Goal: Transaction & Acquisition: Book appointment/travel/reservation

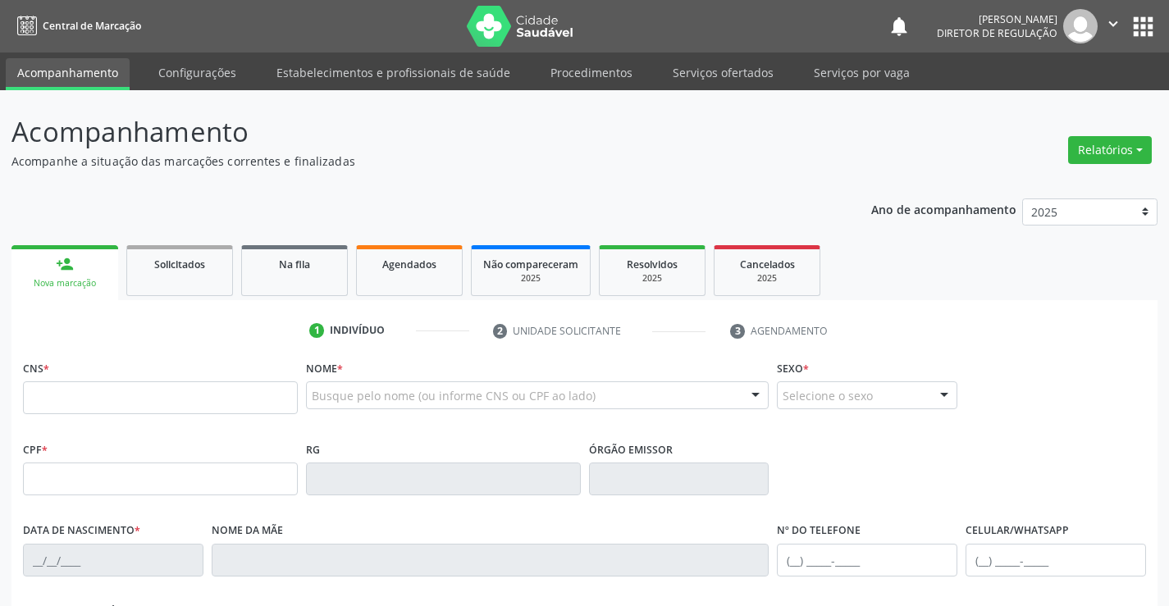
click at [115, 385] on input "text" at bounding box center [160, 397] width 275 height 33
click at [90, 394] on input "702 0093 9626 981" at bounding box center [160, 397] width 275 height 33
type input "702 0093 9462 6981"
type input "1317304284"
type input "13/12/1973"
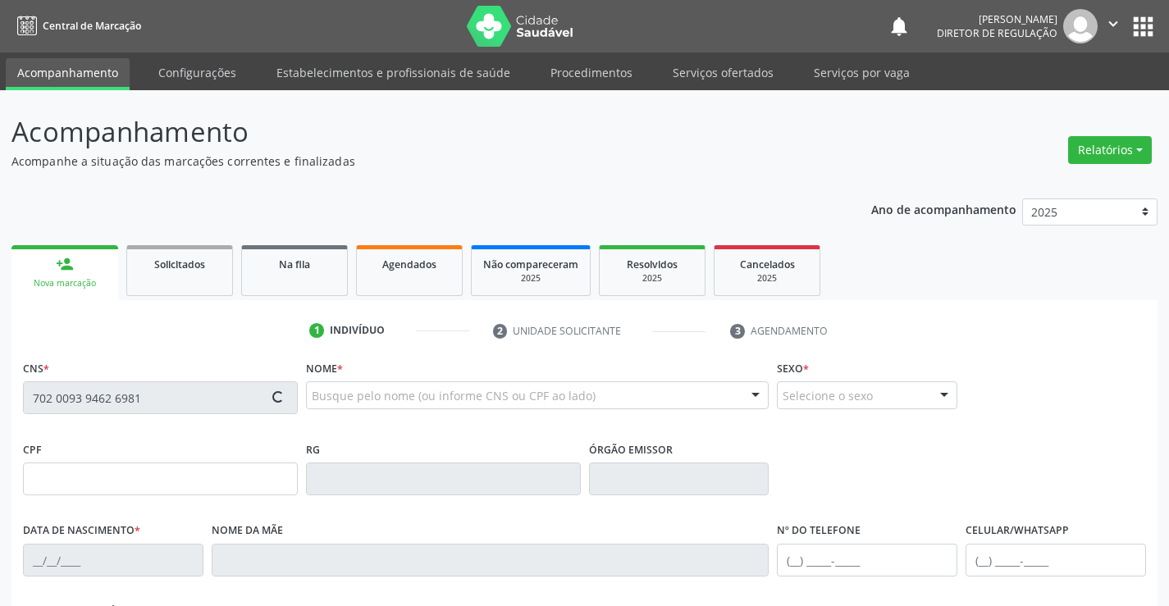
type input "(74) 99914-9084"
type input "S/N"
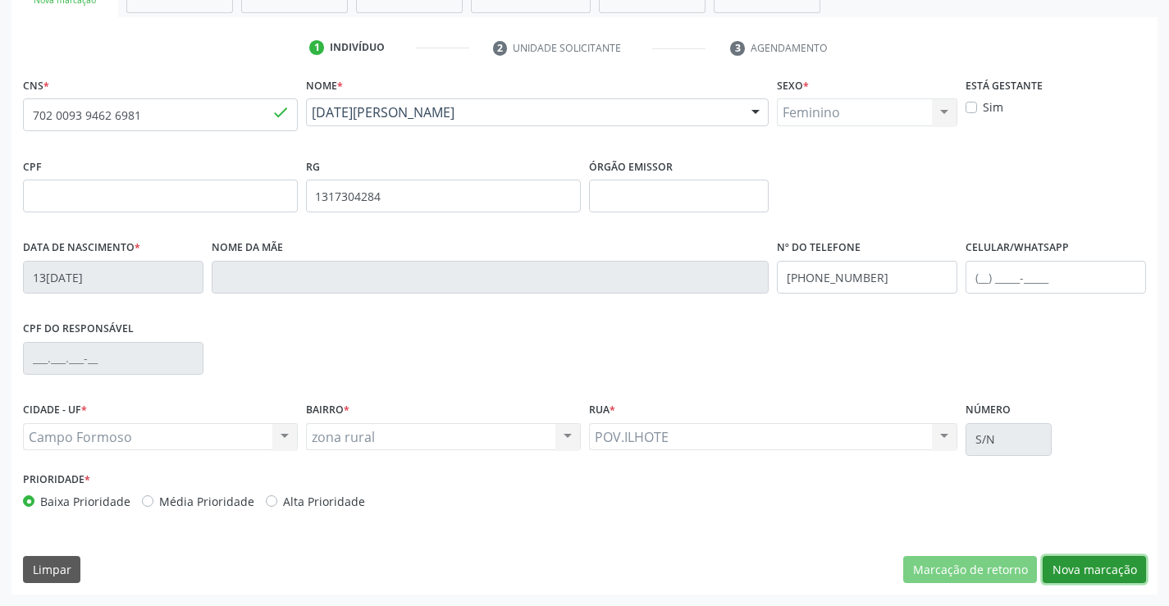
click at [1092, 566] on button "Nova marcação" at bounding box center [1093, 570] width 103 height 28
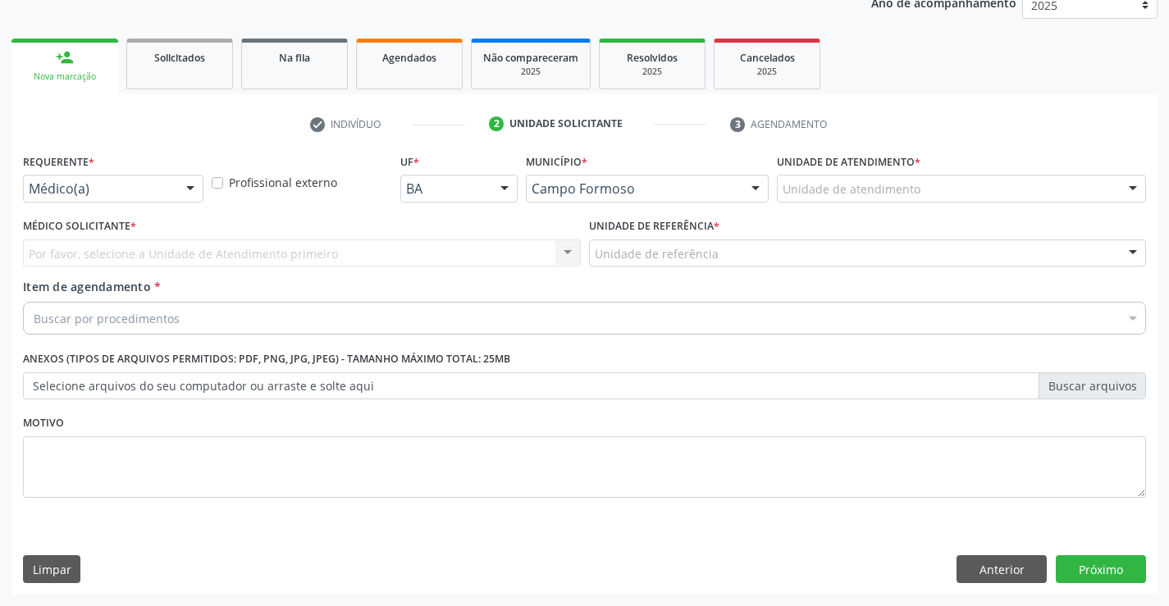
scroll to position [207, 0]
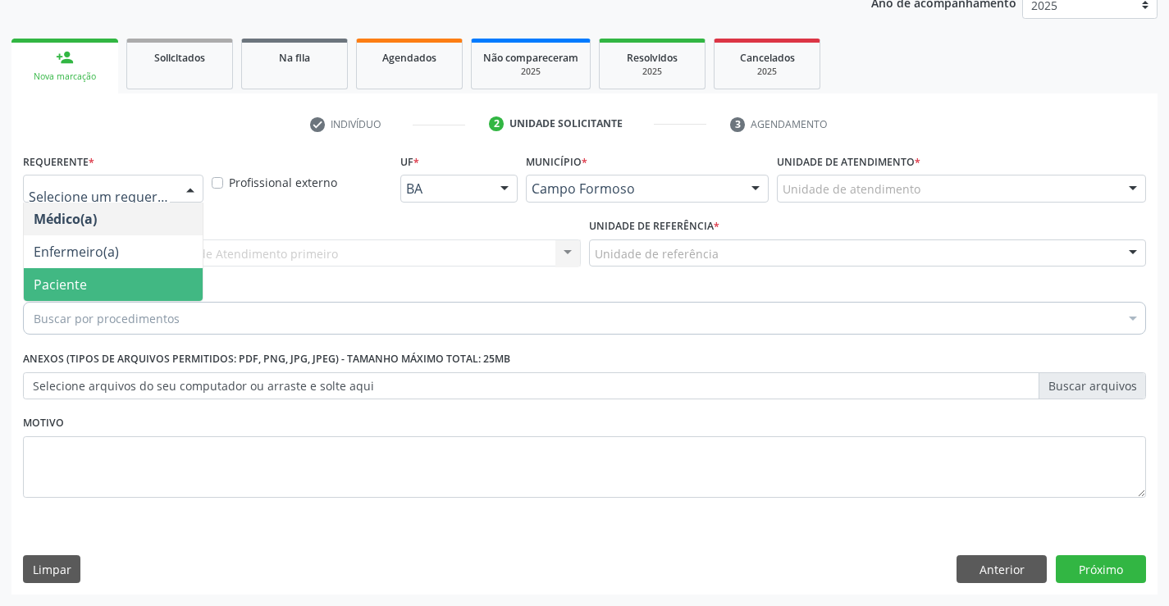
click at [107, 272] on span "Paciente" at bounding box center [113, 284] width 179 height 33
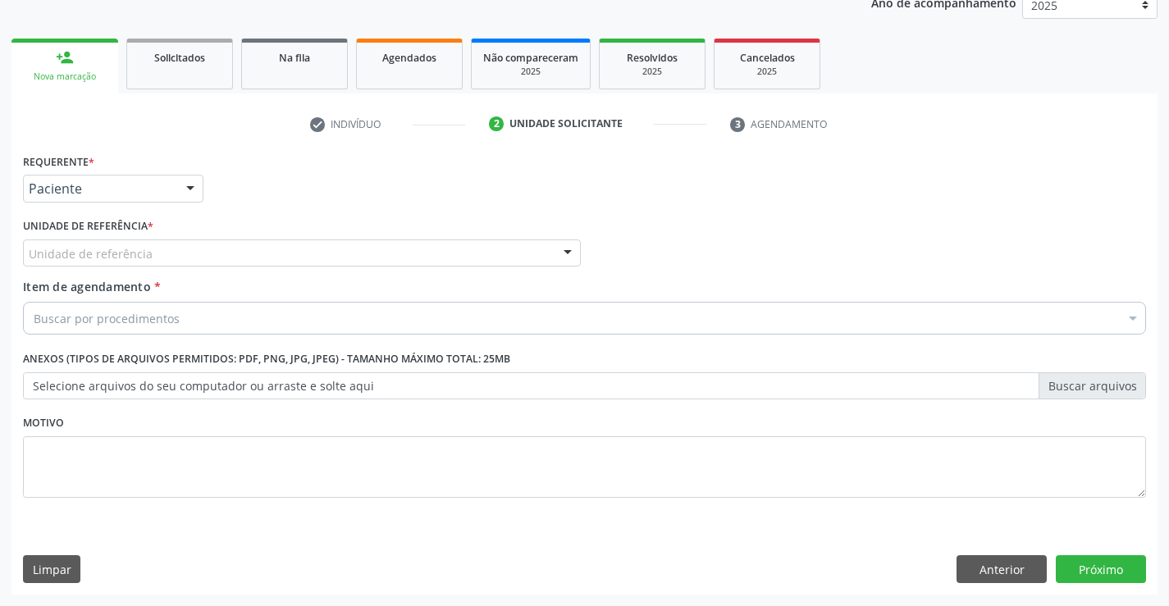
click at [433, 248] on div "Unidade de referência" at bounding box center [302, 253] width 558 height 28
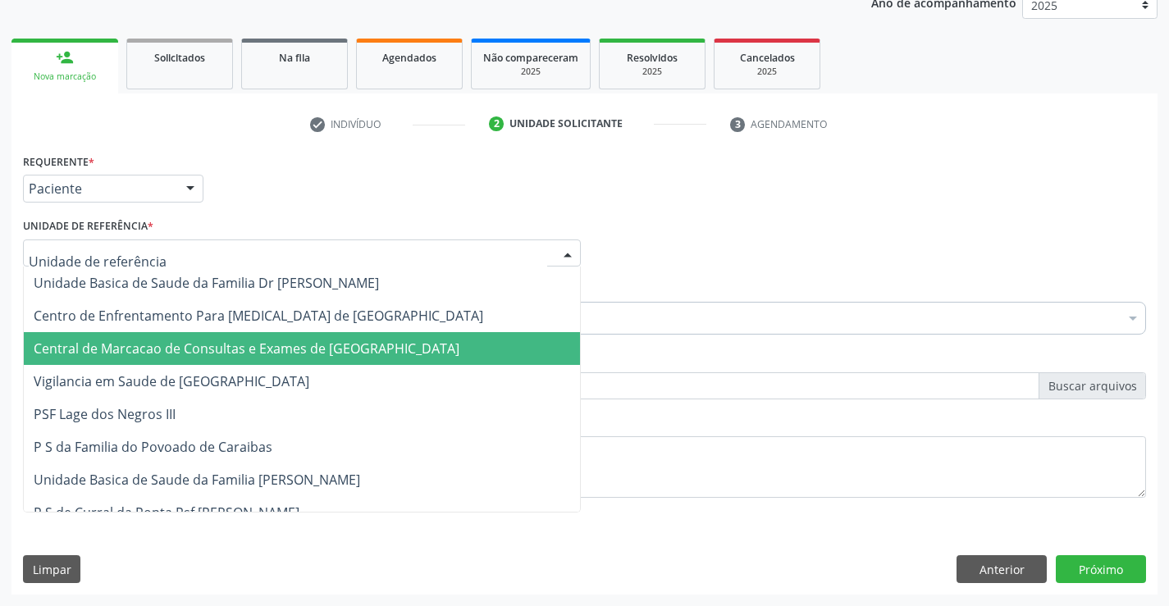
click at [394, 335] on span "Central de Marcacao de Consultas e Exames de [GEOGRAPHIC_DATA]" at bounding box center [302, 348] width 556 height 33
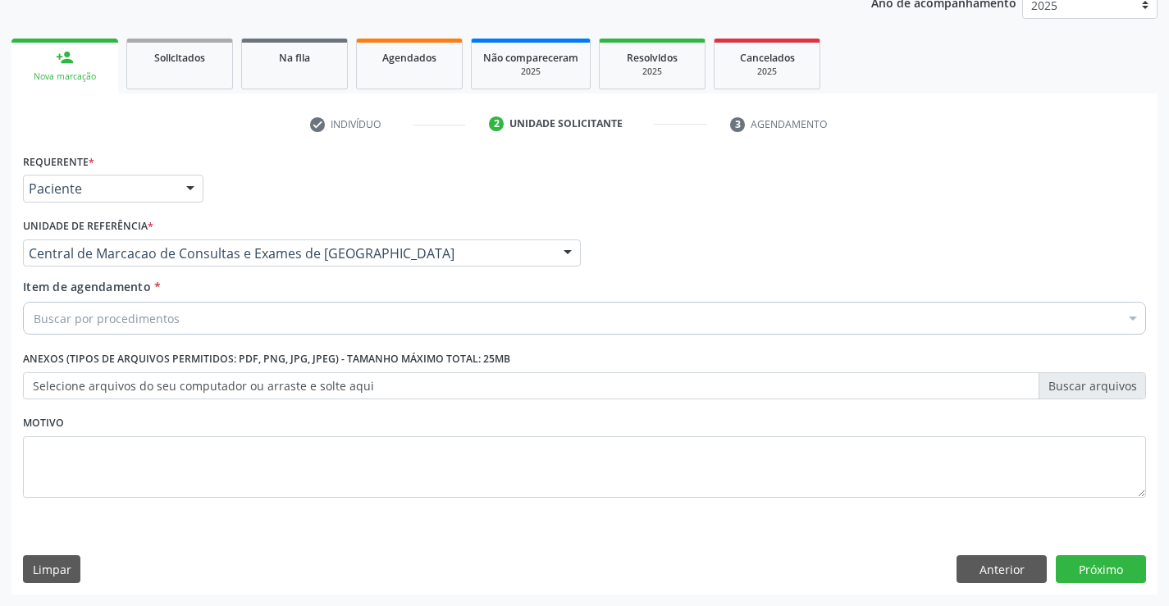
click at [393, 315] on div "Buscar por procedimentos" at bounding box center [584, 318] width 1123 height 33
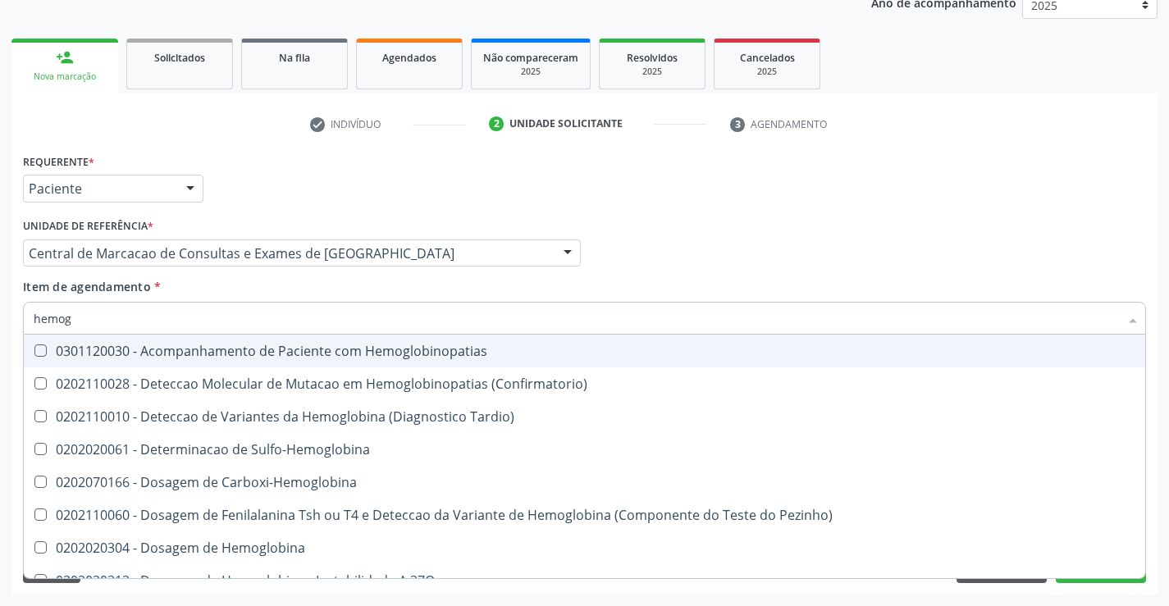
type input "hemogr"
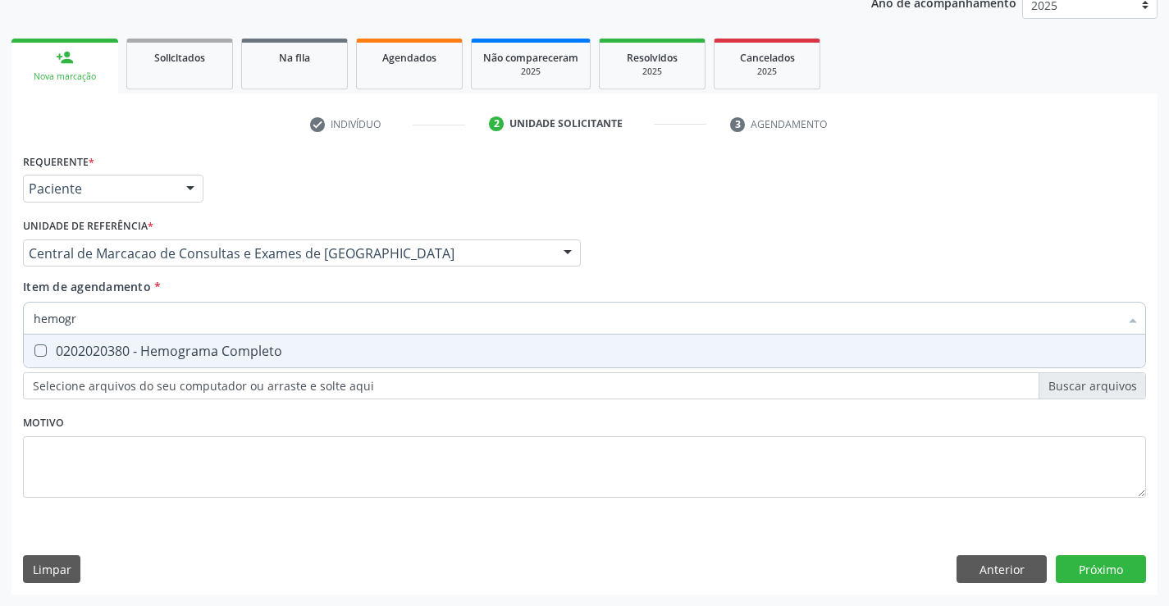
click at [267, 357] on div "0202020380 - Hemograma Completo" at bounding box center [584, 350] width 1101 height 13
checkbox Completo "true"
type input "hemogr"
click at [269, 285] on div "Item de agendamento * hemogr Desfazer seleção 0202020380 - Hemograma Completo N…" at bounding box center [584, 304] width 1123 height 52
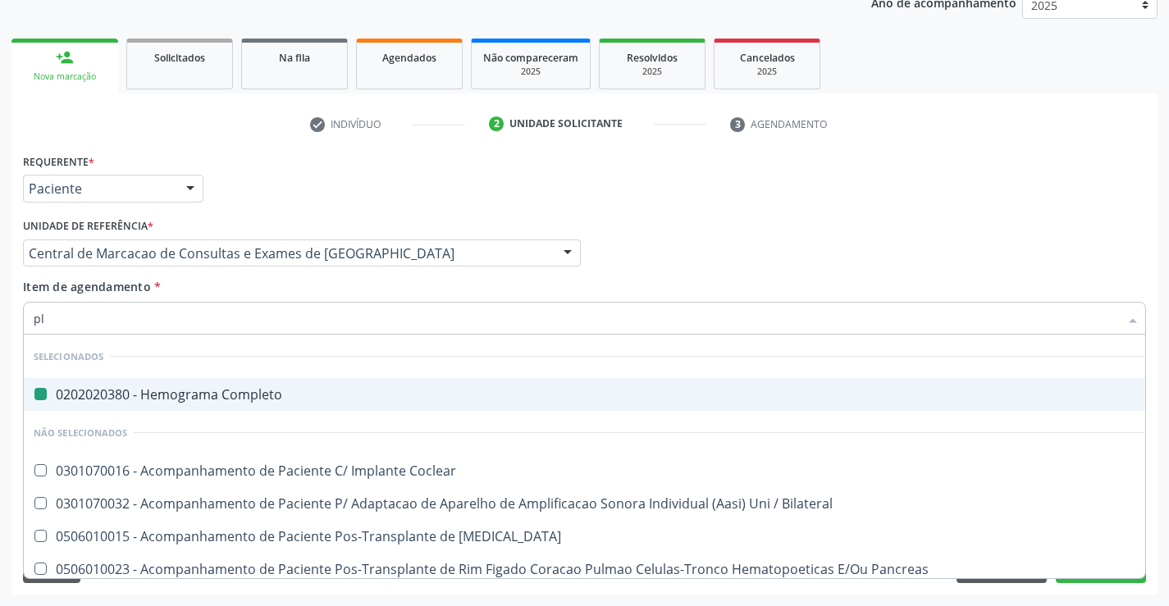
type input "pla"
checkbox Completo "false"
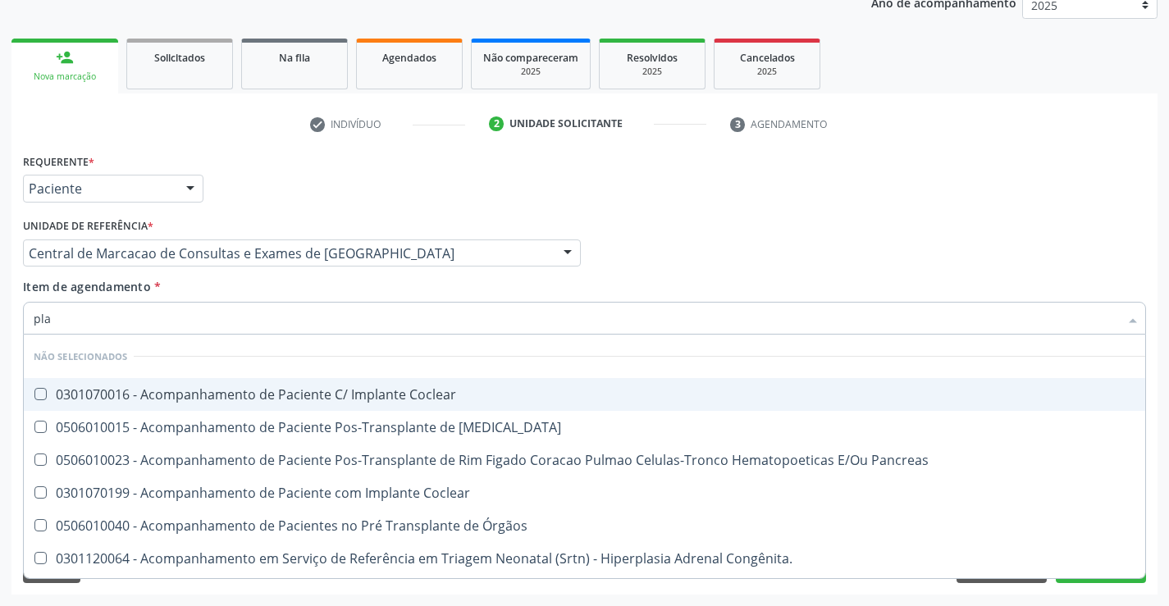
type input "plaq"
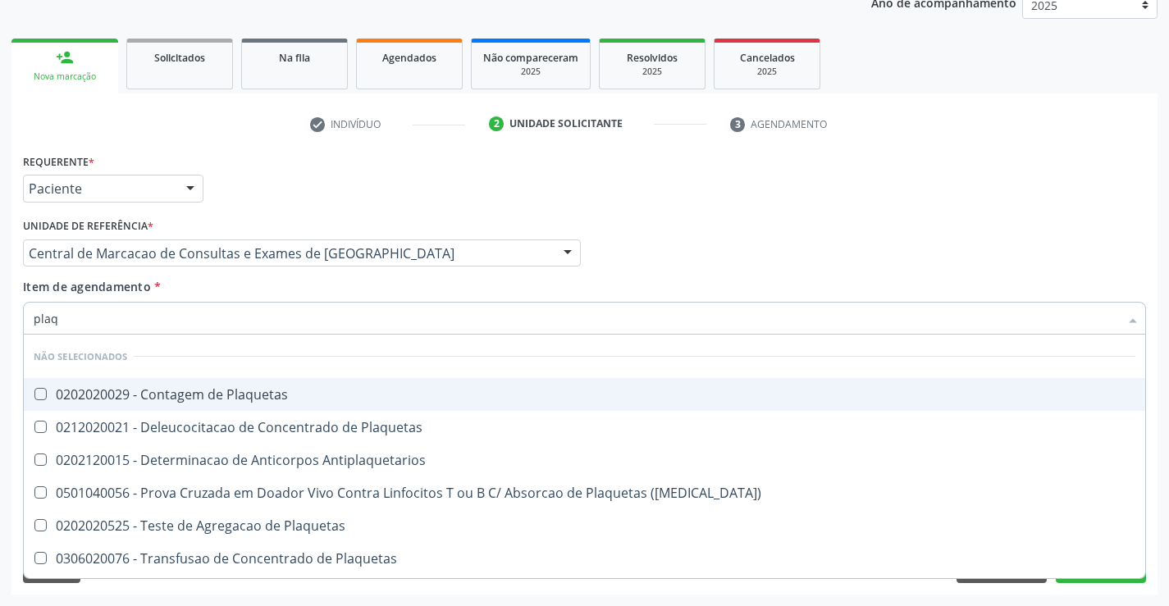
click at [269, 388] on div "0202020029 - Contagem de Plaquetas" at bounding box center [584, 394] width 1101 height 13
checkbox Plaquetas "true"
type input "plaq"
click at [271, 296] on div "Item de agendamento * plaq Desfazer seleção Não selecionados 0202020029 - Conta…" at bounding box center [584, 304] width 1123 height 52
checkbox Plaquetas "true"
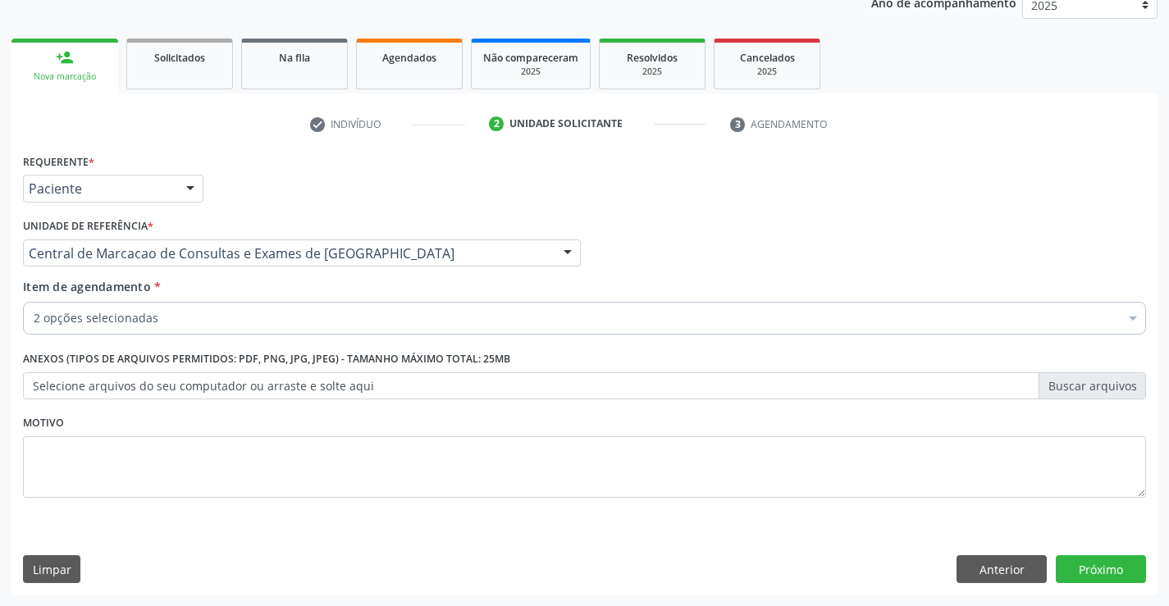
click at [273, 331] on div "2 opções selecionadas" at bounding box center [584, 318] width 1123 height 33
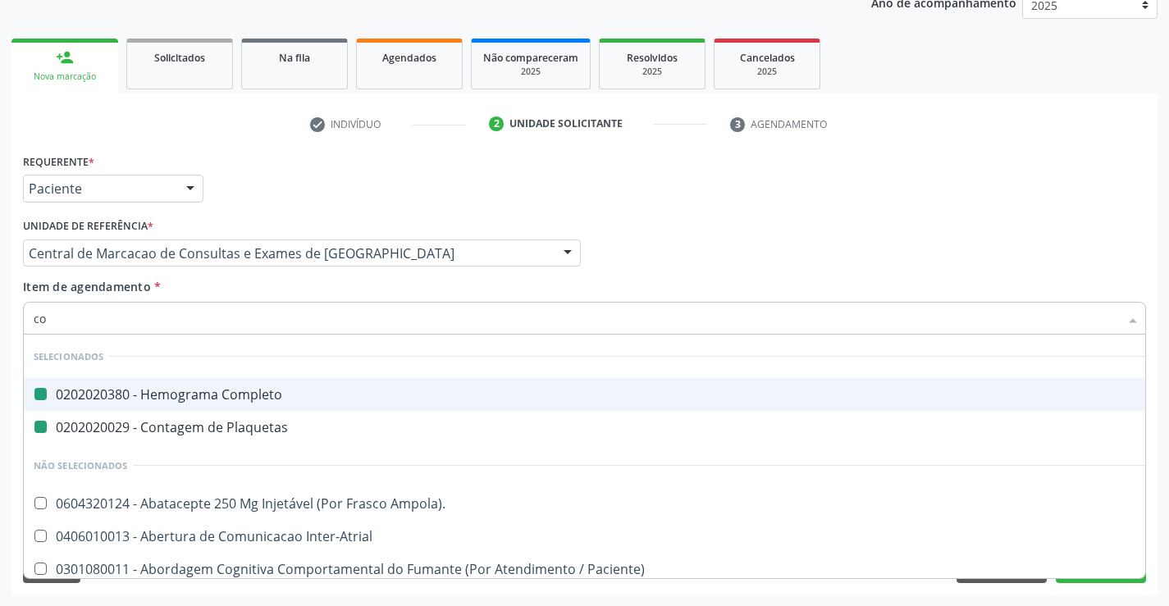
type input "col"
checkbox Completo "false"
checkbox Plaquetas "false"
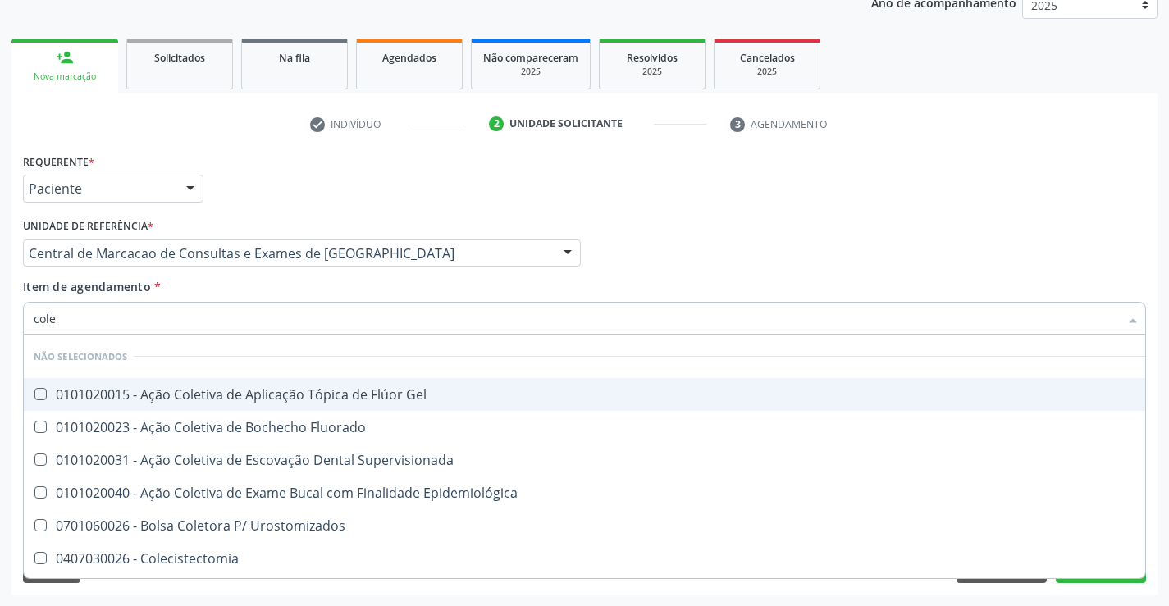
type input "coles"
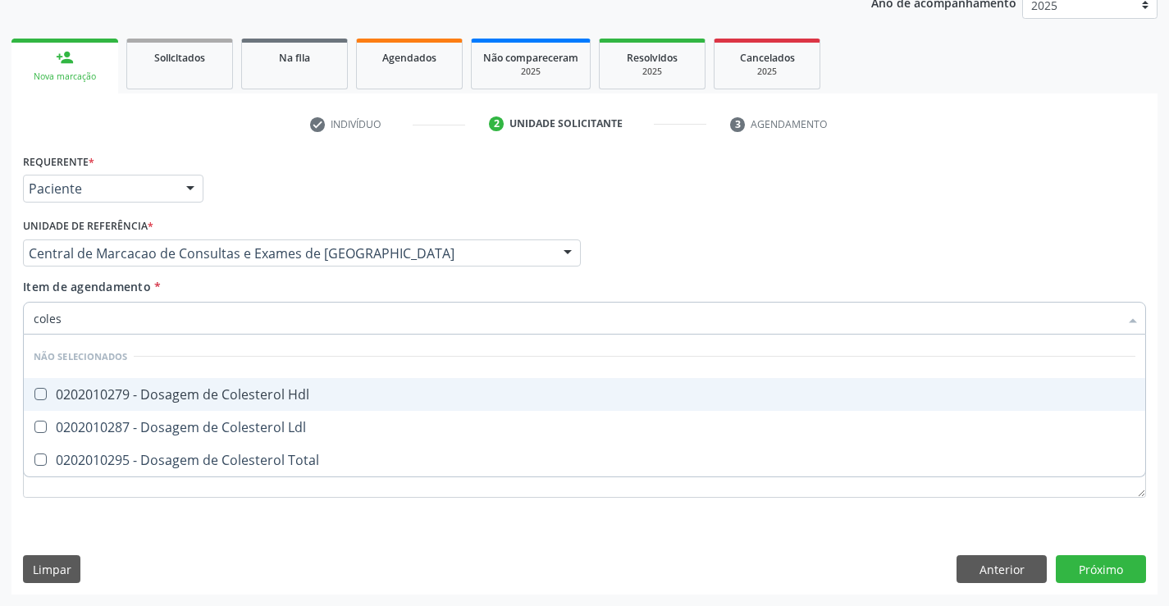
click at [271, 388] on div "0202010279 - Dosagem de Colesterol Hdl" at bounding box center [584, 394] width 1101 height 13
checkbox Hdl "true"
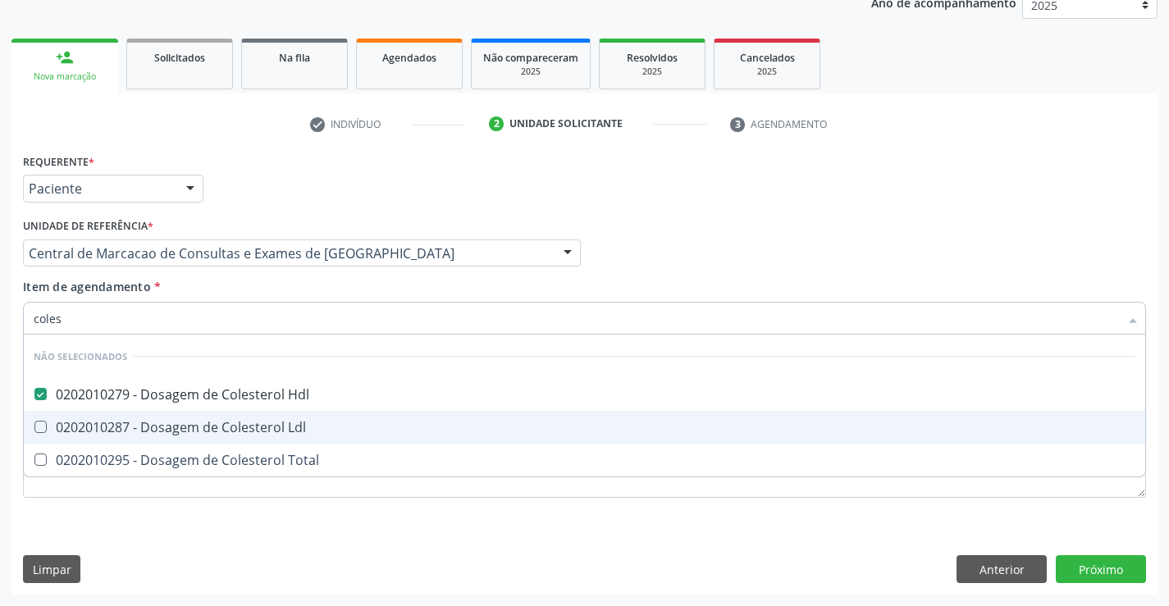
drag, startPoint x: 271, startPoint y: 427, endPoint x: 249, endPoint y: 472, distance: 49.2
click at [267, 431] on div "0202010287 - Dosagem de Colesterol Ldl" at bounding box center [584, 427] width 1101 height 13
checkbox Ldl "true"
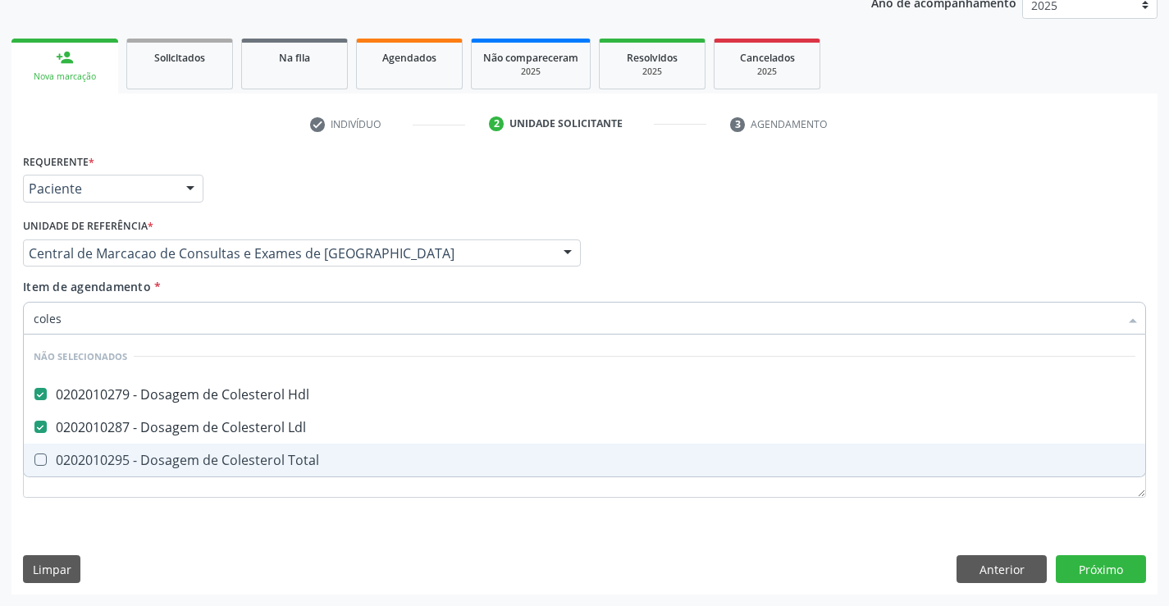
click at [249, 472] on span "0202010295 - Dosagem de Colesterol Total" at bounding box center [584, 460] width 1121 height 33
checkbox Total "true"
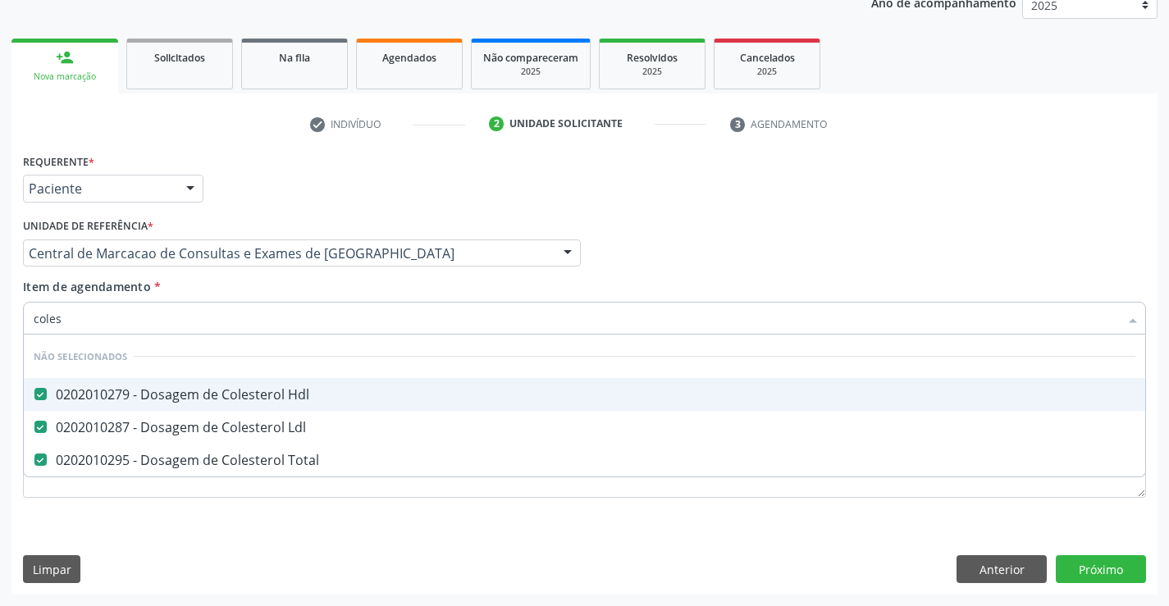
type input "coles"
click at [247, 285] on div "Item de agendamento * coles Desfazer seleção Não selecionados 0202010279 - Dosa…" at bounding box center [584, 304] width 1123 height 52
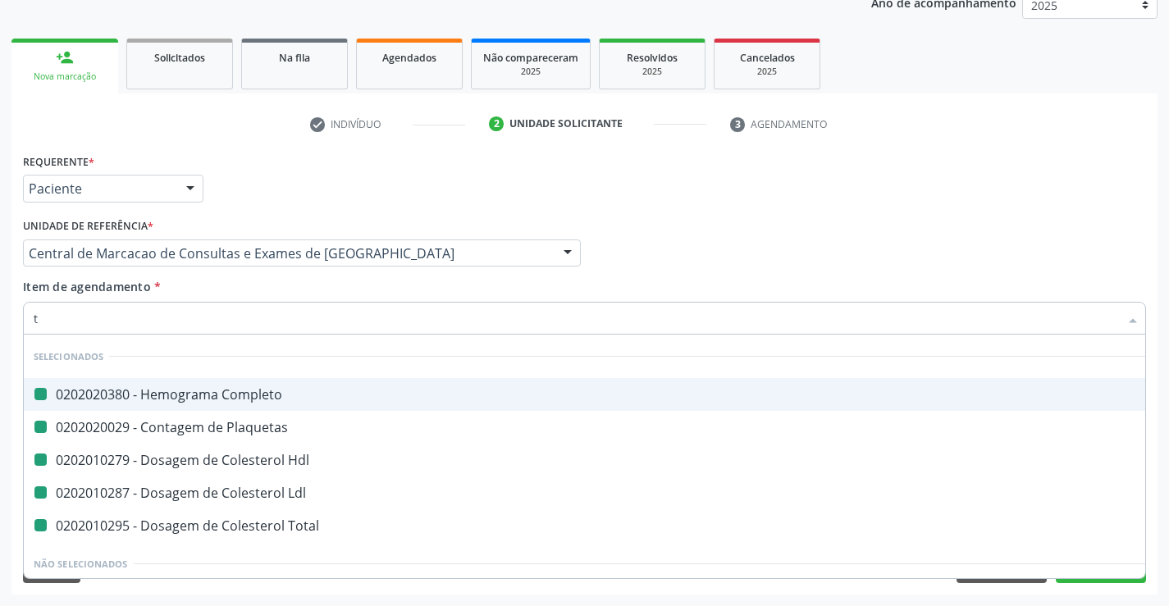
type input "tr"
checkbox Completo "false"
checkbox Plaquetas "false"
checkbox Hdl "false"
checkbox Ldl "false"
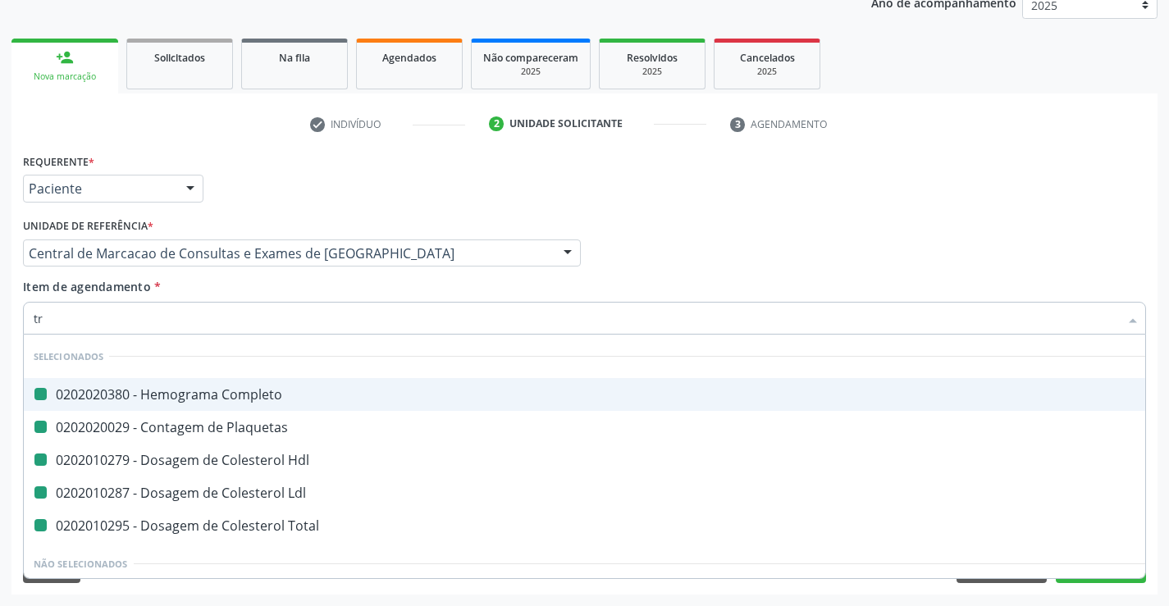
checkbox Total "false"
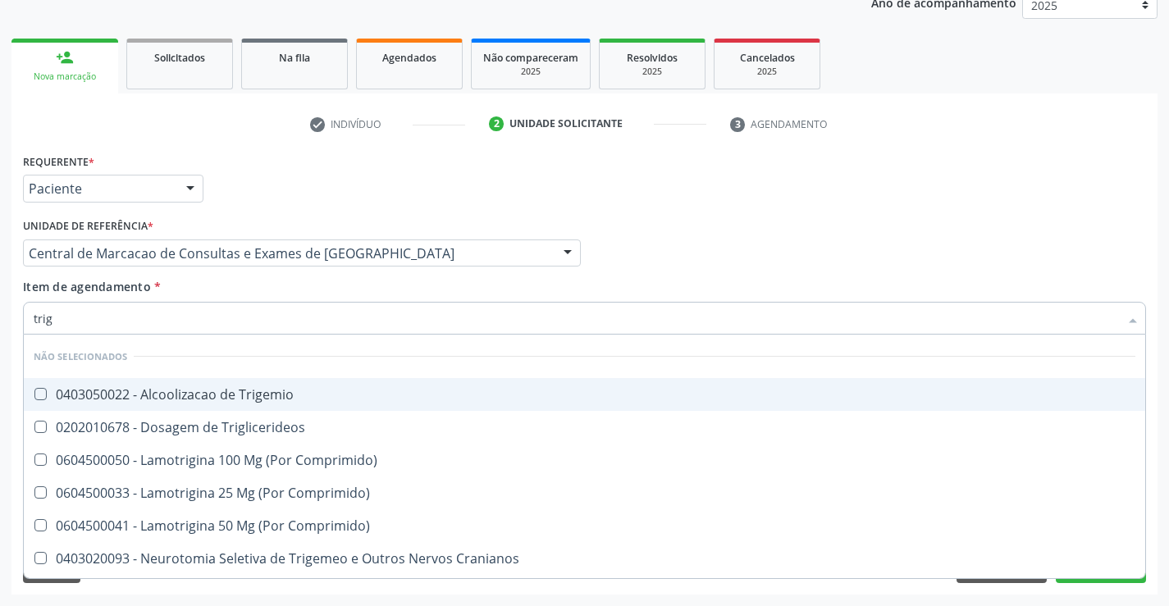
type input "trigl"
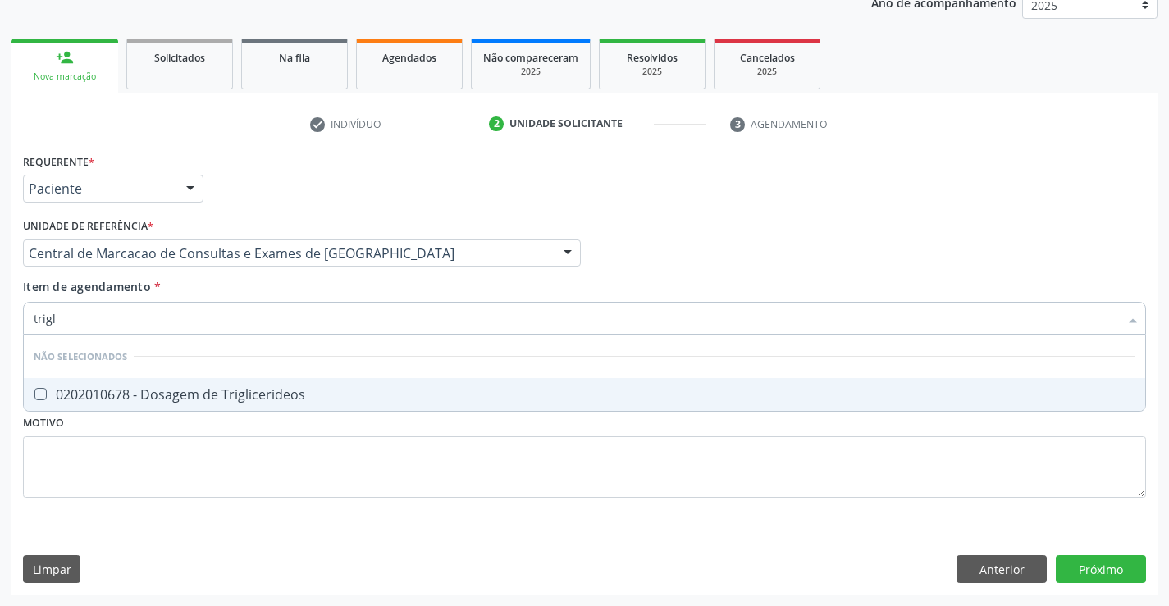
click at [249, 388] on div "0202010678 - Dosagem de Triglicerideos" at bounding box center [584, 394] width 1101 height 13
checkbox Triglicerideos "true"
click at [249, 283] on div "Item de agendamento * trigl Desfazer seleção Não selecionados 0202010678 - Dosa…" at bounding box center [584, 304] width 1123 height 52
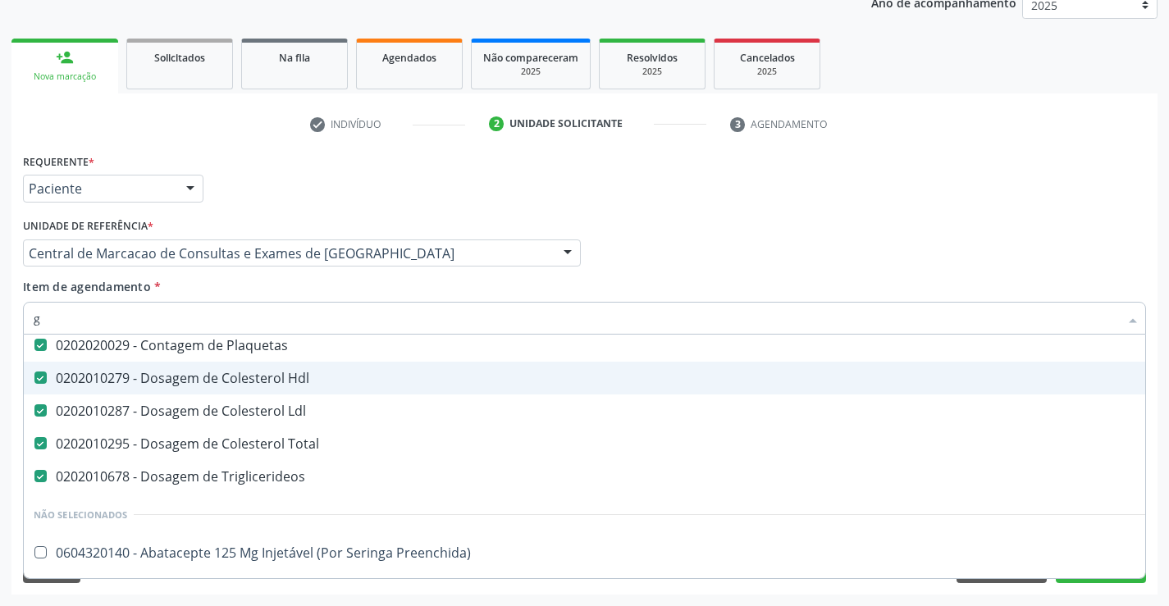
scroll to position [38, 0]
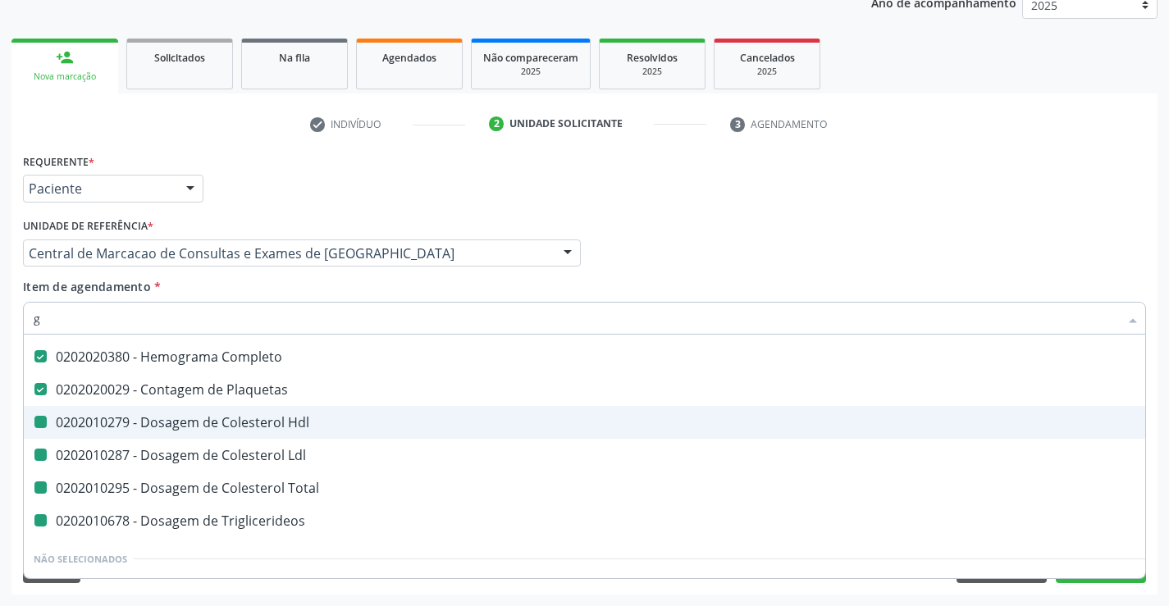
type input "gl"
checkbox Hdl "false"
checkbox Ldl "false"
checkbox Total "false"
checkbox Triglicerideos "false"
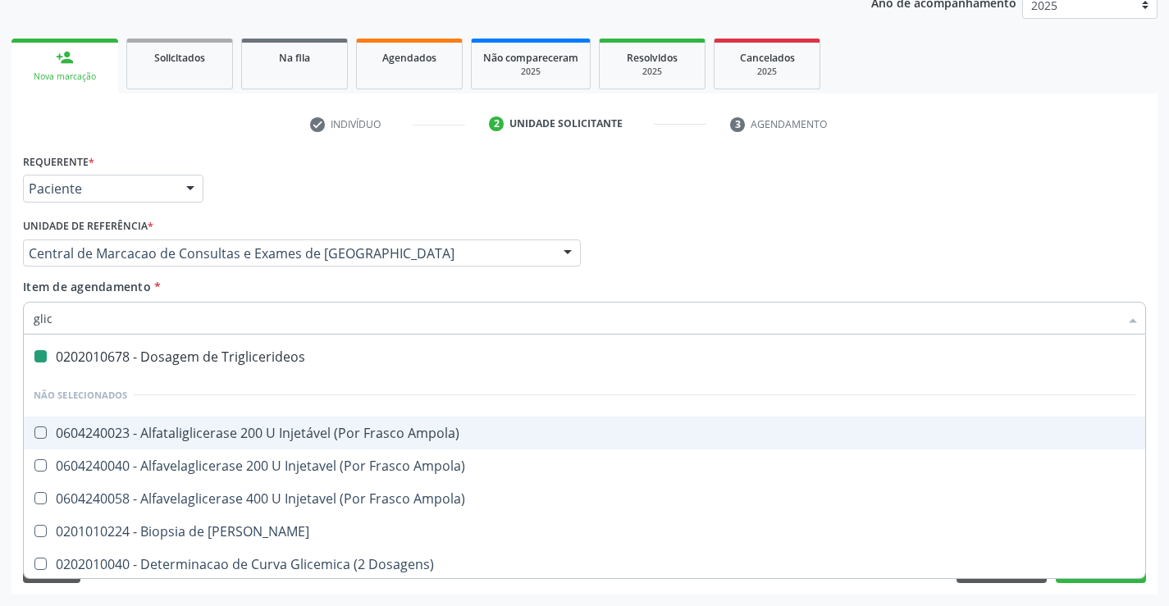
type input "glico"
checkbox Triglicerideos "false"
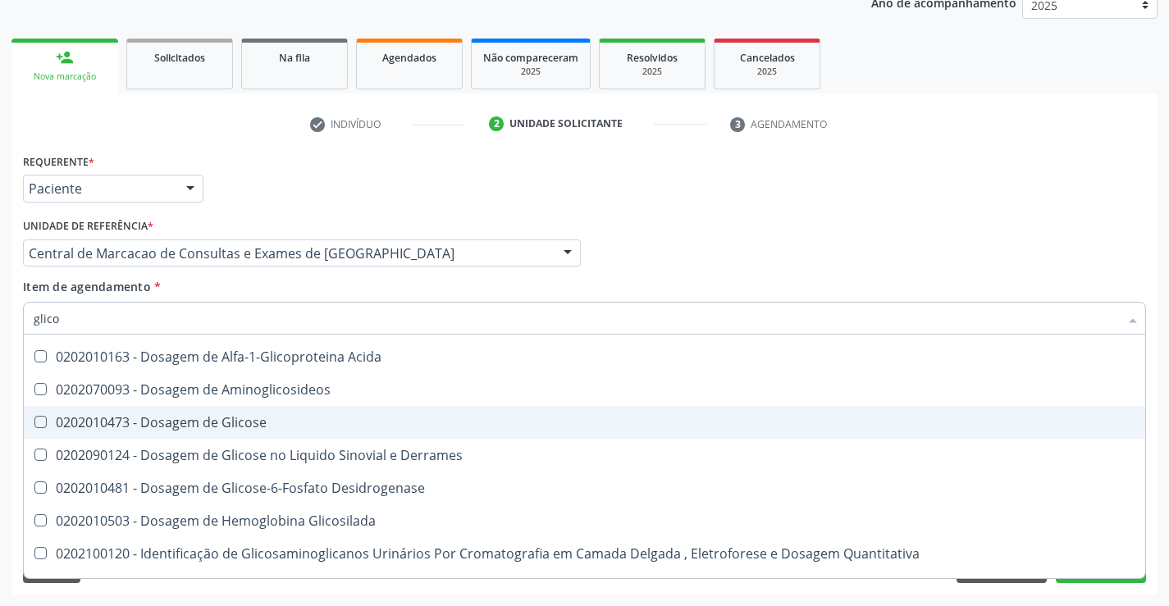
click at [258, 418] on div "0202010473 - Dosagem de Glicose" at bounding box center [584, 422] width 1101 height 13
checkbox Glicose "true"
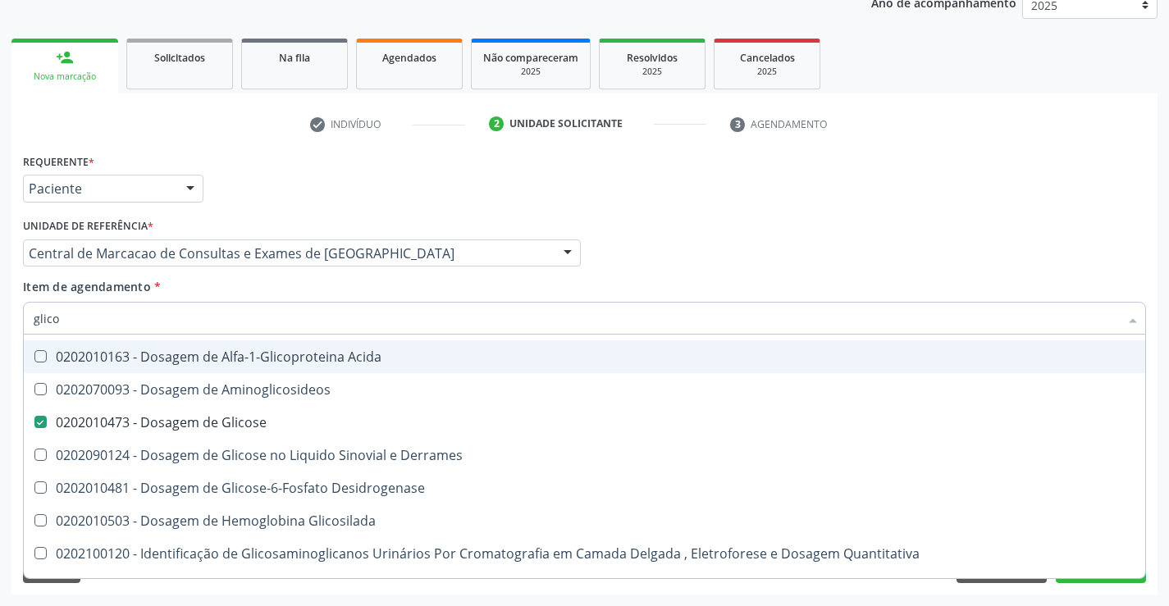
click at [278, 287] on div "Item de agendamento * glico Desfazer seleção Não selecionados 0202010163 - Dosa…" at bounding box center [584, 304] width 1123 height 52
checkbox Acida "true"
checkbox Derrames "true"
checkbox Desidrogenase "true"
checkbox Glicosilada "true"
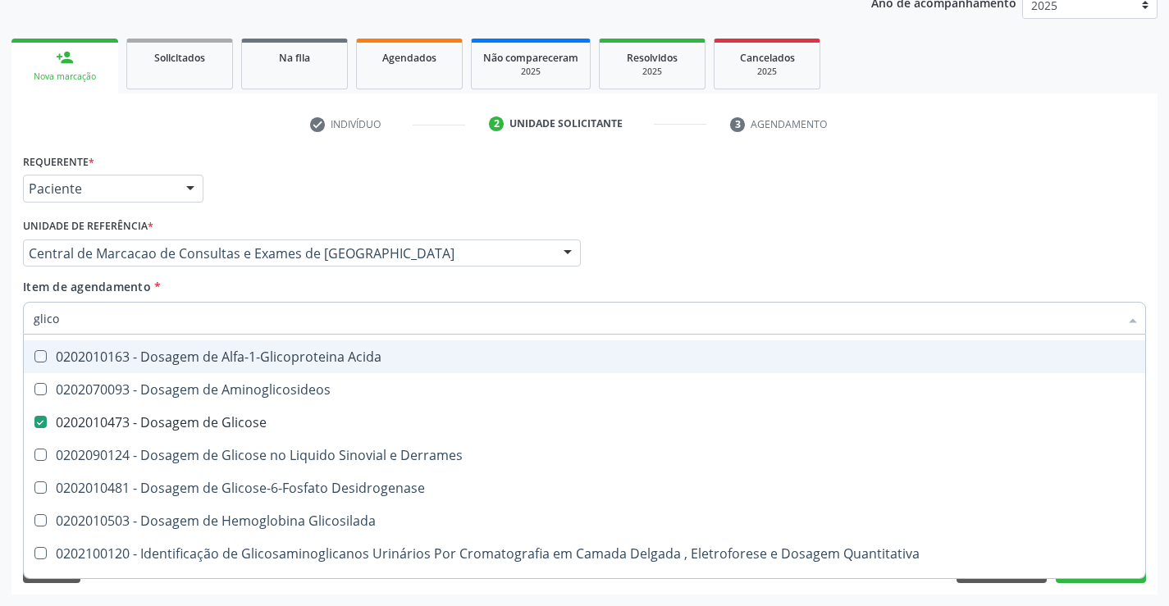
checkbox Quantitativa "true"
checkbox Aminoglicosideos "true"
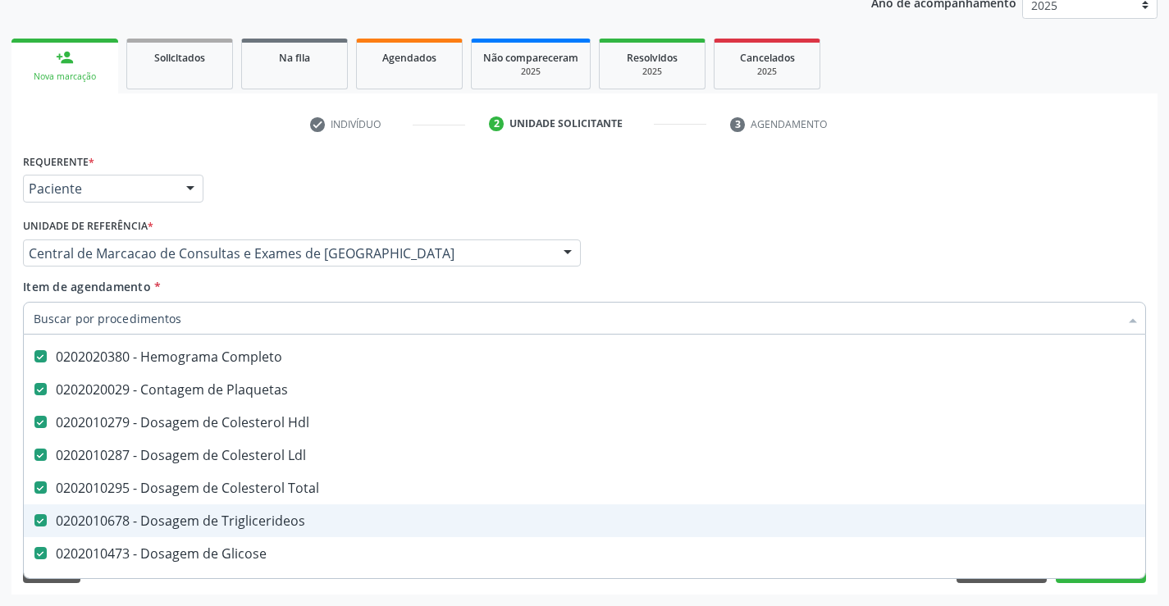
scroll to position [0, 0]
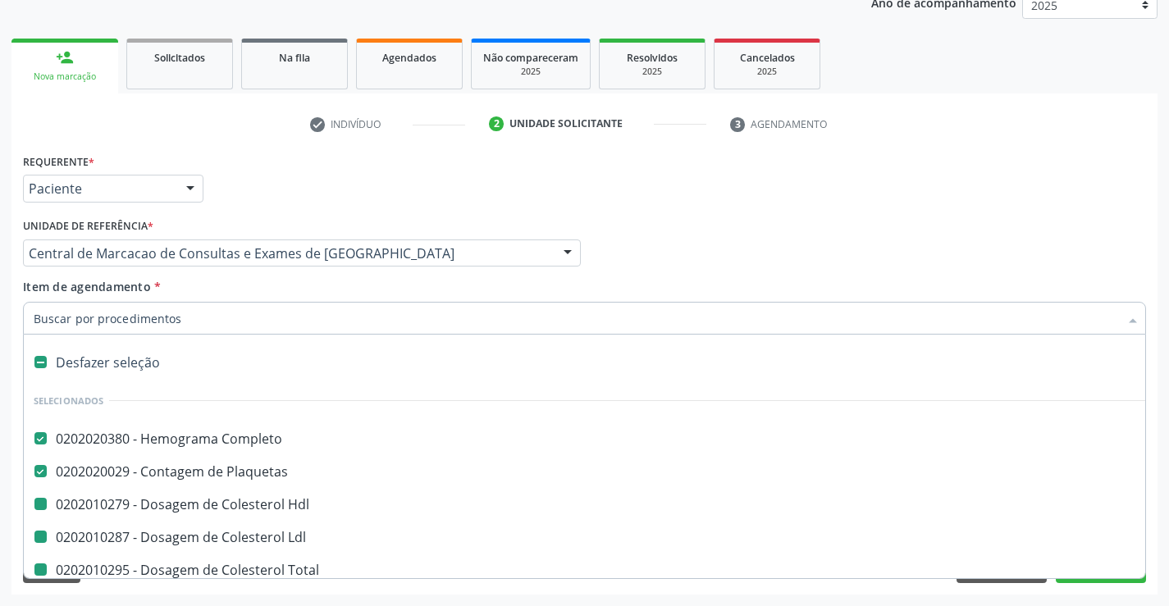
type input "u"
checkbox Hdl "false"
checkbox Ldl "false"
checkbox Total "false"
checkbox Triglicerideos "false"
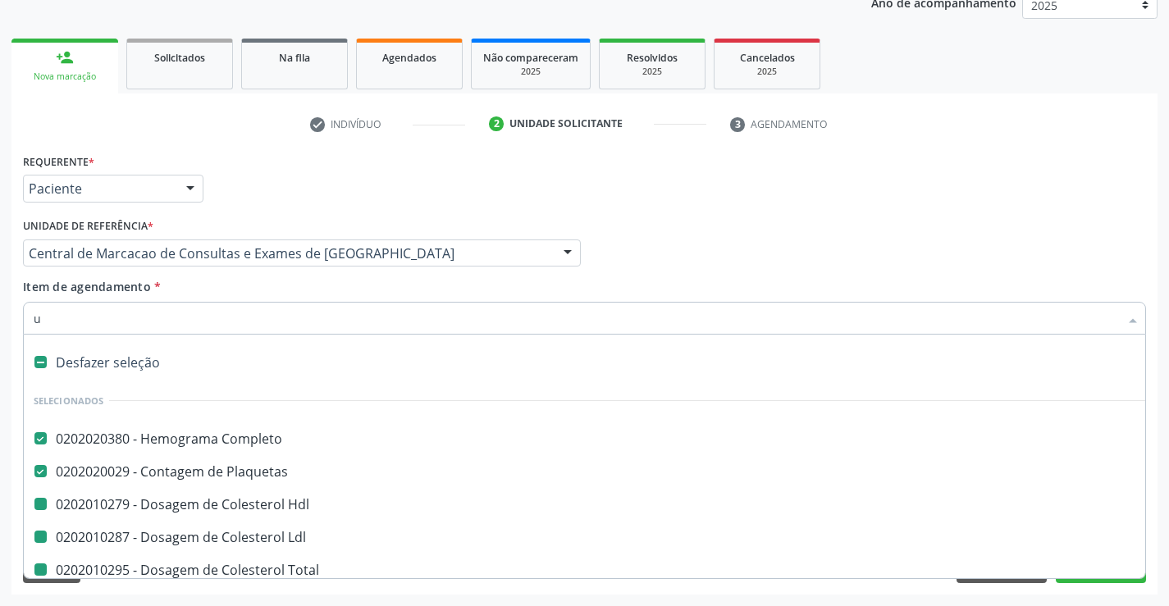
checkbox Glicose "false"
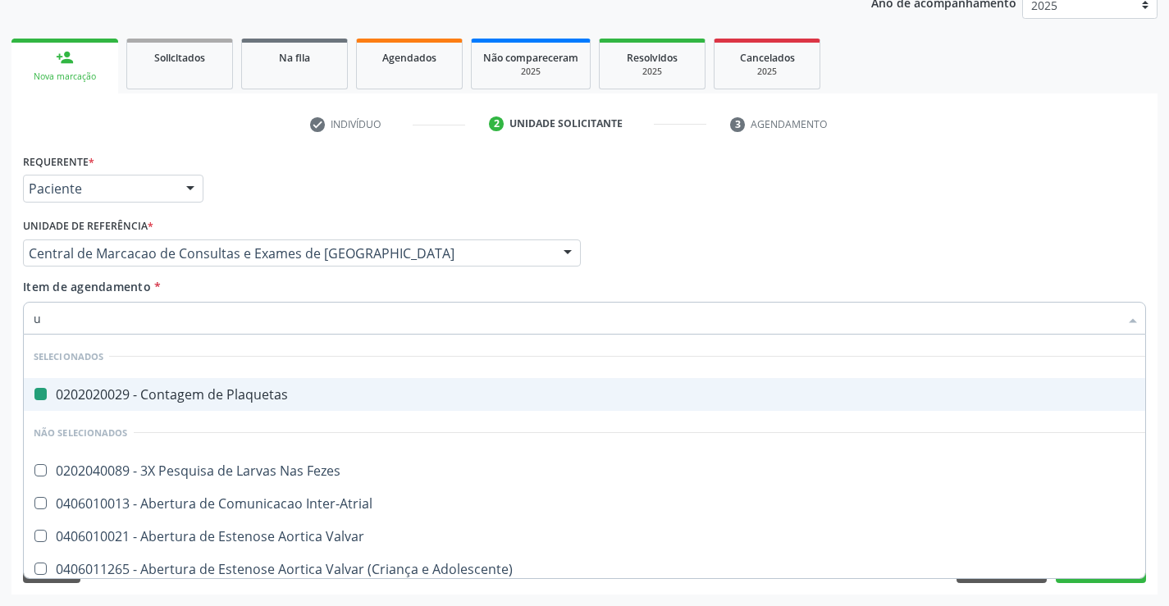
type input "ur"
checkbox Plaquetas "false"
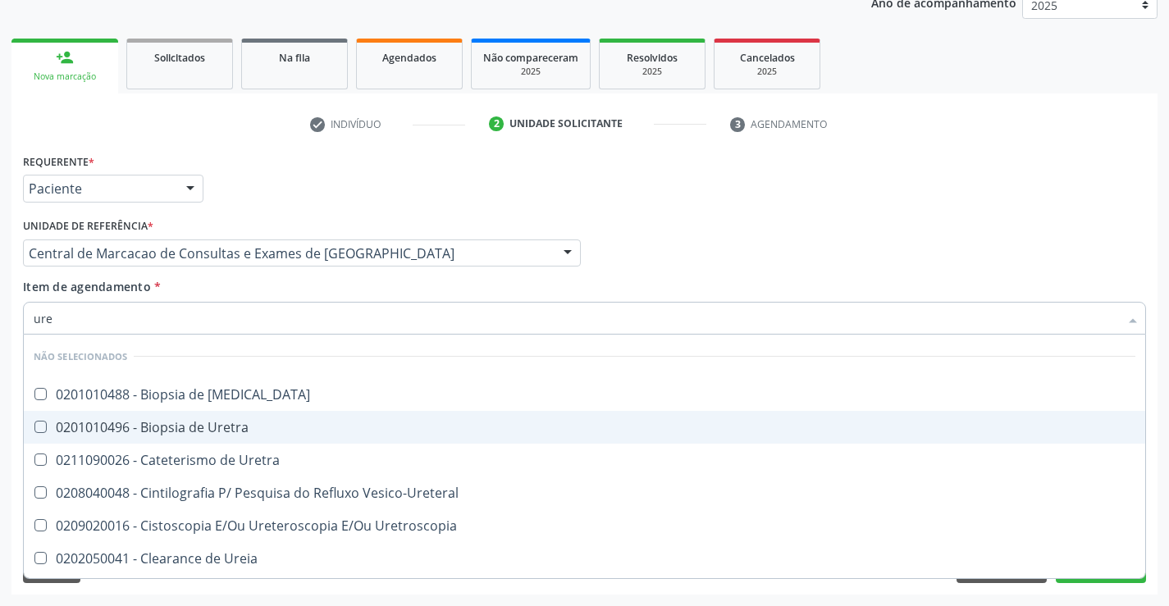
type input "urei"
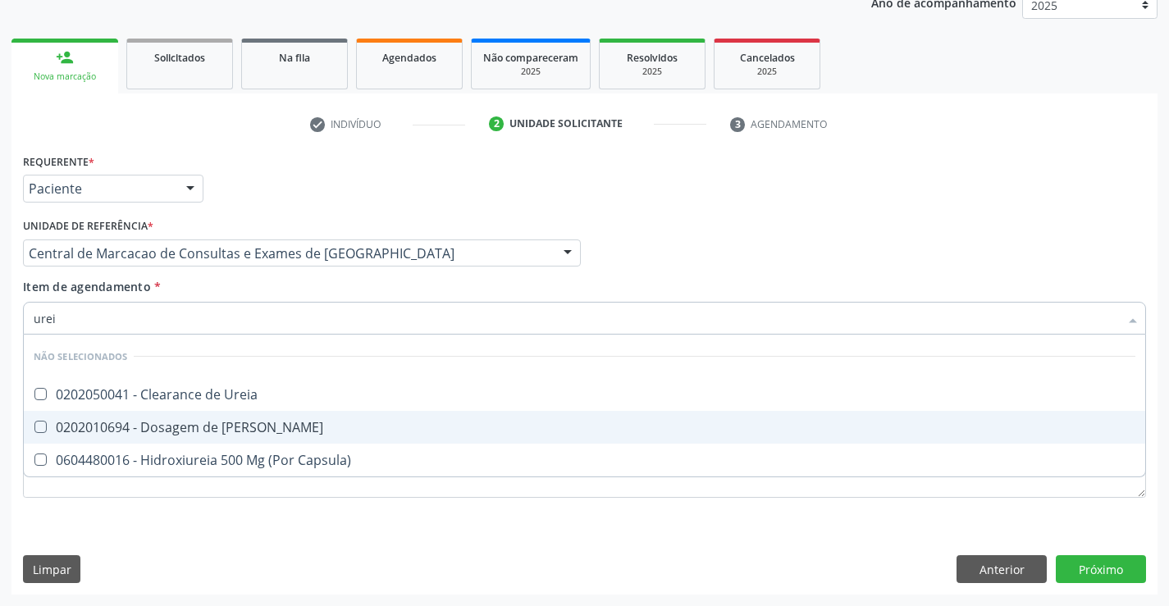
click at [289, 433] on div "0202010694 - Dosagem de [PERSON_NAME]" at bounding box center [584, 427] width 1101 height 13
checkbox Ureia "true"
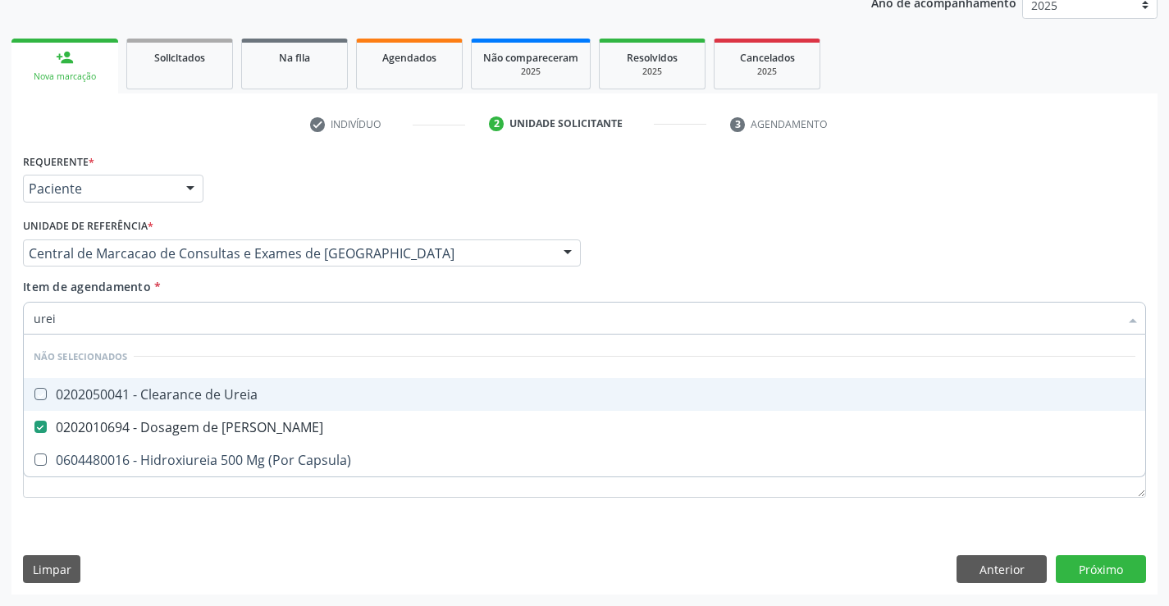
click at [266, 294] on div "Item de agendamento * urei Desfazer seleção Não selecionados 0202050041 - Clear…" at bounding box center [584, 304] width 1123 height 52
checkbox Ureia "true"
checkbox Capsula\) "true"
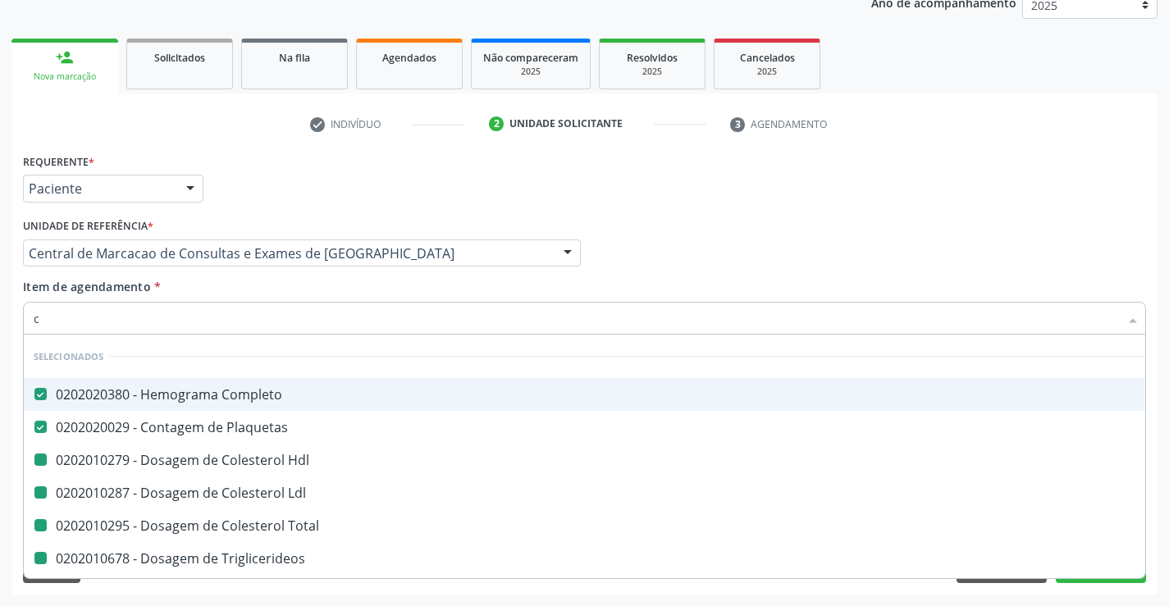
type input "ce"
checkbox Hdl "false"
checkbox Ldl "false"
checkbox Total "false"
checkbox Triglicerideos "false"
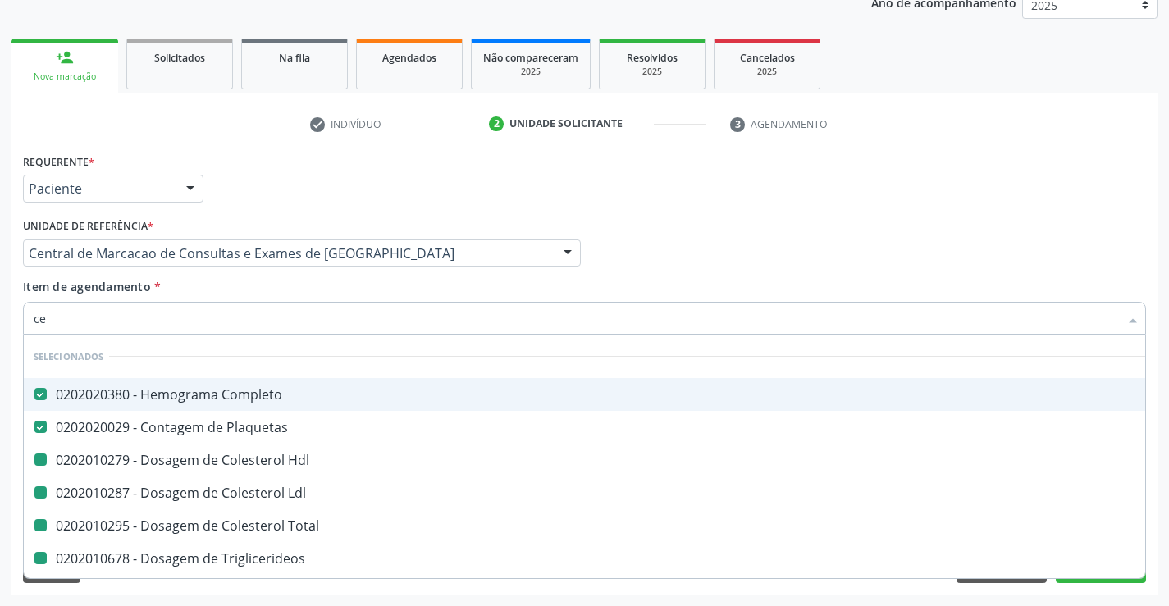
checkbox Glicose "false"
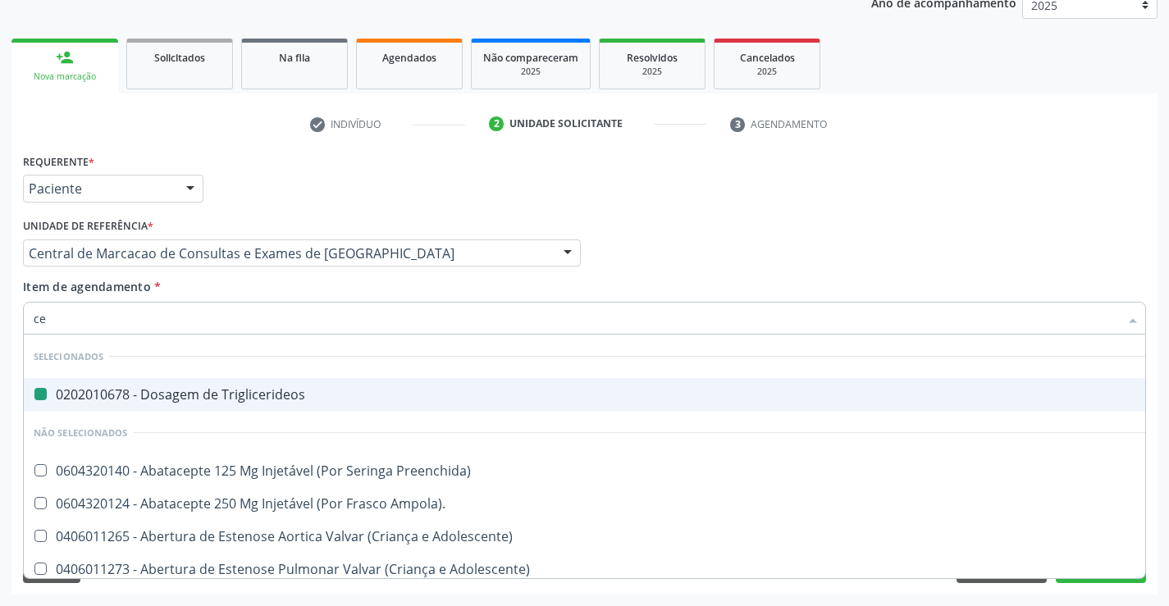
type input "cea"
checkbox Triglicerideos "false"
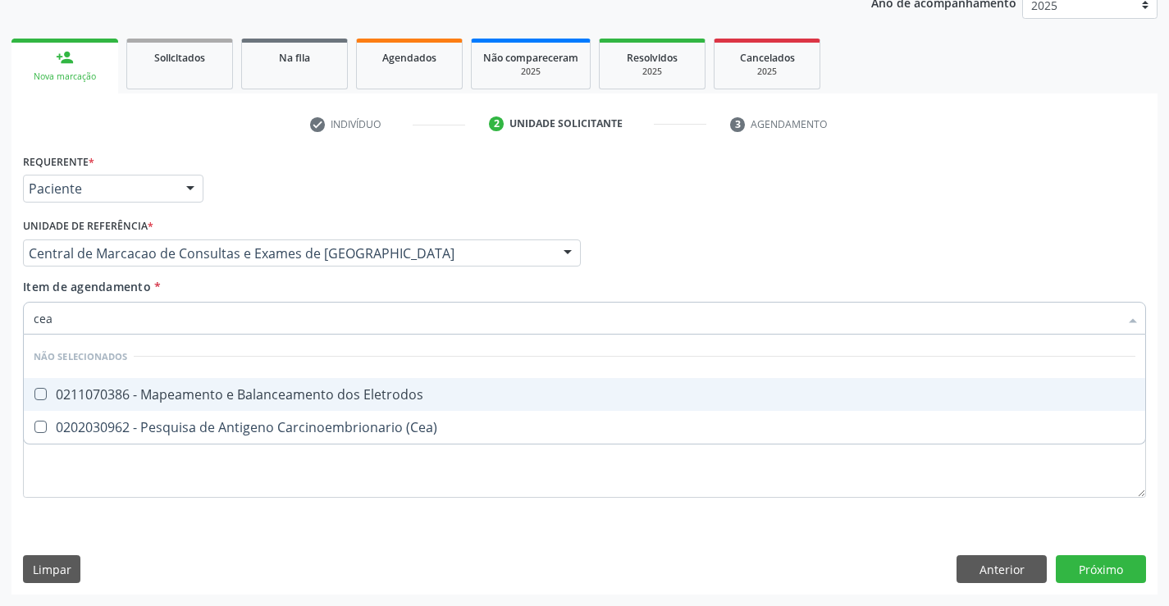
click at [37, 318] on input "cea" at bounding box center [576, 318] width 1085 height 33
type input "crea"
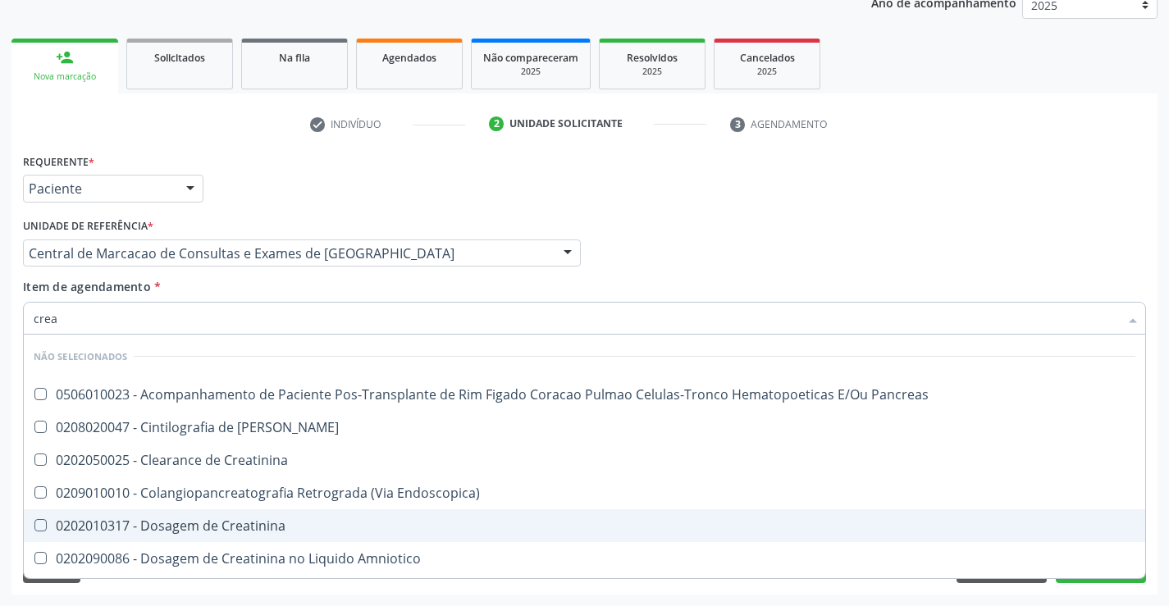
click at [258, 527] on div "0202010317 - Dosagem de Creatinina" at bounding box center [584, 525] width 1101 height 13
checkbox Creatinina "true"
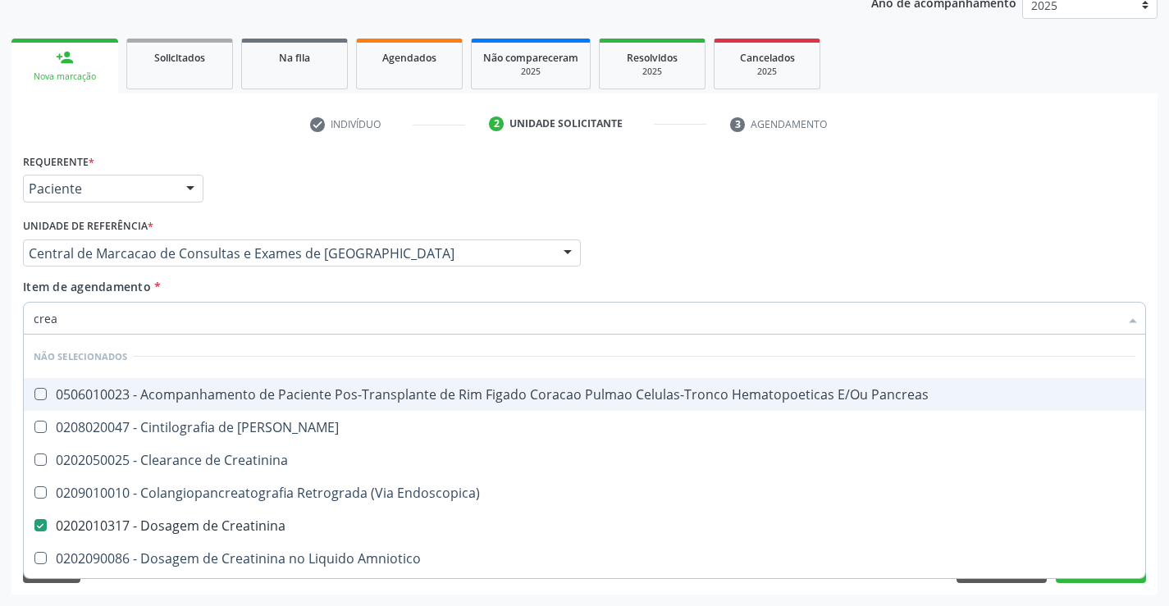
click at [290, 283] on div "Item de agendamento * crea Desfazer seleção Não selecionados 0506010023 - Acomp…" at bounding box center [584, 304] width 1123 height 52
checkbox Pancreas "true"
checkbox Creatinina "true"
checkbox Endoscopica\) "true"
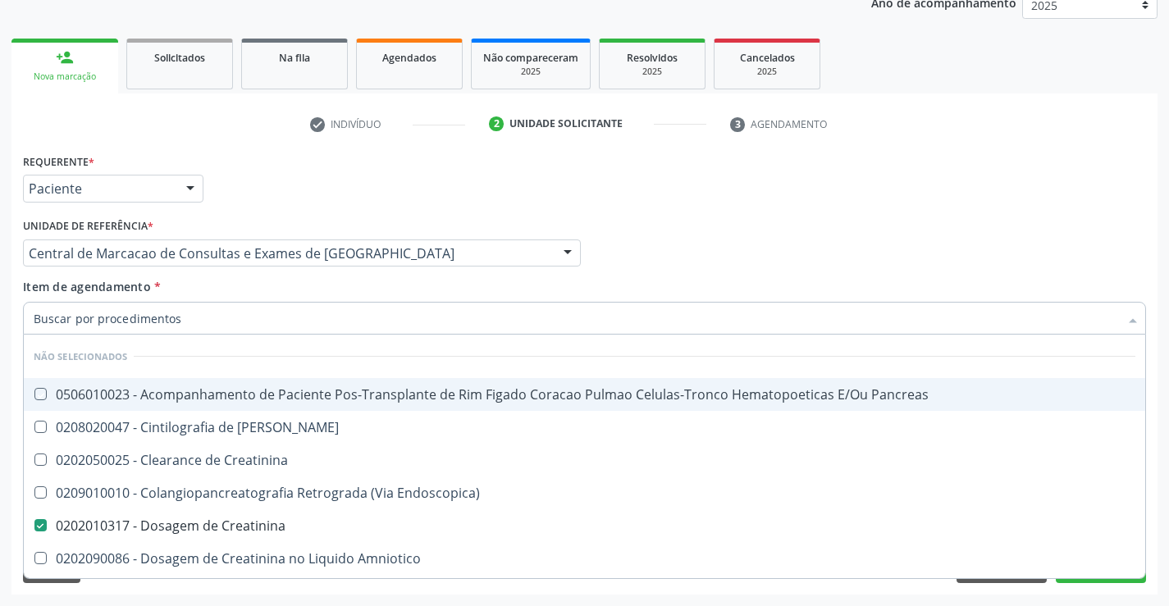
checkbox Amniotico "true"
checkbox \(Cpk\) "true"
checkbox Mb "true"
checkbox Oncologia "true"
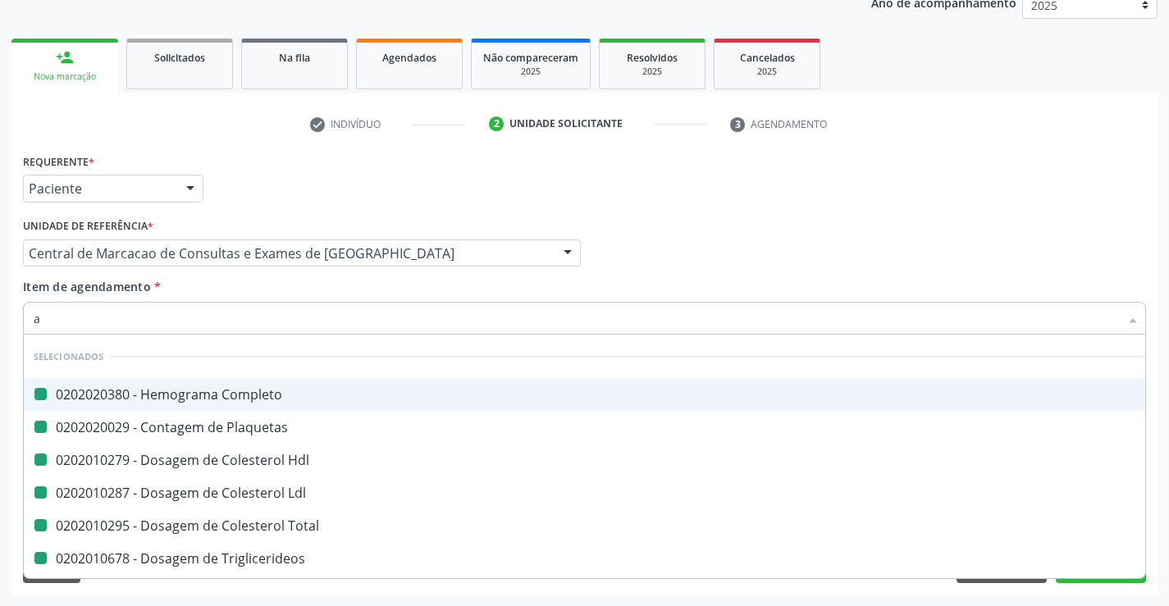
type input "ac"
checkbox Completo "false"
checkbox Plaquetas "false"
checkbox Hdl "false"
checkbox Ldl "false"
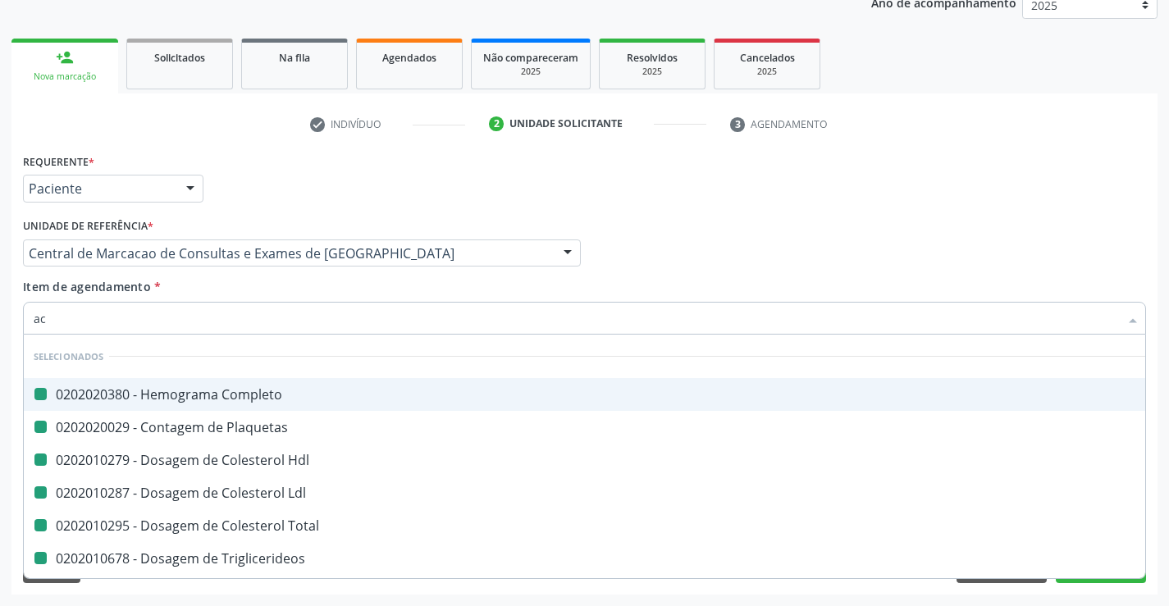
checkbox Total "false"
checkbox Triglicerideos "false"
checkbox Glicose "false"
checkbox Ureia "false"
checkbox Creatinina "false"
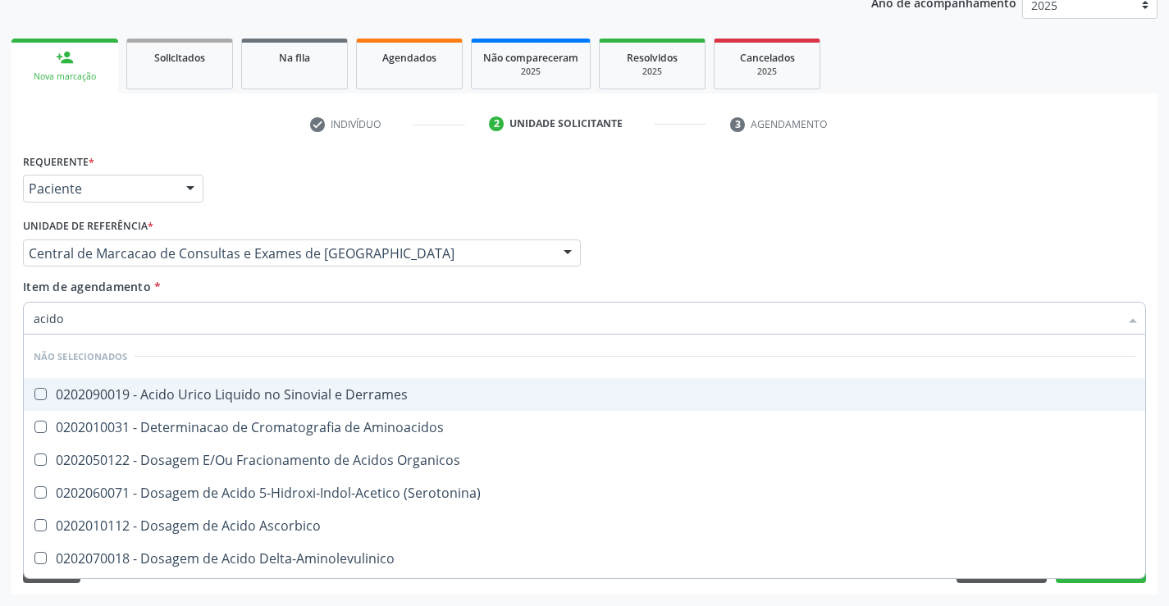
type input "acido u"
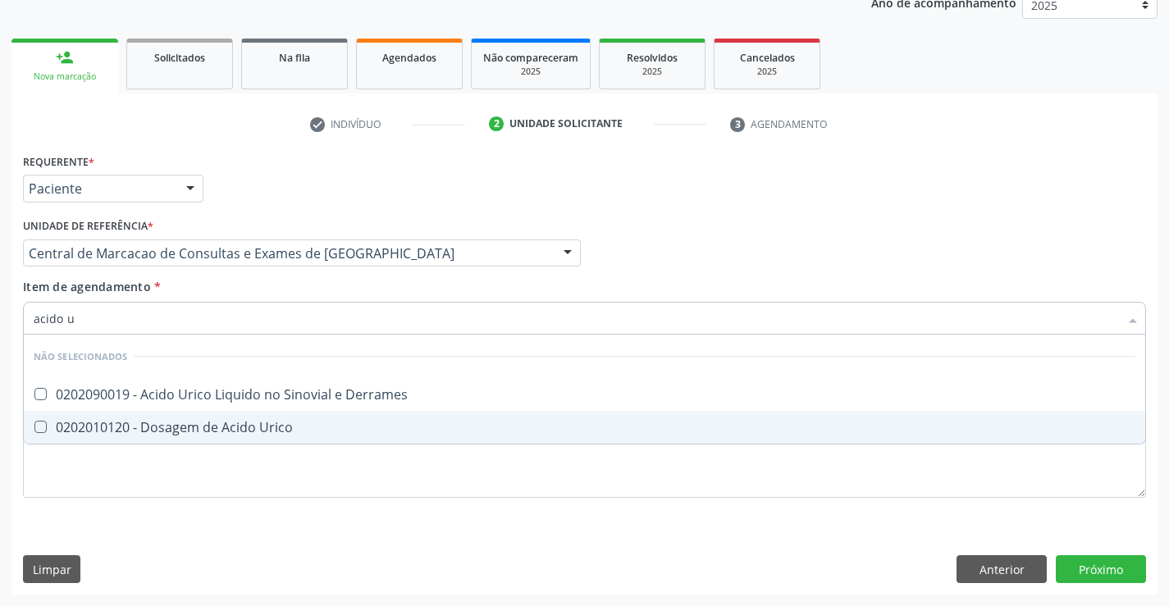
click at [276, 430] on div "0202010120 - Dosagem de Acido Urico" at bounding box center [584, 427] width 1101 height 13
checkbox Urico "true"
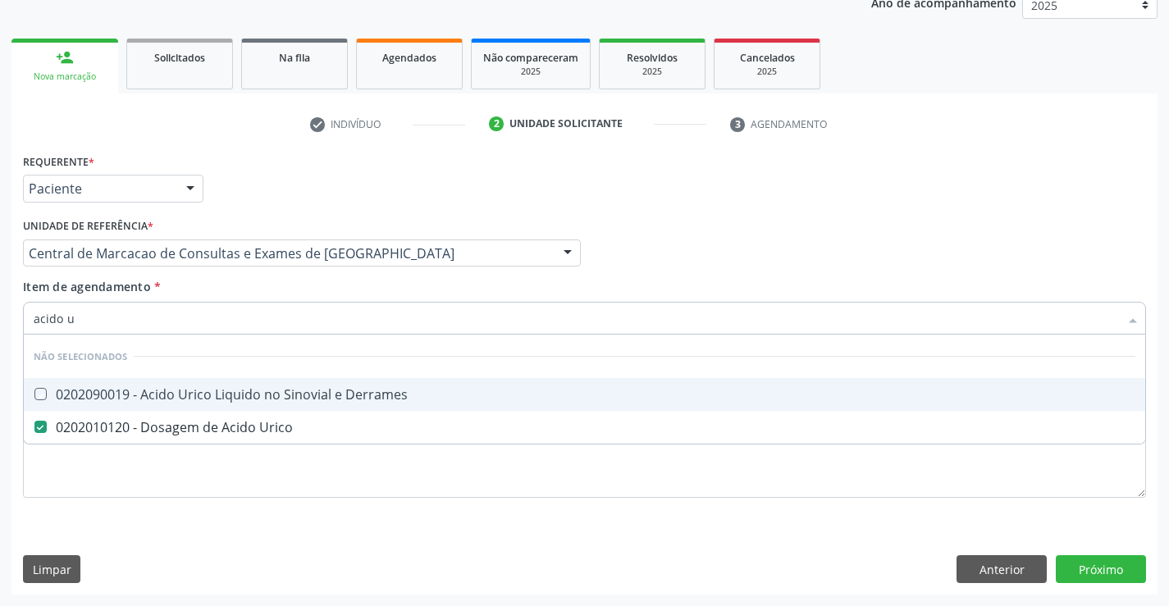
click at [287, 262] on div "Central de Marcacao de Consultas e Exames de [GEOGRAPHIC_DATA]" at bounding box center [302, 253] width 558 height 28
checkbox Derrames "true"
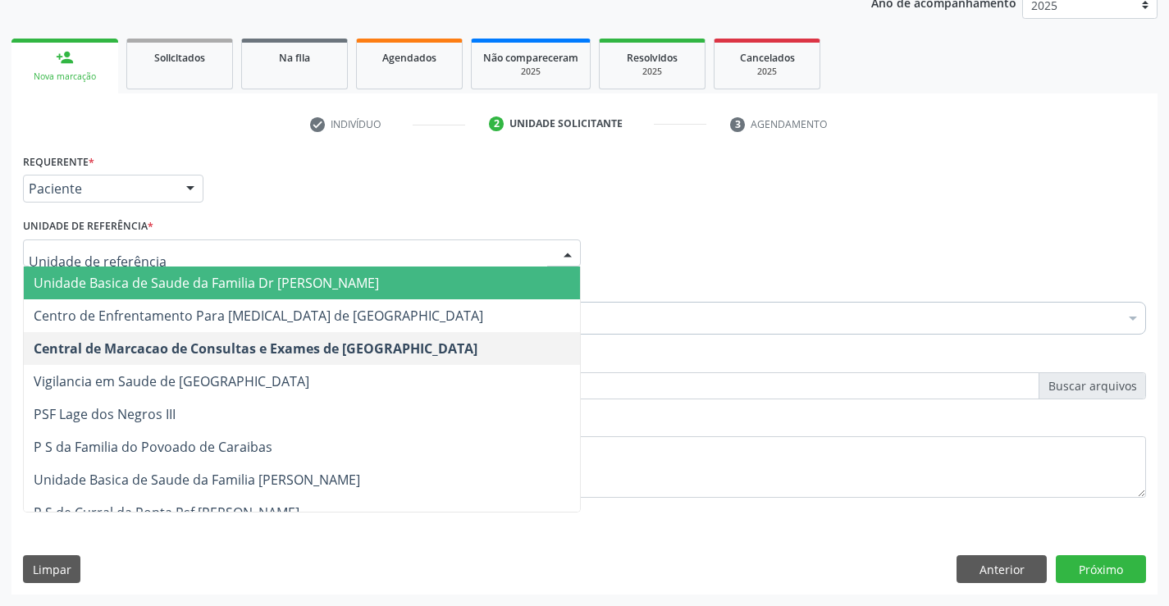
click at [280, 285] on span "Unidade Basica de Saude da Familia Dr [PERSON_NAME]" at bounding box center [206, 283] width 345 height 18
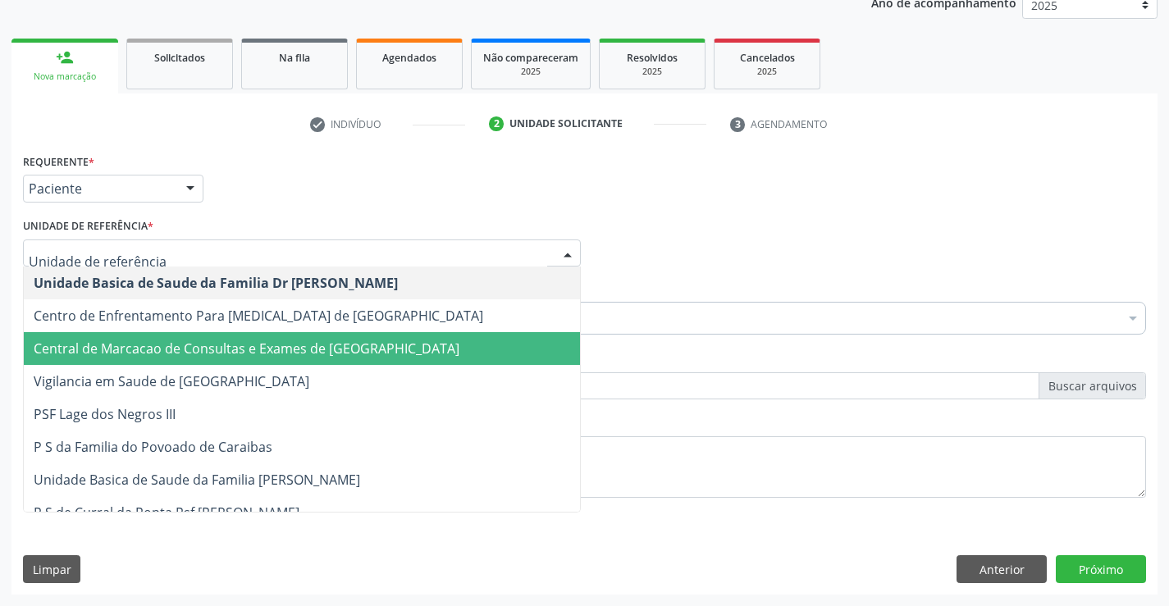
click at [321, 336] on span "Central de Marcacao de Consultas e Exames de [GEOGRAPHIC_DATA]" at bounding box center [302, 348] width 556 height 33
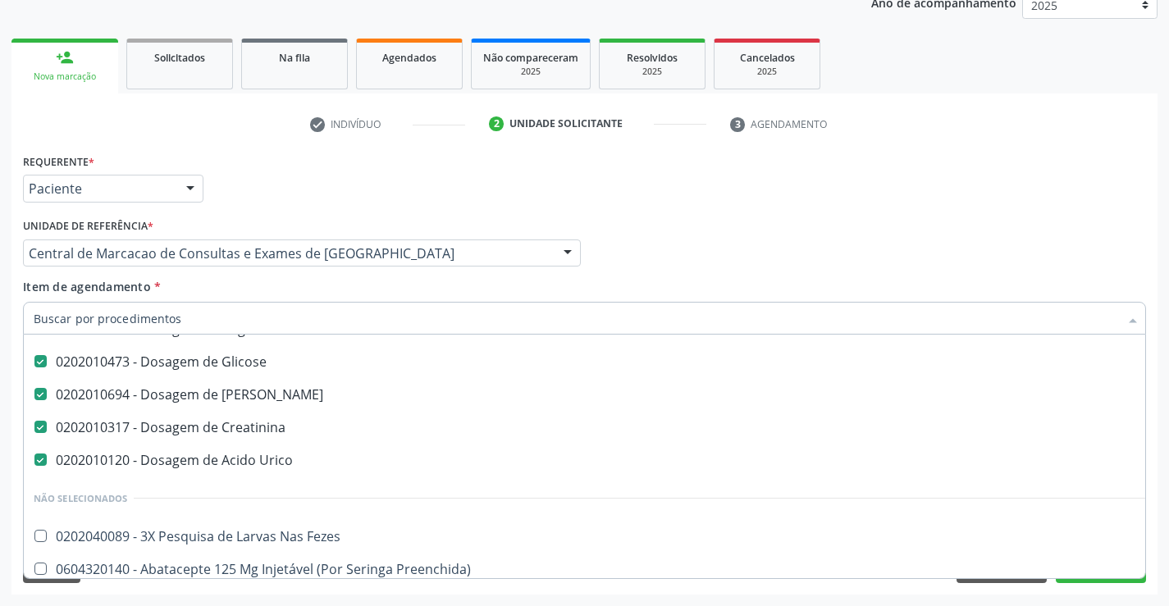
scroll to position [246, 0]
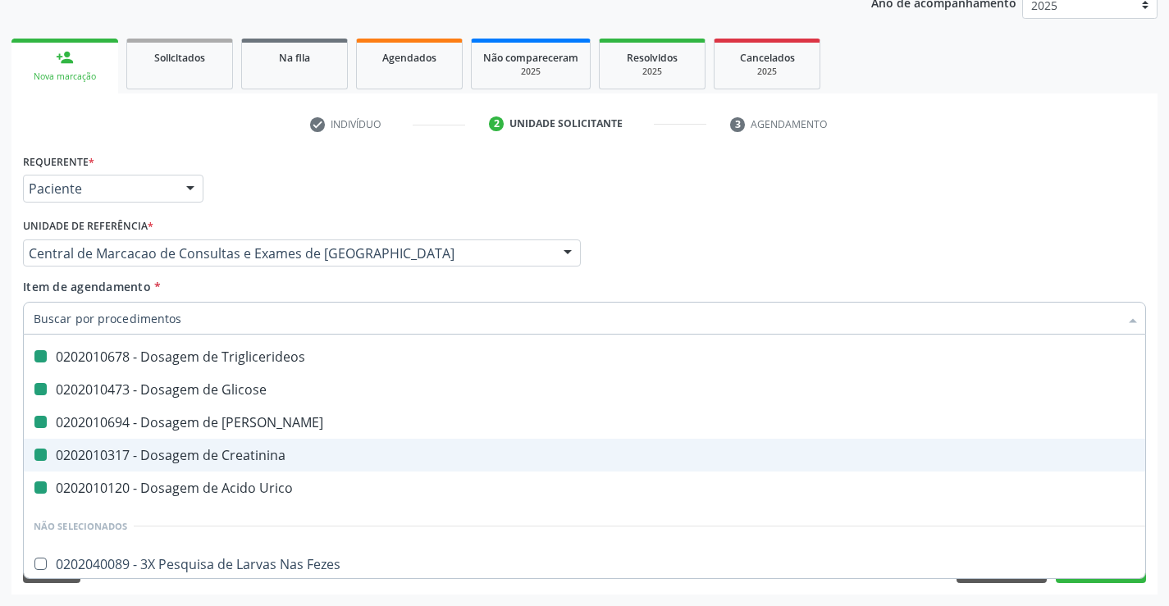
type input "f"
checkbox Completo "false"
checkbox Plaquetas "false"
checkbox Hdl "false"
checkbox Ldl "false"
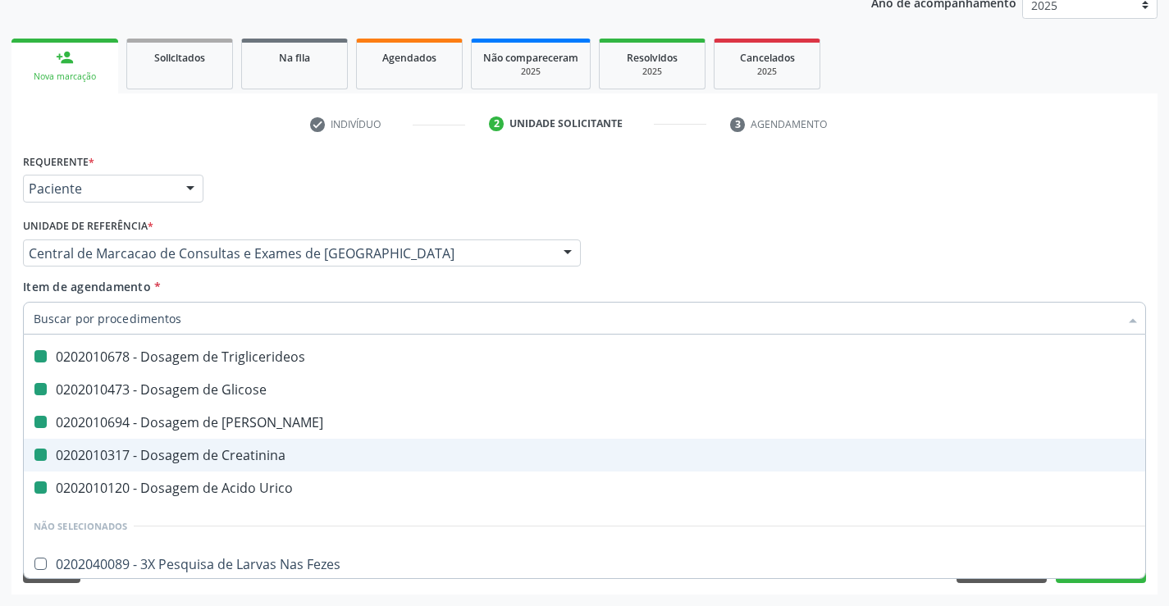
checkbox Total "false"
checkbox Triglicerideos "false"
checkbox Glicose "false"
checkbox Ureia "false"
checkbox Creatinina "false"
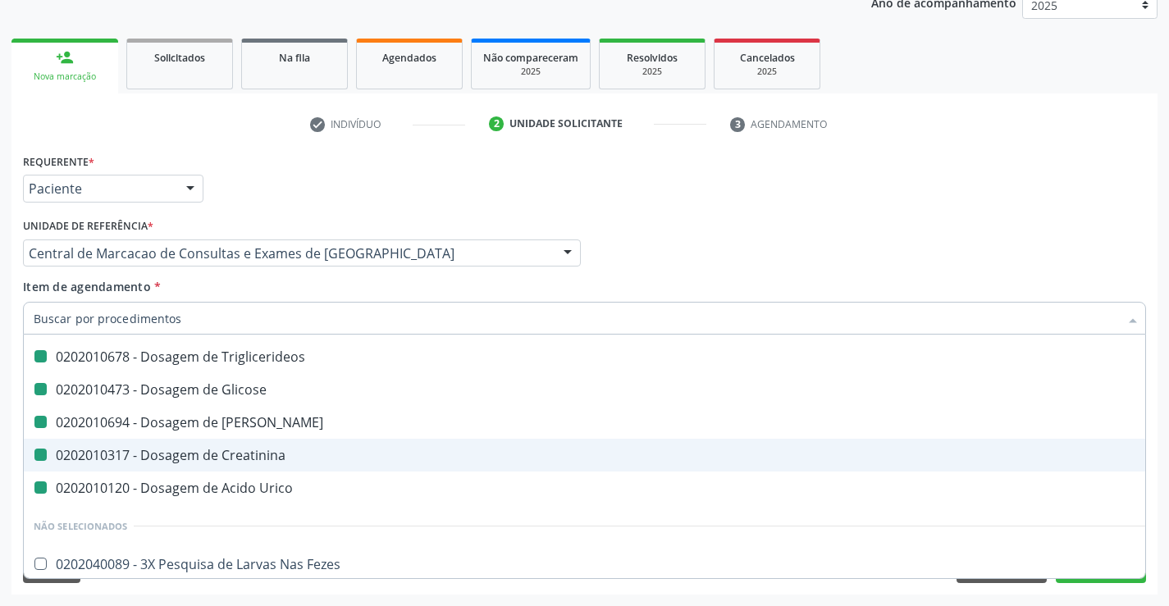
checkbox Urico "false"
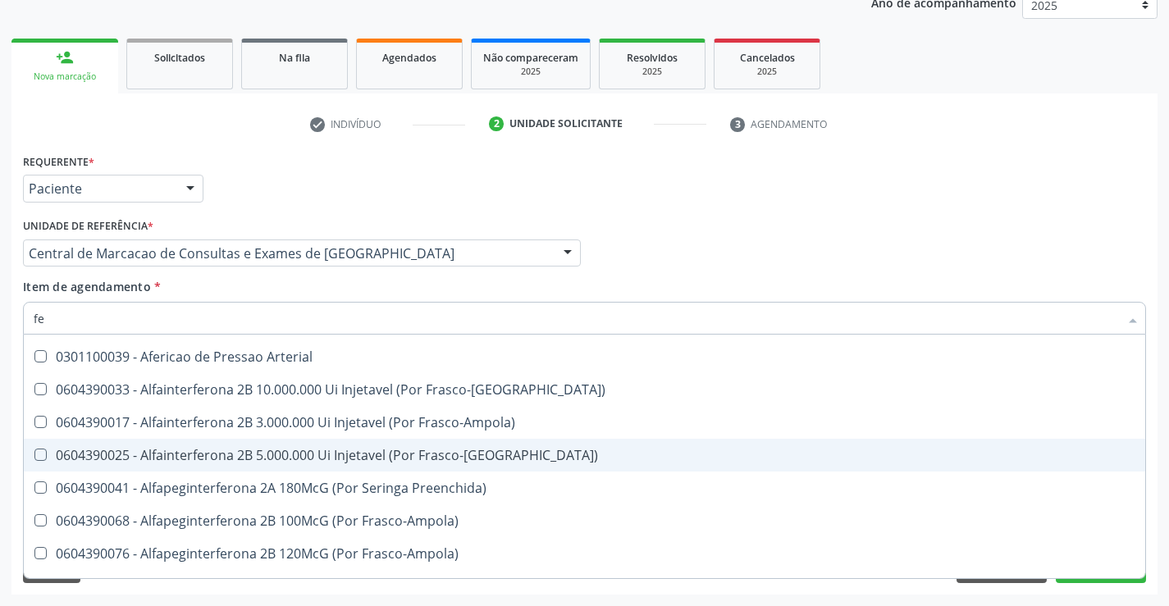
type input "fez"
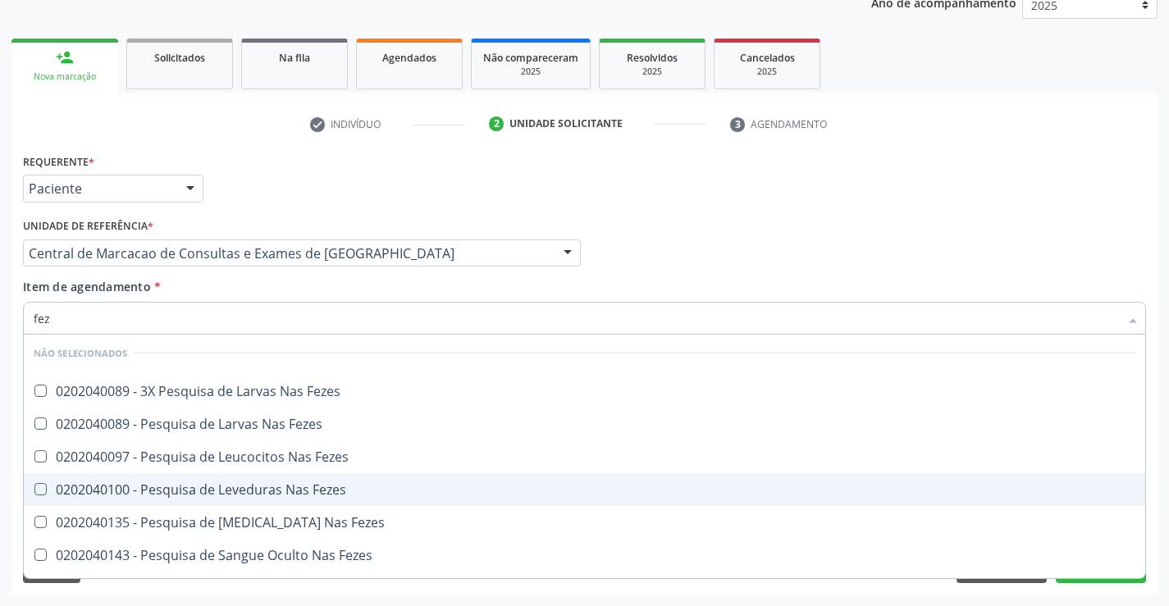
scroll to position [0, 0]
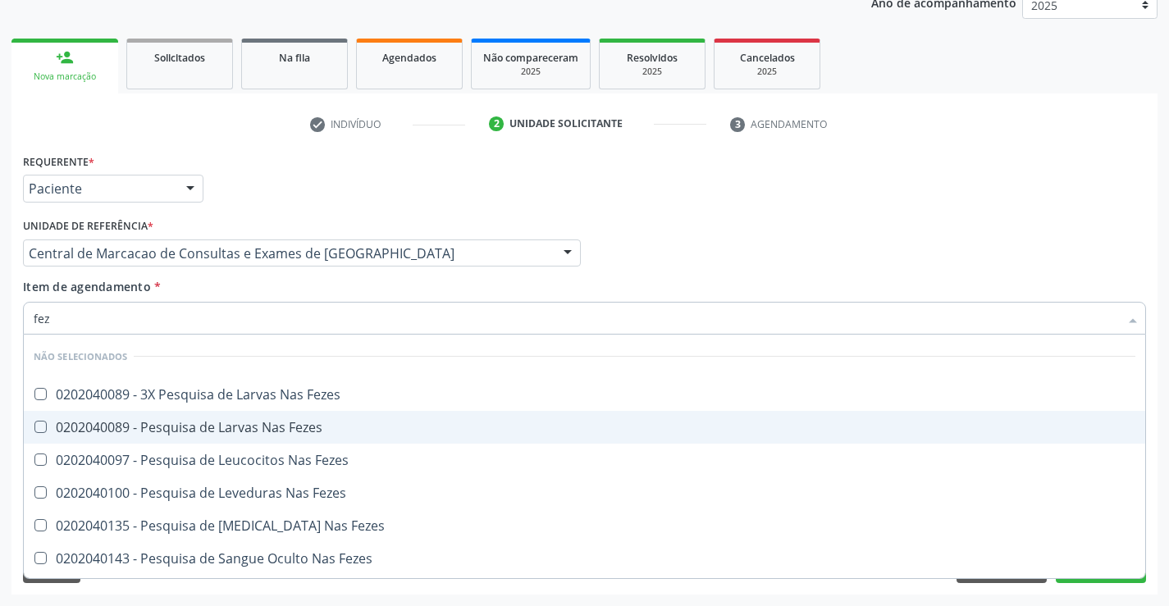
click at [301, 421] on div "0202040089 - Pesquisa de Larvas Nas Fezes" at bounding box center [584, 427] width 1101 height 13
checkbox Fezes "true"
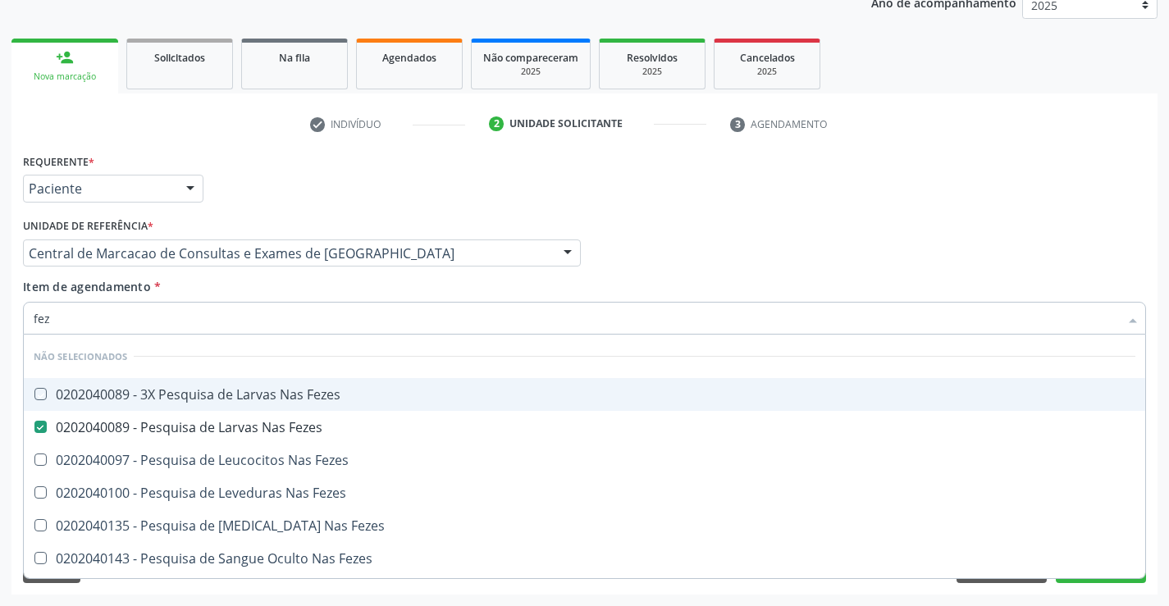
click at [272, 292] on div "Item de agendamento * fez Desfazer seleção Não selecionados 0202040089 - 3X Pes…" at bounding box center [584, 304] width 1123 height 52
checkbox Fezes "true"
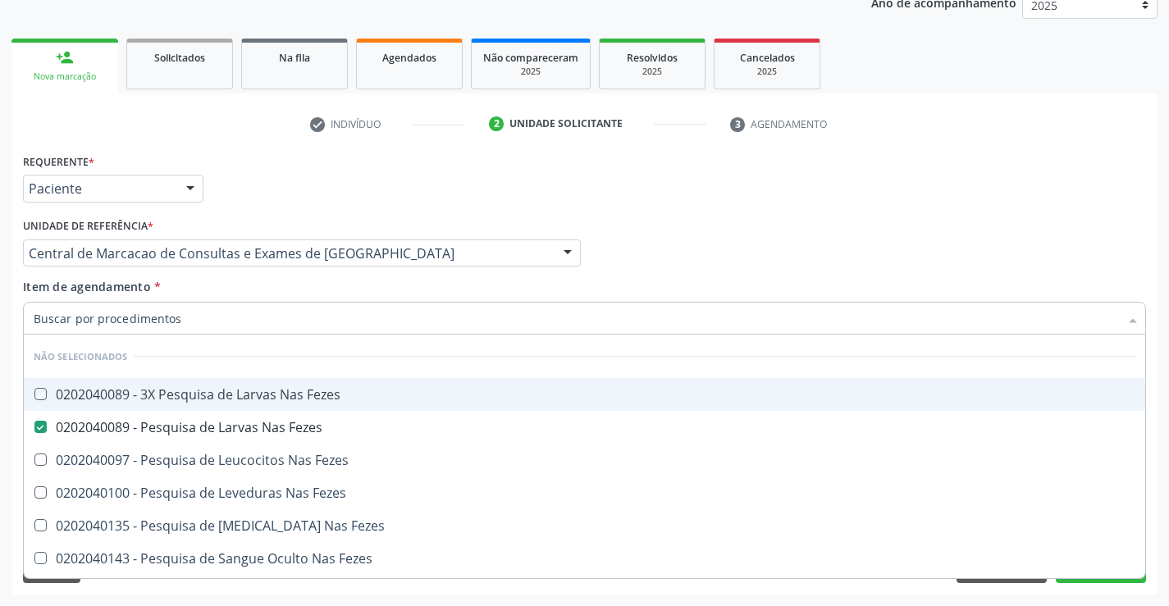
checkbox Fezes "true"
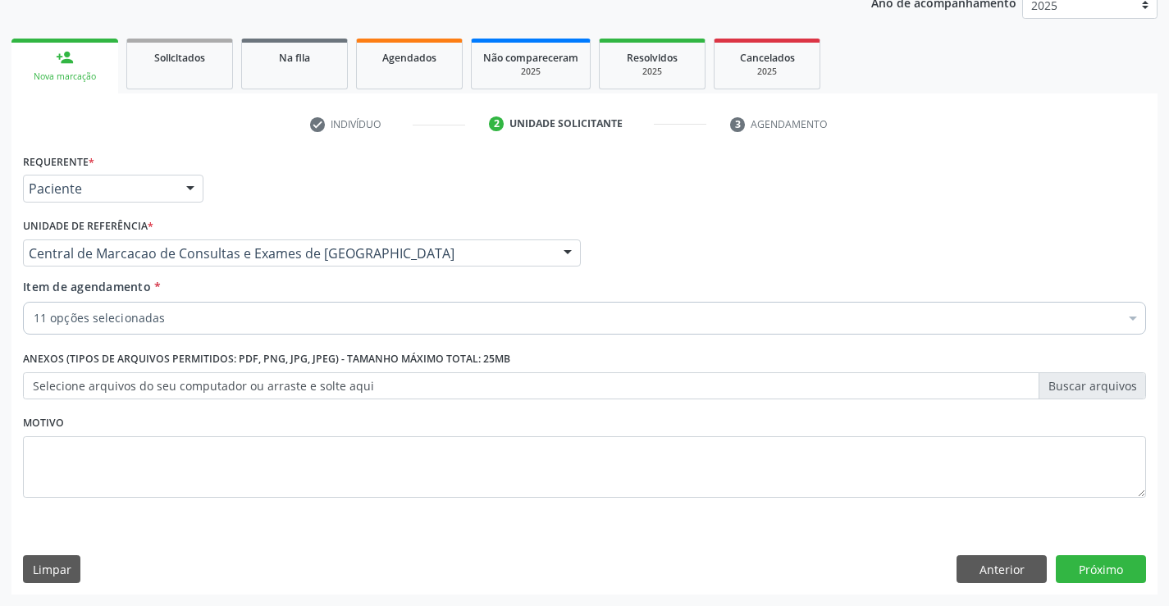
click at [272, 333] on div "11 opções selecionadas" at bounding box center [584, 318] width 1123 height 33
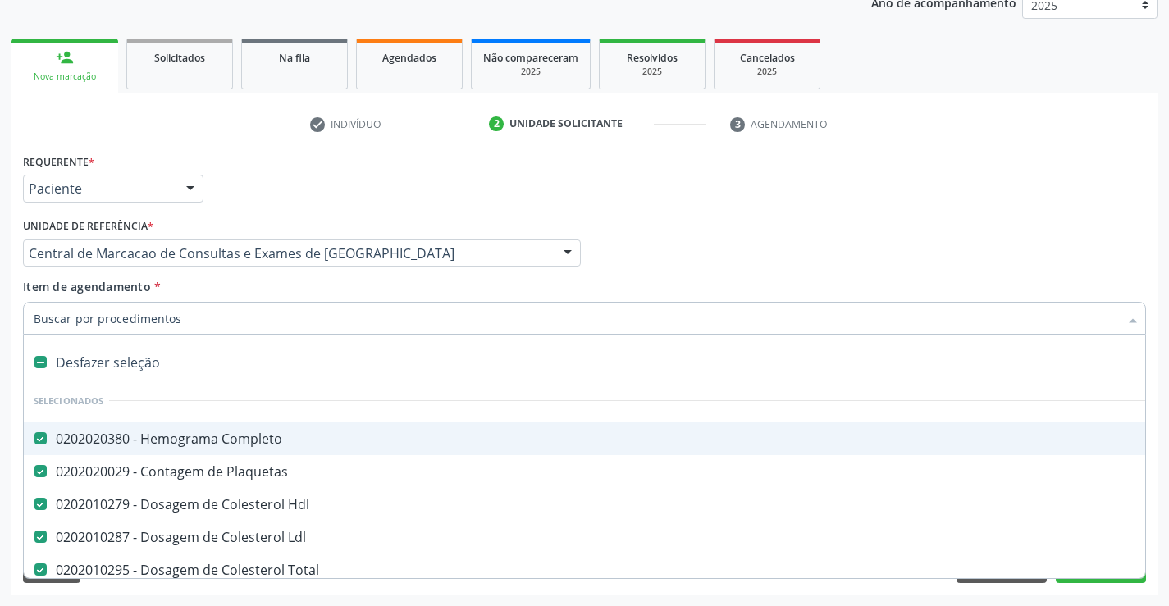
type input "u"
checkbox Triglicerideos "false"
checkbox Glicose "false"
checkbox Ureia "false"
checkbox Creatinina "false"
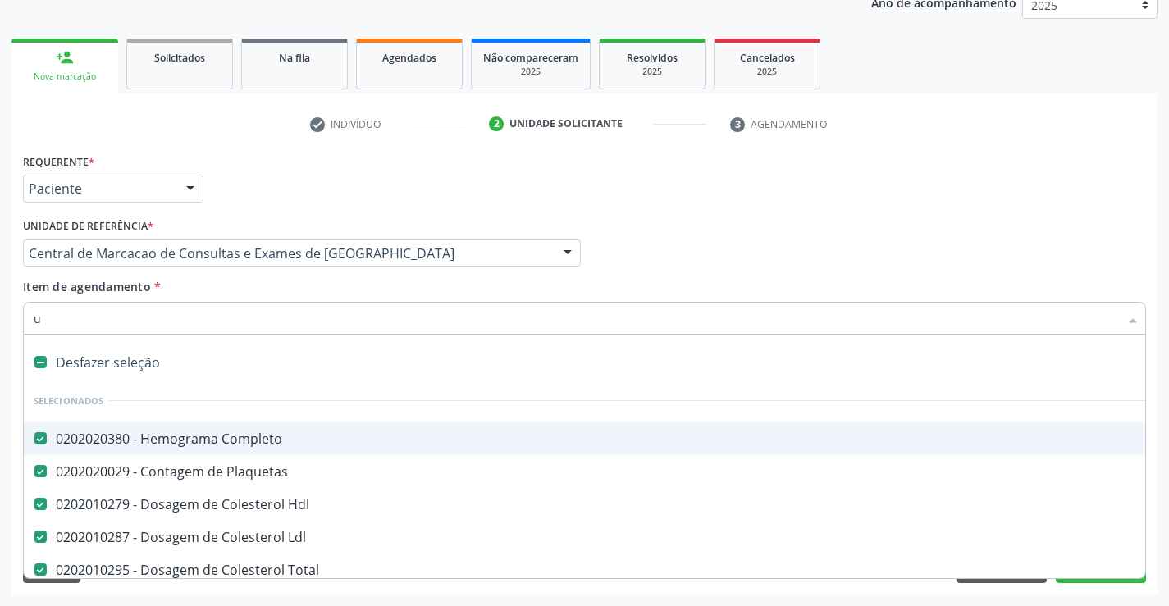
checkbox Urico "false"
checkbox Fezes "false"
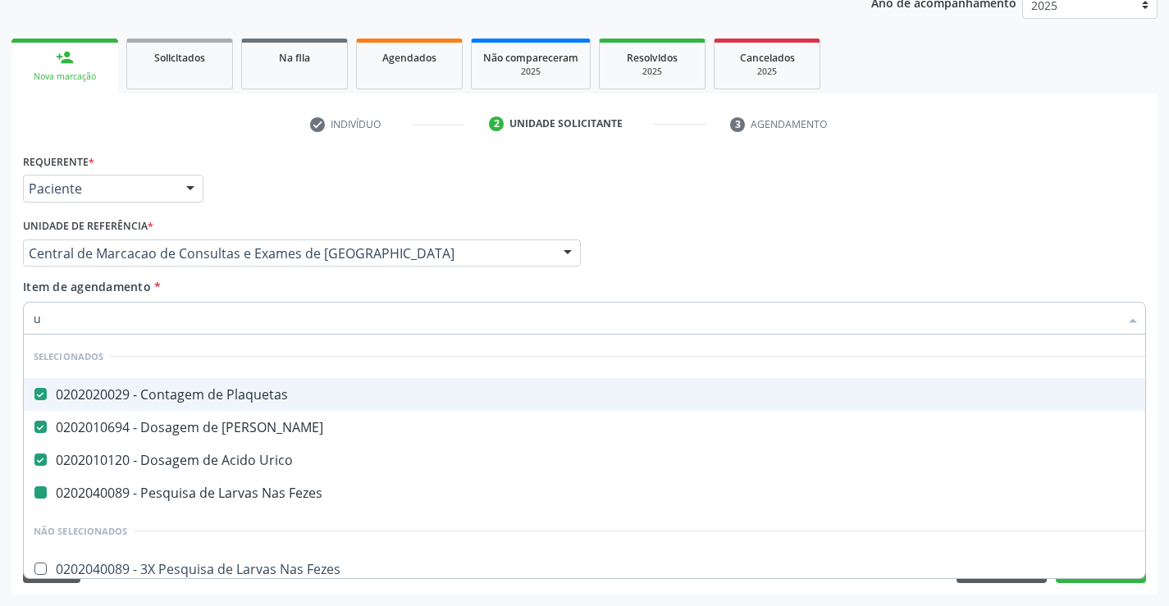
type input "ur"
checkbox Fezes "false"
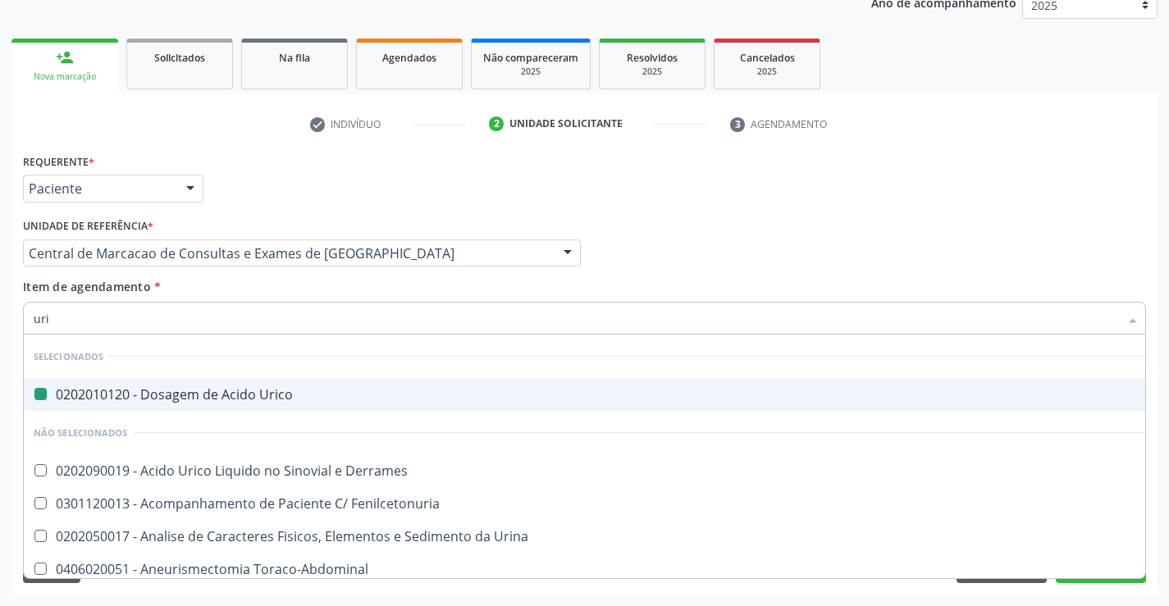
type input "urin"
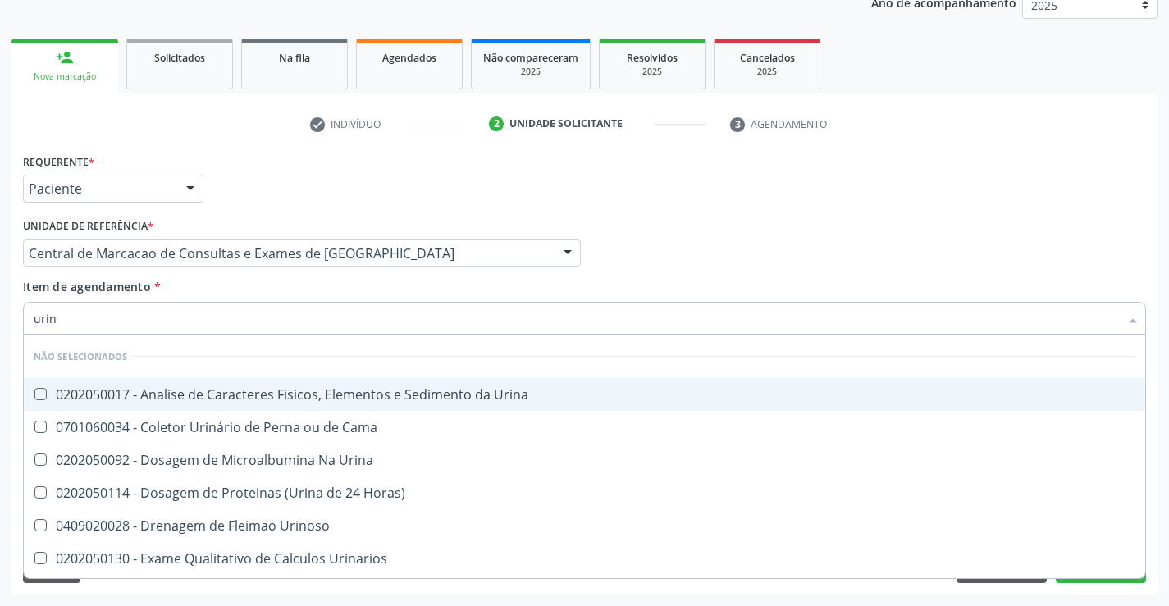
click at [276, 388] on div "0202050017 - Analise de Caracteres Fisicos, Elementos e Sedimento da Urina" at bounding box center [584, 394] width 1101 height 13
checkbox Urina "true"
click at [280, 301] on div "Item de agendamento * urin Desfazer seleção Não selecionados 0202050017 - Anali…" at bounding box center [584, 304] width 1123 height 52
checkbox Horas\) "true"
checkbox Urinarios "true"
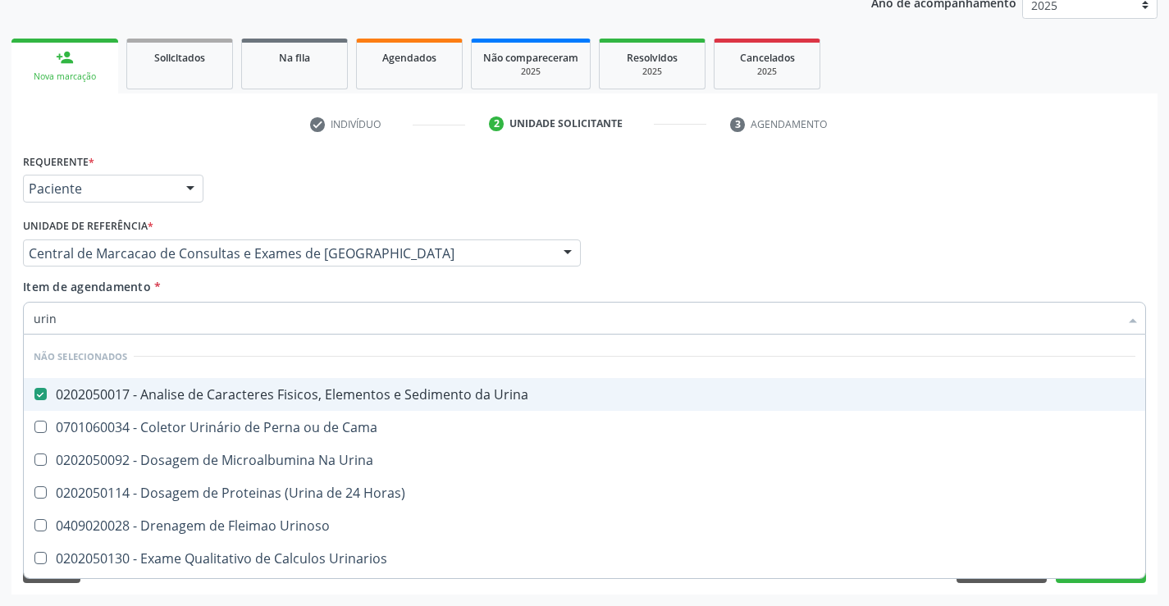
checkbox Quantitativa "true"
checkbox Delgada\) "true"
checkbox Urina "true"
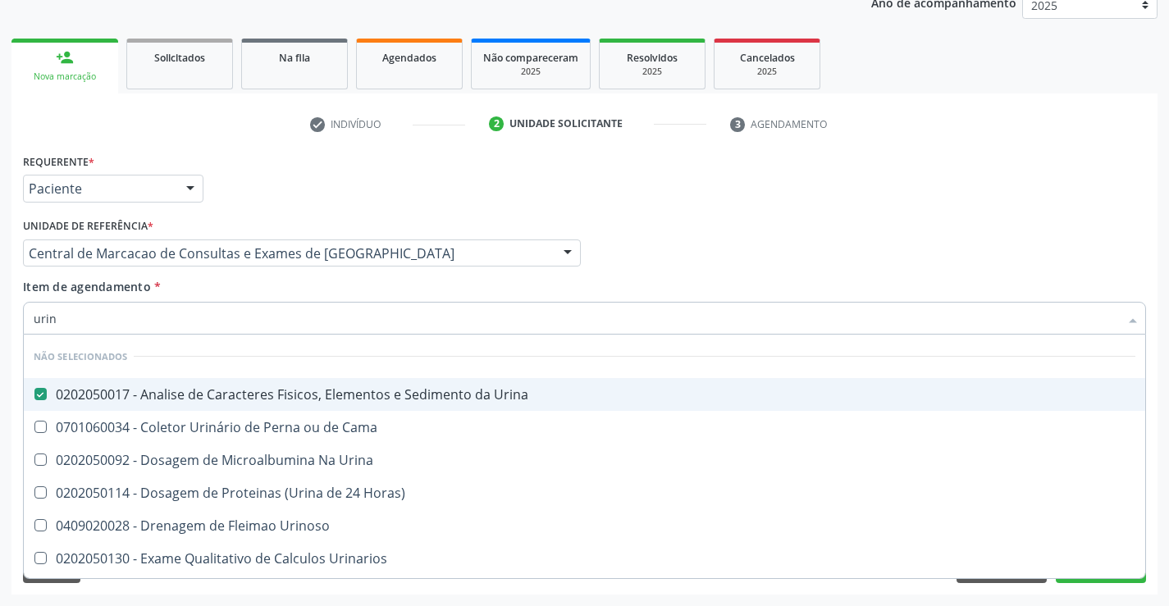
checkbox Urina "true"
checkbox Urinoso "true"
checkbox Urina "true"
checkbox Cama "true"
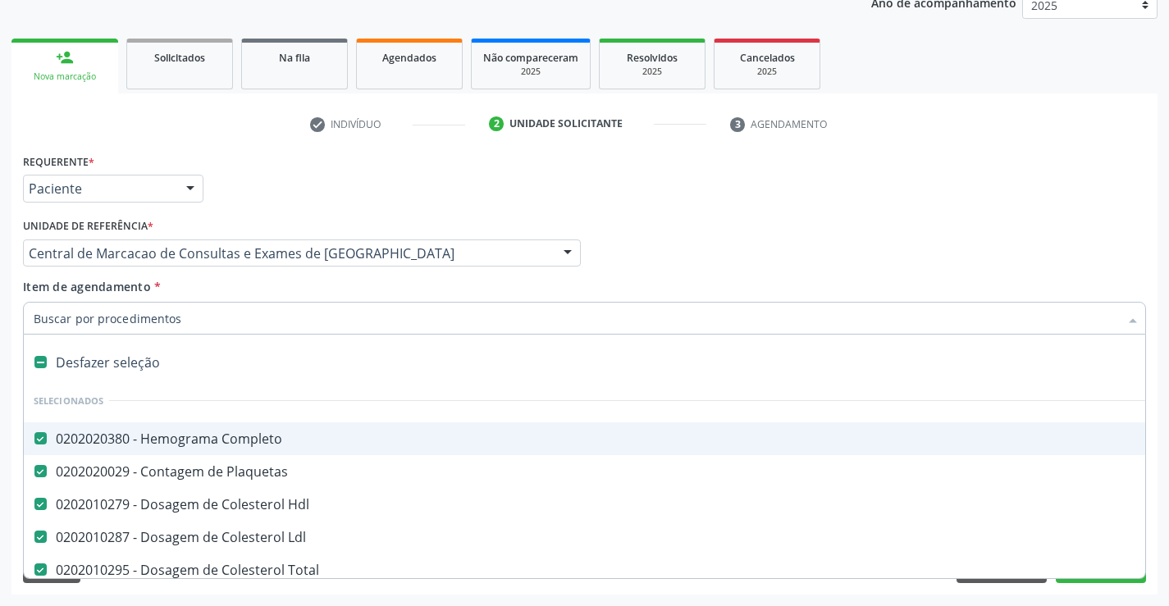
type input "t"
checkbox Urico "false"
checkbox Fezes "false"
checkbox Urina "false"
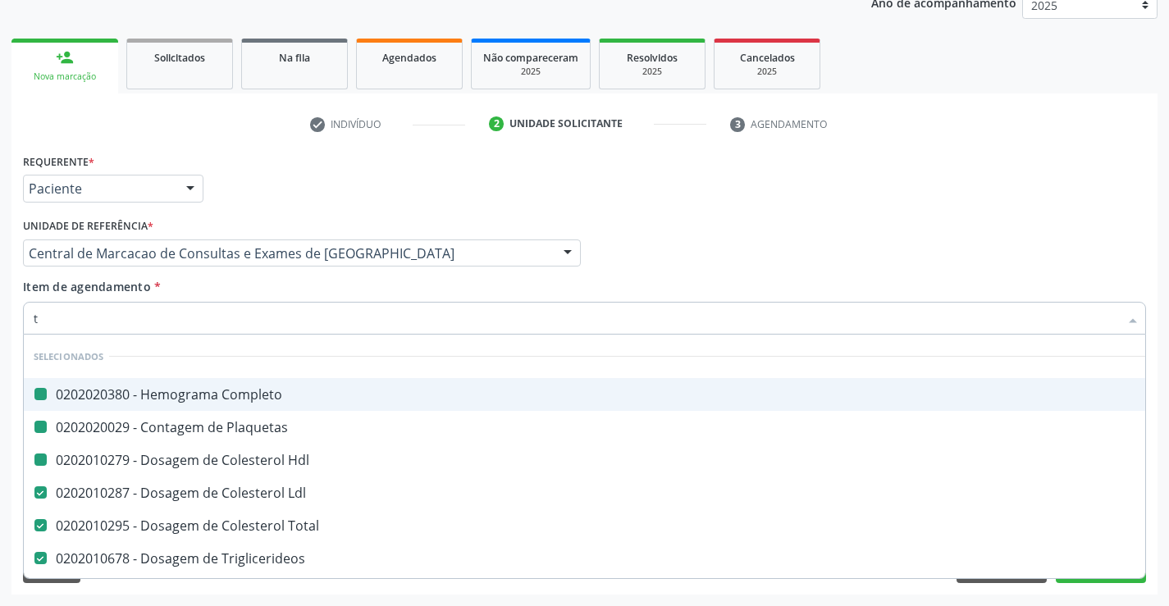
type input "tg"
checkbox Completo "false"
checkbox Hdl "false"
checkbox Plaquetas "false"
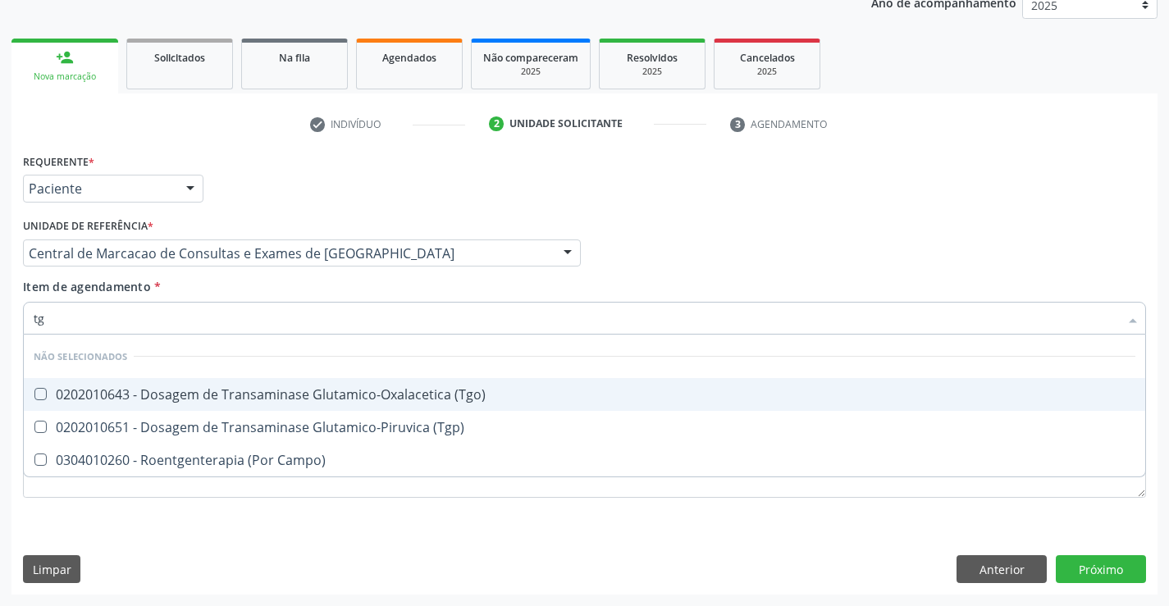
click at [287, 388] on div "0202010643 - Dosagem de Transaminase Glutamico-Oxalacetica (Tgo)" at bounding box center [584, 394] width 1101 height 13
checkbox \(Tgo\) "true"
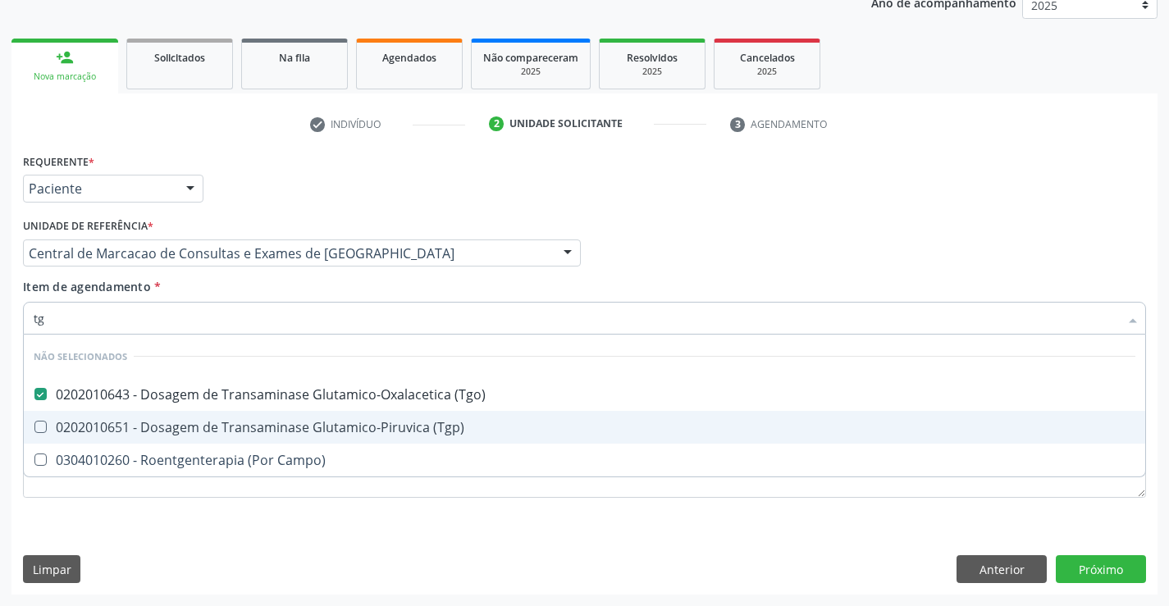
click at [289, 425] on div "0202010651 - Dosagem de Transaminase Glutamico-Piruvica (Tgp)" at bounding box center [584, 427] width 1101 height 13
checkbox \(Tgp\) "true"
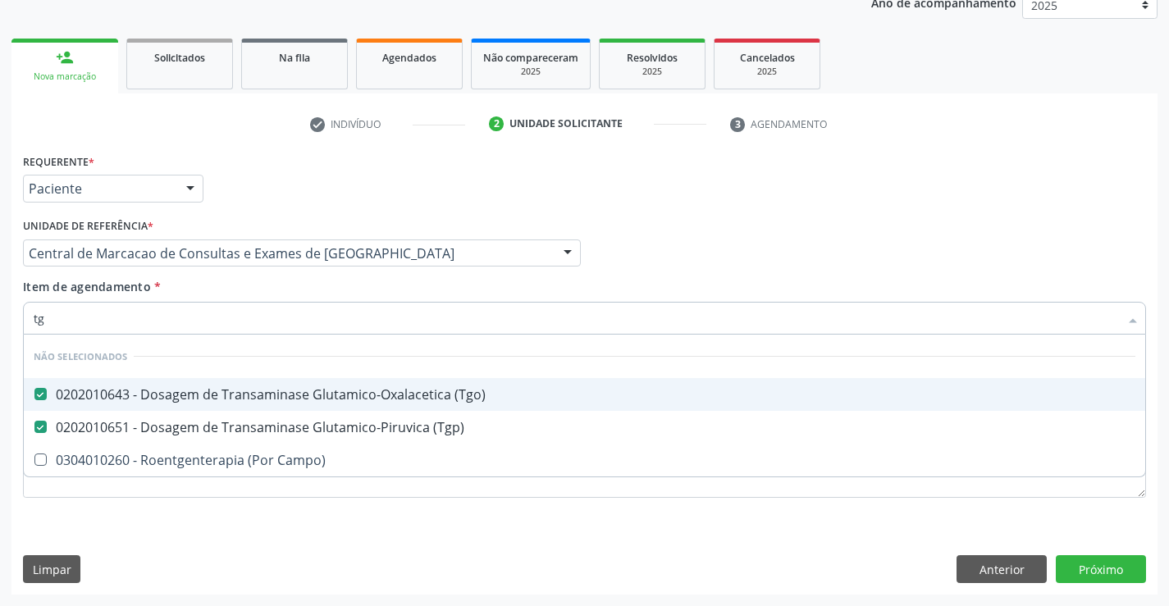
click at [520, 294] on div "Item de agendamento * tg Desfazer seleção Não selecionados 0202010643 - Dosagem…" at bounding box center [584, 304] width 1123 height 52
checkbox Campo\) "true"
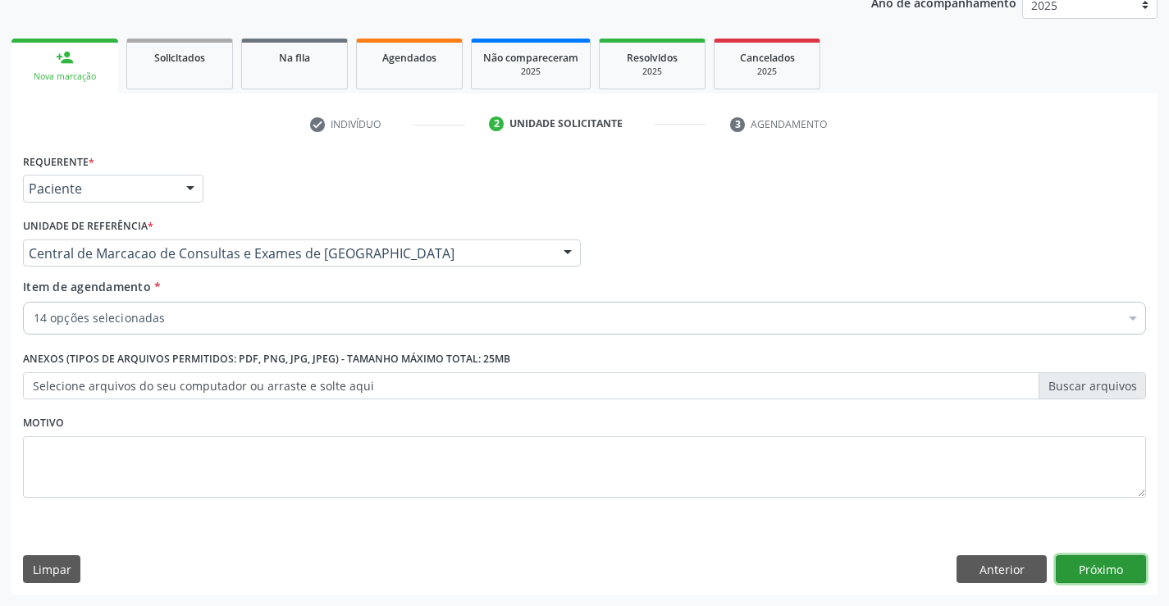
click at [1119, 563] on button "Próximo" at bounding box center [1100, 569] width 90 height 28
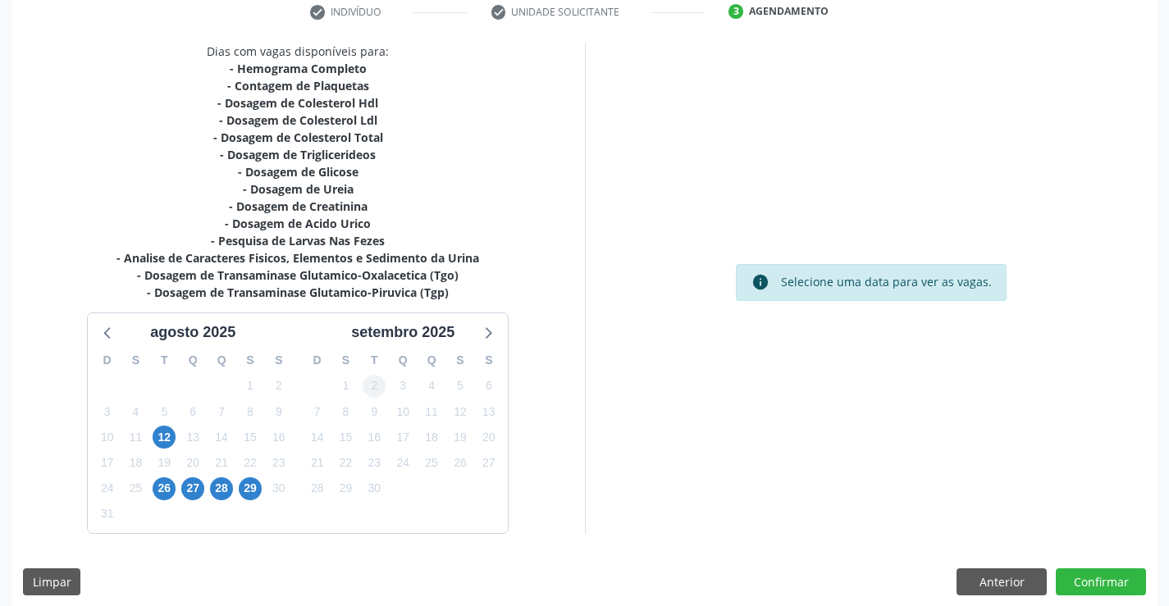
scroll to position [331, 0]
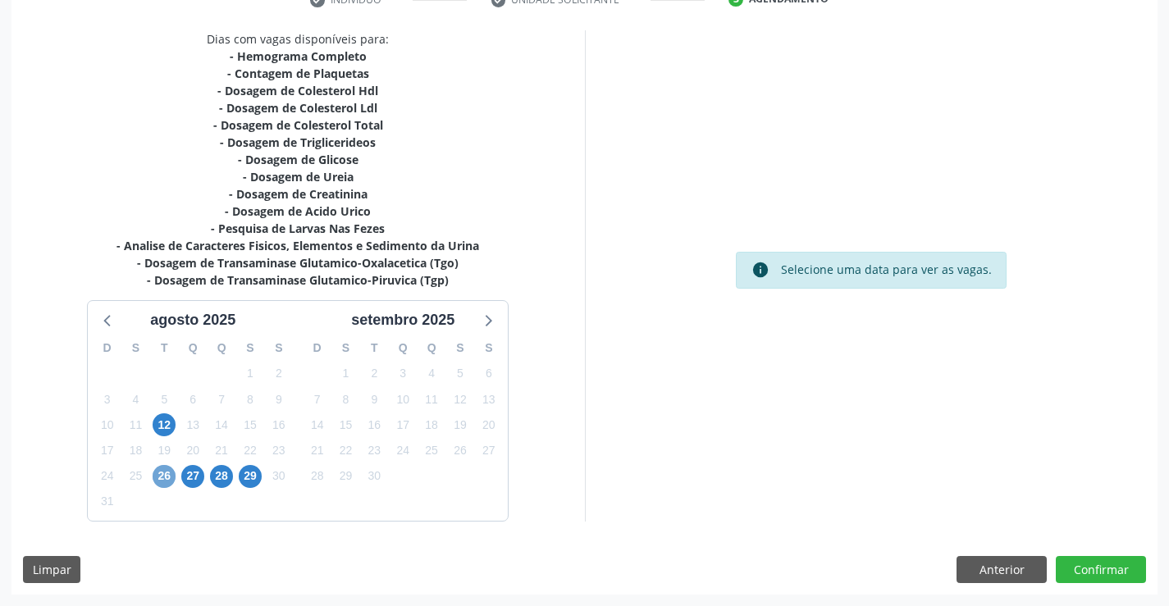
click at [157, 471] on span "26" at bounding box center [164, 476] width 23 height 23
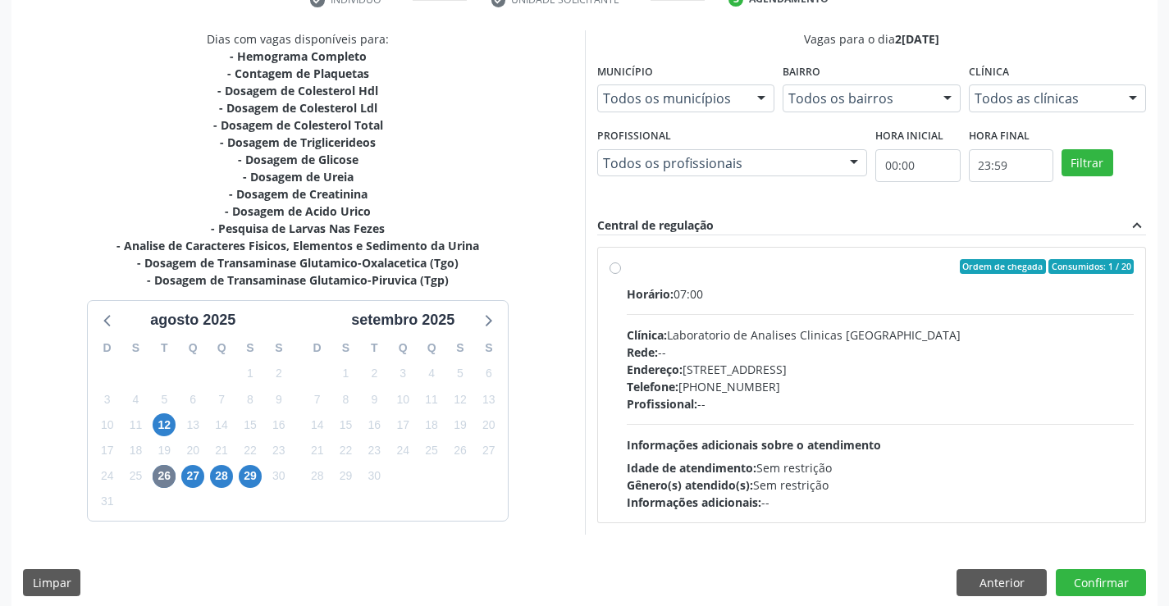
click at [933, 433] on div "Horário: 07:00 Clínica: Laboratorio de Analises Clinicas Sao Francisco Rede: --…" at bounding box center [881, 398] width 508 height 226
click at [621, 274] on input "Ordem de chegada Consumidos: 1 / 20 Horário: 07:00 Clínica: Laboratorio de Anal…" at bounding box center [614, 266] width 11 height 15
radio input "true"
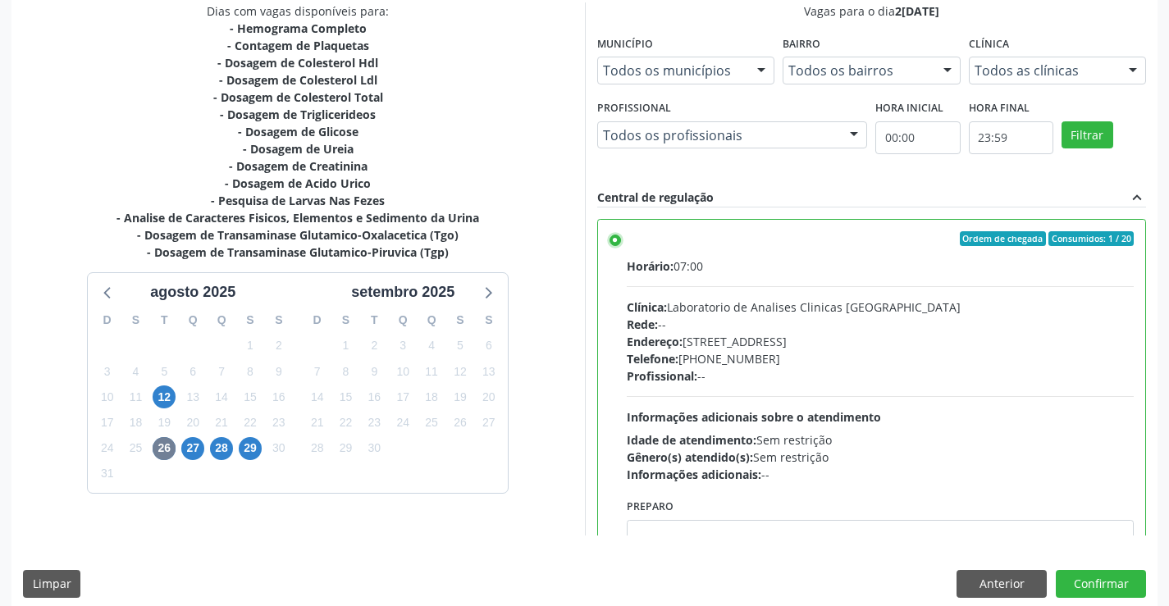
scroll to position [374, 0]
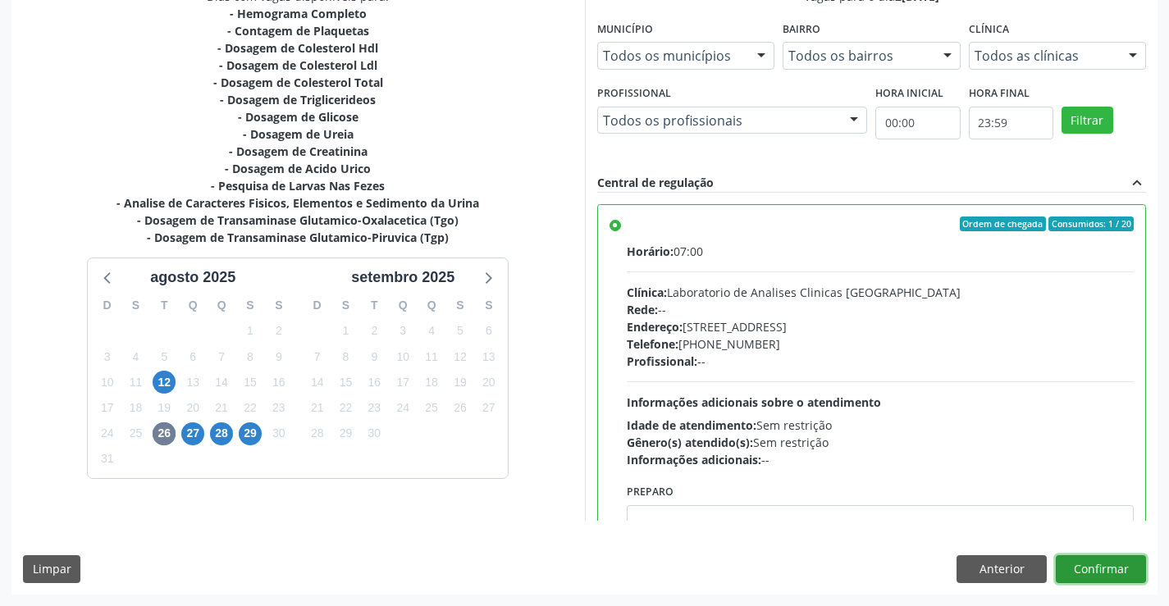
click at [1107, 572] on button "Confirmar" at bounding box center [1100, 569] width 90 height 28
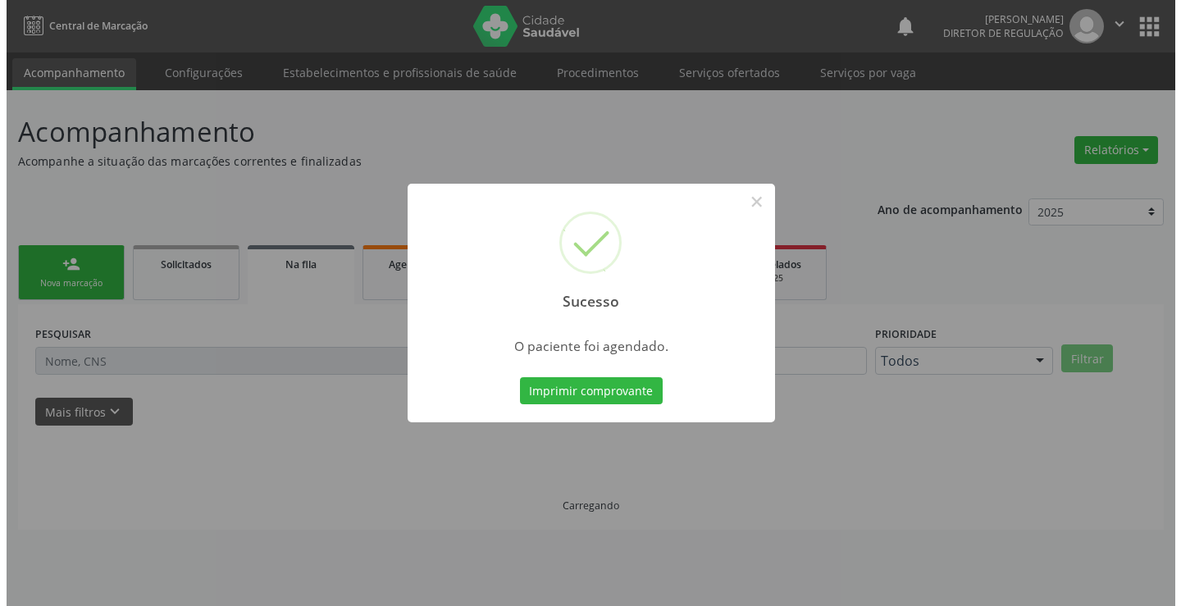
scroll to position [0, 0]
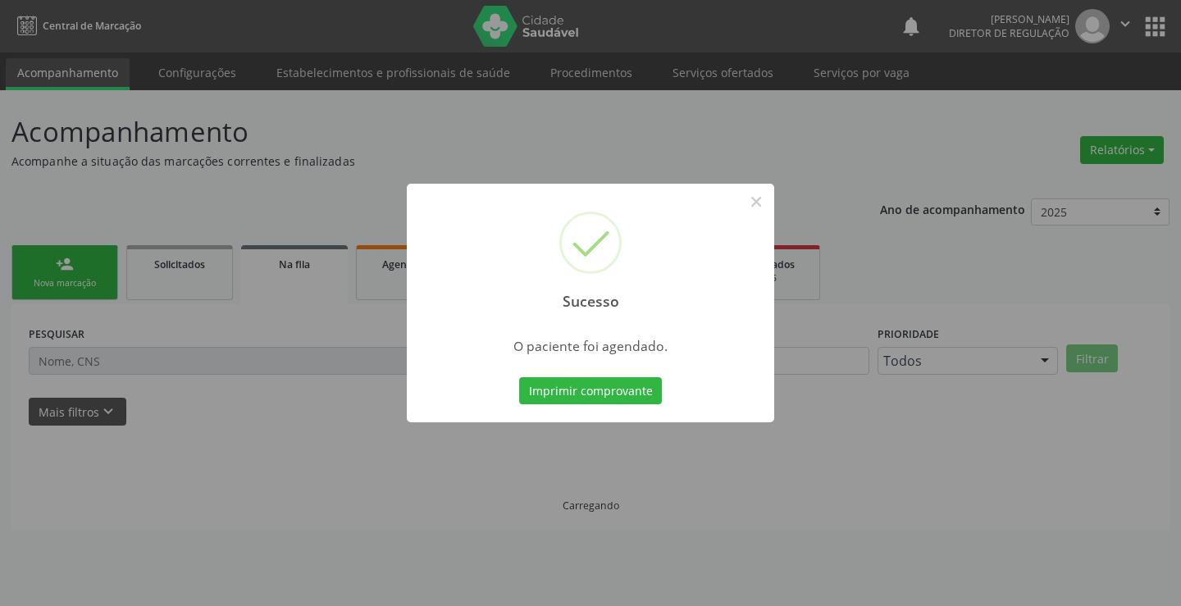
click at [519, 377] on button "Imprimir comprovante" at bounding box center [590, 391] width 143 height 28
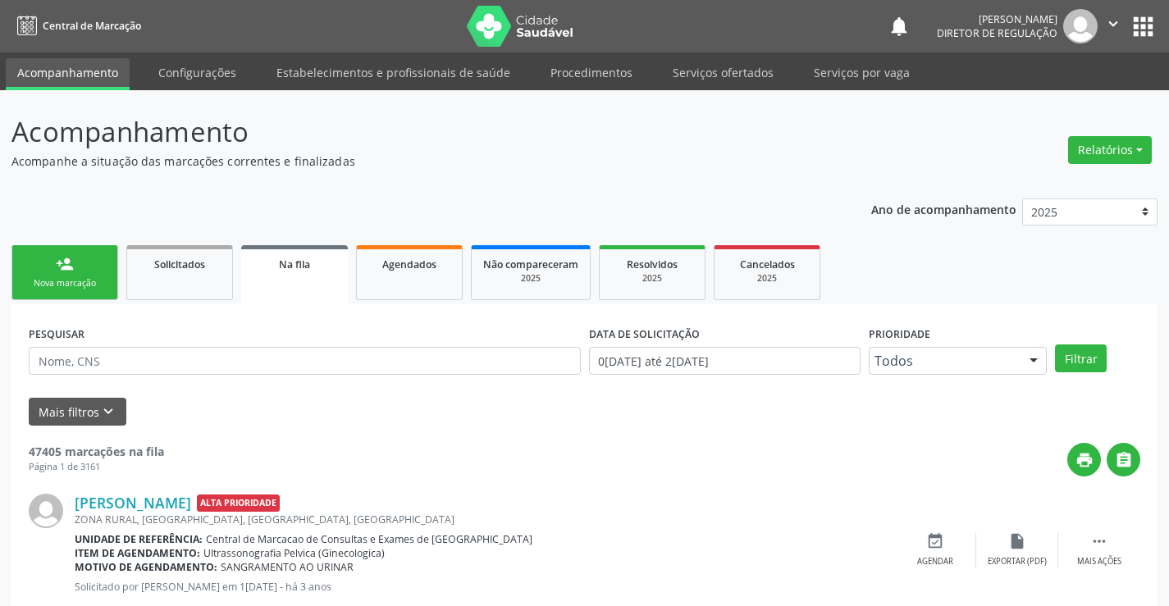
click at [78, 276] on link "person_add Nova marcação" at bounding box center [64, 272] width 107 height 55
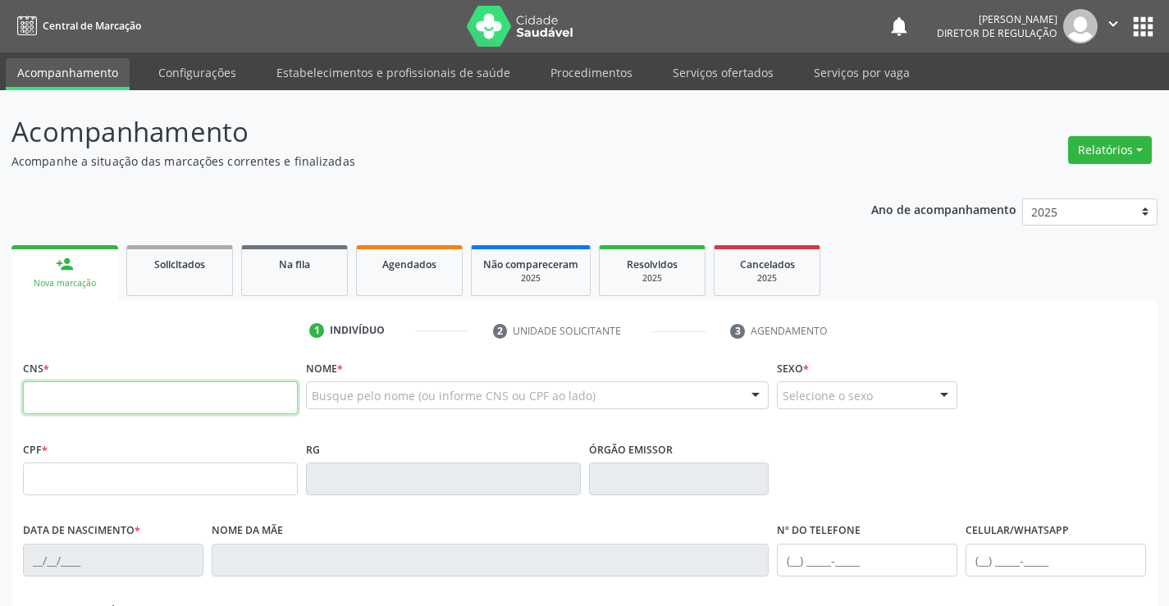
click at [112, 401] on input "text" at bounding box center [160, 397] width 275 height 33
click at [90, 397] on input "704 3045 6942 194" at bounding box center [160, 397] width 275 height 33
type input "704 3045 6194 2194"
type input "1280099267"
type input "11[DATE]"
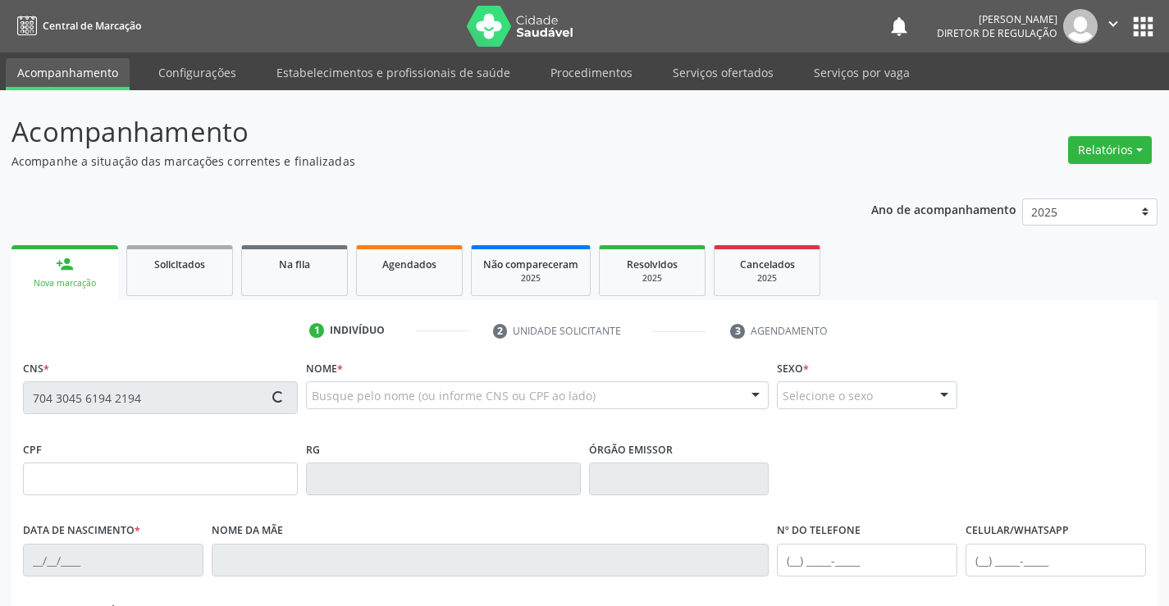
type input "[PHONE_NUMBER]"
type input "006.181.805-40"
type input "S/N"
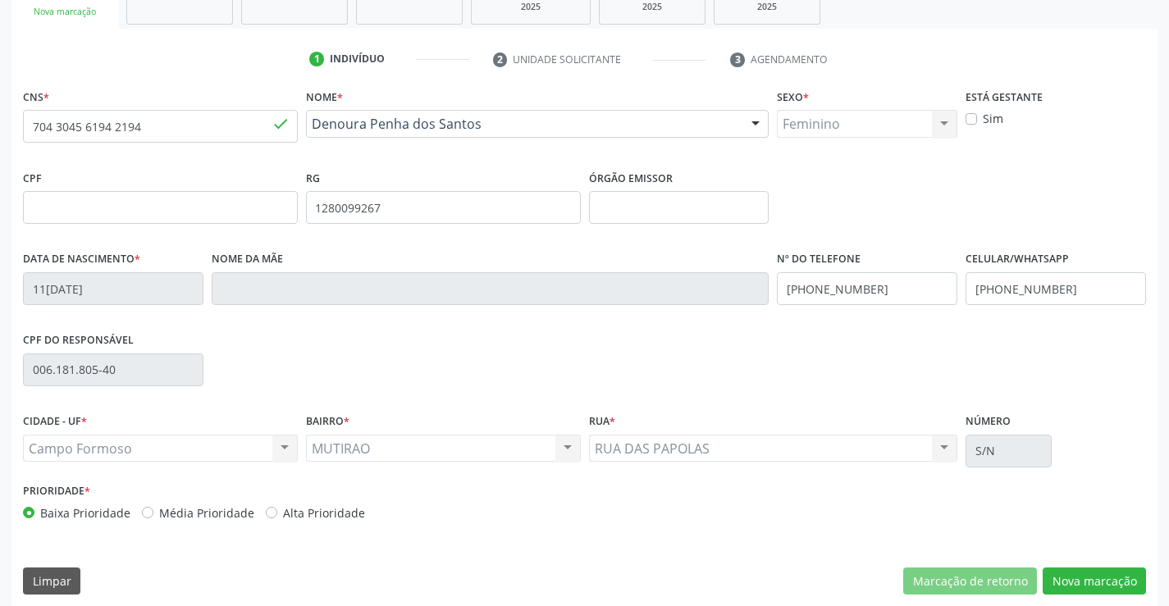
scroll to position [283, 0]
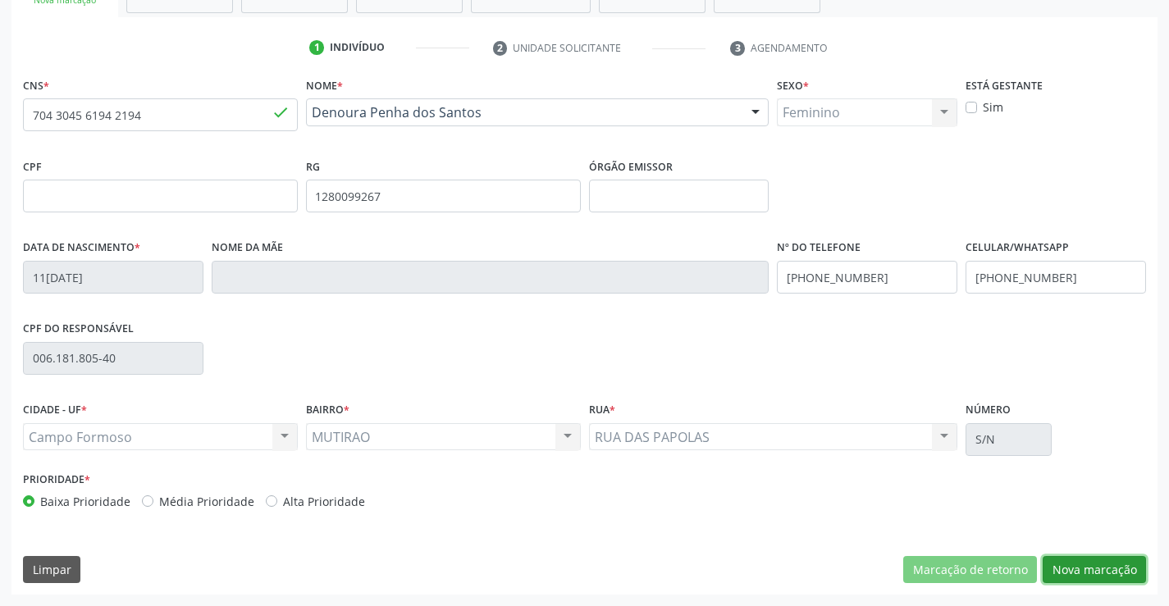
click at [1114, 580] on button "Nova marcação" at bounding box center [1093, 570] width 103 height 28
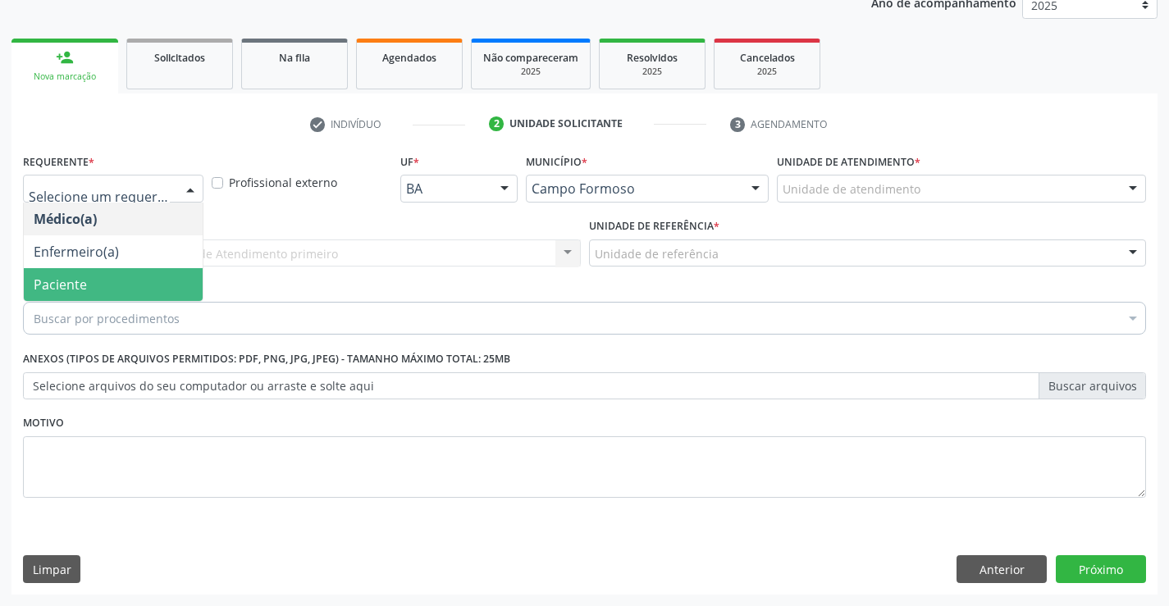
click at [157, 282] on span "Paciente" at bounding box center [113, 284] width 179 height 33
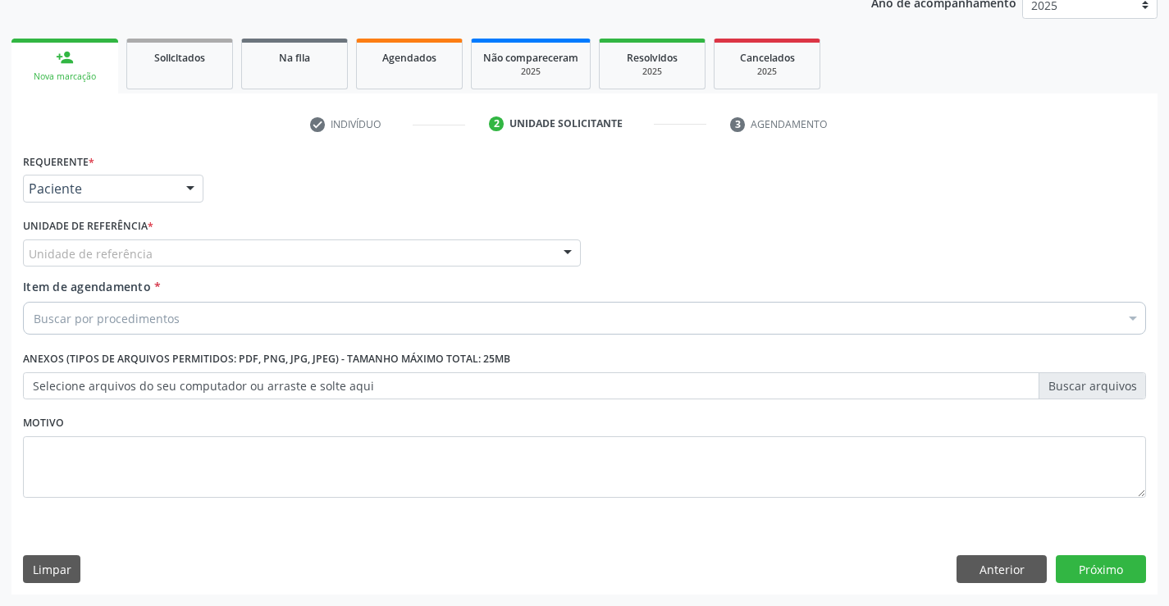
click at [337, 259] on div "Unidade de referência" at bounding box center [302, 253] width 558 height 28
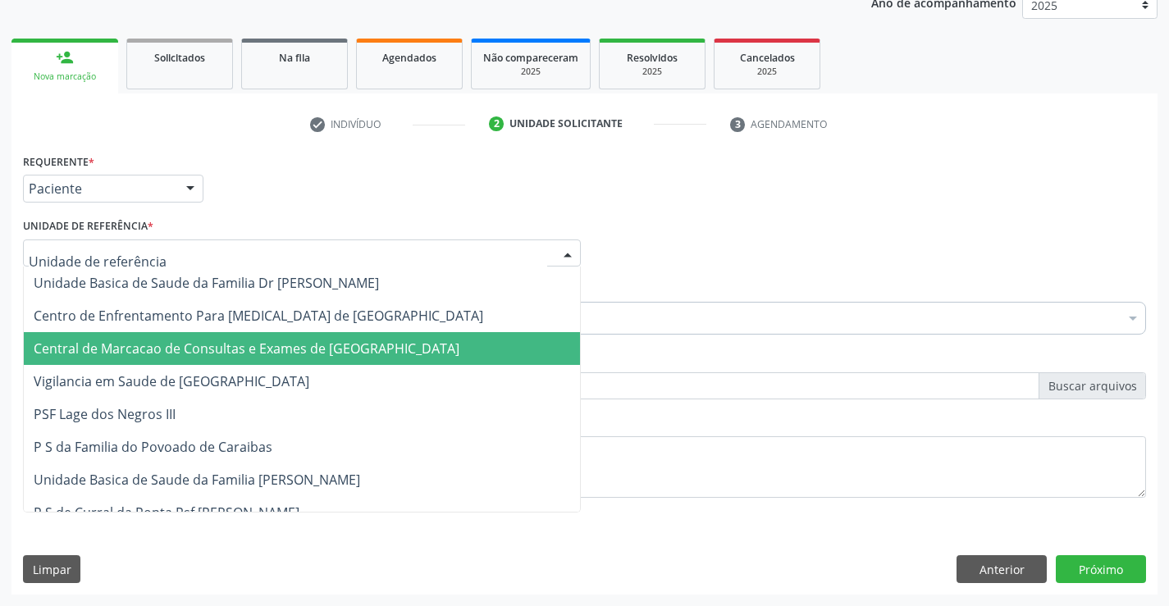
click at [334, 352] on span "Central de Marcacao de Consultas e Exames de [GEOGRAPHIC_DATA]" at bounding box center [247, 349] width 426 height 18
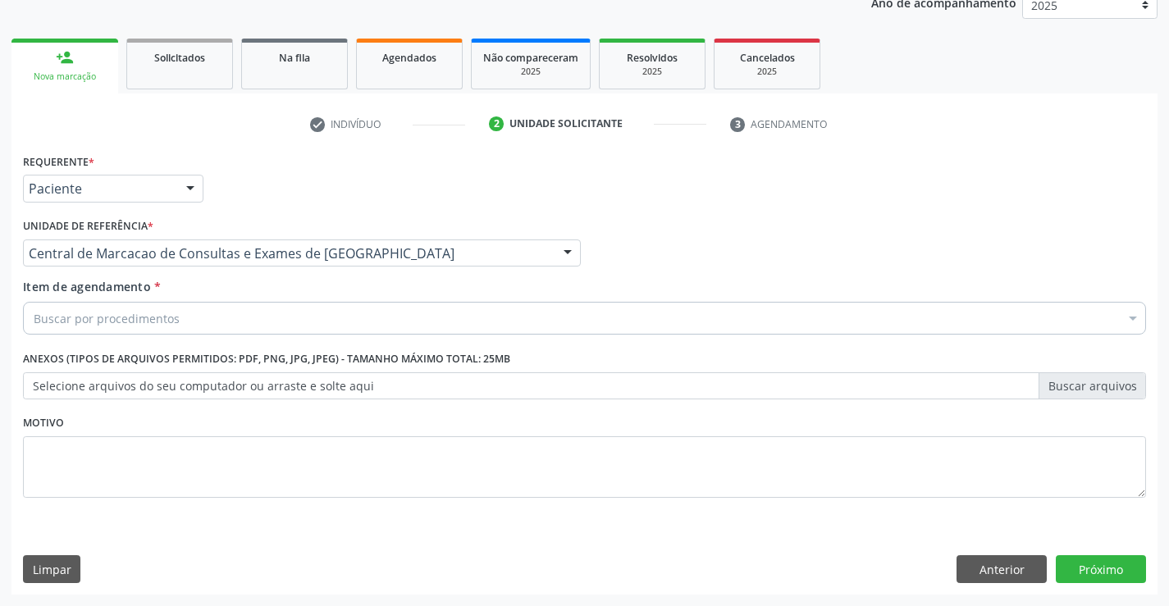
click at [378, 317] on div "Buscar por procedimentos" at bounding box center [584, 318] width 1123 height 33
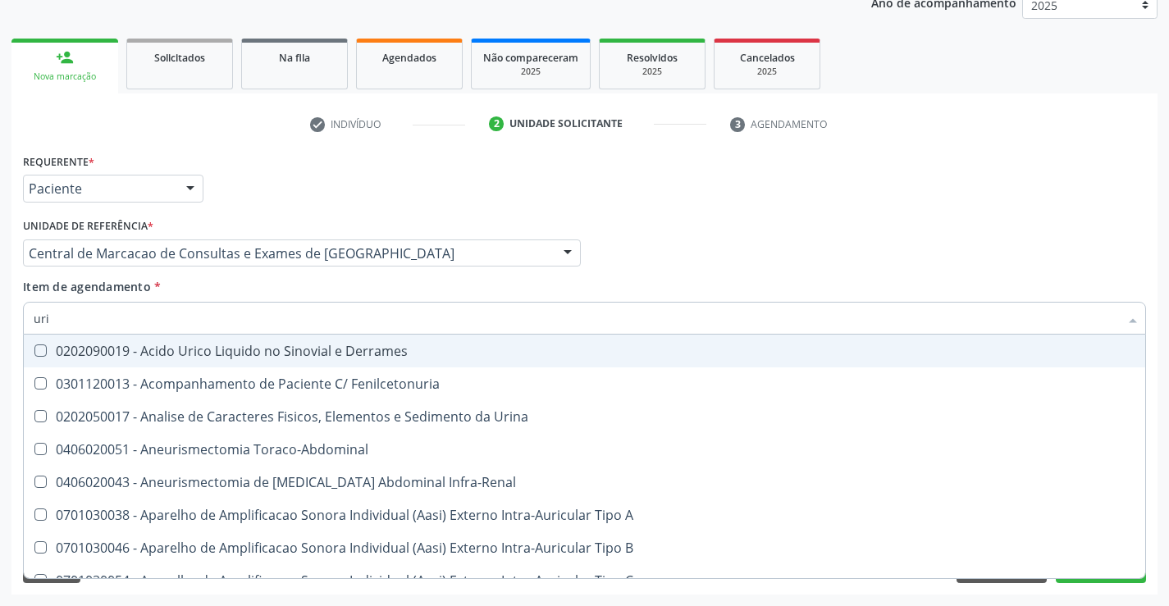
type input "urin"
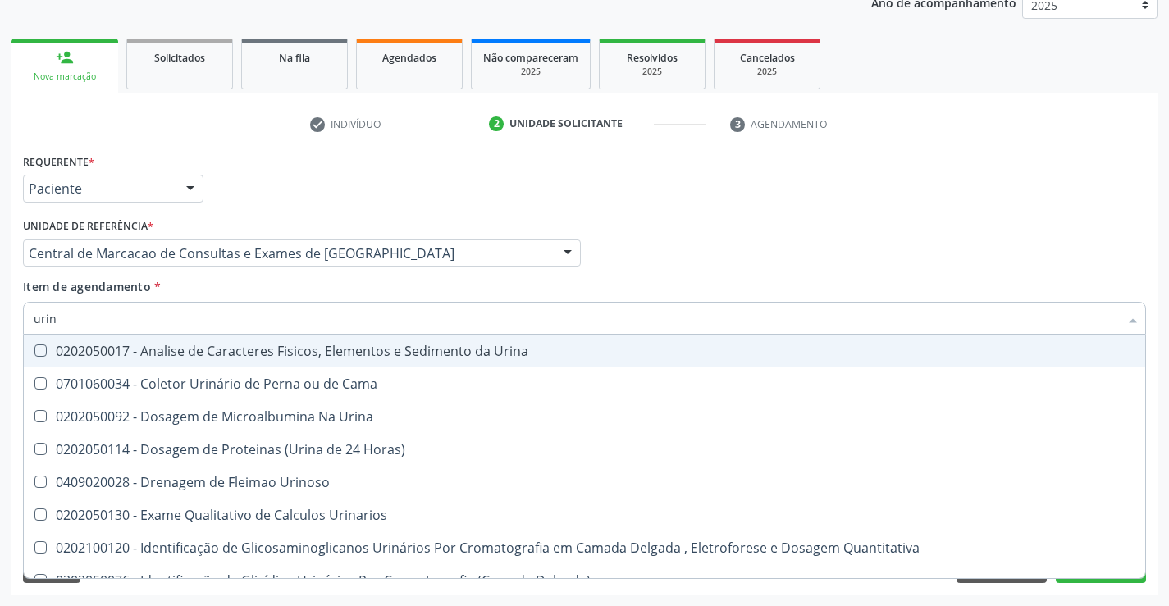
click at [368, 344] on div "0202050017 - Analise de Caracteres Fisicos, Elementos e Sedimento da Urina" at bounding box center [584, 350] width 1101 height 13
checkbox Urina "true"
type input "urin"
click at [386, 285] on div "Item de agendamento * urin Desfazer seleção 0202050017 - Analise de Caracteres …" at bounding box center [584, 304] width 1123 height 52
checkbox Cama "true"
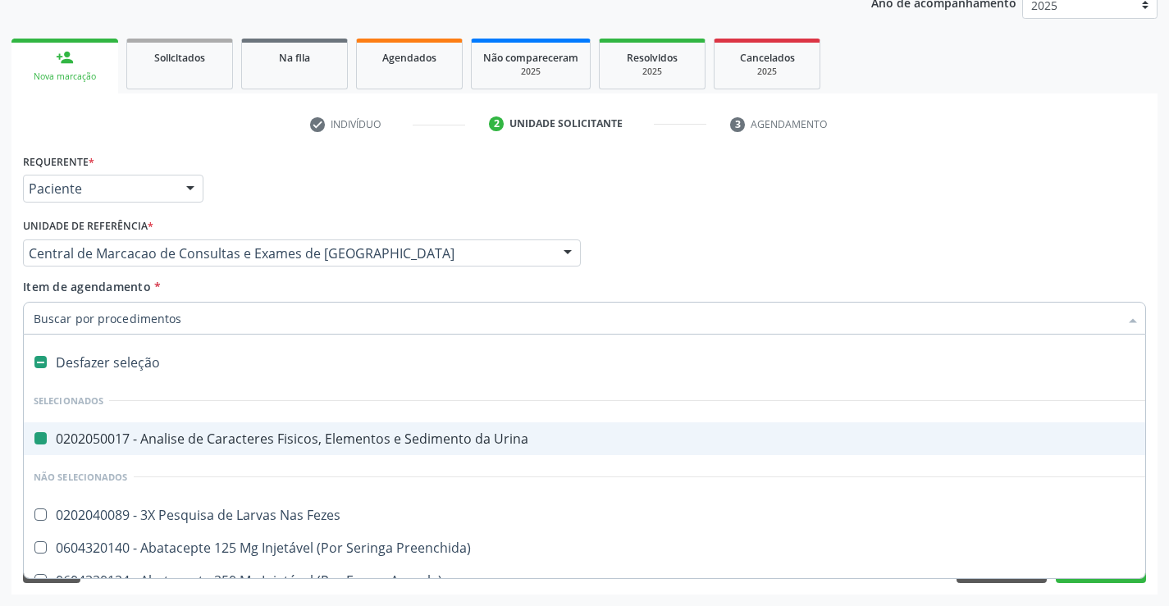
type input "h"
checkbox Urina "false"
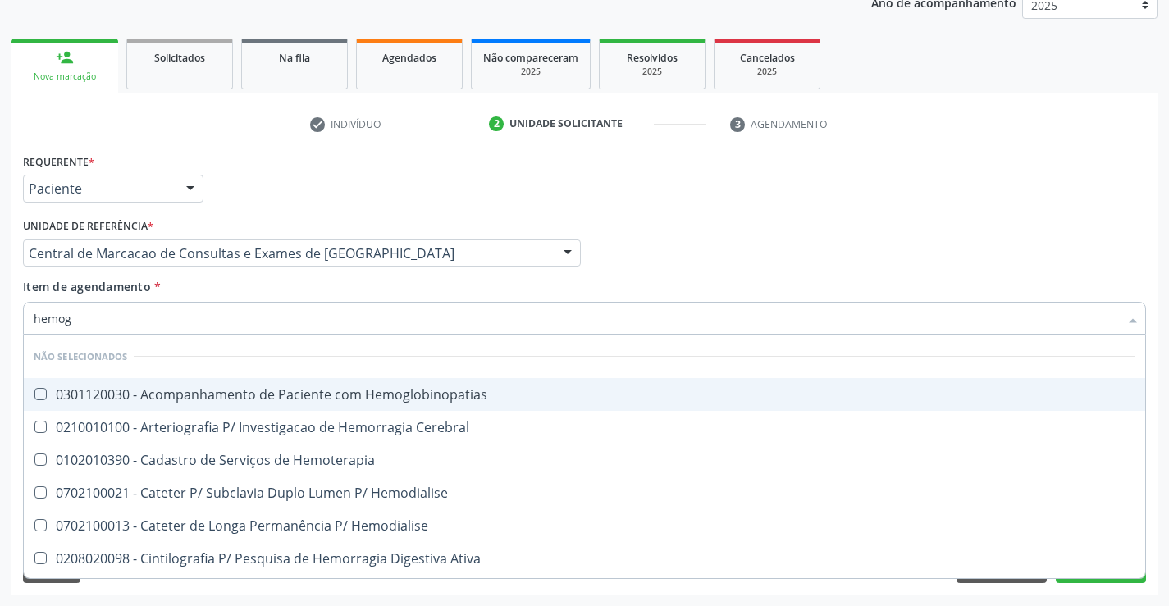
type input "hemogr"
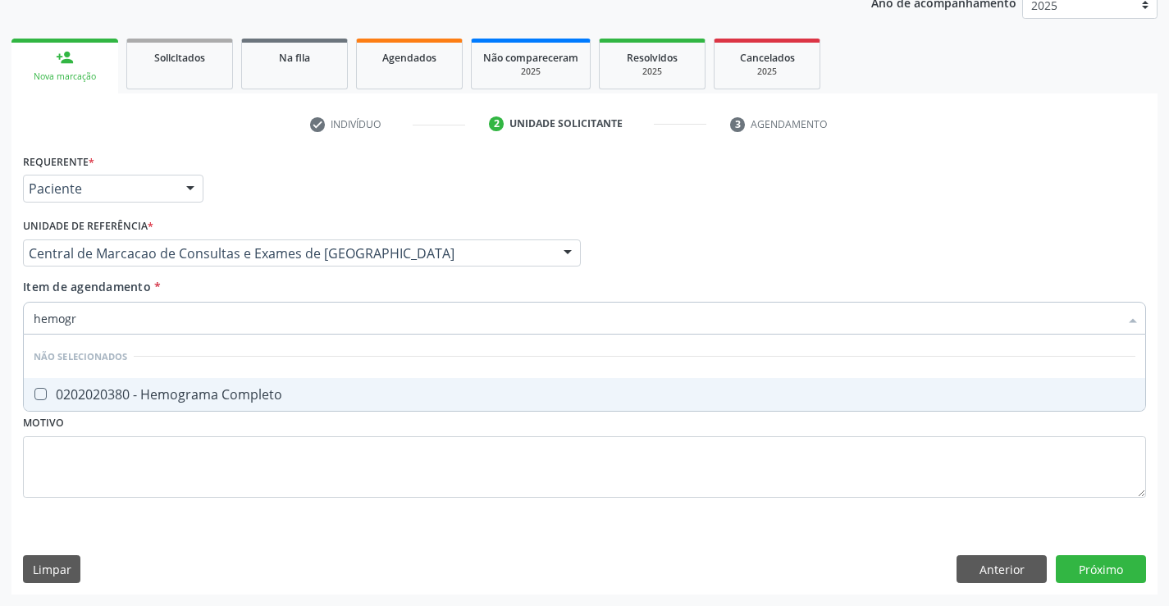
click at [245, 388] on div "0202020380 - Hemograma Completo" at bounding box center [584, 394] width 1101 height 13
checkbox Completo "true"
type input "hemogr"
click at [252, 272] on div "Unidade de referência * Central de Marcacao de Consultas e Exames de [GEOGRAPHI…" at bounding box center [302, 246] width 566 height 64
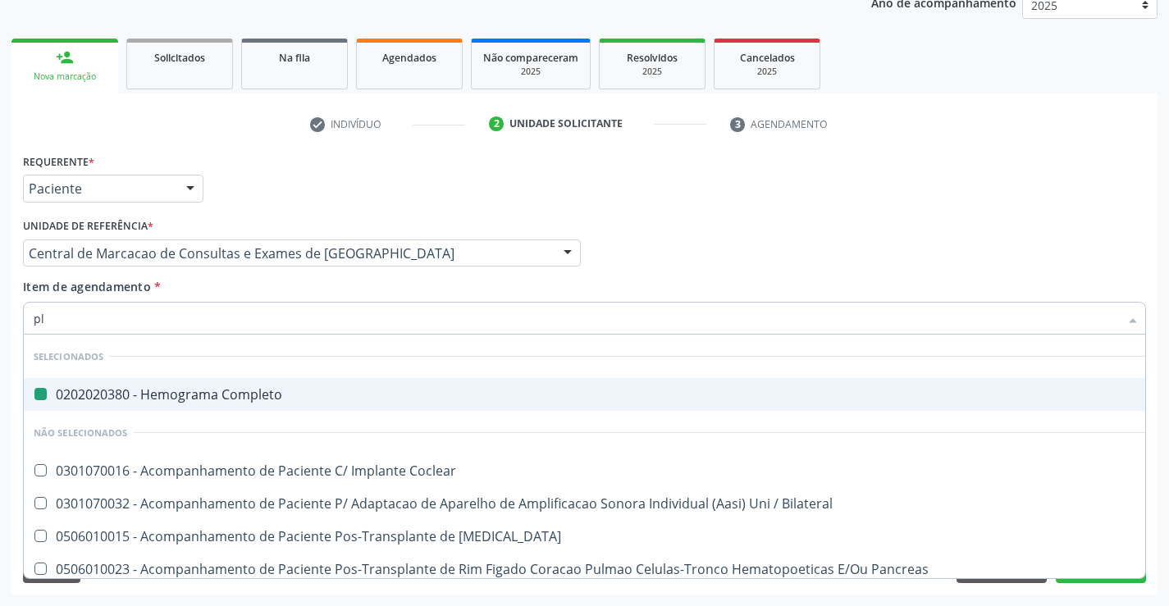
type input "pla"
checkbox Completo "false"
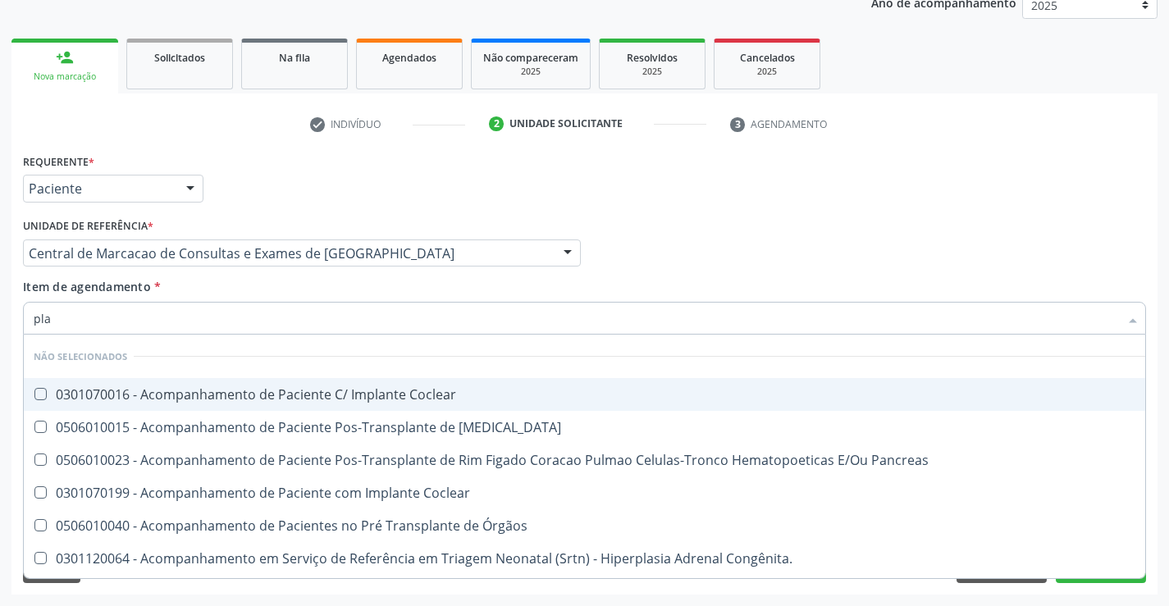
type input "plaq"
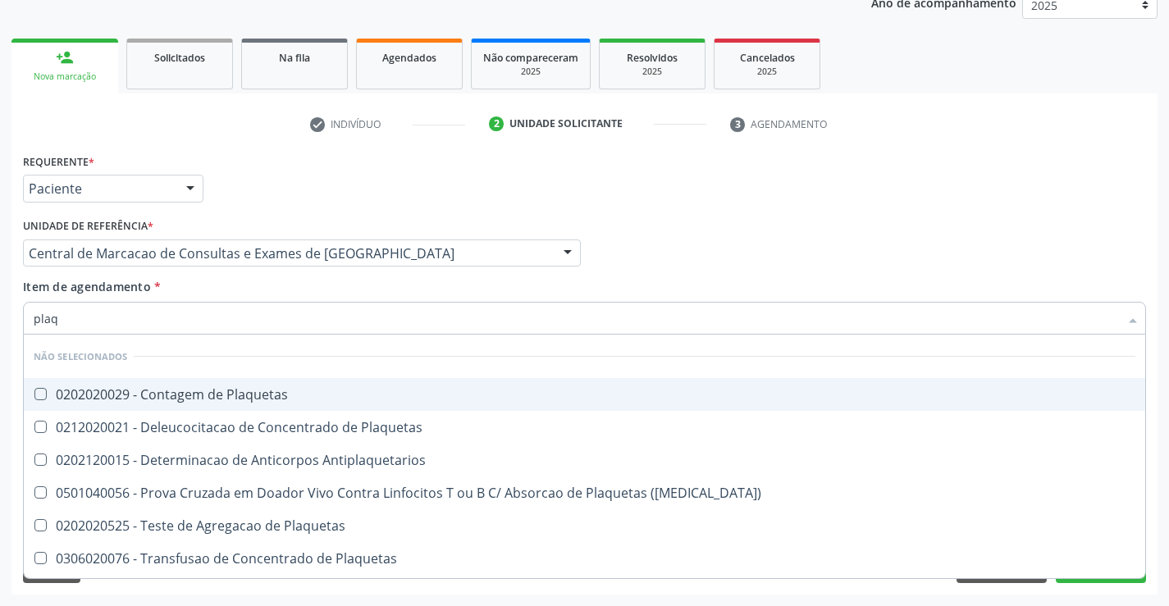
click at [241, 397] on div "0202020029 - Contagem de Plaquetas" at bounding box center [584, 394] width 1101 height 13
checkbox Plaquetas "true"
click at [253, 294] on div "Item de agendamento * plaq Desfazer seleção Não selecionados 0202020029 - Conta…" at bounding box center [584, 304] width 1123 height 52
checkbox Antiplaquetarios "true"
checkbox Plaquetas "true"
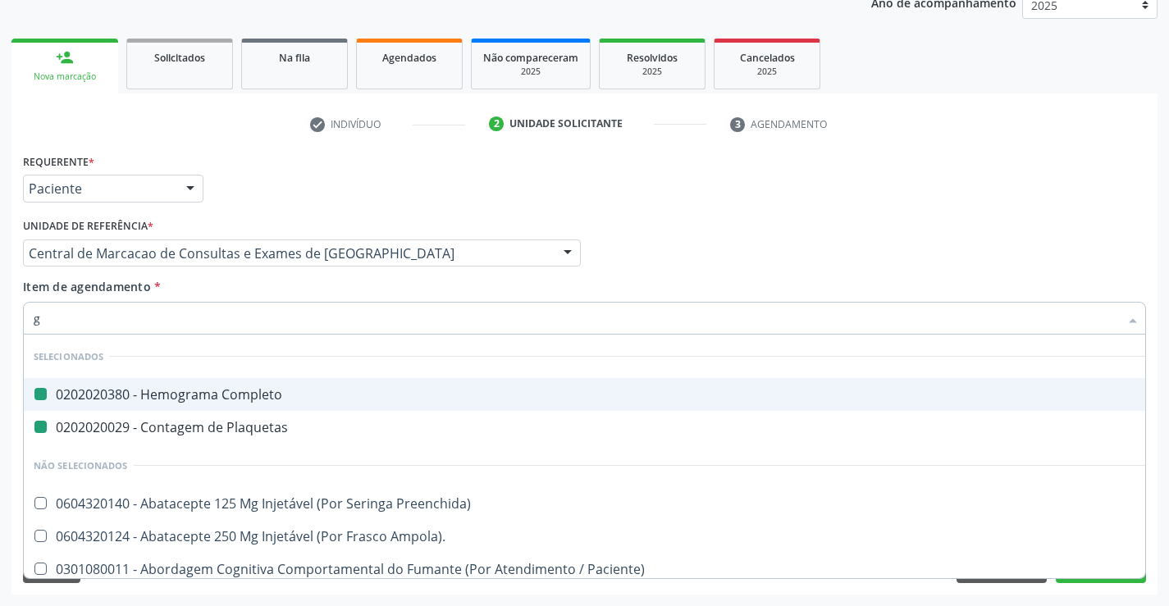
type input "gl"
checkbox Completo "false"
checkbox Plaquetas "false"
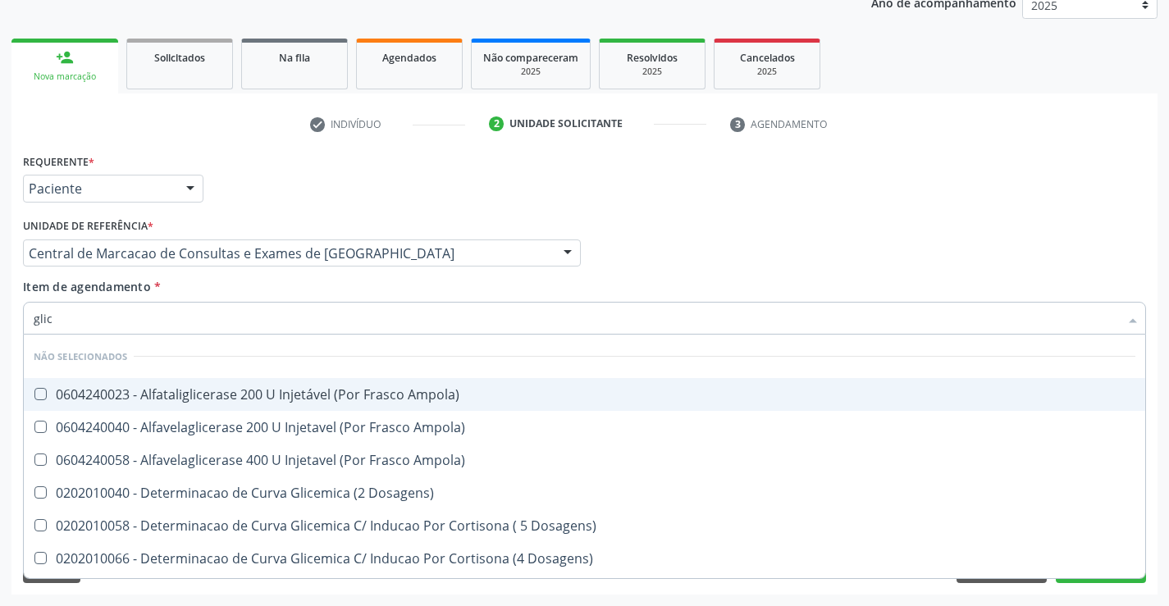
type input "glico"
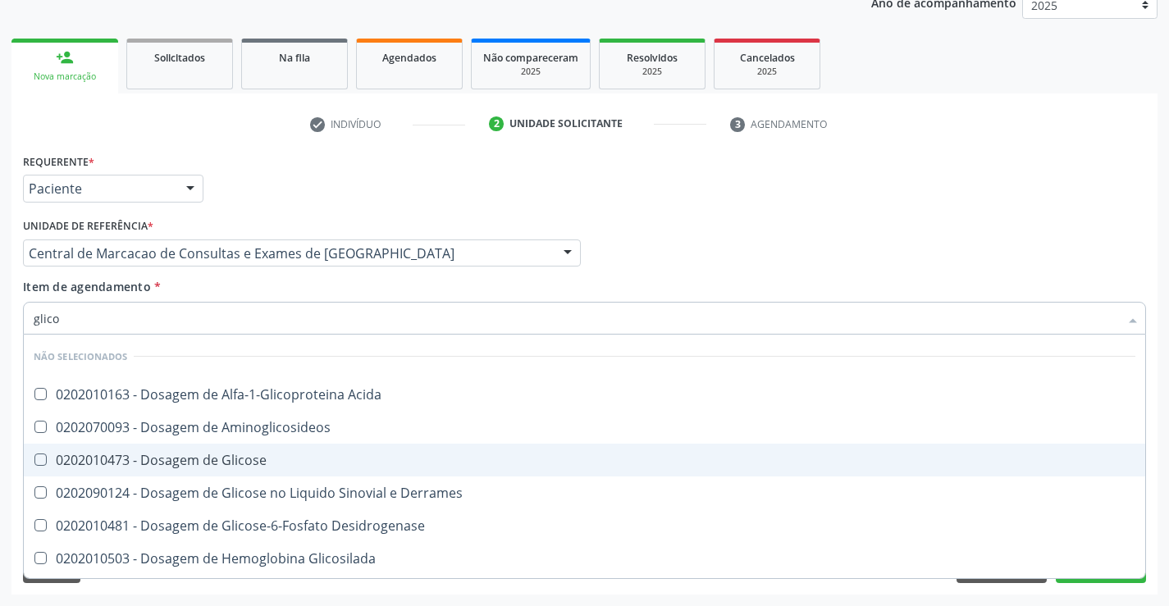
click at [266, 449] on span "0202010473 - Dosagem de Glicose" at bounding box center [584, 460] width 1121 height 33
checkbox Glicose "true"
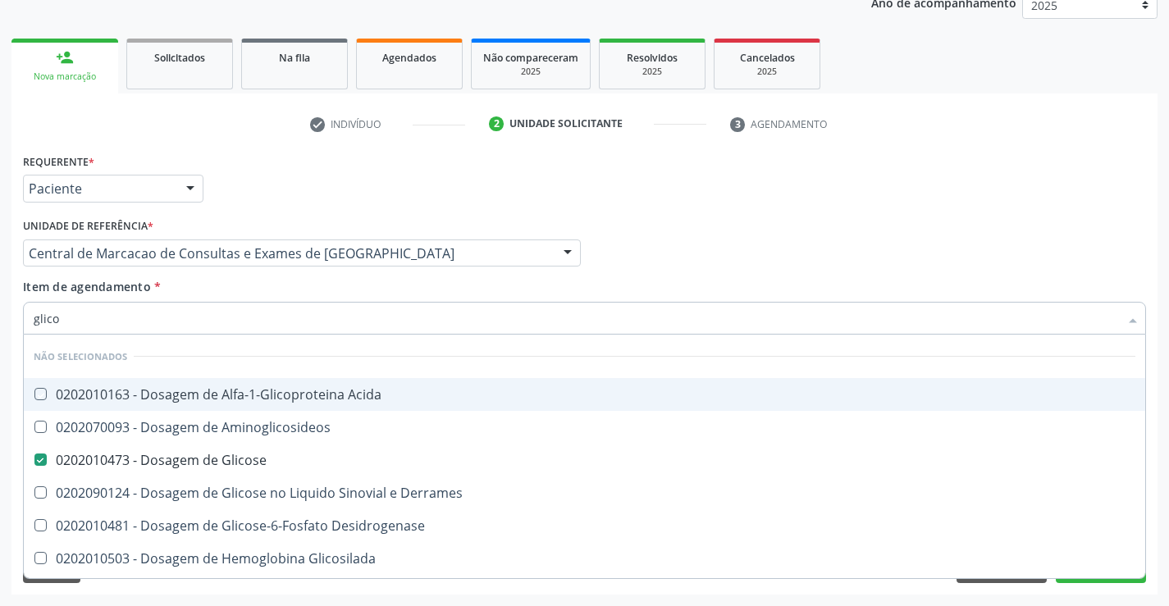
click at [305, 291] on div "Item de agendamento * glico Desfazer seleção Não selecionados 0202010163 - Dosa…" at bounding box center [584, 304] width 1123 height 52
checkbox Acida "true"
checkbox Aminoglicosideos "true"
checkbox Derrames "true"
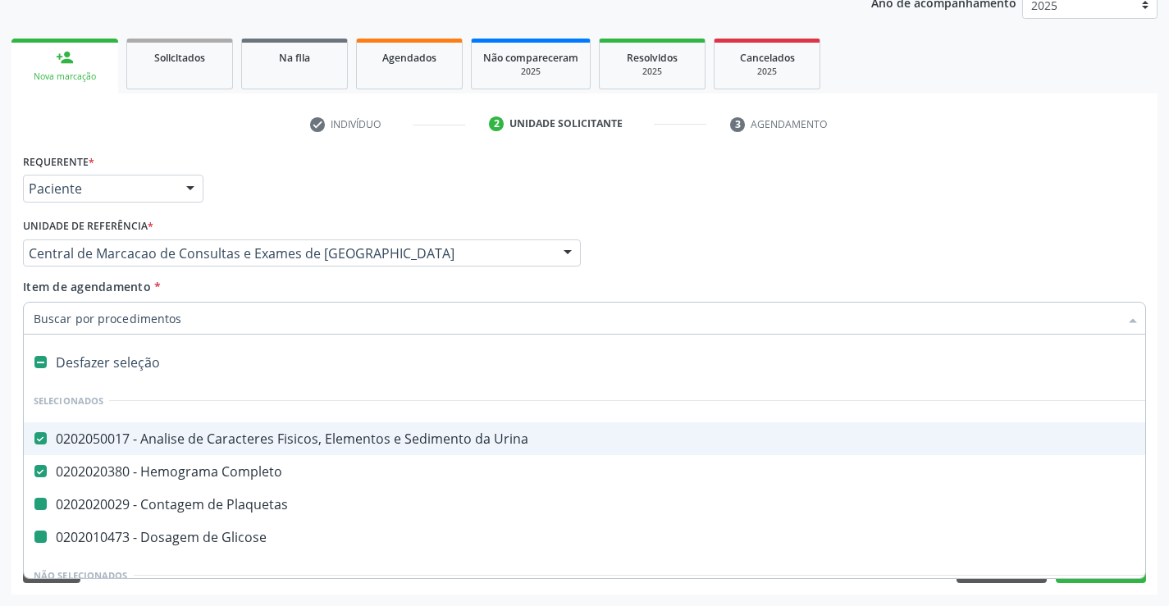
type input "f"
checkbox Glicose "false"
checkbox Plaquetas "false"
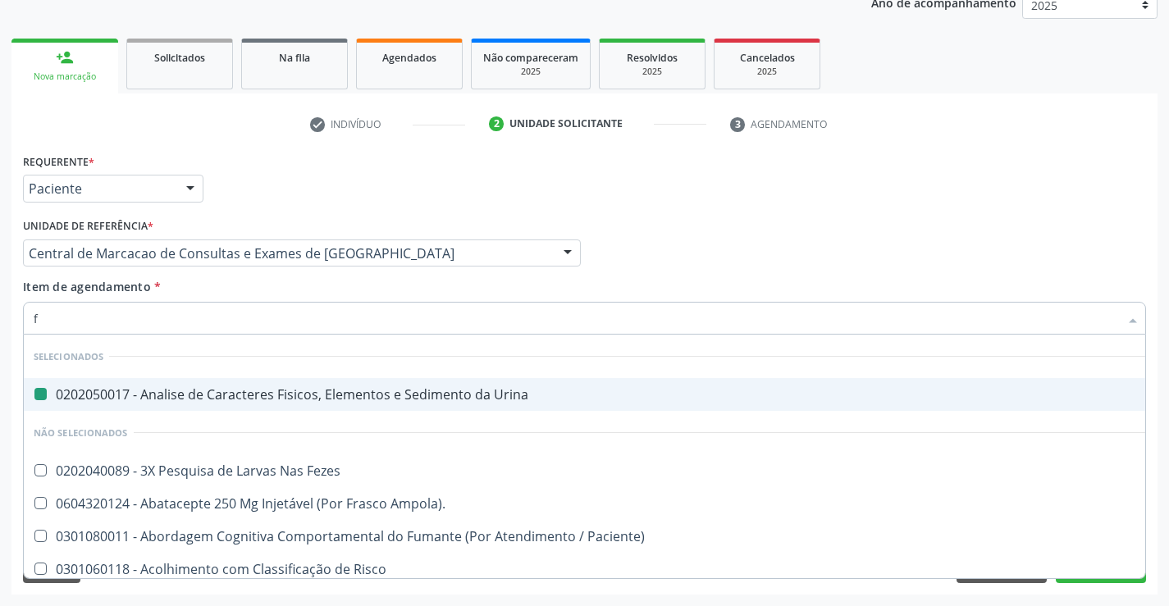
type input "fe"
checkbox Urina "false"
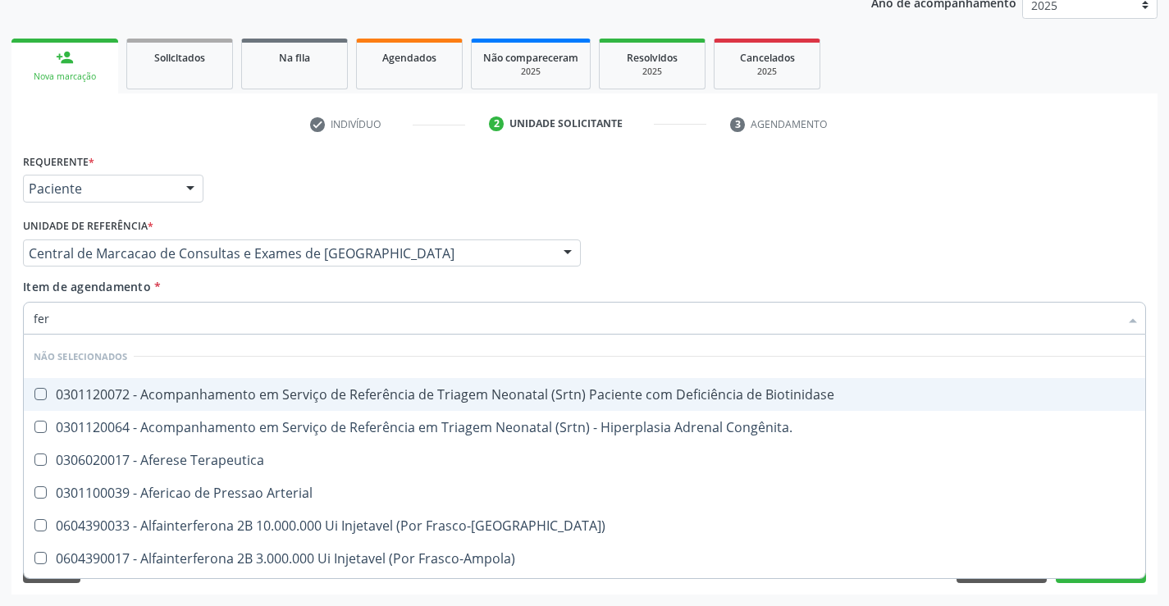
type input "ferr"
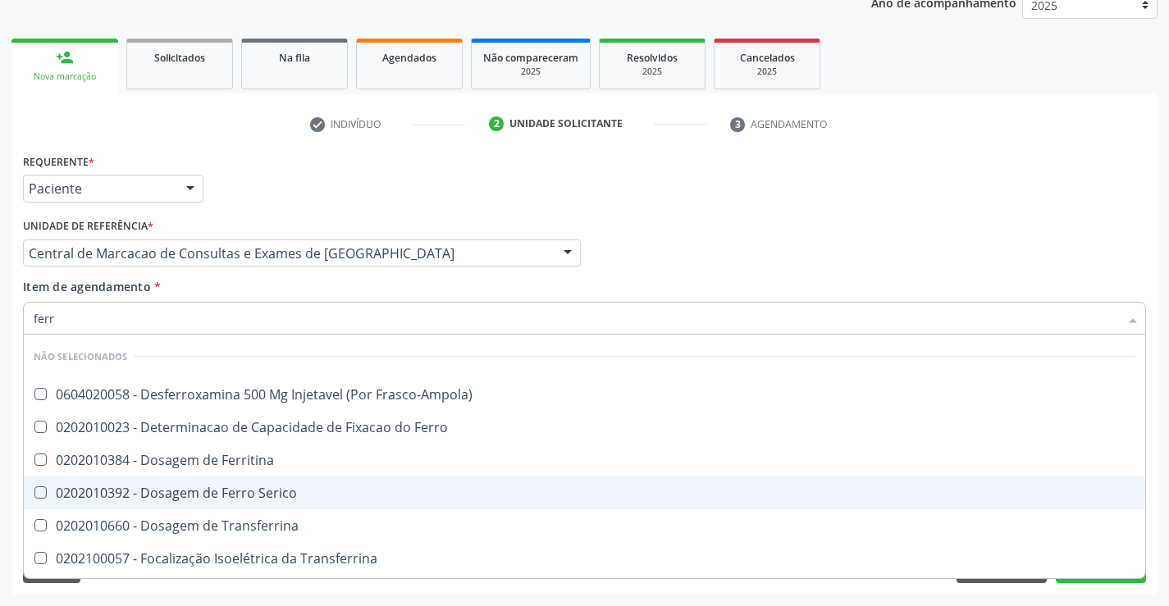
click at [271, 489] on div "0202010392 - Dosagem de Ferro Serico" at bounding box center [584, 492] width 1101 height 13
checkbox Serico "true"
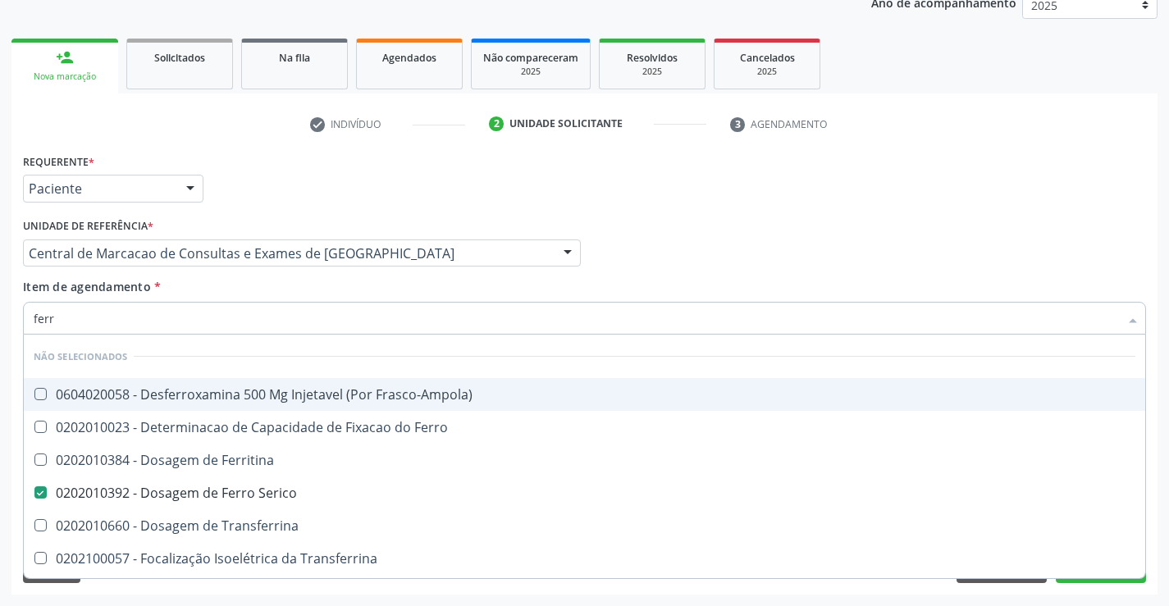
click at [276, 305] on input "ferr" at bounding box center [576, 318] width 1085 height 33
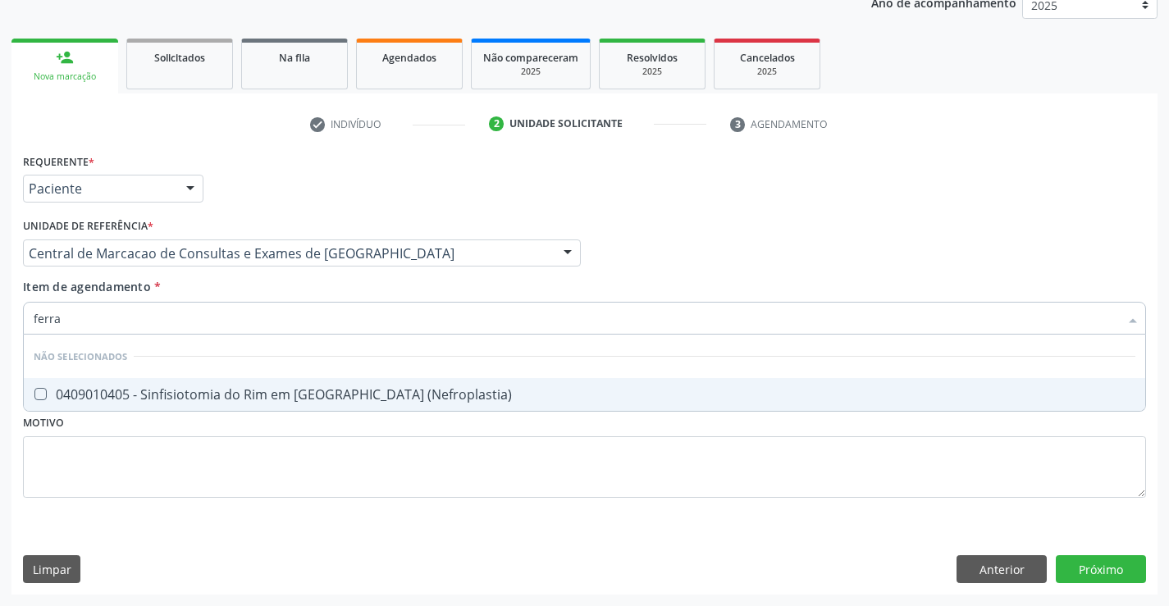
type input "ferr"
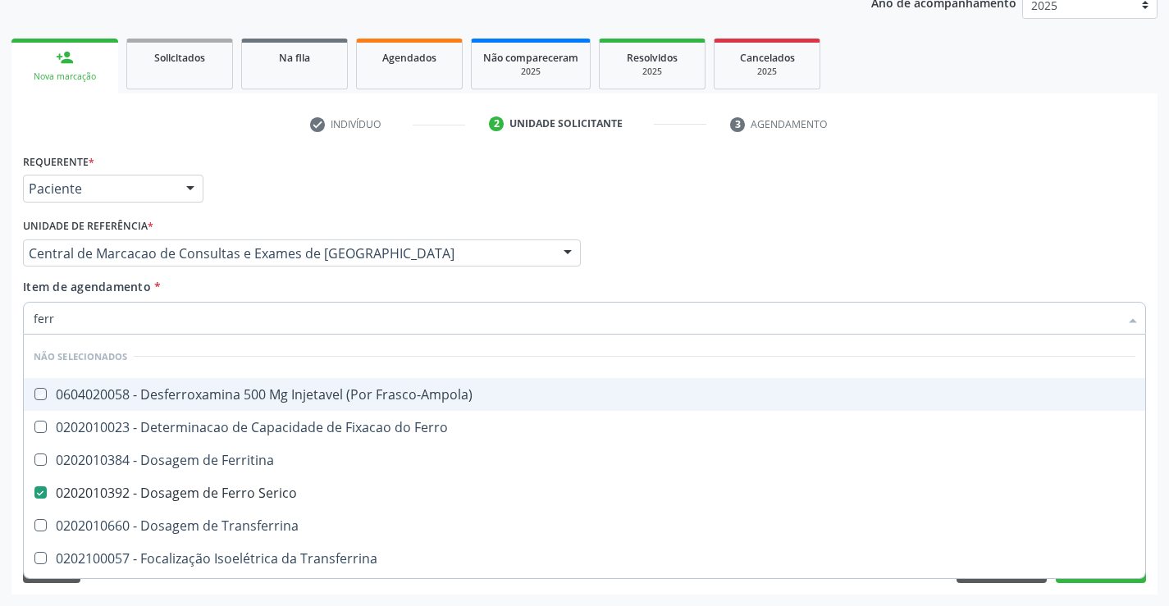
click at [234, 290] on div "Item de agendamento * ferr Desfazer seleção Não selecionados 0604020058 - Desfe…" at bounding box center [584, 304] width 1123 height 52
checkbox Frasco-Ampola\) "true"
checkbox Ferro "true"
checkbox Ferritina "true"
checkbox Transferrina "true"
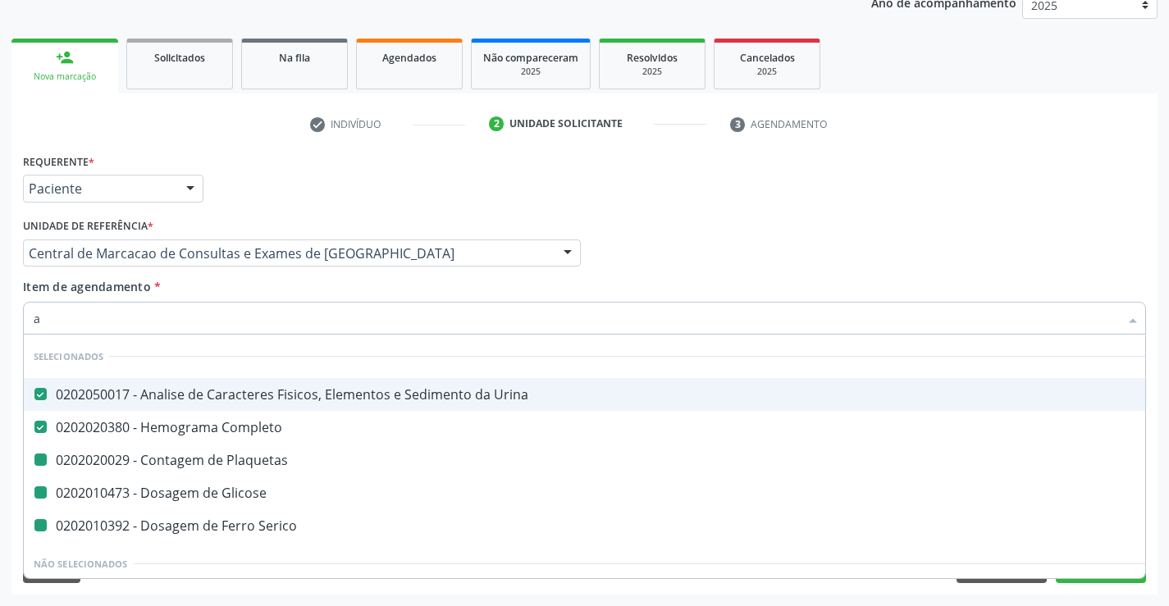
type input "ac"
checkbox Plaquetas "false"
checkbox Glicose "false"
checkbox Serico "false"
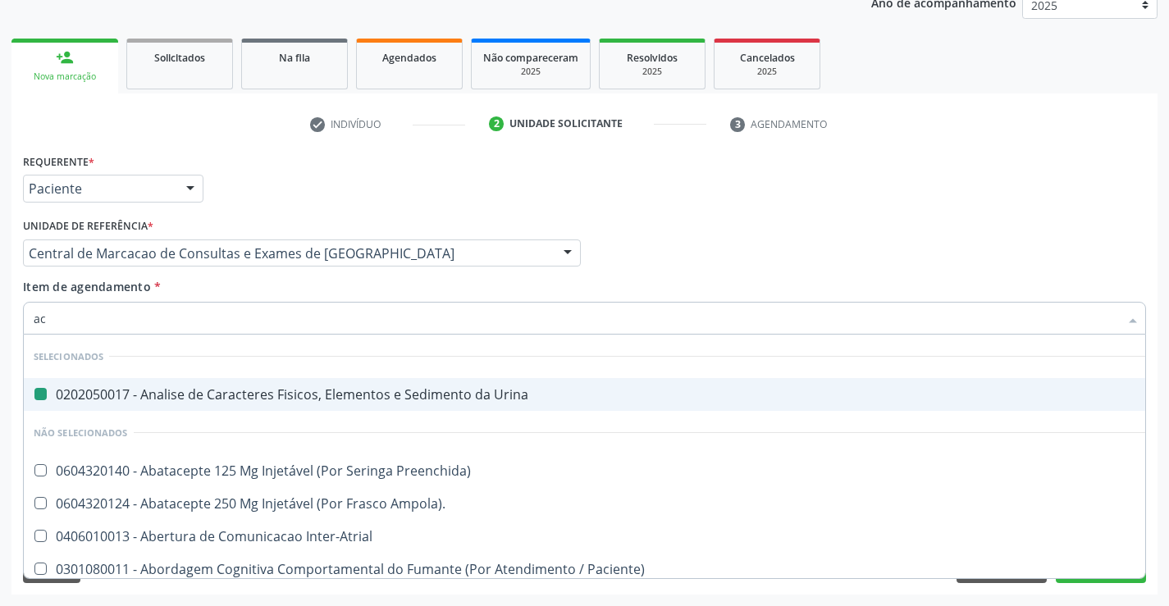
type input "aci"
checkbox Urina "false"
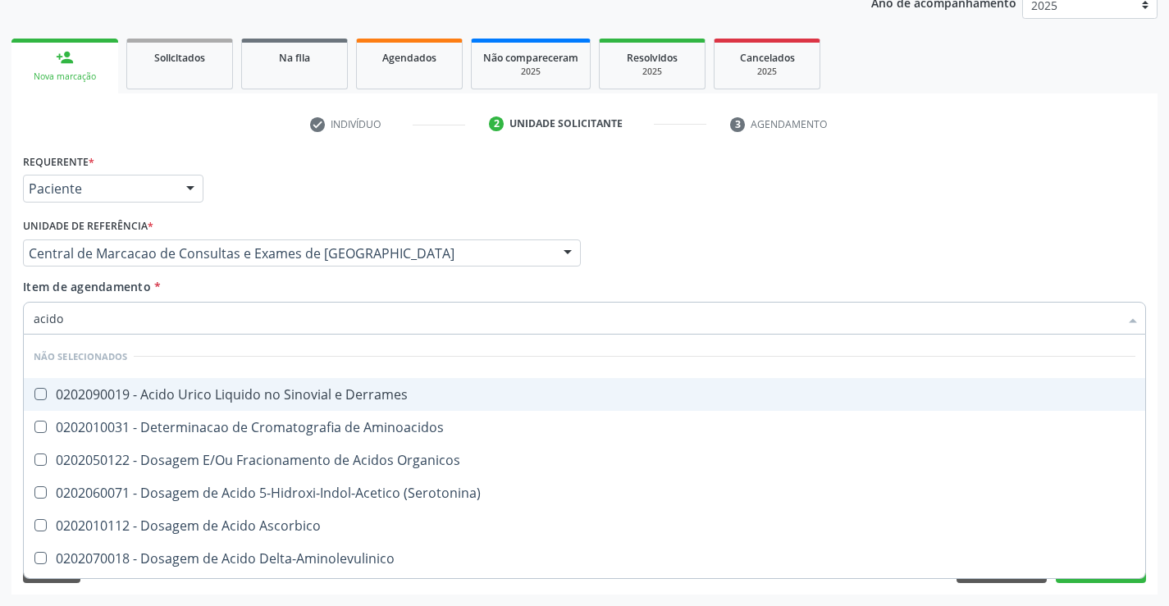
type input "acido u"
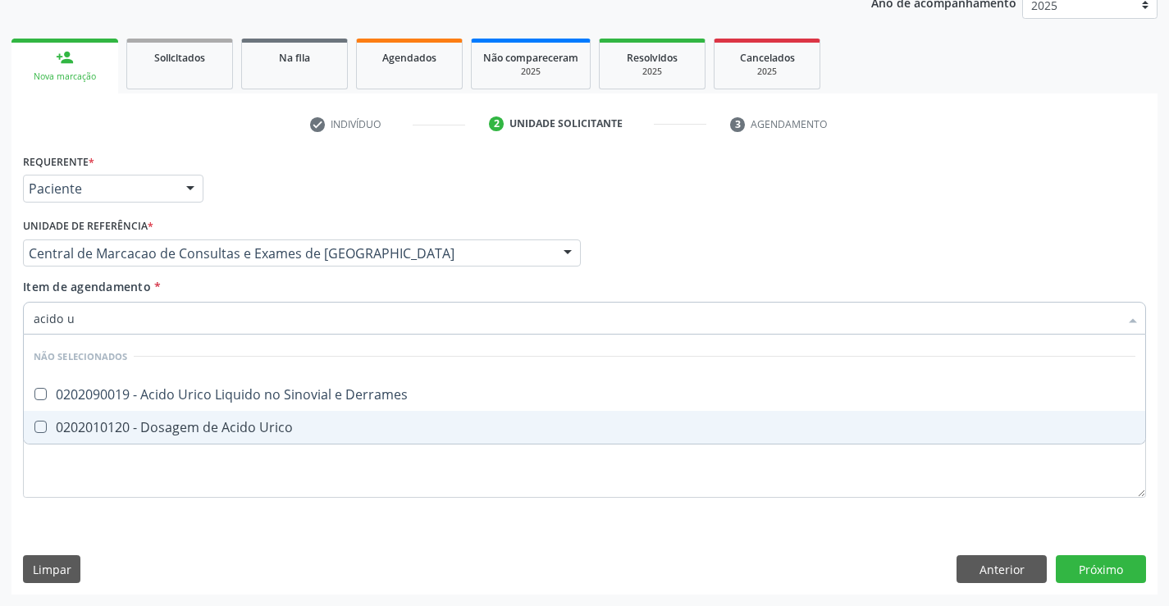
click at [189, 428] on div "0202010120 - Dosagem de Acido Urico" at bounding box center [584, 427] width 1101 height 13
checkbox Urico "true"
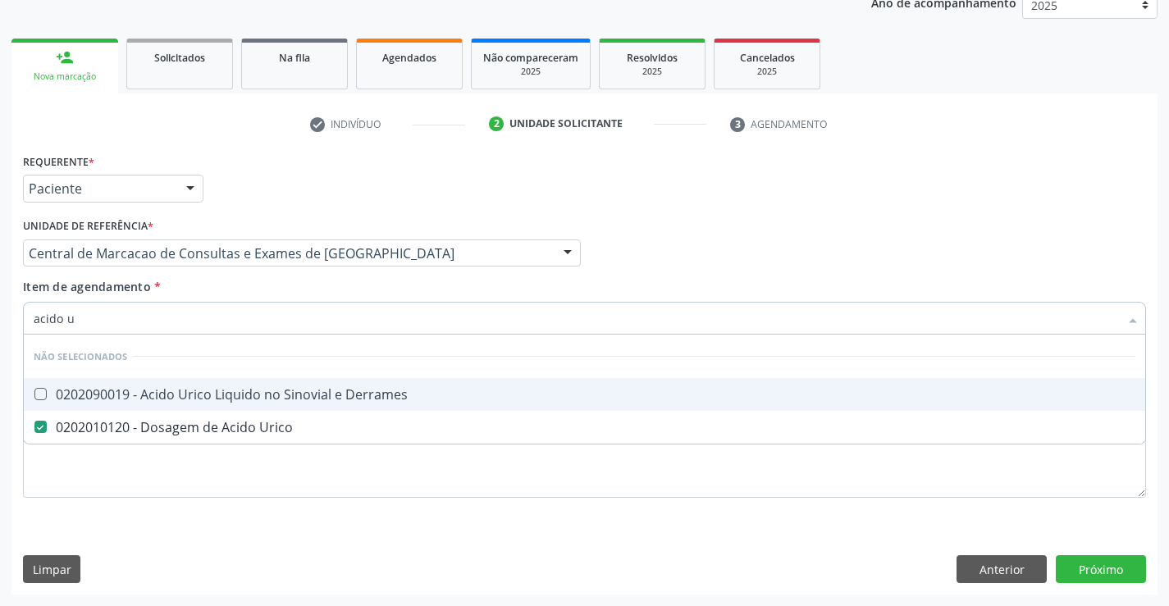
click at [236, 329] on input "acido u" at bounding box center [576, 318] width 1085 height 33
click at [195, 326] on input "acido u" at bounding box center [576, 318] width 1085 height 33
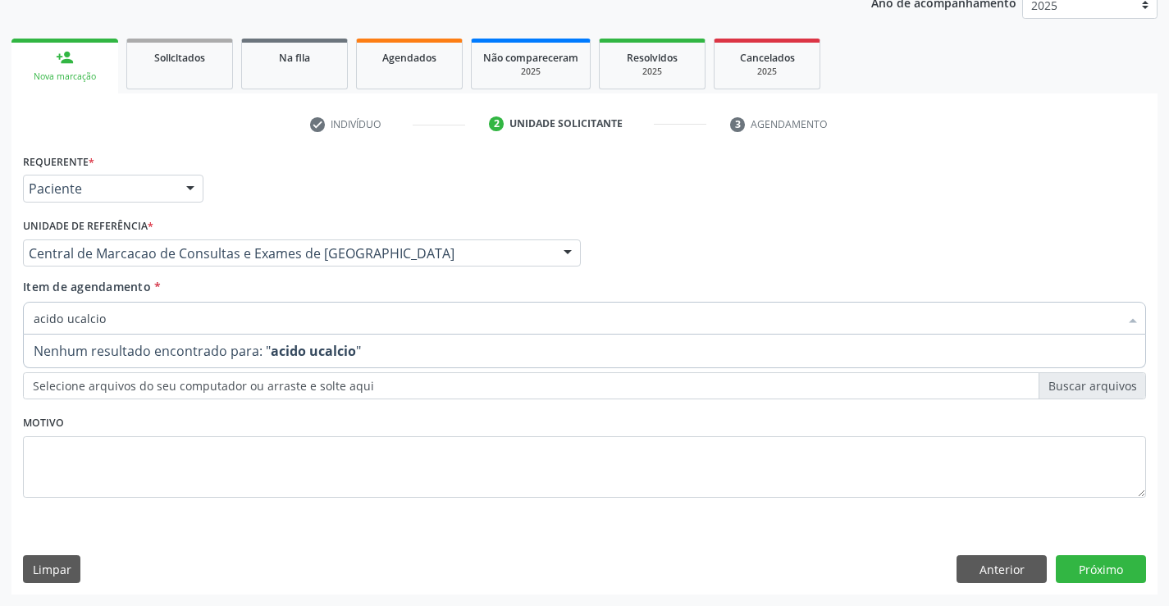
click at [70, 315] on input "acido ucalcio" at bounding box center [576, 318] width 1085 height 33
type input "calcio"
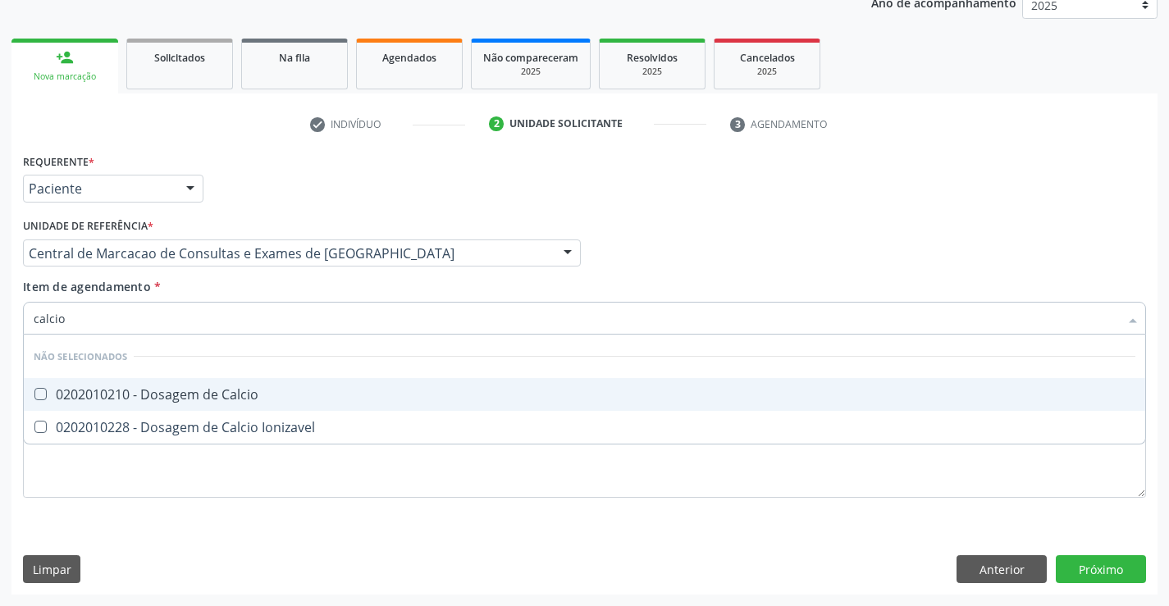
click at [177, 395] on div "0202010210 - Dosagem de Calcio" at bounding box center [584, 394] width 1101 height 13
checkbox Calcio "true"
click at [307, 288] on div "Item de agendamento * calcio Desfazer seleção Não selecionados 0202010210 - Dos…" at bounding box center [584, 304] width 1123 height 52
checkbox Ionizavel "true"
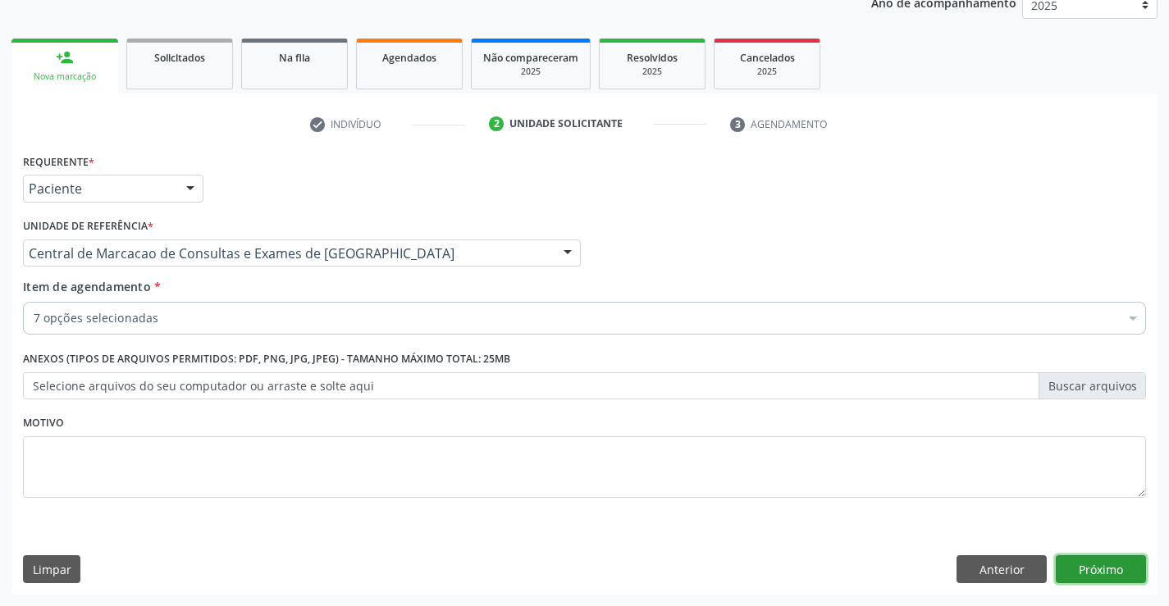
click at [1079, 577] on button "Próximo" at bounding box center [1100, 569] width 90 height 28
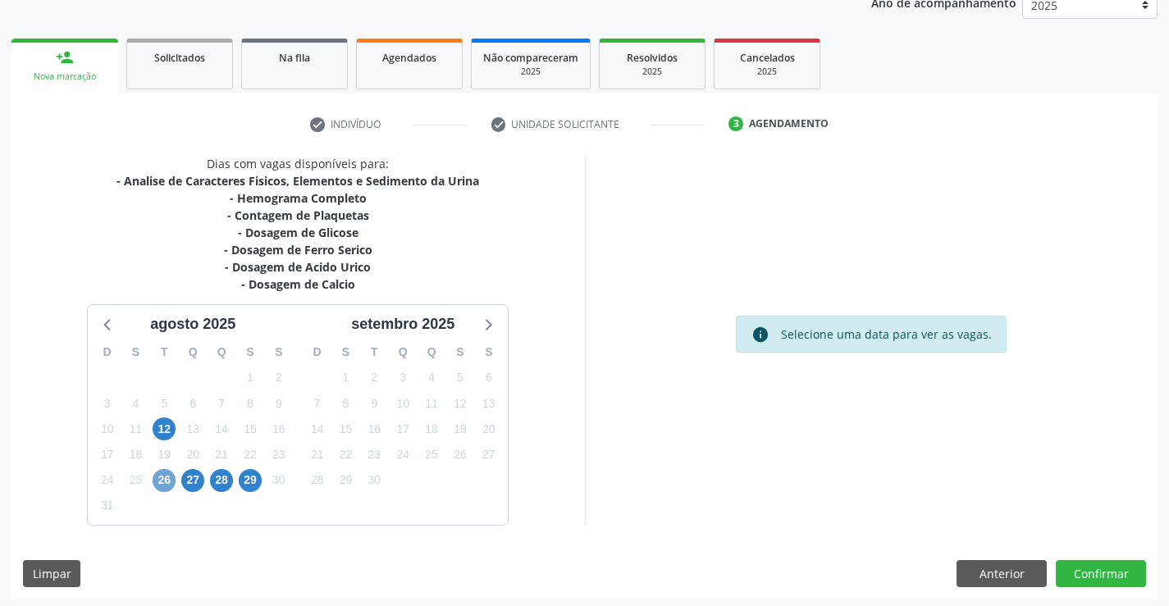
click at [159, 479] on span "26" at bounding box center [164, 480] width 23 height 23
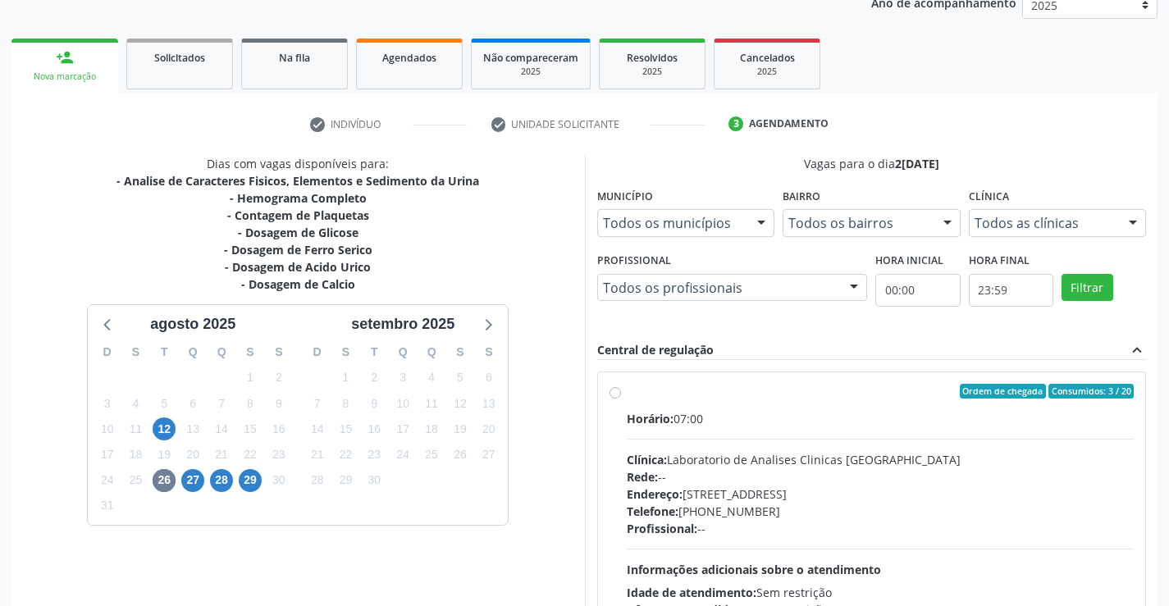
click at [809, 426] on div "Horário: 07:00" at bounding box center [881, 418] width 508 height 17
click at [621, 399] on input "Ordem de chegada Consumidos: 3 / 20 Horário: 07:00 Clínica: Laboratorio de Anal…" at bounding box center [614, 391] width 11 height 15
radio input "true"
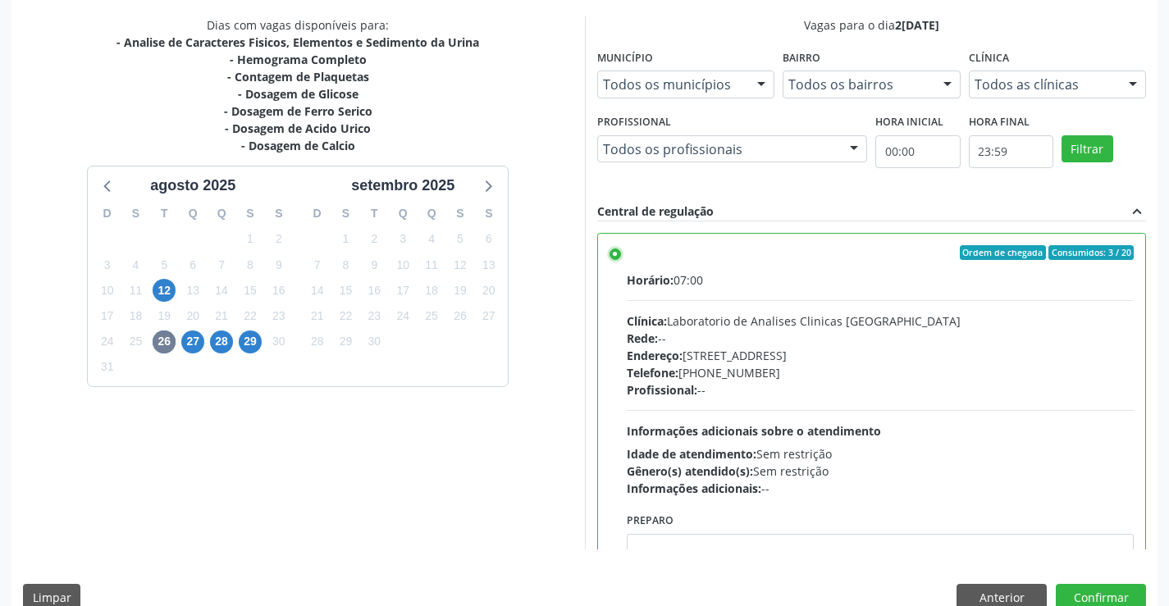
scroll to position [374, 0]
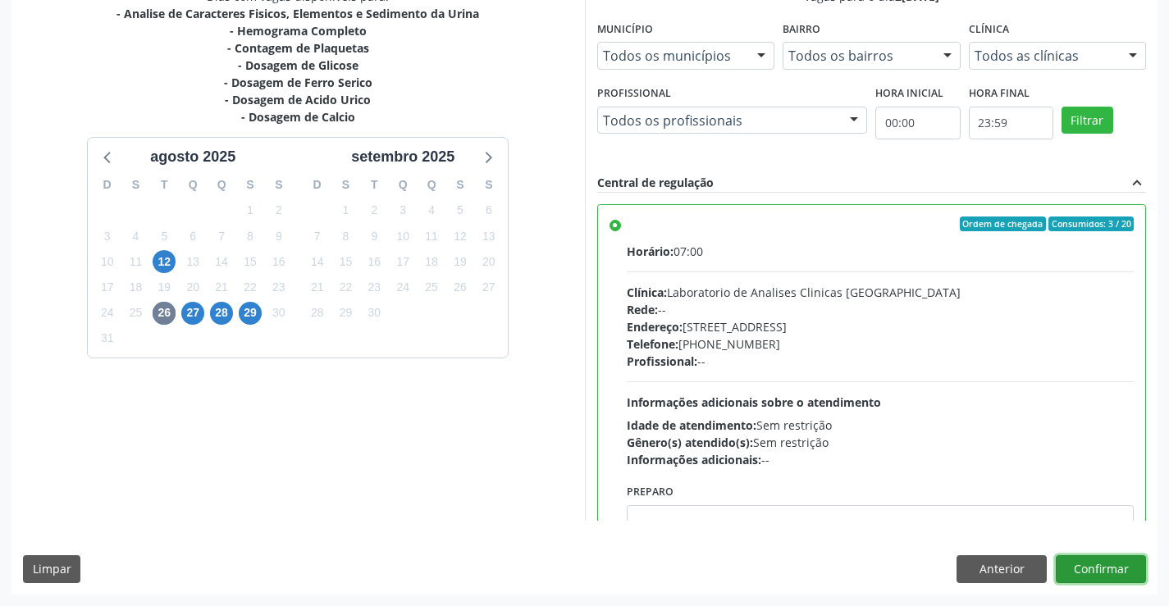
click at [1092, 563] on button "Confirmar" at bounding box center [1100, 569] width 90 height 28
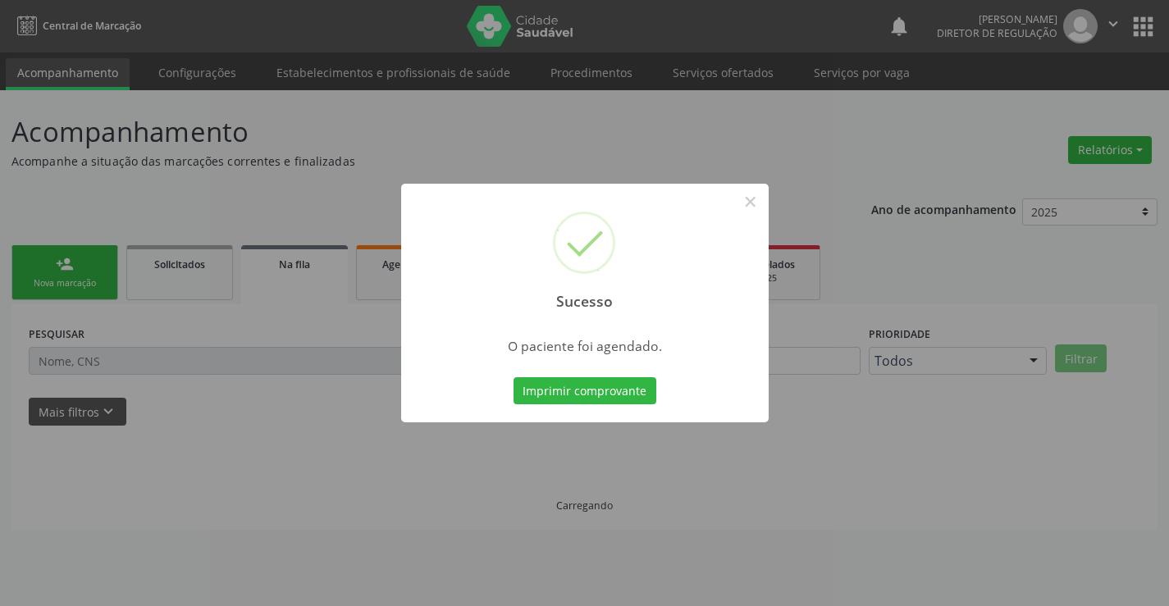
scroll to position [0, 0]
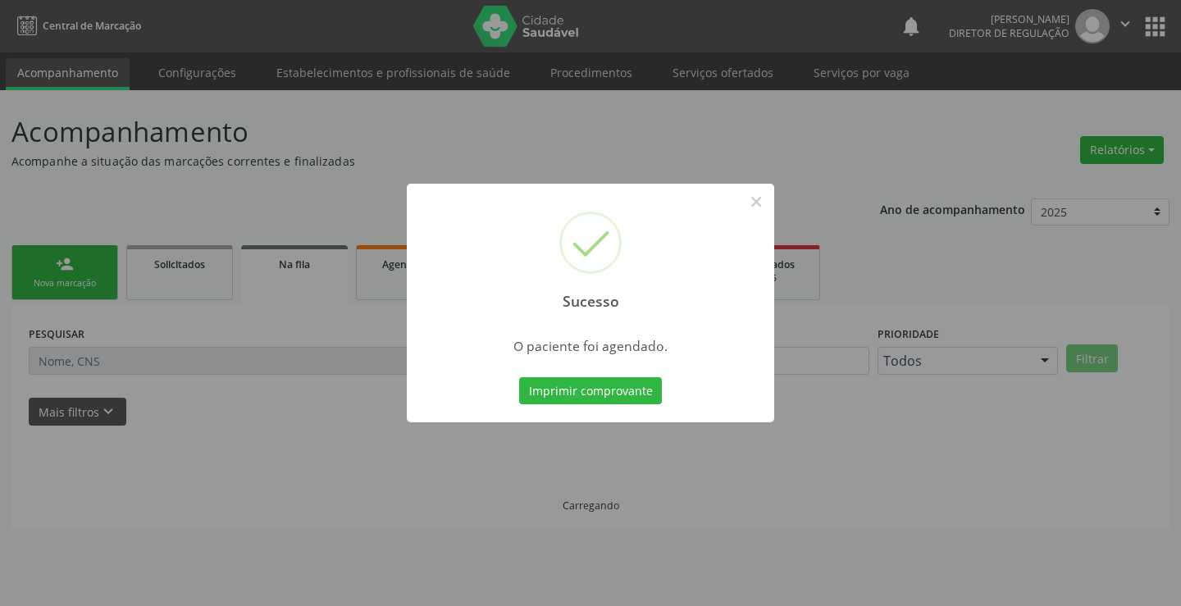
click at [519, 377] on button "Imprimir comprovante" at bounding box center [590, 391] width 143 height 28
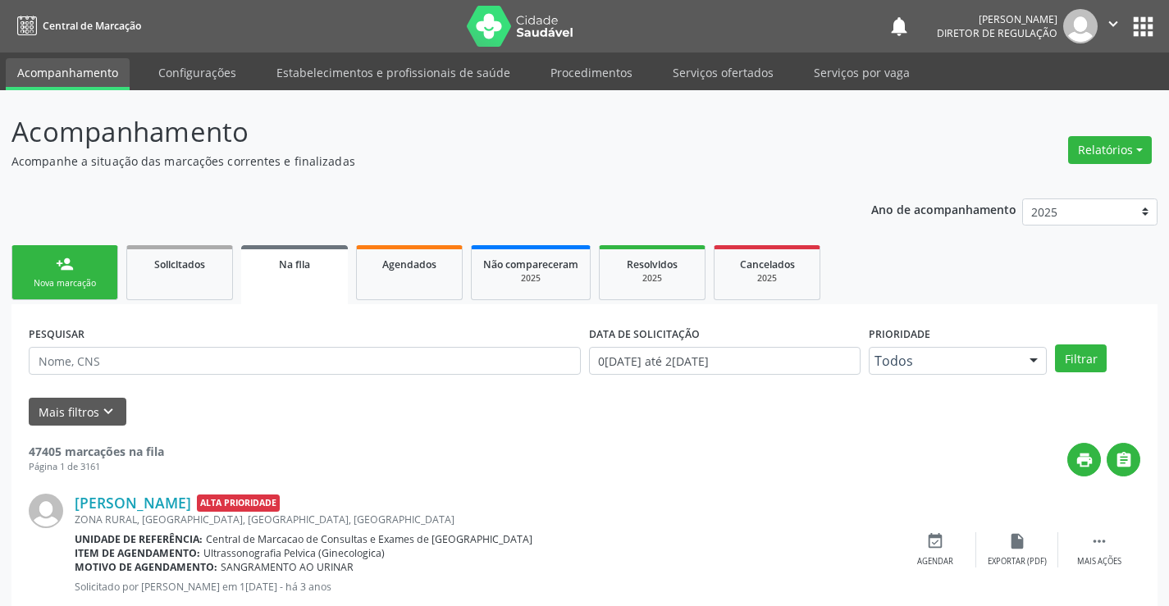
click at [18, 279] on link "person_add Nova marcação" at bounding box center [64, 272] width 107 height 55
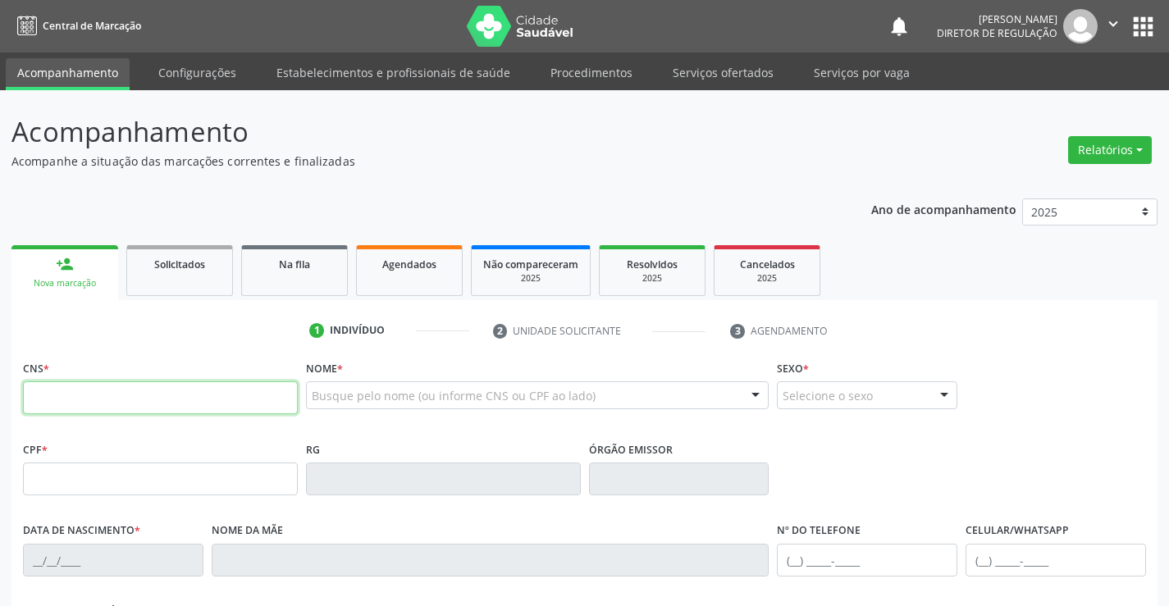
click at [75, 389] on input "text" at bounding box center [160, 397] width 275 height 33
type input "702 3021 7775 2718"
type input "1147595887"
type input "2[DATE]"
type input "S/N"
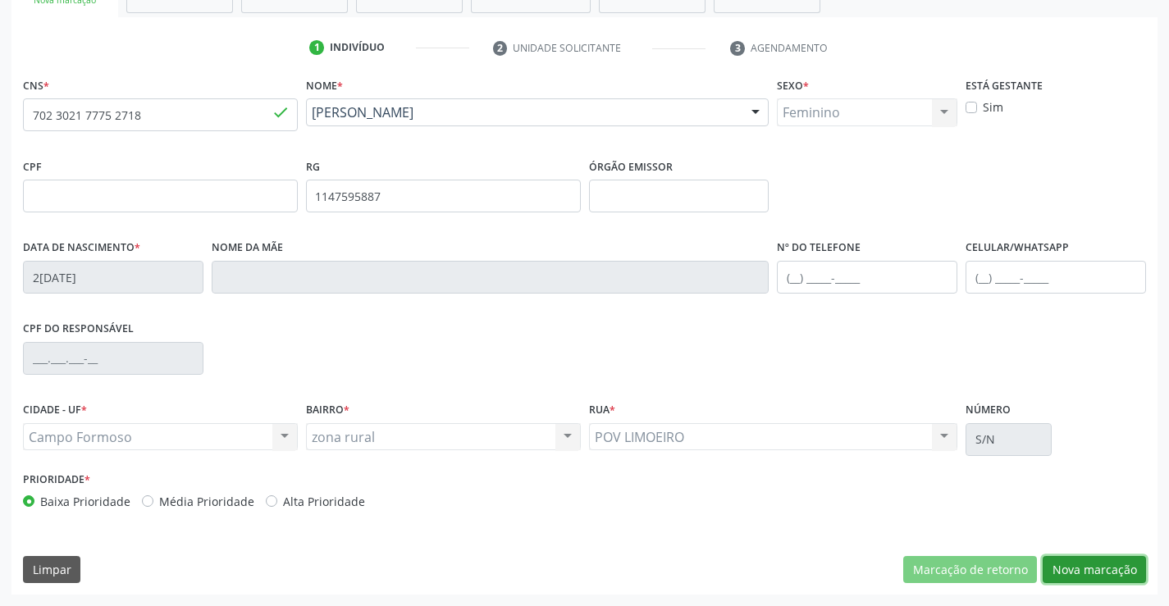
click at [1086, 568] on button "Nova marcação" at bounding box center [1093, 570] width 103 height 28
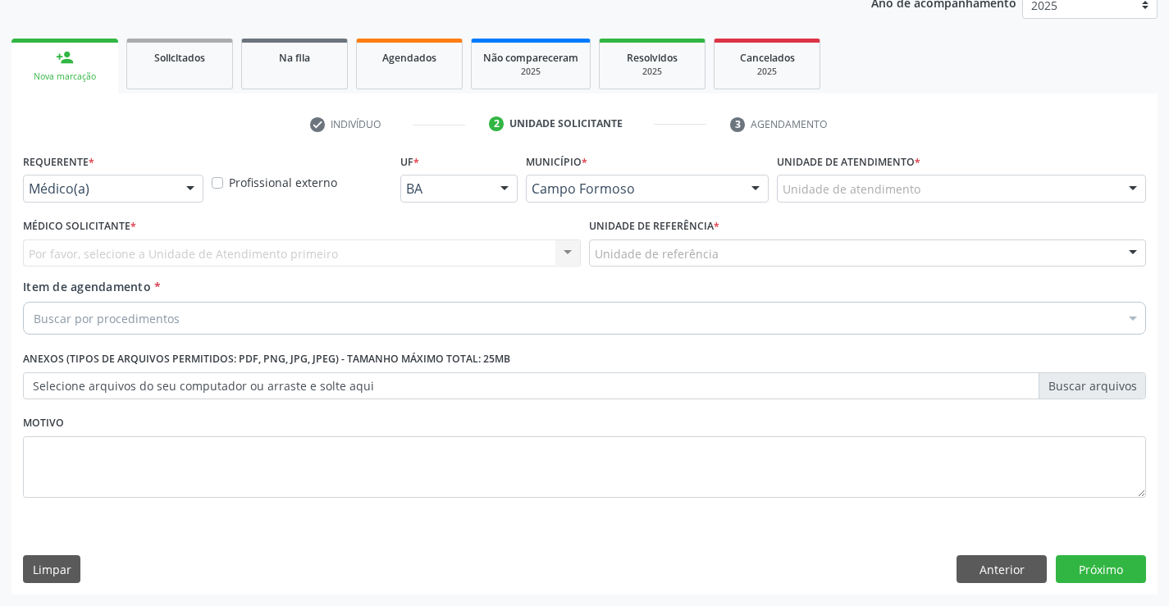
scroll to position [207, 0]
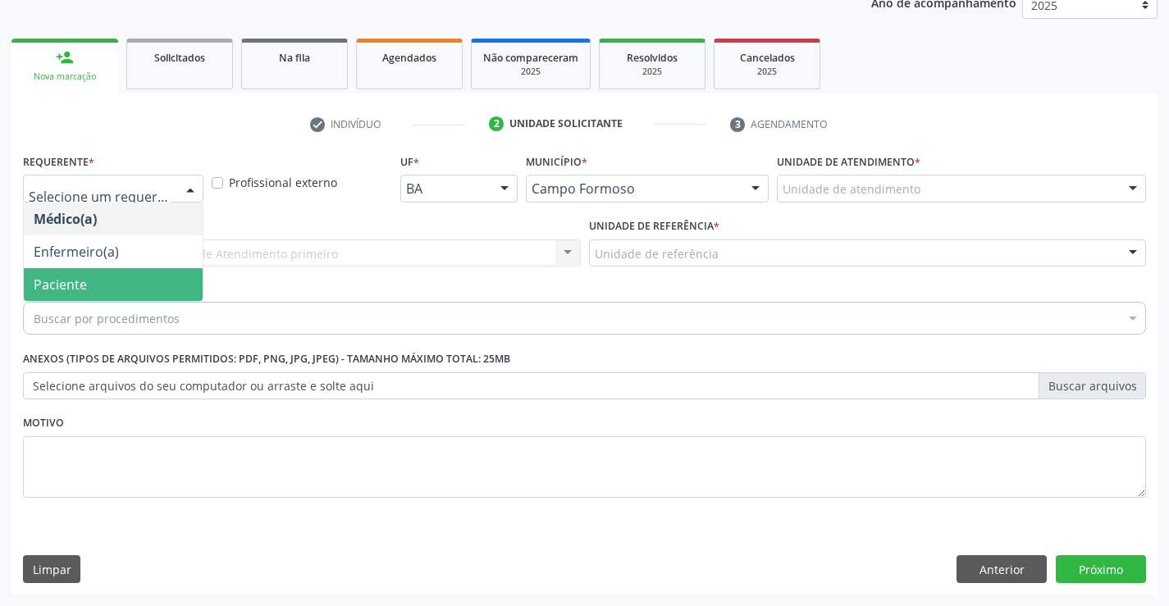
click at [136, 294] on span "Paciente" at bounding box center [113, 284] width 179 height 33
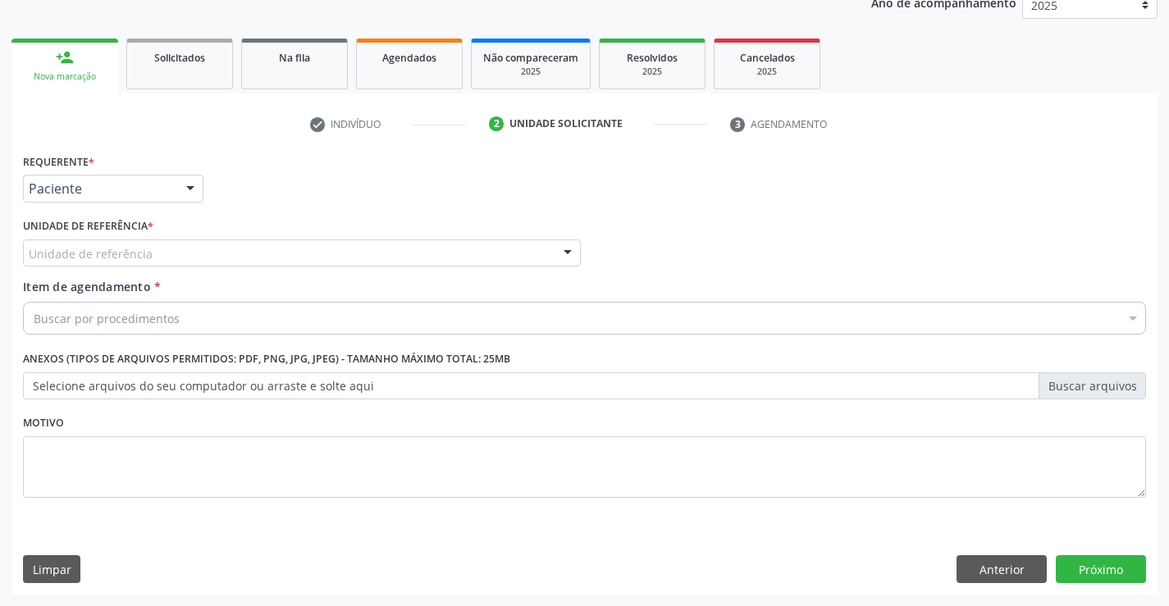
click at [323, 251] on div "Unidade de referência" at bounding box center [302, 253] width 558 height 28
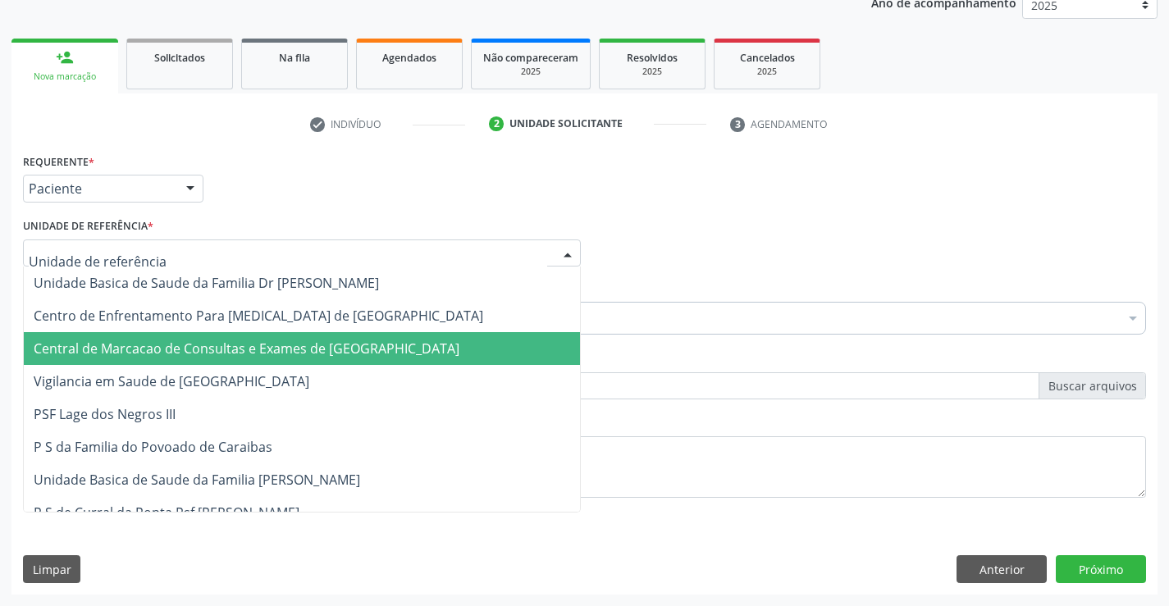
click at [304, 340] on span "Central de Marcacao de Consultas e Exames de [GEOGRAPHIC_DATA]" at bounding box center [247, 349] width 426 height 18
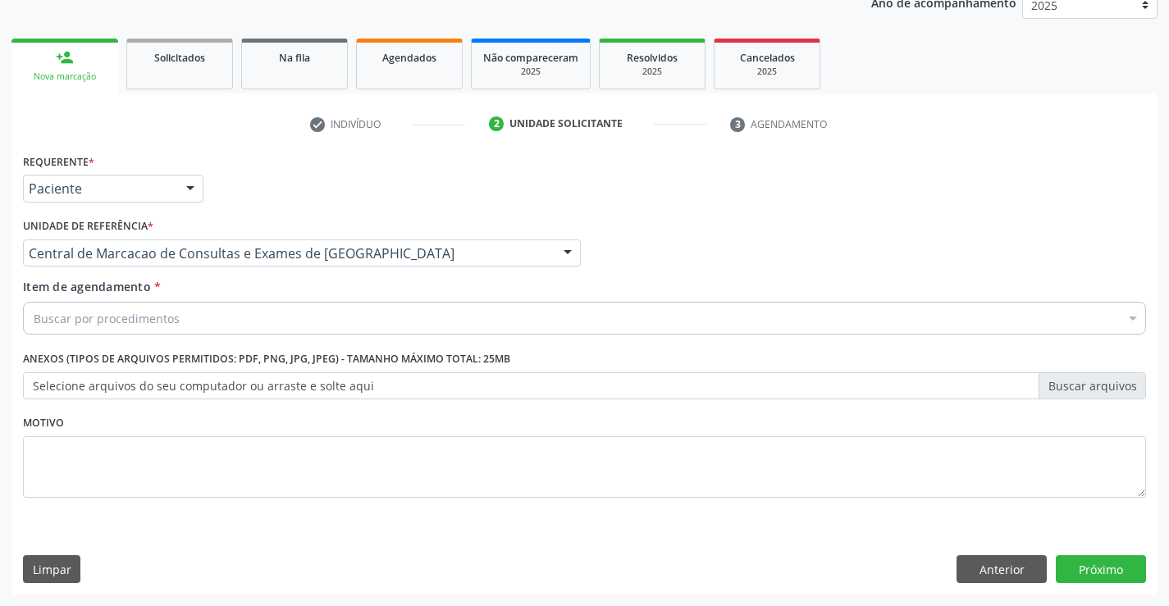
click at [348, 321] on div "Buscar por procedimentos" at bounding box center [584, 318] width 1123 height 33
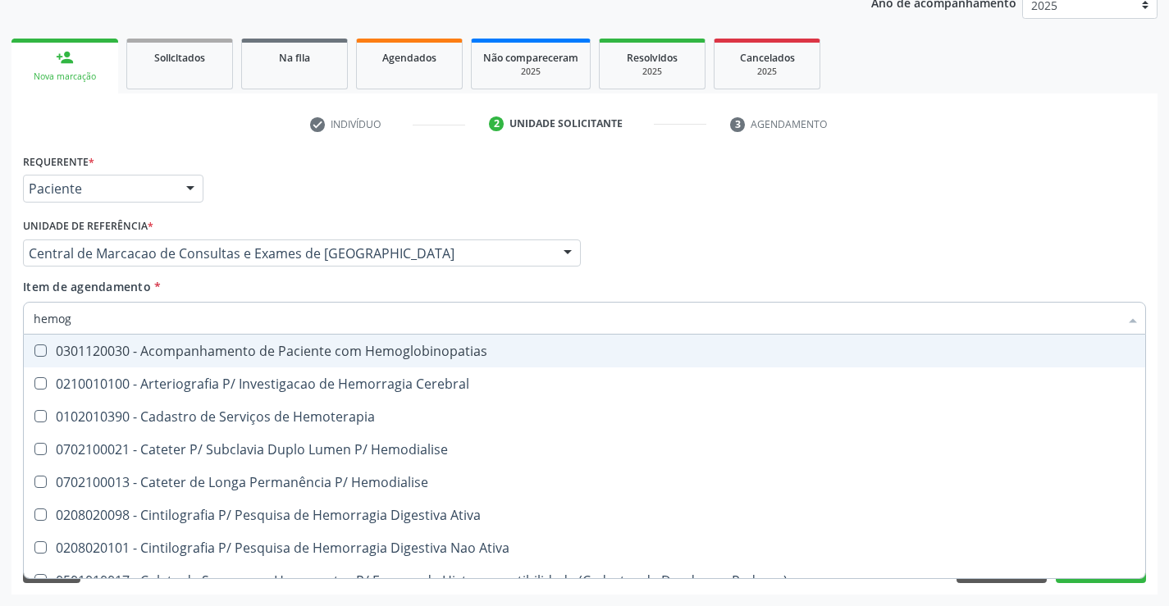
type input "hemogr"
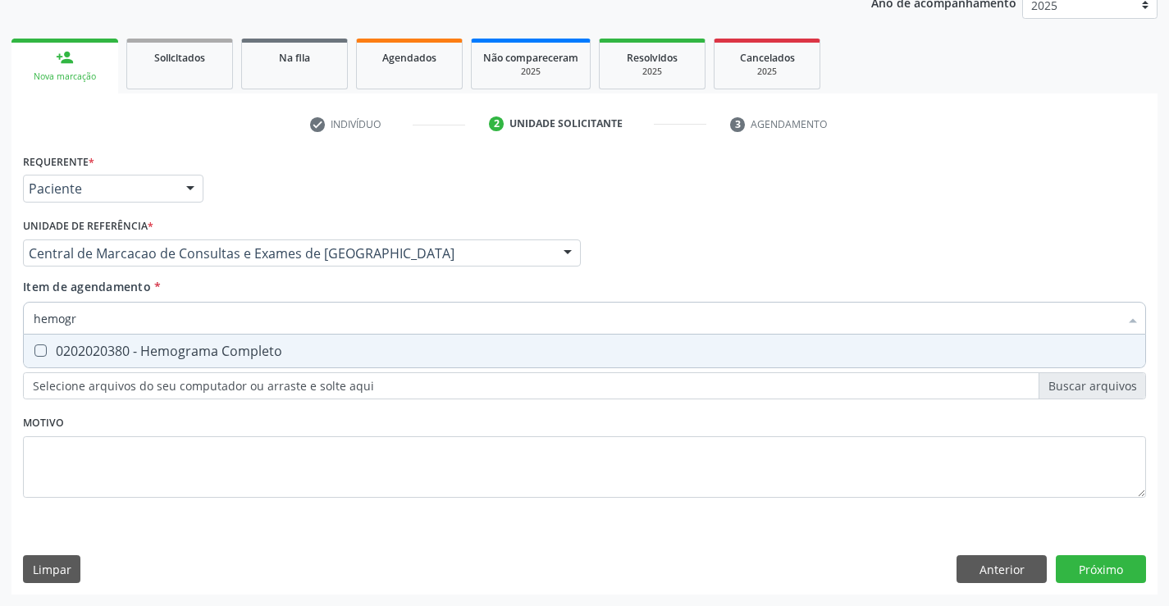
click at [302, 353] on div "0202020380 - Hemograma Completo" at bounding box center [584, 350] width 1101 height 13
checkbox Completo "true"
type input "hemogr"
click at [292, 291] on div "Item de agendamento * hemogr Desfazer seleção 0202020380 - Hemograma Completo N…" at bounding box center [584, 304] width 1123 height 52
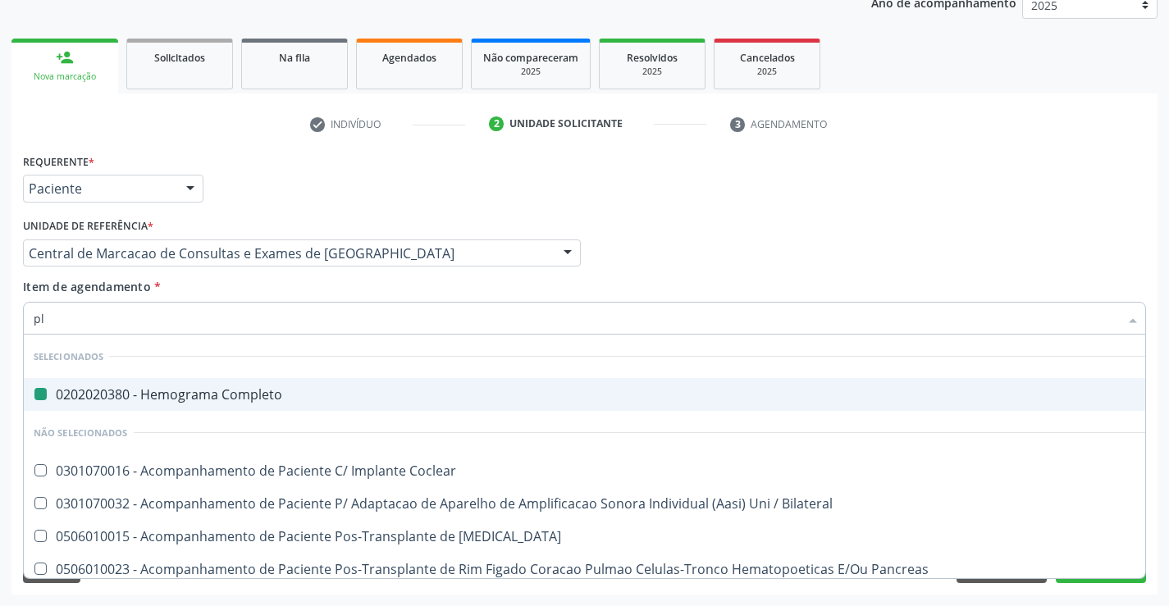
type input "pla"
checkbox Completo "false"
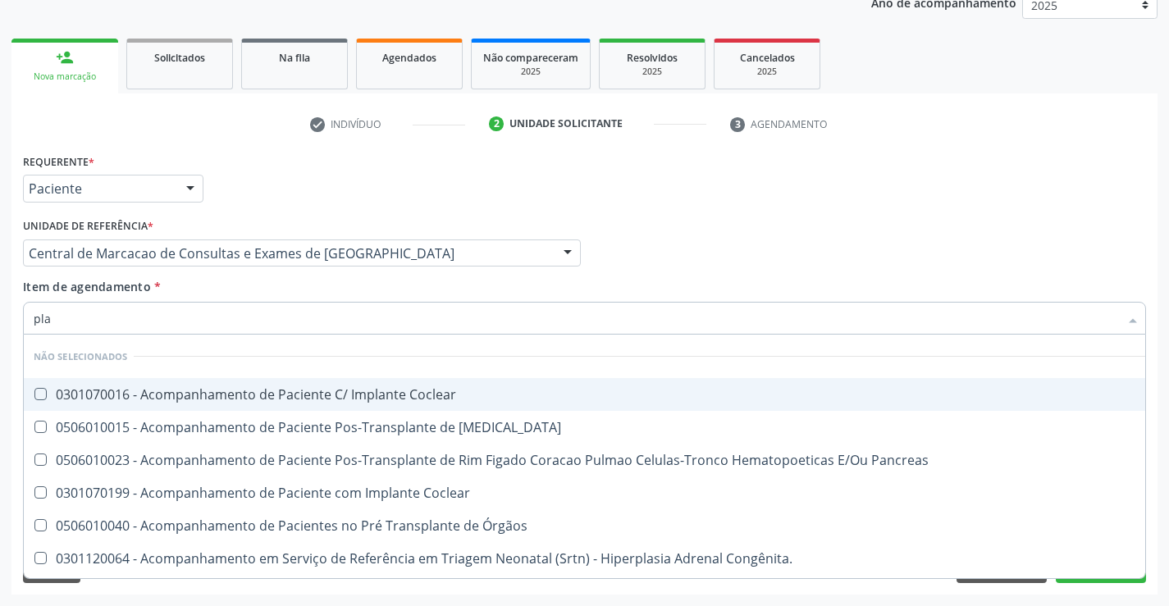
type input "plaq"
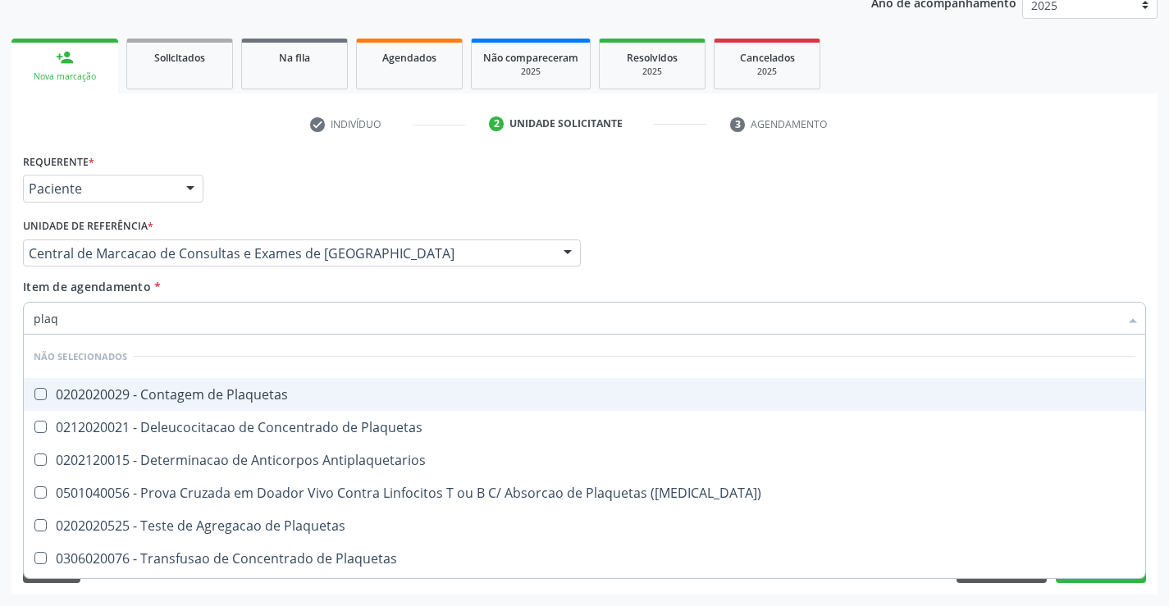
click at [280, 391] on div "0202020029 - Contagem de Plaquetas" at bounding box center [584, 394] width 1101 height 13
checkbox Plaquetas "true"
click at [271, 285] on div "Item de agendamento * plaq Desfazer seleção Não selecionados 0202020029 - Conta…" at bounding box center [584, 304] width 1123 height 52
checkbox Plaquetas "true"
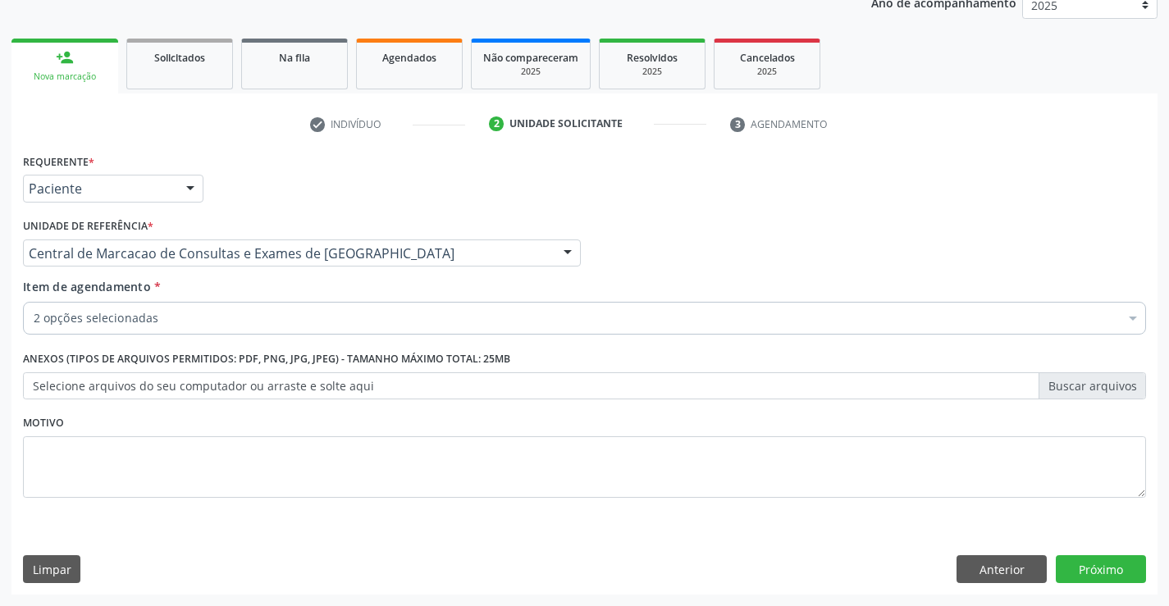
click at [269, 337] on div "Item de agendamento * 2 opções selecionadas Desfazer seleção Selecionados 02020…" at bounding box center [584, 309] width 1131 height 63
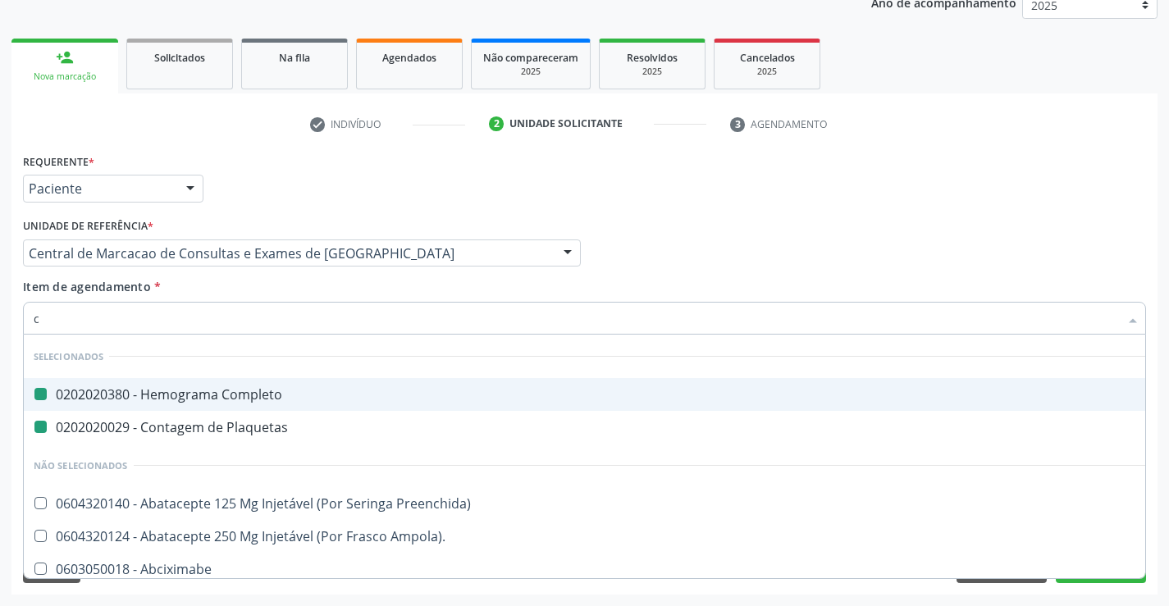
type input "cr"
checkbox Completo "false"
checkbox Plaquetas "false"
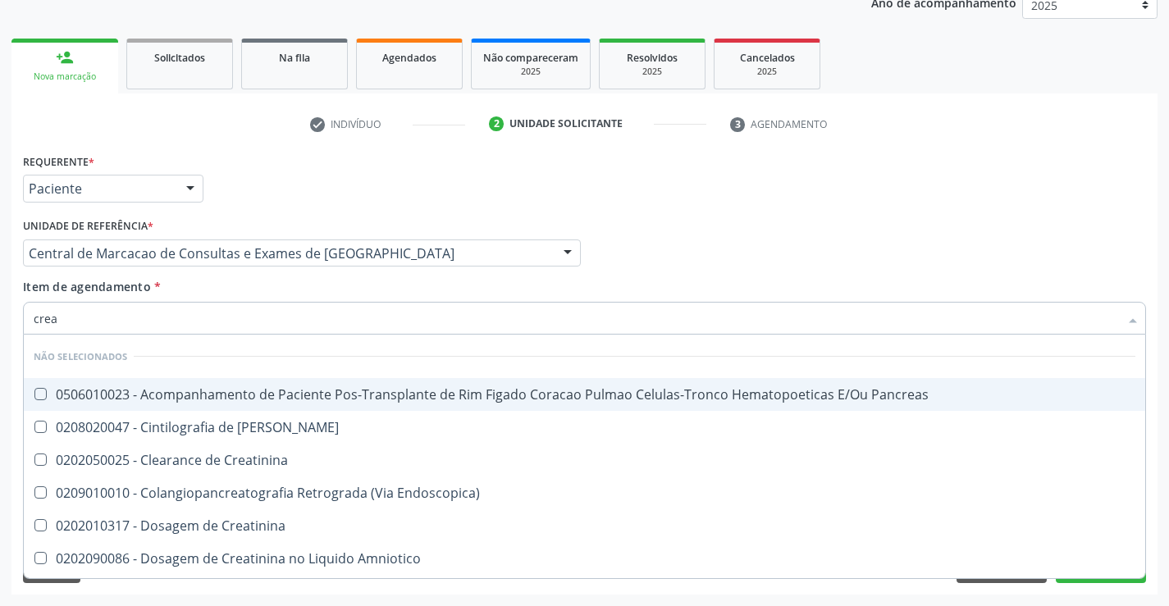
type input "creat"
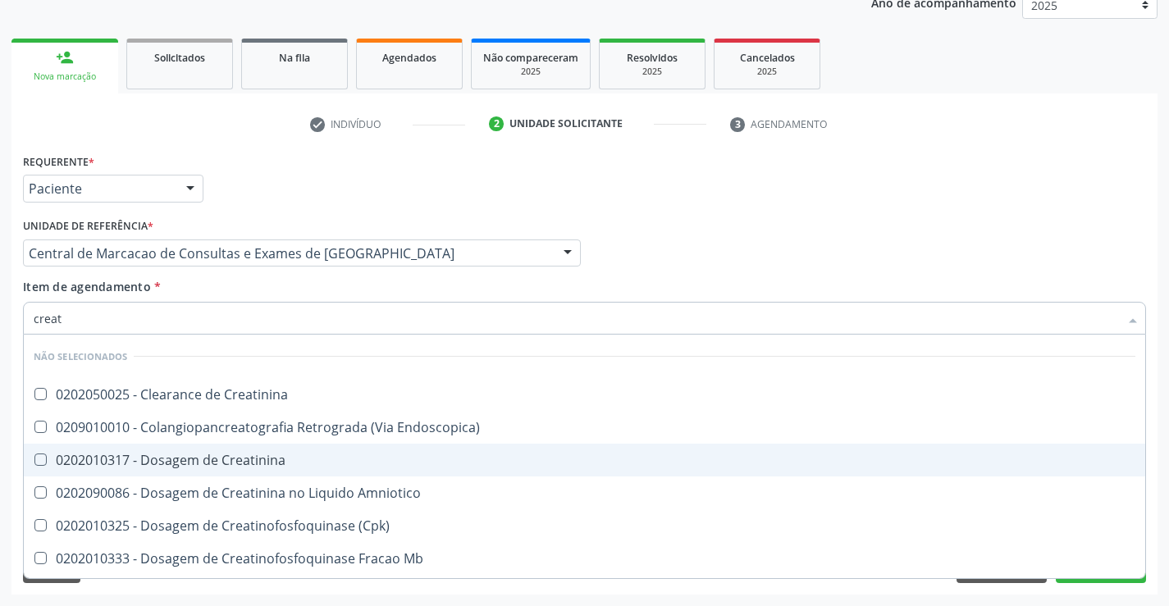
click at [251, 469] on span "0202010317 - Dosagem de Creatinina" at bounding box center [584, 460] width 1121 height 33
checkbox Creatinina "true"
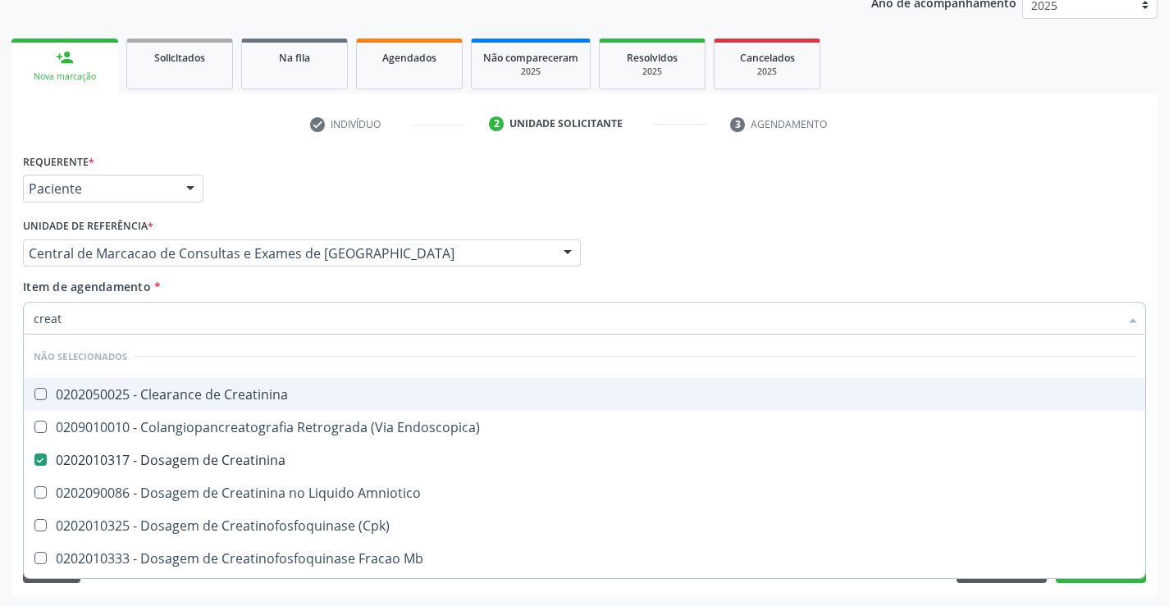
click at [262, 293] on div "Item de agendamento * creat Desfazer seleção Não selecionados 0202050025 - Clea…" at bounding box center [584, 304] width 1123 height 52
checkbox Creatinina "true"
checkbox Endoscopica\) "true"
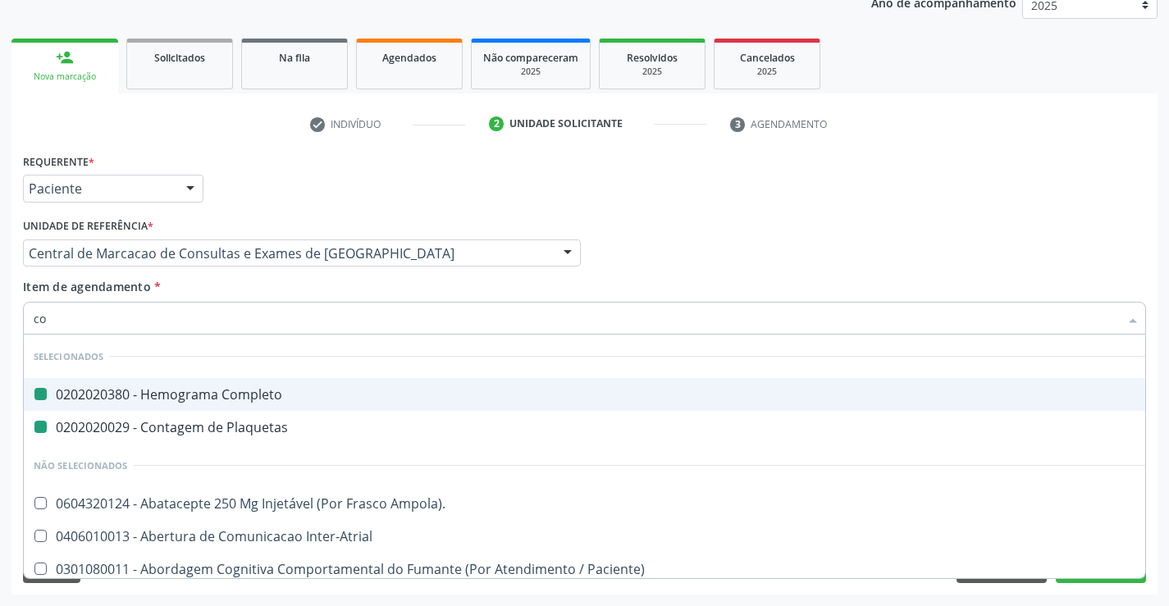
type input "col"
checkbox Completo "false"
checkbox Plaquetas "false"
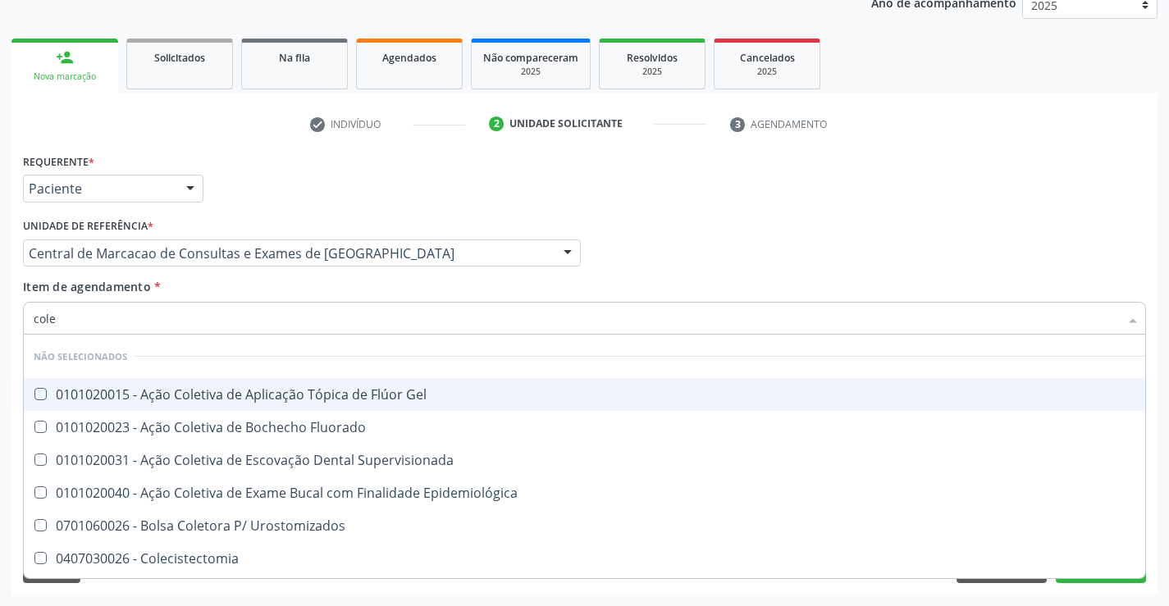
type input "coles"
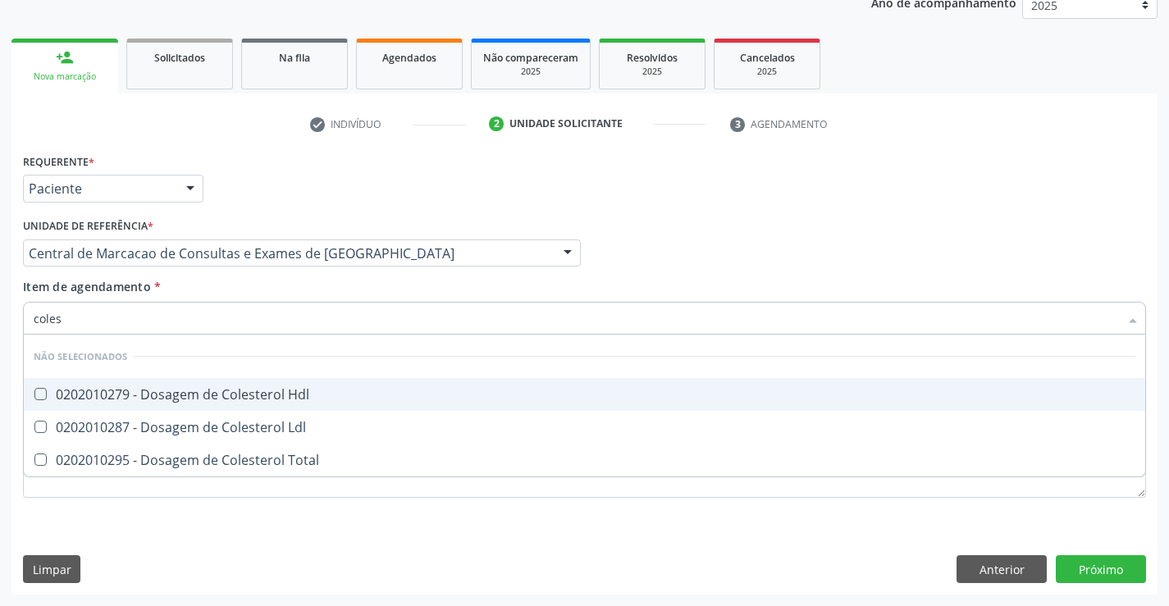
click at [249, 393] on div "0202010279 - Dosagem de Colesterol Hdl" at bounding box center [584, 394] width 1101 height 13
checkbox Hdl "true"
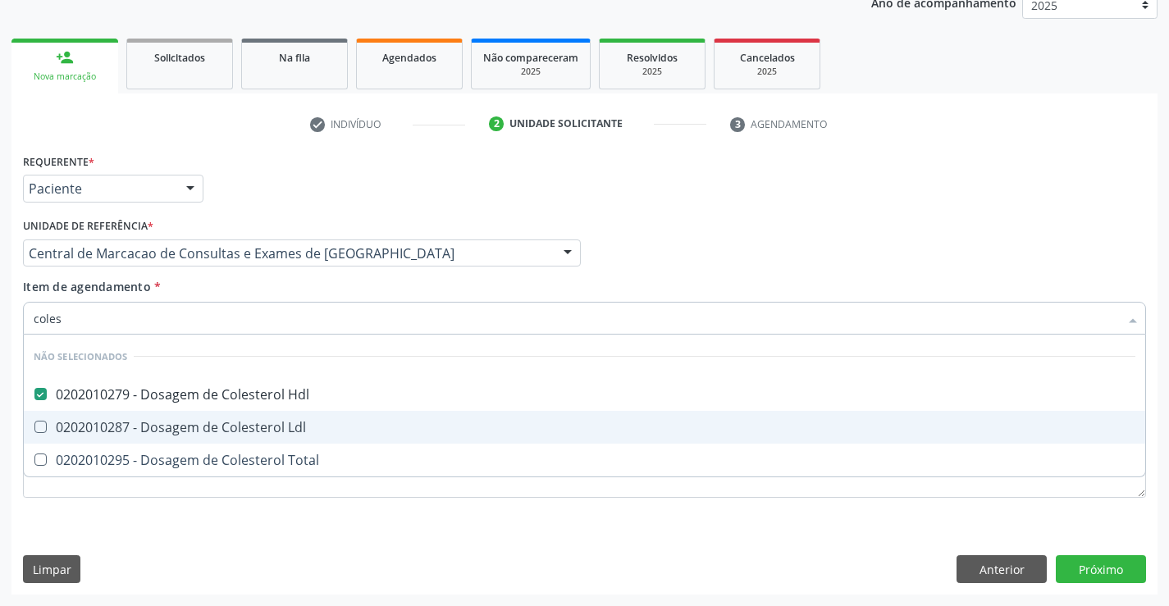
click at [254, 422] on div "0202010287 - Dosagem de Colesterol Ldl" at bounding box center [584, 427] width 1101 height 13
checkbox Ldl "true"
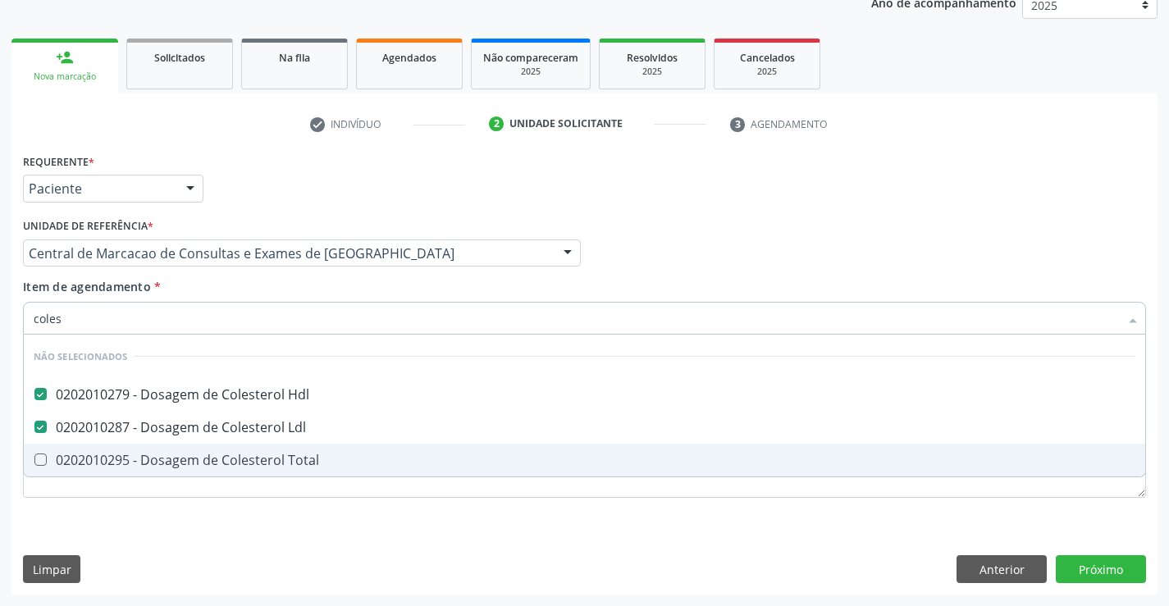
click at [254, 472] on span "0202010295 - Dosagem de Colesterol Total" at bounding box center [584, 460] width 1121 height 33
checkbox Total "true"
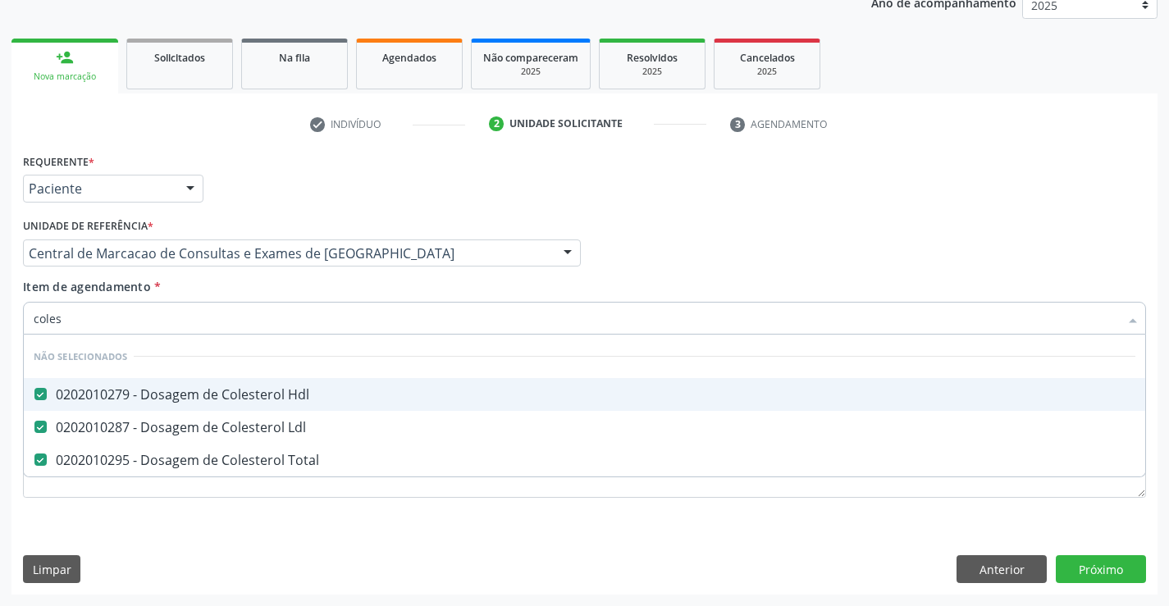
click at [239, 280] on div "Item de agendamento * coles Desfazer seleção Não selecionados 0202010279 - Dosa…" at bounding box center [584, 304] width 1123 height 52
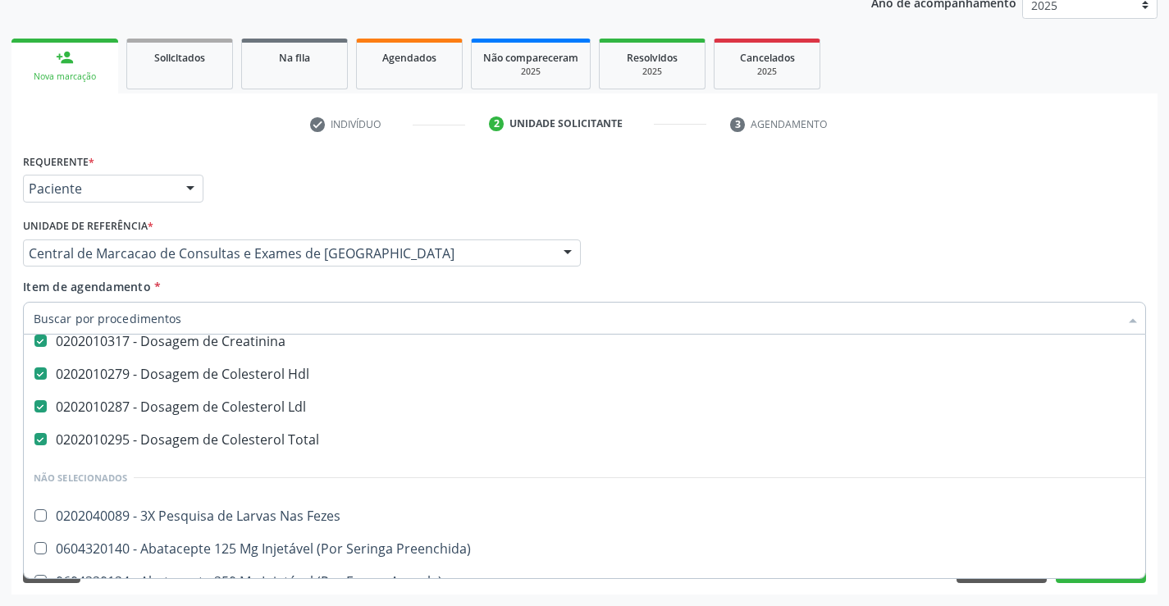
scroll to position [164, 0]
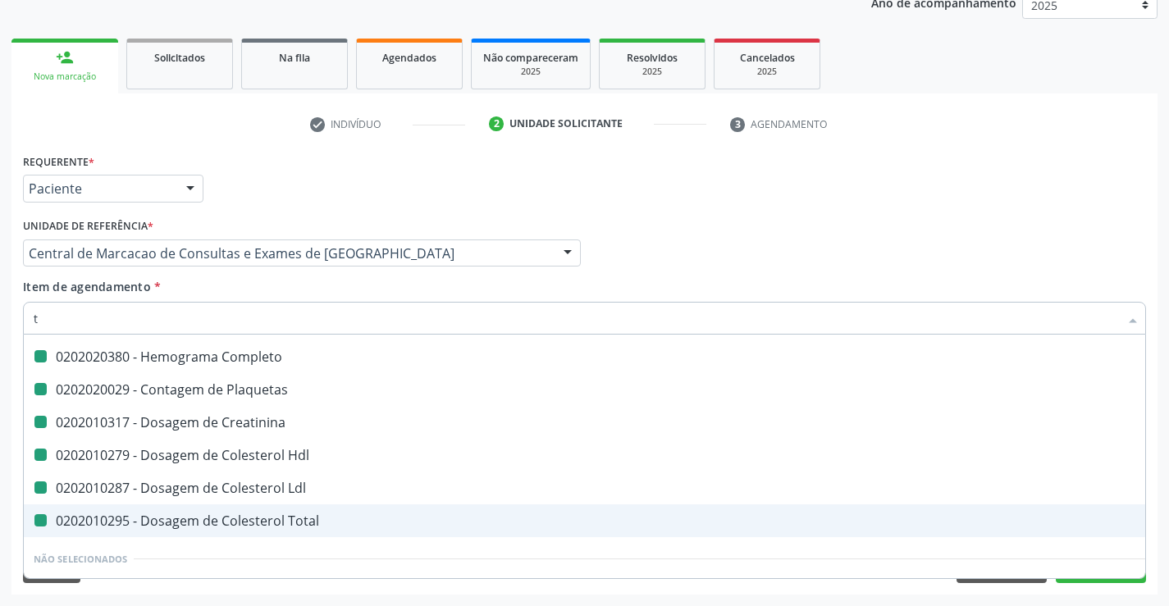
type input "tr"
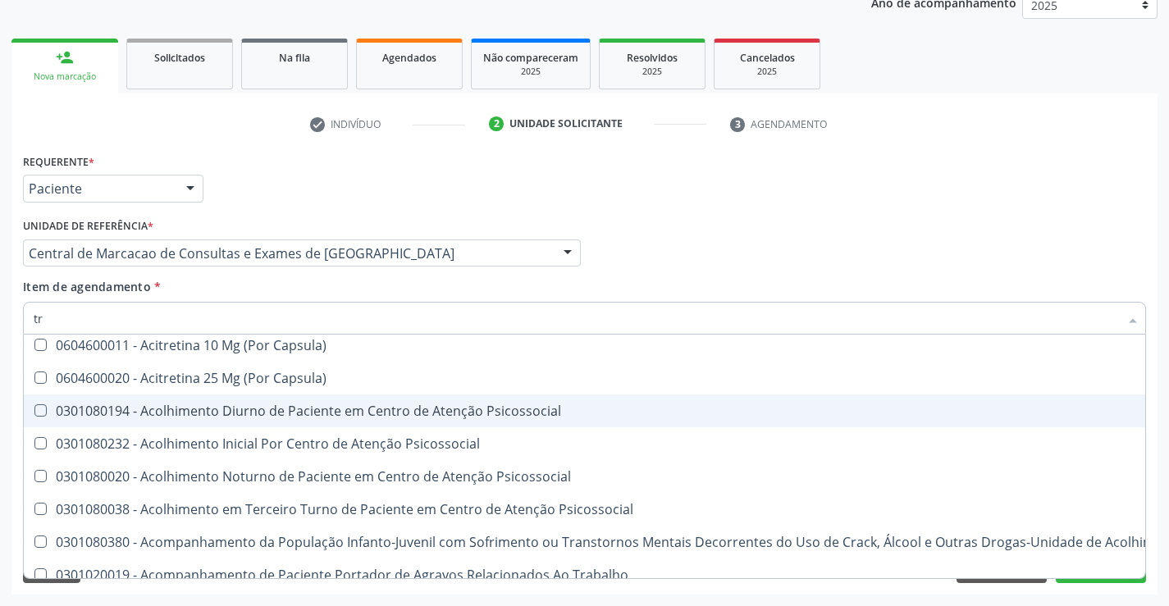
checkbox Inter-Atrial "false"
checkbox Capsula\) "false"
checkbox Psicossocial "false"
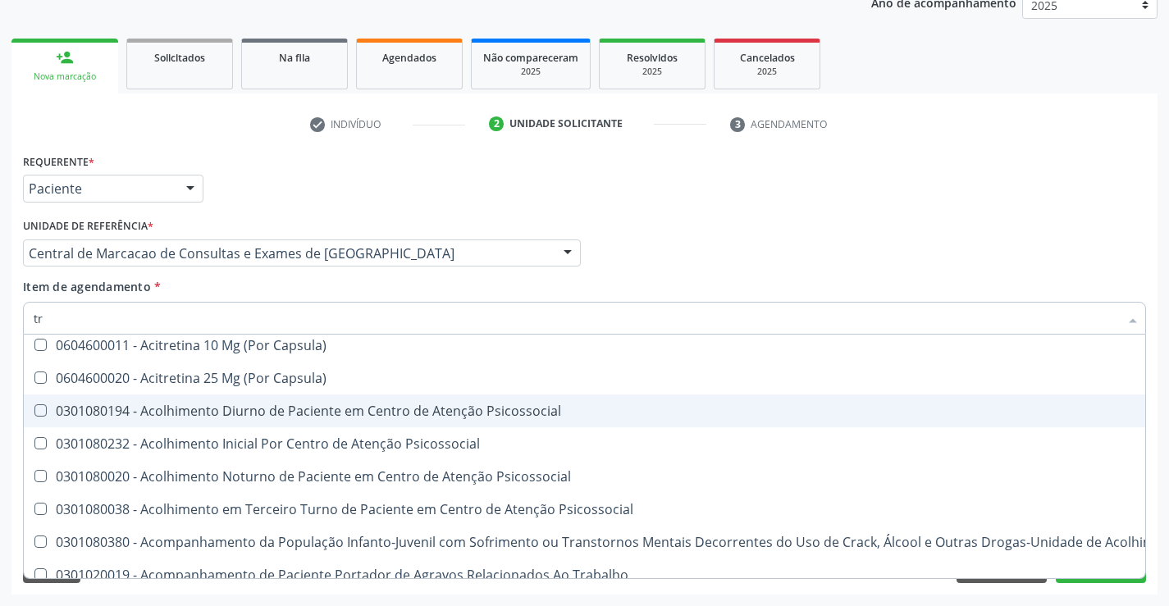
checkbox Psicossocial "false"
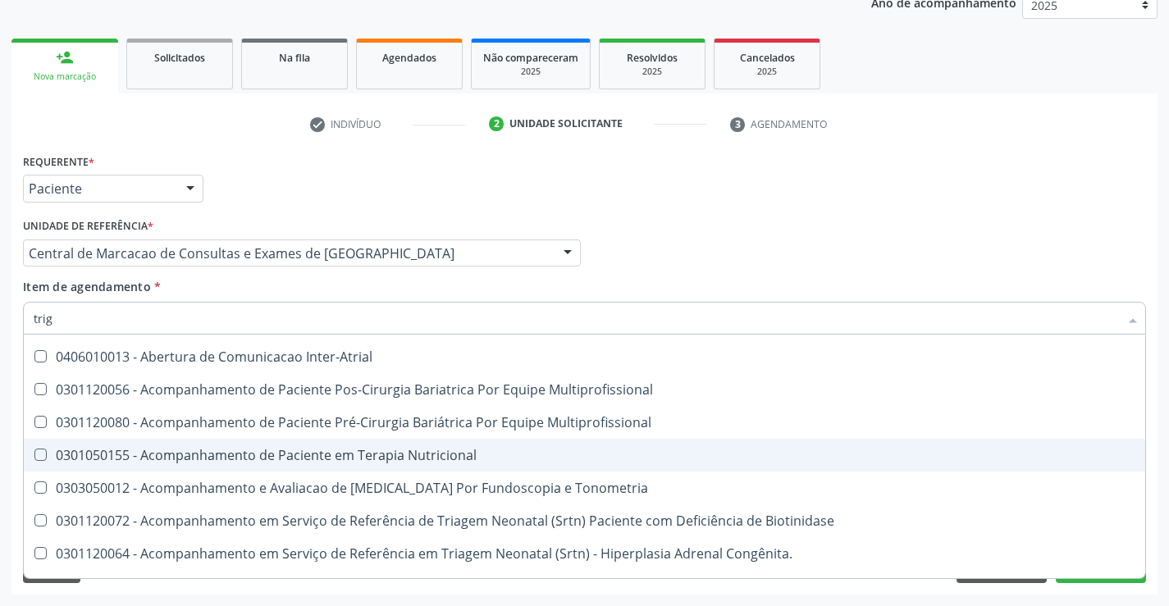
scroll to position [30, 0]
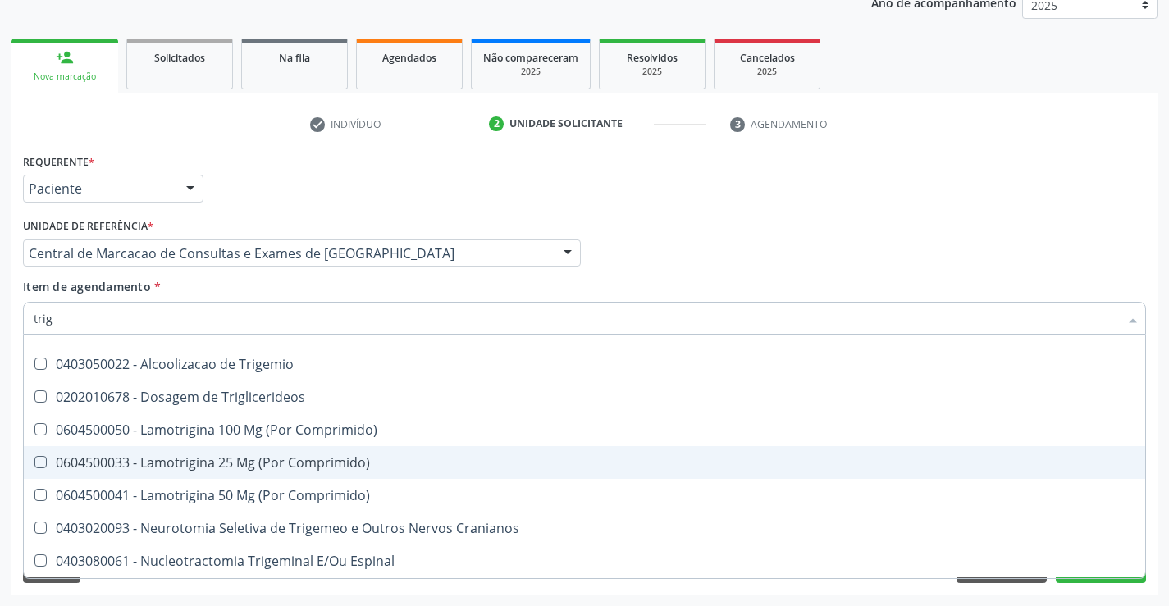
type input "trigl"
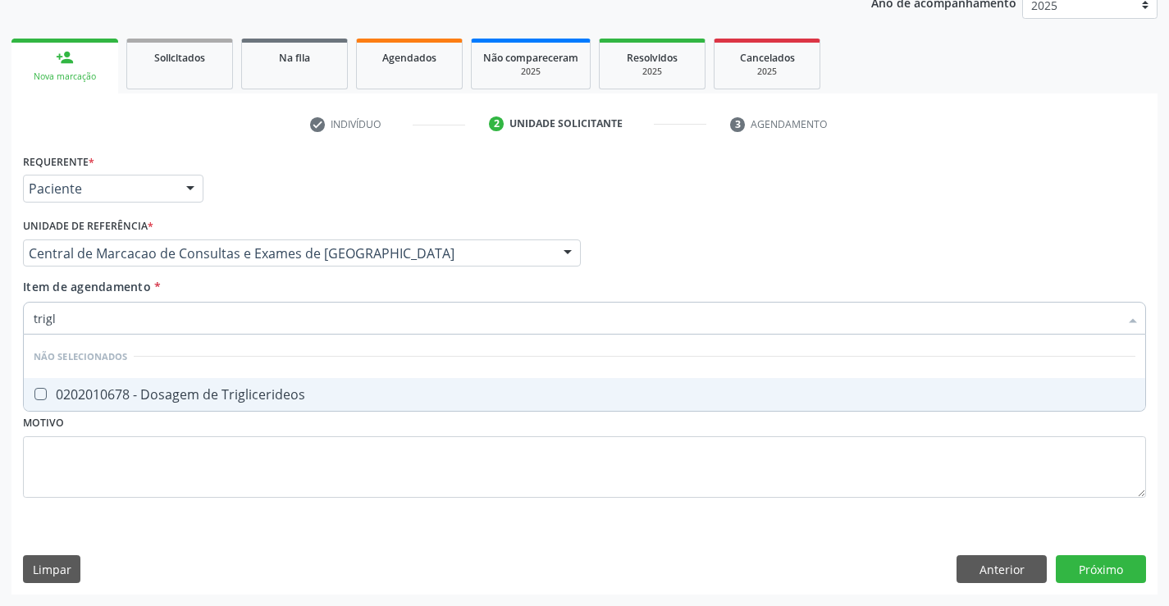
click at [239, 405] on span "0202010678 - Dosagem de Triglicerideos" at bounding box center [584, 394] width 1121 height 33
checkbox Triglicerideos "true"
click at [234, 281] on div "Item de agendamento * trigl Desfazer seleção Não selecionados 0202010678 - Dosa…" at bounding box center [584, 304] width 1123 height 52
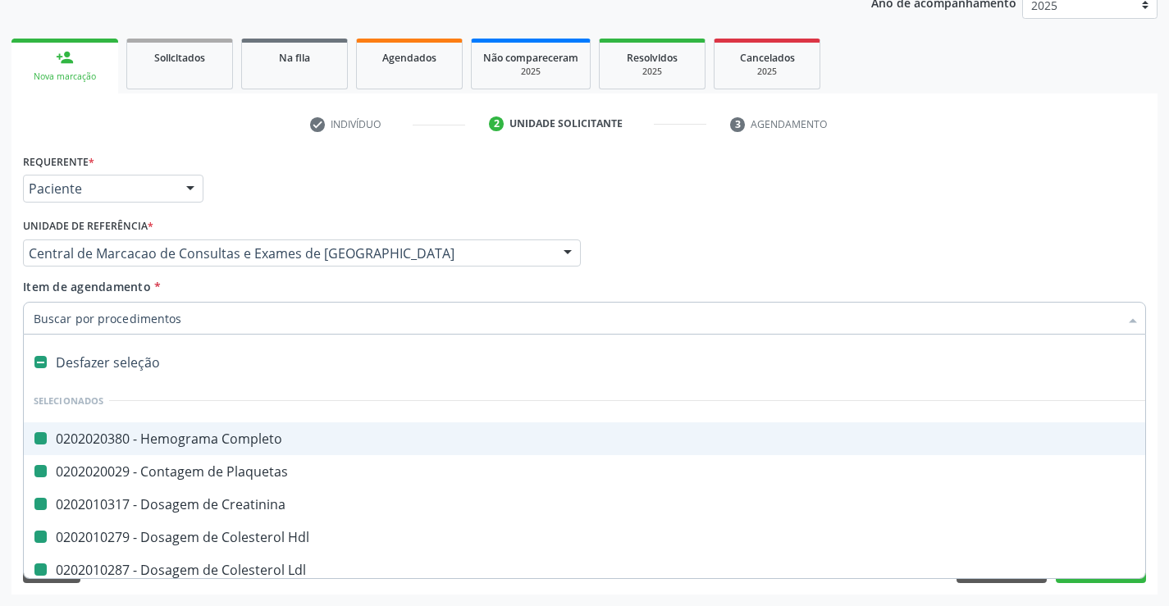
type input "f"
checkbox Completo "false"
checkbox Plaquetas "false"
checkbox Creatinina "false"
checkbox Hdl "false"
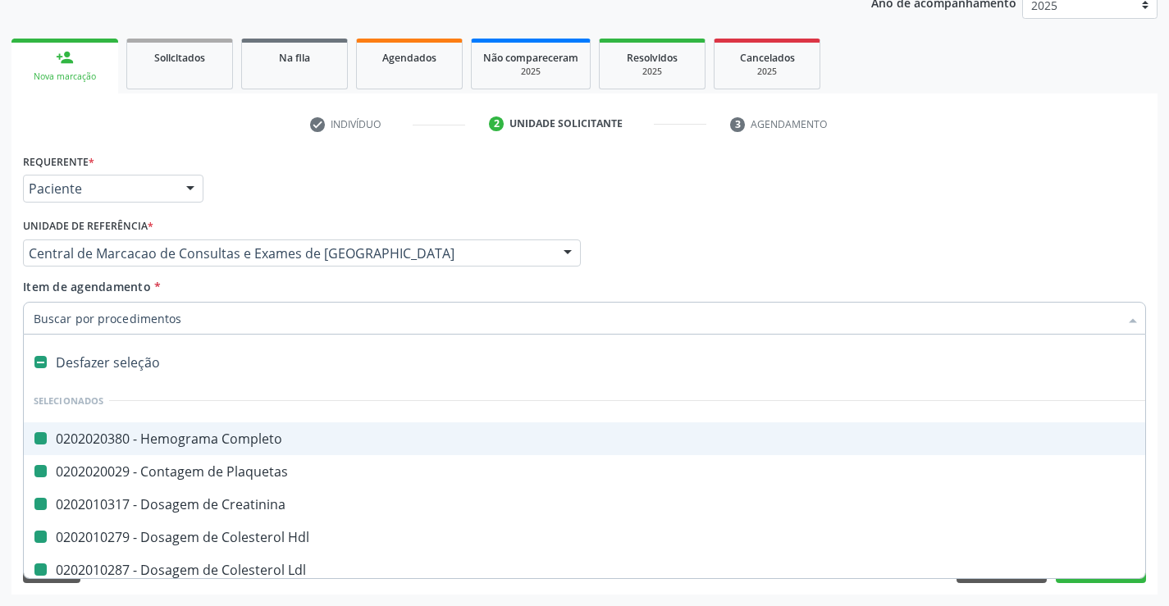
checkbox Ldl "false"
checkbox Total "false"
checkbox Triglicerideos "false"
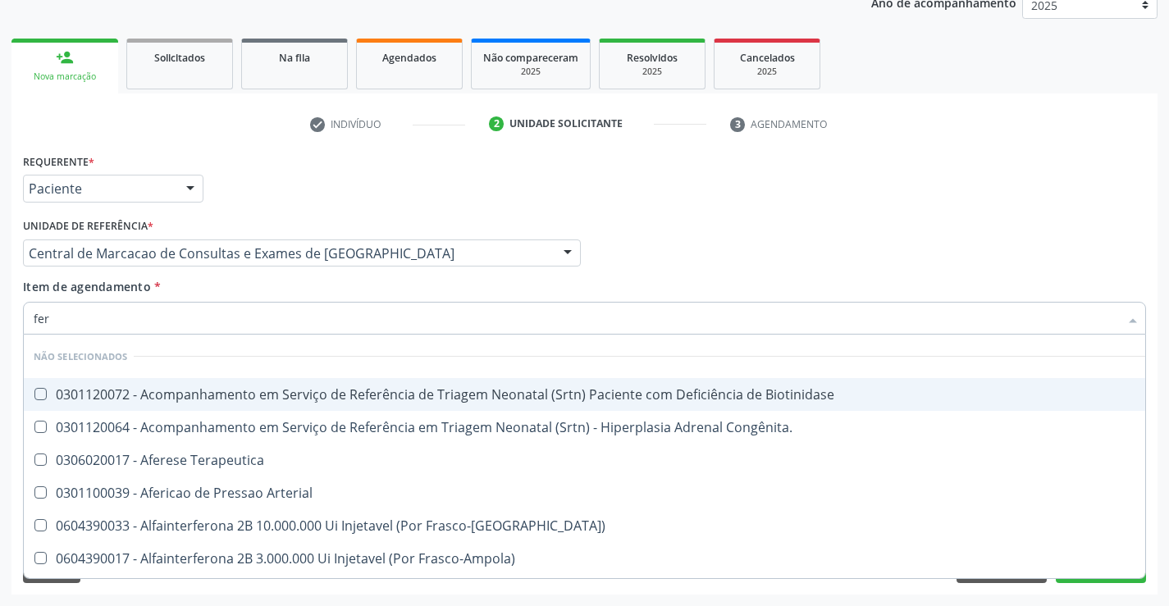
type input "ferr"
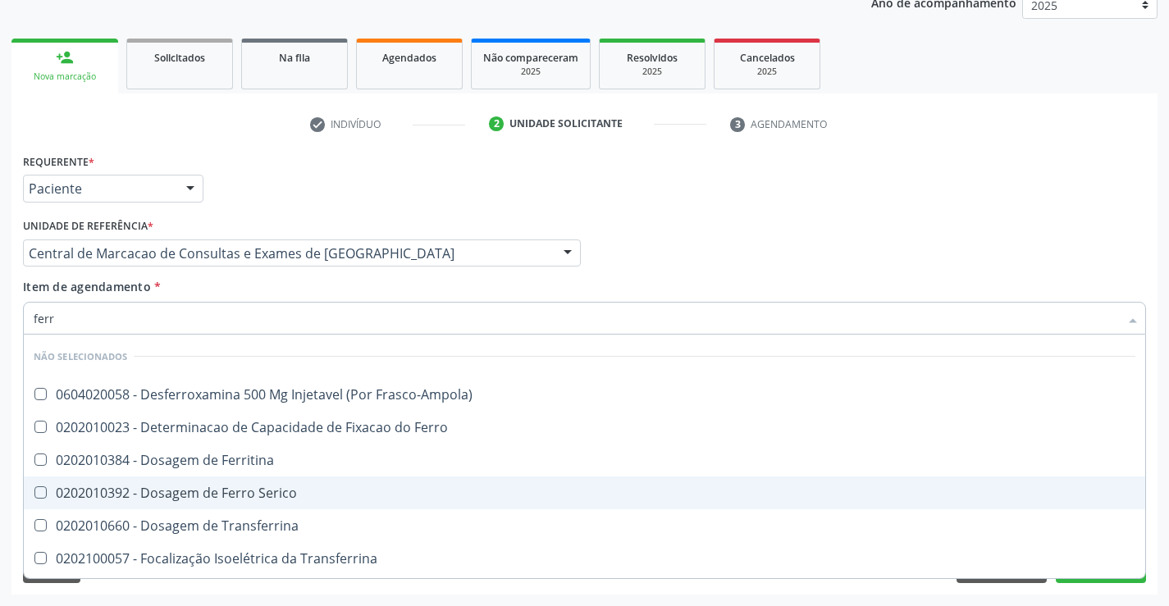
click at [244, 493] on div "0202010392 - Dosagem de Ferro Serico" at bounding box center [584, 492] width 1101 height 13
checkbox Serico "true"
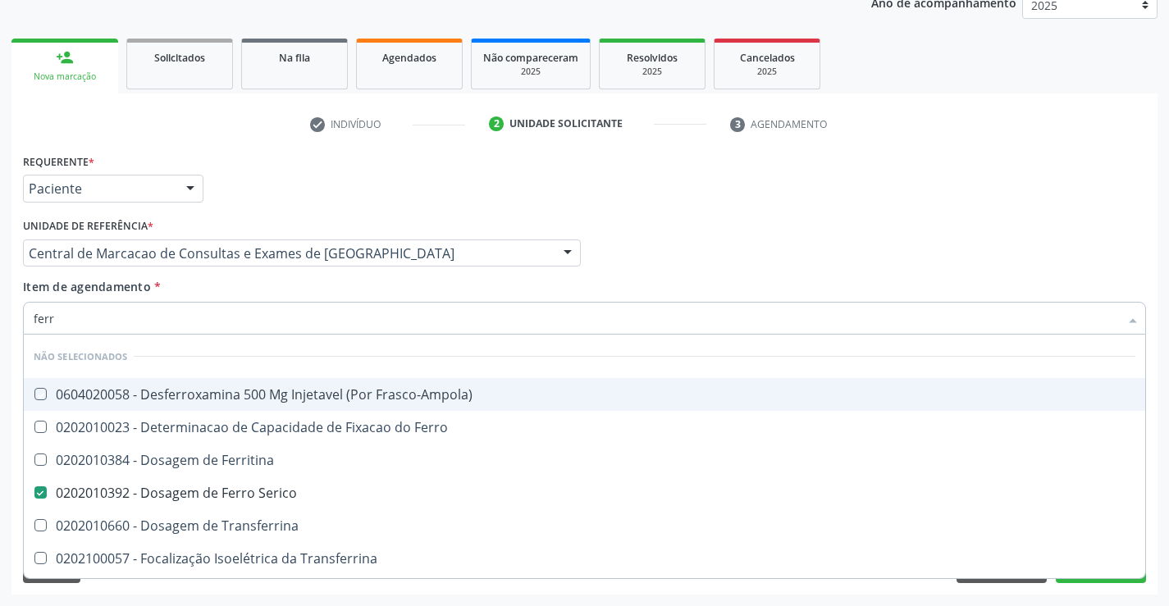
click at [229, 290] on div "Item de agendamento * ferr Desfazer seleção Não selecionados 0604020058 - Desfe…" at bounding box center [584, 304] width 1123 height 52
checkbox Frasco-Ampola\) "true"
checkbox Ferro "true"
checkbox Ferritina "true"
checkbox Transferrina "true"
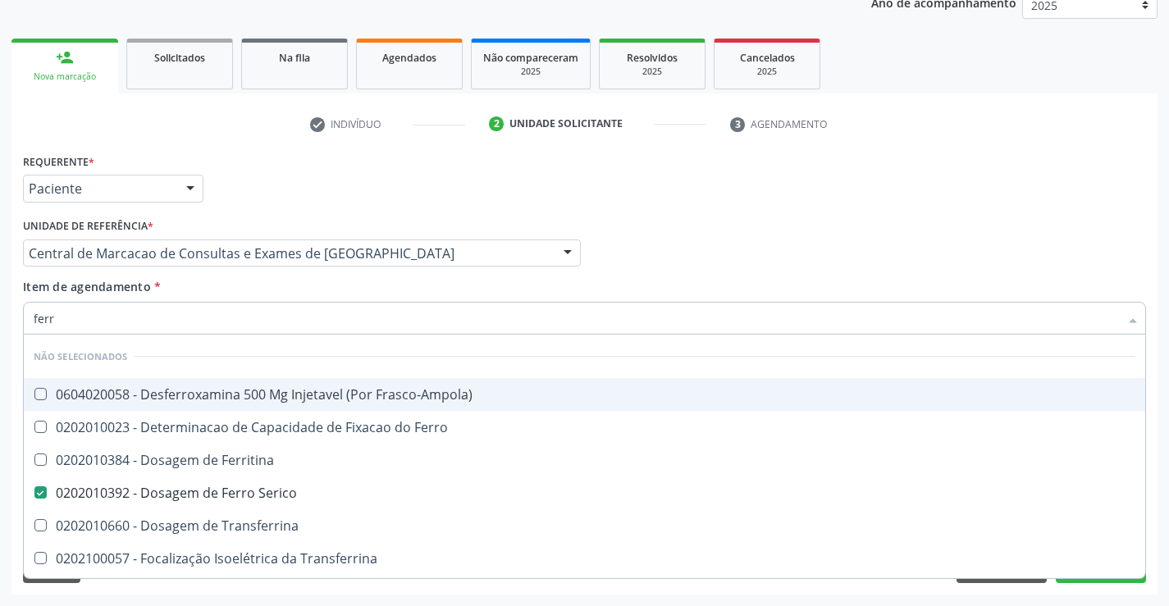
checkbox Transferrina "true"
checkbox Ml\) "true"
checkbox \(Nefroplastia\) "true"
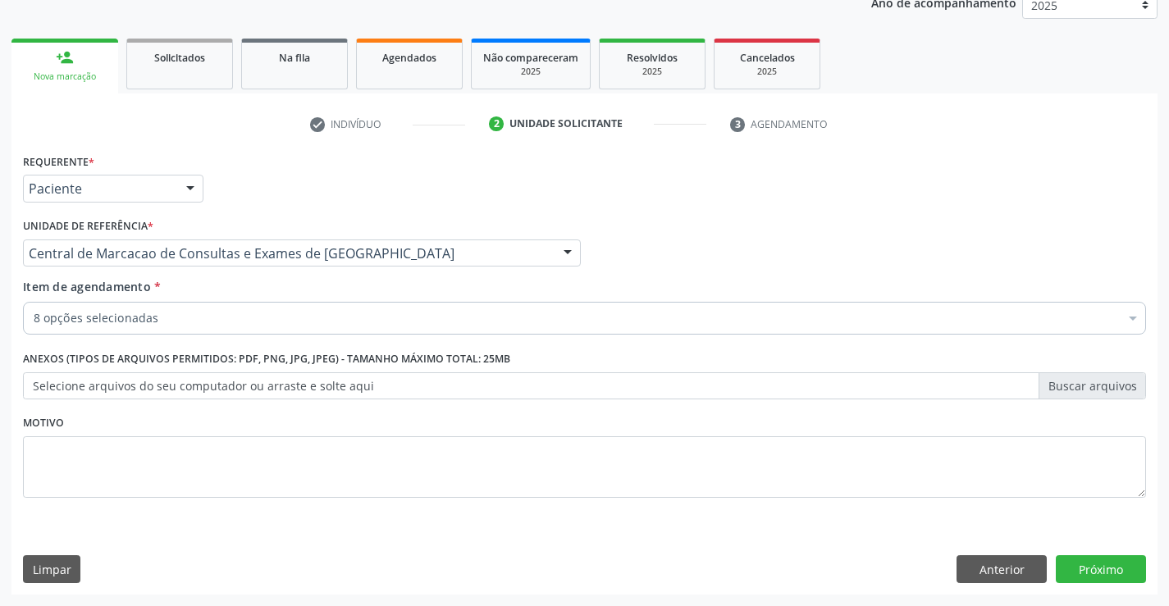
click at [227, 331] on div "8 opções selecionadas" at bounding box center [584, 318] width 1123 height 33
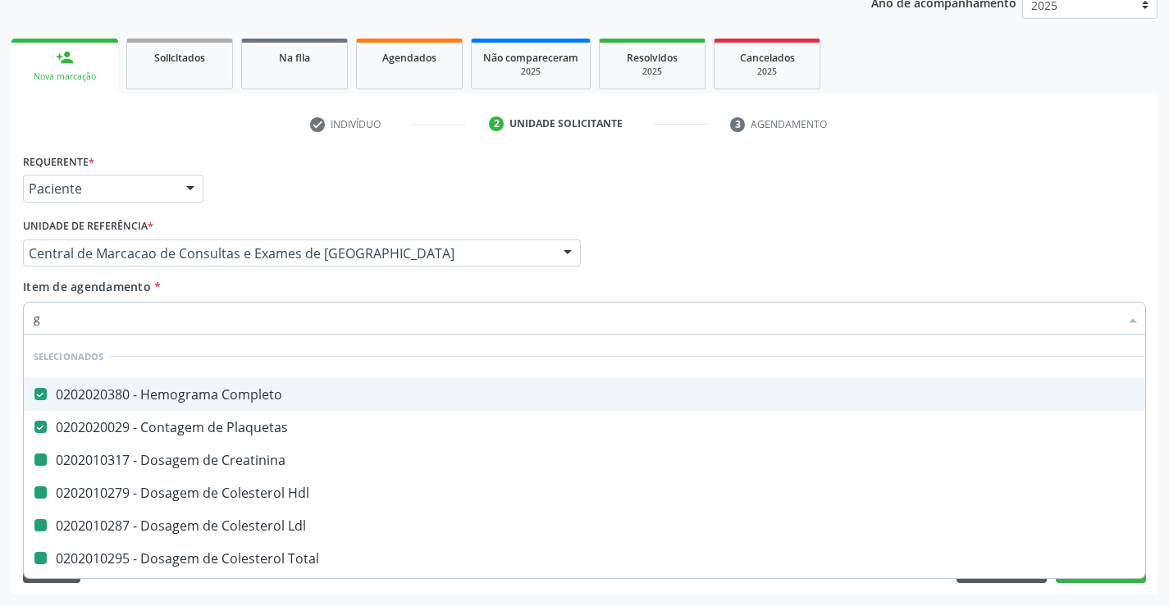
type input "gl"
checkbox Creatinina "false"
checkbox Hdl "false"
checkbox Ldl "false"
checkbox Total "false"
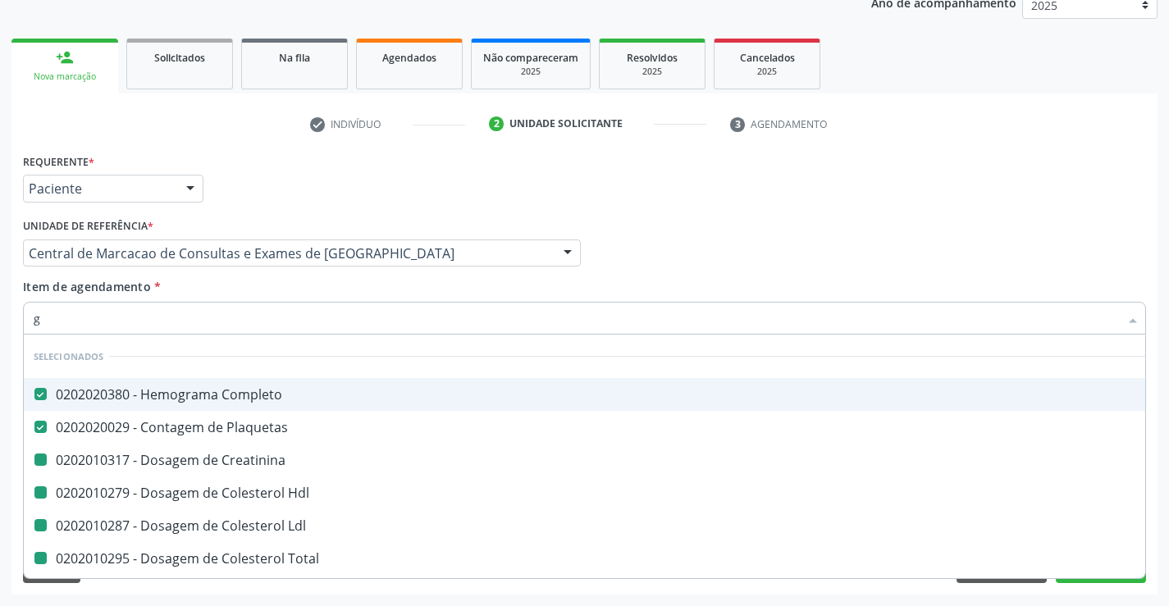
checkbox Triglicerideos "false"
checkbox Serico "false"
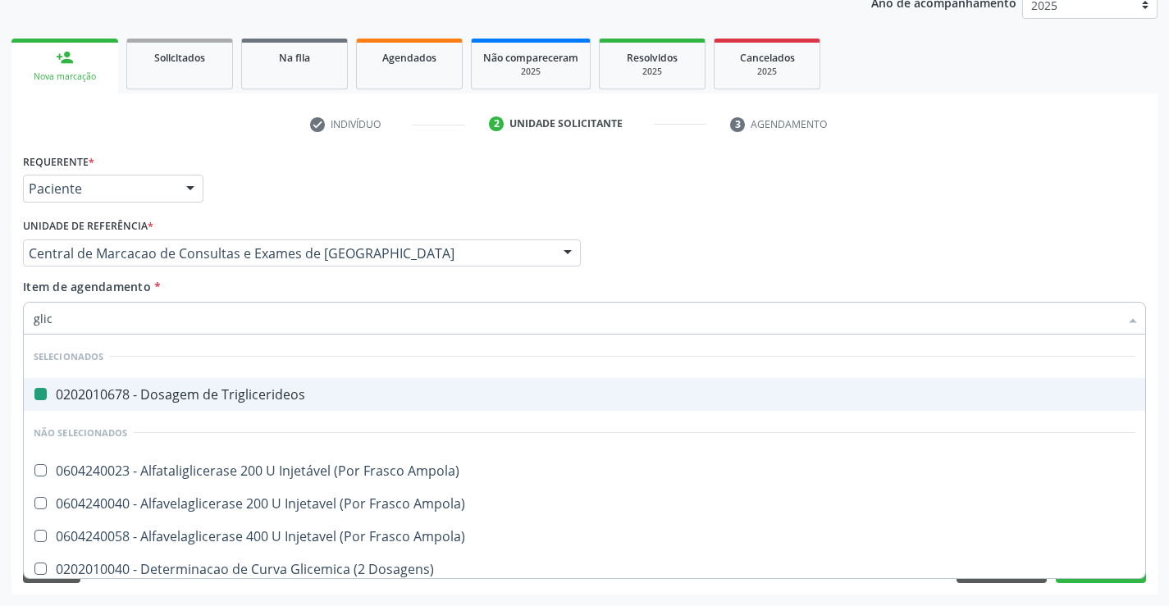
type input "glico"
checkbox Triglicerideos "false"
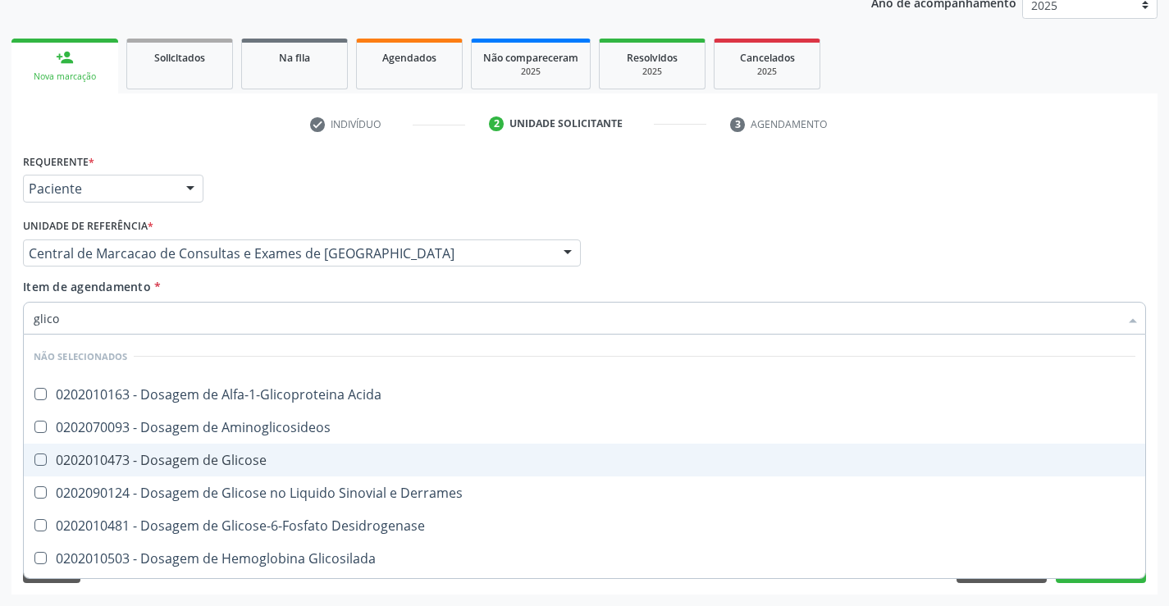
click at [244, 454] on div "0202010473 - Dosagem de Glicose" at bounding box center [584, 460] width 1101 height 13
checkbox Glicose "true"
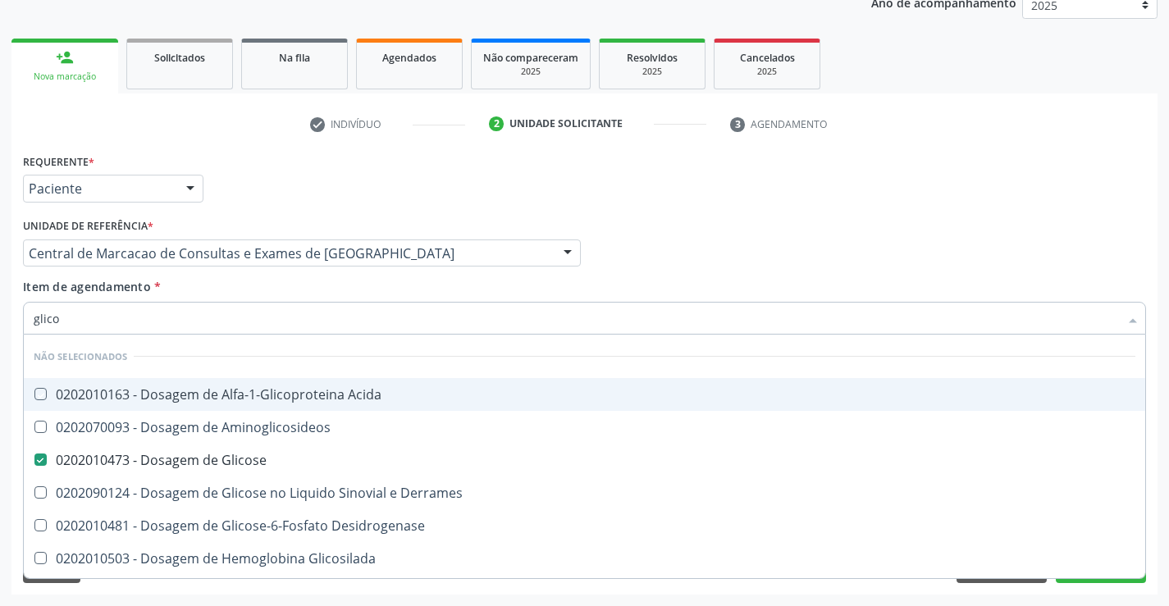
click at [261, 297] on div "Item de agendamento * glico Desfazer seleção Não selecionados 0202010163 - Dosa…" at bounding box center [584, 304] width 1123 height 52
checkbox Acida "true"
checkbox Derrames "true"
checkbox Desidrogenase "true"
checkbox Glicosilada "true"
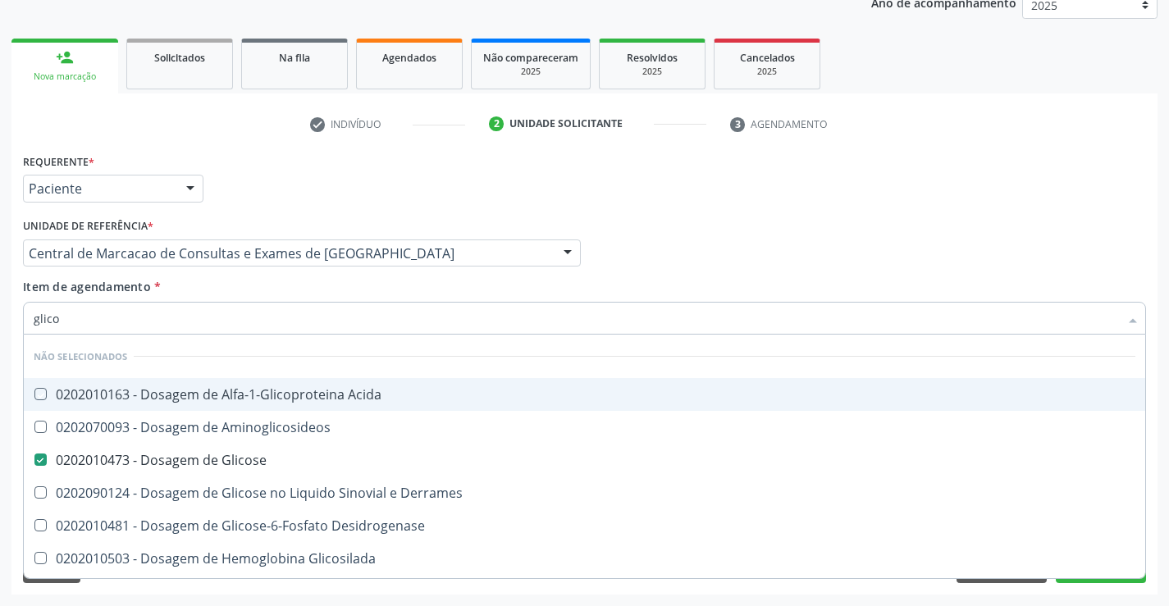
checkbox Quantitativa "true"
checkbox Urina "true"
checkbox Glicose "true"
checkbox Aminoglicosideos "true"
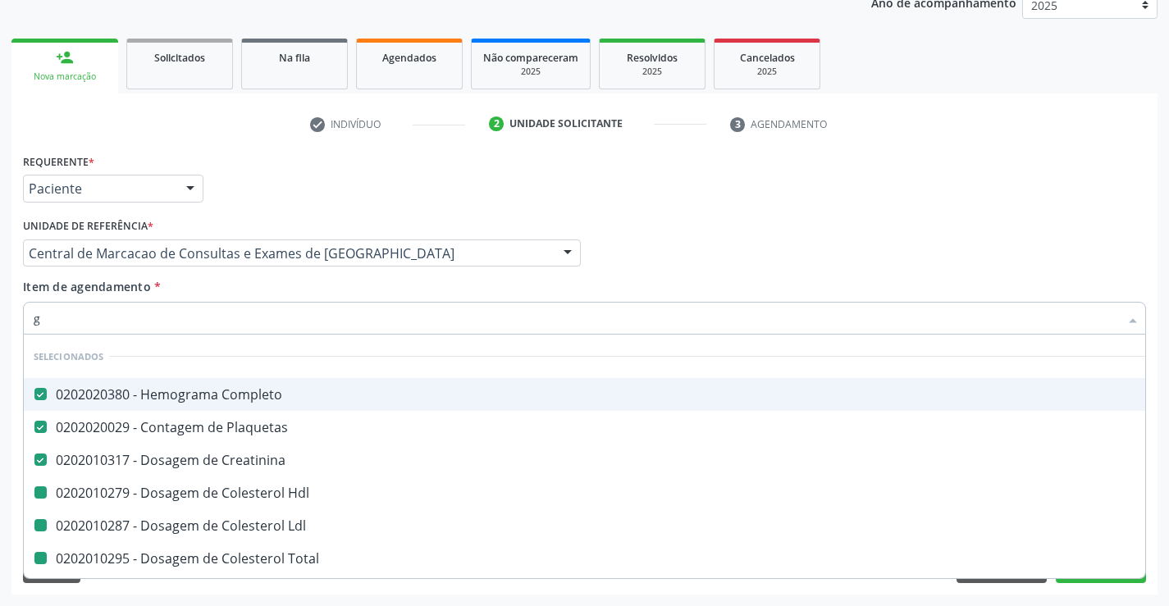
type input "gl"
checkbox Hdl "false"
checkbox Ldl "false"
checkbox Total "false"
checkbox Triglicerideos "false"
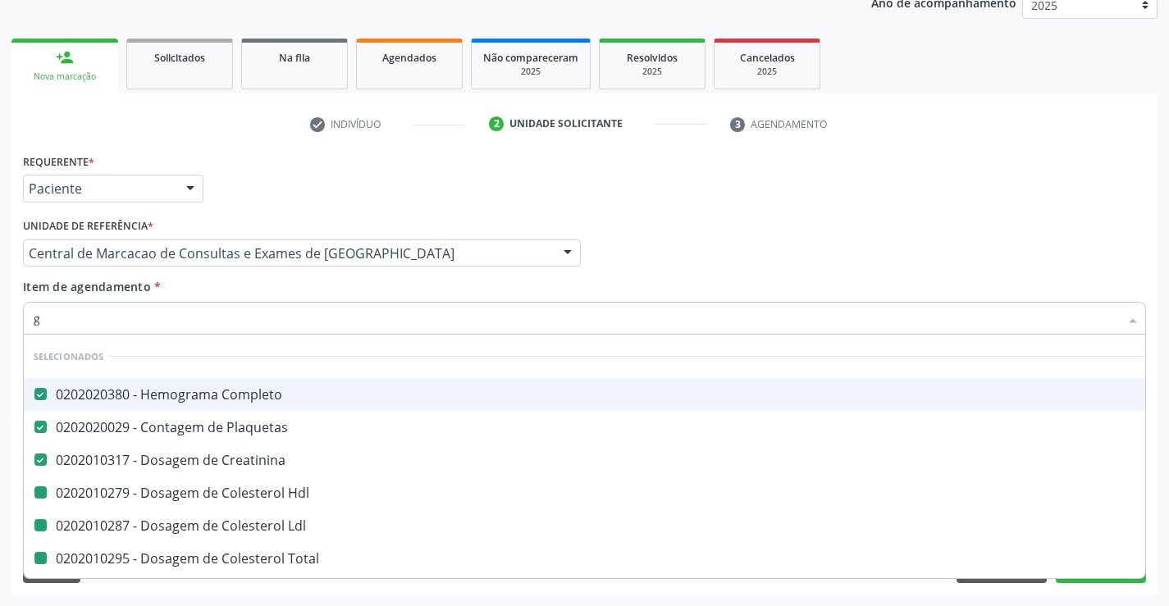
checkbox Serico "false"
checkbox Glicose "false"
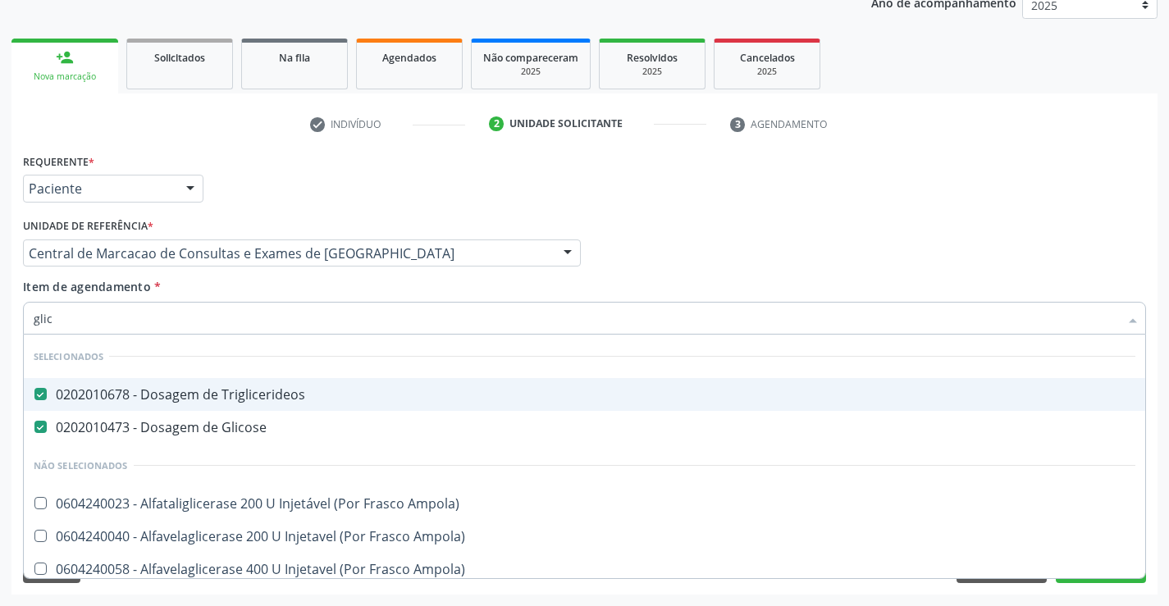
type input "glico"
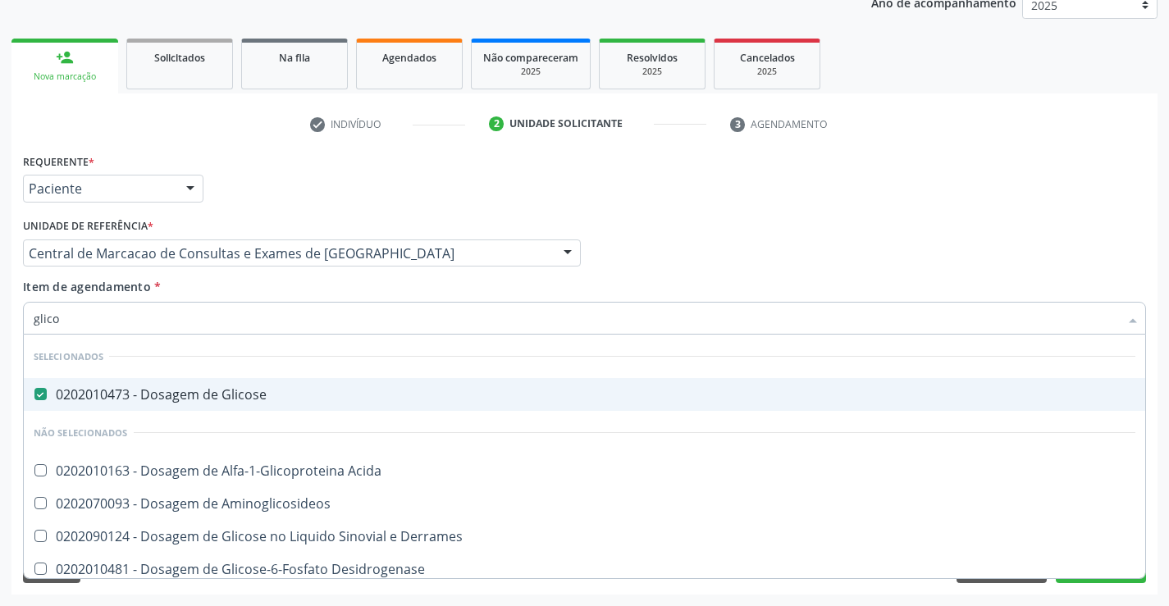
click at [262, 294] on div "Item de agendamento * glico Desfazer seleção Selecionados 0202010473 - Dosagem …" at bounding box center [584, 304] width 1123 height 52
checkbox Aminoglicosideos "true"
checkbox Derrames "true"
checkbox Desidrogenase "true"
checkbox Glicosilada "true"
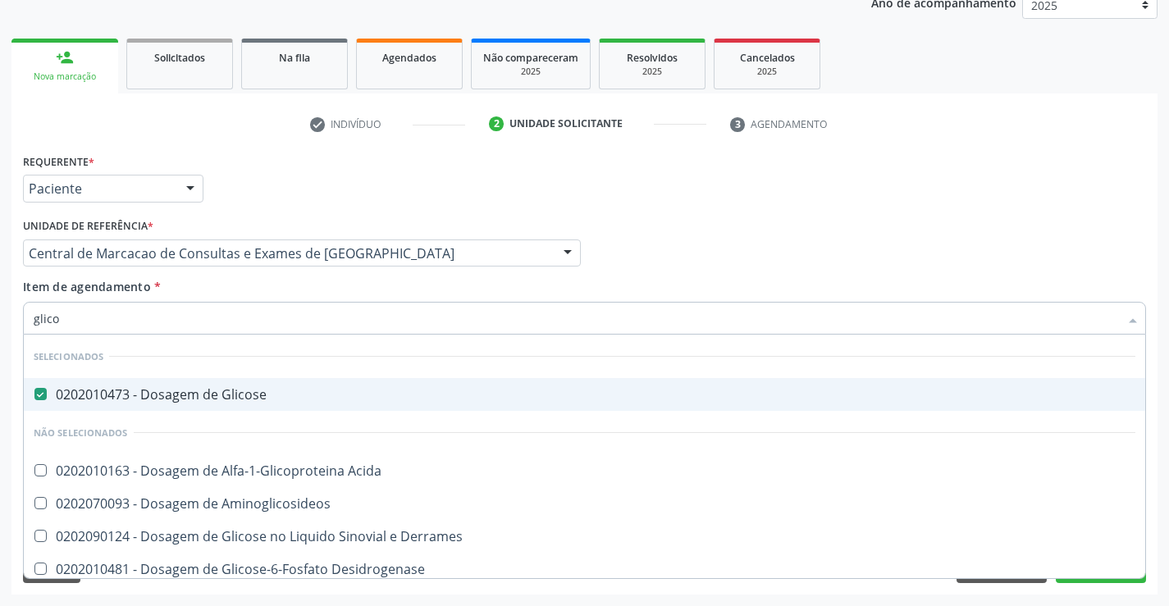
checkbox Quantitativa "true"
checkbox Urina "true"
checkbox Acida "true"
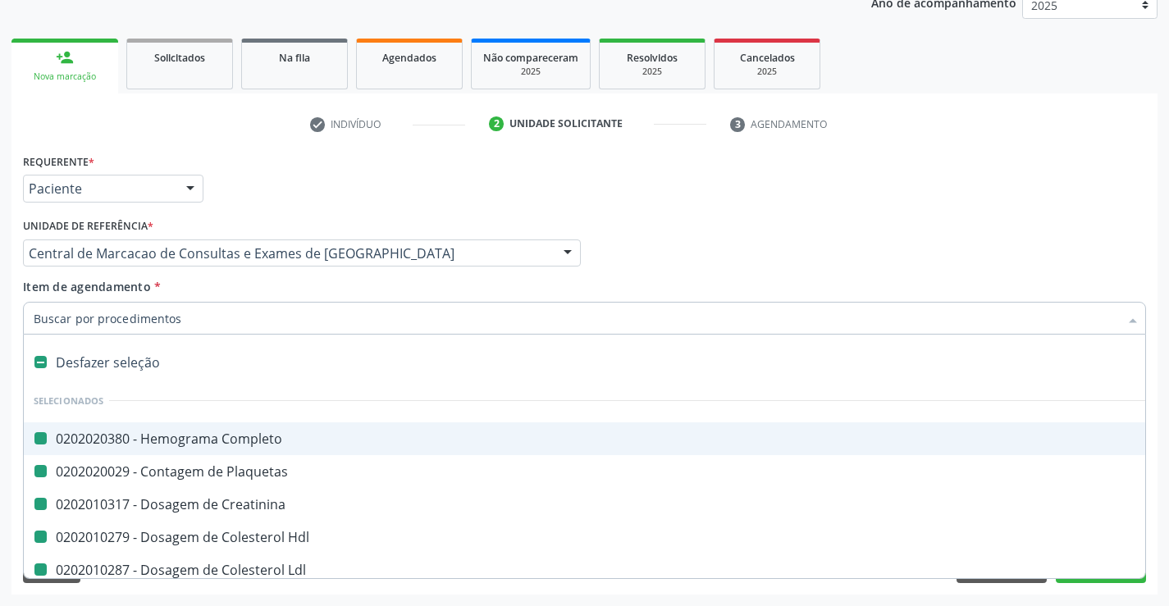
type input "b"
checkbox Completo "false"
checkbox Hdl "false"
checkbox Ldl "false"
checkbox Total "false"
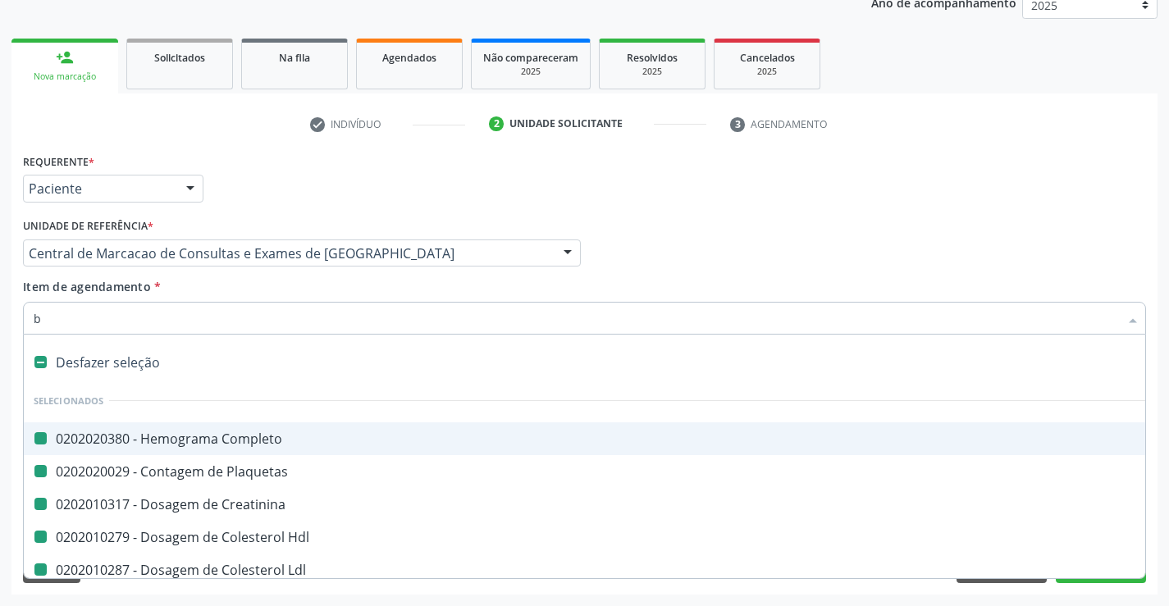
checkbox Triglicerideos "false"
checkbox Serico "false"
checkbox Glicose "false"
checkbox Creatinina "false"
checkbox Plaquetas "false"
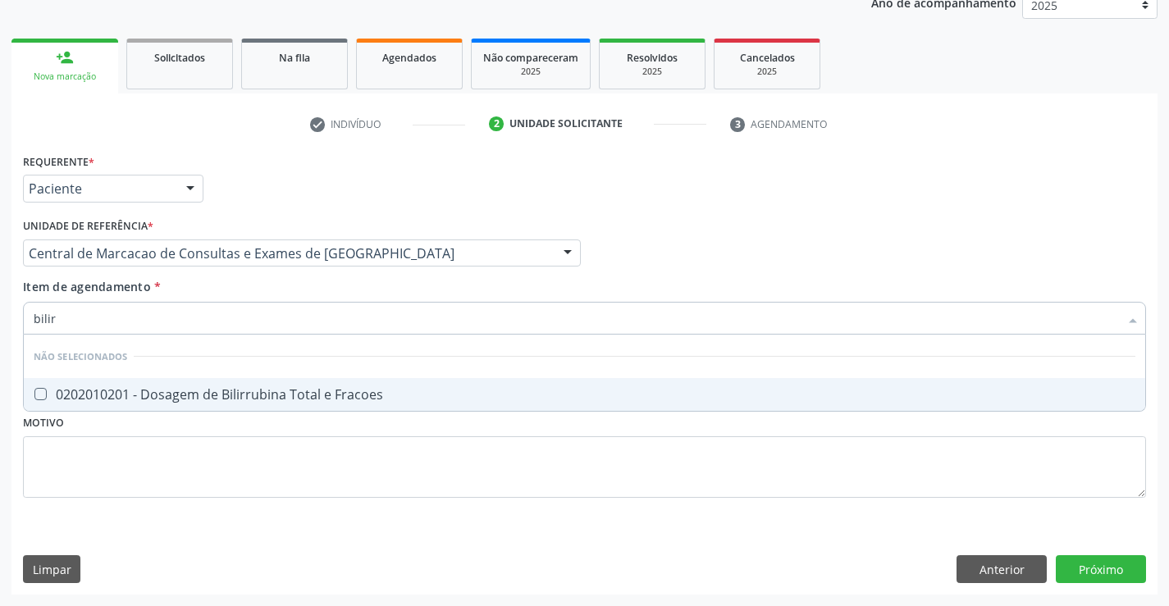
type input "bilirr"
click at [268, 397] on div "0202010201 - Dosagem de Bilirrubina Total e Fracoes" at bounding box center [584, 394] width 1101 height 13
checkbox Fracoes "true"
click at [249, 282] on div "Item de agendamento * bilirr Desfazer seleção Não selecionados 0202010201 - Dos…" at bounding box center [584, 304] width 1123 height 52
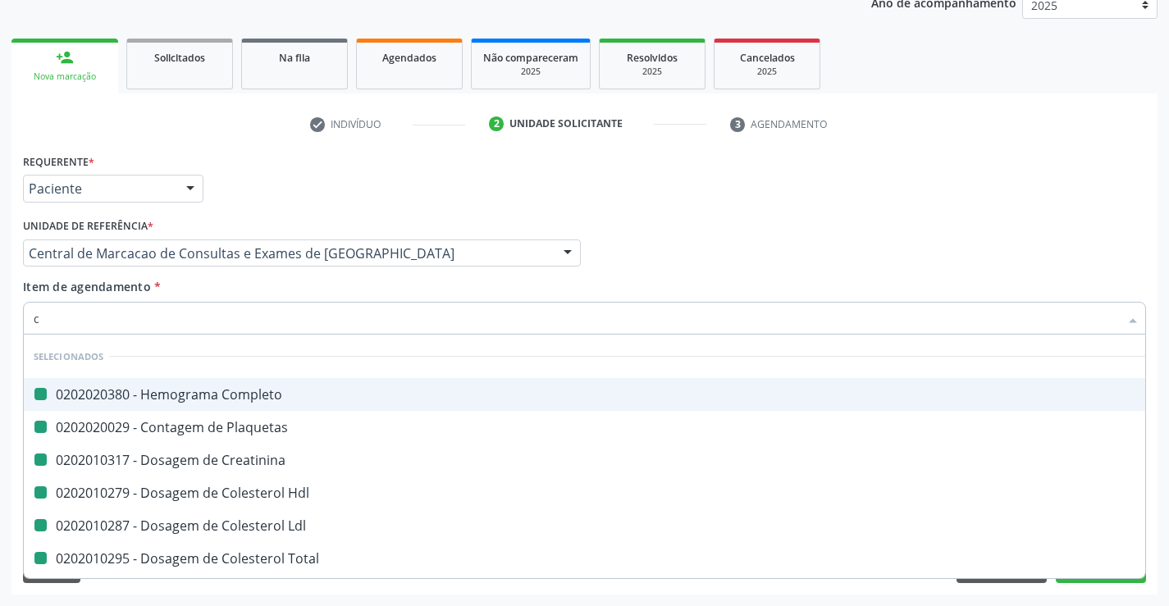
type input "ca"
checkbox Completo "false"
checkbox Plaquetas "false"
checkbox Creatinina "false"
checkbox Hdl "false"
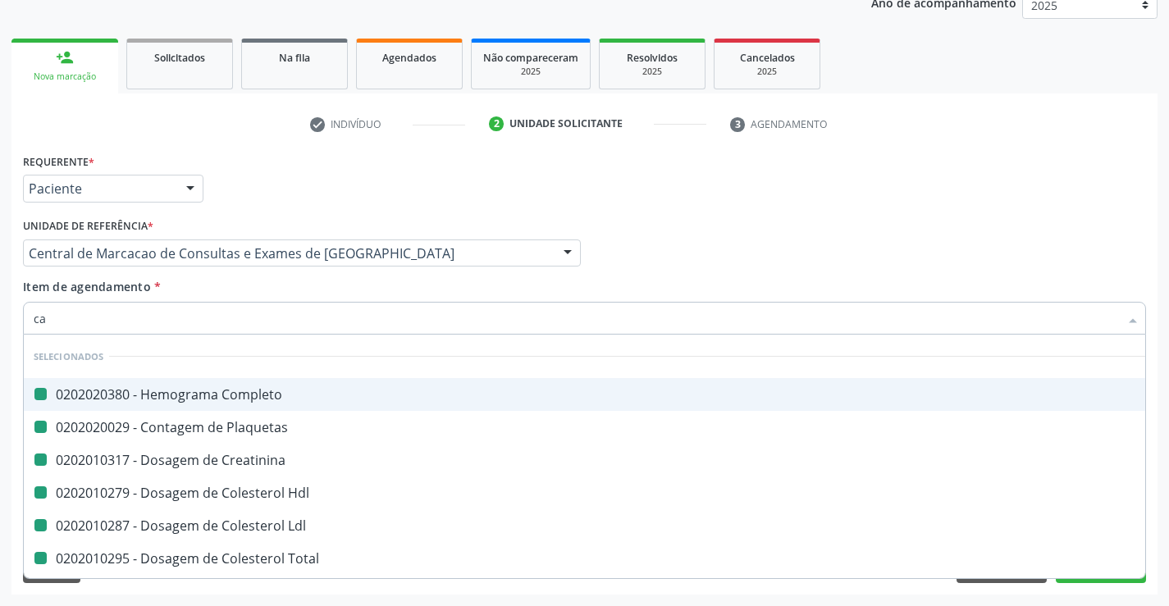
checkbox Ldl "false"
checkbox Total "false"
checkbox Triglicerideos "false"
checkbox Serico "false"
checkbox Glicose "false"
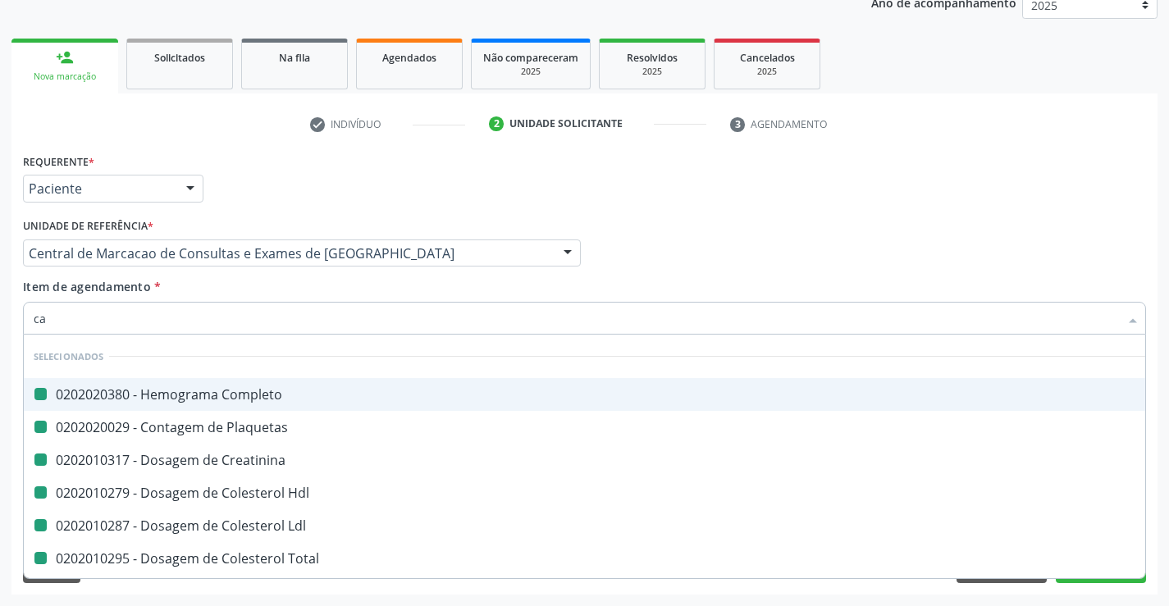
checkbox Fracoes "false"
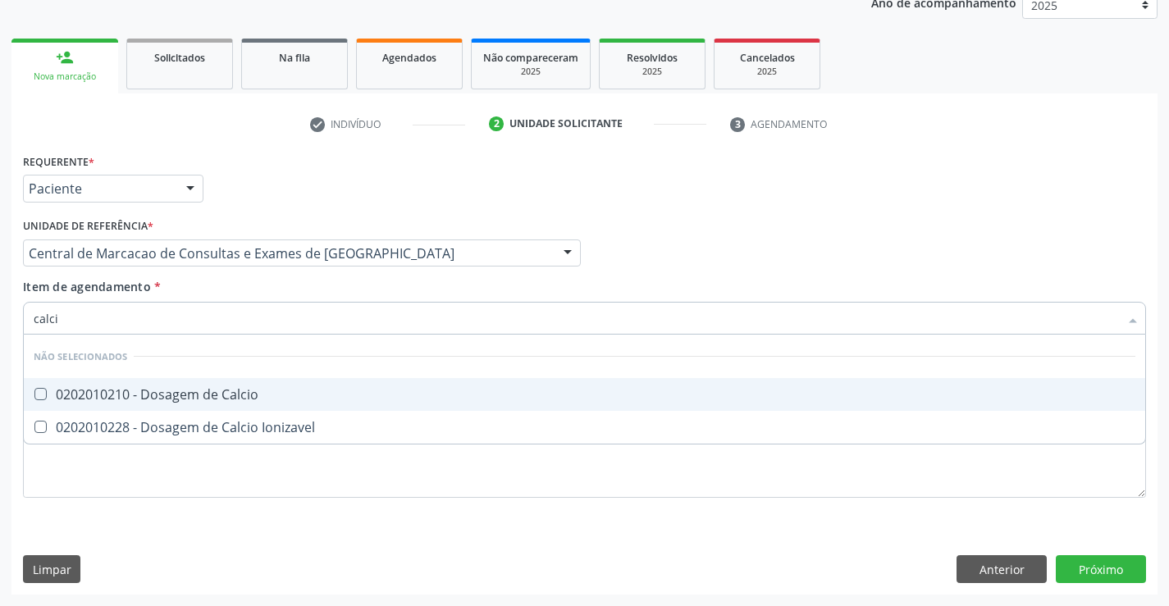
type input "calcio"
click at [238, 390] on div "0202010210 - Dosagem de Calcio" at bounding box center [584, 394] width 1101 height 13
checkbox Calcio "true"
click at [239, 294] on div "Item de agendamento * calcio Desfazer seleção Não selecionados 0202010210 - Dos…" at bounding box center [584, 304] width 1123 height 52
checkbox Ionizavel "true"
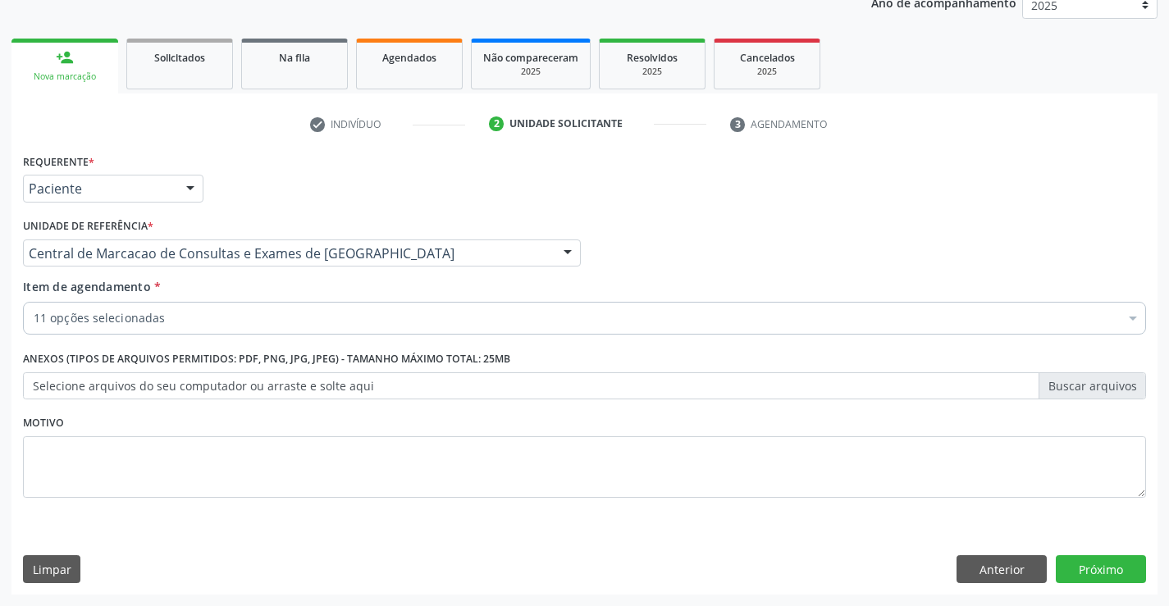
click at [235, 327] on div "11 opções selecionadas" at bounding box center [584, 318] width 1123 height 33
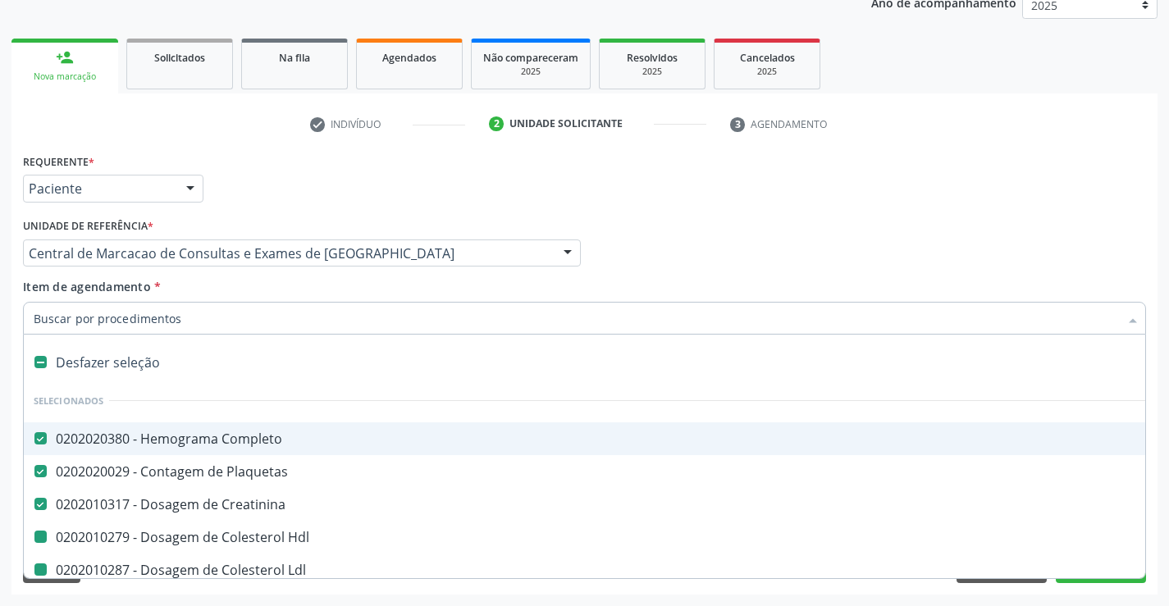
type input "u"
checkbox Hdl "false"
checkbox Ldl "false"
checkbox Total "false"
checkbox Triglicerideos "false"
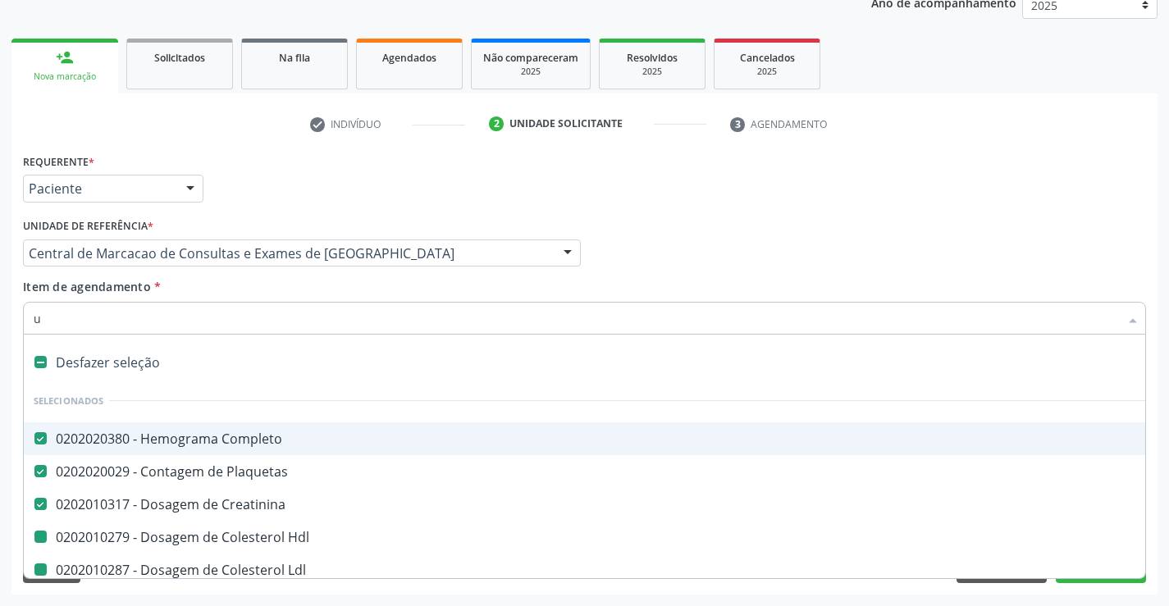
checkbox Serico "false"
checkbox Glicose "false"
checkbox Fracoes "false"
checkbox Calcio "false"
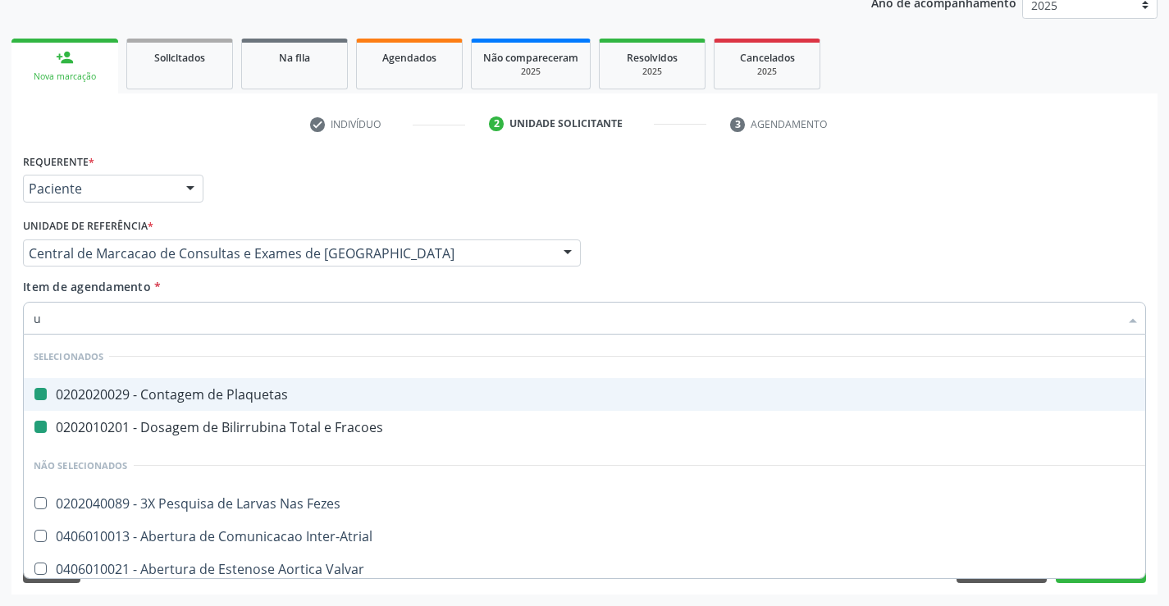
type input "ur"
checkbox Plaquetas "false"
checkbox Fracoes "false"
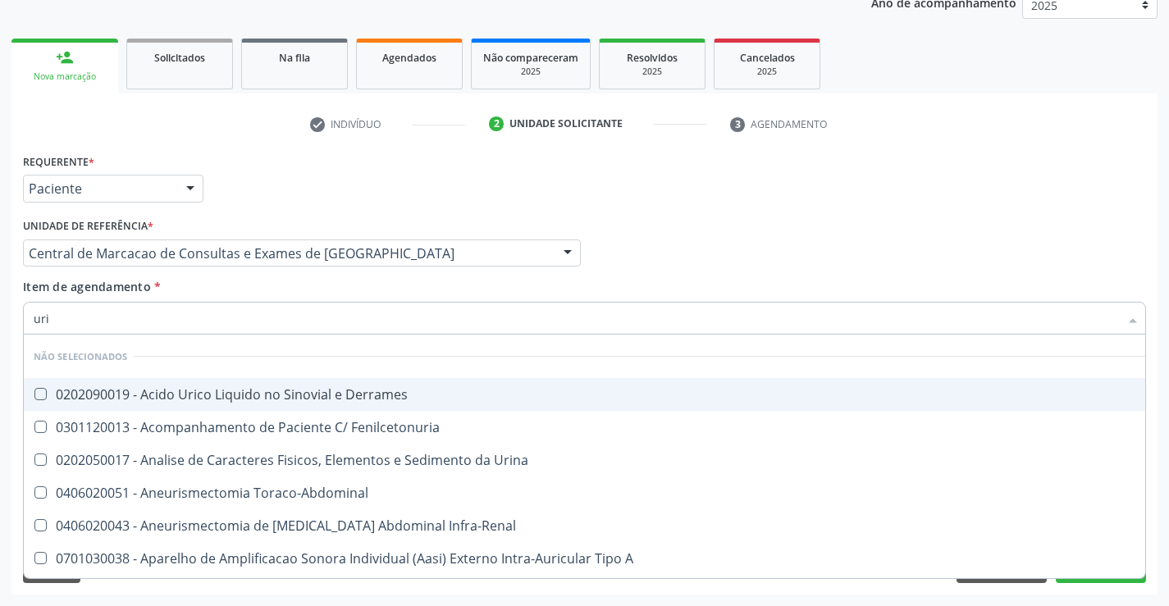
type input "urin"
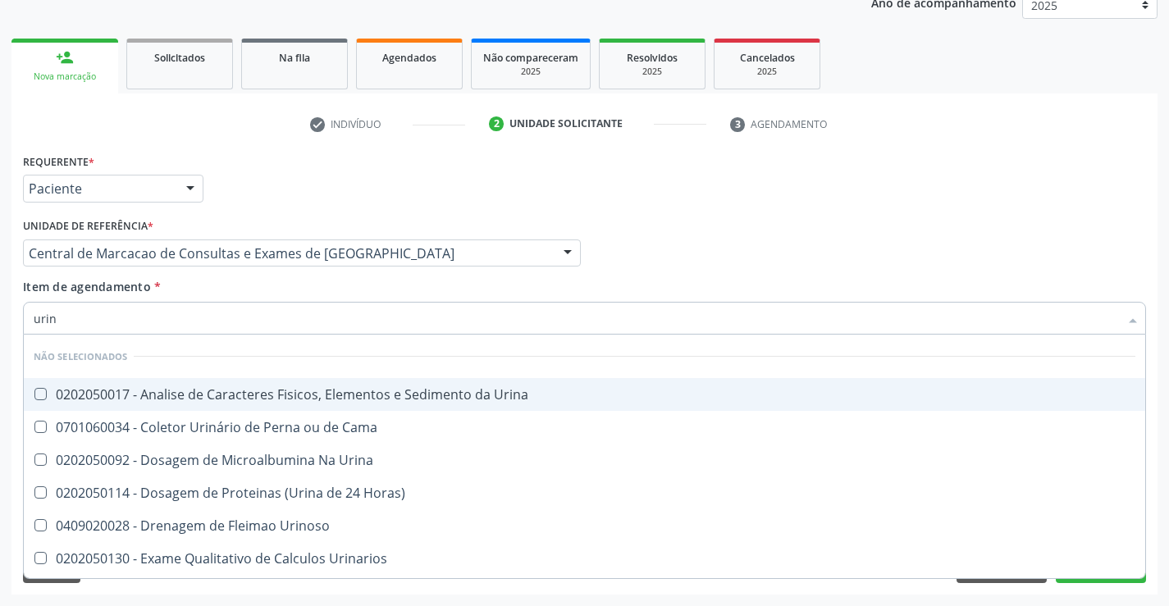
click at [236, 401] on div "0202050017 - Analise de Caracteres Fisicos, Elementos e Sedimento da Urina" at bounding box center [584, 394] width 1101 height 13
checkbox Urina "true"
click at [265, 297] on div "Item de agendamento * urin Desfazer seleção Não selecionados 0202050017 - Anali…" at bounding box center [584, 304] width 1123 height 52
checkbox Cama "true"
checkbox Horas\) "true"
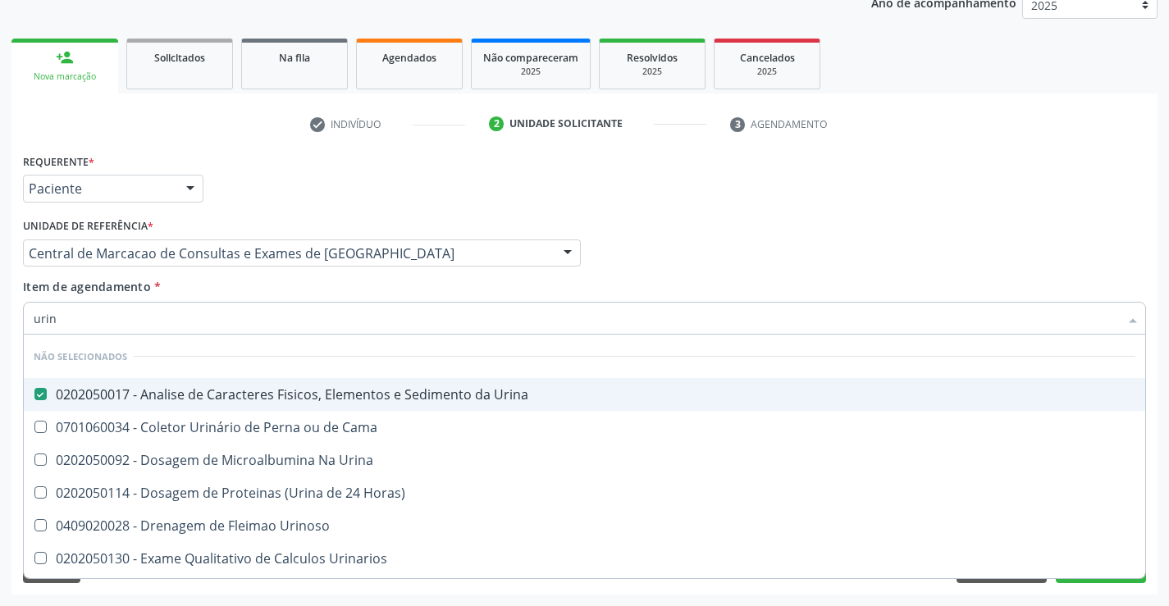
checkbox Urinoso "true"
checkbox Urinarios "true"
checkbox Quantitativa "true"
checkbox Delgada\) "true"
checkbox Urina "true"
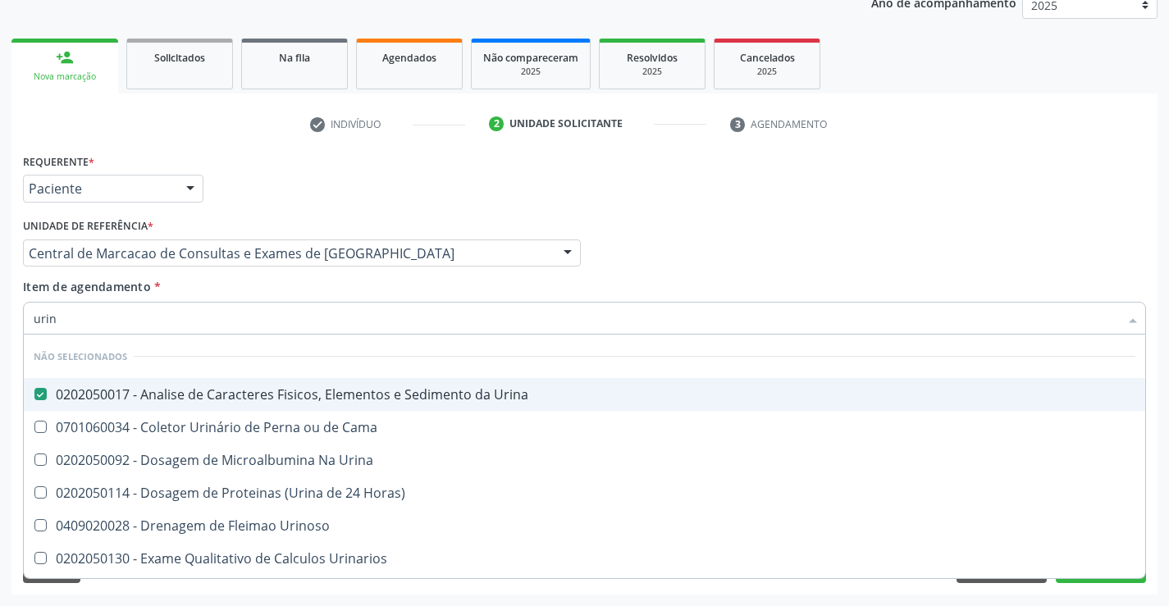
checkbox Urina "true"
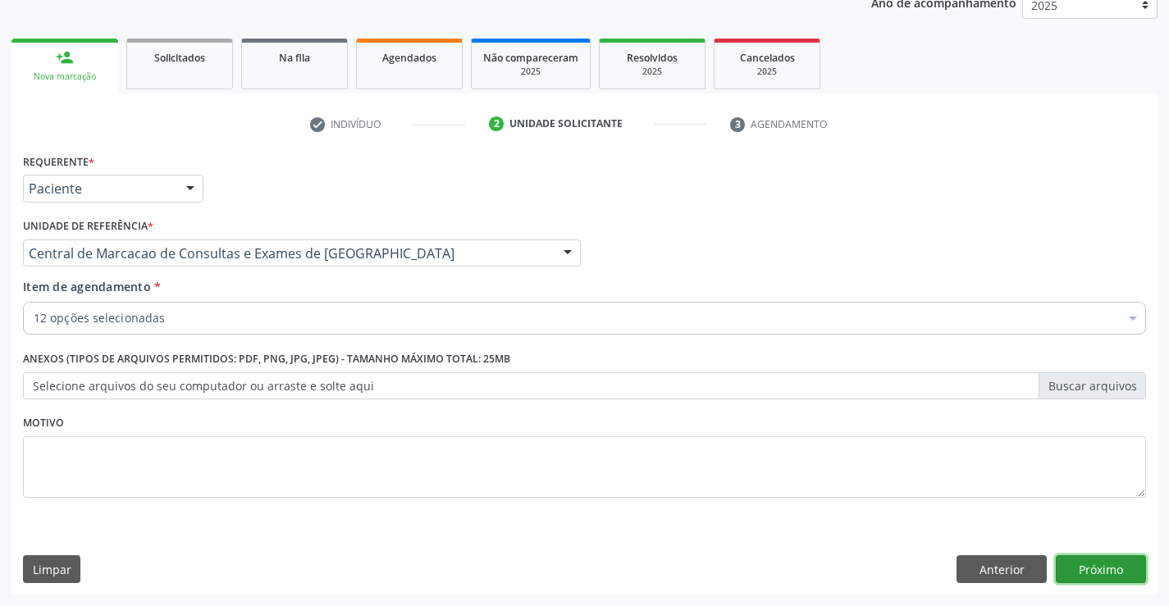
click at [1087, 572] on button "Próximo" at bounding box center [1100, 569] width 90 height 28
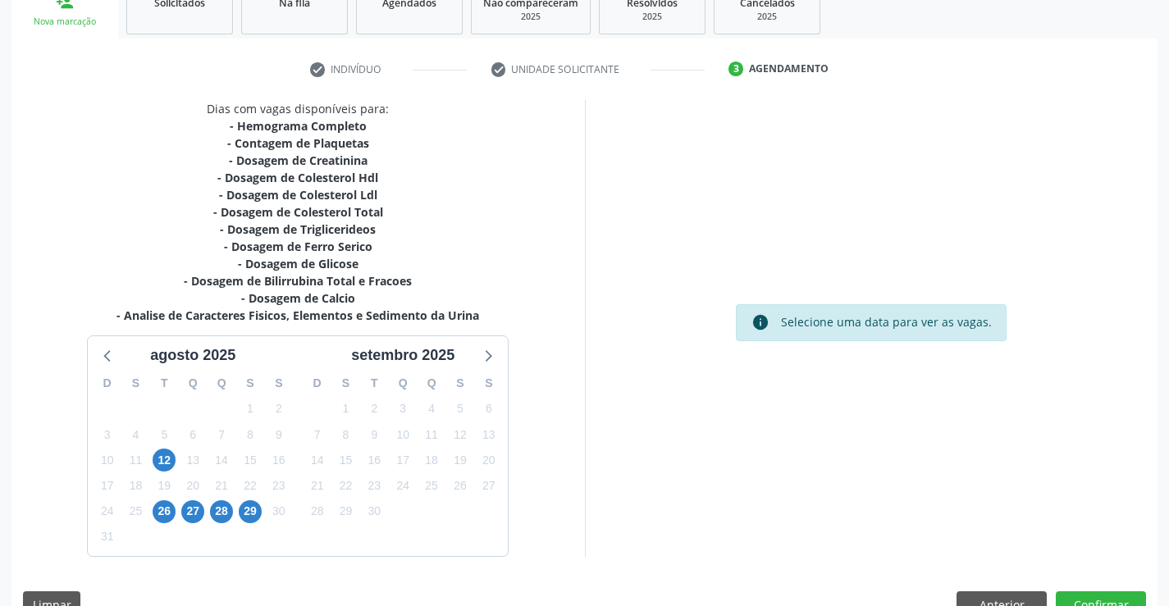
scroll to position [289, 0]
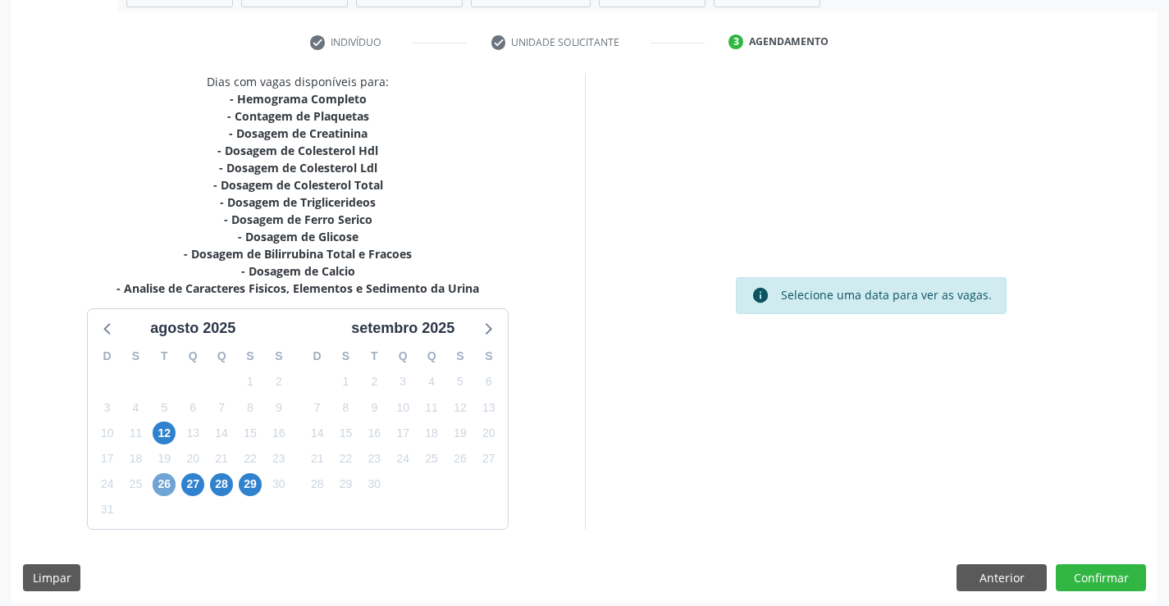
click at [173, 481] on span "26" at bounding box center [164, 484] width 23 height 23
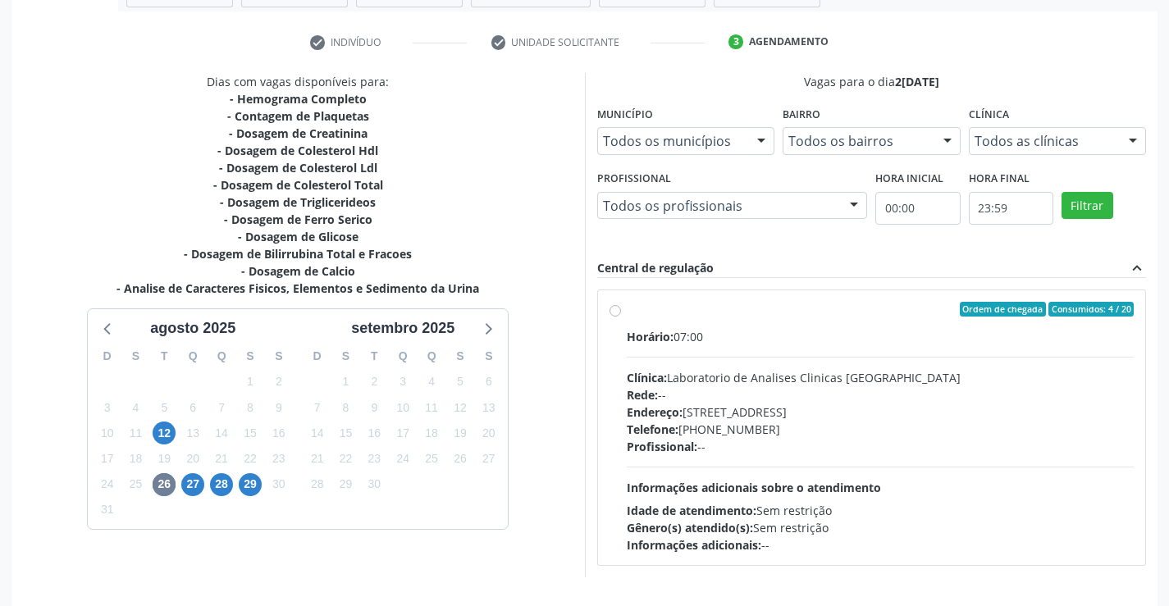
click at [937, 421] on div "Telefone: (74) 36453588" at bounding box center [881, 429] width 508 height 17
click at [621, 317] on input "Ordem de chegada Consumidos: 4 / 20 Horário: 07:00 Clínica: Laboratorio de Anal…" at bounding box center [614, 309] width 11 height 15
radio input "true"
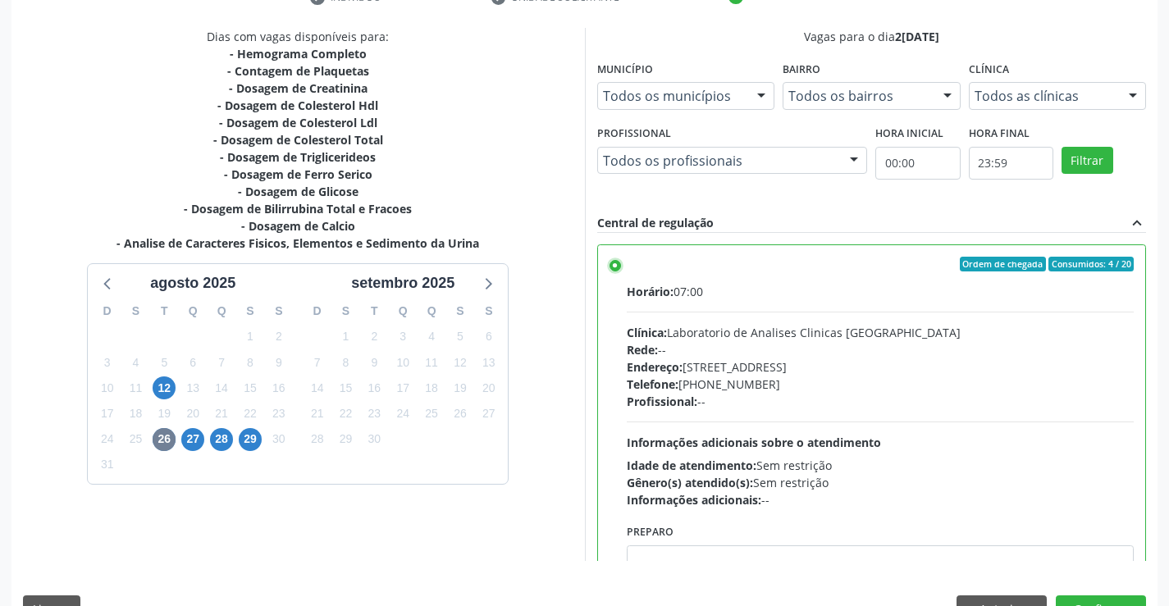
scroll to position [374, 0]
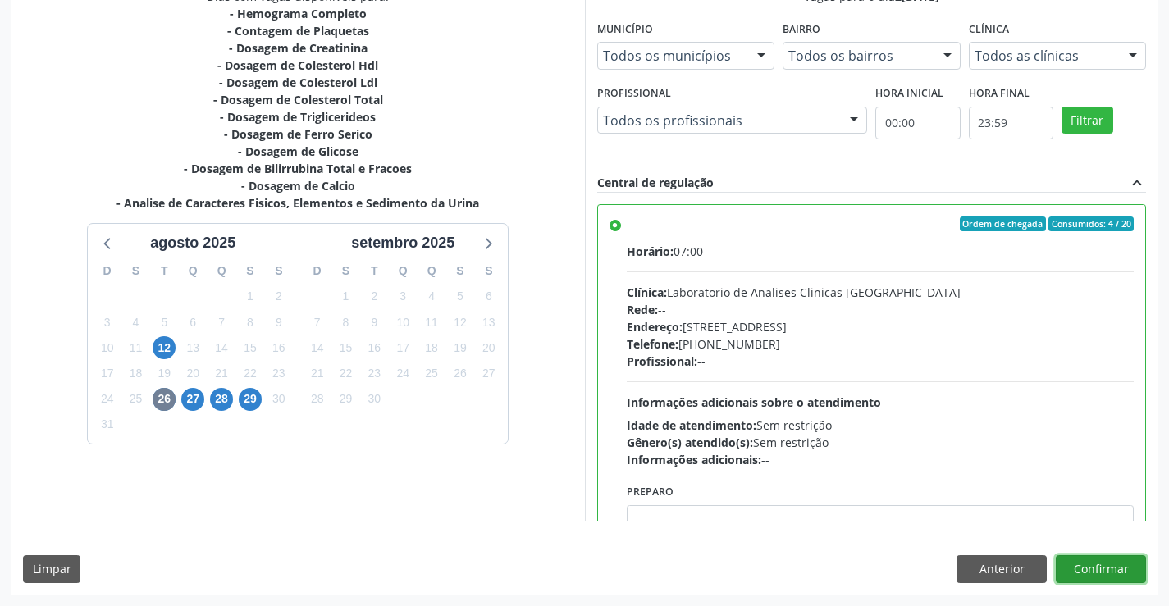
click at [1108, 565] on button "Confirmar" at bounding box center [1100, 569] width 90 height 28
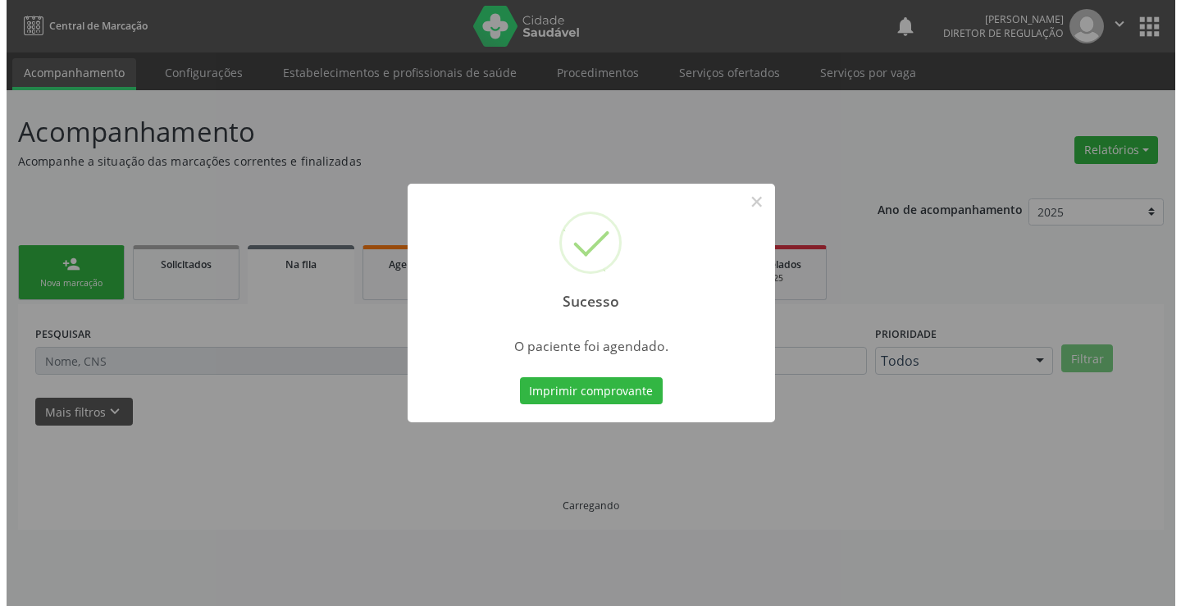
scroll to position [0, 0]
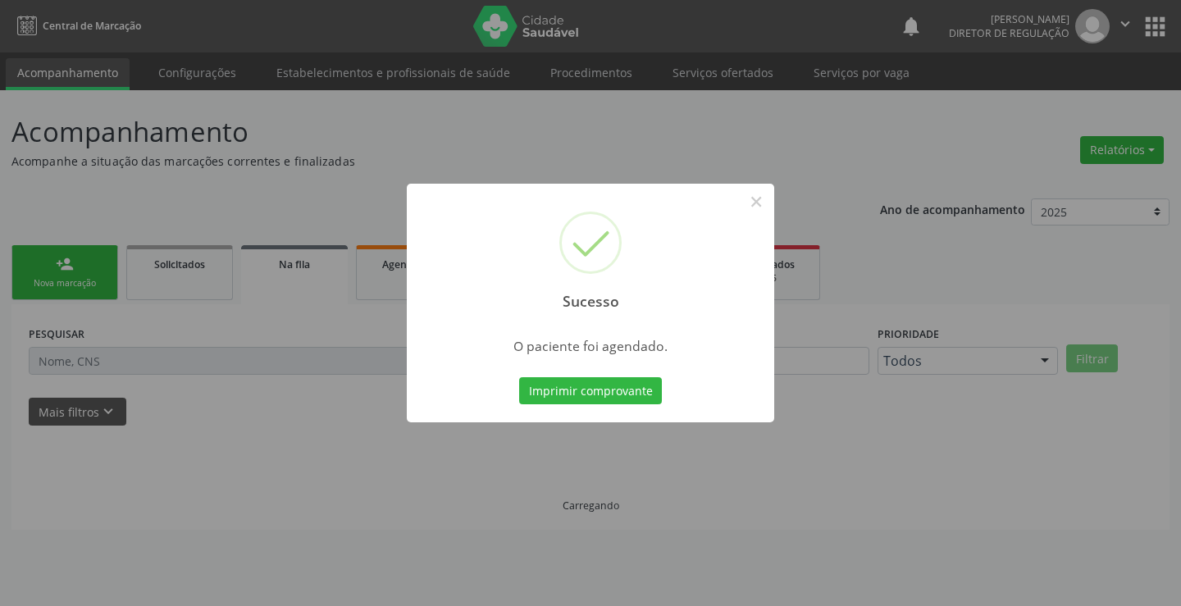
click at [519, 377] on button "Imprimir comprovante" at bounding box center [590, 391] width 143 height 28
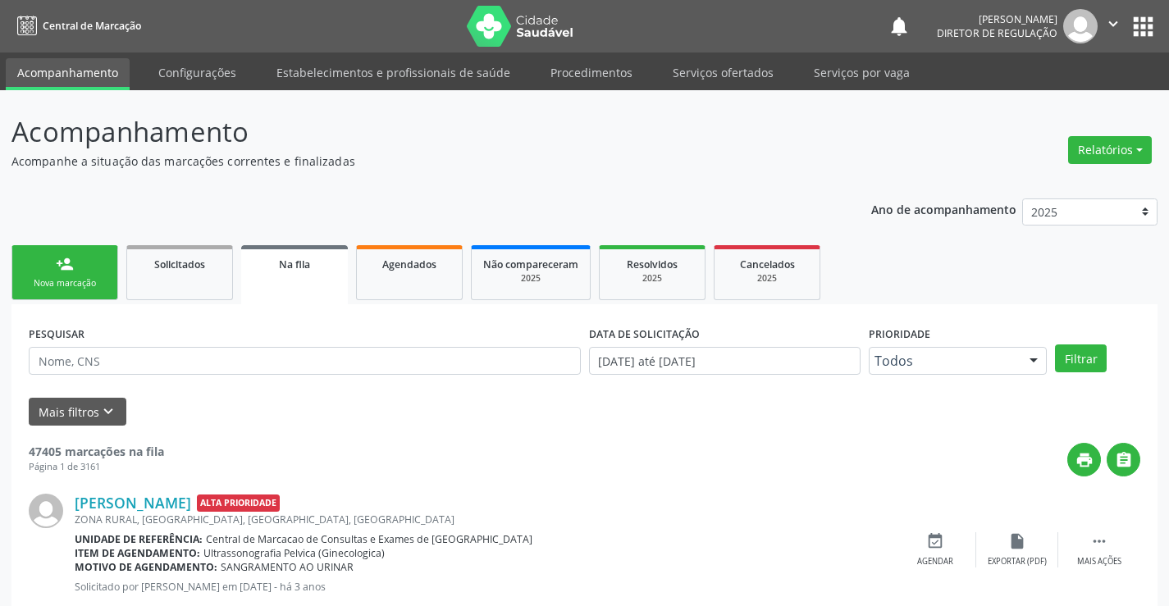
click at [60, 262] on div "person_add" at bounding box center [65, 264] width 18 height 18
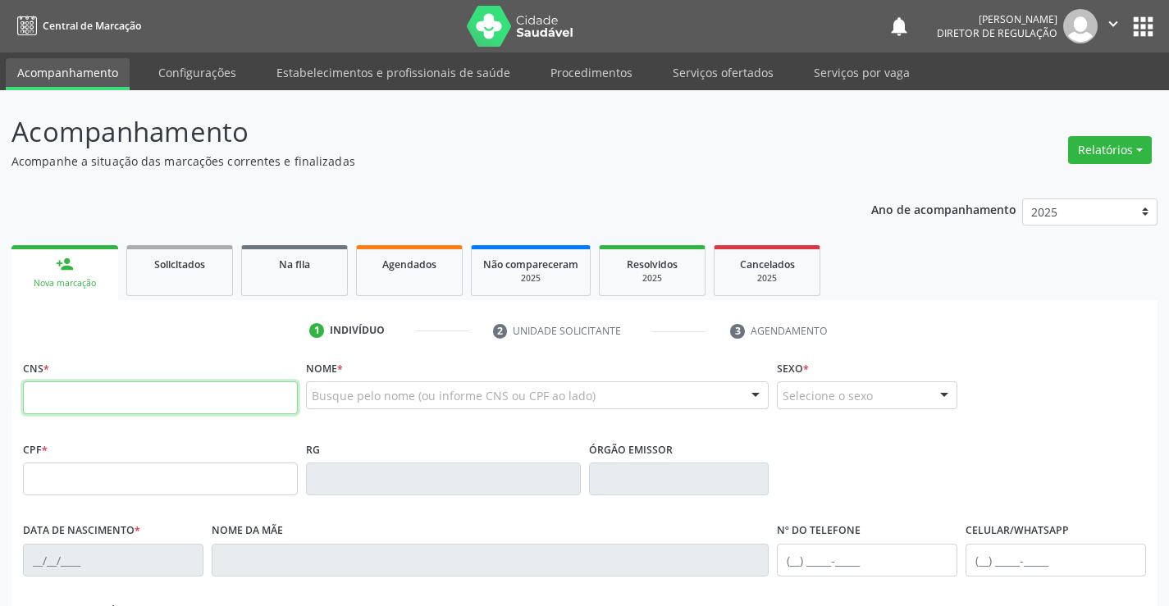
drag, startPoint x: 60, startPoint y: 262, endPoint x: 121, endPoint y: 400, distance: 151.6
click at [121, 400] on input "text" at bounding box center [160, 397] width 275 height 33
type input "706 3067 5197 5776"
type input "18/12/1992"
type input "S/N"
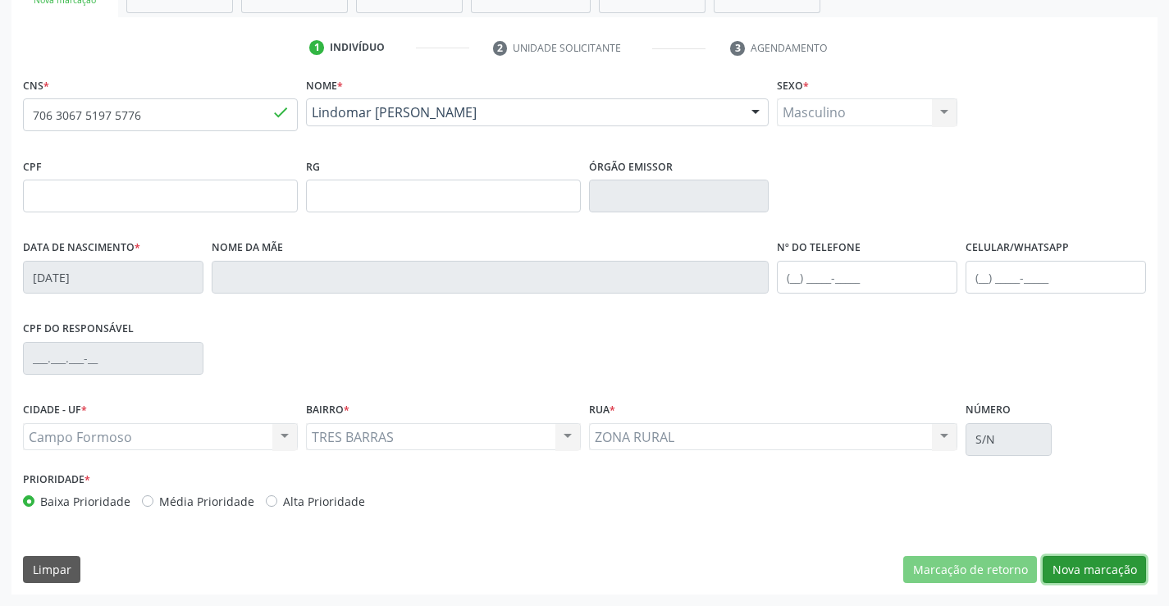
click at [1115, 570] on button "Nova marcação" at bounding box center [1093, 570] width 103 height 28
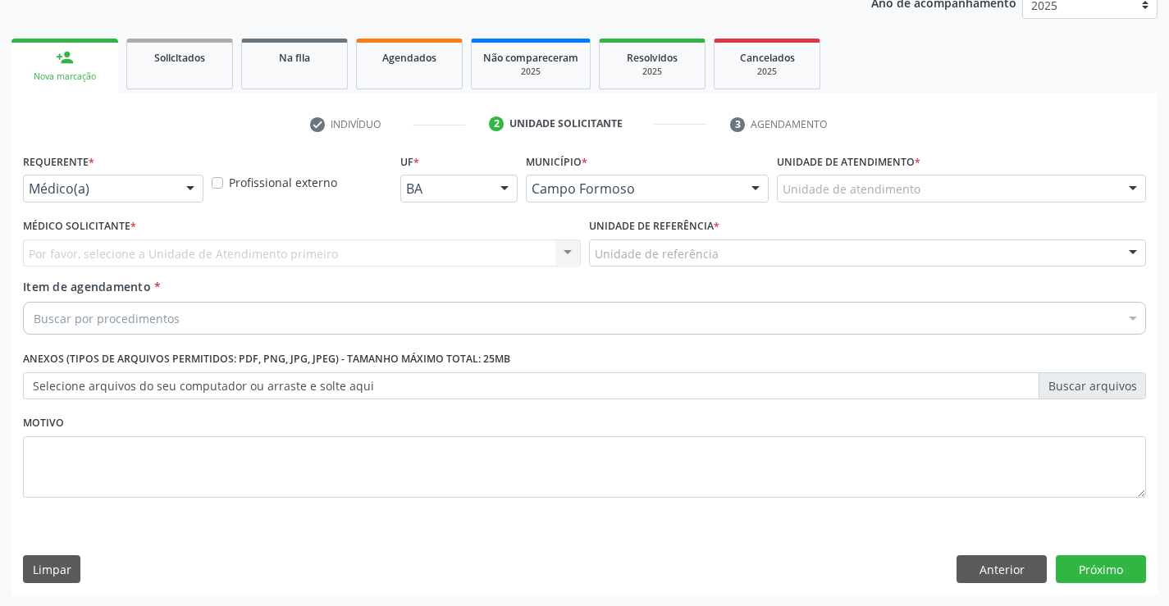
scroll to position [207, 0]
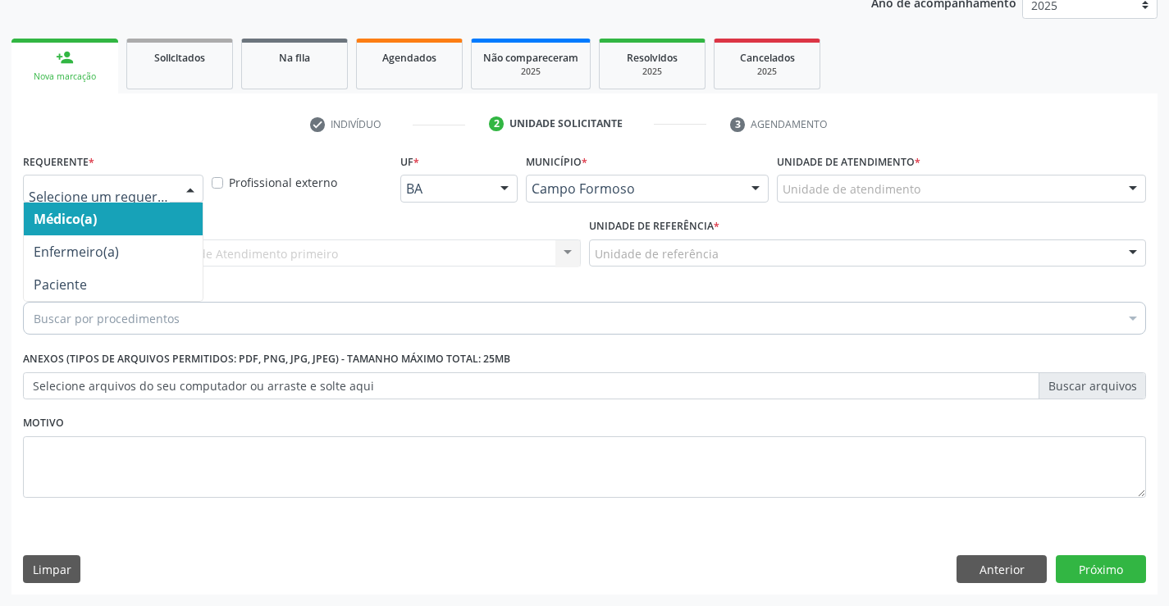
click at [185, 196] on div at bounding box center [190, 190] width 25 height 28
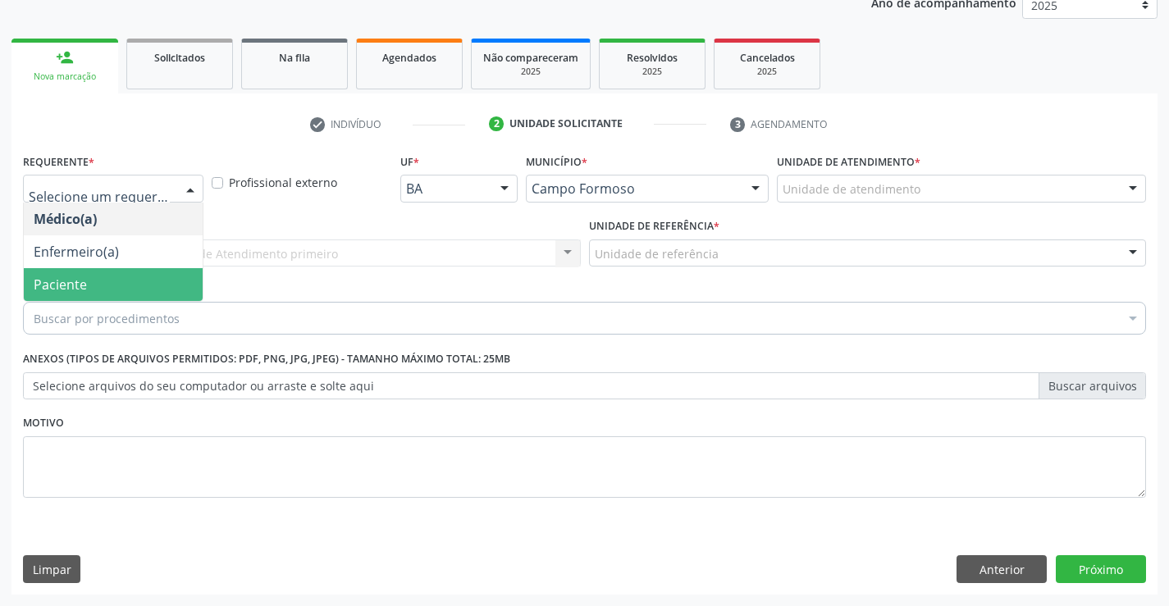
click at [142, 284] on span "Paciente" at bounding box center [113, 284] width 179 height 33
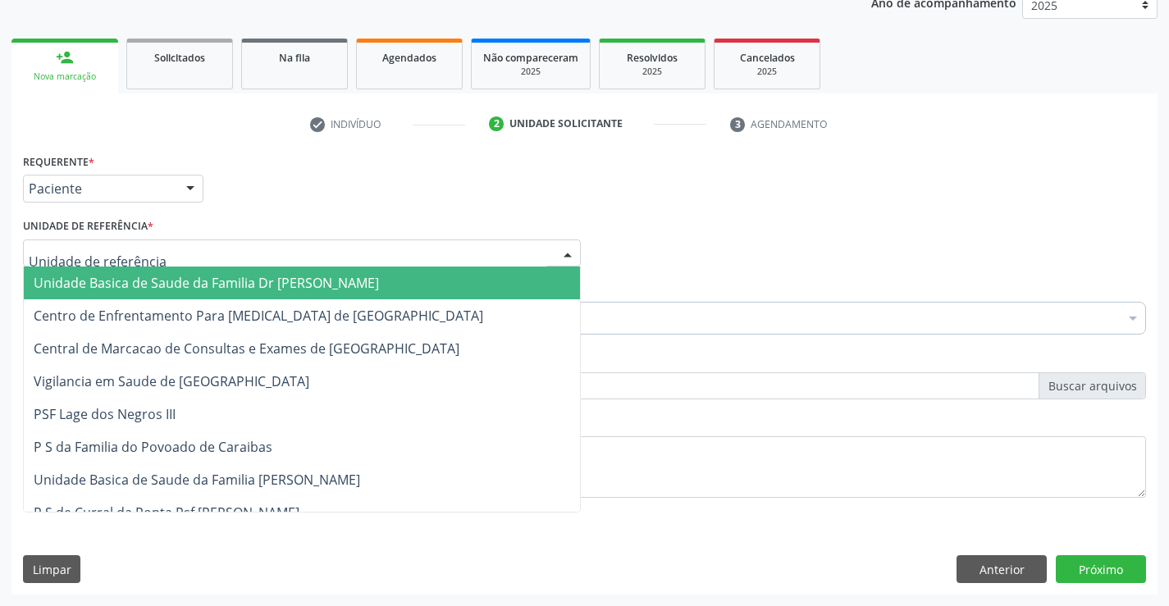
click at [280, 252] on div at bounding box center [302, 253] width 558 height 28
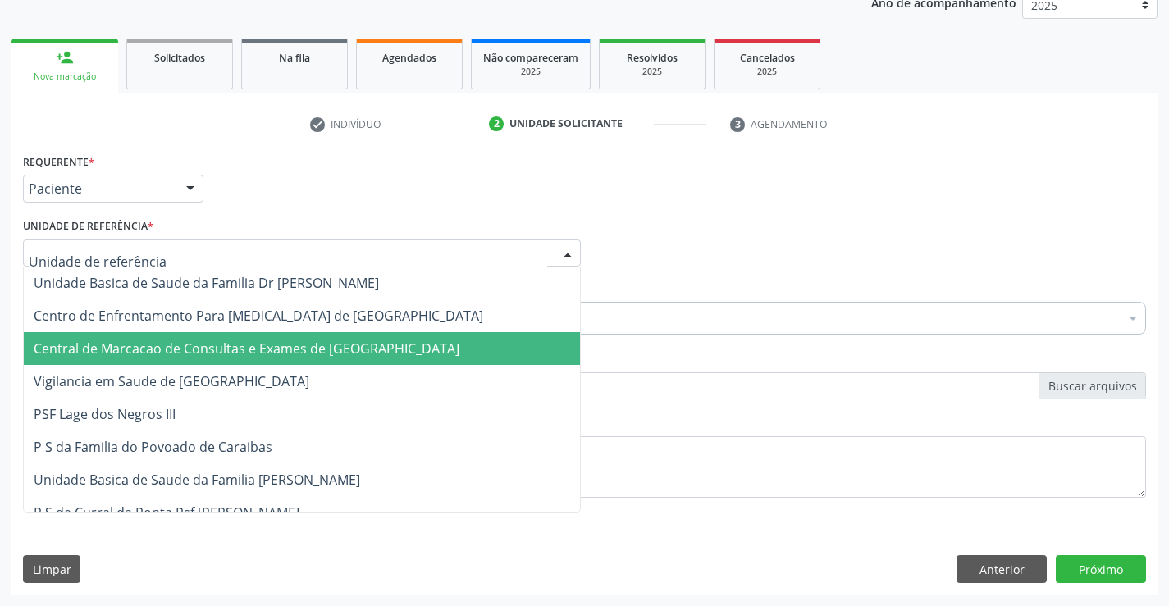
click at [297, 342] on span "Central de Marcacao de Consultas e Exames de [GEOGRAPHIC_DATA]" at bounding box center [247, 349] width 426 height 18
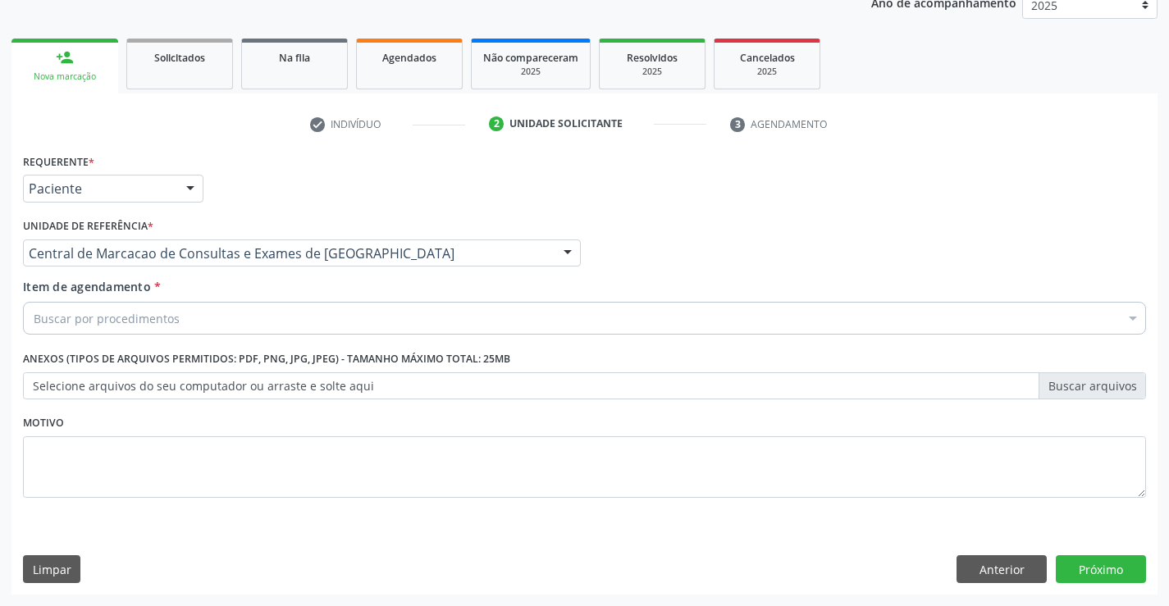
click at [361, 317] on div "Buscar por procedimentos" at bounding box center [584, 318] width 1123 height 33
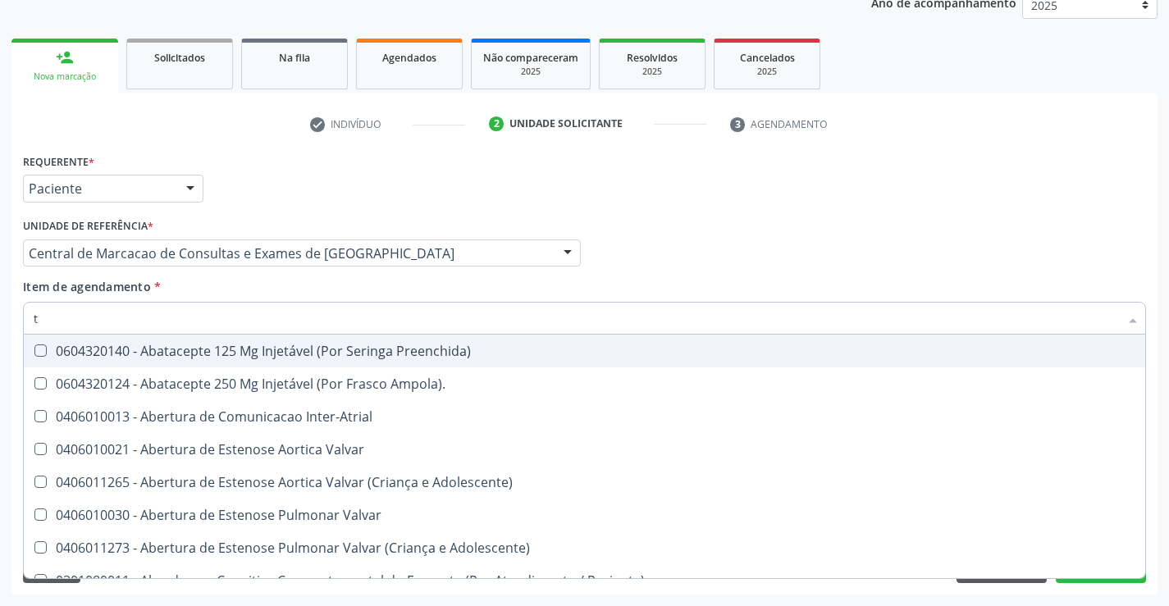
type input "tg"
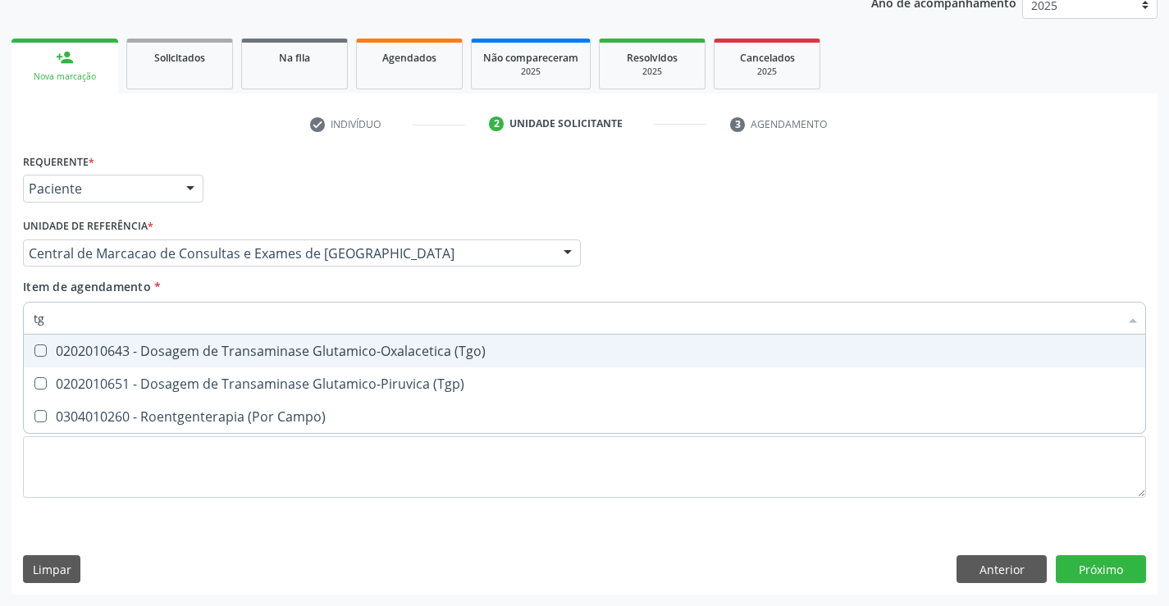
click at [358, 344] on div "0202010643 - Dosagem de Transaminase Glutamico-Oxalacetica (Tgo)" at bounding box center [584, 350] width 1101 height 13
checkbox \(Tgo\) "true"
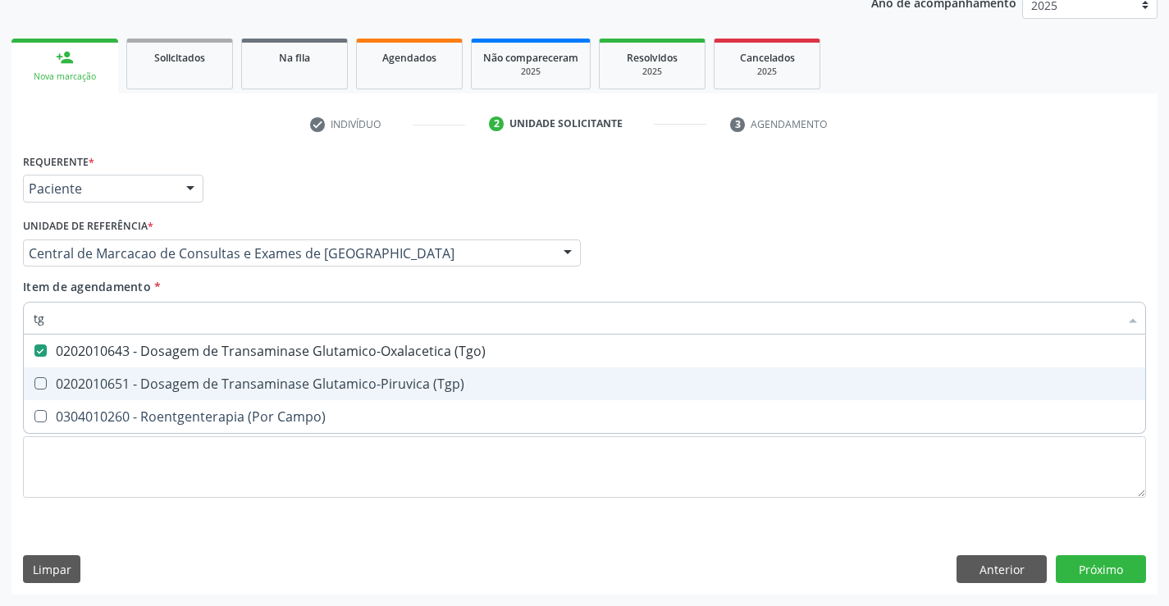
click at [357, 387] on div "0202010651 - Dosagem de Transaminase Glutamico-Piruvica (Tgp)" at bounding box center [584, 383] width 1101 height 13
checkbox \(Tgp\) "true"
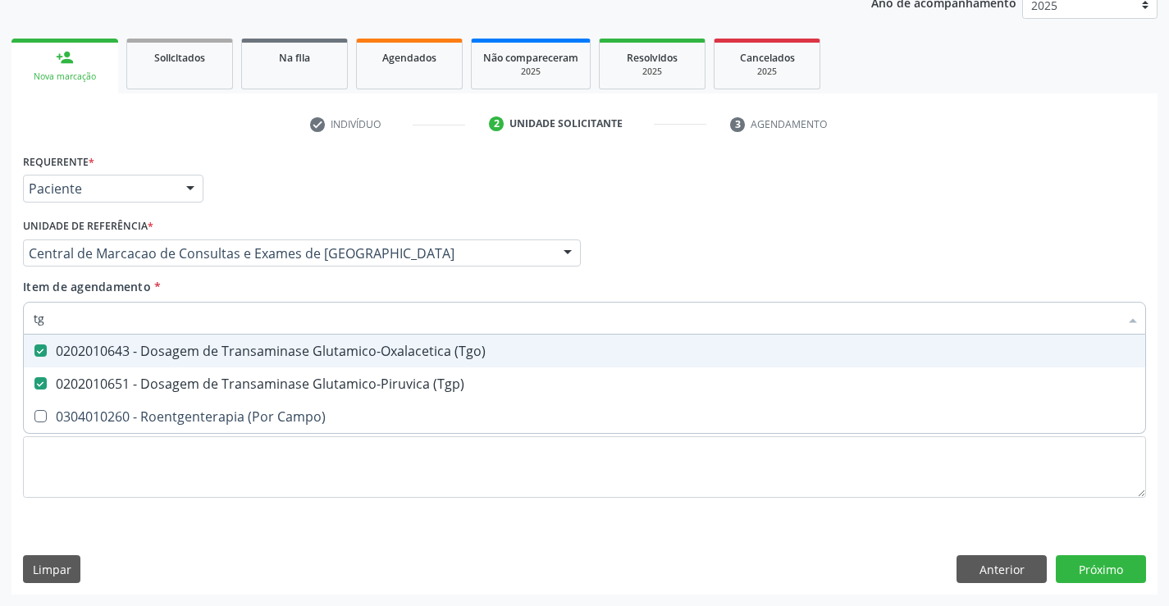
type input "tg"
click at [355, 290] on div "Item de agendamento * tg Desfazer seleção 0202010643 - Dosagem de Transaminase …" at bounding box center [584, 304] width 1123 height 52
checkbox Campo\) "true"
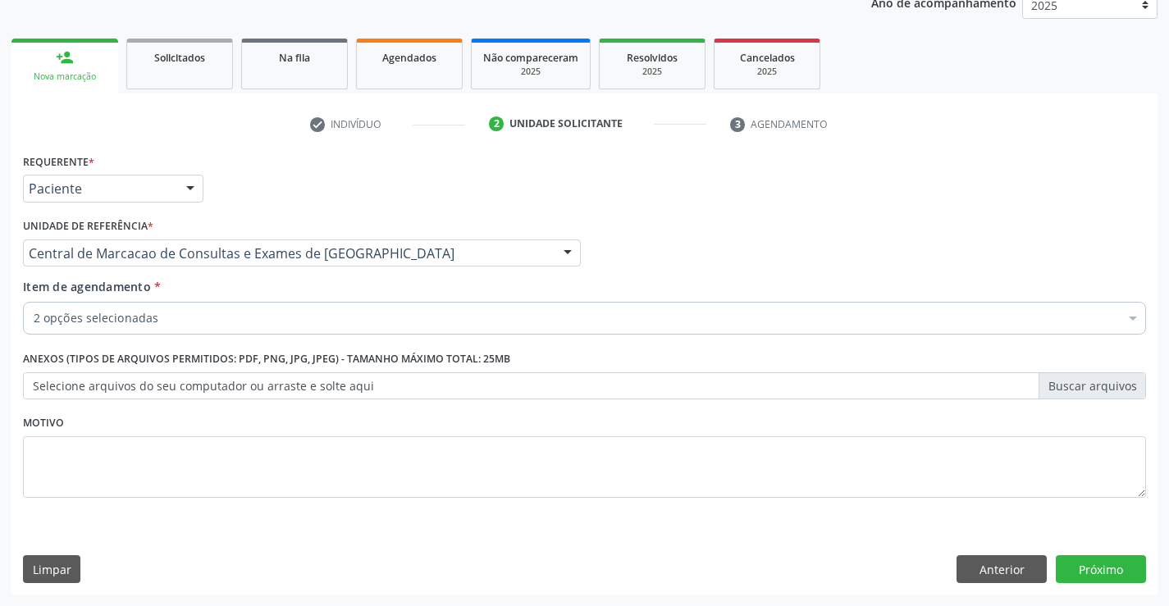
click at [341, 330] on div "2 opções selecionadas" at bounding box center [584, 318] width 1123 height 33
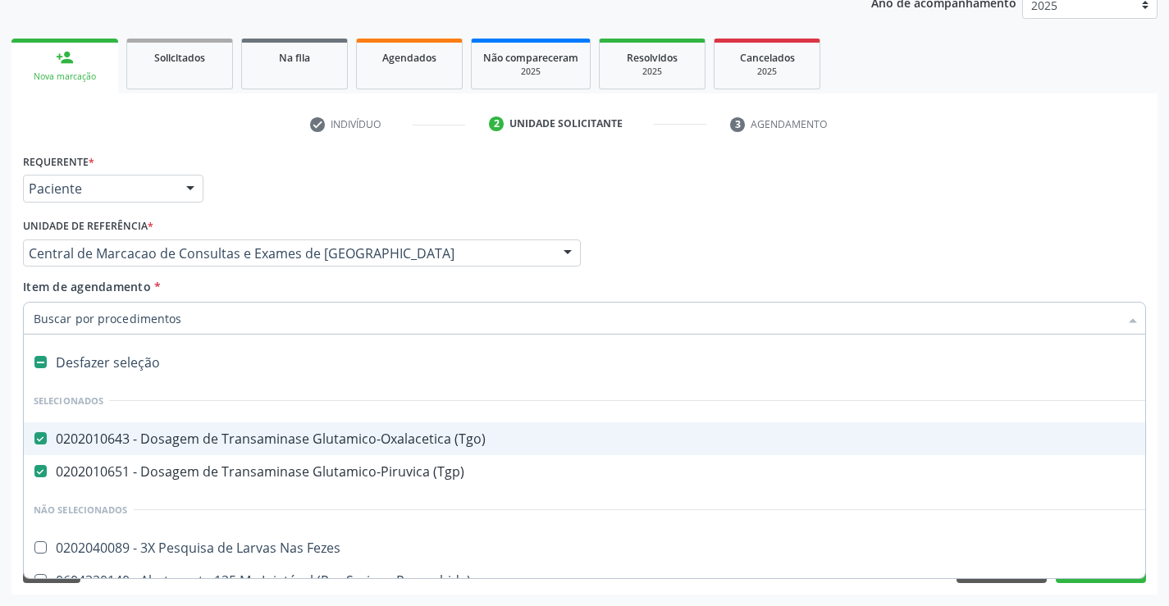
type input "g"
type input "h"
checkbox \(Tgo\) "false"
checkbox \(Tgp\) "false"
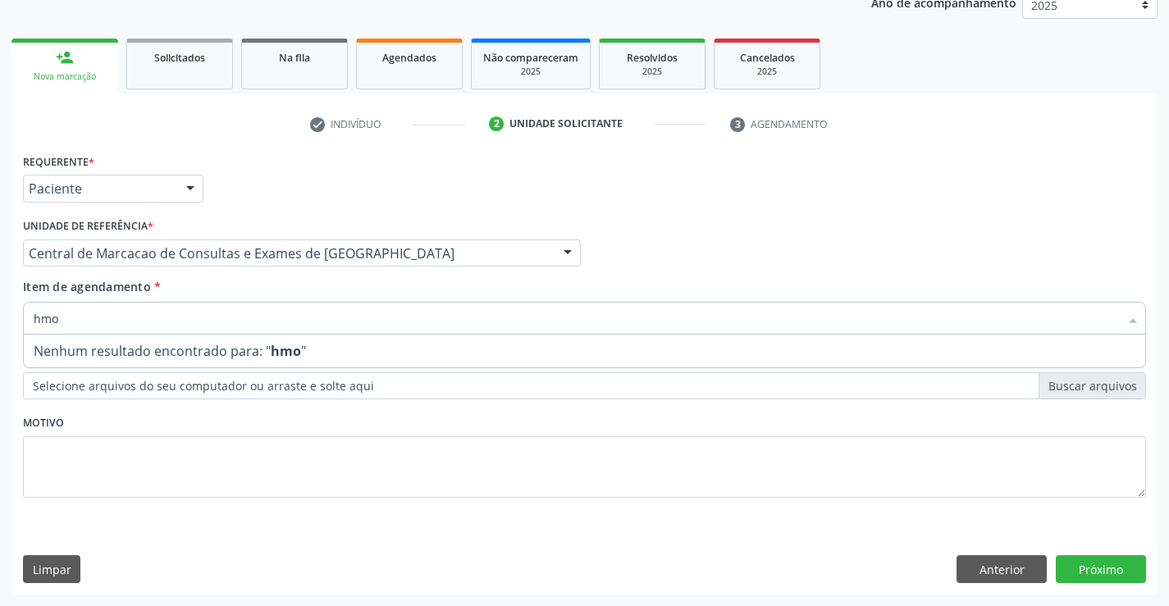
click at [43, 320] on input "hmo" at bounding box center [576, 318] width 1085 height 33
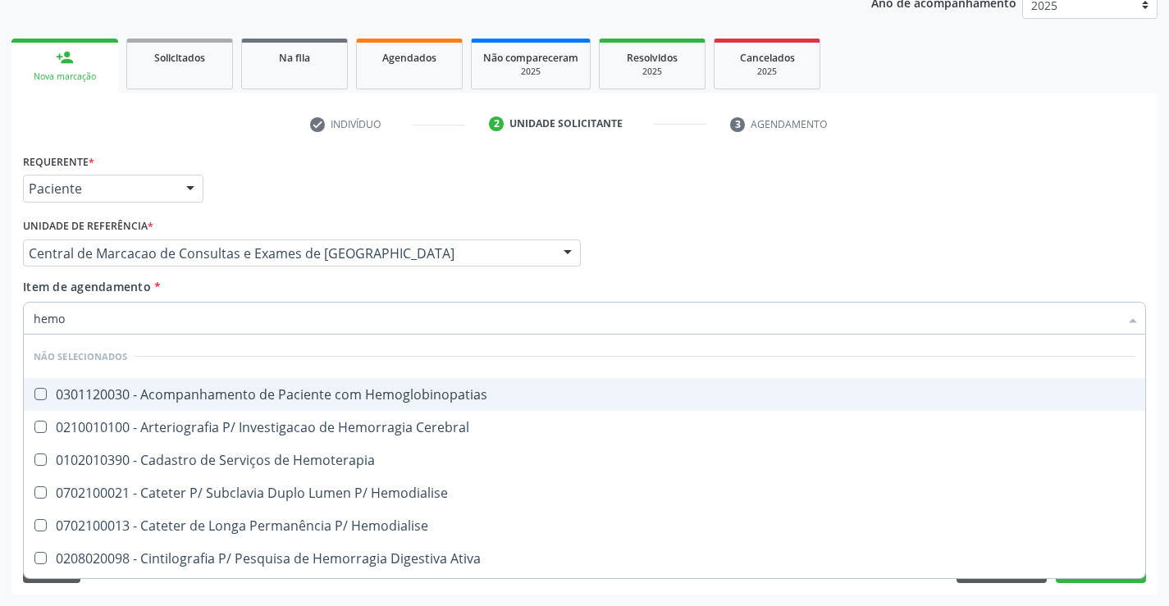
click at [88, 311] on input "hemo" at bounding box center [576, 318] width 1085 height 33
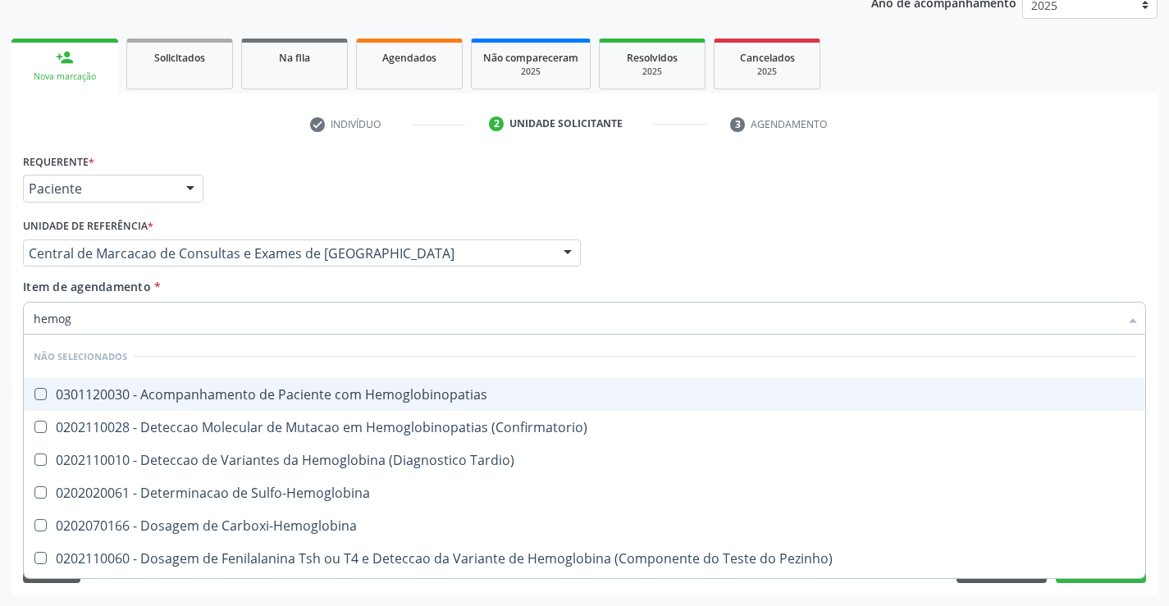
type input "hemogr"
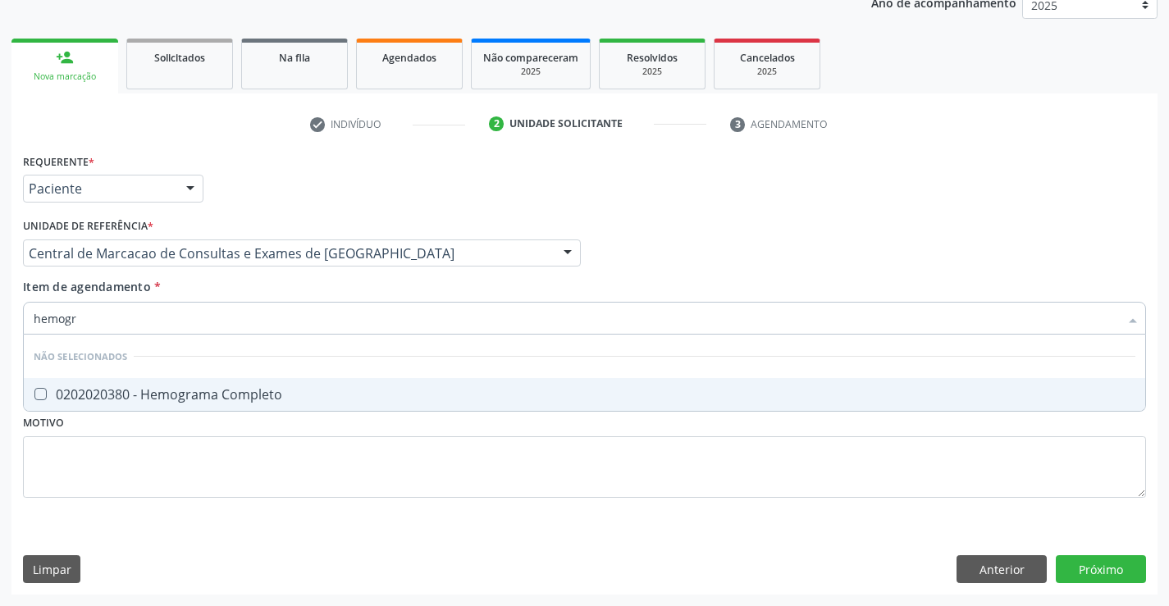
click at [115, 399] on div "0202020380 - Hemograma Completo" at bounding box center [584, 394] width 1101 height 13
checkbox Completo "true"
type input "hemogr"
click at [171, 294] on div "Item de agendamento * hemogr Desfazer seleção Não selecionados 0202020380 - Hem…" at bounding box center [584, 304] width 1123 height 52
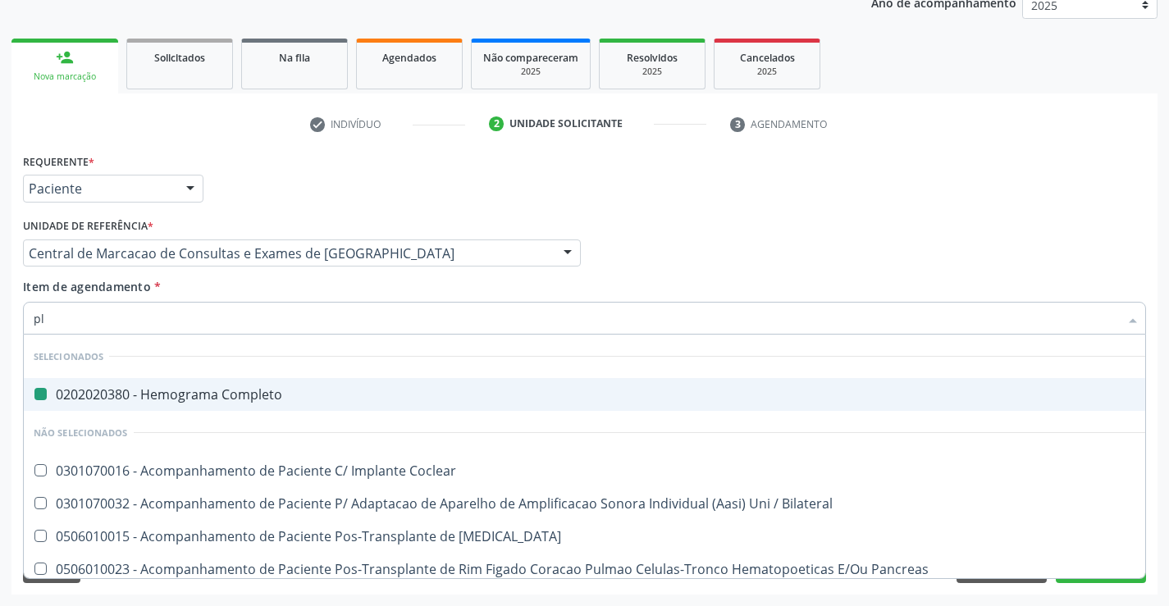
type input "pla"
checkbox Completo "false"
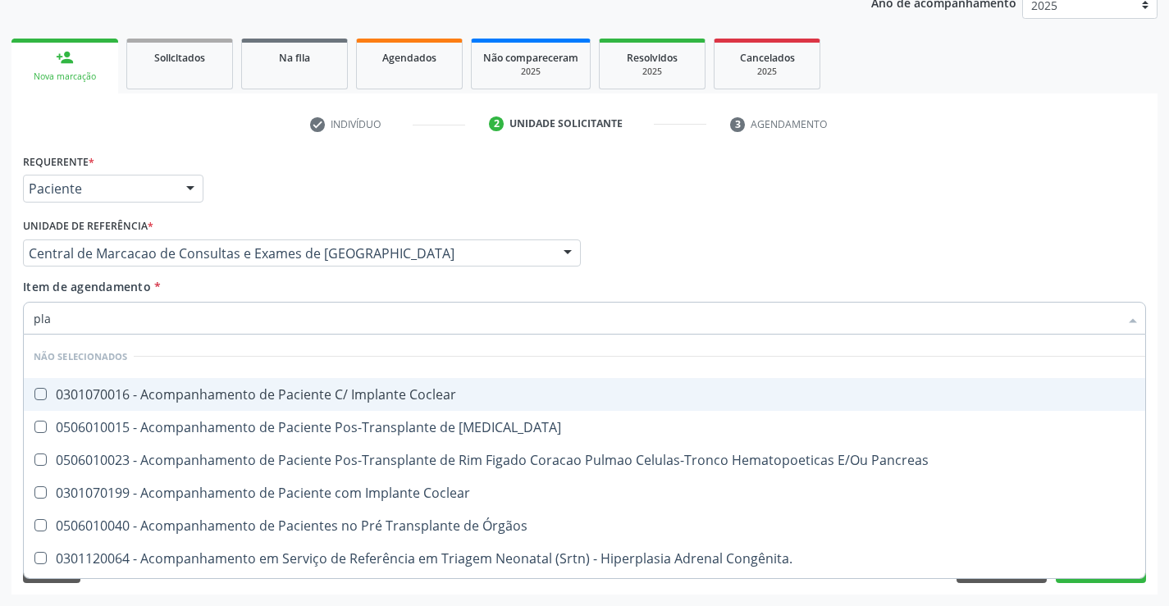
type input "plaq"
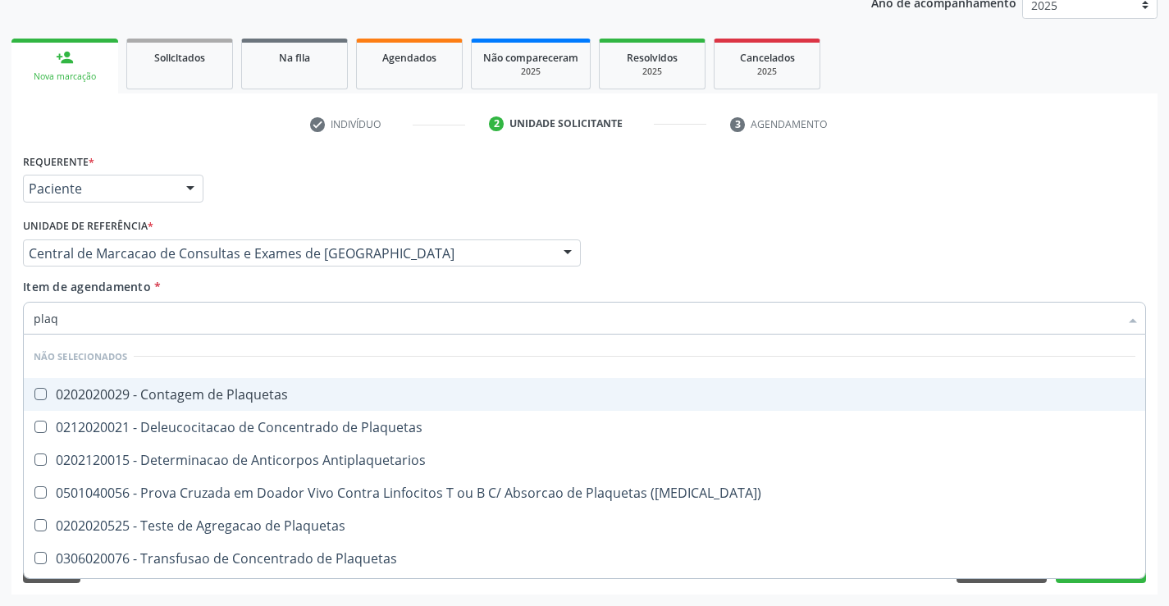
click at [183, 385] on span "0202020029 - Contagem de Plaquetas" at bounding box center [584, 394] width 1121 height 33
checkbox Plaquetas "true"
click at [212, 302] on input "plaq" at bounding box center [576, 318] width 1085 height 33
click at [216, 290] on div "Item de agendamento * plaq Desfazer seleção Não selecionados 0202020029 - Conta…" at bounding box center [584, 304] width 1123 height 52
checkbox Match\) "true"
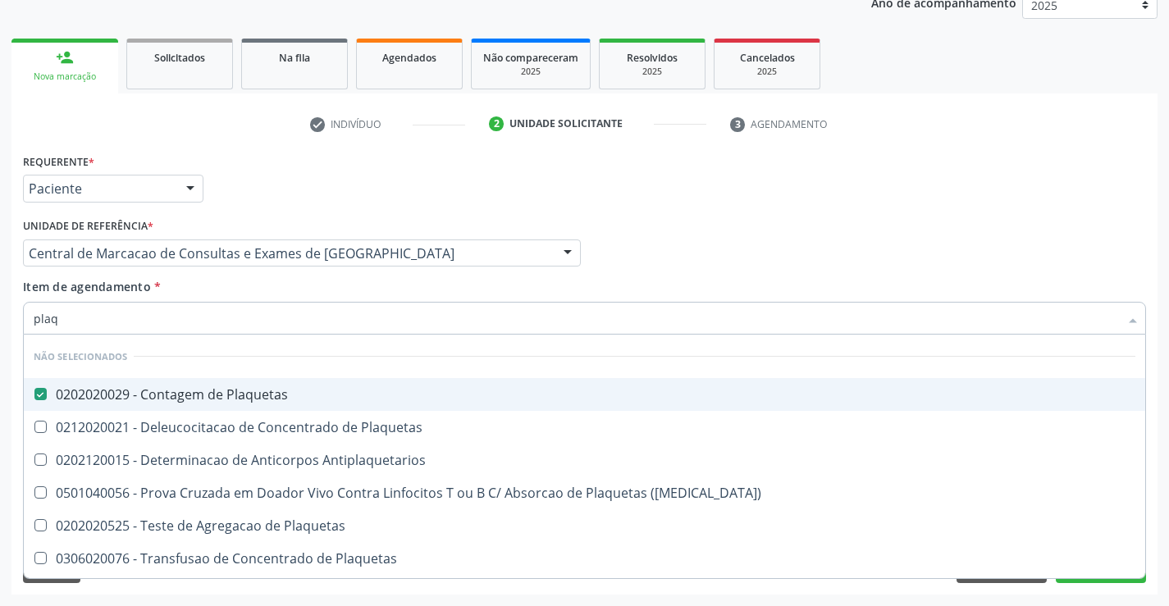
checkbox Antiplaquetarios "true"
checkbox Plaquetas "true"
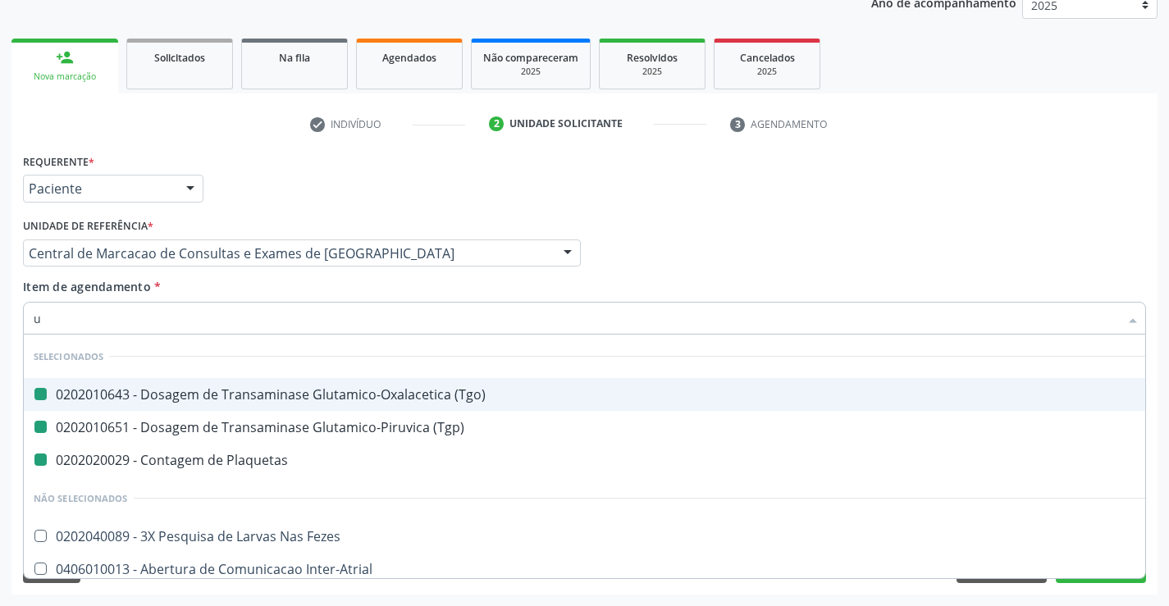
type input "ur"
checkbox \(Tgo\) "false"
checkbox Plaquetas "false"
checkbox \(Tgp\) "false"
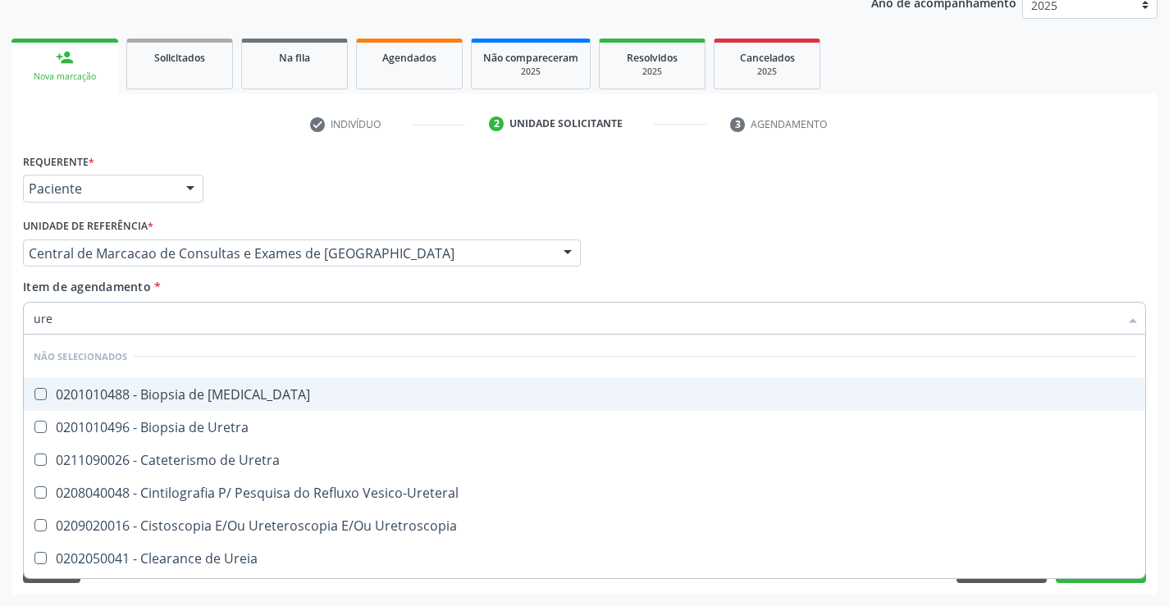
type input "urei"
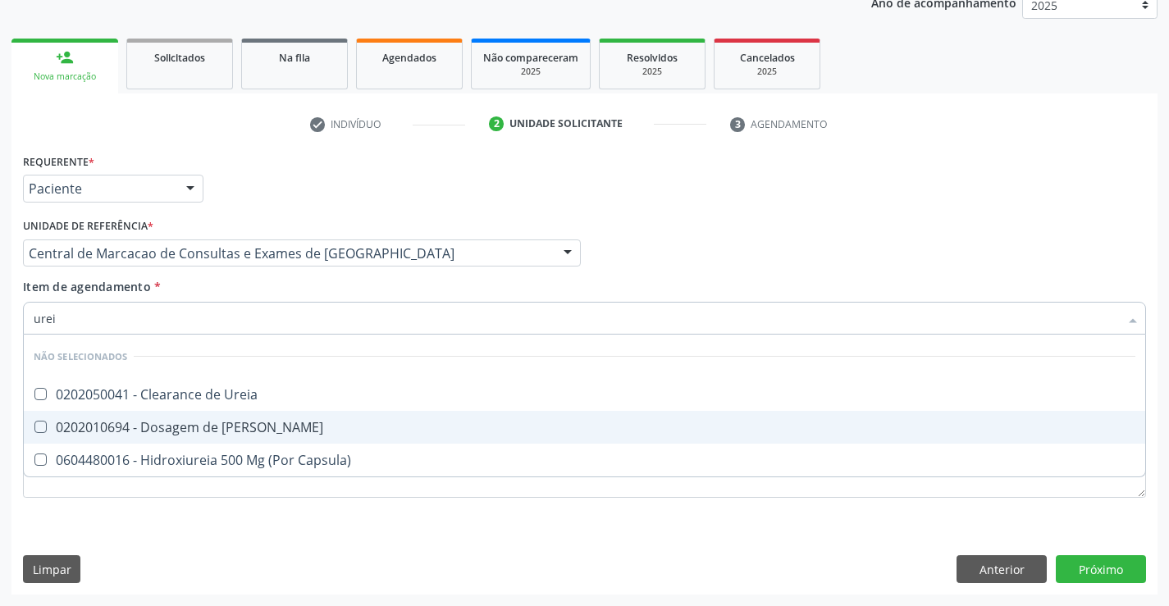
click at [231, 417] on span "0202010694 - Dosagem de [PERSON_NAME]" at bounding box center [584, 427] width 1121 height 33
checkbox Ureia "true"
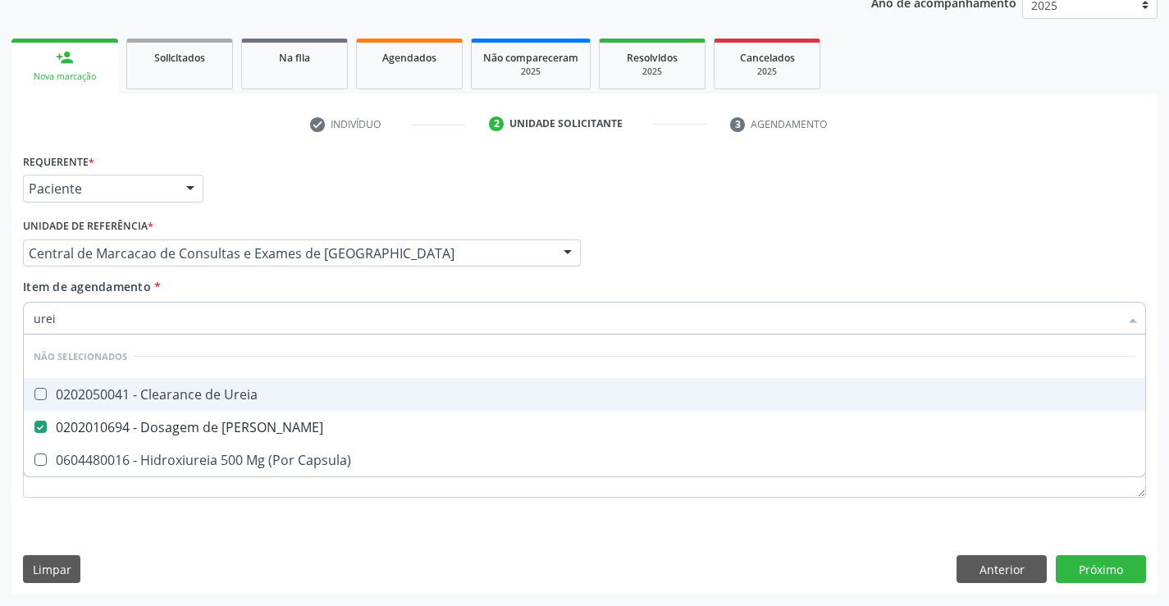
click at [226, 275] on div "Unidade de referência * Central de Marcacao de Consultas e Exames de [GEOGRAPHI…" at bounding box center [302, 246] width 566 height 64
checkbox Ureia "true"
checkbox Capsula\) "true"
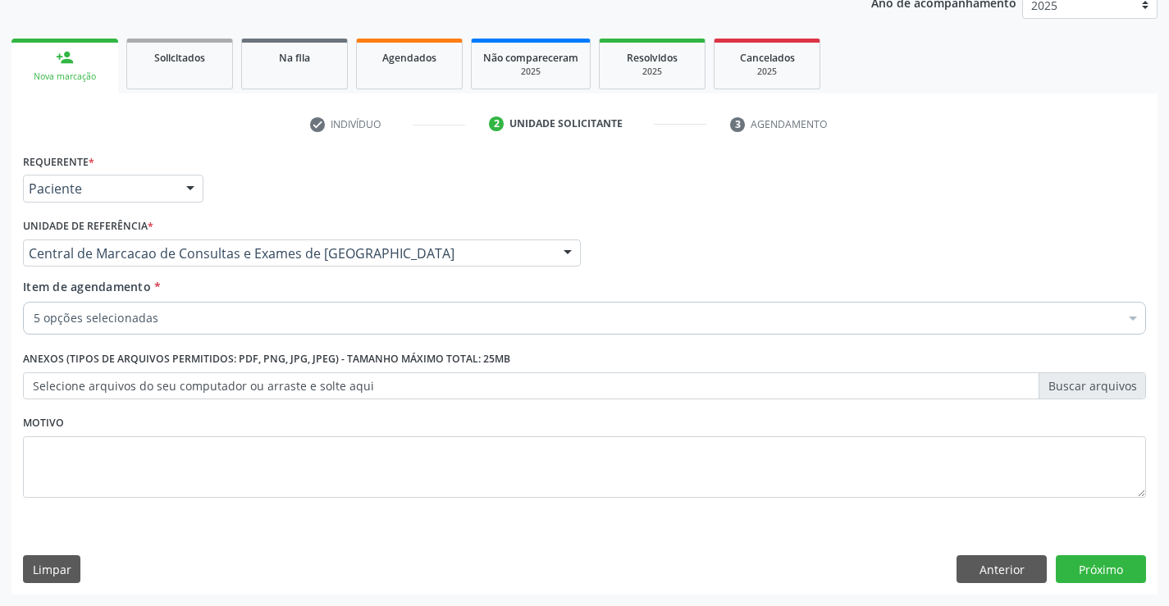
click at [208, 330] on div "5 opções selecionadas Desfazer seleção Selecionados 0202010643 - Dosagem de Tra…" at bounding box center [584, 316] width 1123 height 28
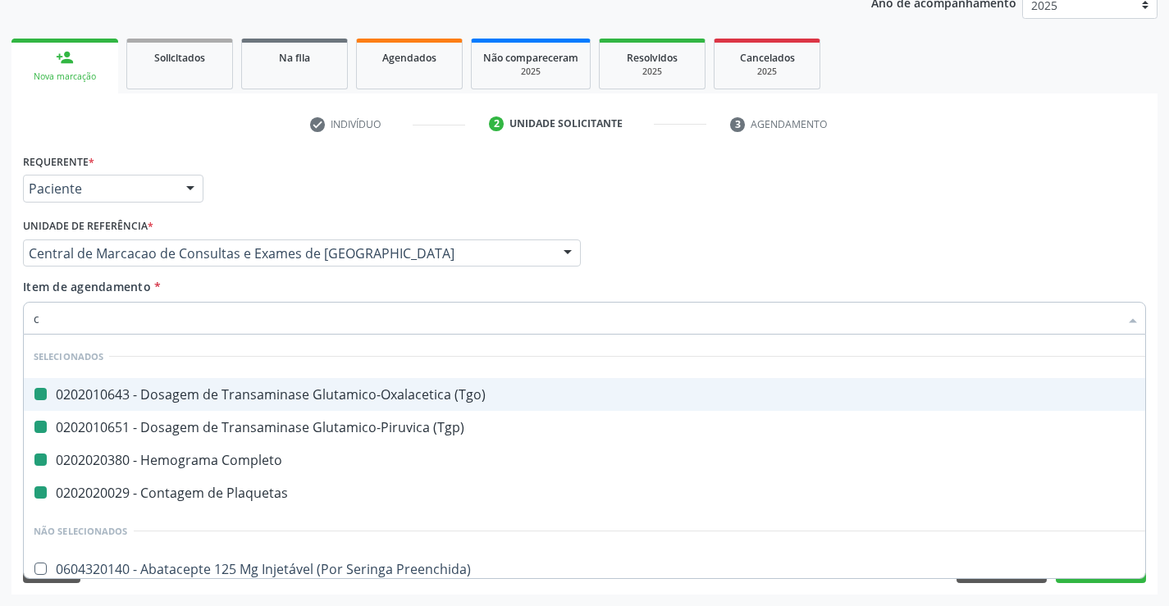
type input "cr"
checkbox \(Tgo\) "false"
checkbox Completo "false"
checkbox \(Tgp\) "false"
checkbox Plaquetas "false"
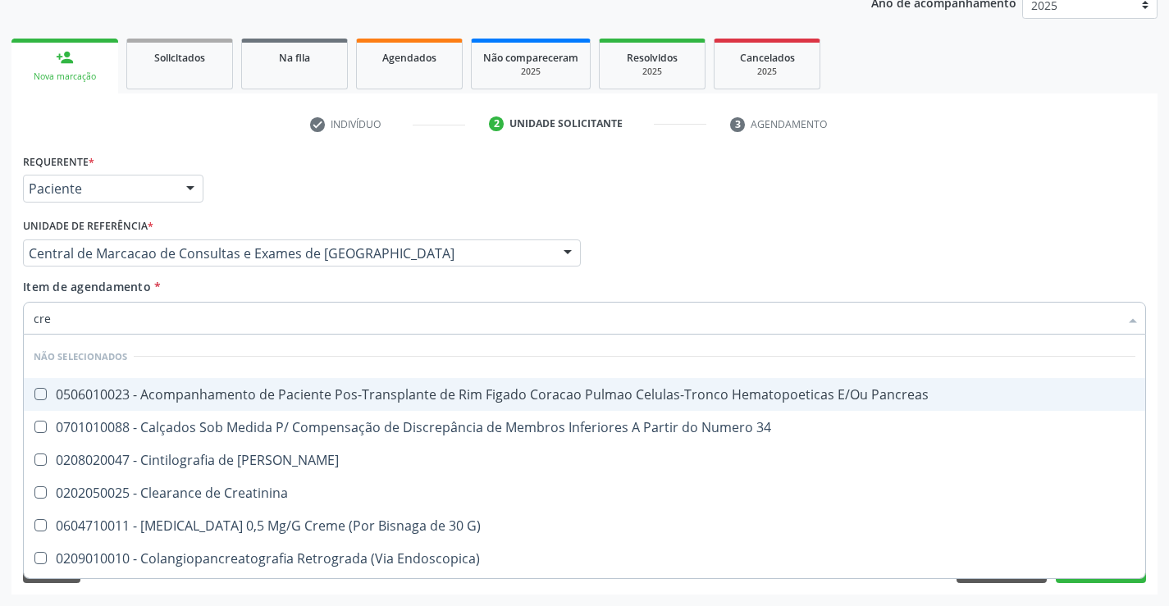
type input "crea"
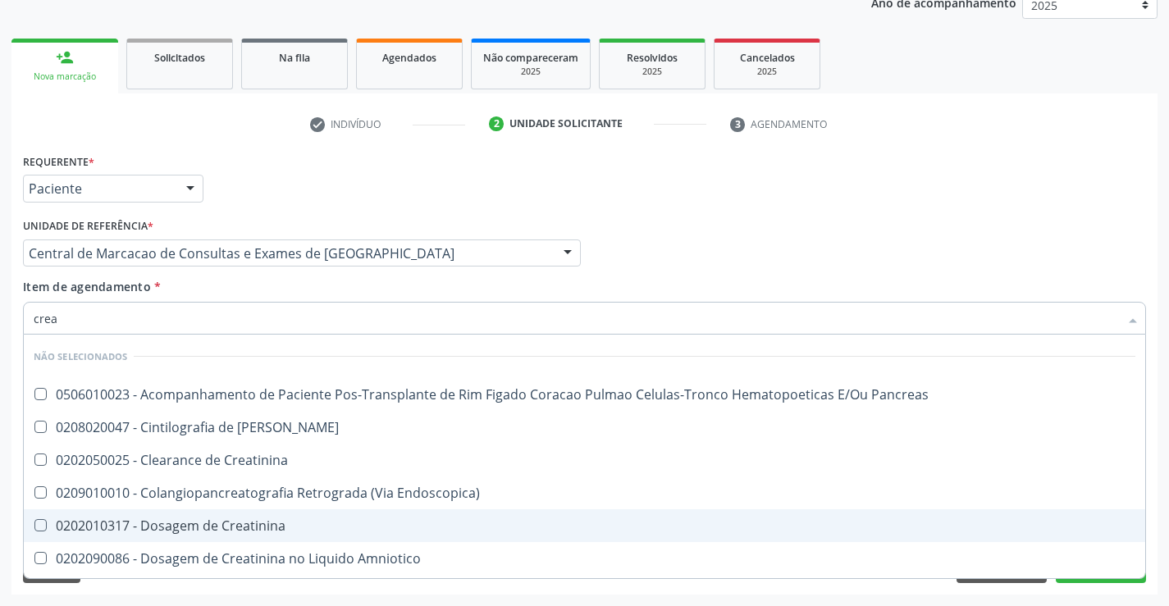
click at [230, 530] on div "0202010317 - Dosagem de Creatinina" at bounding box center [584, 525] width 1101 height 13
checkbox Creatinina "true"
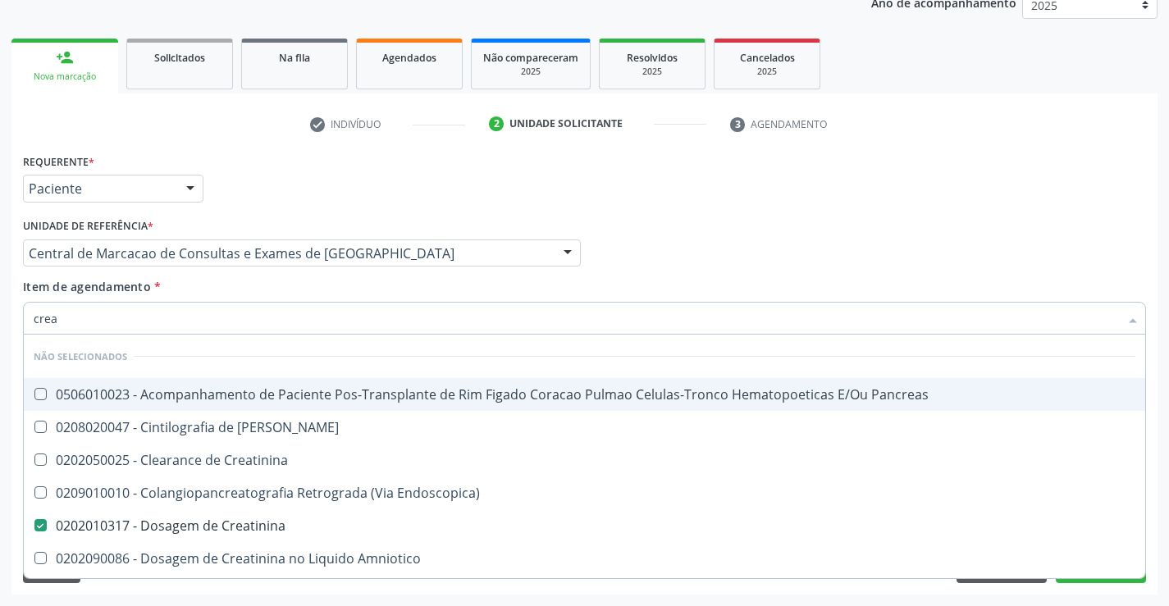
click at [264, 299] on div "Item de agendamento * crea Desfazer seleção Não selecionados 0506010023 - Acomp…" at bounding box center [584, 304] width 1123 height 52
checkbox Pancreas "true"
checkbox Creatinina "true"
checkbox Pancreas "true"
checkbox Endoscopica\) "true"
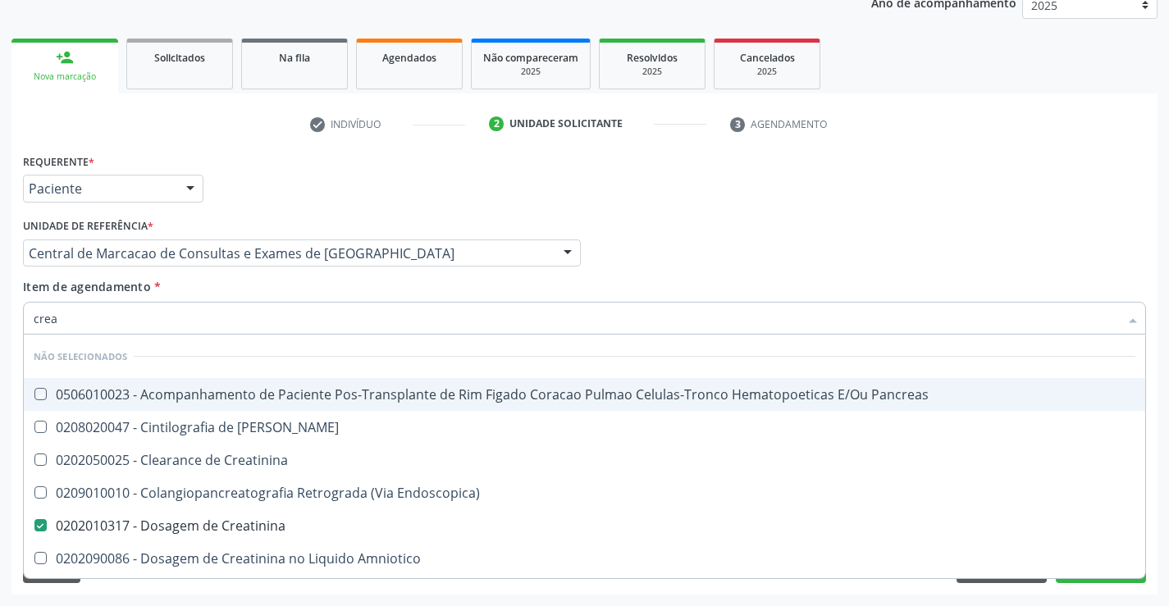
checkbox Amniotico "true"
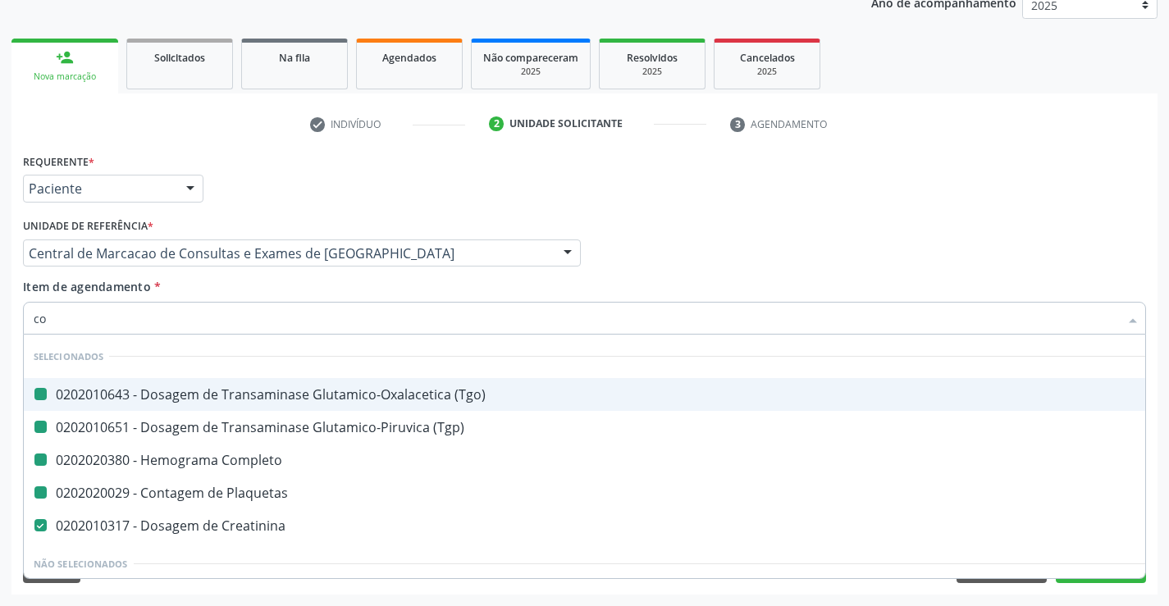
type input "col"
checkbox \(Tgo\) "false"
checkbox Completo "false"
checkbox \(Tgp\) "false"
checkbox Plaquetas "false"
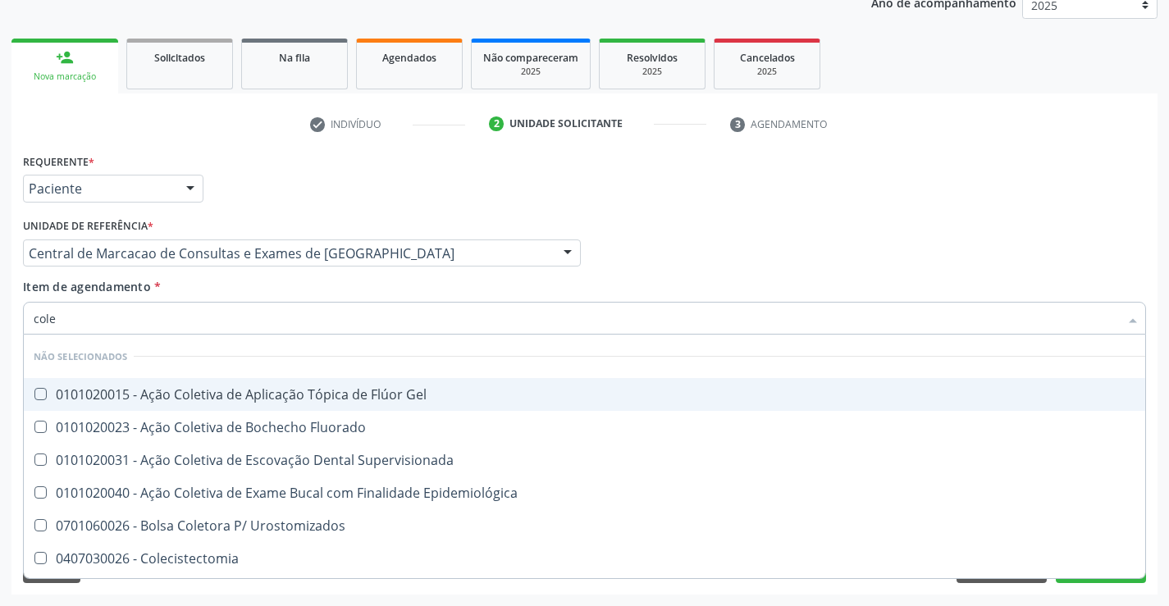
type input "coles"
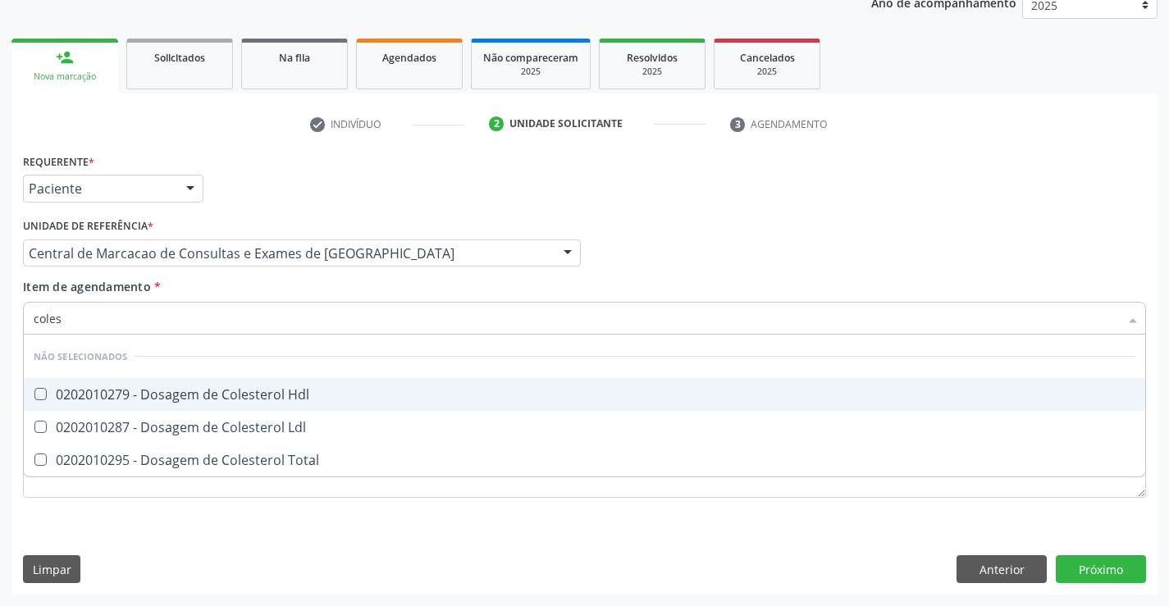
click at [266, 390] on div "0202010279 - Dosagem de Colesterol Hdl" at bounding box center [584, 394] width 1101 height 13
checkbox Hdl "true"
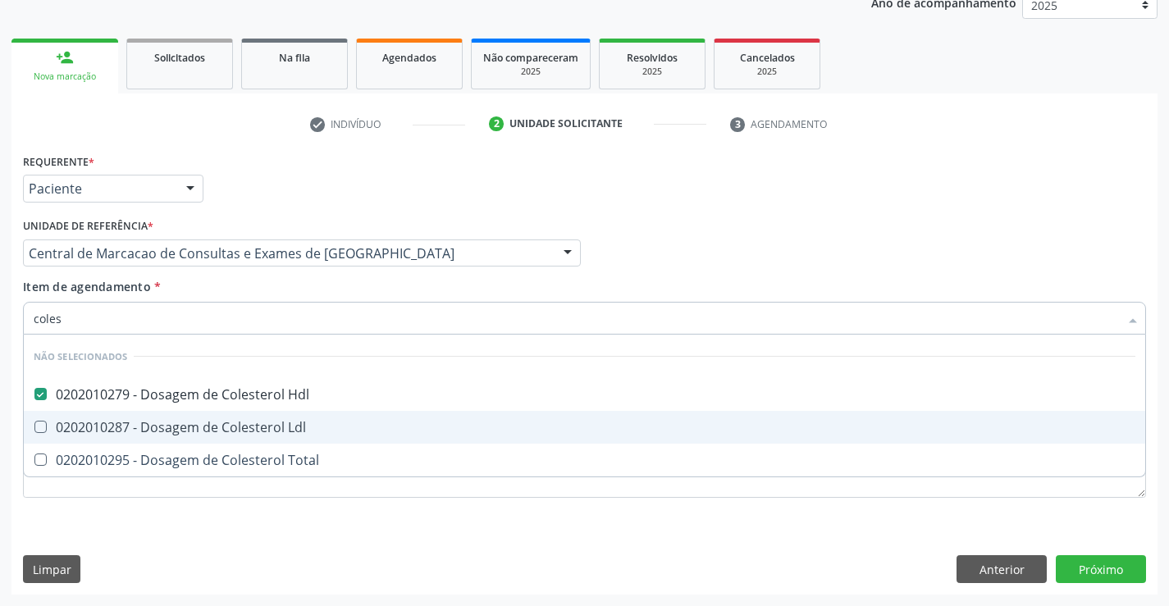
drag, startPoint x: 271, startPoint y: 415, endPoint x: 271, endPoint y: 435, distance: 20.5
click at [271, 416] on span "0202010287 - Dosagem de Colesterol Ldl" at bounding box center [584, 427] width 1121 height 33
checkbox Ldl "true"
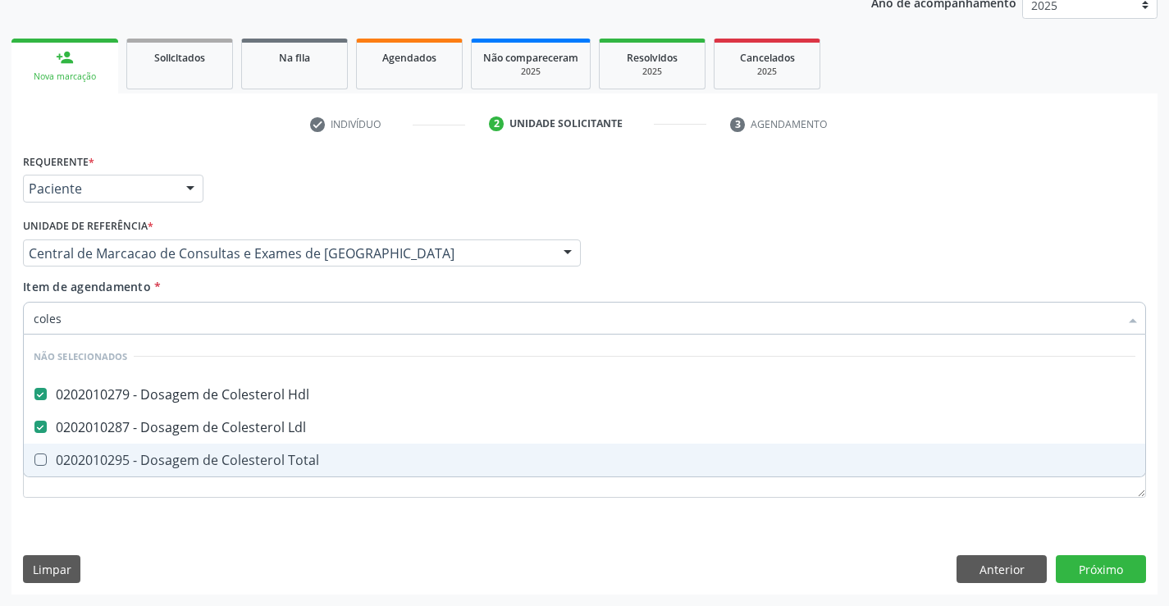
click at [276, 454] on div "0202010295 - Dosagem de Colesterol Total" at bounding box center [584, 460] width 1101 height 13
checkbox Total "true"
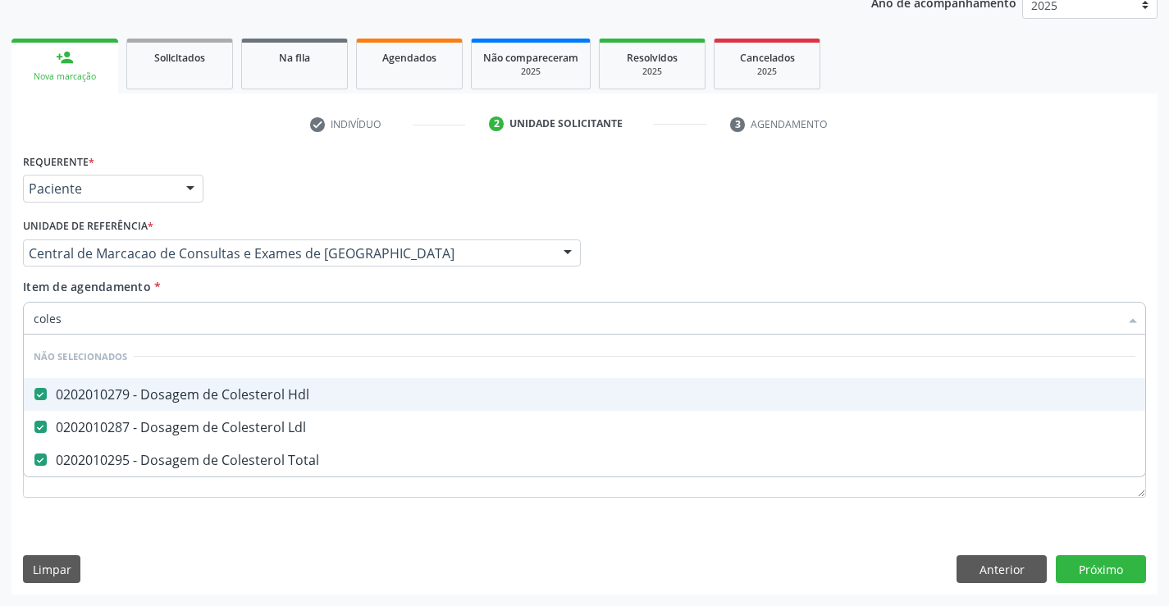
click at [257, 291] on div "Item de agendamento * coles Desfazer seleção Não selecionados 0202010279 - Dosa…" at bounding box center [584, 304] width 1123 height 52
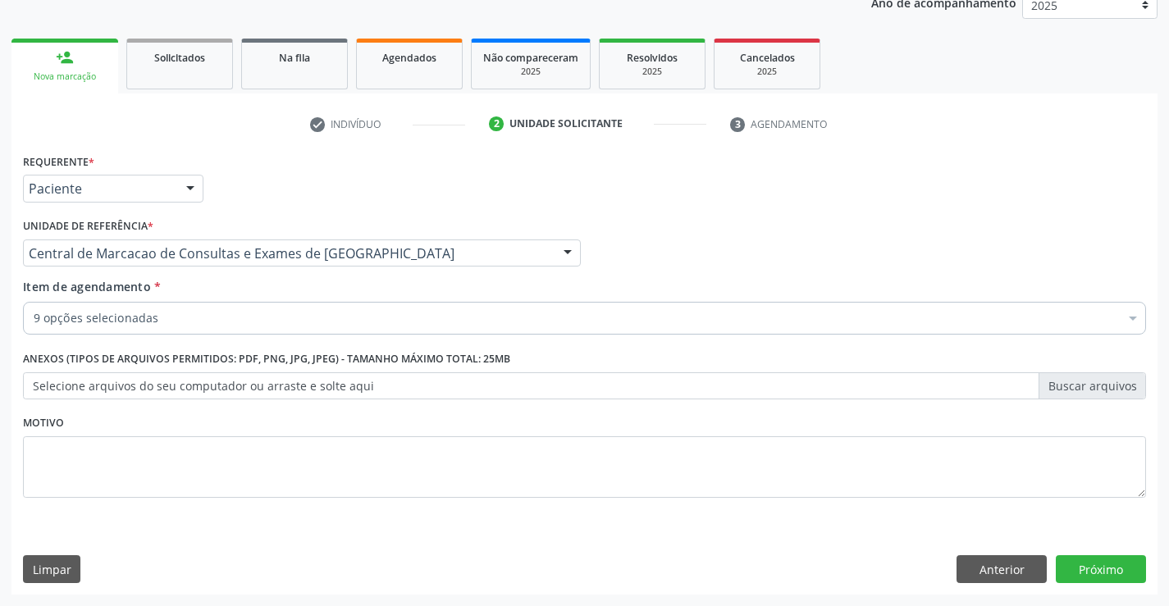
click at [251, 333] on div "9 opções selecionadas" at bounding box center [584, 318] width 1123 height 33
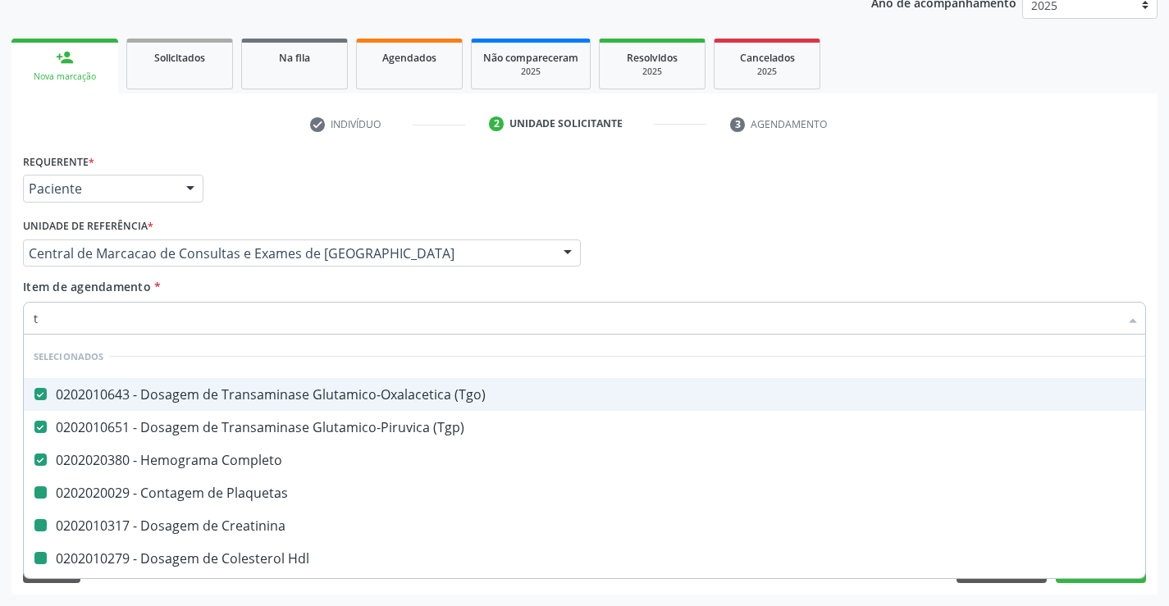
type input "tr"
checkbox Plaquetas "false"
checkbox Creatinina "false"
checkbox Hdl "false"
checkbox Ldl "false"
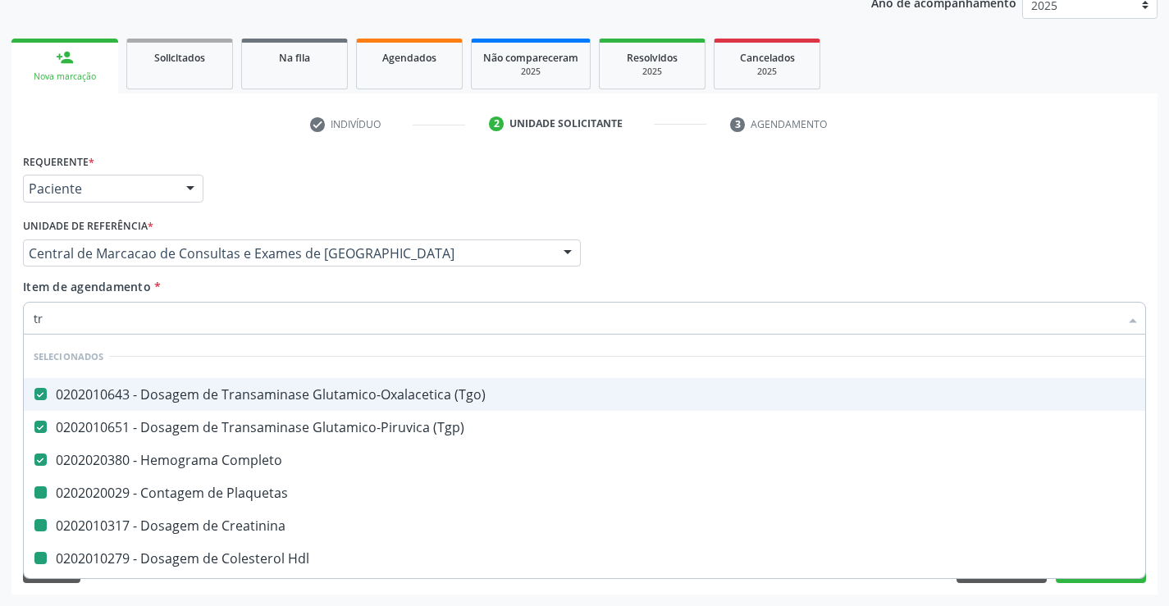
checkbox Total "false"
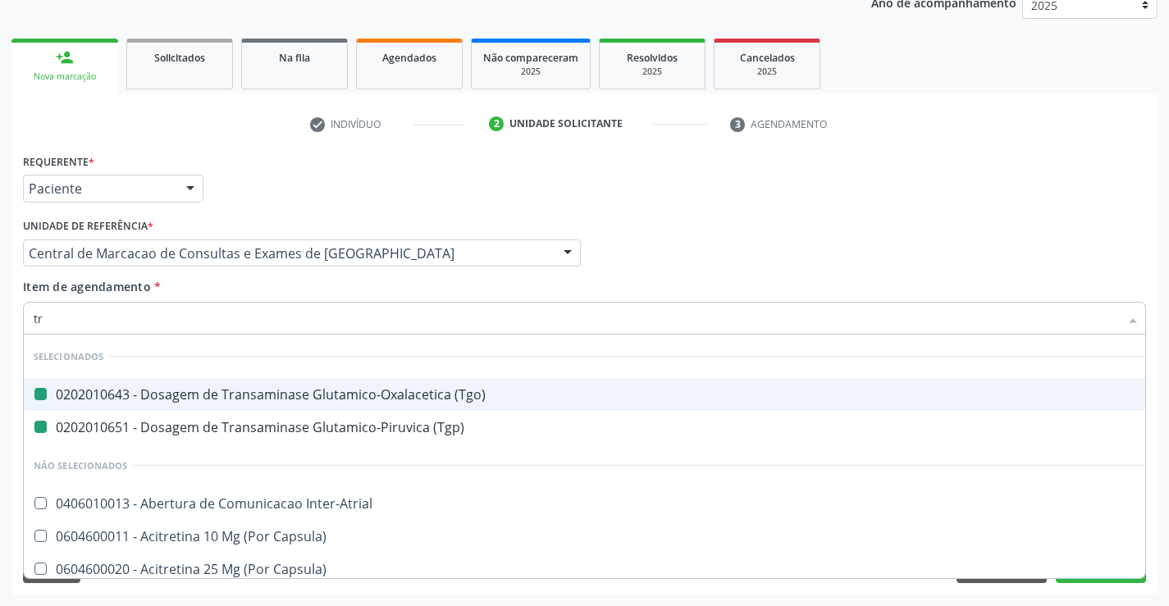
type input "tri"
checkbox \(Tgo\) "false"
checkbox \(Tgp\) "false"
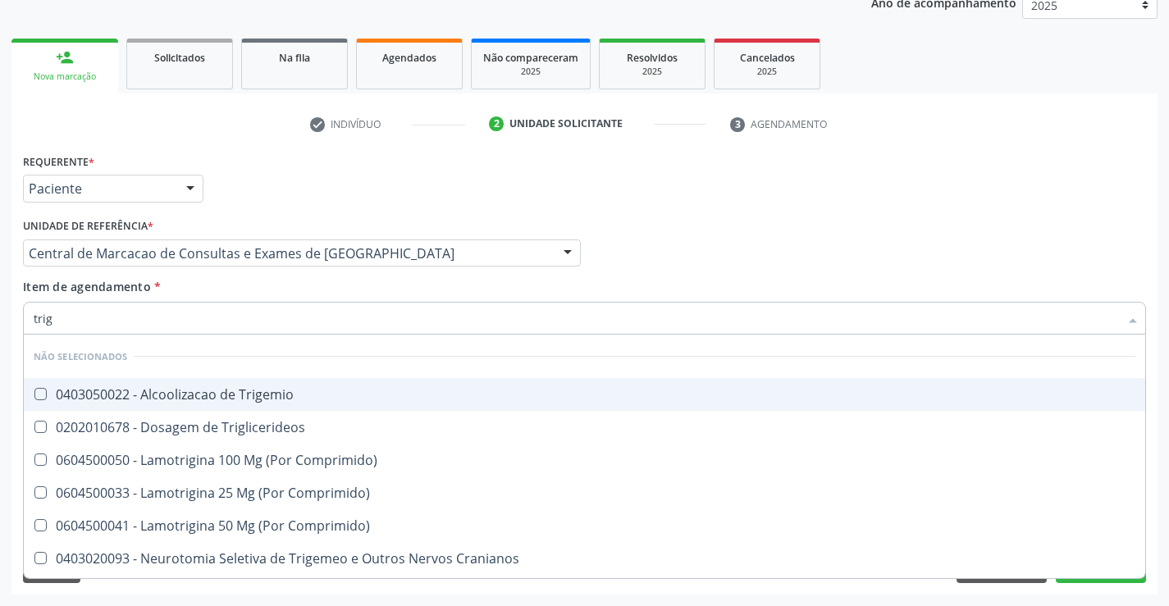
type input "trigl"
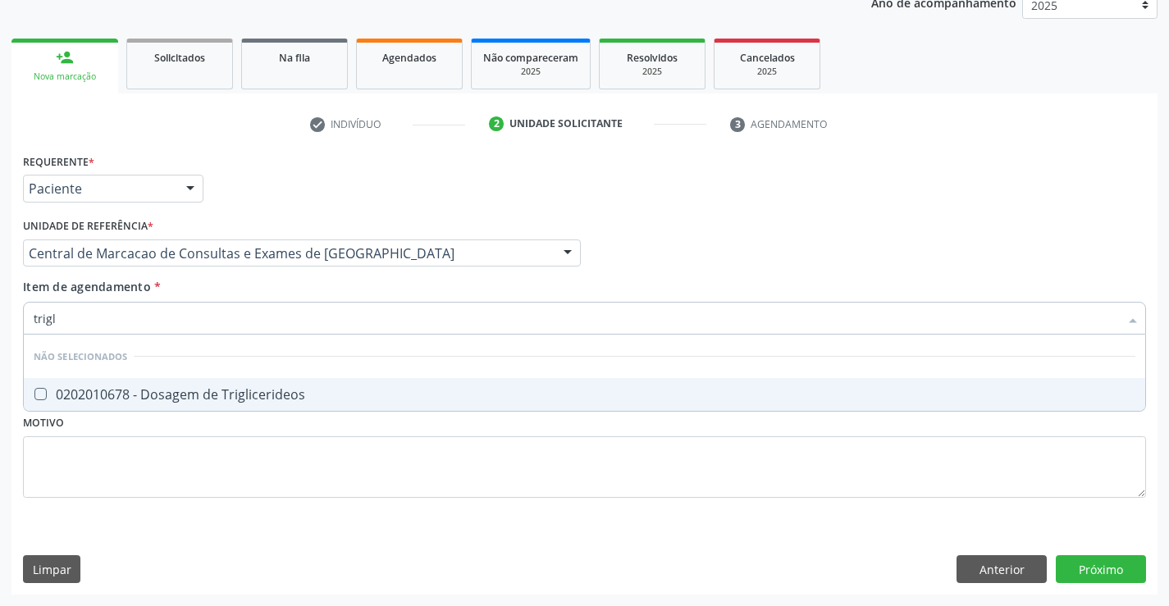
click at [258, 388] on div "0202010678 - Dosagem de Triglicerideos" at bounding box center [584, 394] width 1101 height 13
checkbox Triglicerideos "true"
click at [258, 286] on div "Item de agendamento * trigl Desfazer seleção Não selecionados 0202010678 - Dosa…" at bounding box center [584, 304] width 1123 height 52
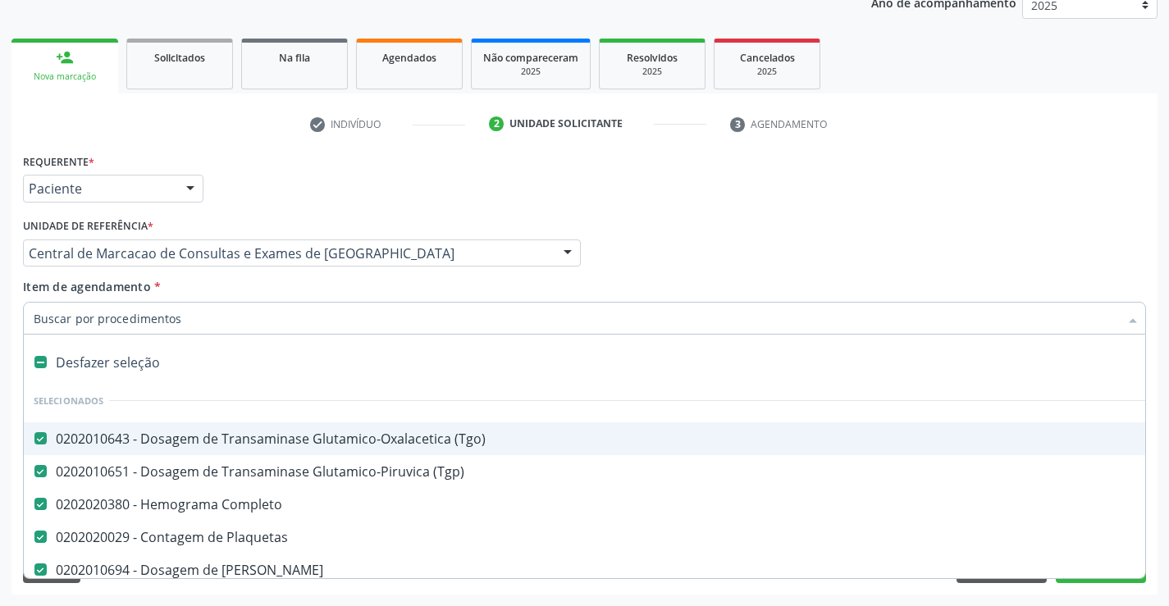
type input "u"
checkbox Creatinina "false"
checkbox Hdl "false"
checkbox Ldl "false"
checkbox Total "false"
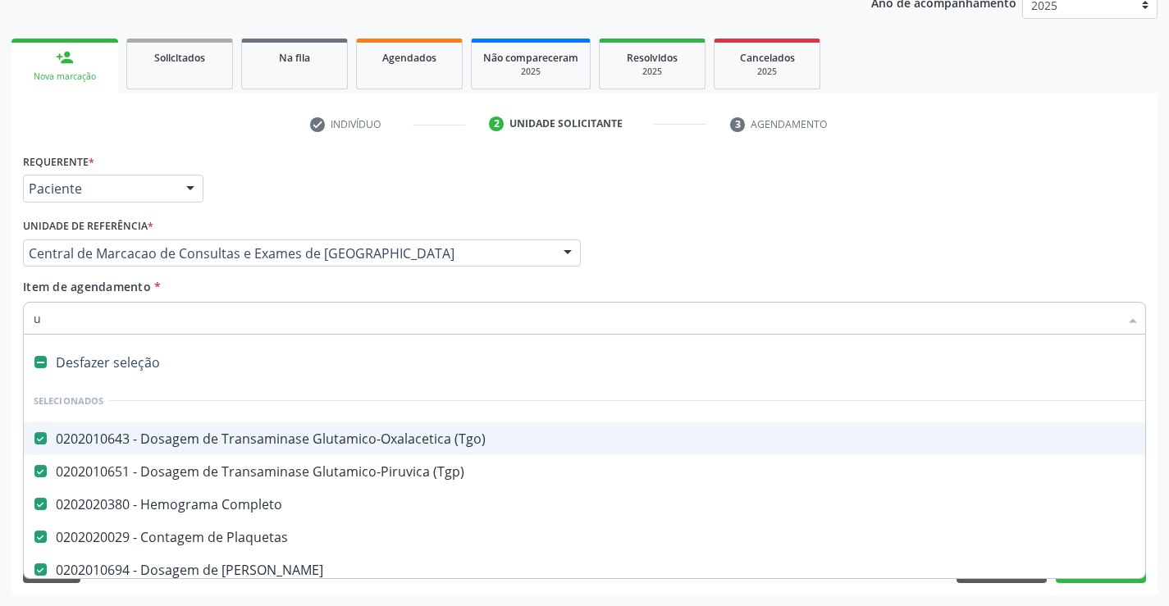
checkbox Triglicerideos "false"
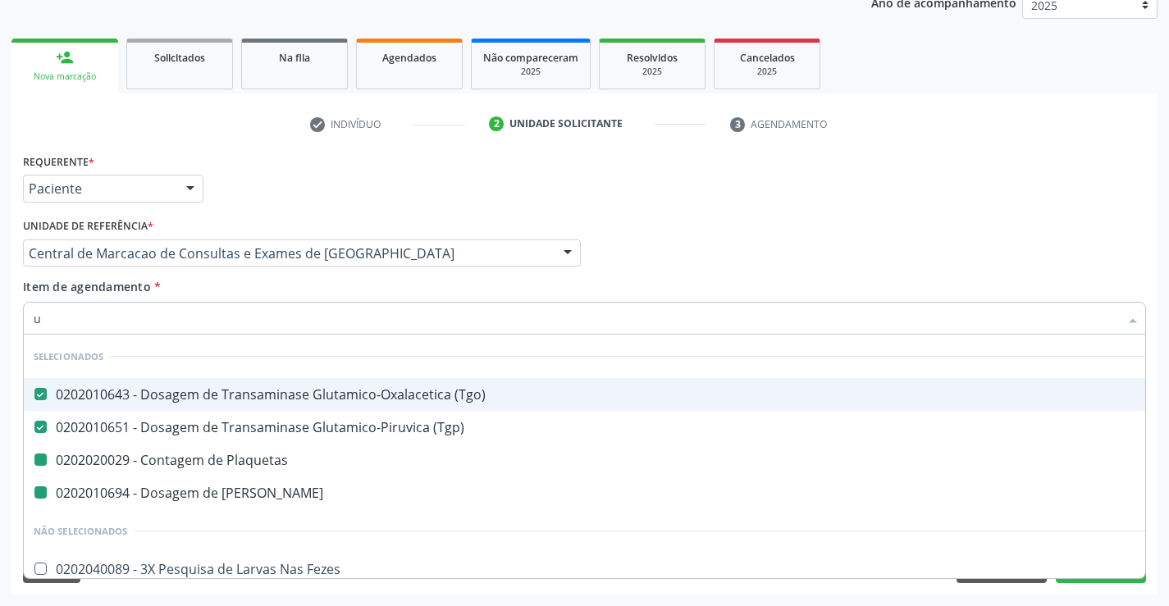
type input "ur"
checkbox Plaquetas "false"
checkbox Ureia "false"
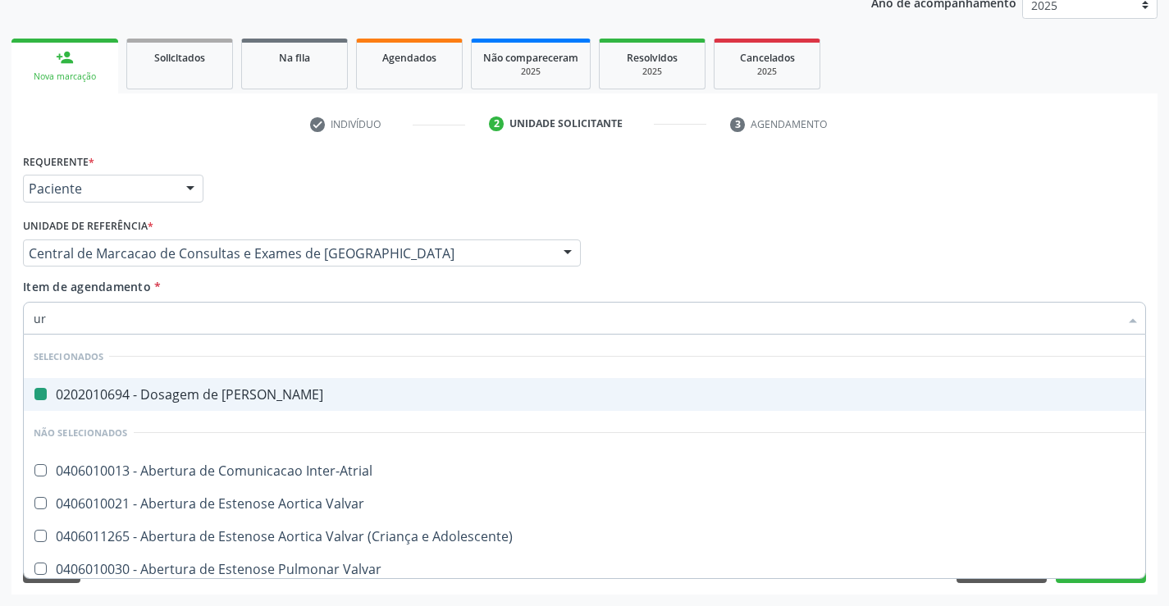
type input "uri"
checkbox Ureia "false"
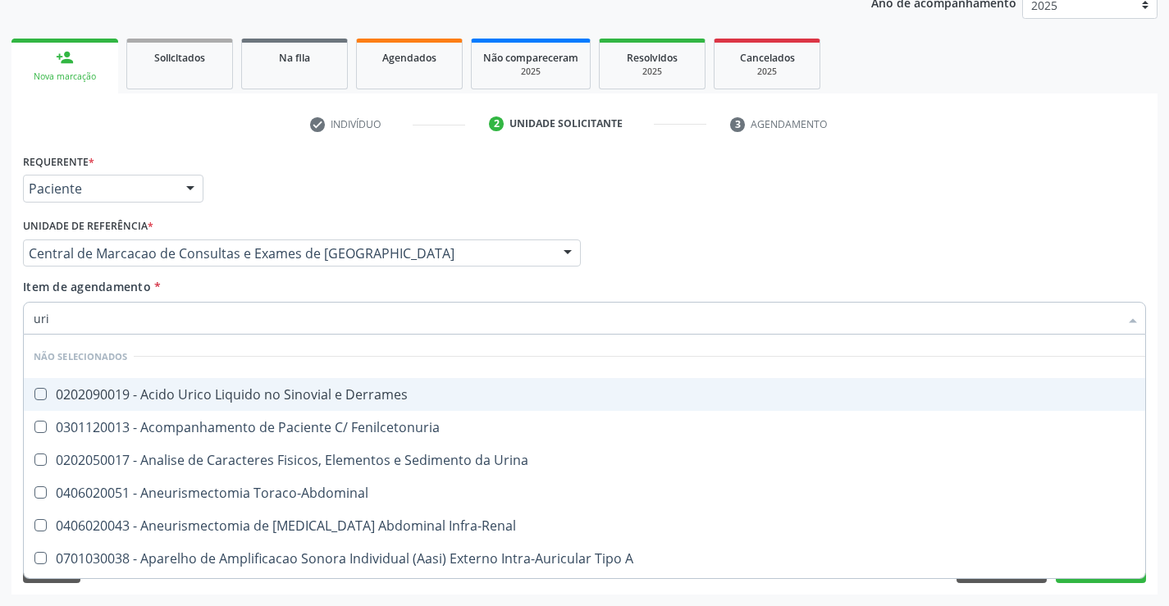
type input "urin"
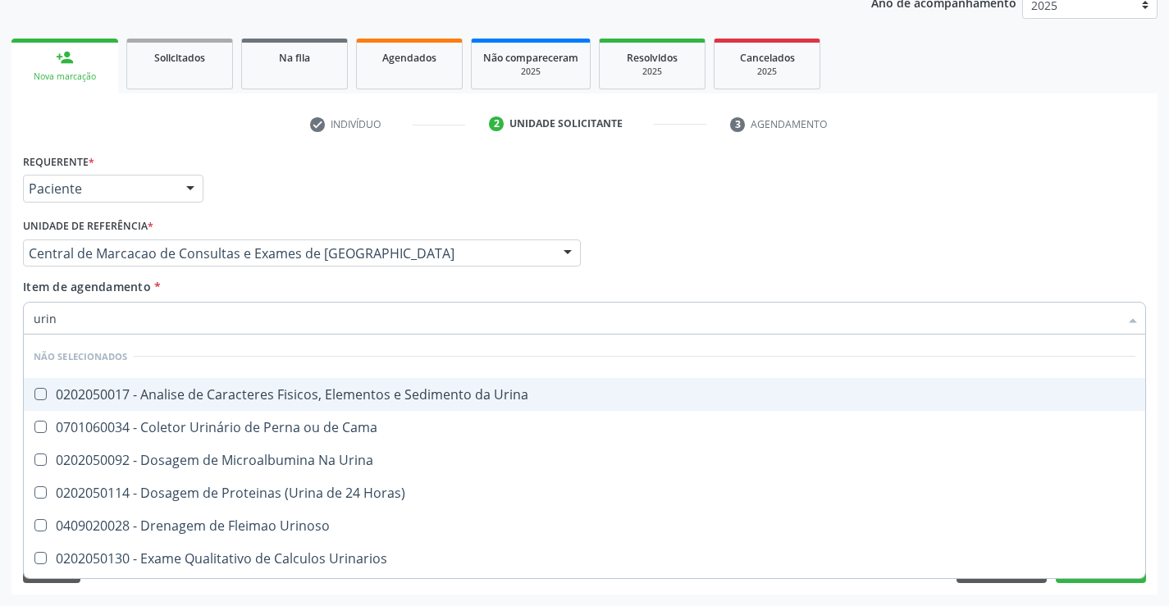
click at [263, 388] on div "0202050017 - Analise de Caracteres Fisicos, Elementos e Sedimento da Urina" at bounding box center [584, 394] width 1101 height 13
checkbox Urina "true"
click at [261, 292] on div "Item de agendamento * urin Desfazer seleção Não selecionados 0202050017 - Anali…" at bounding box center [584, 304] width 1123 height 52
checkbox Urina "true"
checkbox Horas\) "true"
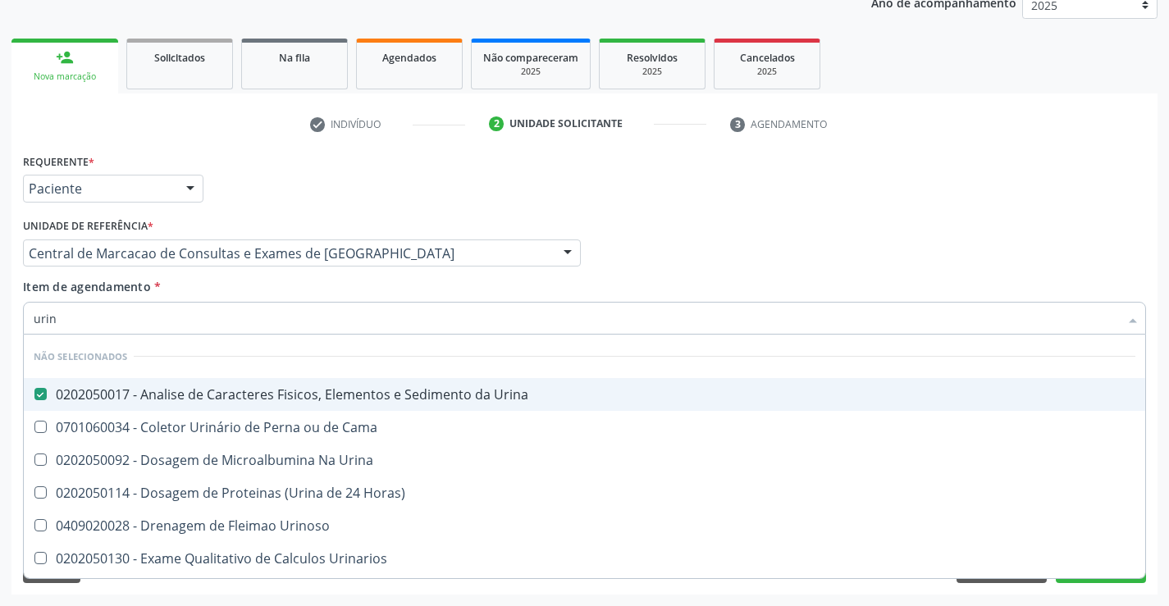
checkbox Urinarios "true"
checkbox Quantitativa "true"
checkbox Delgada\) "true"
checkbox Urina "true"
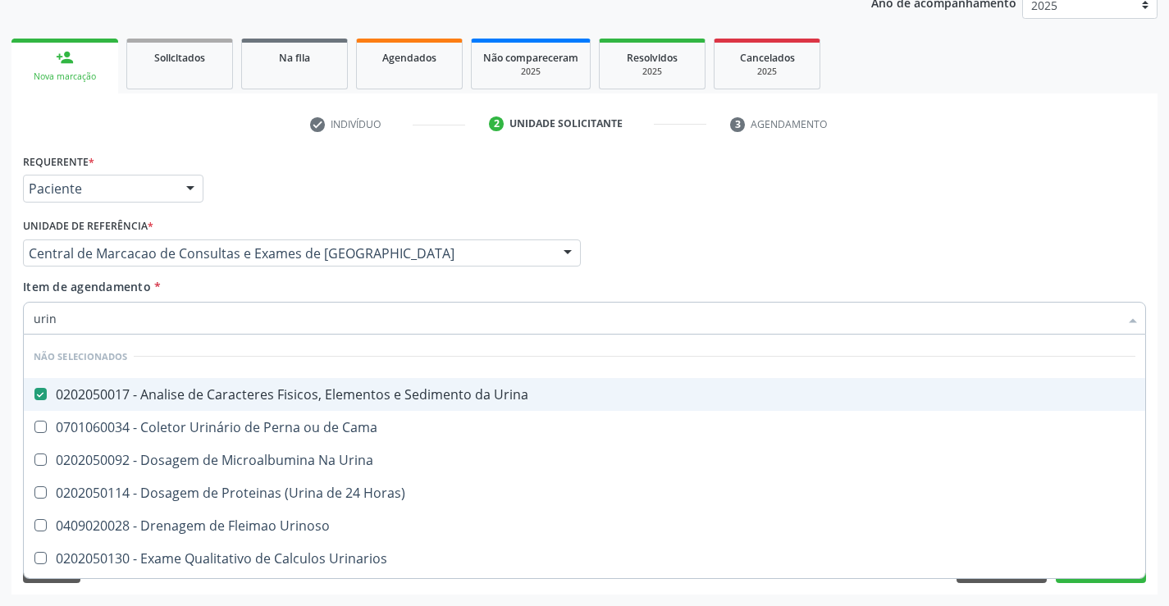
checkbox Urina "true"
checkbox Urinoso "true"
checkbox Cama "true"
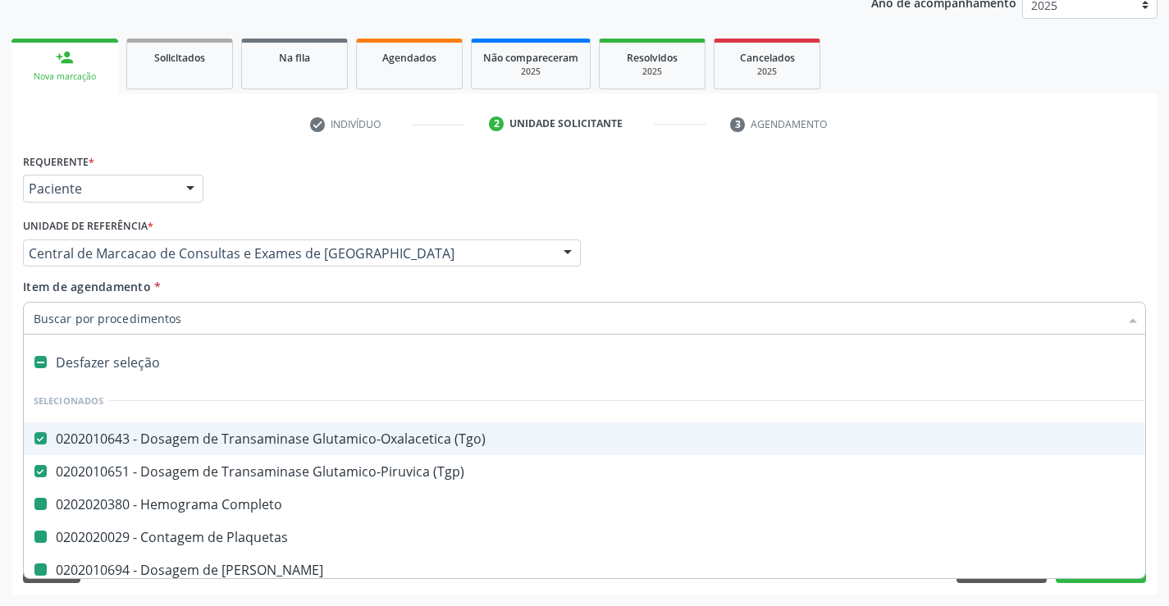
type input "f"
checkbox Completo "false"
checkbox Plaquetas "false"
checkbox Creatinina "false"
checkbox Hdl "false"
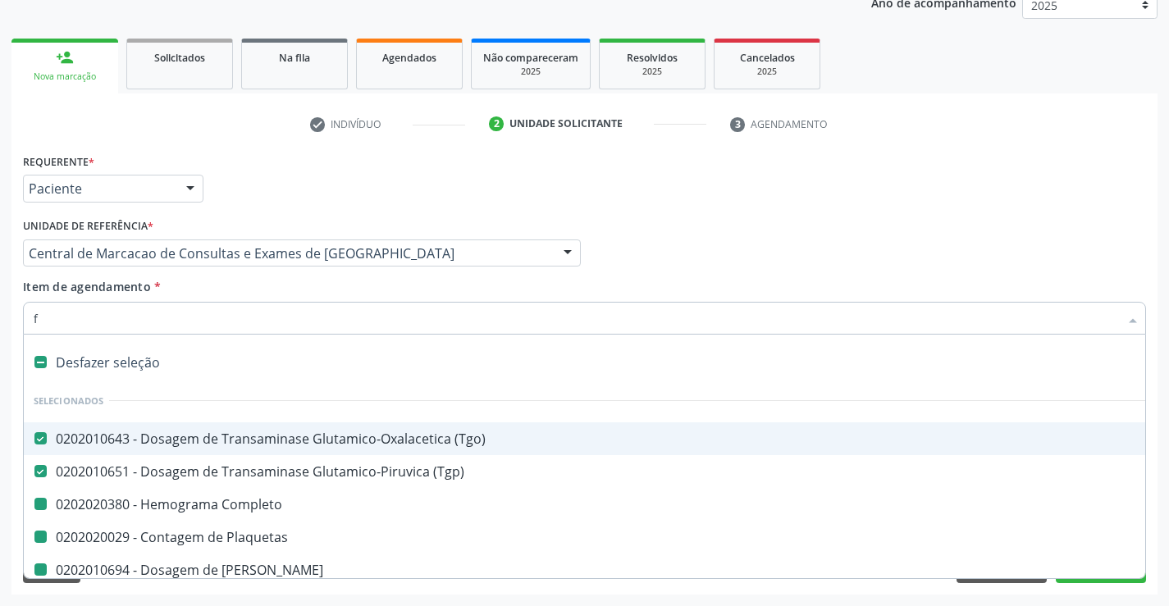
checkbox Ldl "false"
checkbox Total "false"
checkbox Triglicerideos "false"
checkbox Urina "false"
checkbox Ureia "false"
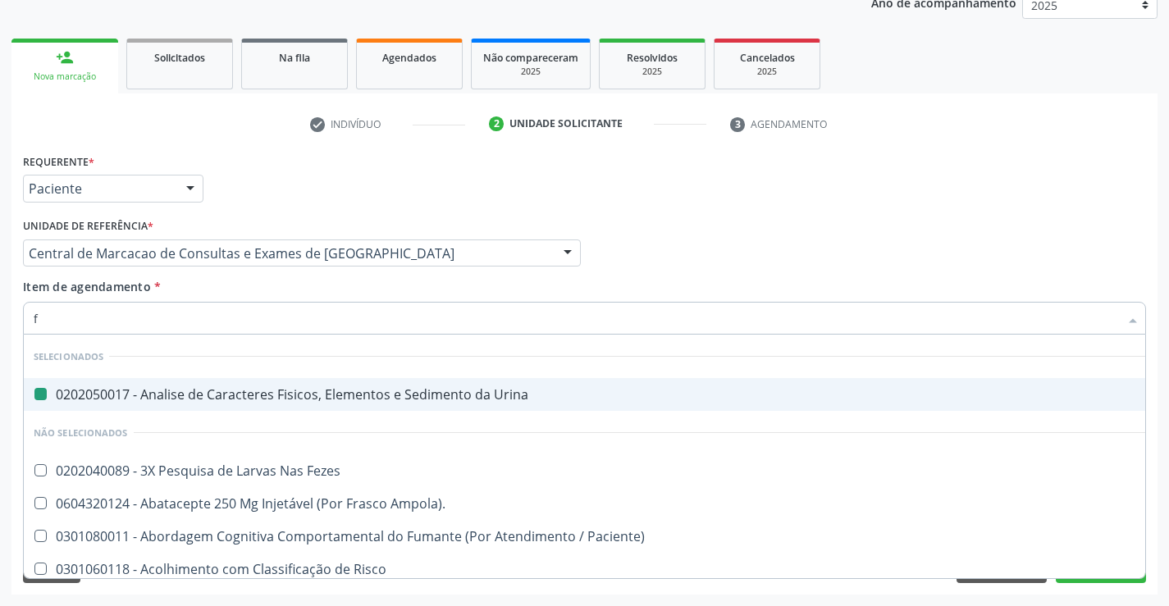
type input "fe"
checkbox Urina "false"
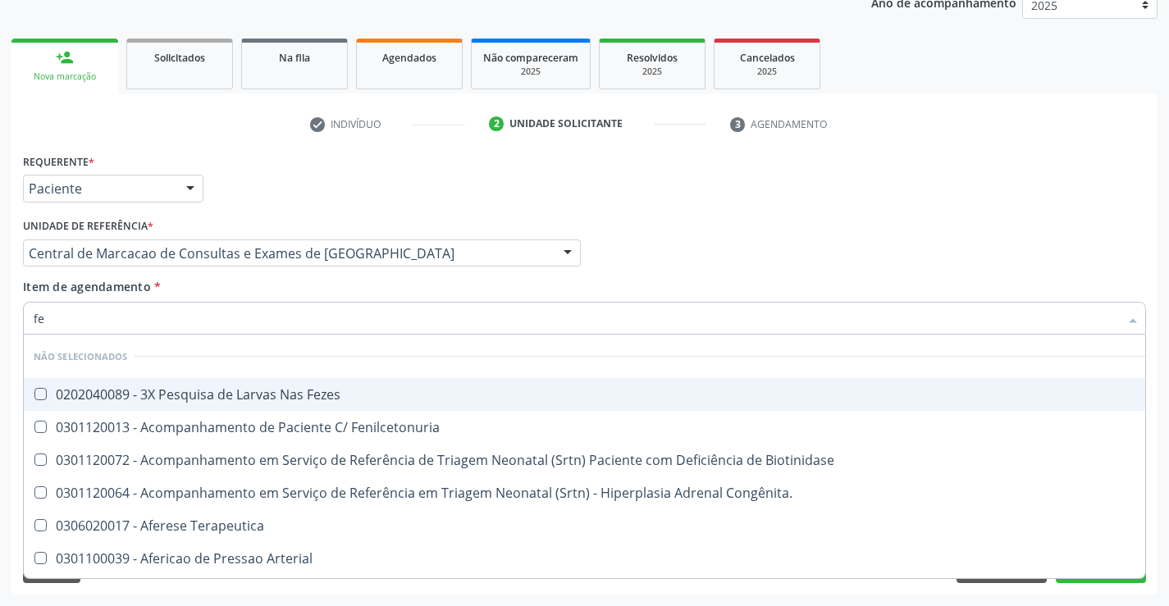
type input "fez"
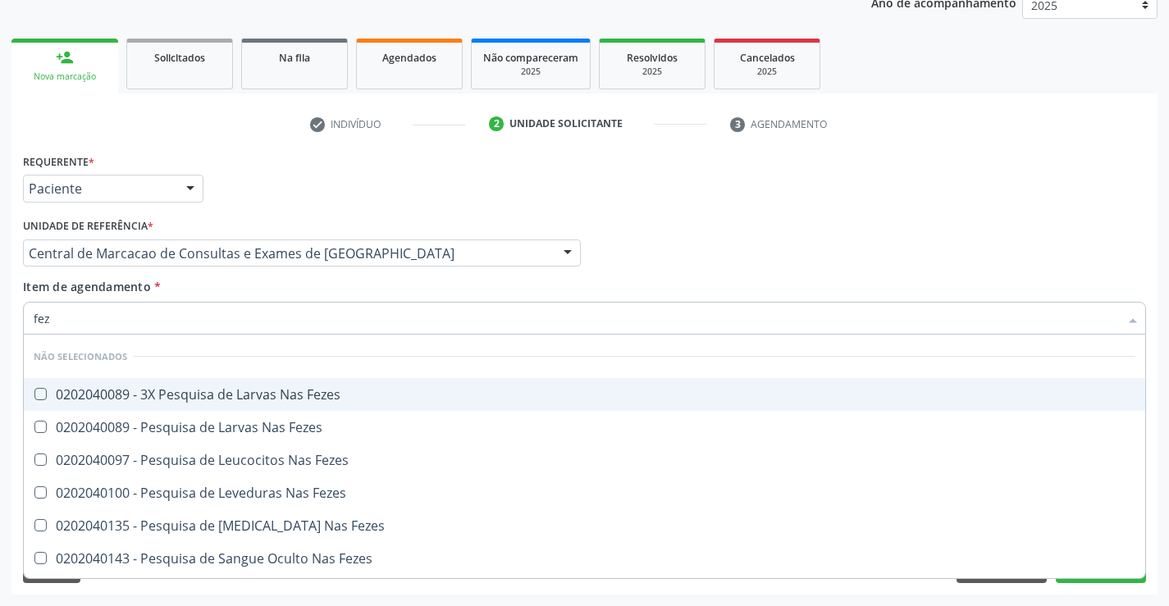
click at [237, 406] on span "0202040089 - 3X Pesquisa de Larvas Nas Fezes" at bounding box center [584, 394] width 1121 height 33
checkbox Fezes "true"
click at [248, 297] on div "Item de agendamento * fez Desfazer seleção Não selecionados 0202040089 - 3X Pes…" at bounding box center [584, 304] width 1123 height 52
checkbox Fezes "true"
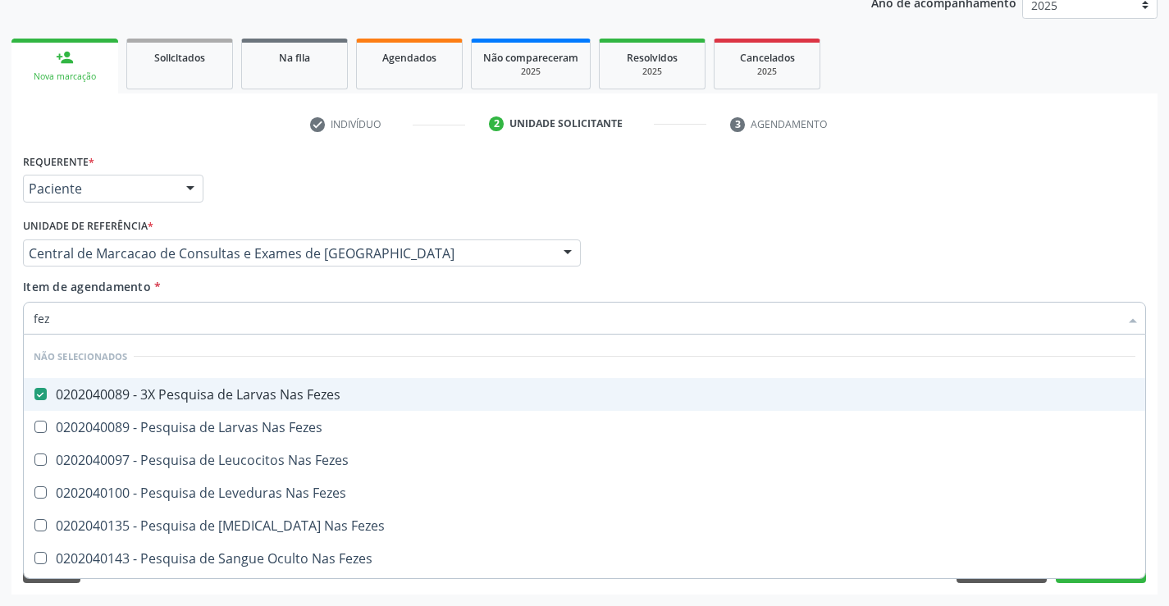
checkbox Fezes "true"
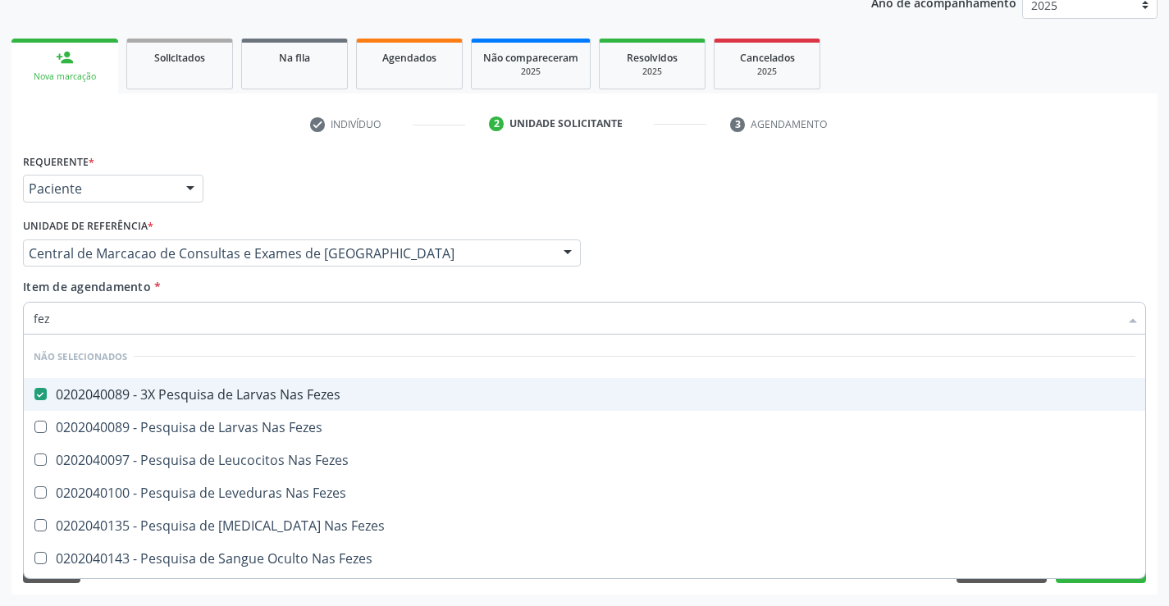
checkbox Fezes "true"
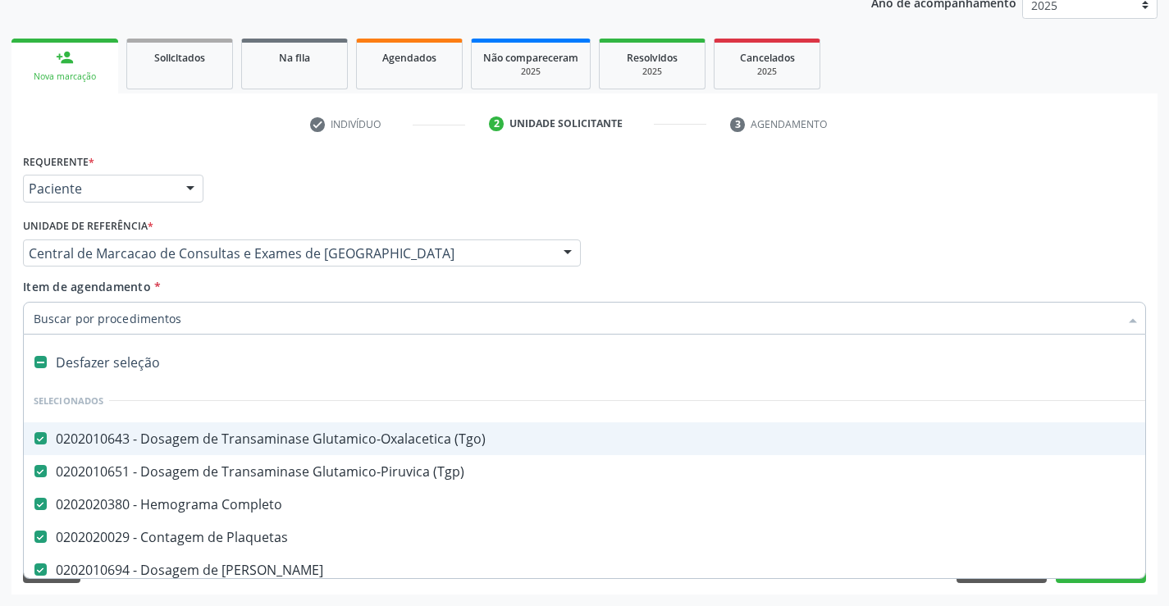
type input "c"
checkbox Fezes "false"
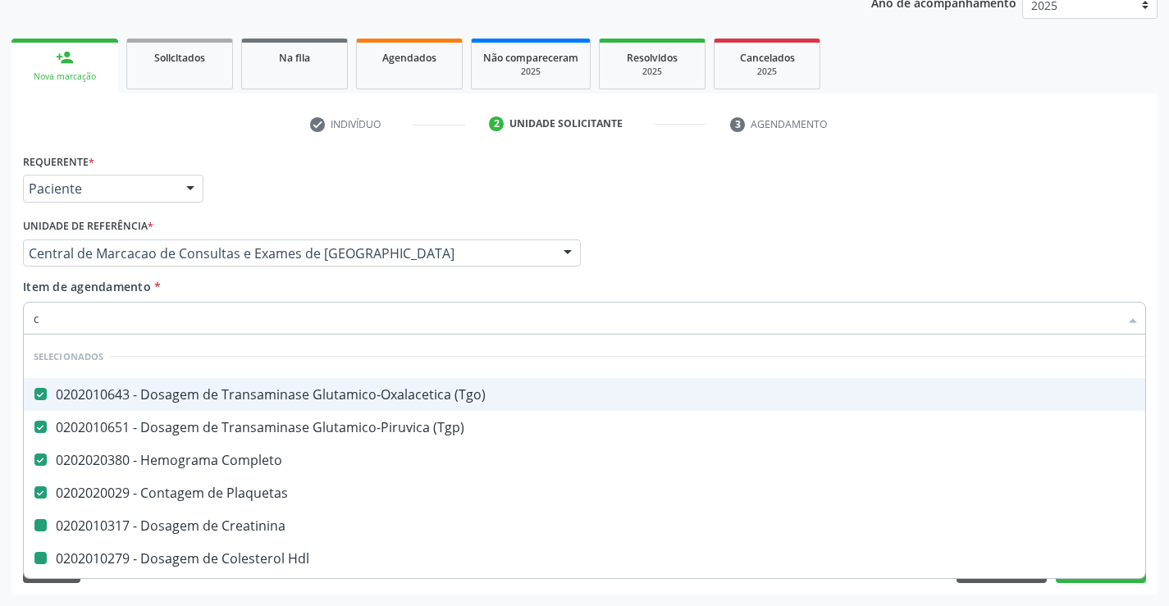
type input "ca"
checkbox Hdl "false"
checkbox Ldl "false"
checkbox Total "false"
checkbox Triglicerideos "false"
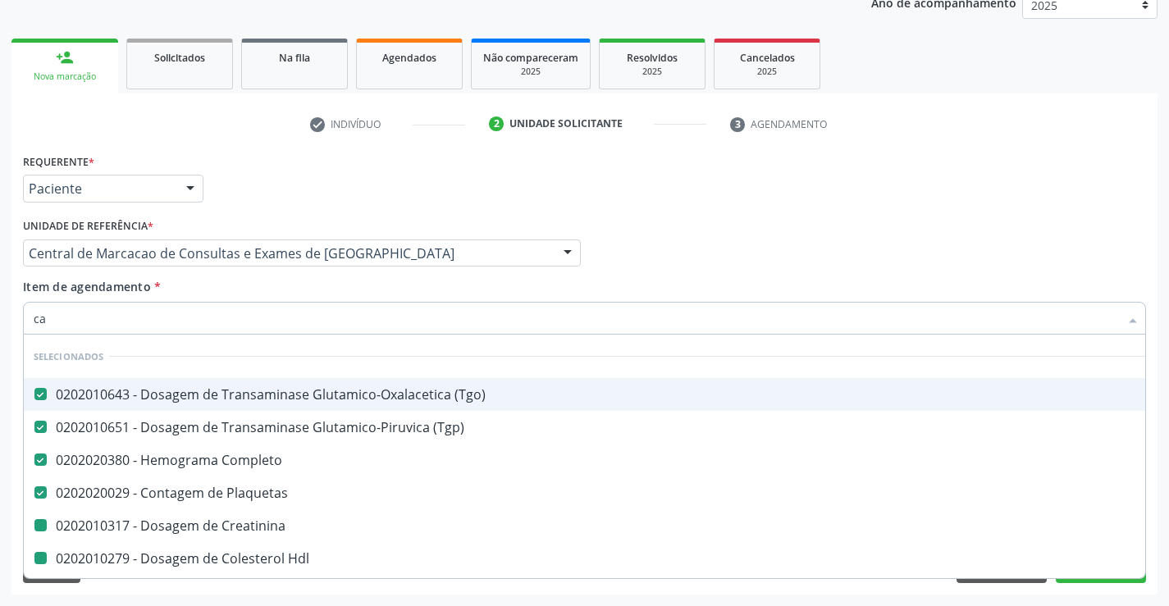
checkbox Creatinina "false"
checkbox Urina "false"
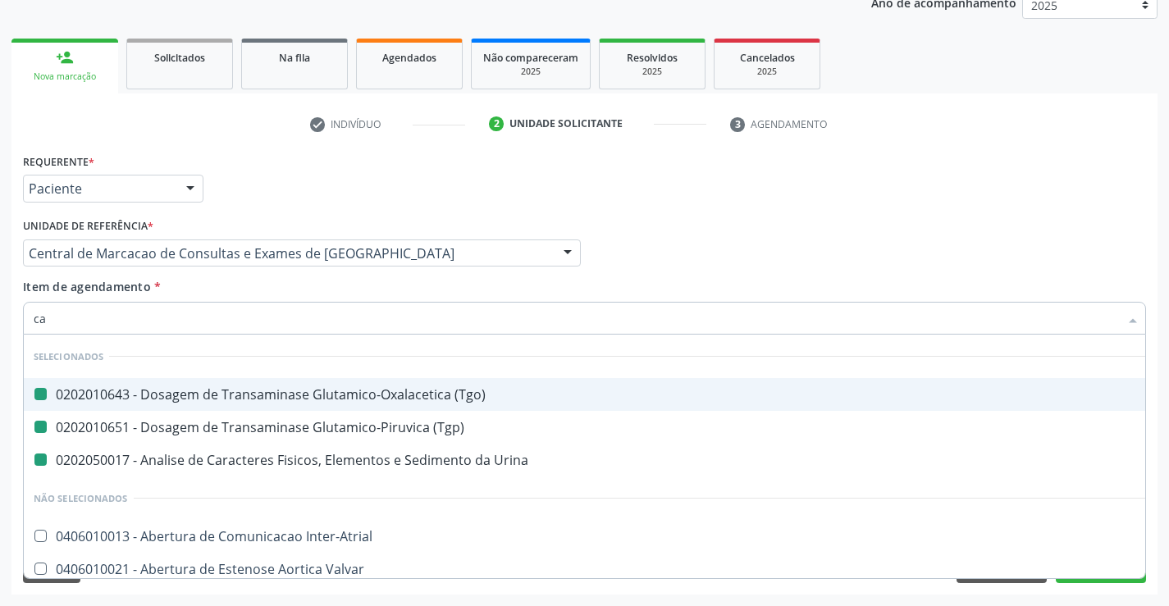
type input "cal"
checkbox \(Tgo\) "false"
checkbox Urina "false"
checkbox \(Tgp\) "false"
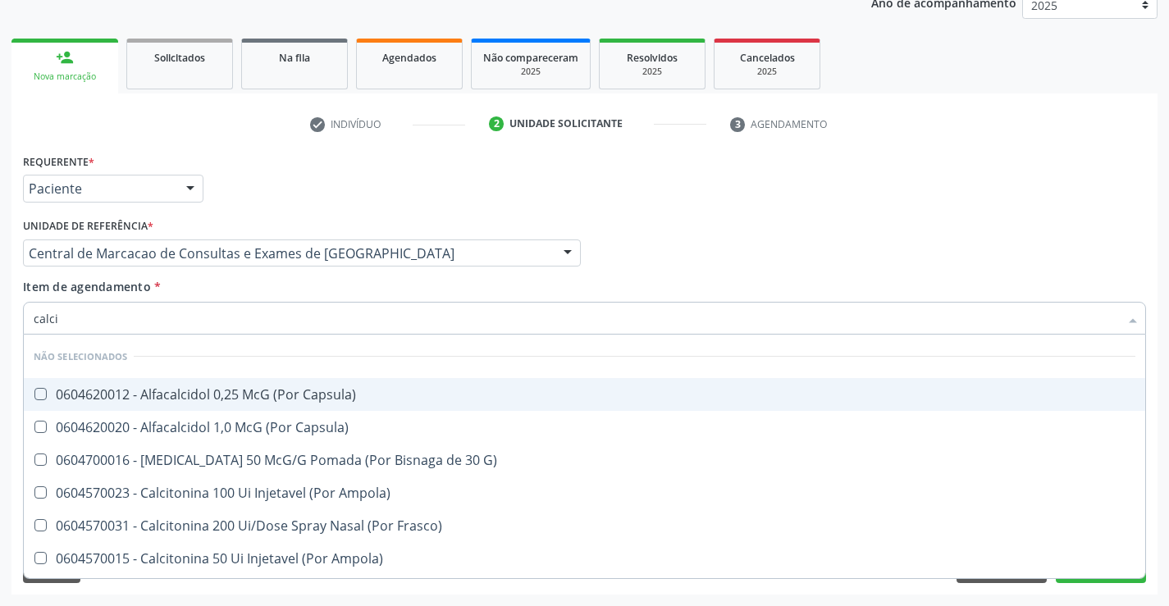
type input "calcio"
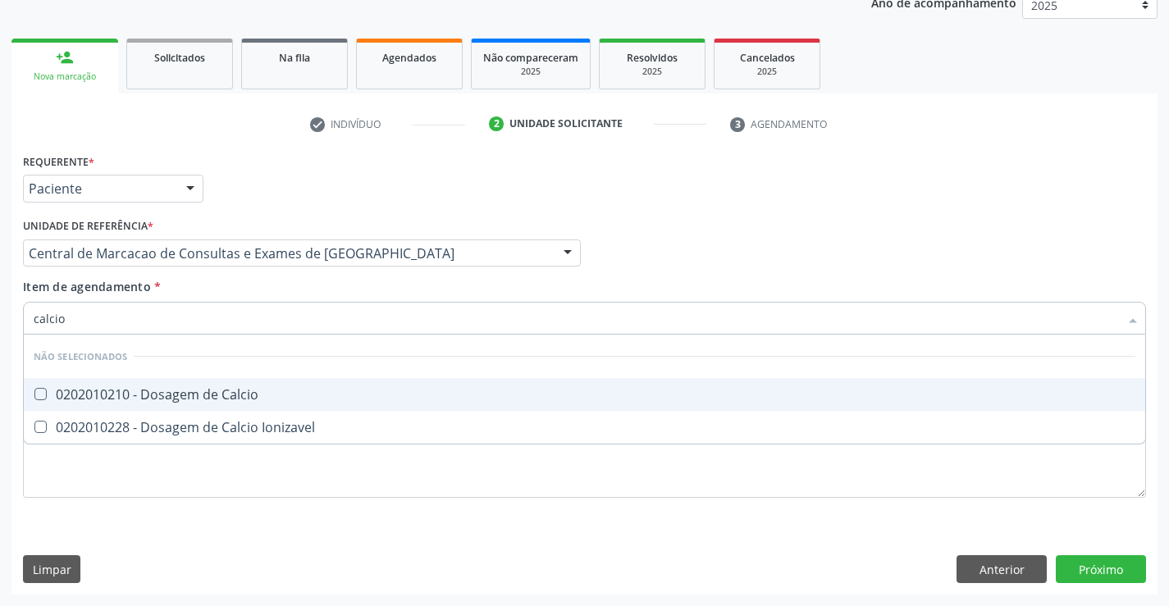
click at [235, 388] on div "0202010210 - Dosagem de Calcio" at bounding box center [584, 394] width 1101 height 13
checkbox Calcio "true"
click at [243, 271] on div "Unidade de referência * Central de Marcacao de Consultas e Exames de [GEOGRAPHI…" at bounding box center [302, 246] width 566 height 64
checkbox Ionizavel "true"
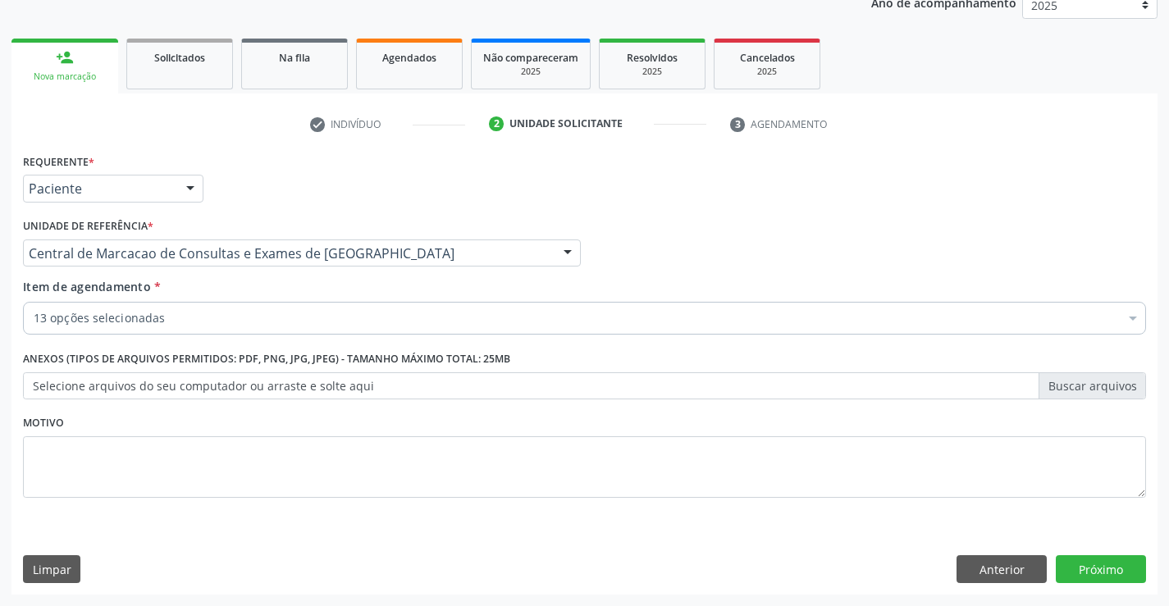
click at [219, 329] on div "13 opções selecionadas" at bounding box center [584, 318] width 1123 height 33
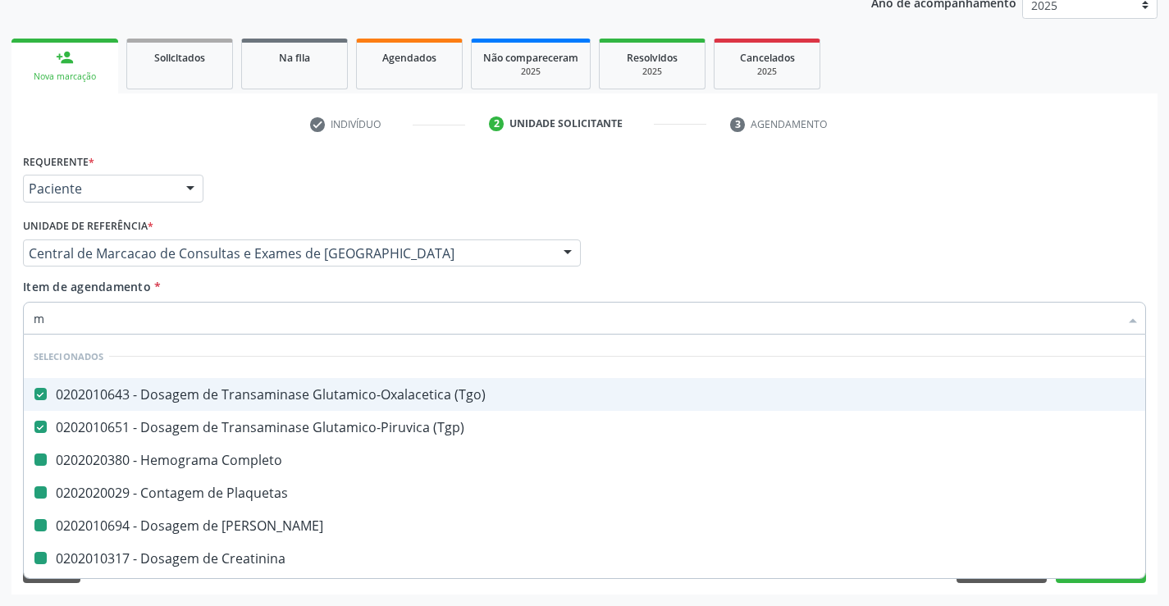
type input "ma"
checkbox Completo "false"
checkbox Plaquetas "false"
checkbox Ureia "false"
checkbox Creatinina "false"
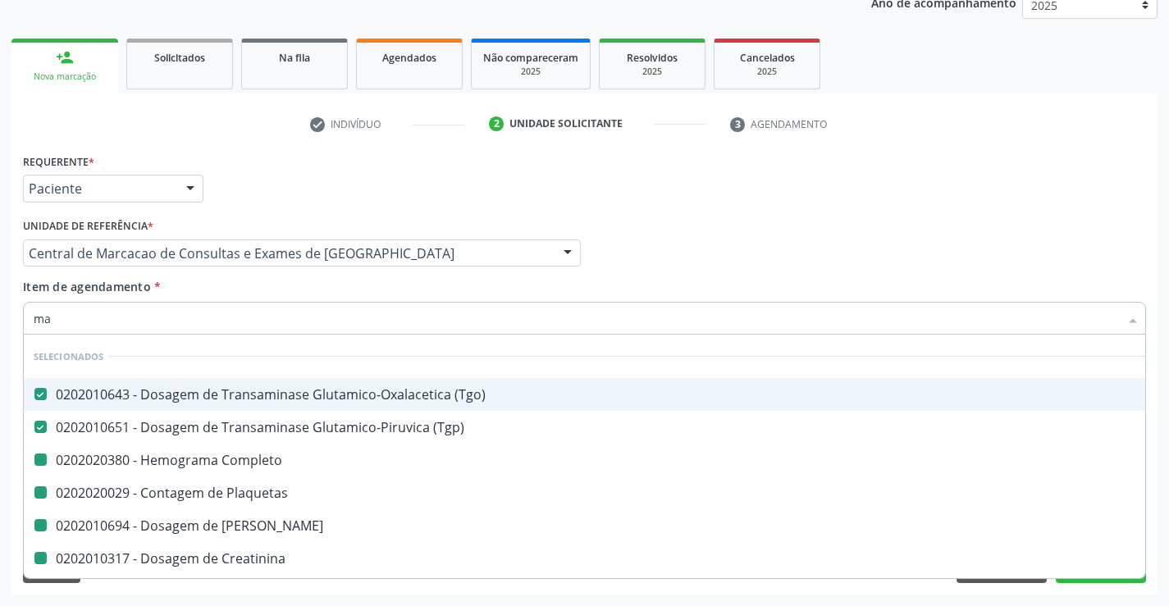
checkbox Hdl "false"
checkbox Ldl "false"
checkbox Total "false"
checkbox Triglicerideos "false"
checkbox Urina "false"
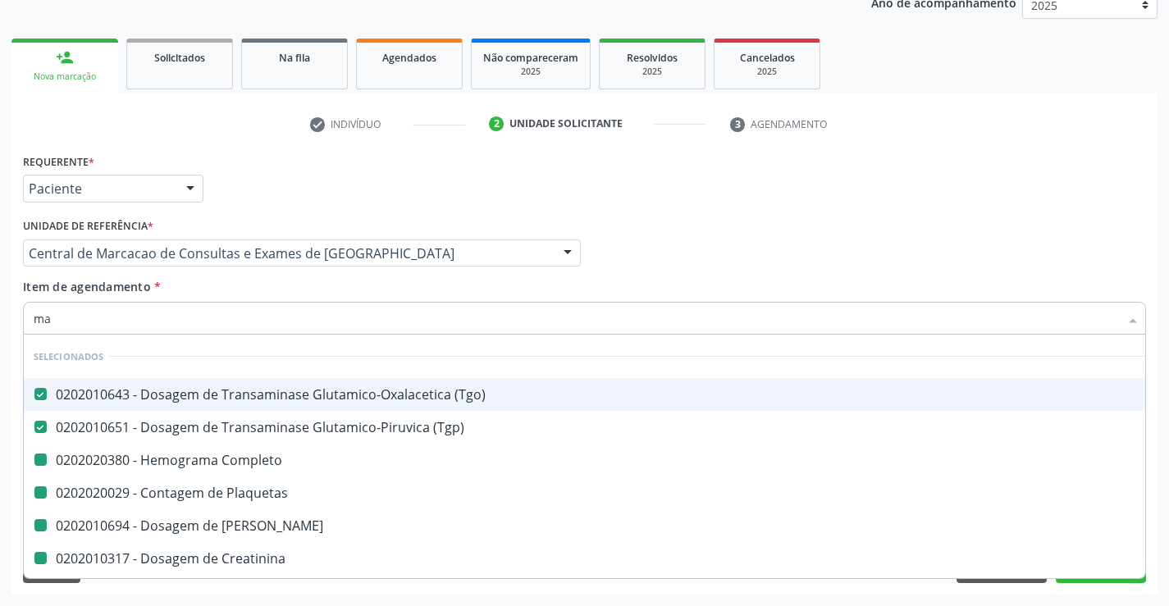
checkbox Calcio "false"
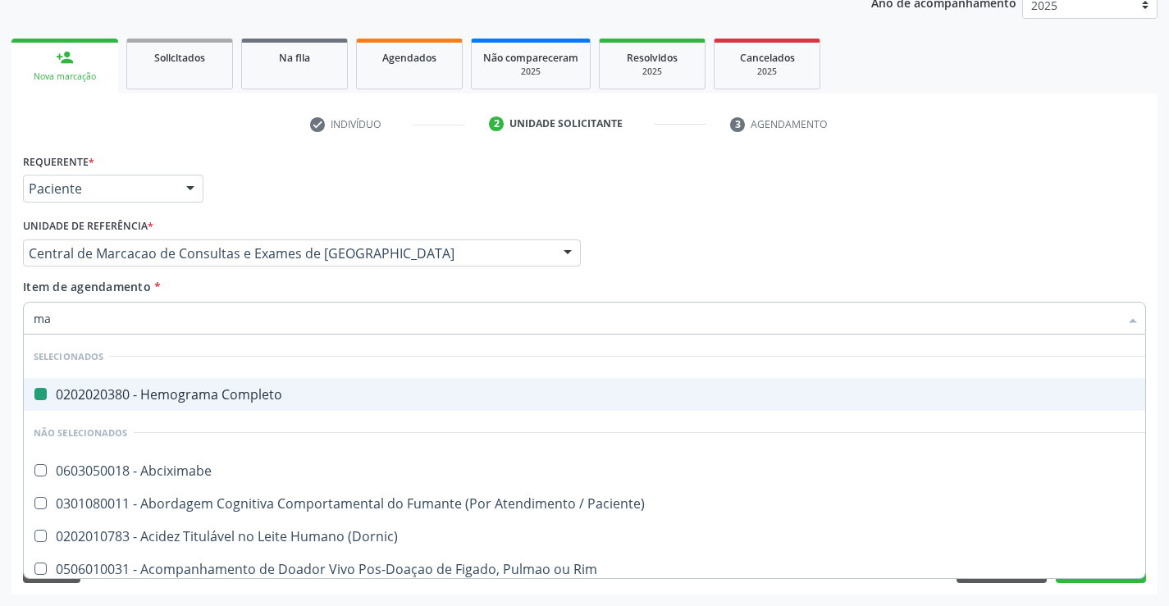
type input "mag"
checkbox Completo "false"
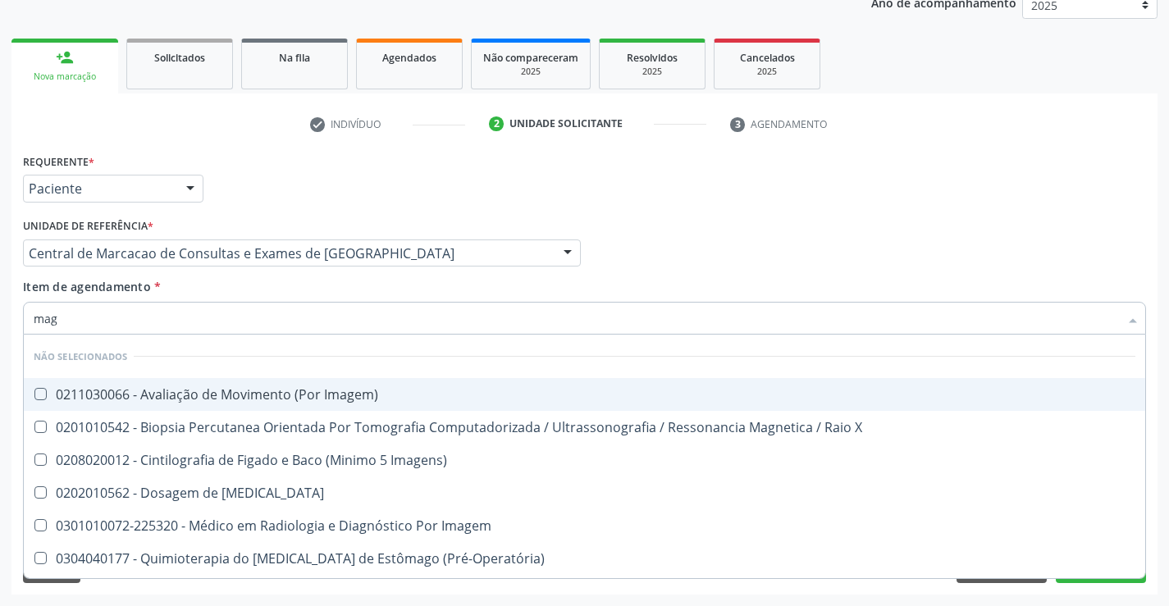
type input "magn"
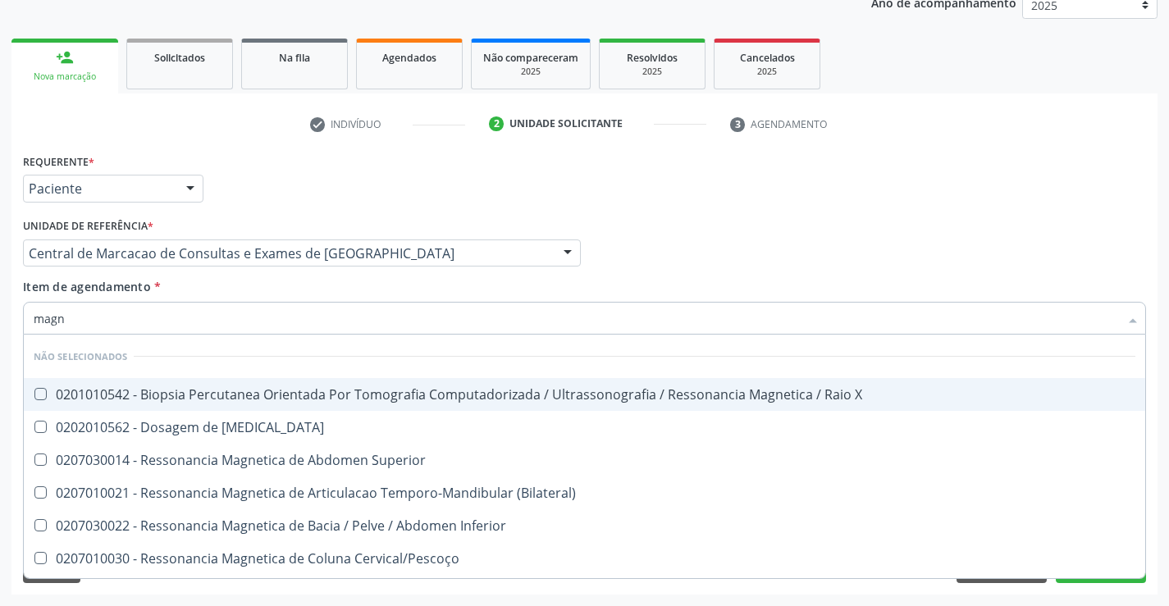
click at [264, 401] on div "0201010542 - Biopsia Percutanea Orientada Por Tomografia Computadorizada / Ultr…" at bounding box center [584, 394] width 1101 height 13
click at [265, 392] on div "0201010542 - Biopsia Percutanea Orientada Por Tomografia Computadorizada / Ultr…" at bounding box center [584, 394] width 1101 height 13
checkbox X "false"
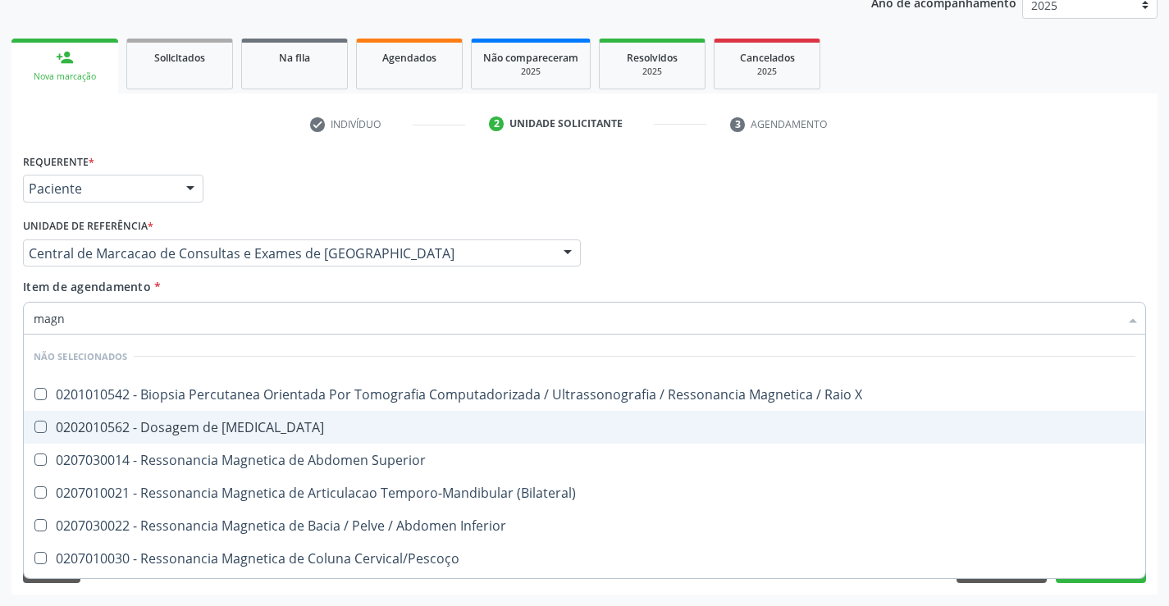
click at [259, 436] on span "0202010562 - Dosagem de [MEDICAL_DATA]" at bounding box center [584, 427] width 1121 height 33
checkbox Magnesio "true"
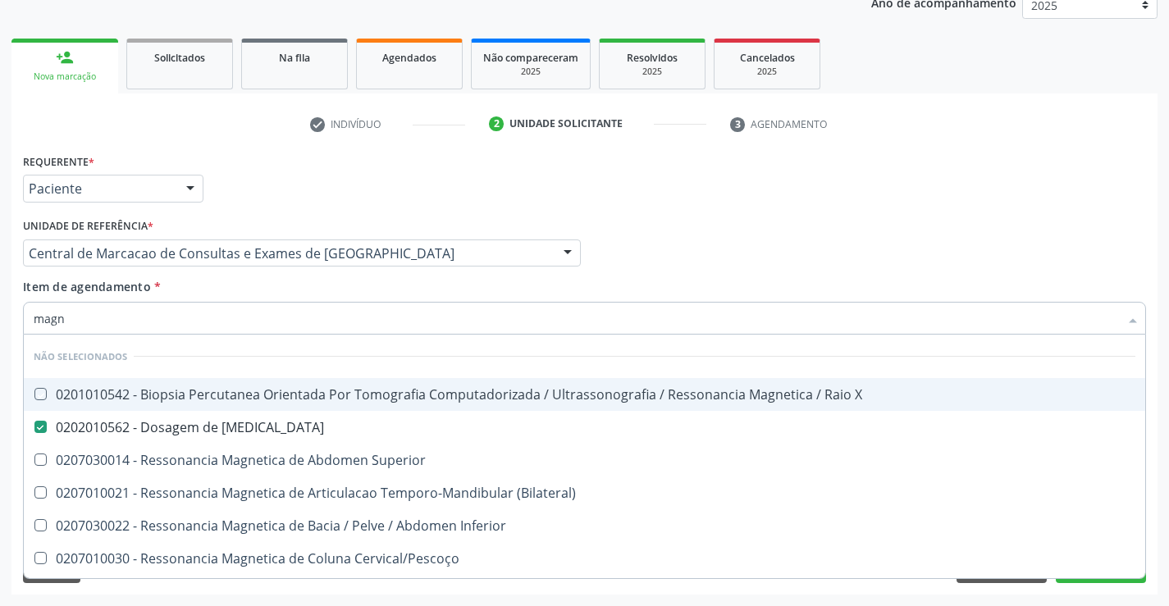
click at [344, 289] on div "Item de agendamento * magn Desfazer seleção Não selecionados 0201010542 - Biops…" at bounding box center [584, 304] width 1123 height 52
checkbox X "true"
checkbox Superior "true"
checkbox \(Bilateral\) "true"
checkbox Inferior "true"
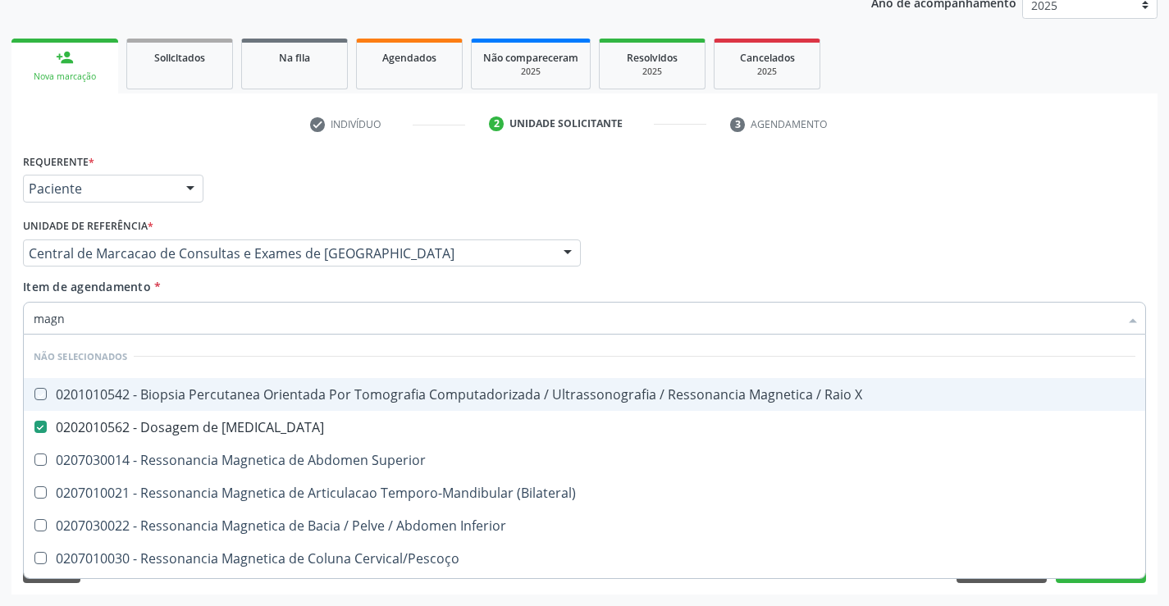
checkbox Cervical\/Pescoço "true"
checkbox Lombo-Sacra "true"
checkbox Toracica "true"
checkbox Cine "true"
checkbox Cranio "true"
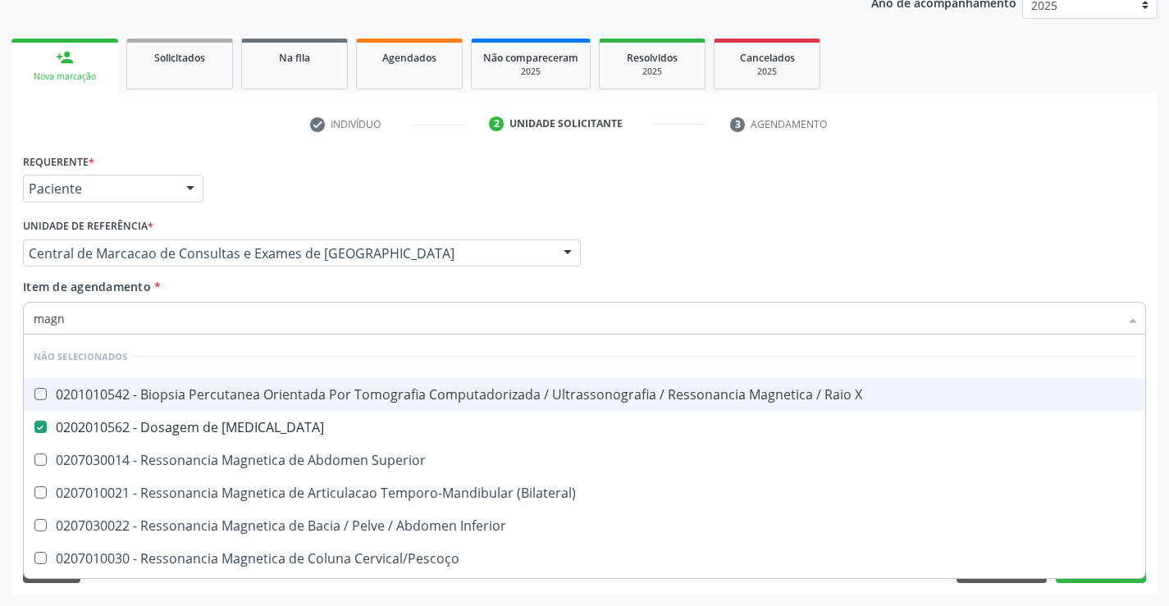
checkbox \(Unilateral\) "true"
checkbox Torax "true"
checkbox Turcica "true"
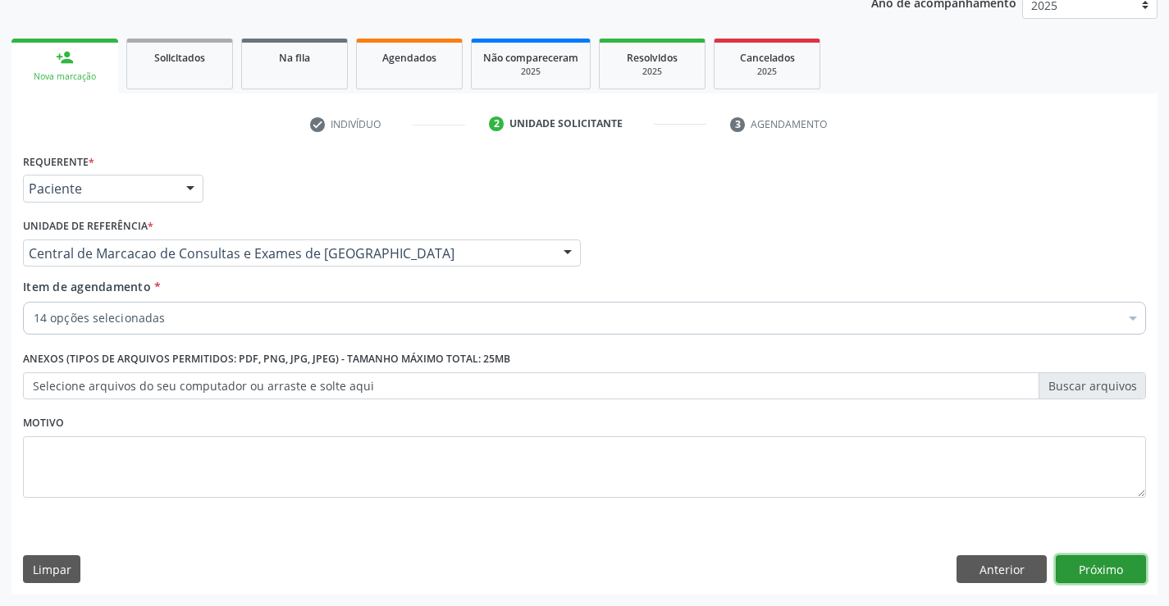
click at [1092, 567] on button "Próximo" at bounding box center [1100, 569] width 90 height 28
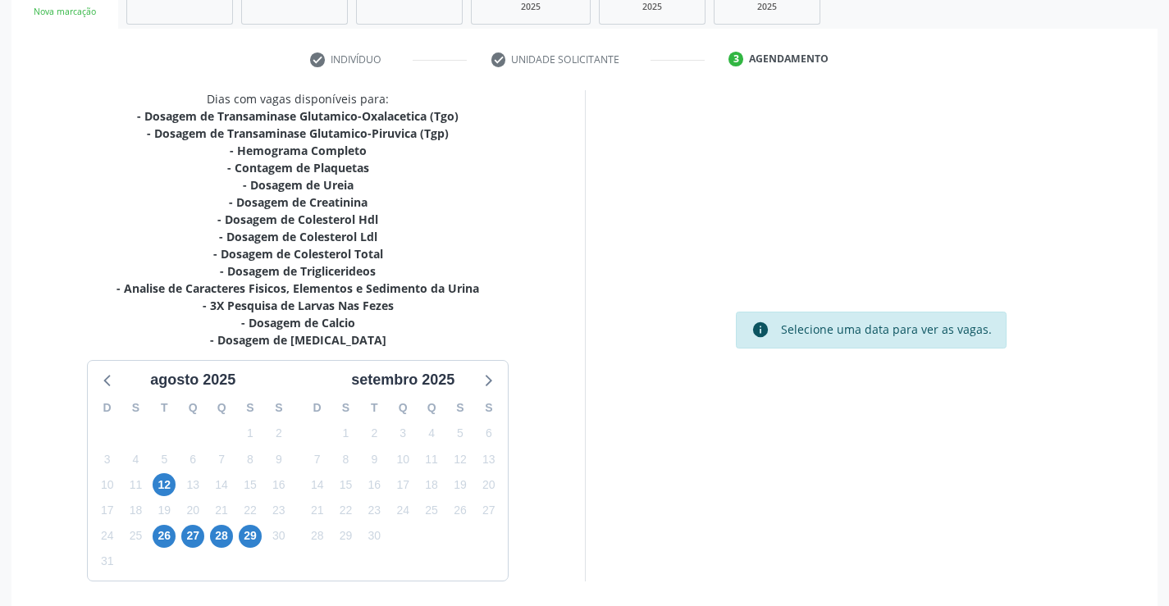
scroll to position [331, 0]
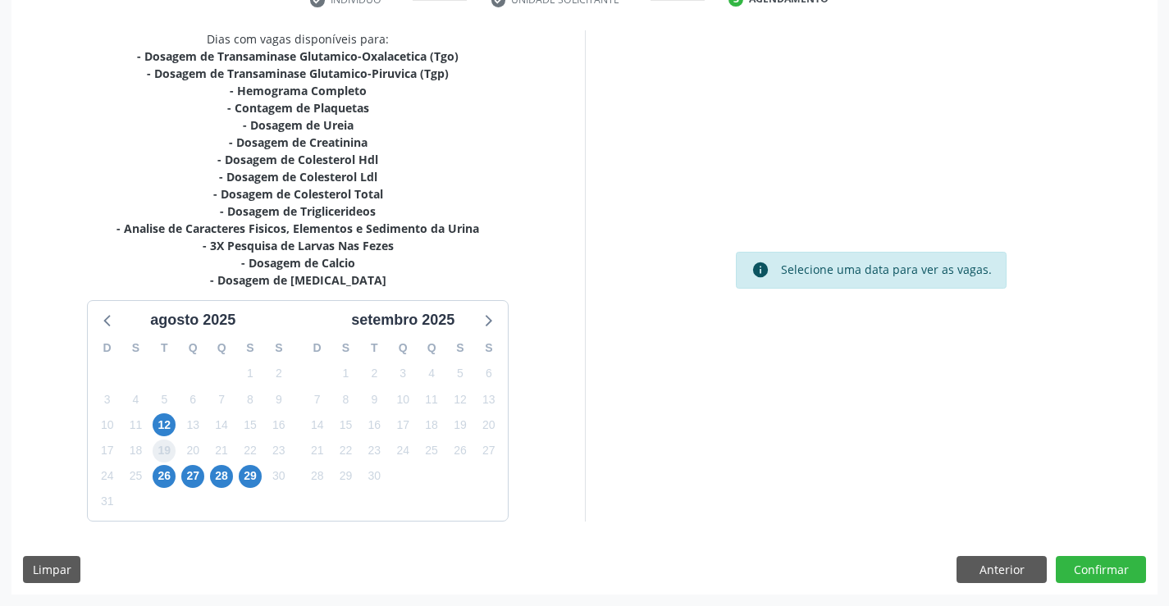
click at [157, 458] on span "19" at bounding box center [164, 451] width 23 height 23
click at [168, 477] on span "26" at bounding box center [164, 476] width 23 height 23
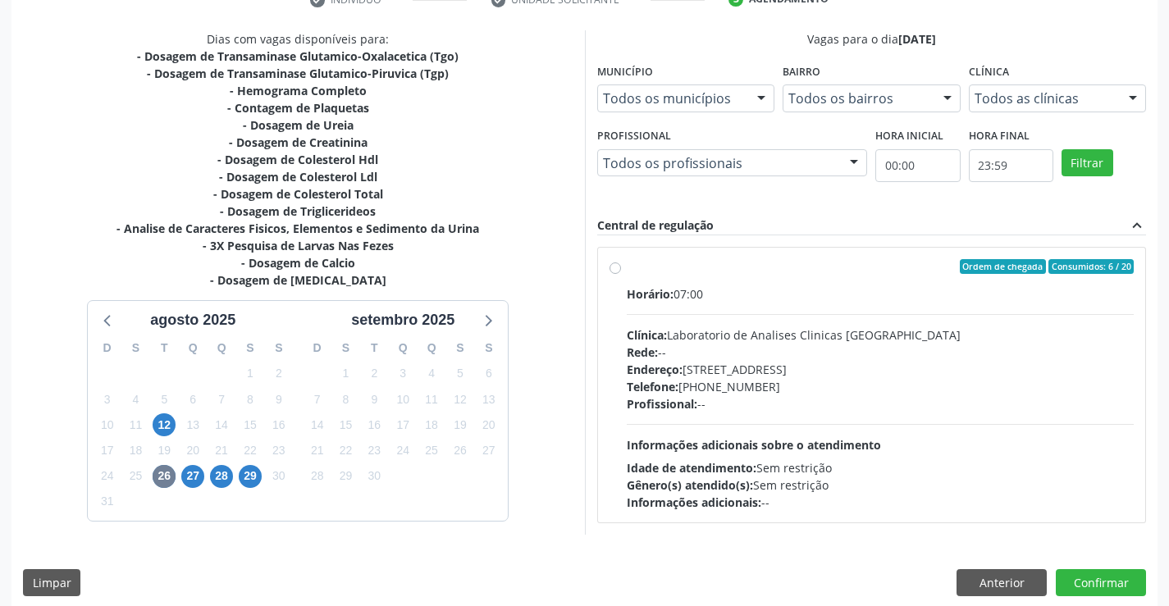
click at [803, 405] on div "Profissional: --" at bounding box center [881, 403] width 508 height 17
click at [621, 274] on input "Ordem de chegada Consumidos: 6 / 20 Horário: 07:00 Clínica: Laboratorio de Anal…" at bounding box center [614, 266] width 11 height 15
radio input "true"
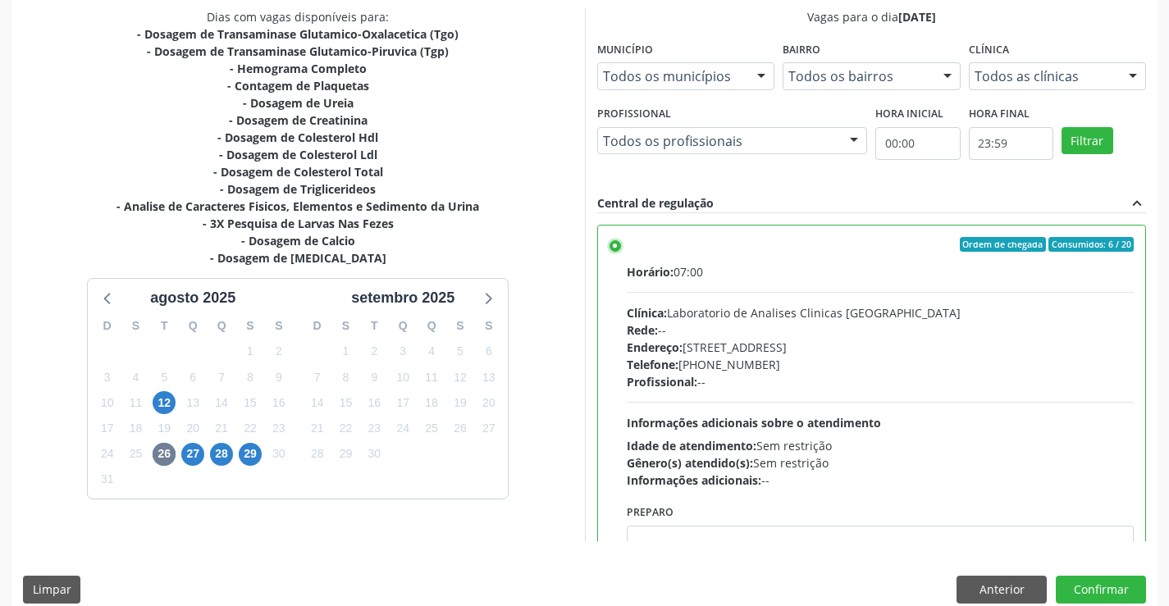
scroll to position [374, 0]
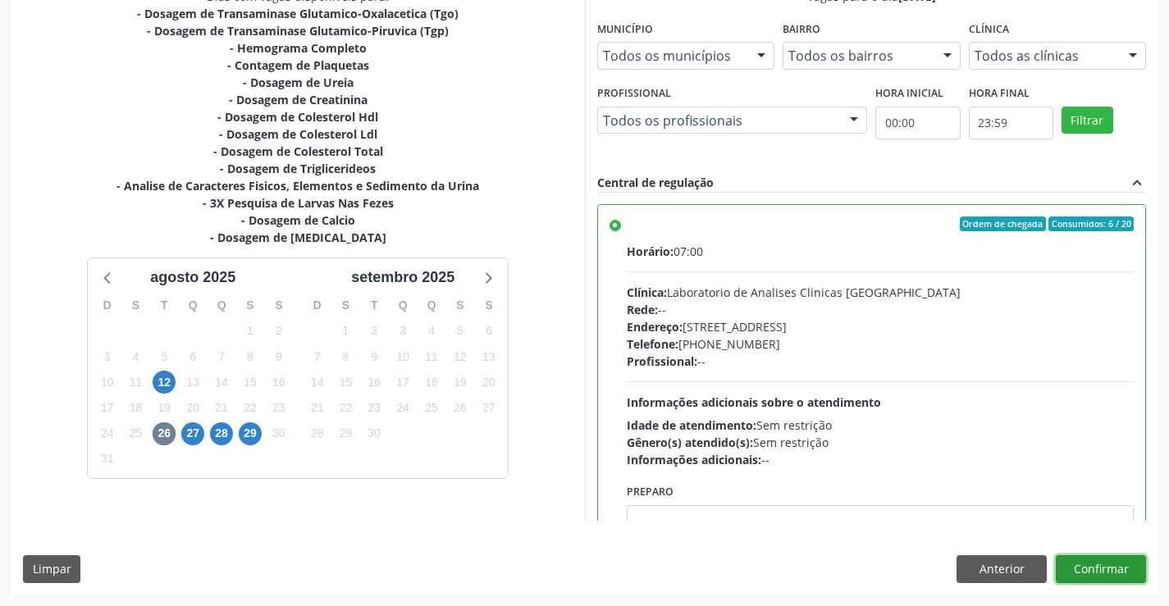
click at [1111, 563] on button "Confirmar" at bounding box center [1100, 569] width 90 height 28
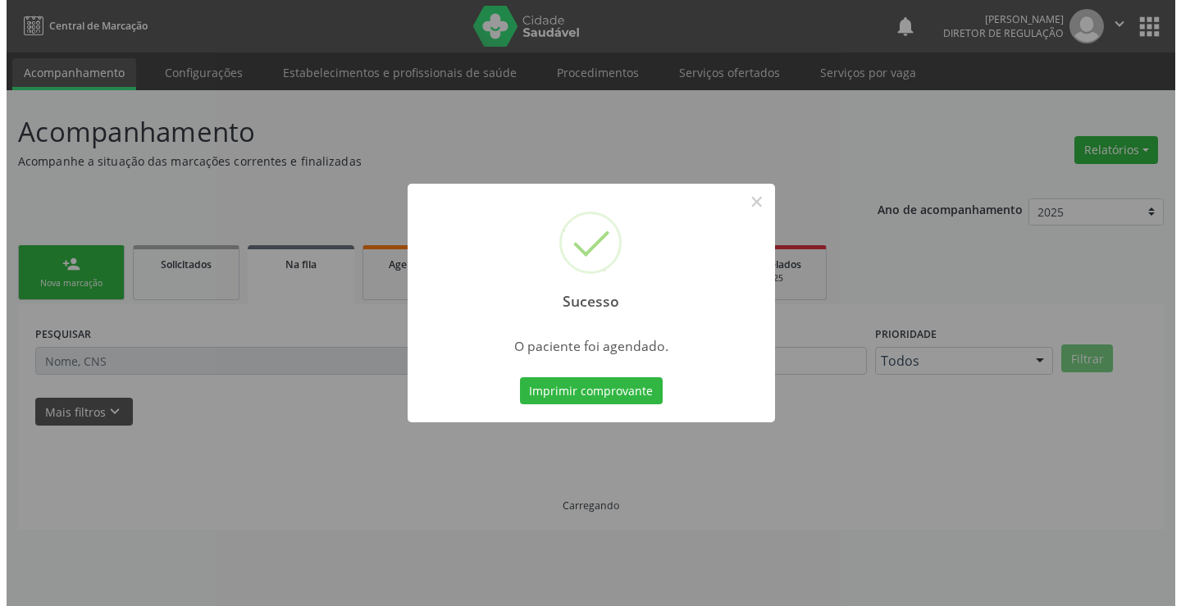
scroll to position [0, 0]
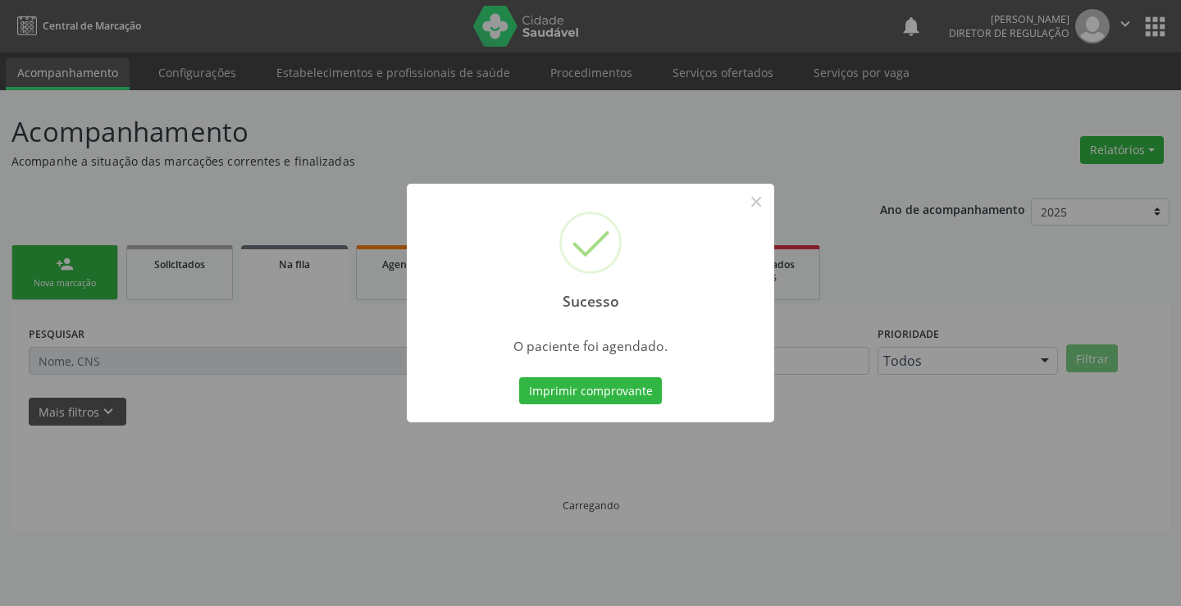
click at [519, 377] on button "Imprimir comprovante" at bounding box center [590, 391] width 143 height 28
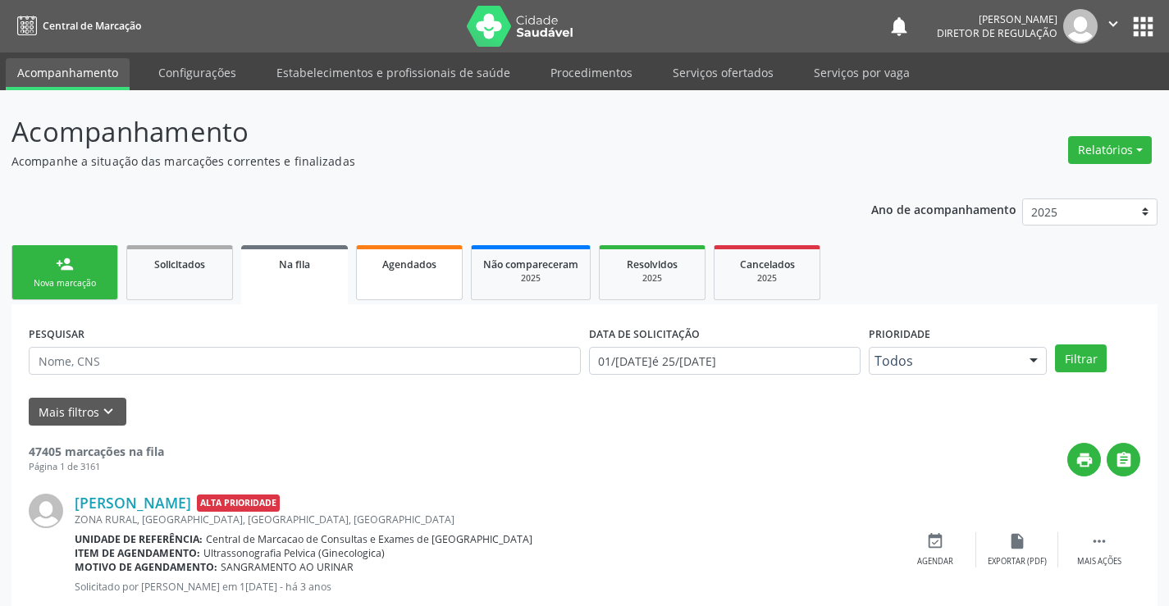
click at [424, 280] on link "Agendados" at bounding box center [409, 272] width 107 height 55
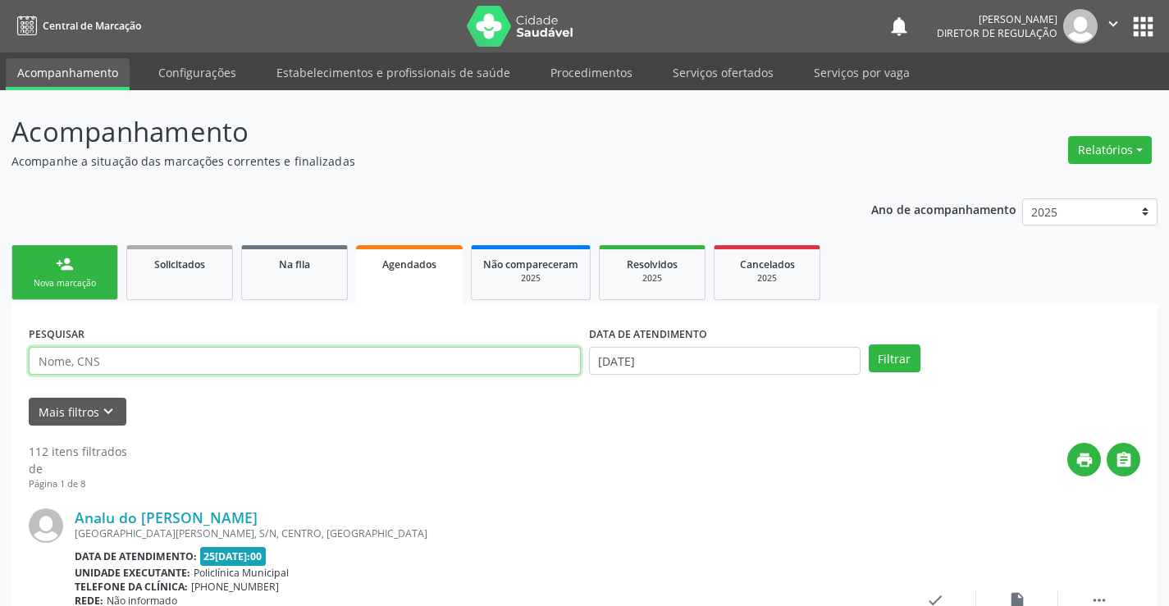
click at [39, 358] on input "text" at bounding box center [305, 361] width 552 height 28
paste input "706 3067 5197 5776"
type input "706 3067 5197 5776"
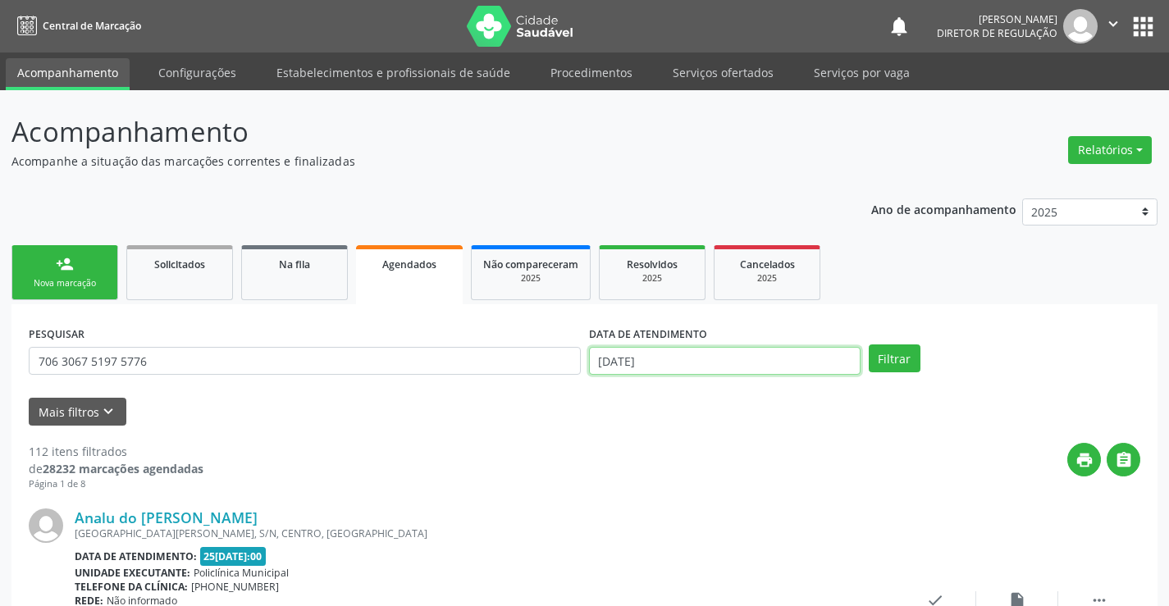
click at [825, 361] on input "25/08/2025" at bounding box center [724, 361] width 271 height 28
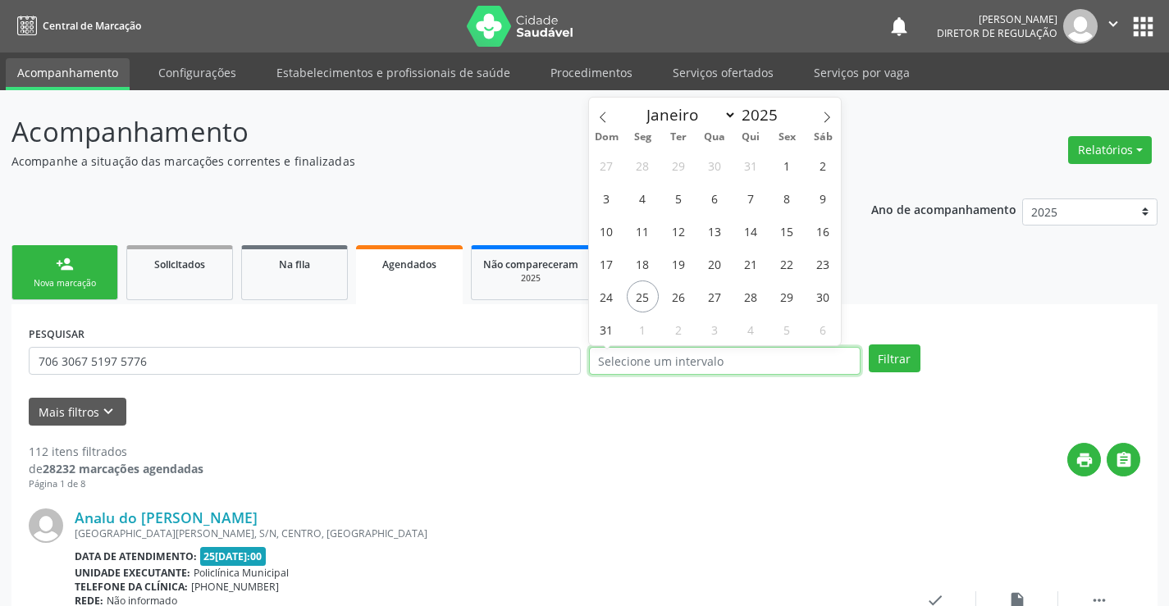
click at [869, 344] on button "Filtrar" at bounding box center [895, 358] width 52 height 28
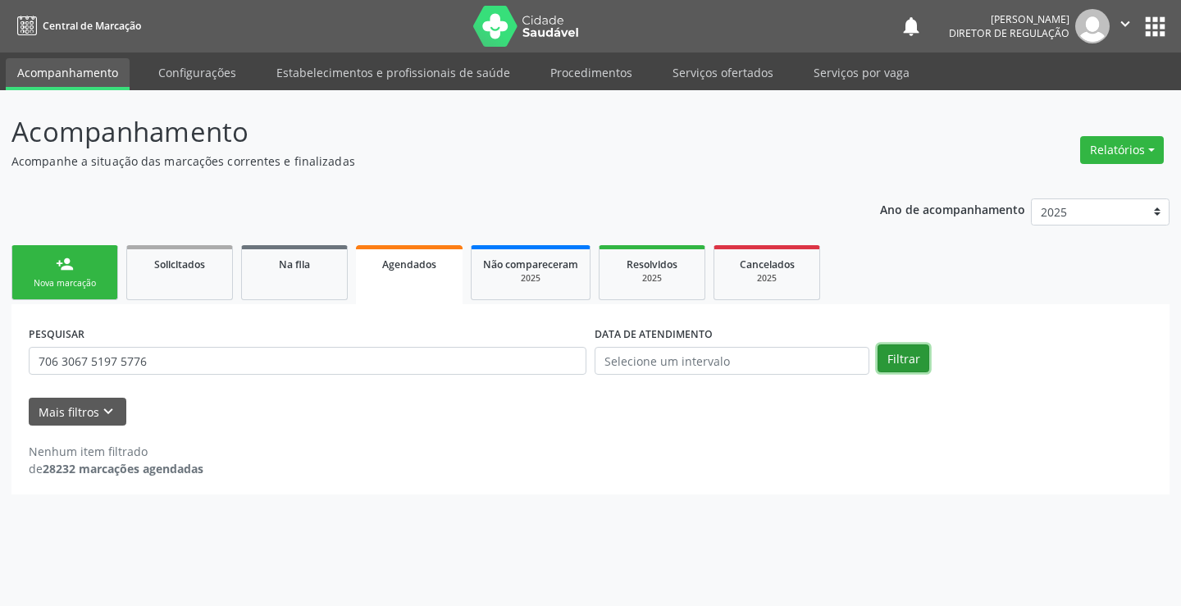
click at [900, 364] on button "Filtrar" at bounding box center [904, 358] width 52 height 28
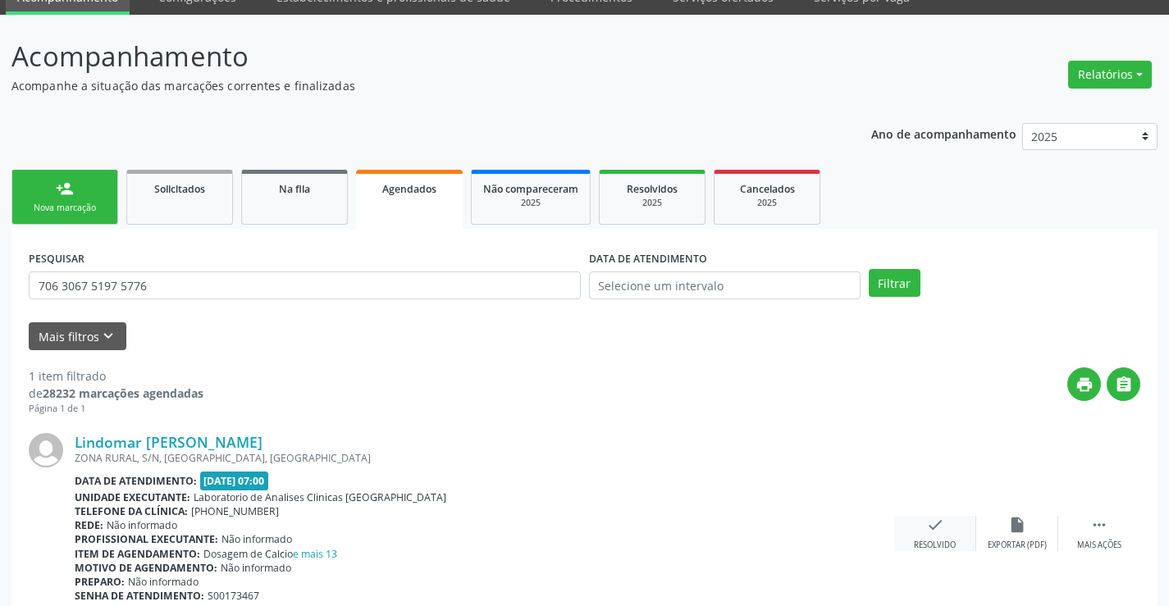
scroll to position [149, 0]
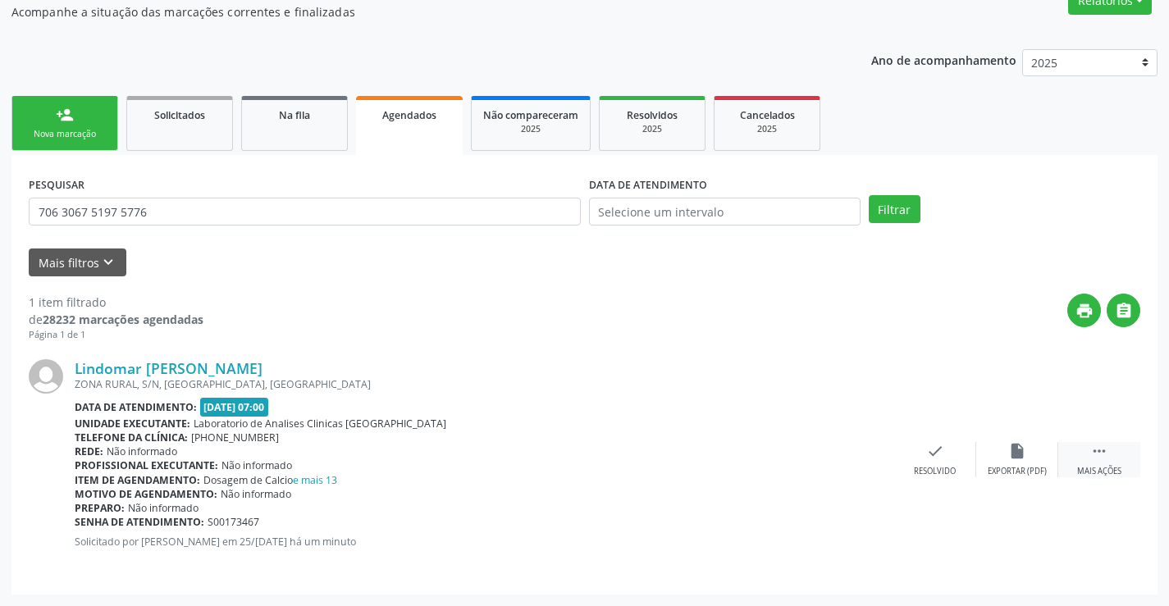
click at [1098, 450] on icon "" at bounding box center [1099, 451] width 18 height 18
click at [1013, 453] on icon "edit" at bounding box center [1017, 451] width 18 height 18
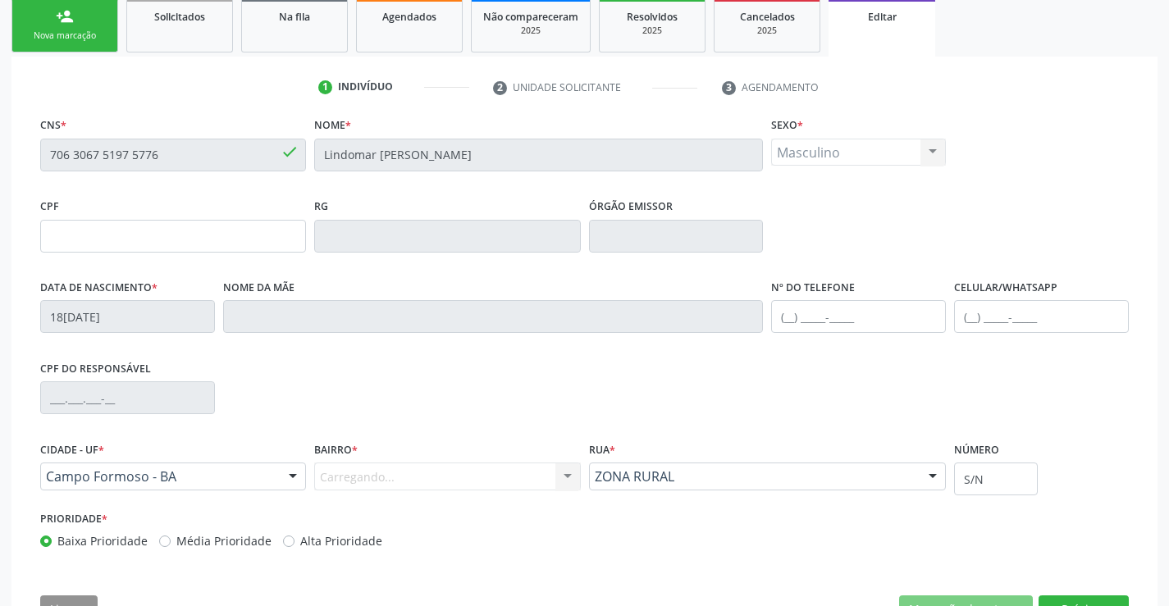
scroll to position [305, 0]
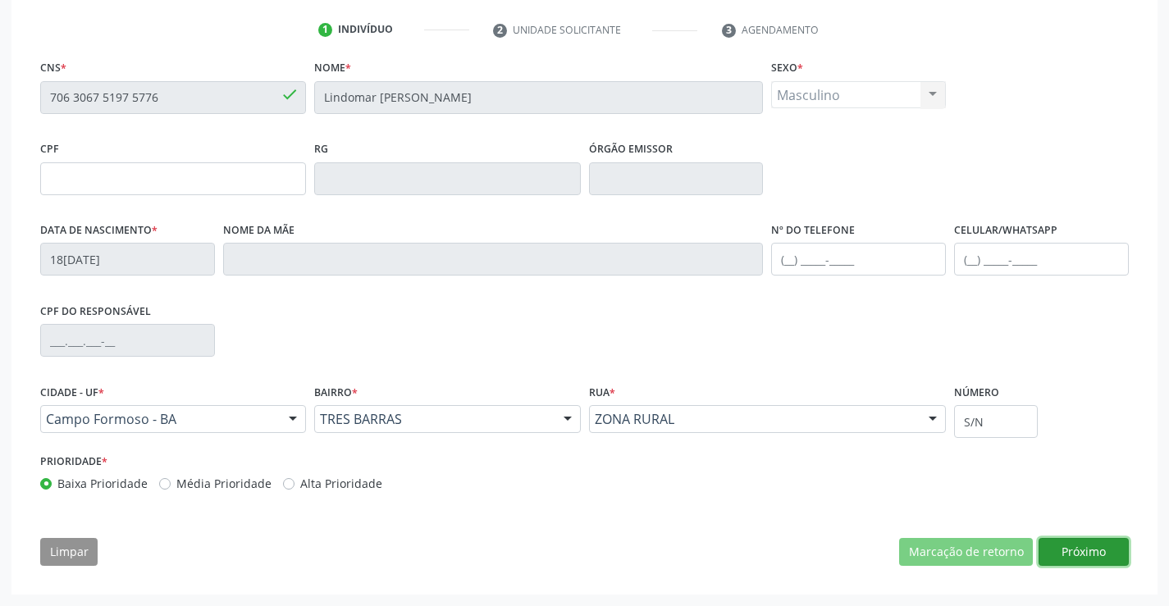
click at [1077, 550] on button "Próximo" at bounding box center [1083, 552] width 90 height 28
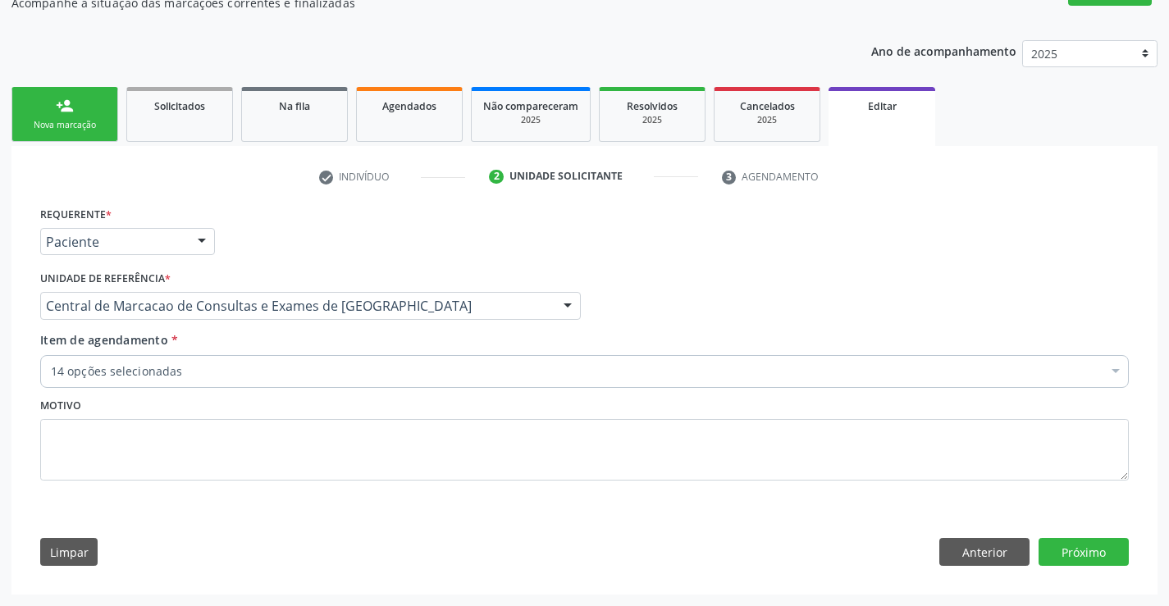
scroll to position [158, 0]
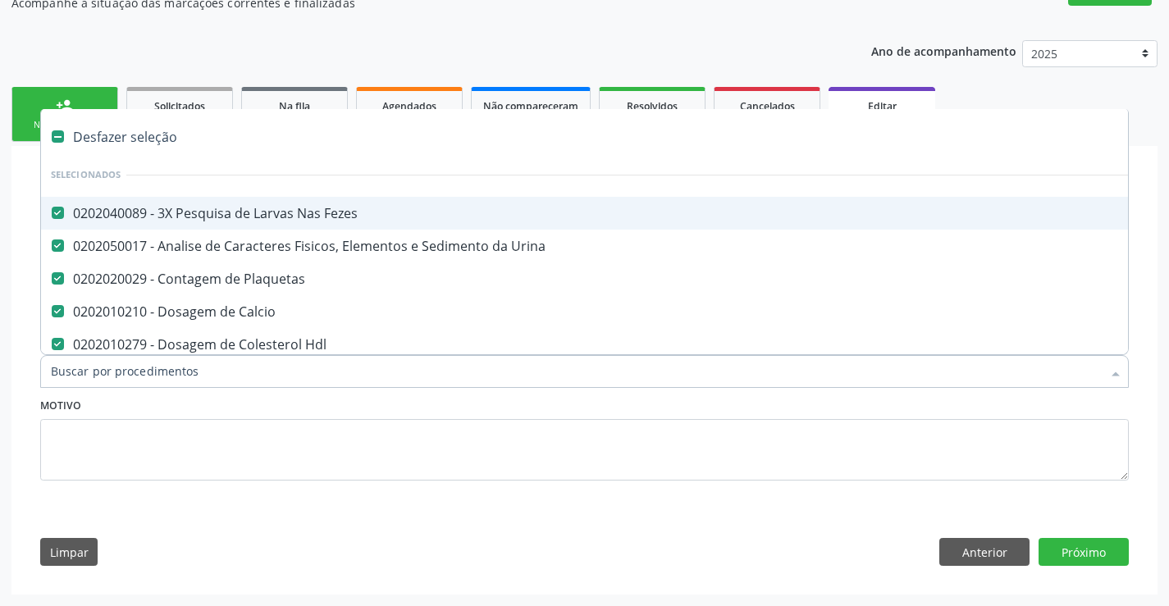
type input "g"
checkbox Completo "false"
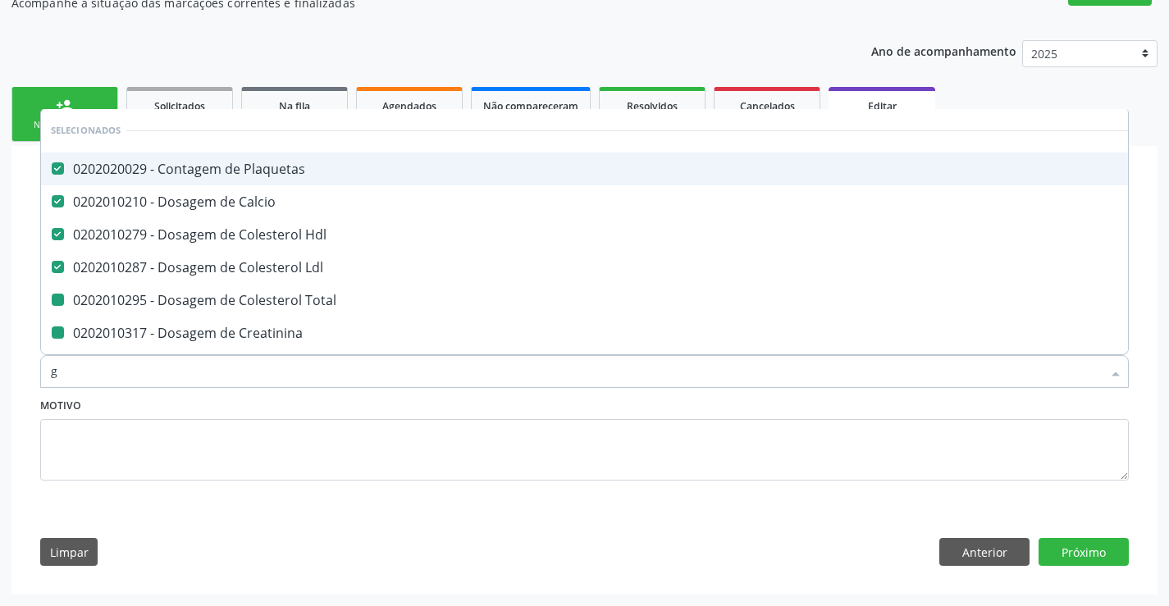
type input "gl"
checkbox Total "false"
checkbox Creatinina "false"
checkbox Magnesio "false"
checkbox \(Tgo\) "false"
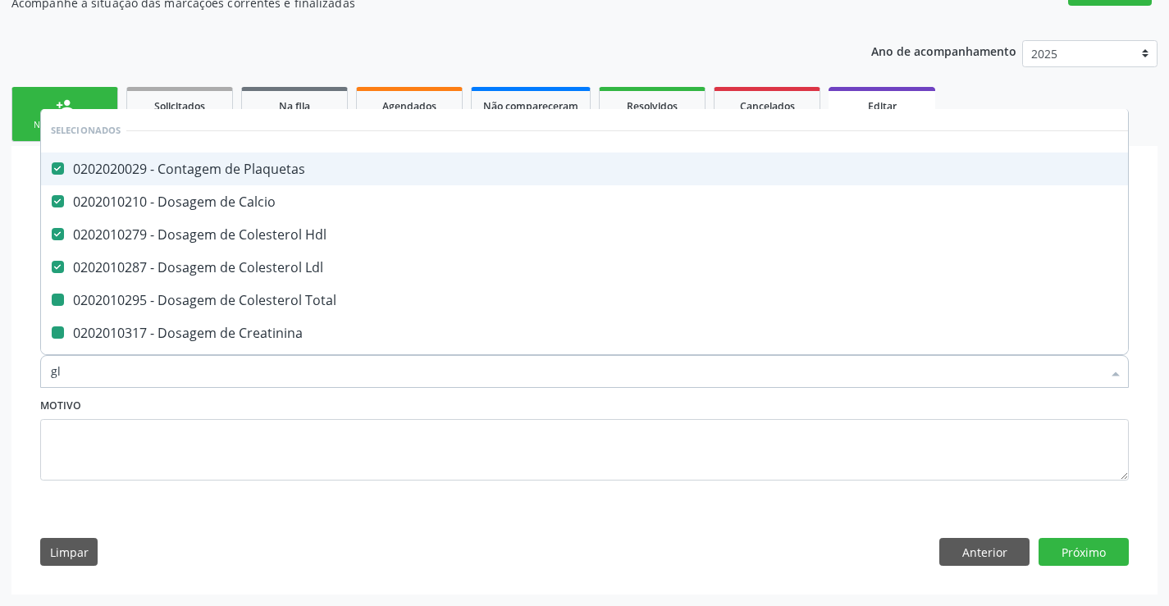
checkbox \(Tgp\) "false"
checkbox Triglicerideos "false"
checkbox Ureia "false"
checkbox Completo "false"
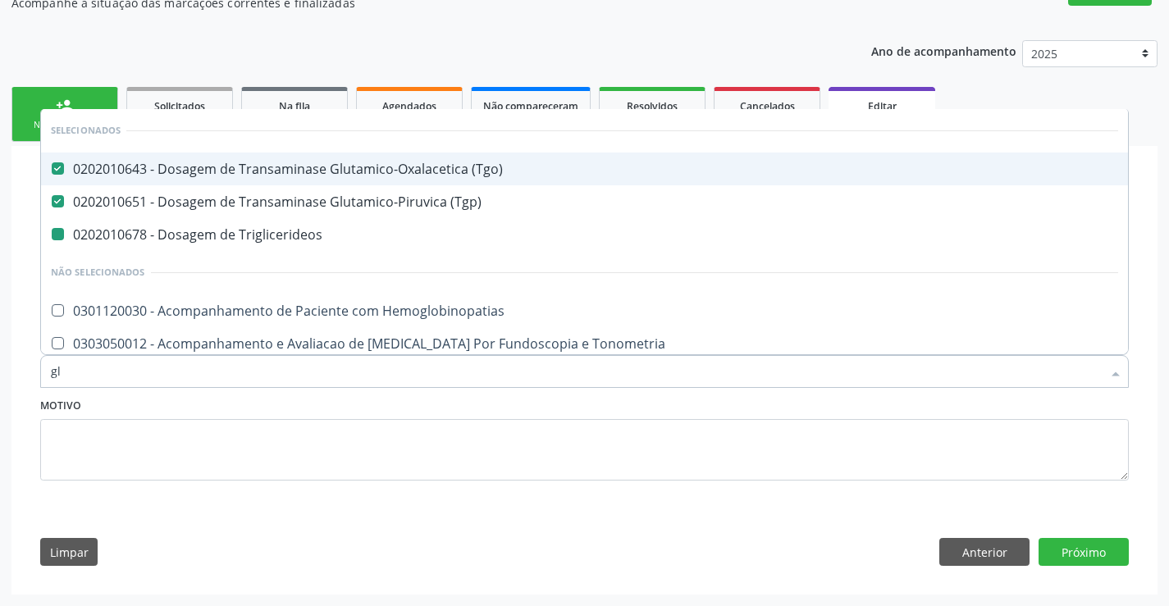
type input "gli"
checkbox Triglicerideos "false"
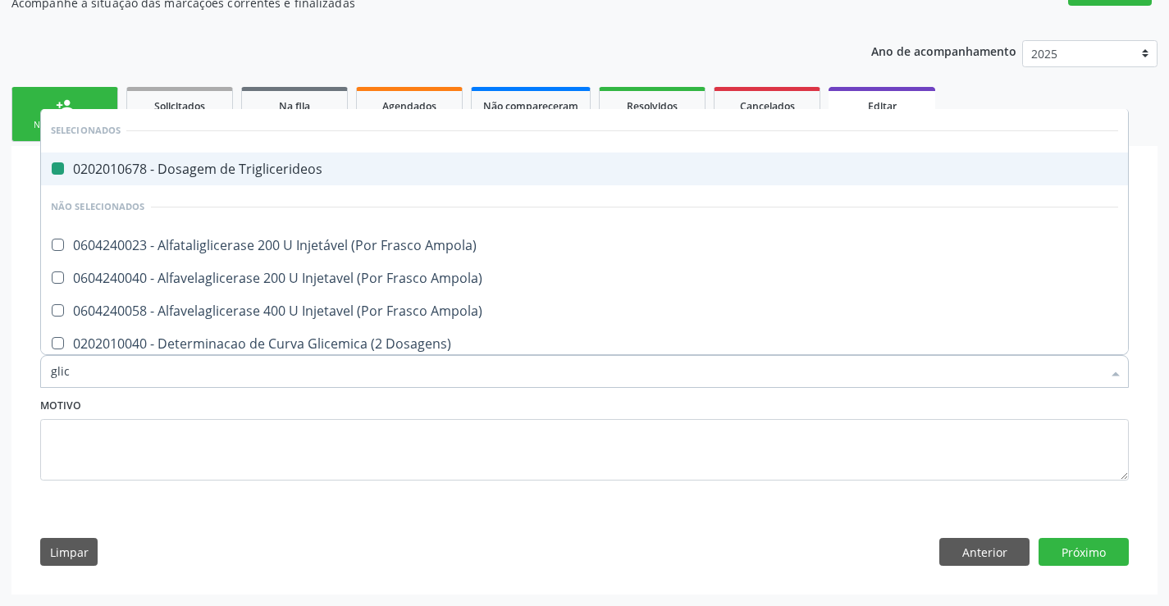
type input "glico"
checkbox Triglicerideos "false"
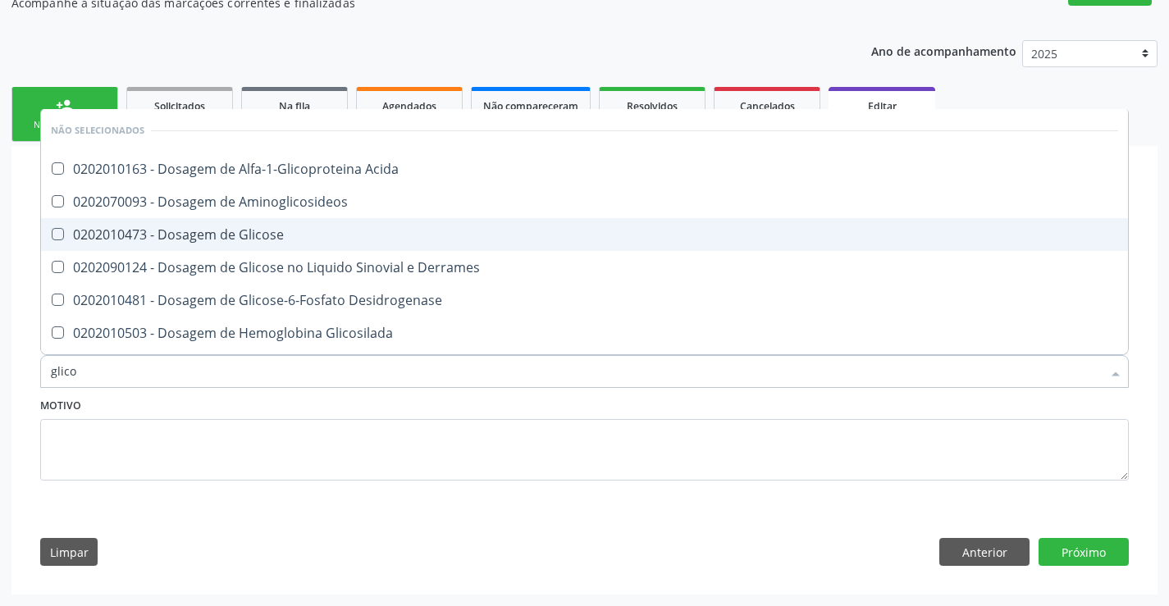
click at [418, 228] on div "0202010473 - Dosagem de Glicose" at bounding box center [584, 234] width 1067 height 13
checkbox Glicose "true"
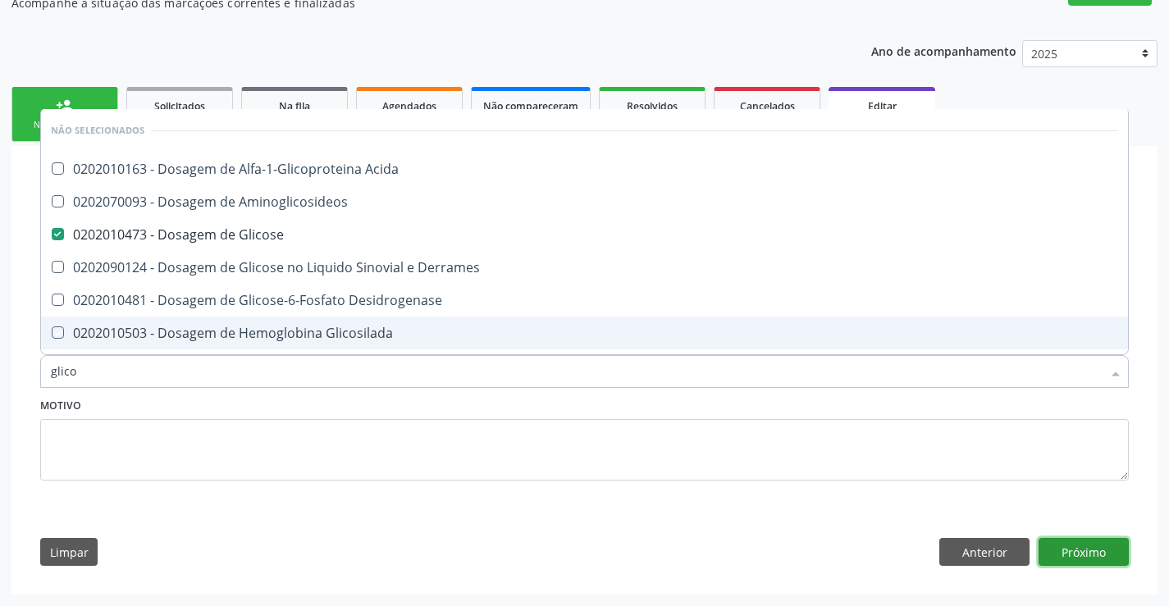
click at [1103, 557] on button "Próximo" at bounding box center [1083, 552] width 90 height 28
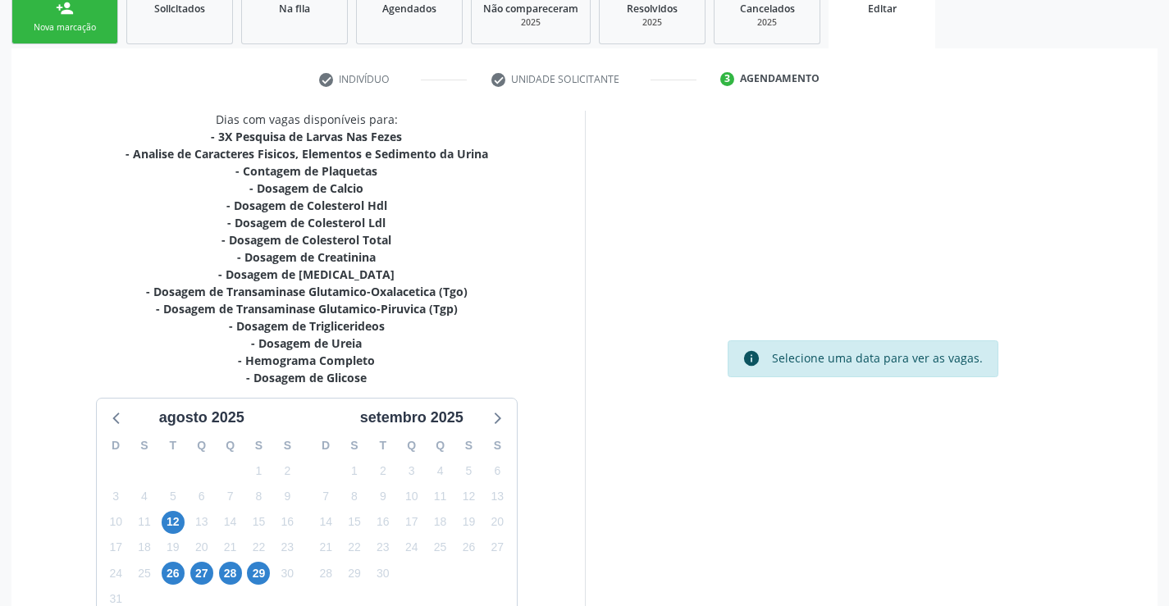
scroll to position [370, 0]
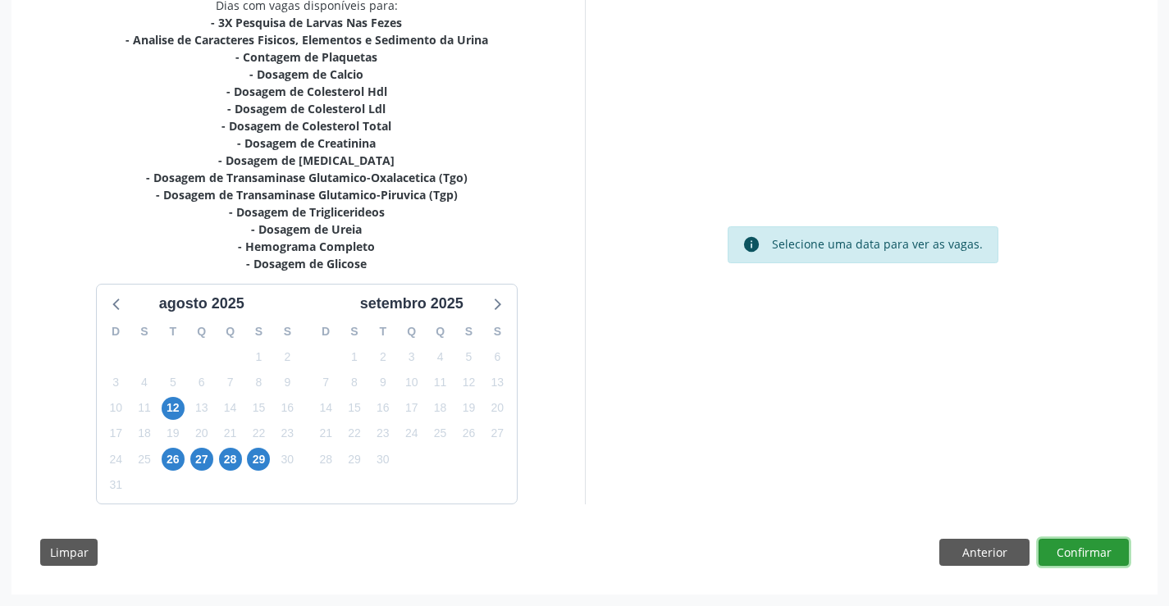
click at [1099, 545] on button "Confirmar" at bounding box center [1083, 553] width 90 height 28
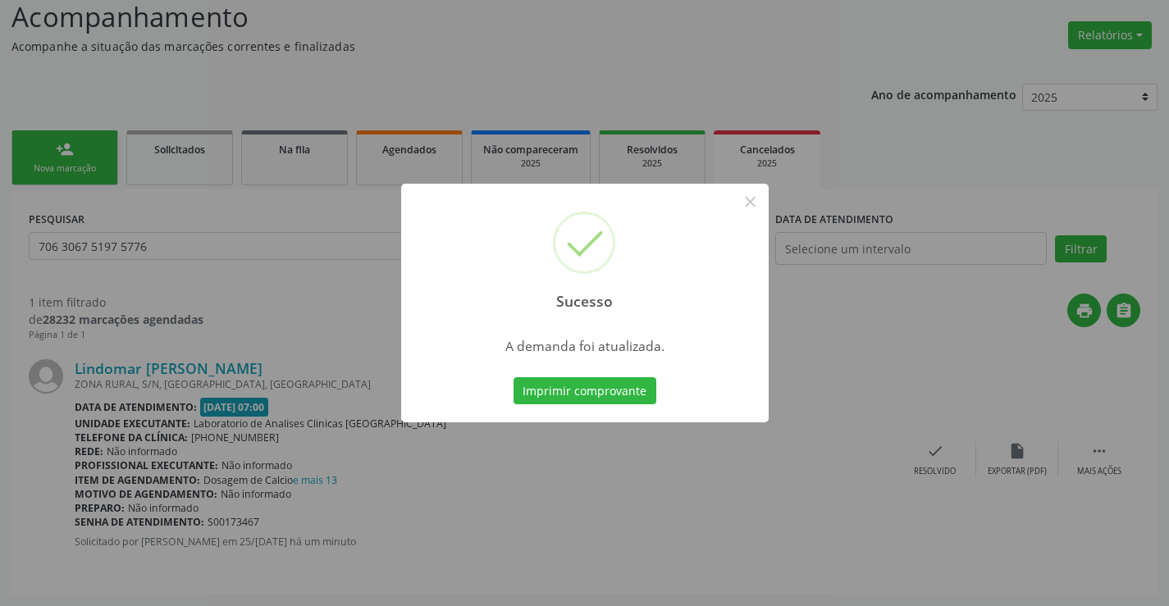
scroll to position [0, 0]
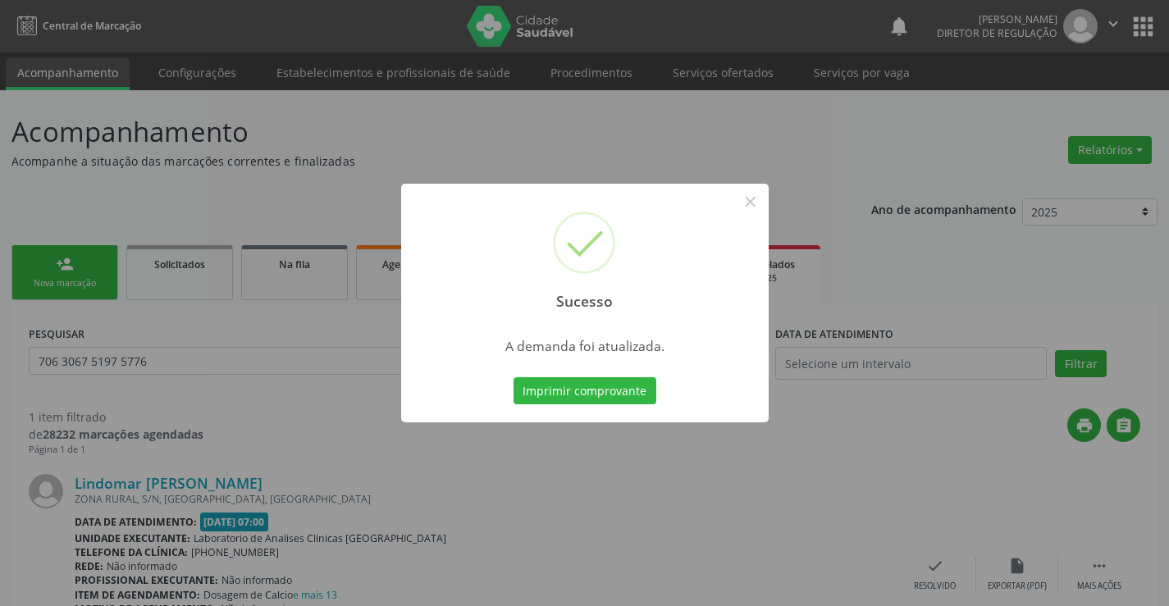
click at [513, 377] on button "Imprimir comprovante" at bounding box center [584, 391] width 143 height 28
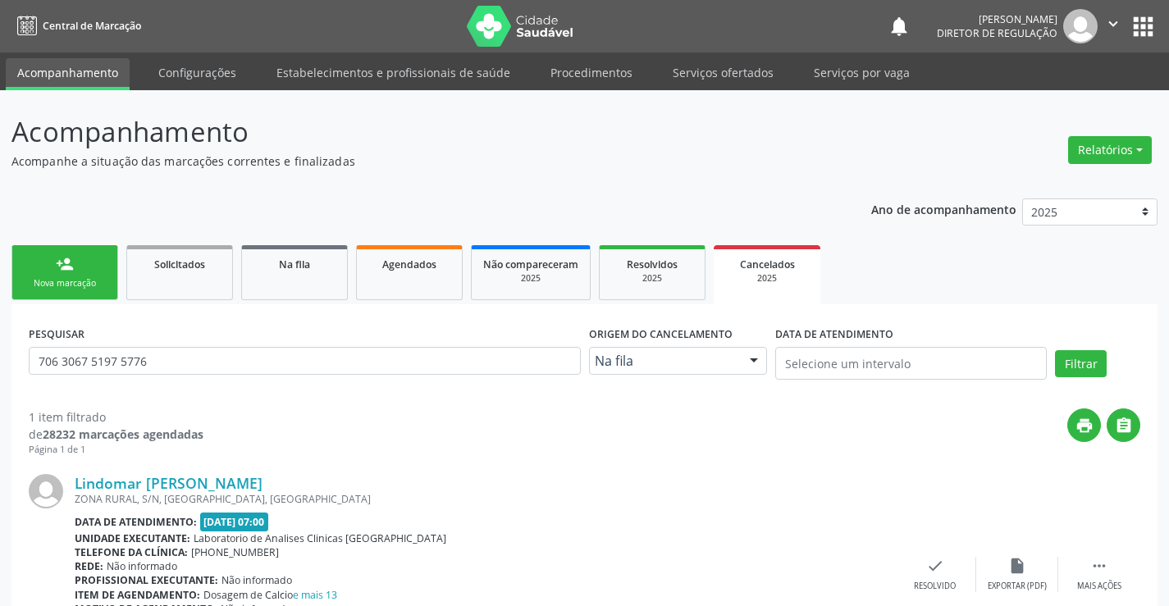
click at [72, 269] on div "person_add" at bounding box center [65, 264] width 18 height 18
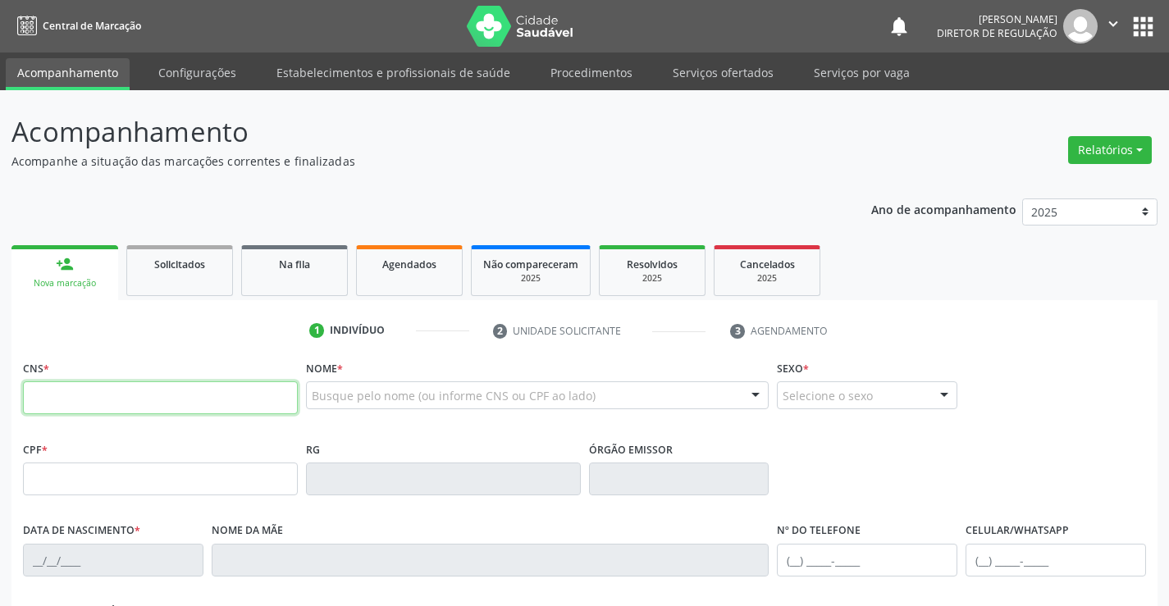
click at [64, 413] on input "text" at bounding box center [160, 397] width 275 height 33
type input "703 2026 8507 2893"
type input "0772517339"
type input "18/01/1974"
type input "(74) 99120-9926"
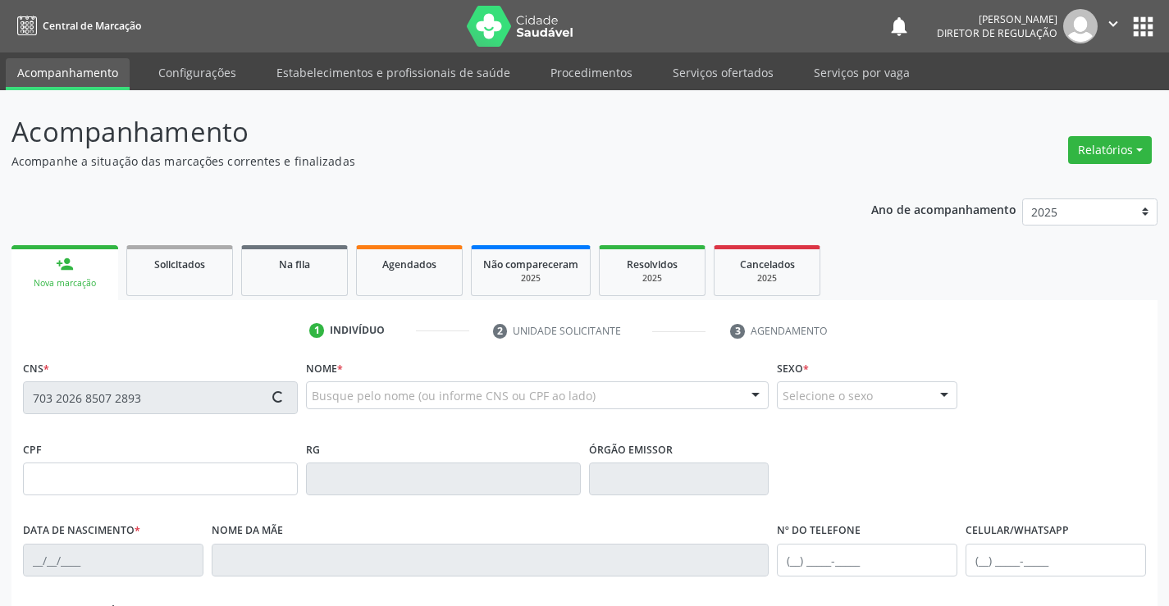
type input "(74) 99120-9926"
type input "664.807.795-68"
type input "sn"
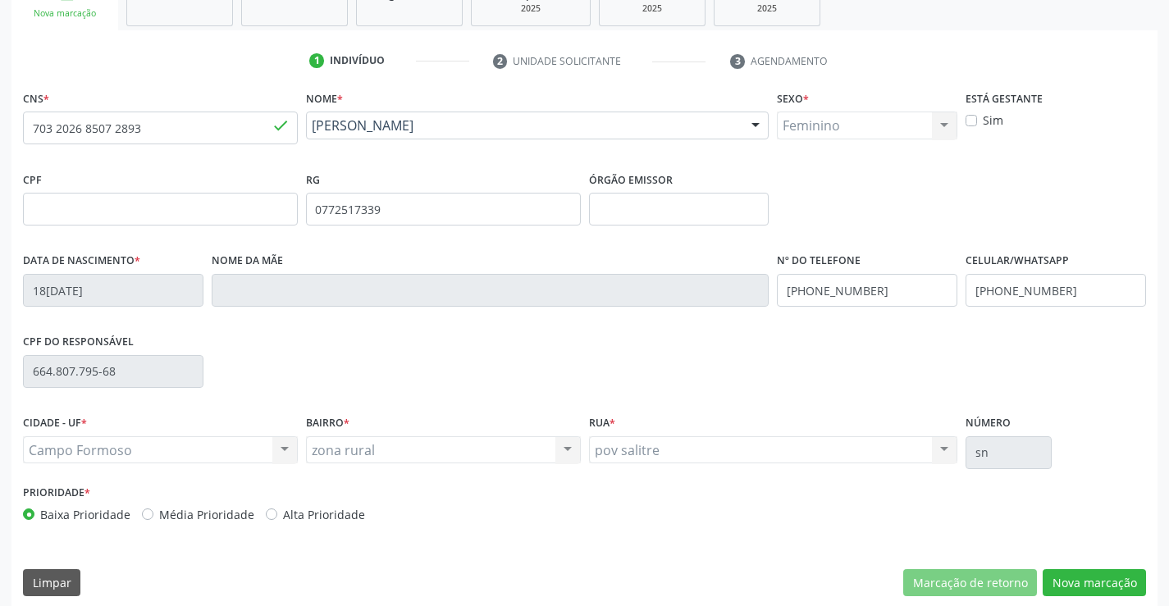
scroll to position [283, 0]
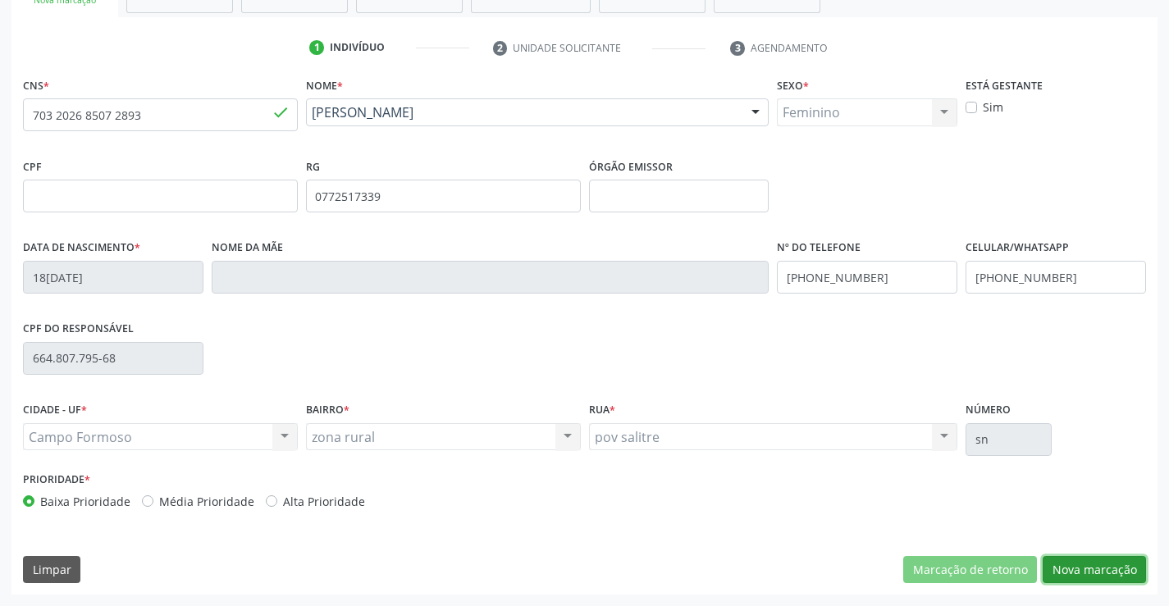
click at [1079, 582] on button "Nova marcação" at bounding box center [1093, 570] width 103 height 28
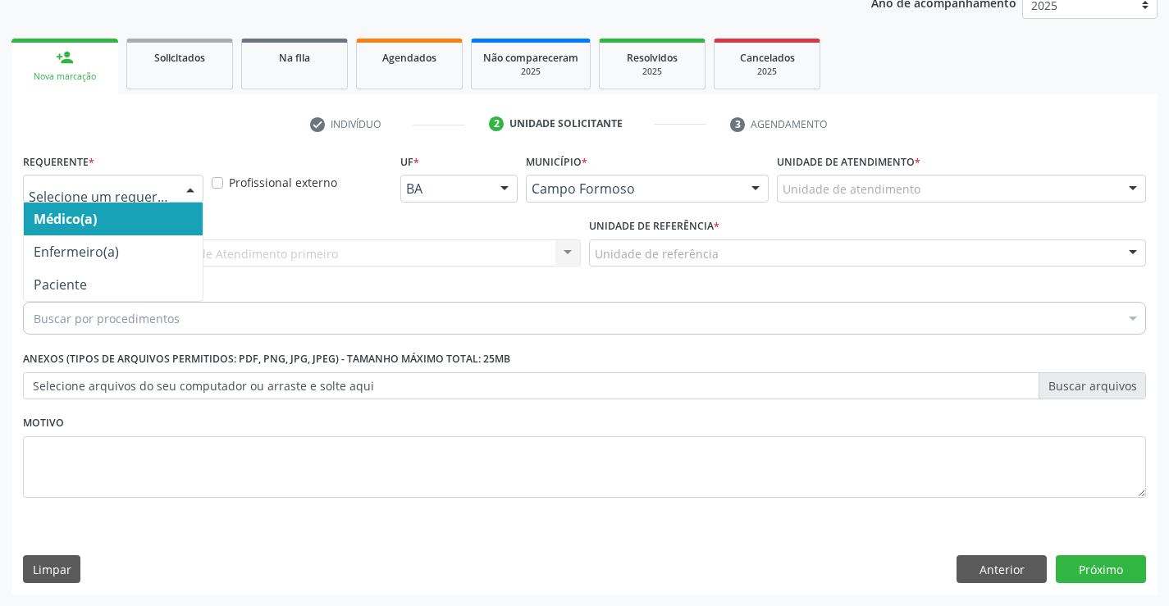
click at [178, 193] on div at bounding box center [190, 190] width 25 height 28
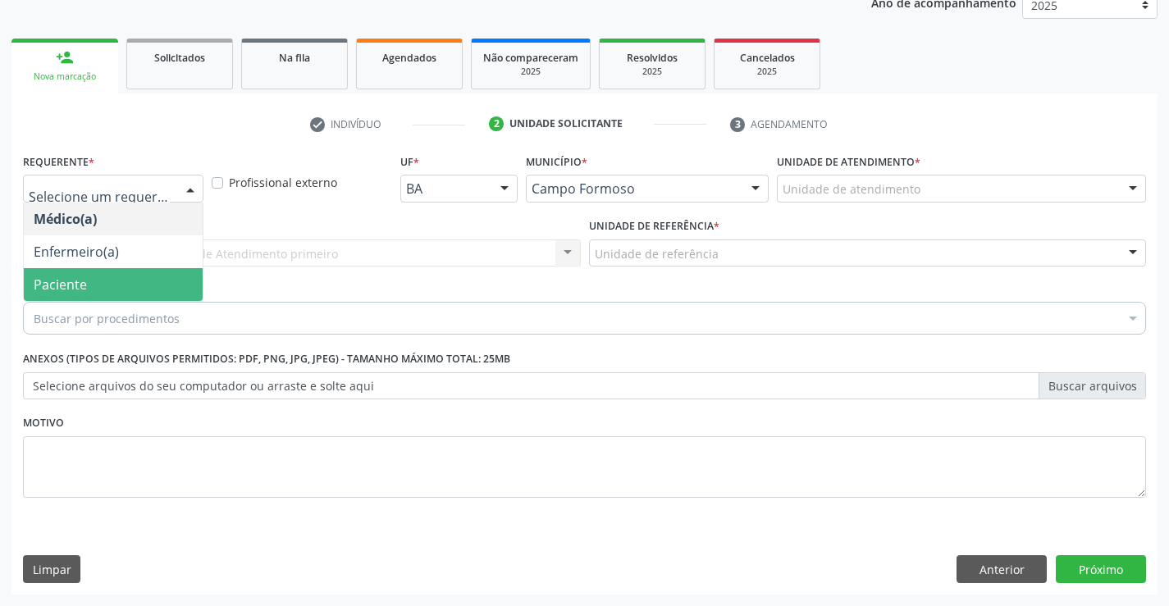
click at [134, 283] on span "Paciente" at bounding box center [113, 284] width 179 height 33
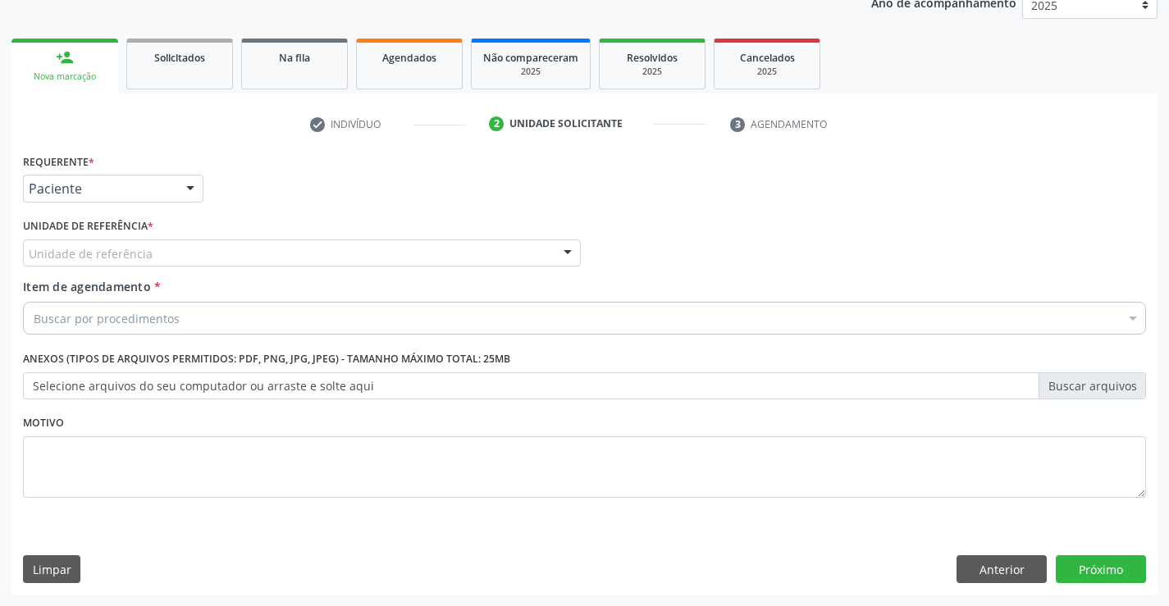
click at [267, 254] on div "Unidade de referência" at bounding box center [302, 253] width 558 height 28
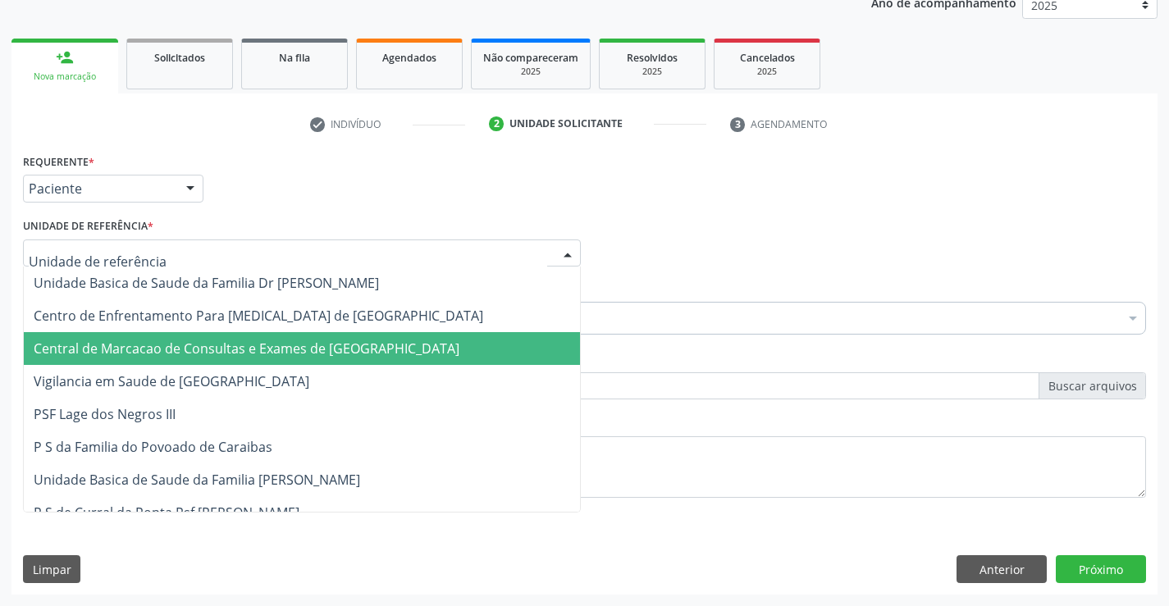
click at [257, 337] on span "Central de Marcacao de Consultas e Exames de [GEOGRAPHIC_DATA]" at bounding box center [302, 348] width 556 height 33
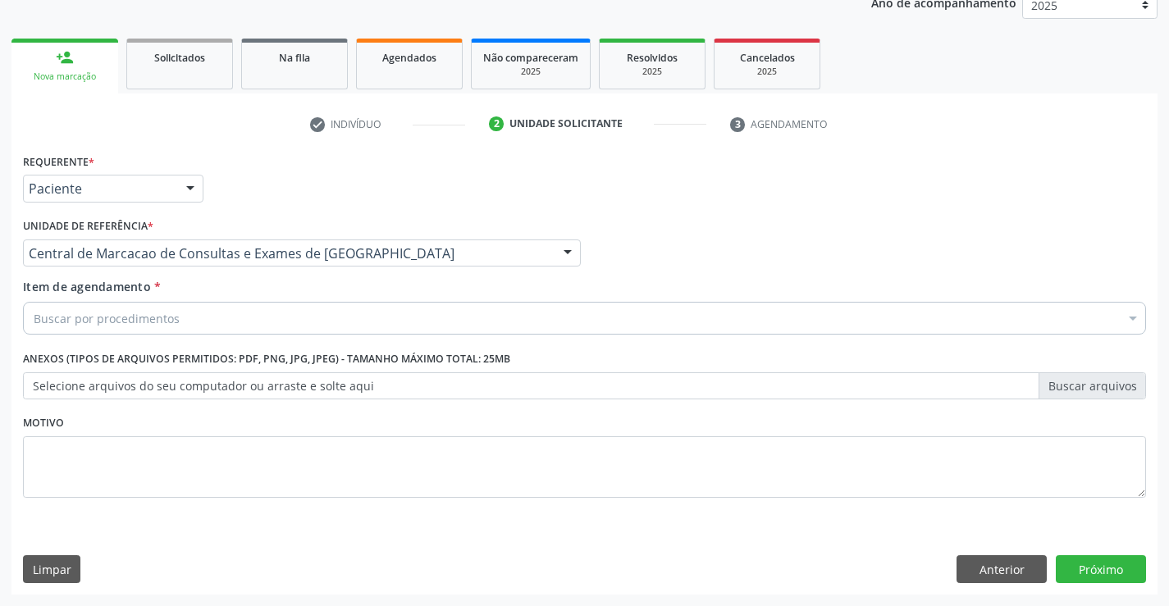
click at [308, 316] on div "Buscar por procedimentos" at bounding box center [584, 318] width 1123 height 33
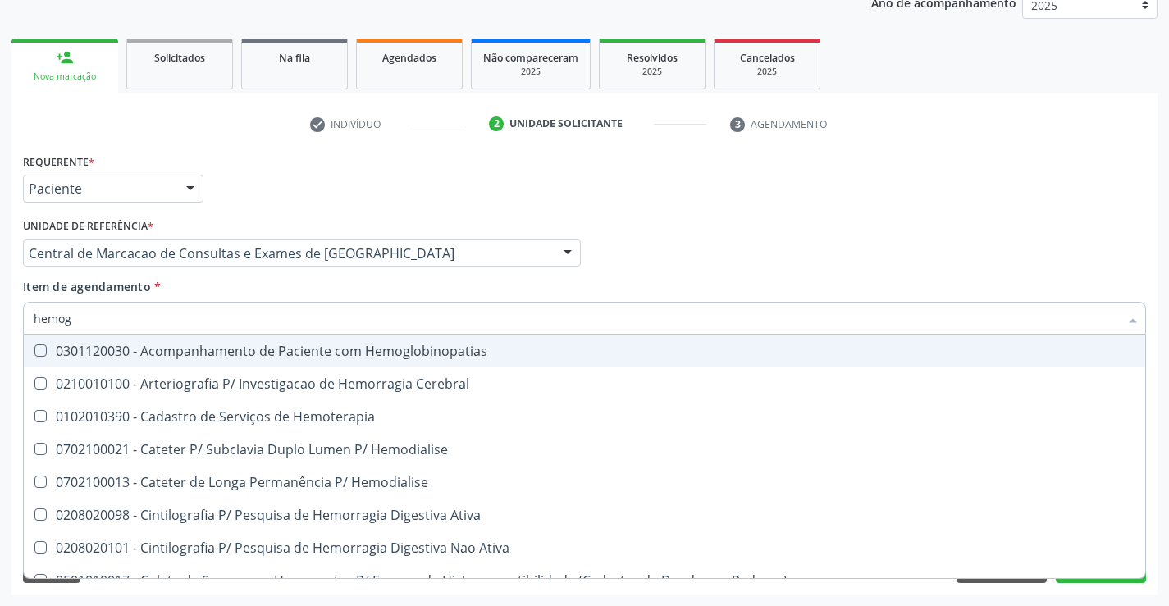
type input "hemogr"
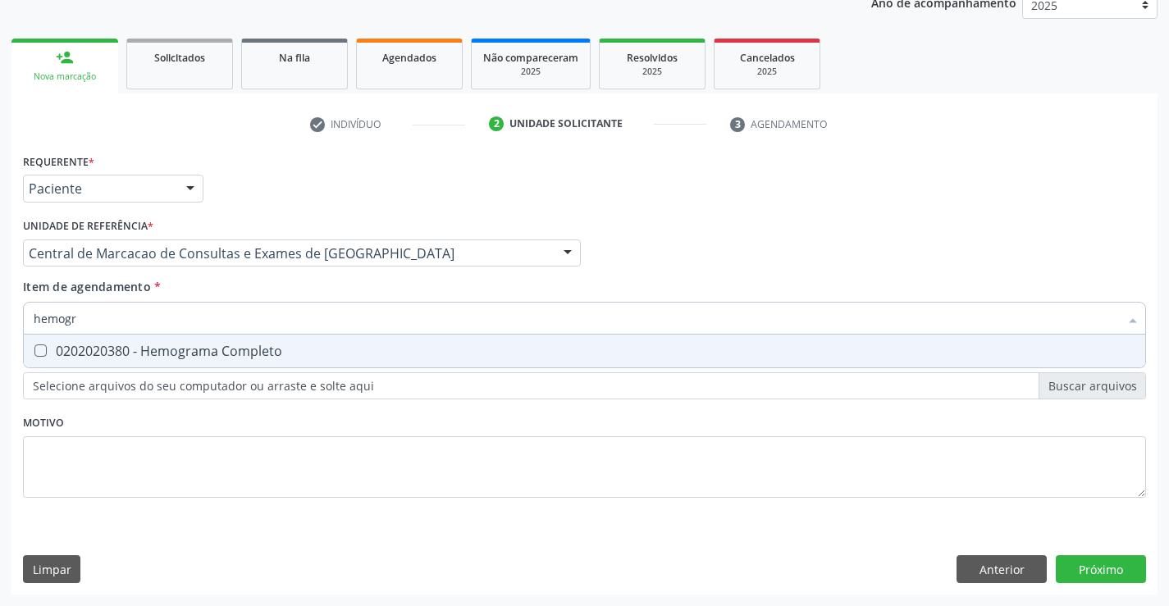
click at [292, 357] on div "0202020380 - Hemograma Completo" at bounding box center [584, 350] width 1101 height 13
checkbox Completo "true"
type input "hemogr"
click at [290, 289] on div "Item de agendamento * hemogr Desfazer seleção 0202020380 - Hemograma Completo N…" at bounding box center [584, 304] width 1123 height 52
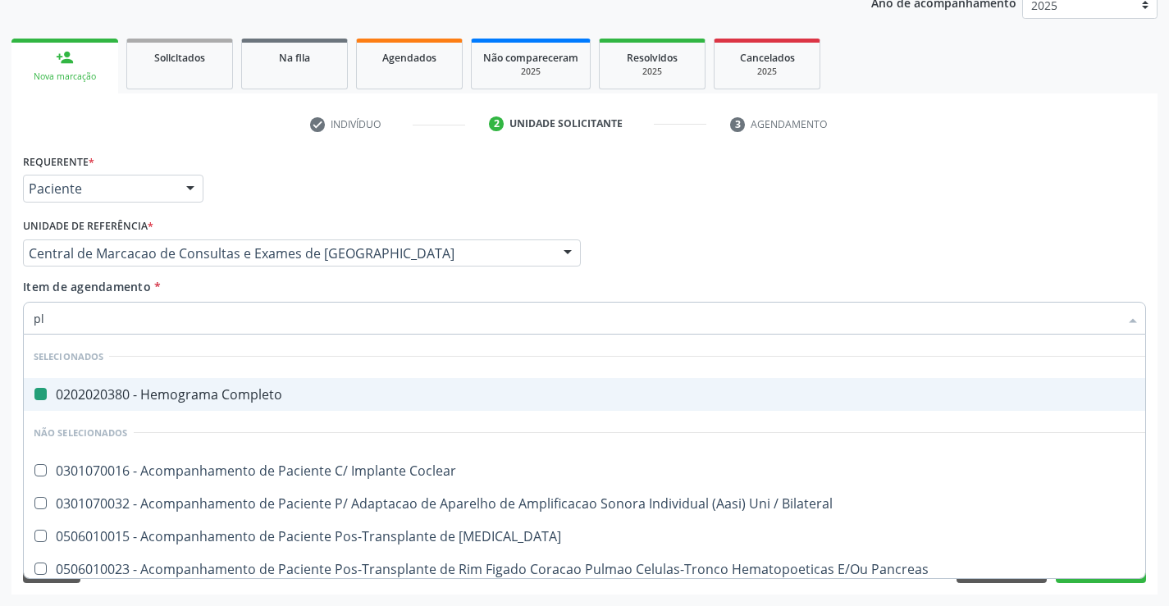
type input "pla"
checkbox Completo "false"
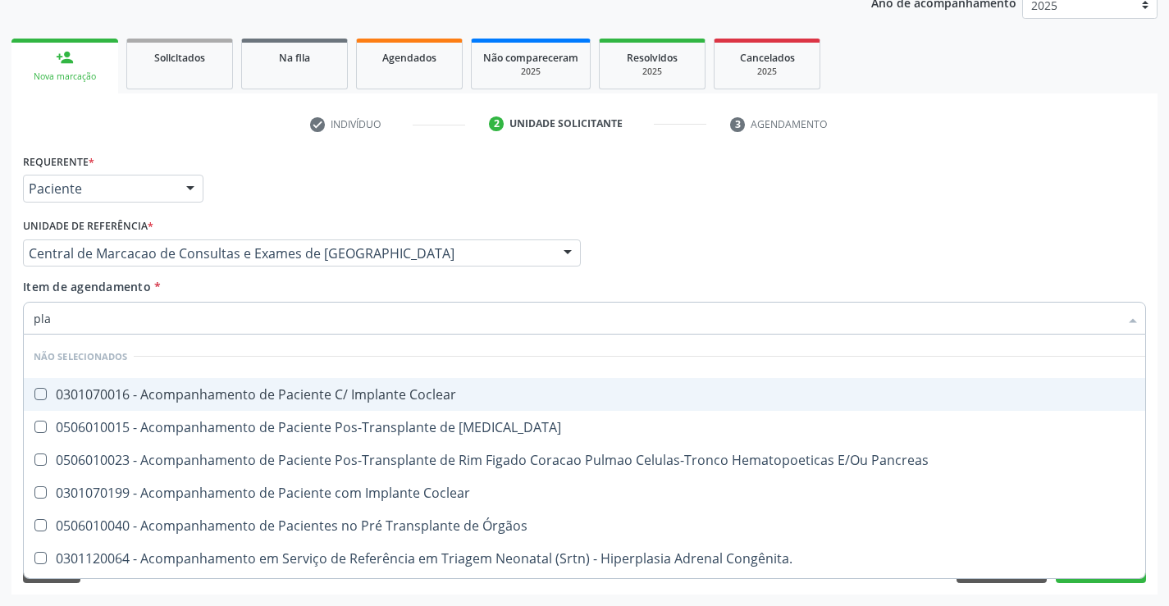
type input "plaq"
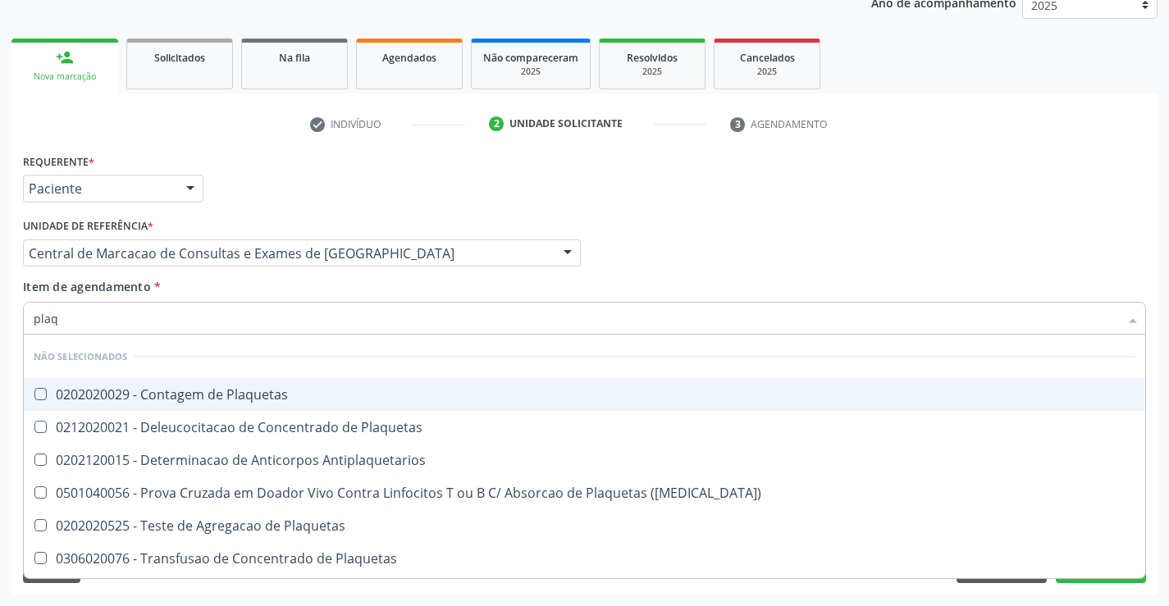
drag, startPoint x: 292, startPoint y: 390, endPoint x: 296, endPoint y: 372, distance: 17.7
click at [292, 390] on div "0202020029 - Contagem de Plaquetas" at bounding box center [584, 394] width 1101 height 13
checkbox Plaquetas "true"
type input "plaq"
drag, startPoint x: 289, startPoint y: 282, endPoint x: 289, endPoint y: 305, distance: 23.0
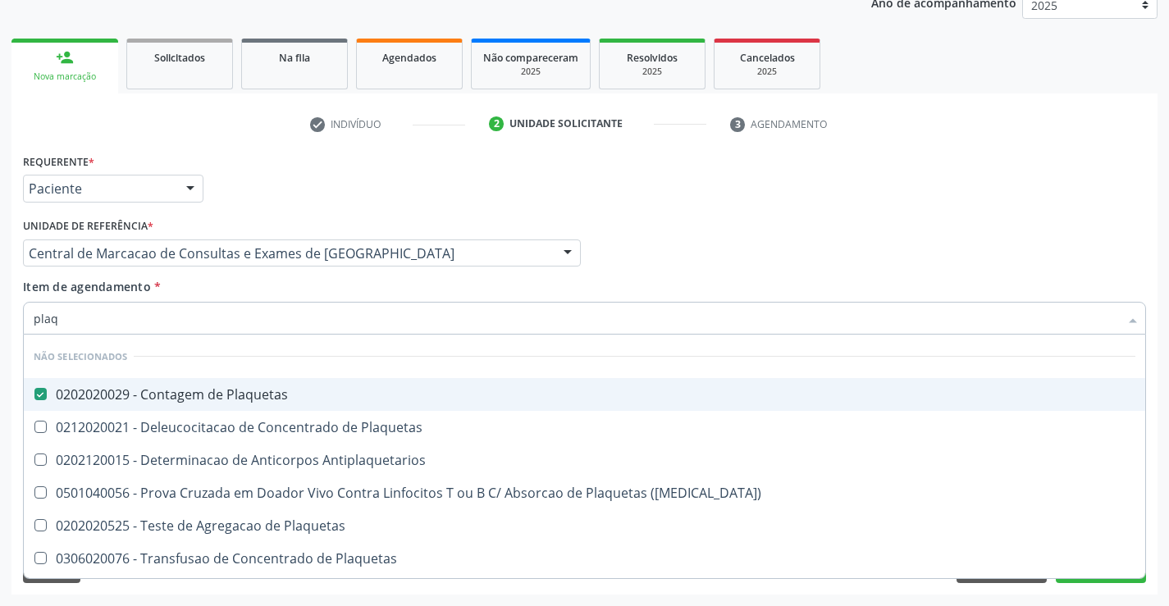
click at [289, 282] on div "Item de agendamento * plaq Desfazer seleção Não selecionados 0202020029 - Conta…" at bounding box center [584, 304] width 1123 height 52
checkbox Plaquetas "true"
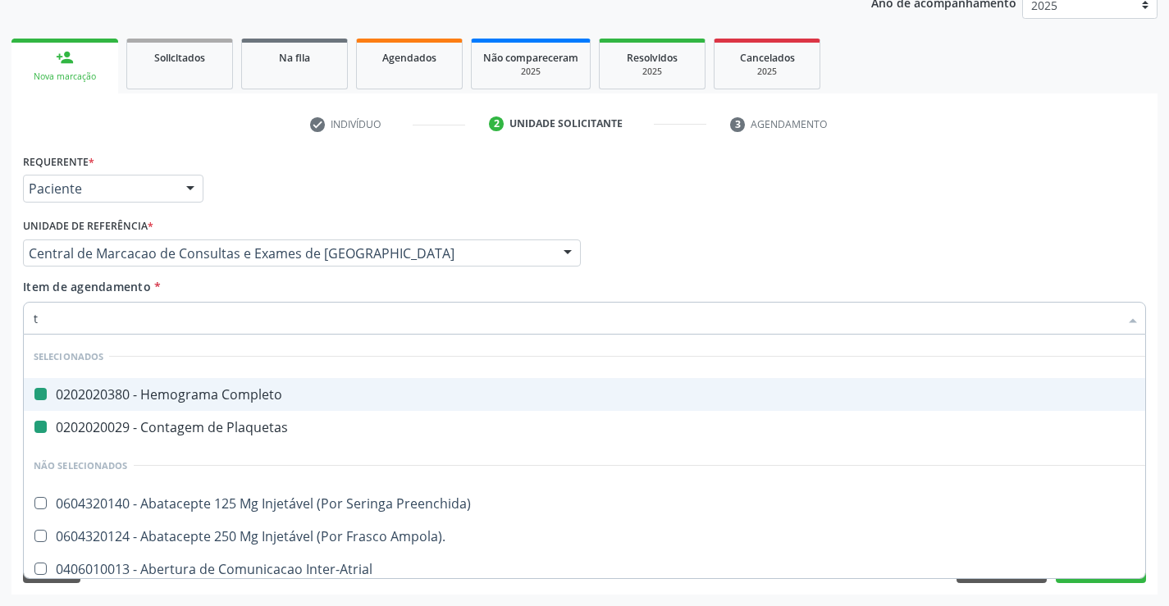
type input "te"
checkbox Completo "false"
checkbox Plaquetas "false"
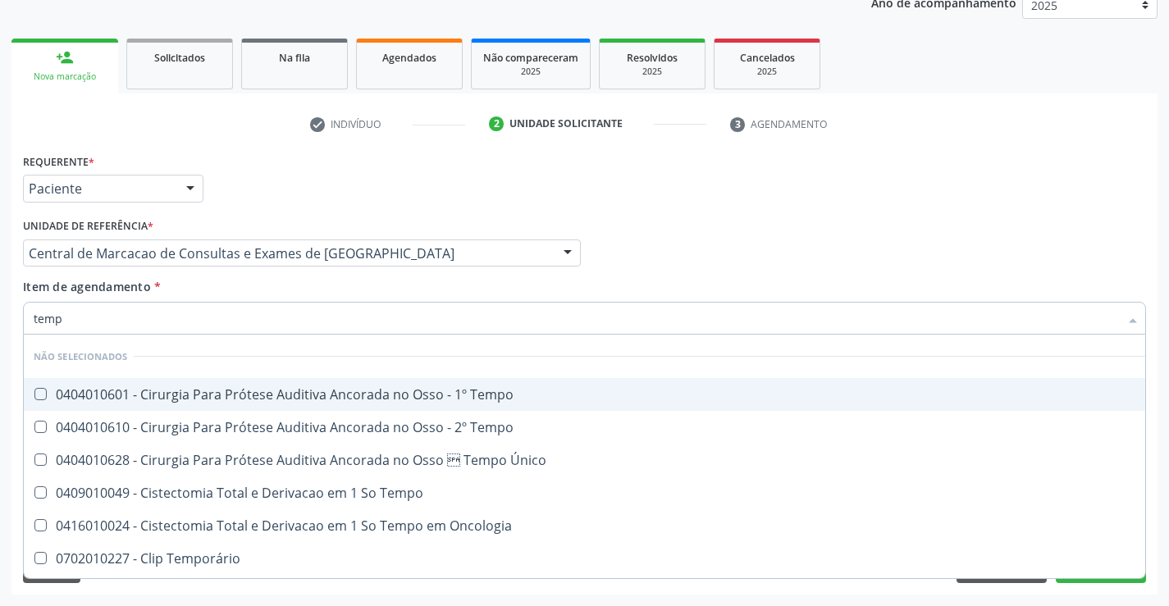
type input "tempo"
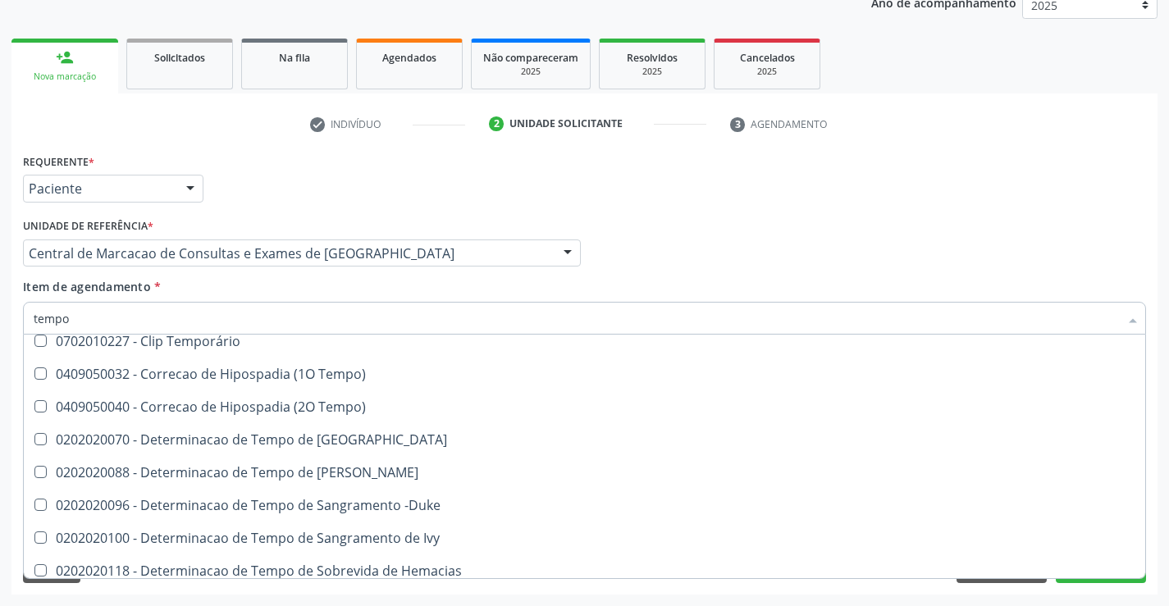
scroll to position [246, 0]
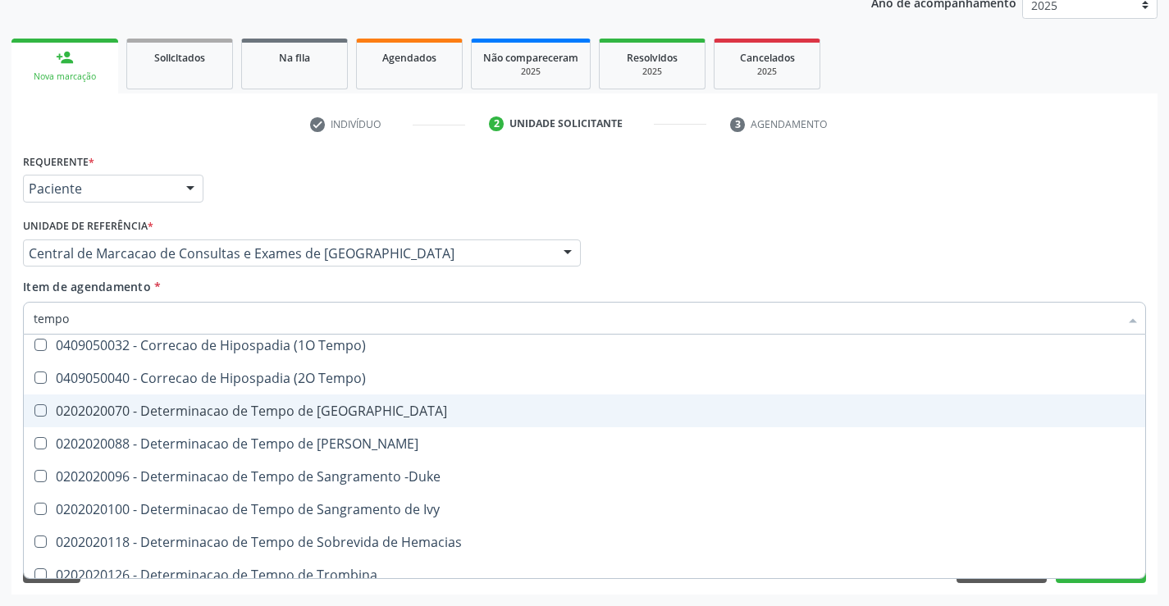
click at [371, 417] on div "0202020070 - Determinacao de Tempo de [GEOGRAPHIC_DATA]" at bounding box center [621, 410] width 1174 height 13
checkbox Coagulacao "true"
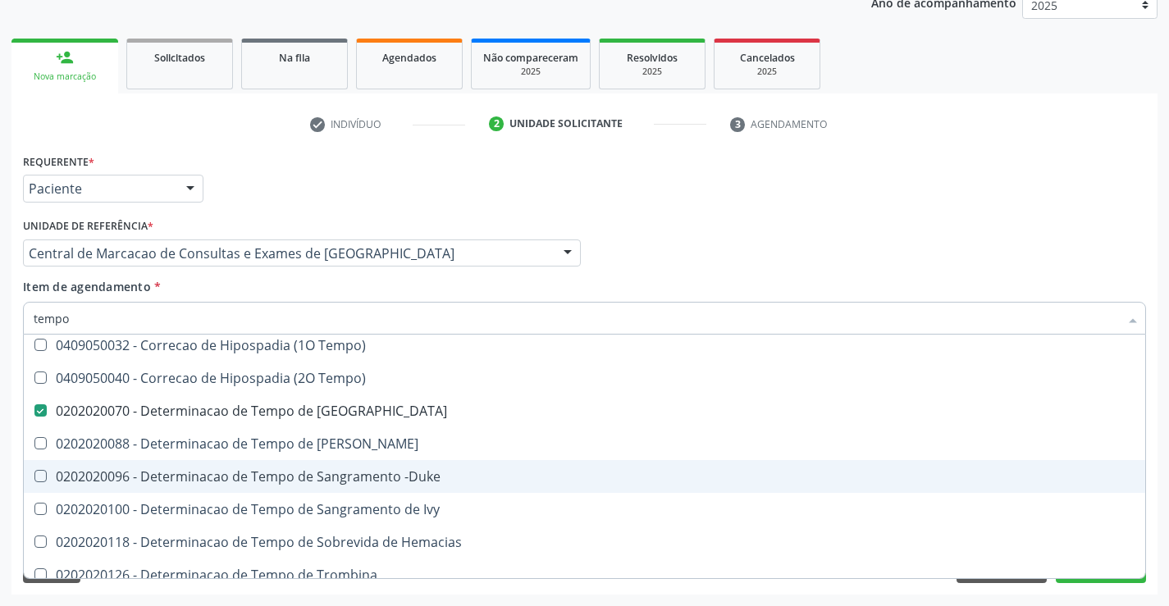
click at [435, 481] on div "0202020096 - Determinacao de Tempo de Sangramento -Duke" at bounding box center [621, 476] width 1174 height 13
checkbox -Duke "true"
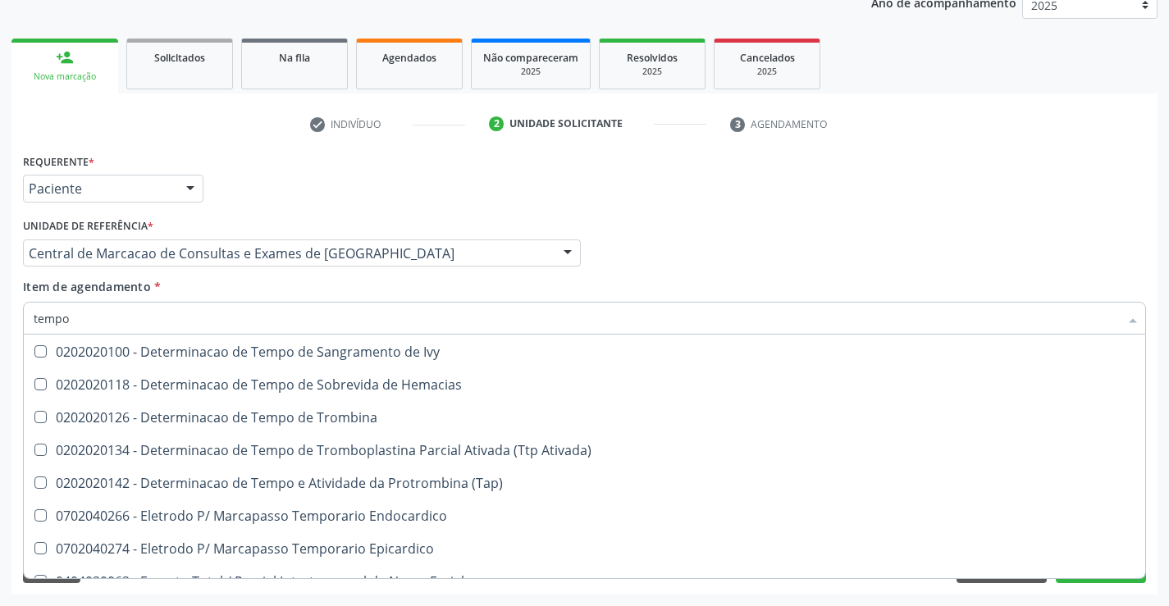
scroll to position [410, 0]
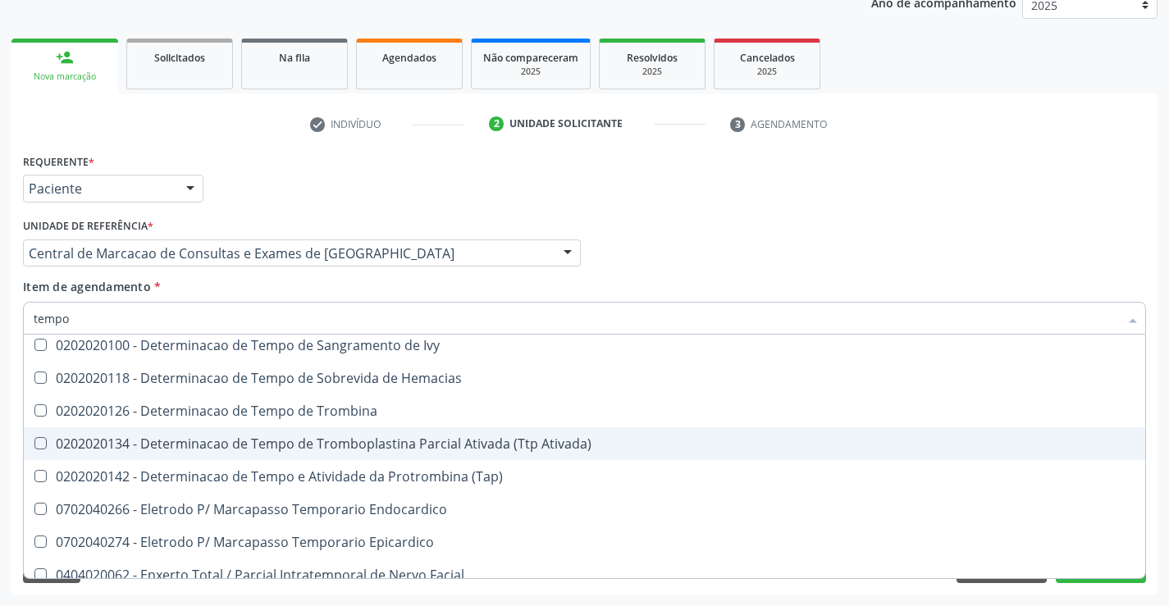
drag, startPoint x: 459, startPoint y: 435, endPoint x: 456, endPoint y: 475, distance: 40.3
click at [460, 437] on div "0202020134 - Determinacao de Tempo de Tromboplastina Parcial Ativada (Ttp Ativa…" at bounding box center [621, 443] width 1174 height 13
checkbox Ativada\) "true"
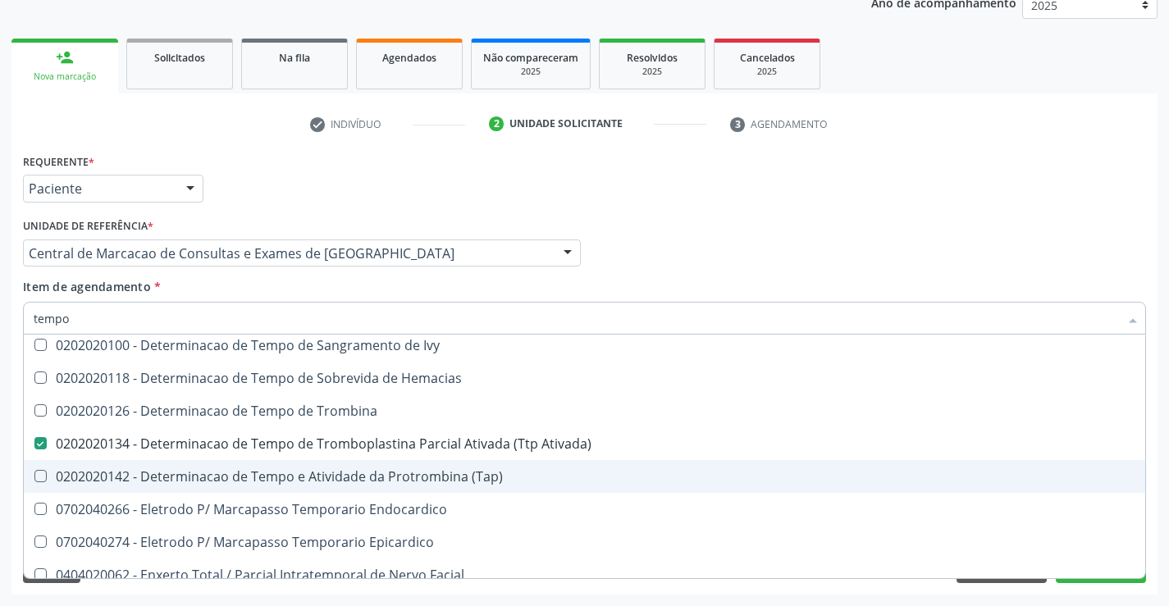
click at [456, 476] on div "0202020142 - Determinacao de Tempo e Atividade da Protrombina (Tap)" at bounding box center [621, 476] width 1174 height 13
checkbox \(Tap\) "true"
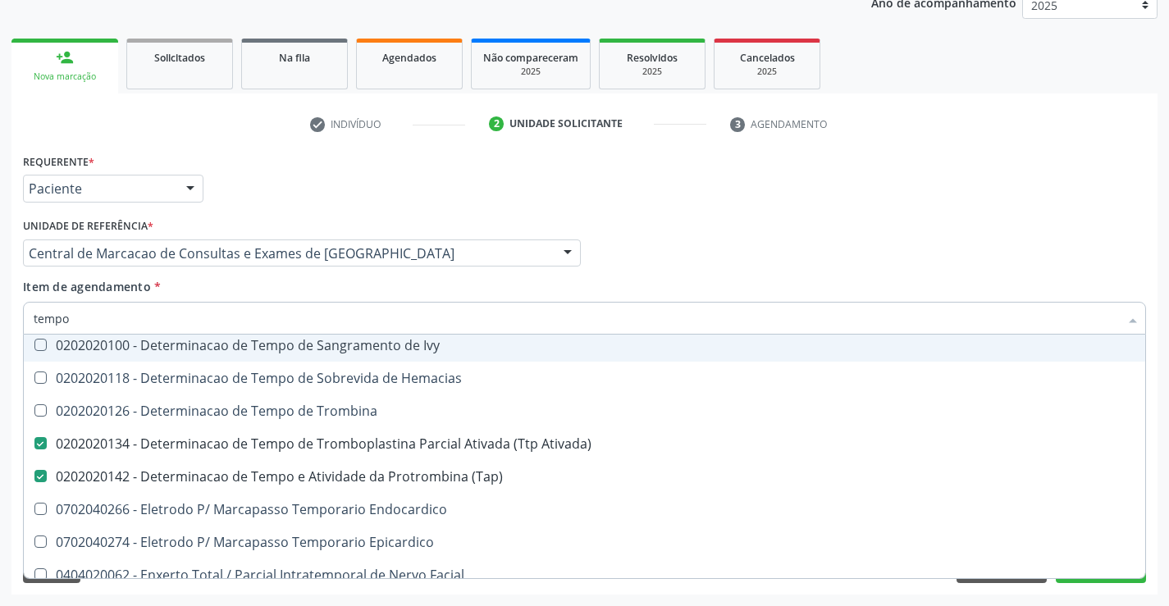
click at [419, 303] on input "tempo" at bounding box center [576, 318] width 1085 height 33
click at [265, 294] on div "Item de agendamento * tempo Desfazer seleção Não selecionados 0404010601 - Ciru…" at bounding box center [584, 304] width 1123 height 52
checkbox Tempo "true"
checkbox Oncologia "true"
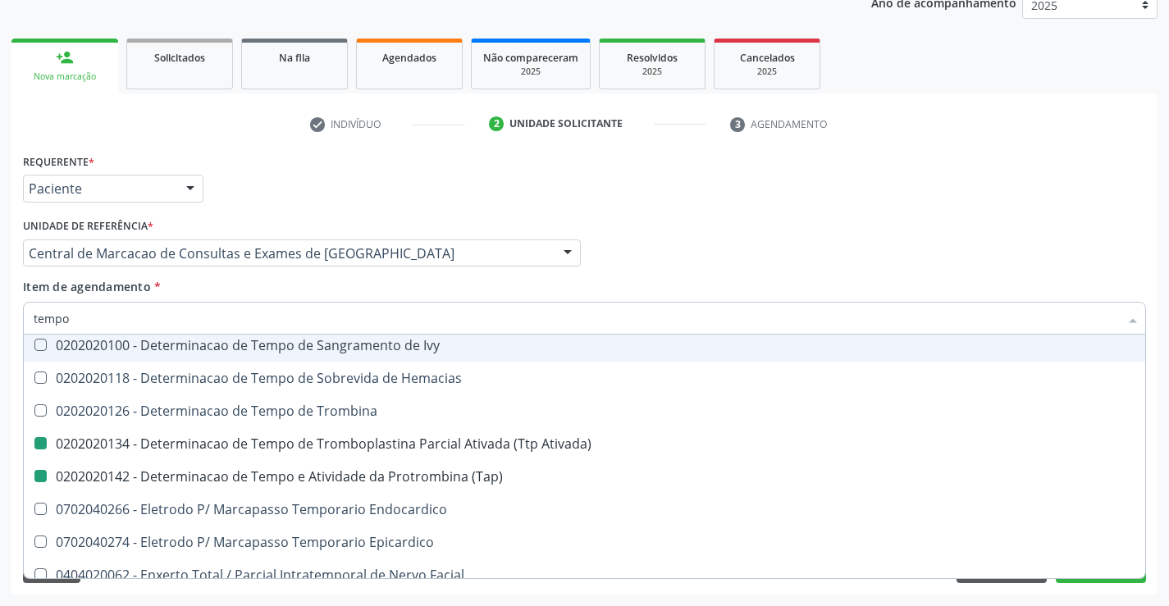
checkbox Temporário "true"
checkbox Tempo "true"
checkbox Coagulacao "false"
checkbox -Duke "false"
checkbox Ativada\) "false"
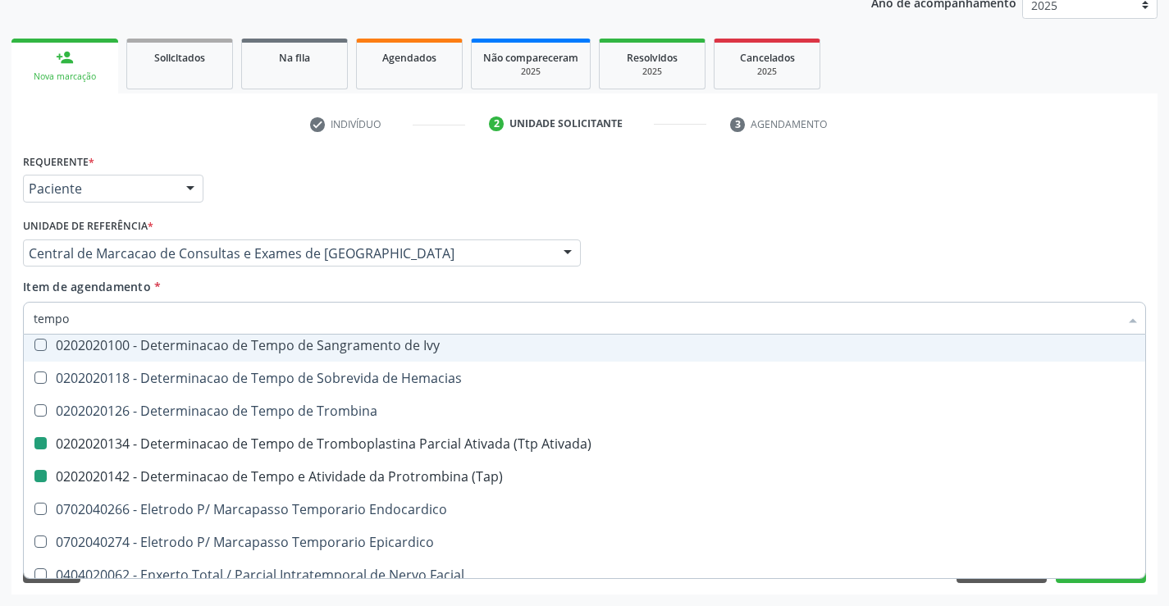
checkbox \(Tap\) "false"
checkbox Único "true"
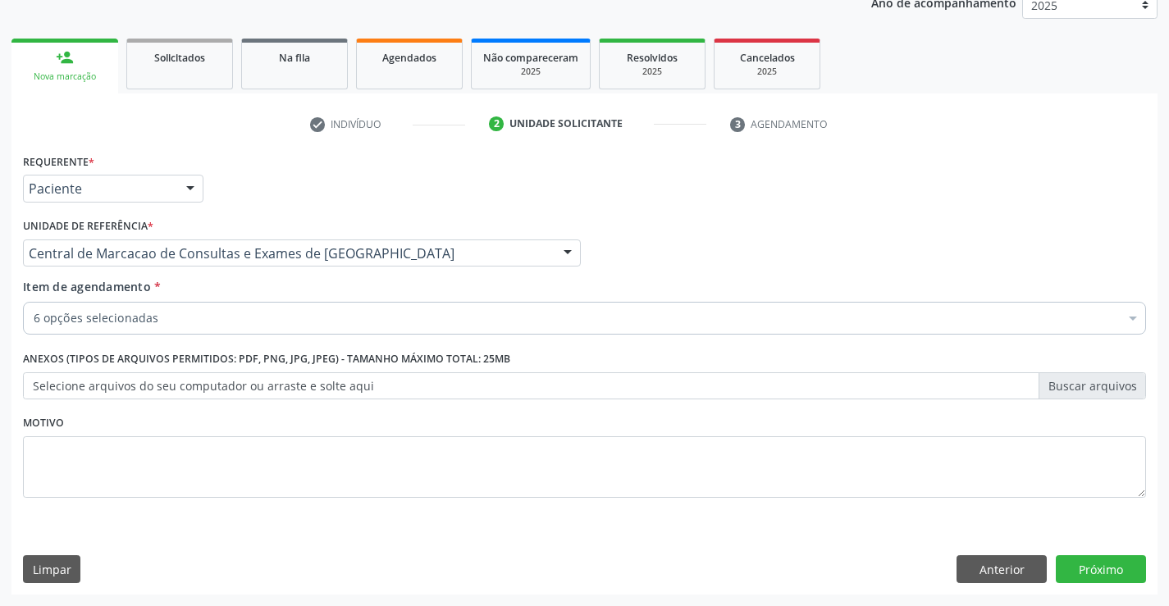
scroll to position [0, 0]
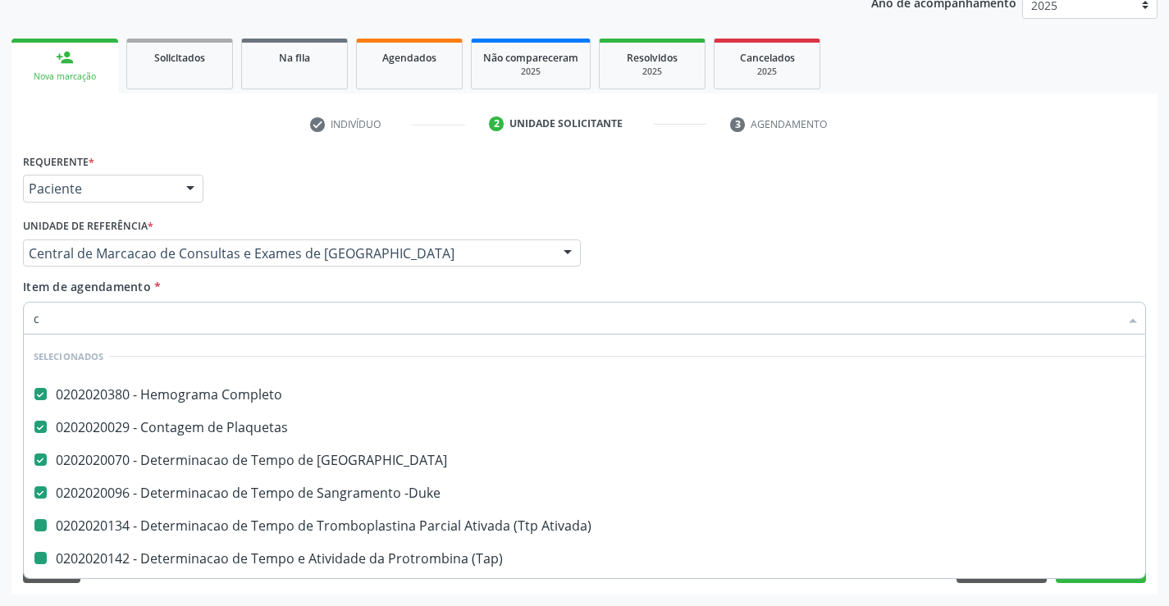
type input "co"
checkbox Ativada\) "false"
checkbox \(Tap\) "false"
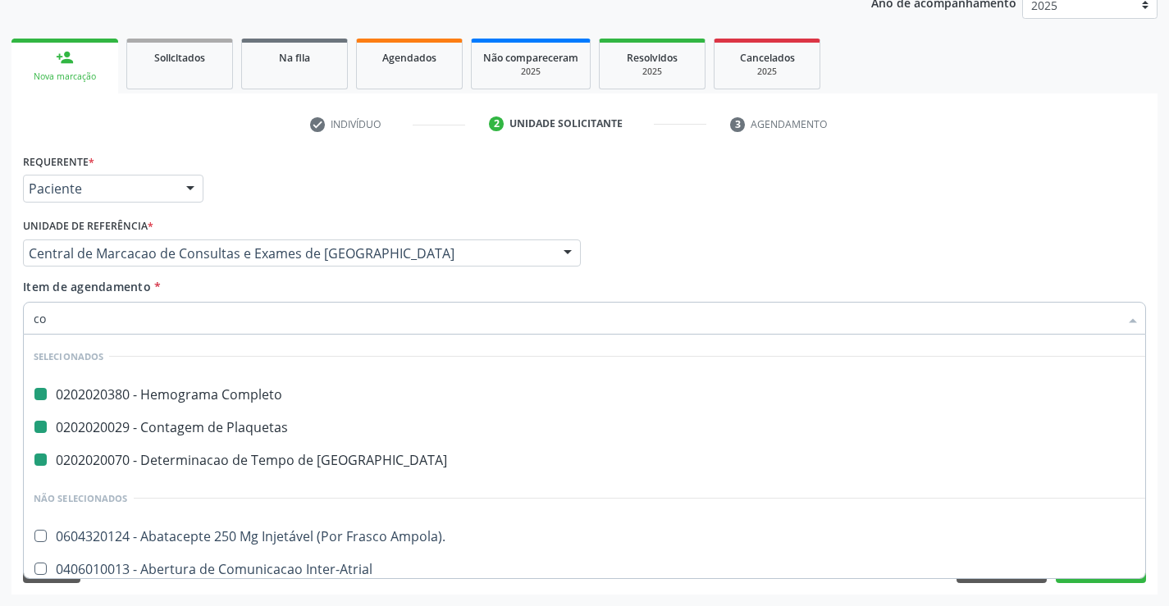
type input "col"
checkbox Completo "false"
checkbox Plaquetas "false"
checkbox Coagulacao "false"
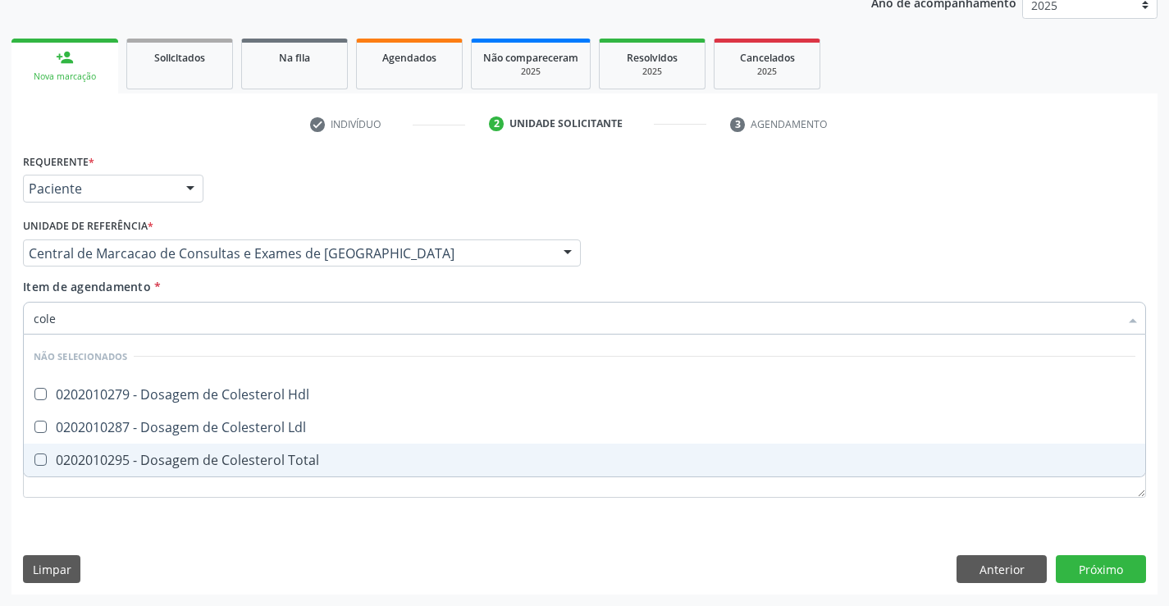
type input "coles"
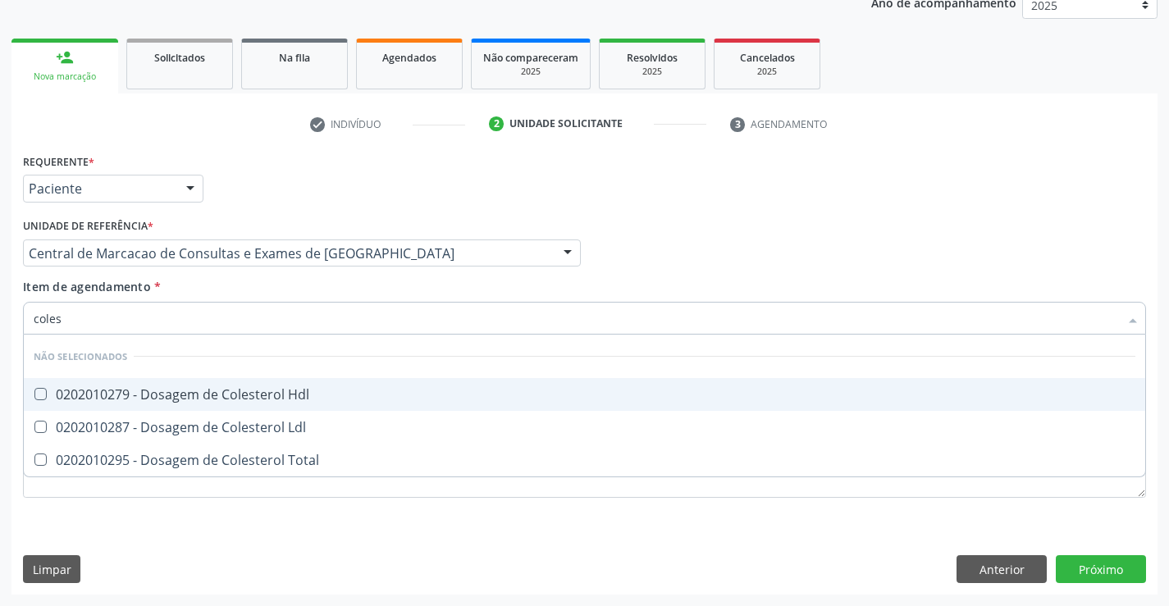
click at [218, 391] on div "0202010279 - Dosagem de Colesterol Hdl" at bounding box center [584, 394] width 1101 height 13
checkbox Hdl "true"
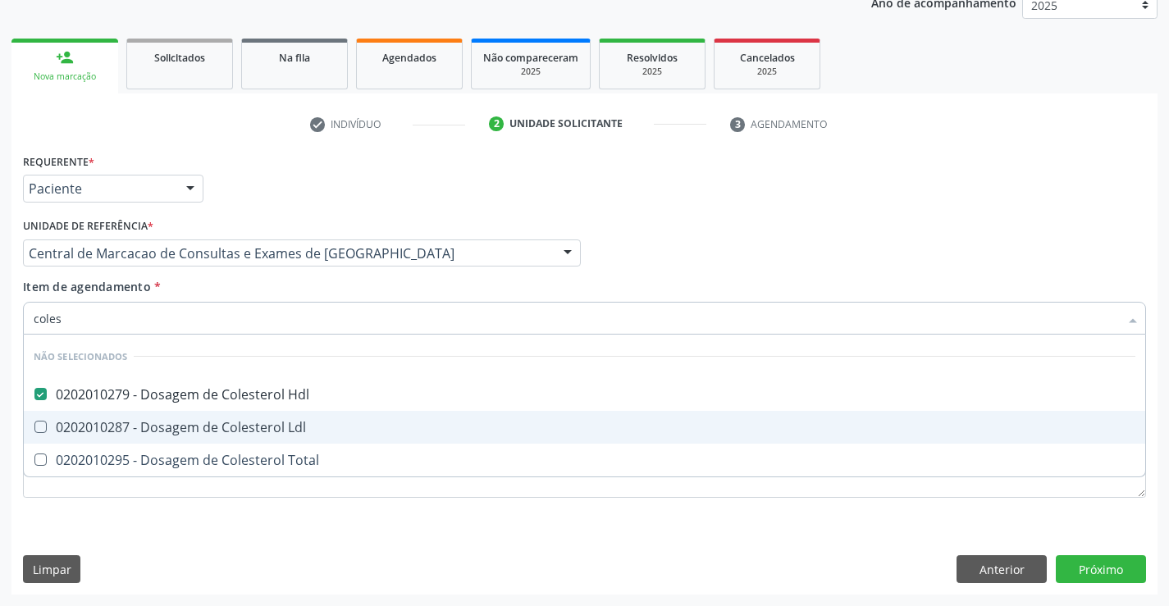
click at [221, 426] on div "0202010287 - Dosagem de Colesterol Ldl" at bounding box center [584, 427] width 1101 height 13
checkbox Ldl "true"
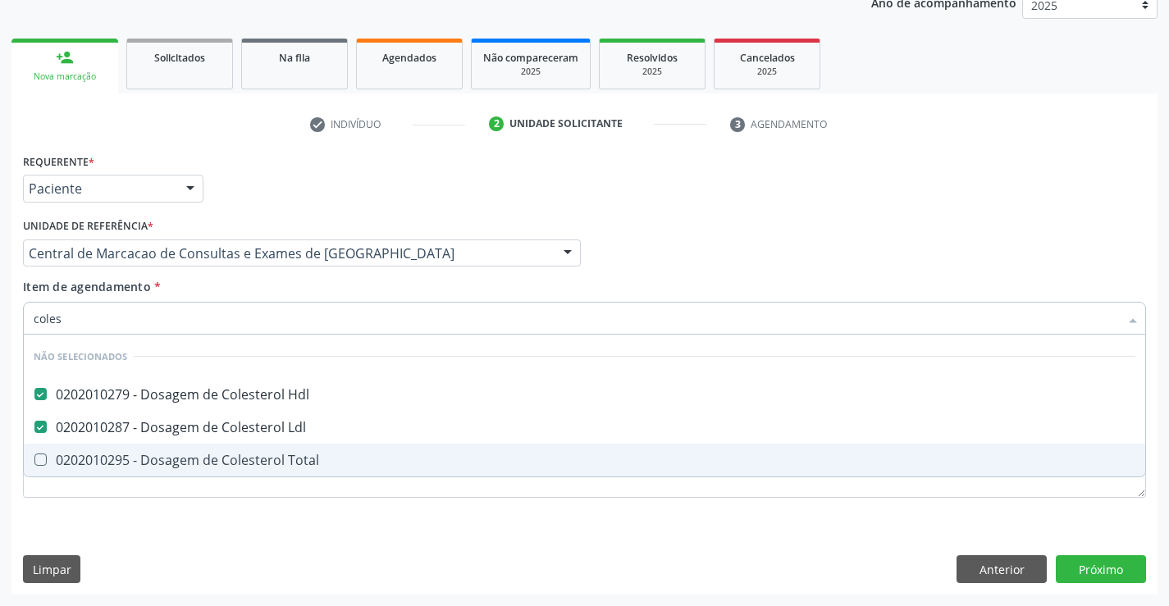
click at [226, 456] on div "0202010295 - Dosagem de Colesterol Total" at bounding box center [584, 460] width 1101 height 13
checkbox Total "true"
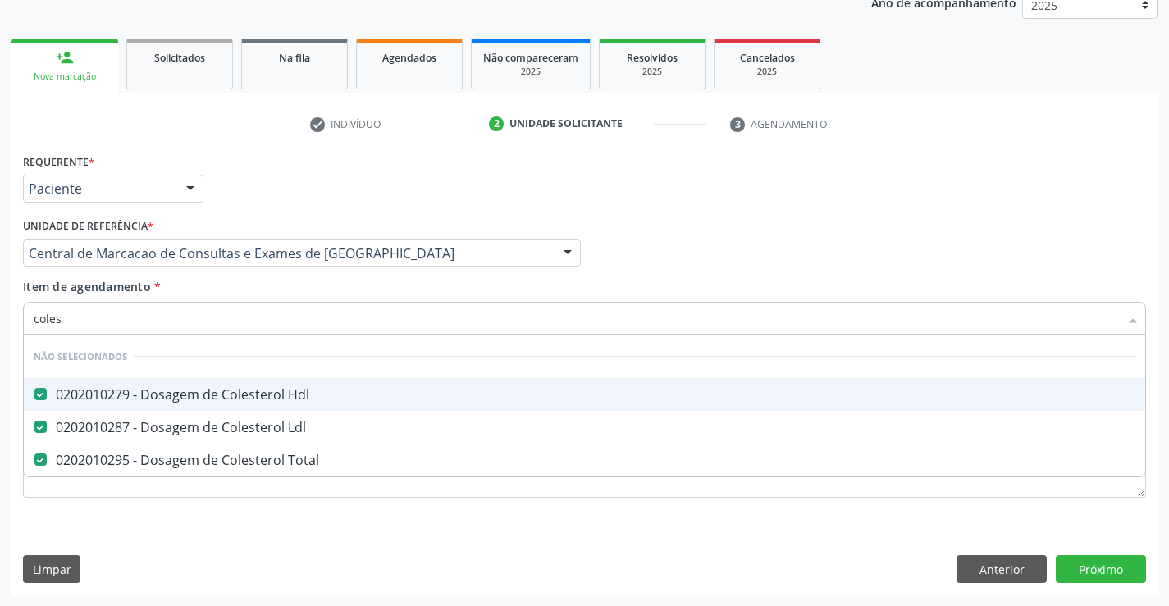
click at [259, 294] on div "Item de agendamento * coles Desfazer seleção Não selecionados 0202010279 - Dosa…" at bounding box center [584, 304] width 1123 height 52
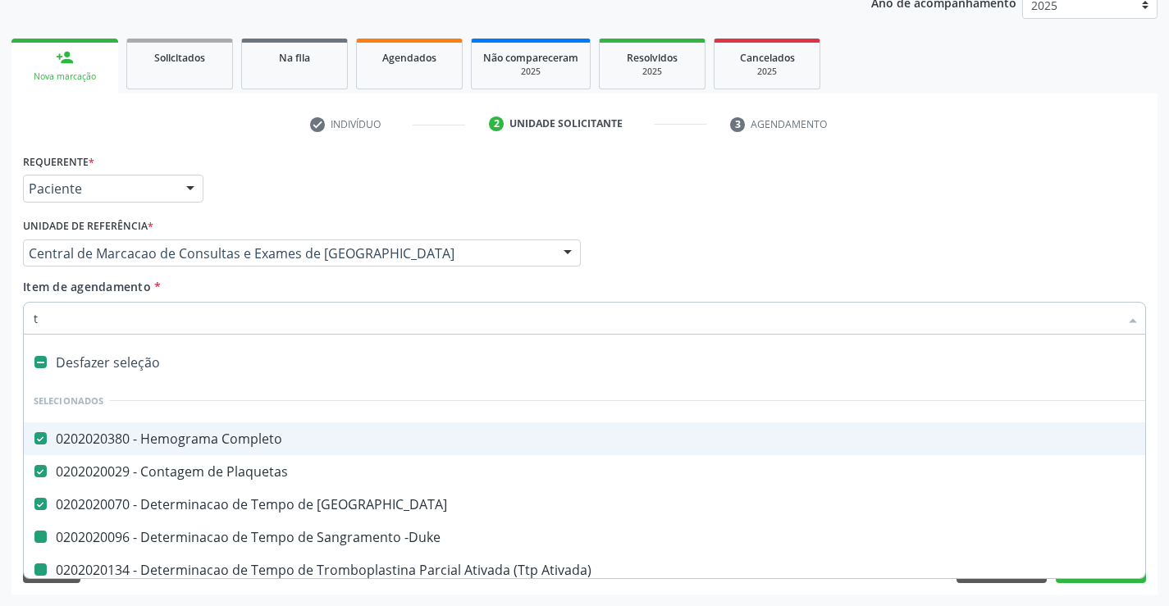
type input "tr"
checkbox -Duke "false"
checkbox Ativada\) "false"
checkbox \(Tap\) "false"
checkbox Hdl "false"
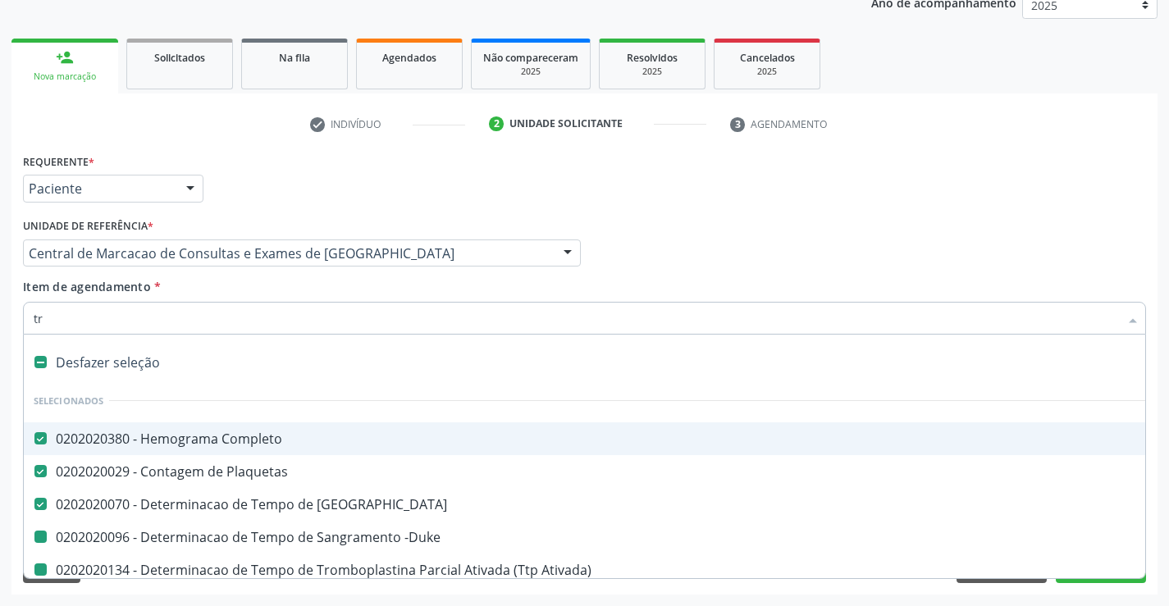
checkbox Ldl "false"
checkbox Total "false"
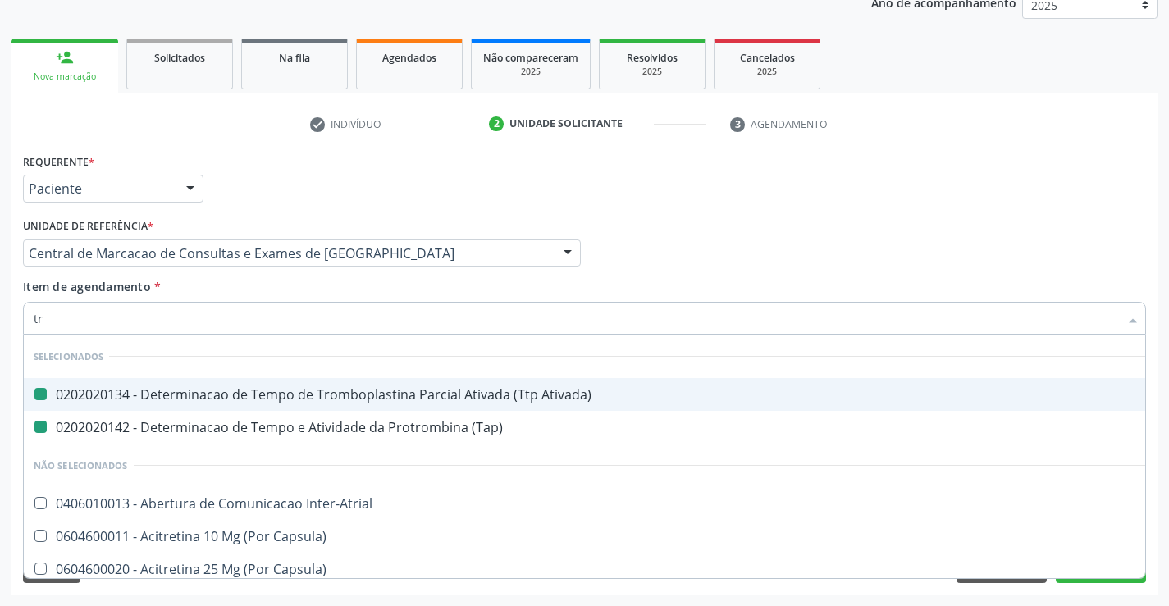
type input "tri"
checkbox Ativada\) "false"
checkbox \(Tap\) "false"
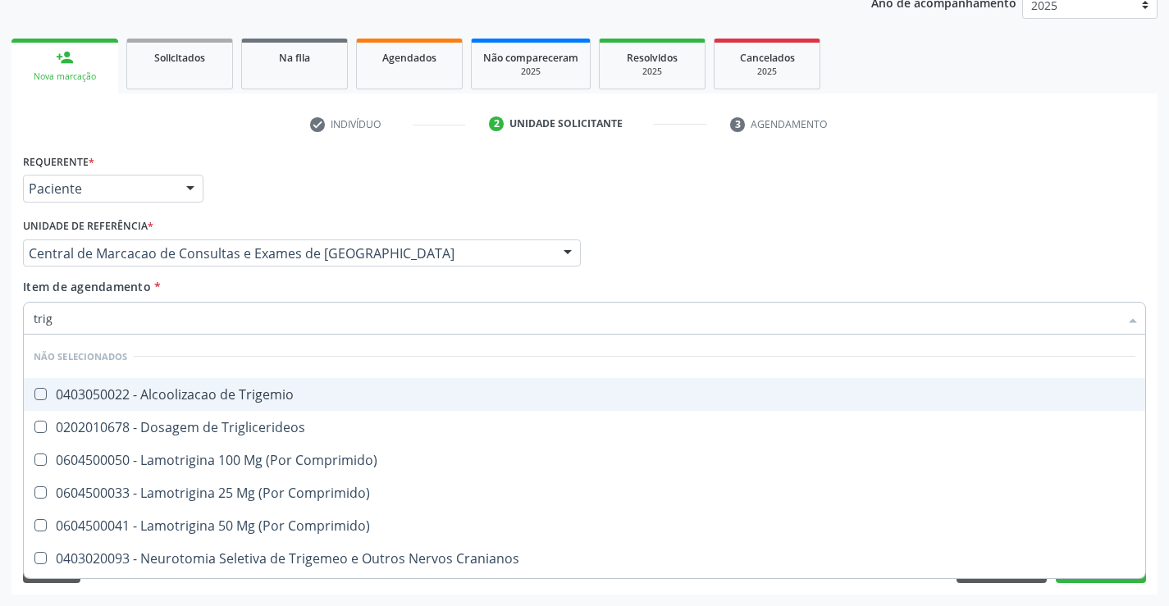
type input "trigl"
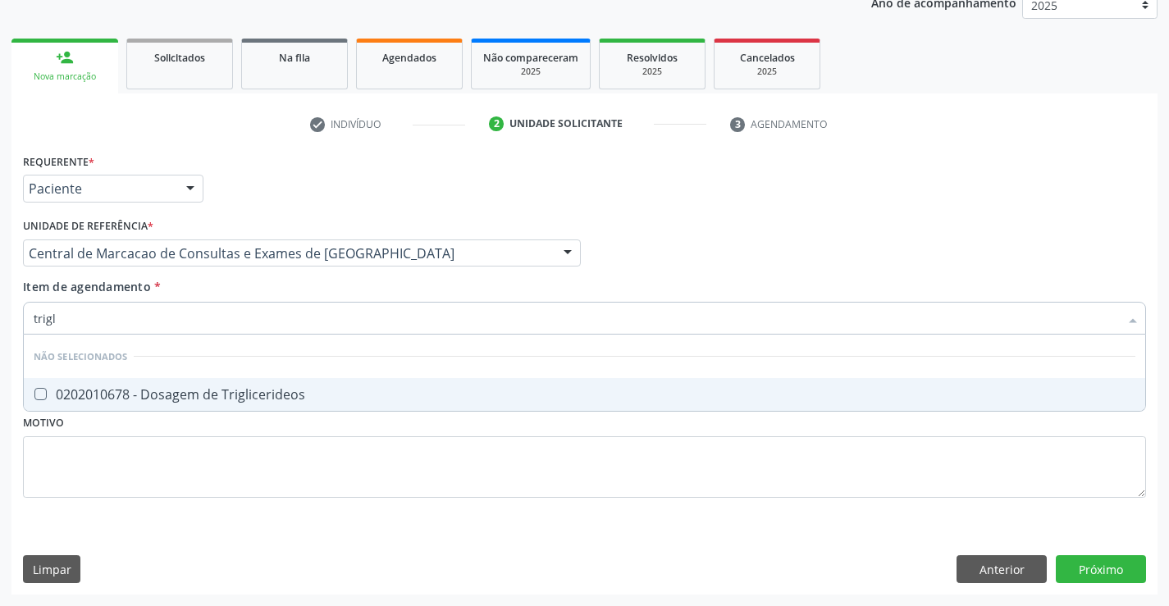
click at [232, 394] on div "0202010678 - Dosagem de Triglicerideos" at bounding box center [584, 394] width 1101 height 13
checkbox Triglicerideos "true"
click at [221, 285] on div "Item de agendamento * trigl Desfazer seleção Não selecionados 0202010678 - Dosa…" at bounding box center [584, 304] width 1123 height 52
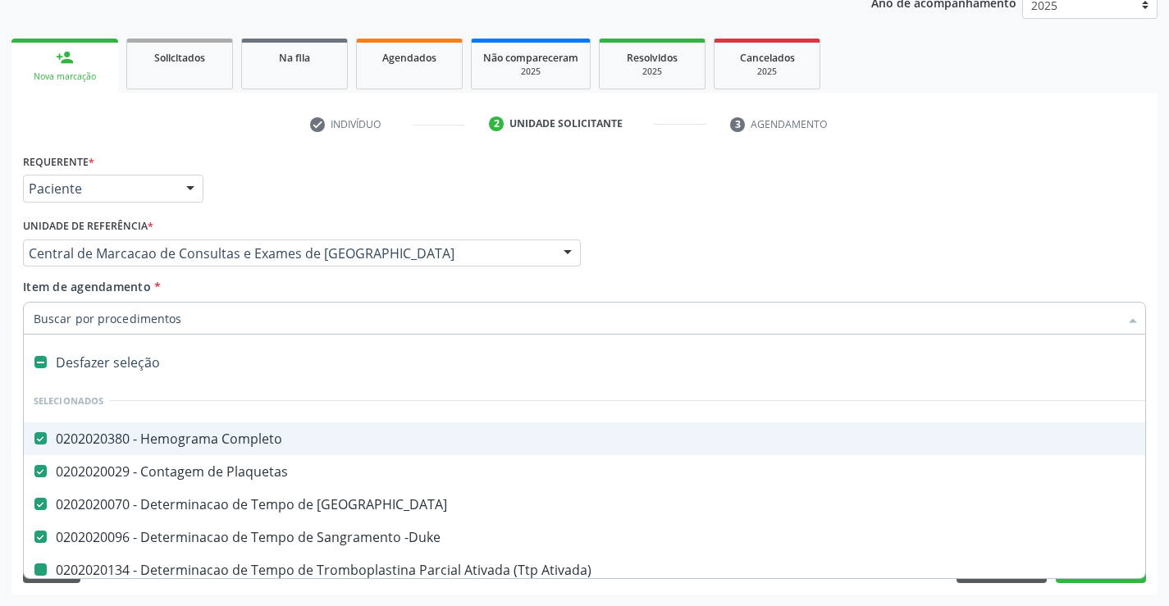
type input "u"
checkbox Ativada\) "false"
checkbox \(Tap\) "false"
checkbox Hdl "false"
checkbox Ldl "false"
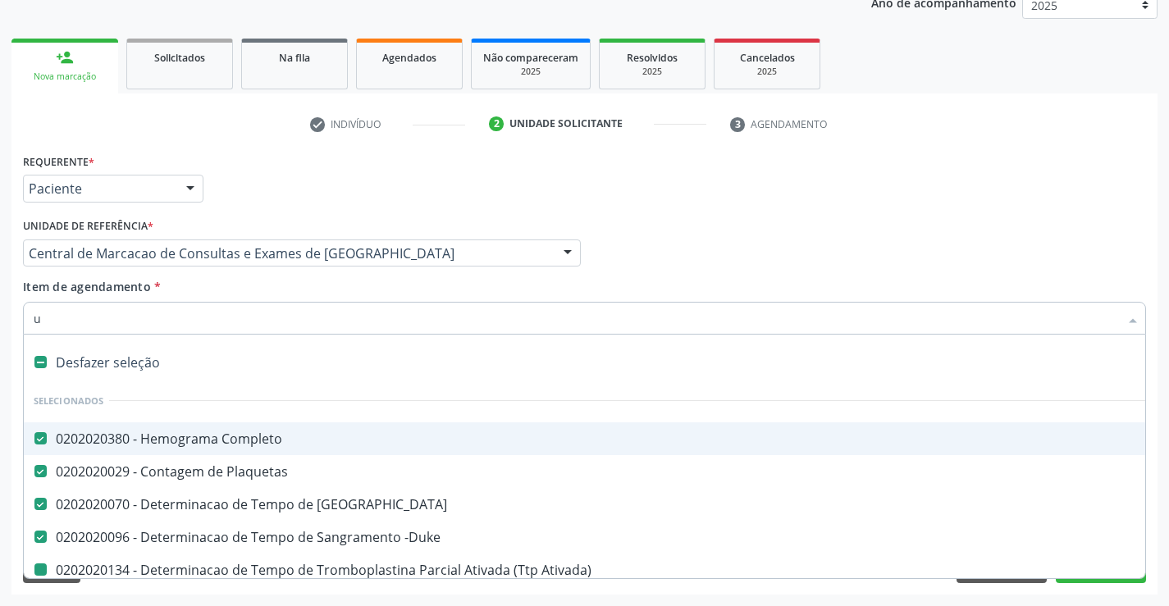
checkbox Total "false"
checkbox Triglicerideos "false"
type input "ur"
checkbox Completo "false"
checkbox Plaquetas "false"
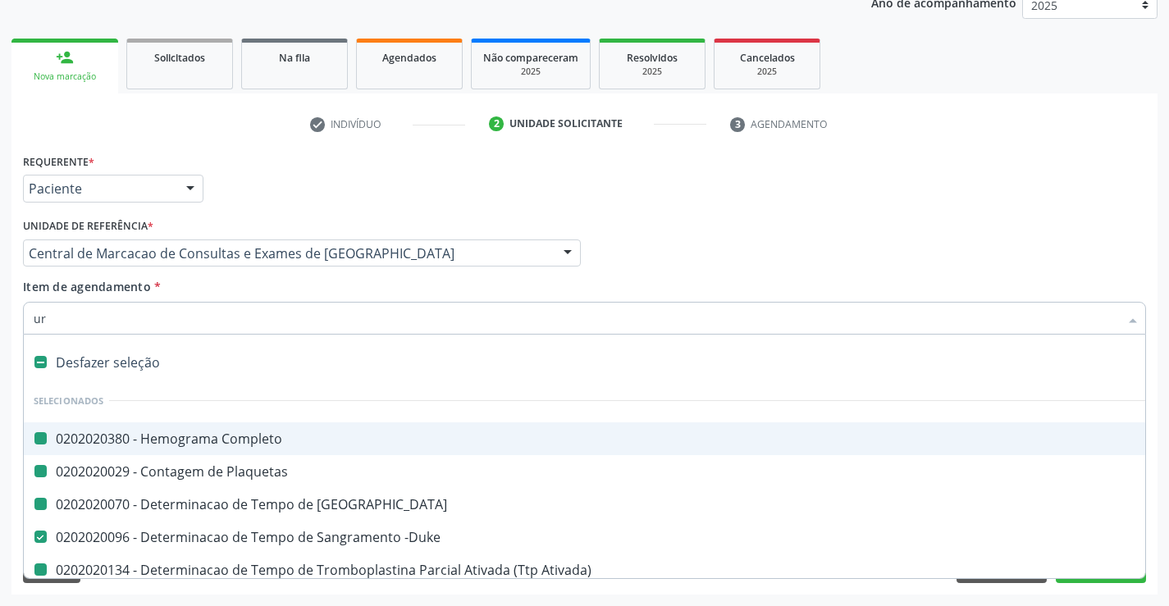
checkbox Coagulacao "false"
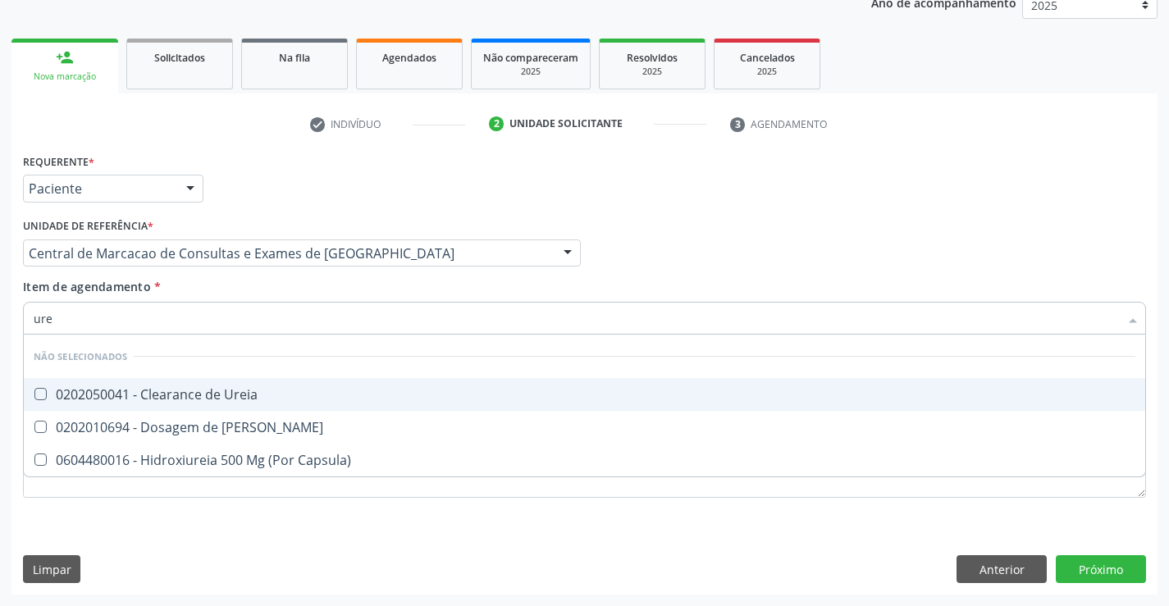
type input "urei"
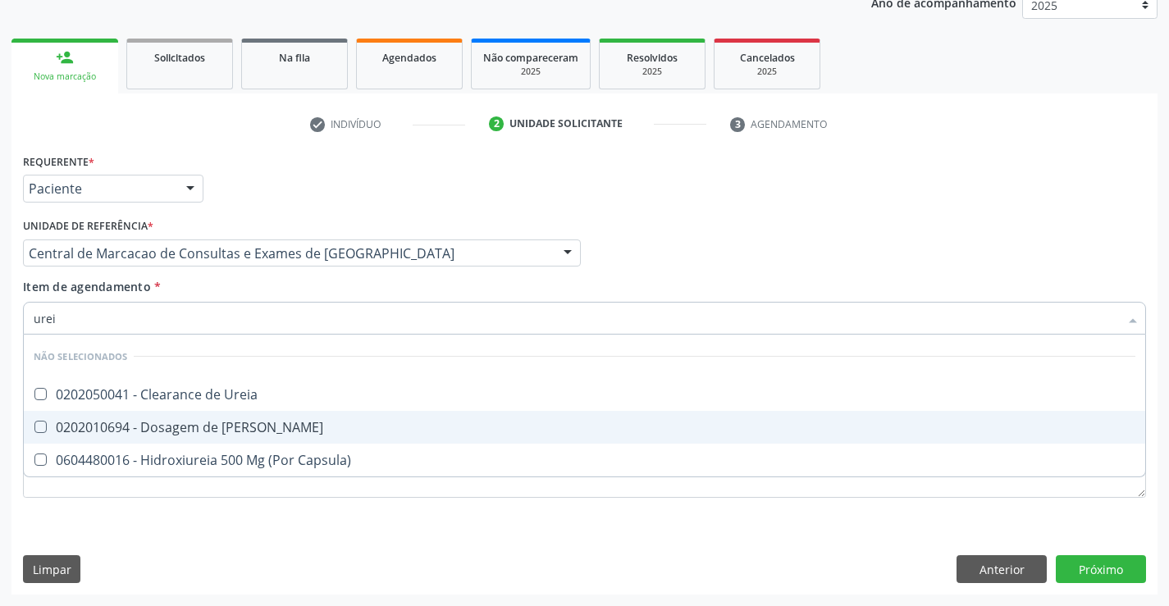
click at [212, 431] on div "0202010694 - Dosagem de [PERSON_NAME]" at bounding box center [584, 427] width 1101 height 13
checkbox Ureia "true"
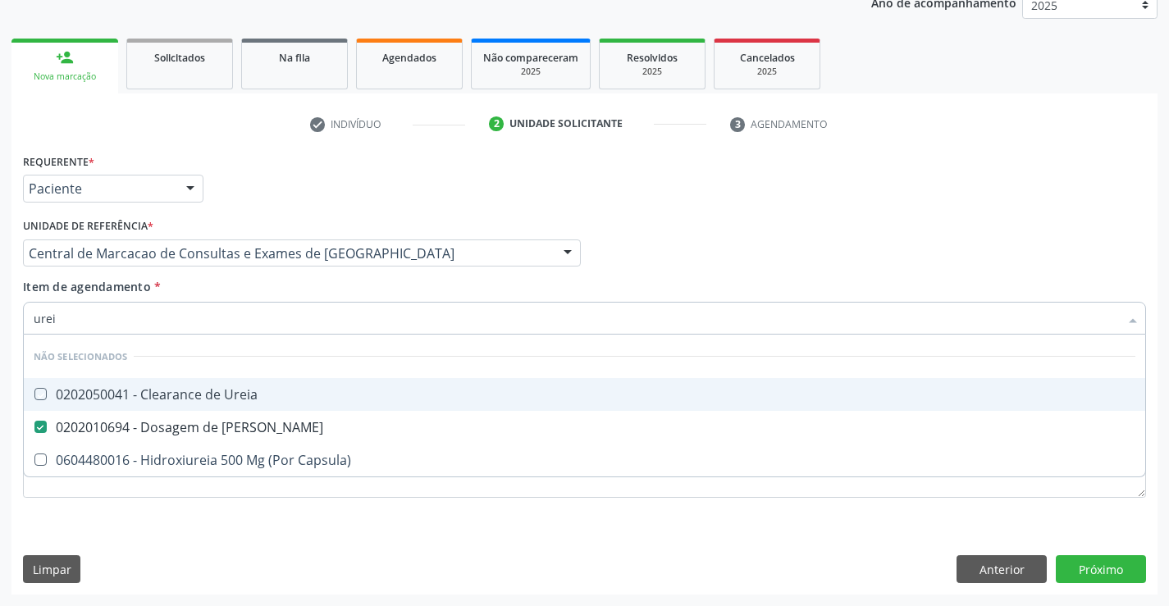
click at [229, 290] on div "Item de agendamento * urei Desfazer seleção Não selecionados 0202050041 - Clear…" at bounding box center [584, 304] width 1123 height 52
checkbox Ureia "true"
checkbox Capsula\) "true"
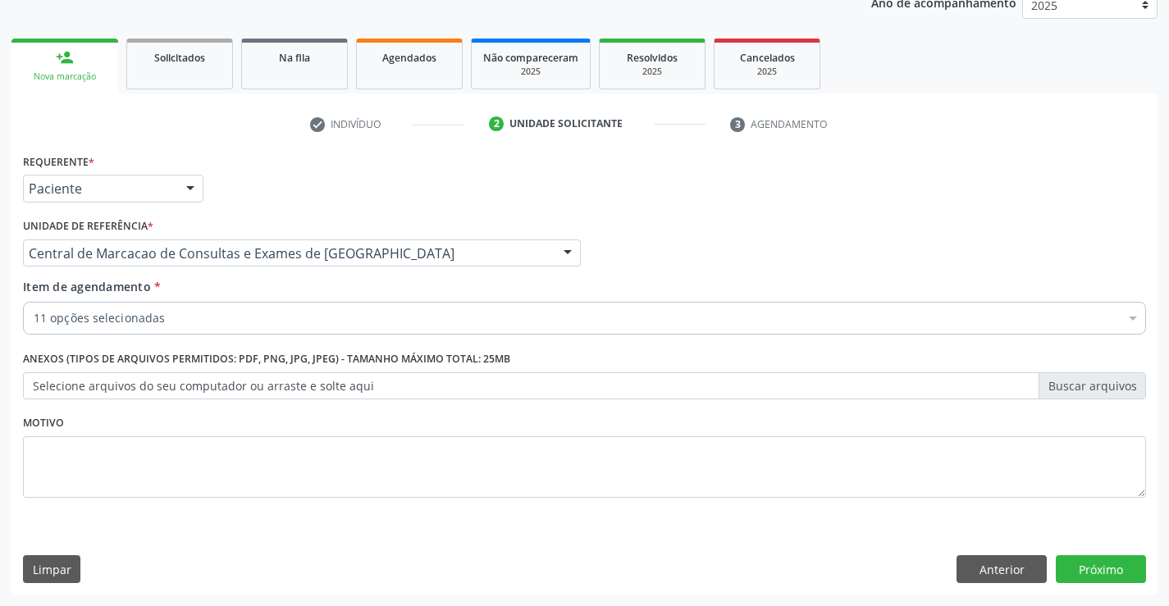
click at [230, 300] on div "Item de agendamento * 11 opções selecionadas Desfazer seleção Selecionados 0202…" at bounding box center [584, 304] width 1123 height 52
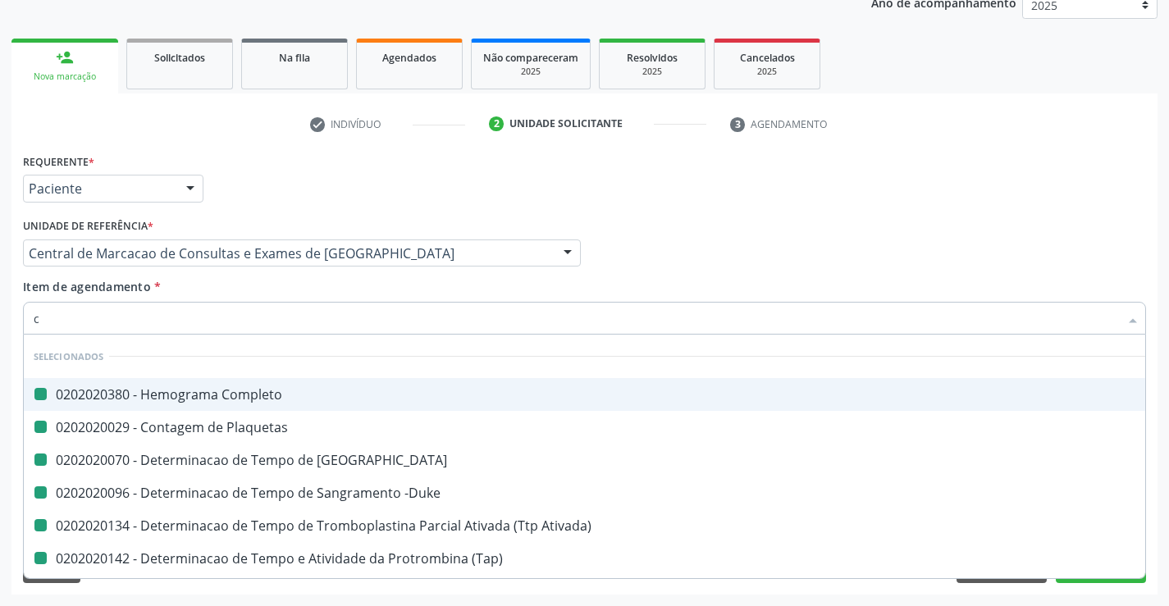
type input "cr"
checkbox Completo "false"
checkbox Plaquetas "false"
checkbox Coagulacao "false"
checkbox -Duke "false"
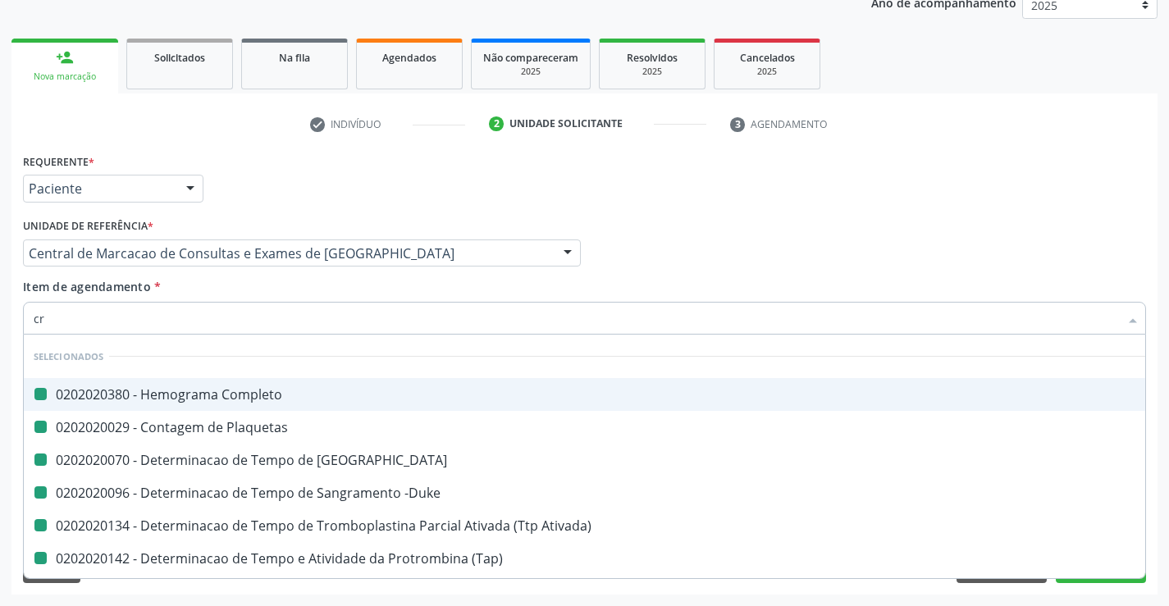
checkbox Ativada\) "false"
checkbox \(Tap\) "false"
checkbox Hdl "false"
checkbox Ldl "false"
checkbox Total "false"
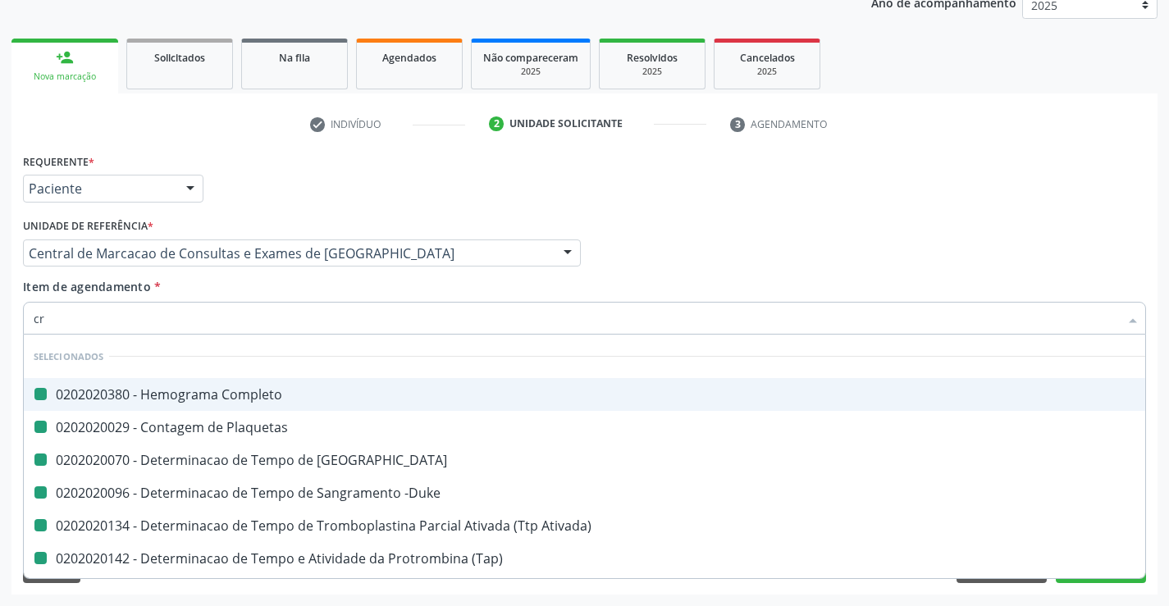
checkbox Triglicerideos "false"
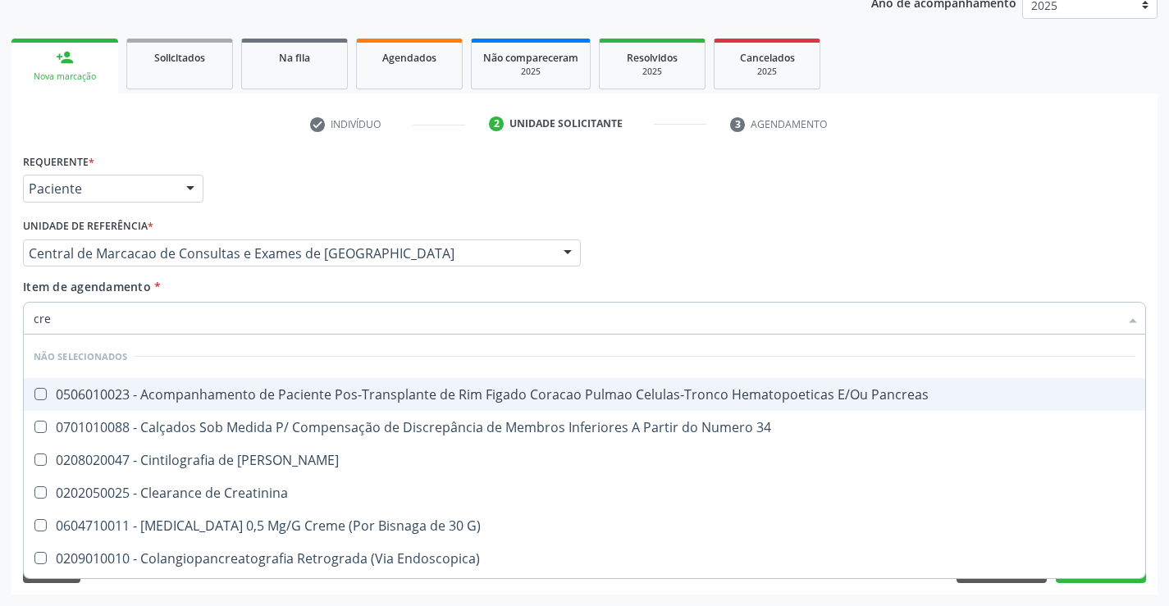
type input "crea"
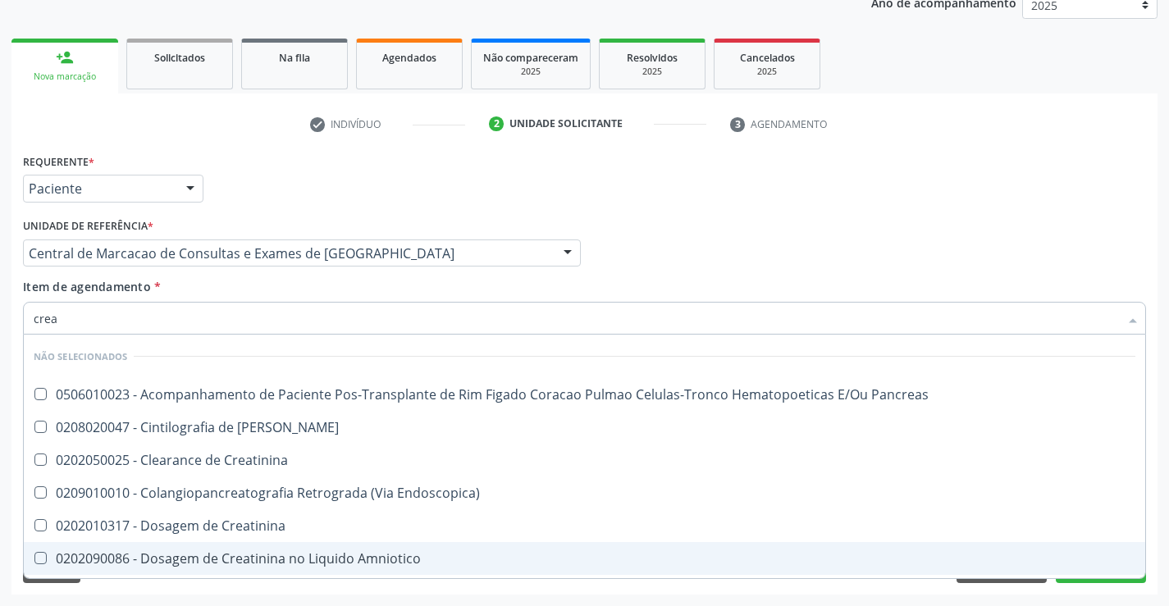
click at [203, 543] on span "0202090086 - Dosagem de Creatinina no Liquido Amniotico" at bounding box center [584, 558] width 1121 height 33
checkbox Amniotico "true"
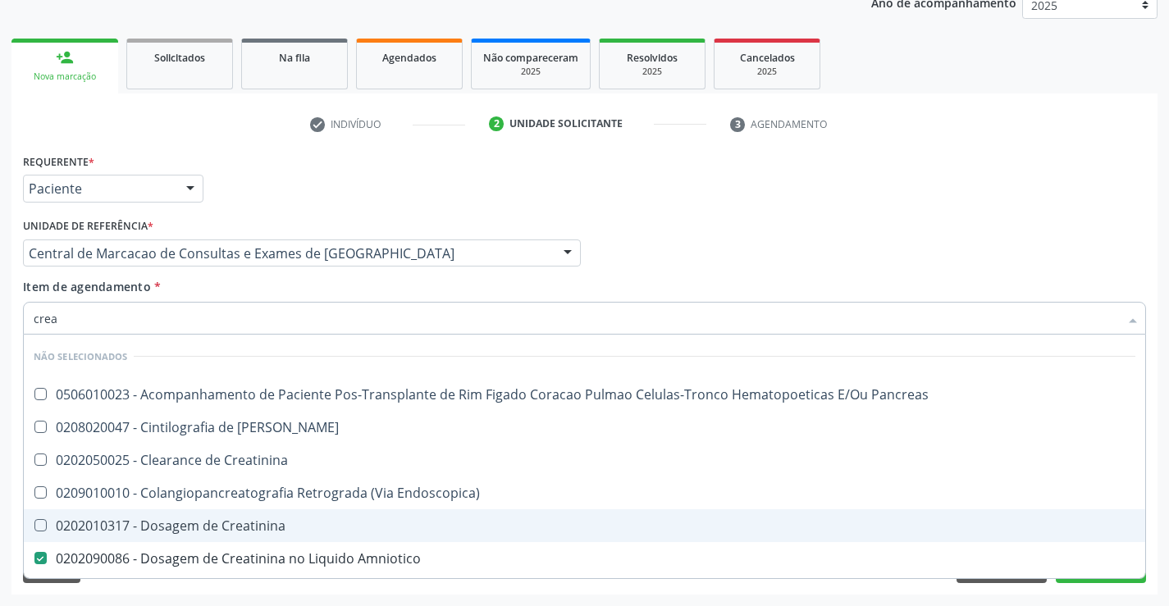
click at [207, 532] on div "0202010317 - Dosagem de Creatinina" at bounding box center [584, 525] width 1101 height 13
checkbox Creatinina "true"
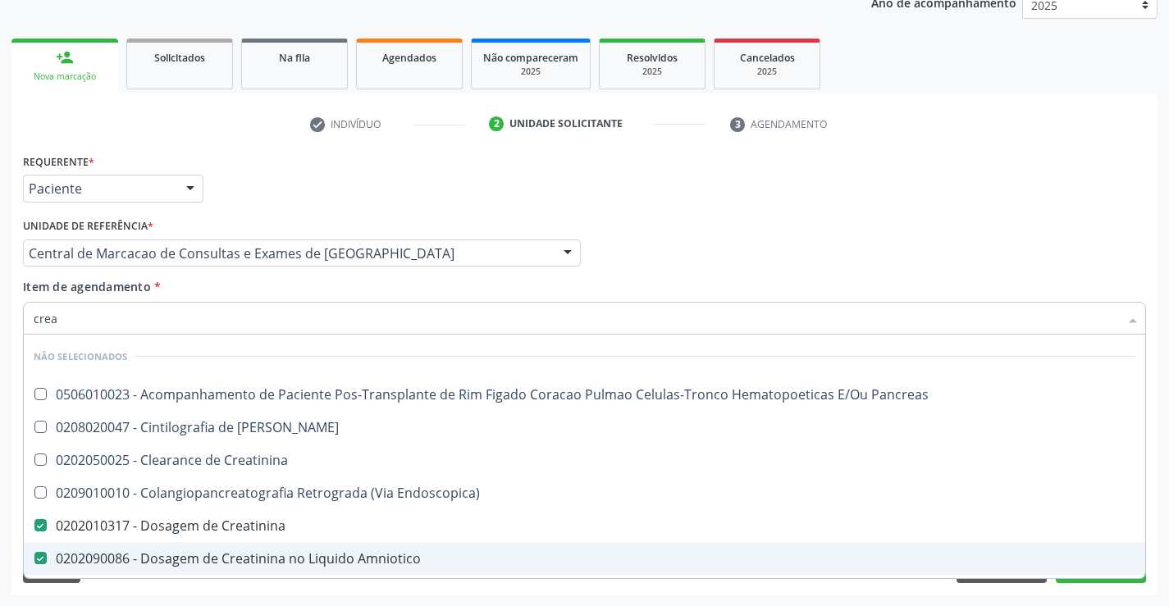
click at [206, 549] on span "0202090086 - Dosagem de Creatinina no Liquido Amniotico" at bounding box center [584, 558] width 1121 height 33
checkbox Amniotico "false"
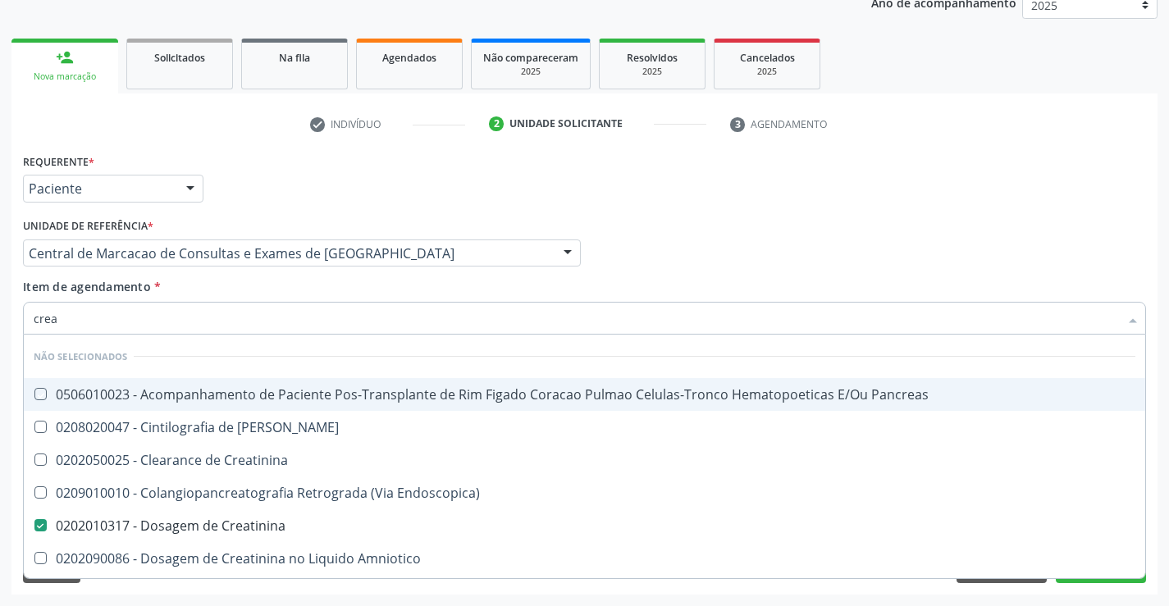
click at [207, 292] on div "Item de agendamento * crea Desfazer seleção Não selecionados 0506010023 - Acomp…" at bounding box center [584, 304] width 1123 height 52
checkbox Pancreas "true"
checkbox Creatinina "true"
checkbox Endoscopica\) "true"
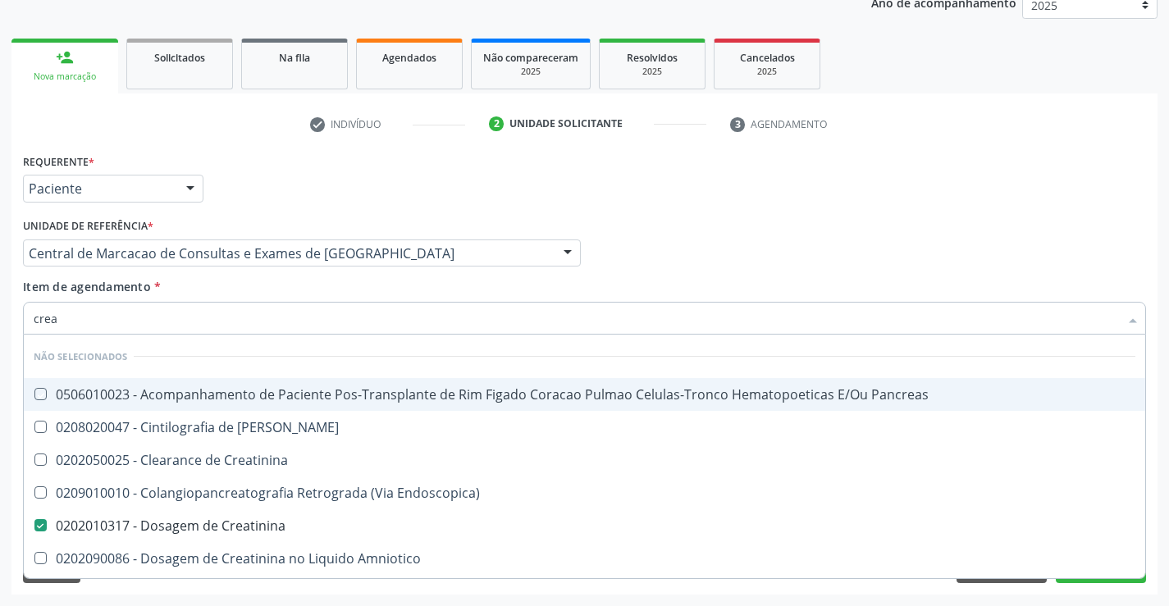
checkbox Amniotico "true"
checkbox \(Cpk\) "true"
checkbox Mb "true"
checkbox Oncologia "true"
checkbox Rim "true"
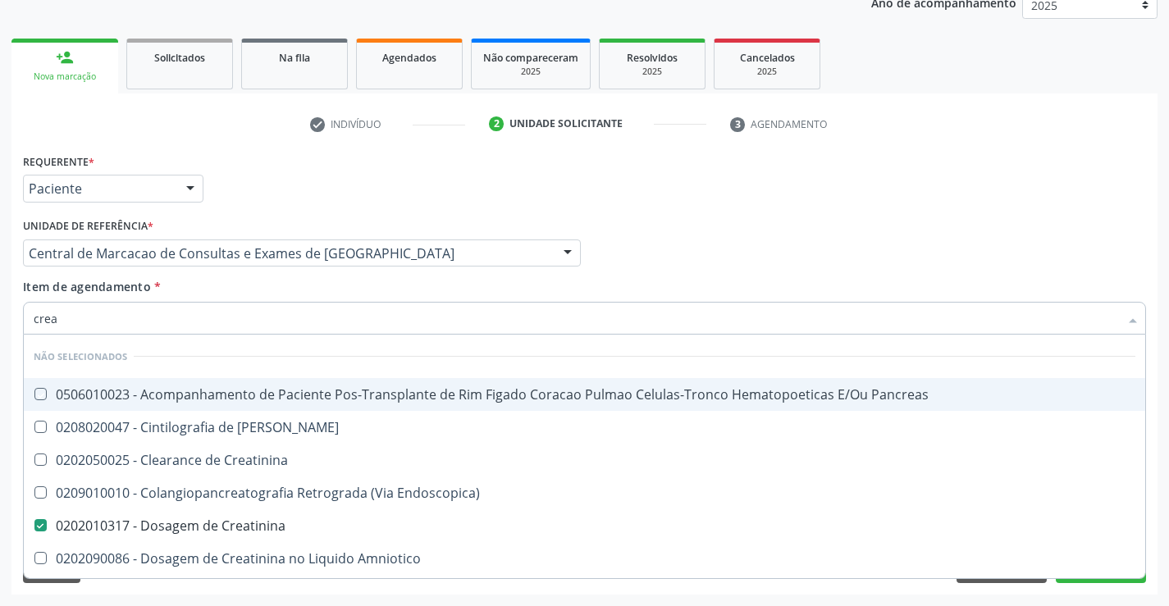
checkbox Rim-Pancreas "true"
checkbox Rim "true"
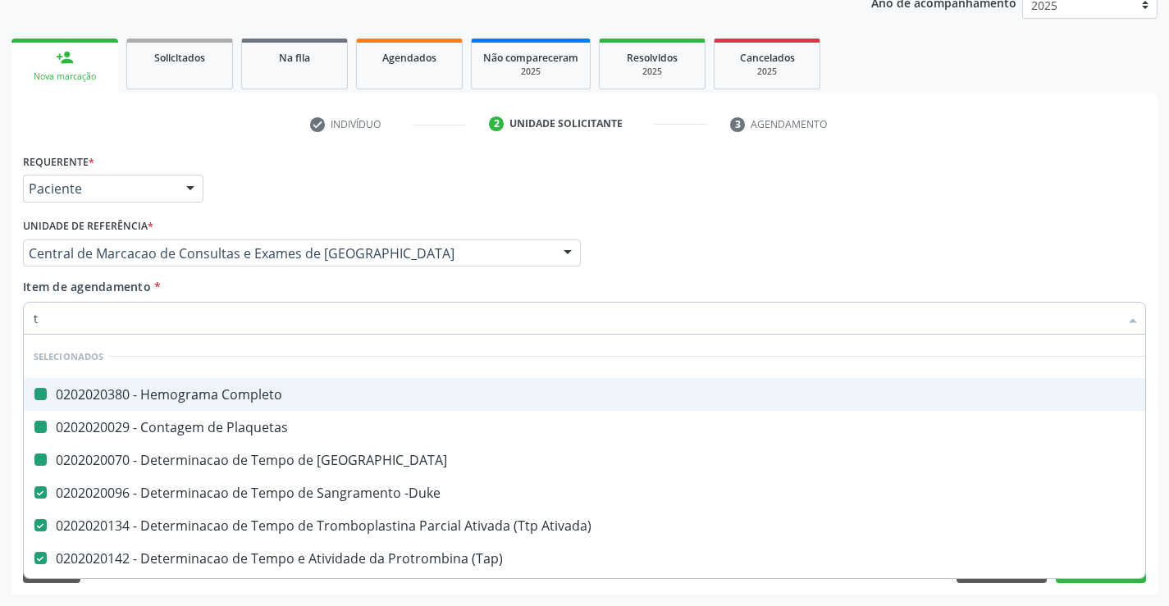
type input "tg"
checkbox Completo "false"
checkbox Plaquetas "false"
checkbox Coagulacao "false"
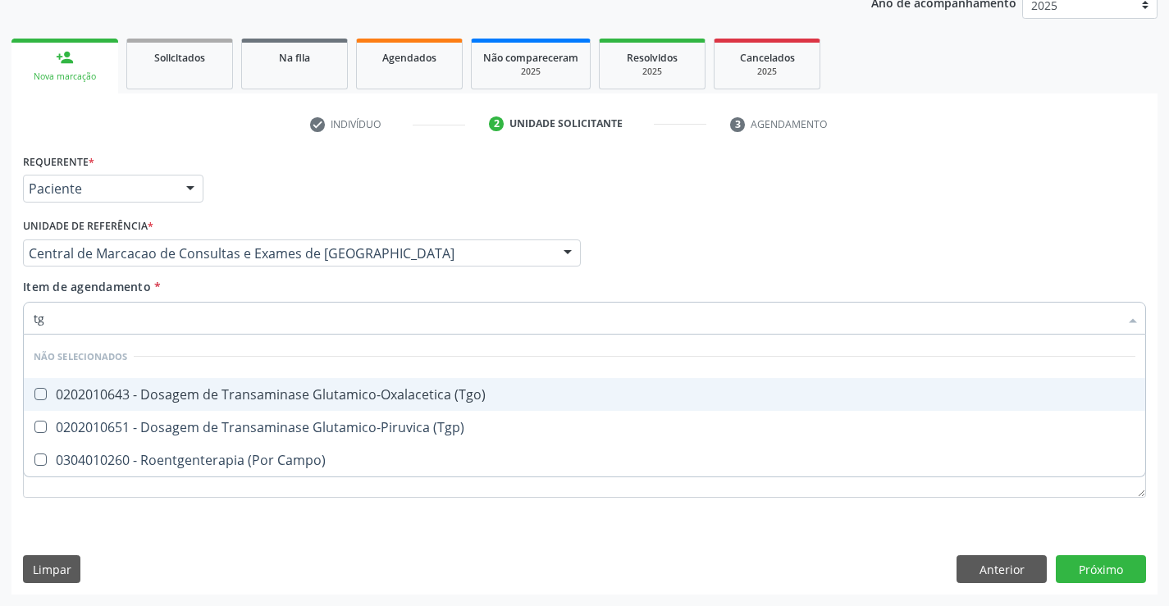
click at [227, 404] on span "0202010643 - Dosagem de Transaminase Glutamico-Oxalacetica (Tgo)" at bounding box center [584, 394] width 1121 height 33
checkbox \(Tgo\) "true"
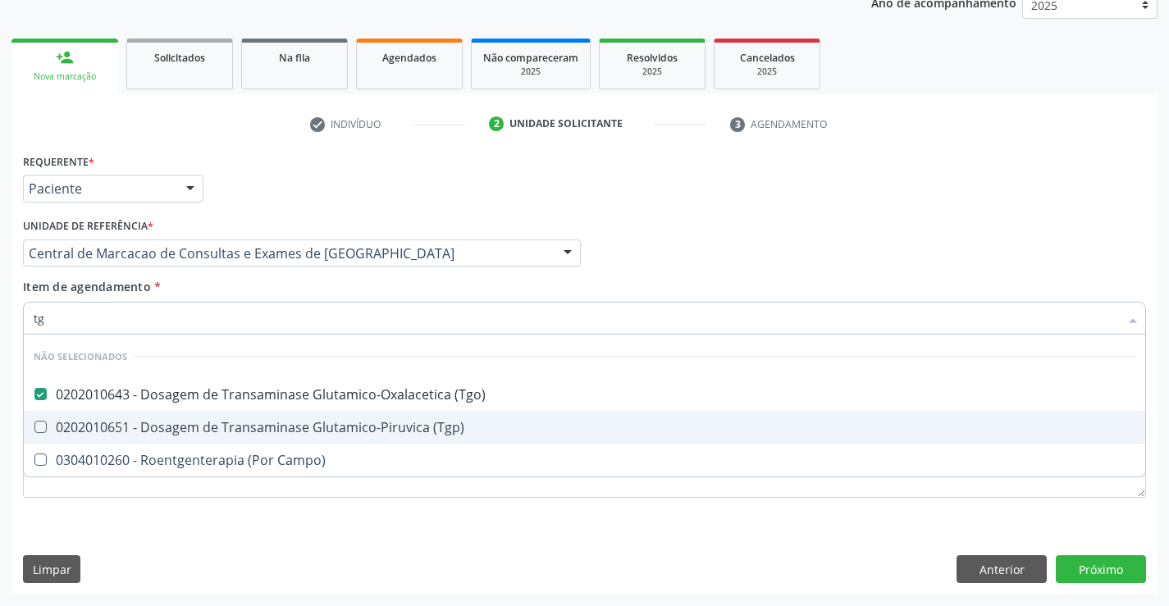
click at [230, 424] on div "0202010651 - Dosagem de Transaminase Glutamico-Piruvica (Tgp)" at bounding box center [584, 427] width 1101 height 13
checkbox \(Tgp\) "true"
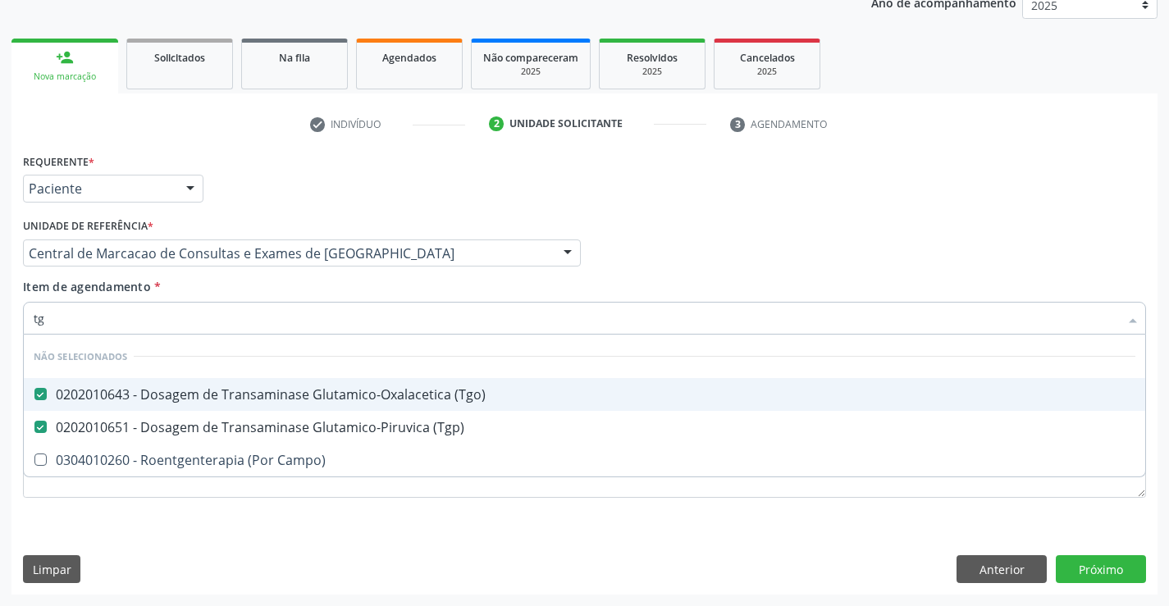
click at [241, 292] on div "Item de agendamento * tg Desfazer seleção Não selecionados 0202010643 - Dosagem…" at bounding box center [584, 304] width 1123 height 52
checkbox Campo\) "true"
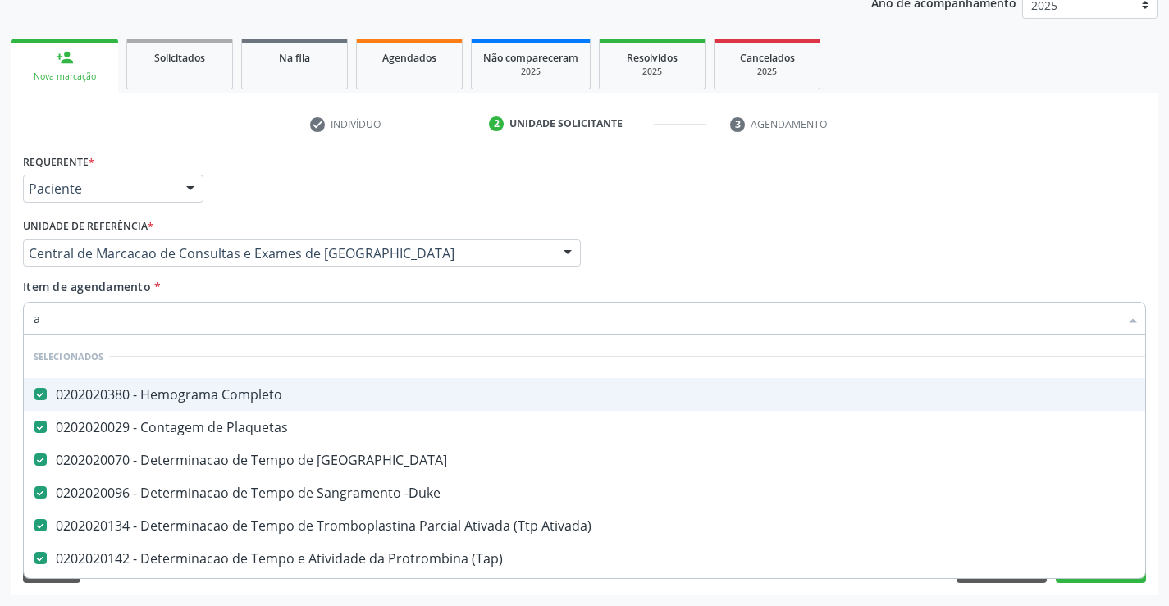
type input "ac"
checkbox Hdl "false"
checkbox Ldl "false"
checkbox Total "false"
checkbox Triglicerideos "false"
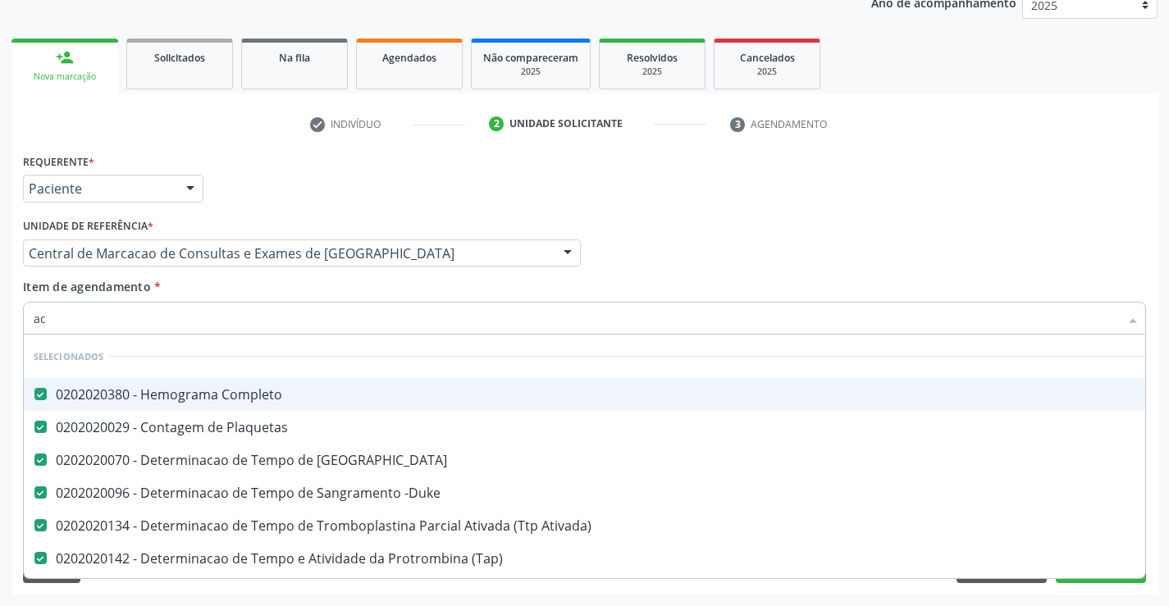
checkbox Ureia "false"
checkbox Creatinina "false"
checkbox \(Tgo\) "false"
checkbox \(Tgp\) "false"
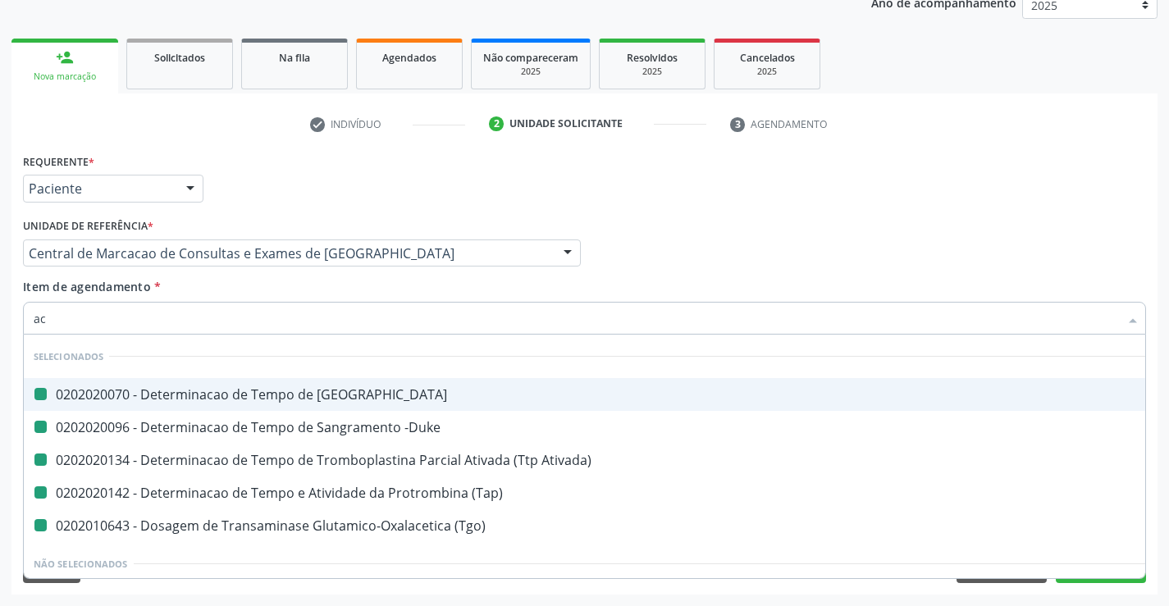
type input "aci"
checkbox Coagulacao "false"
checkbox -Duke "false"
checkbox Ativada\) "false"
checkbox \(Tap\) "false"
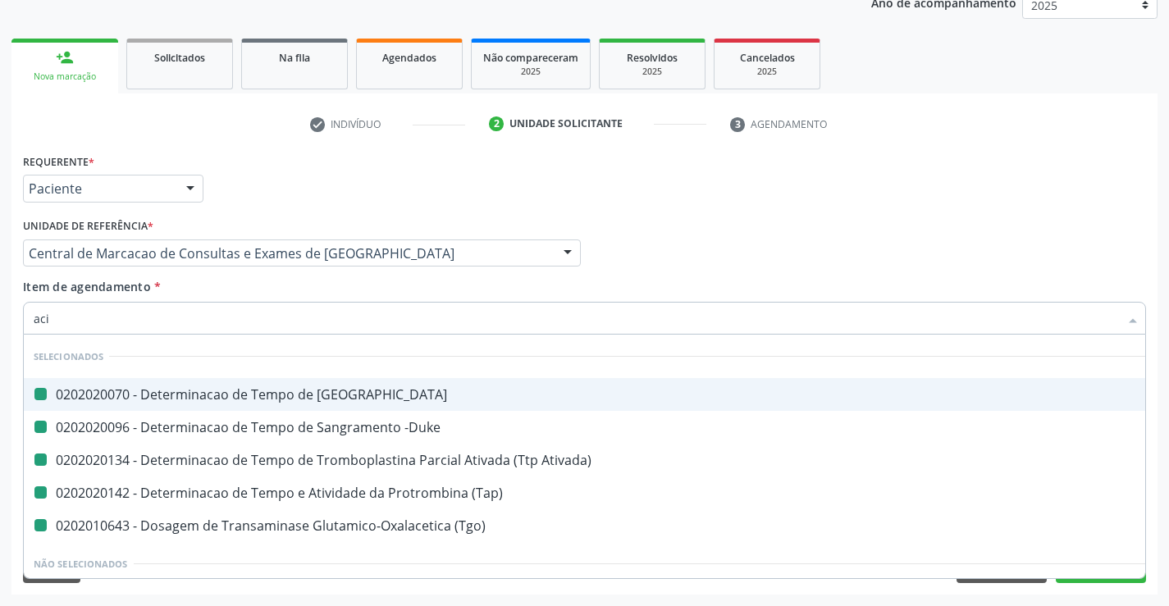
checkbox \(Tgo\) "false"
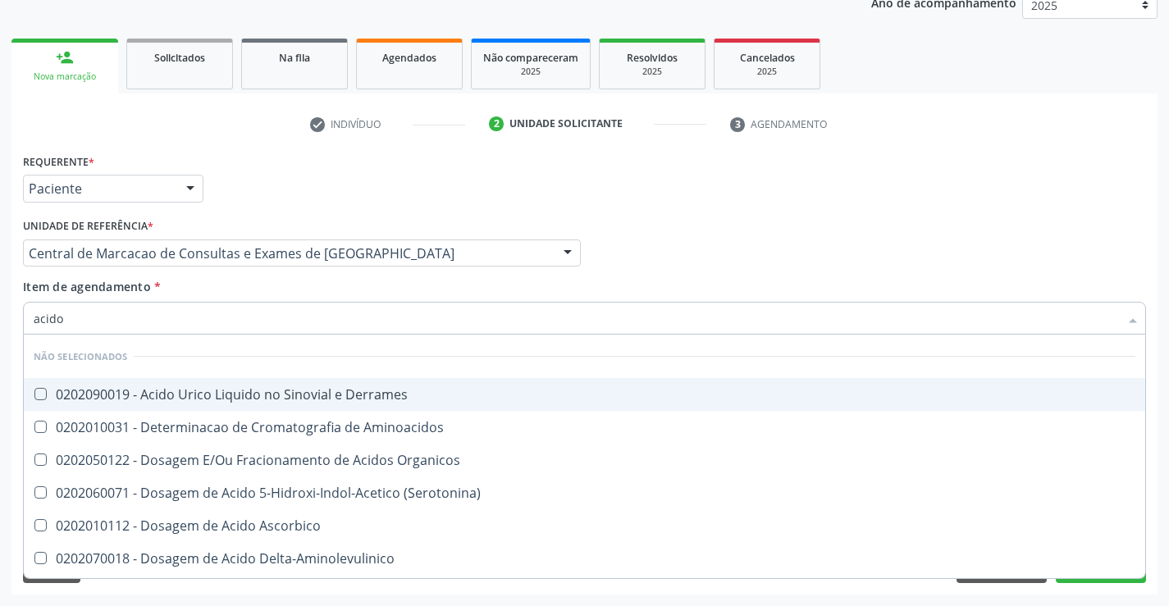
type input "acido u"
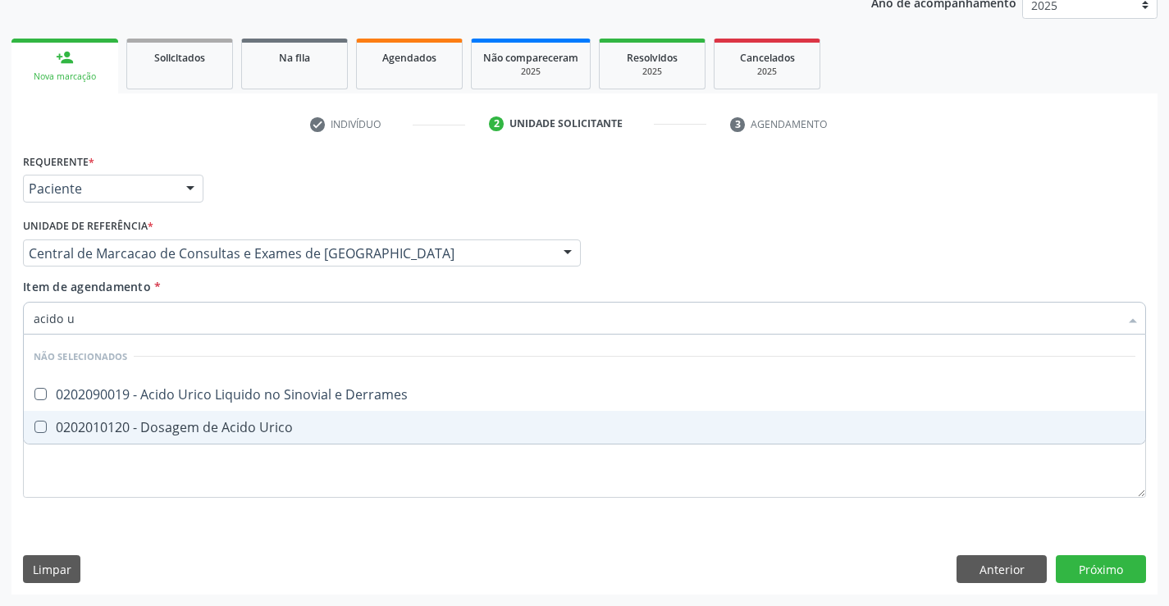
click at [245, 421] on div "0202010120 - Dosagem de Acido Urico" at bounding box center [584, 427] width 1101 height 13
checkbox Urico "true"
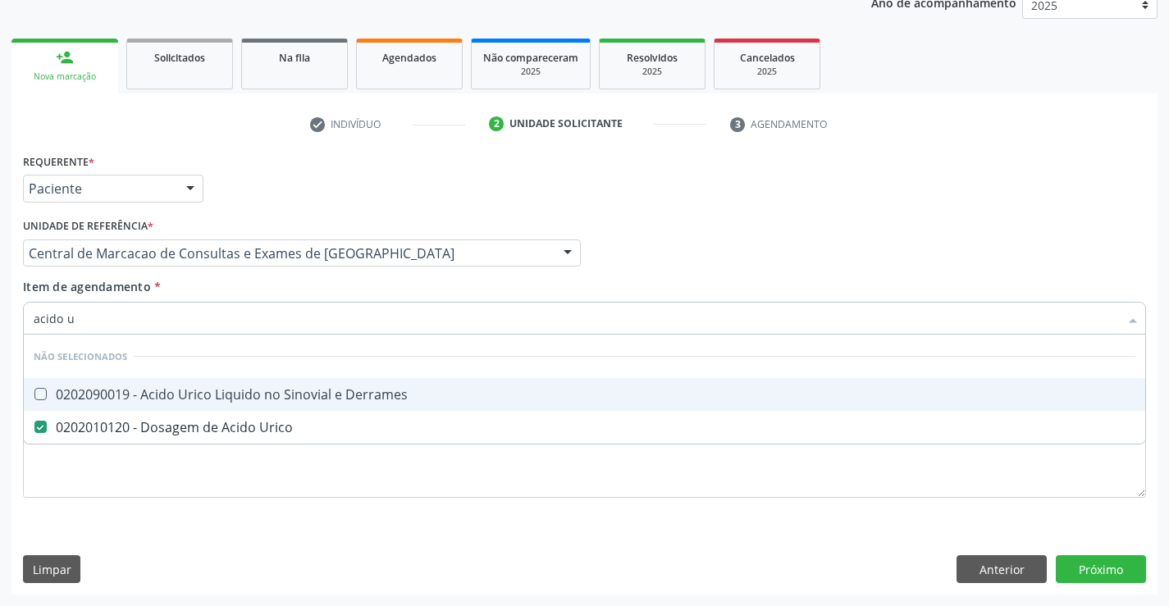
click at [237, 285] on div "Item de agendamento * acido u Desfazer seleção Não selecionados 0202090019 - Ac…" at bounding box center [584, 304] width 1123 height 52
checkbox Derrames "true"
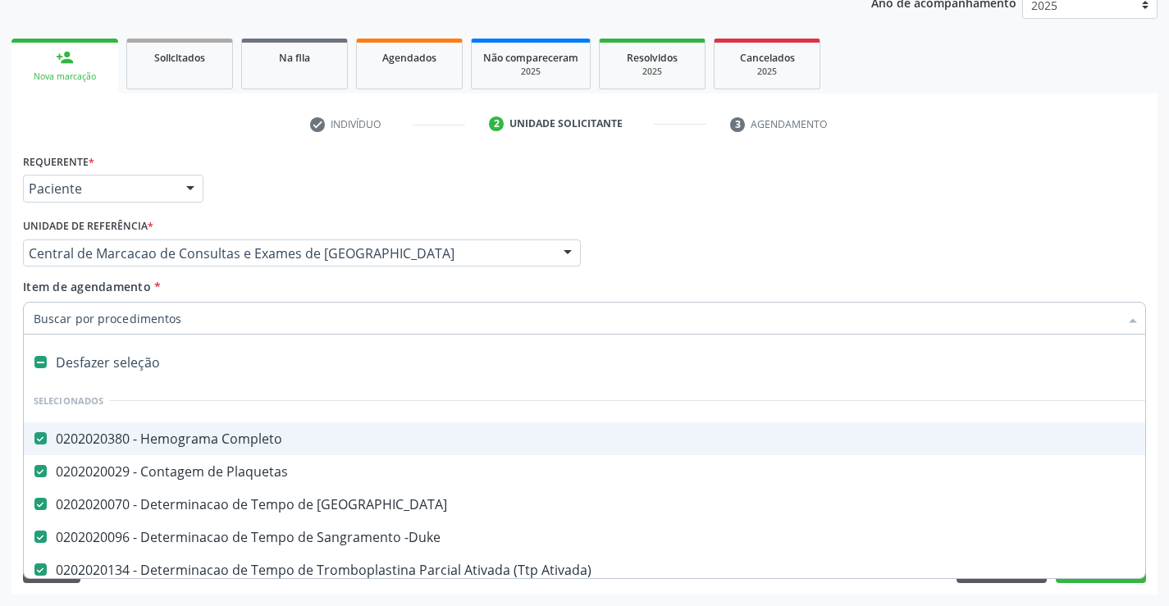
type input "u"
checkbox Total "false"
checkbox Triglicerideos "false"
checkbox Ureia "false"
checkbox Creatinina "false"
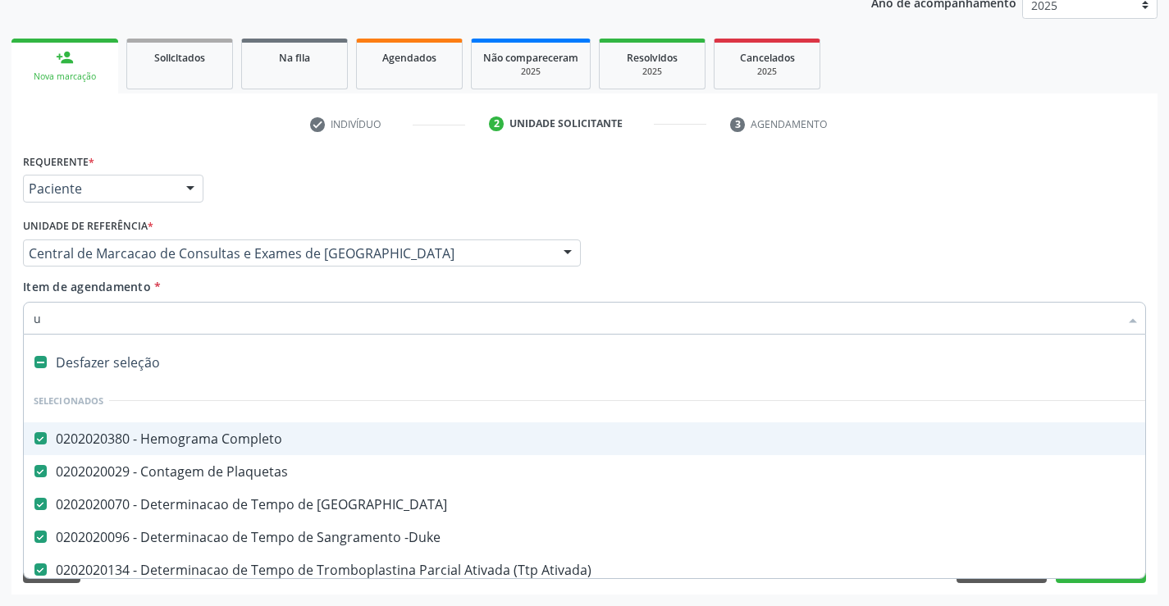
checkbox \(Tgo\) "false"
checkbox \(Tgp\) "false"
checkbox Urico "false"
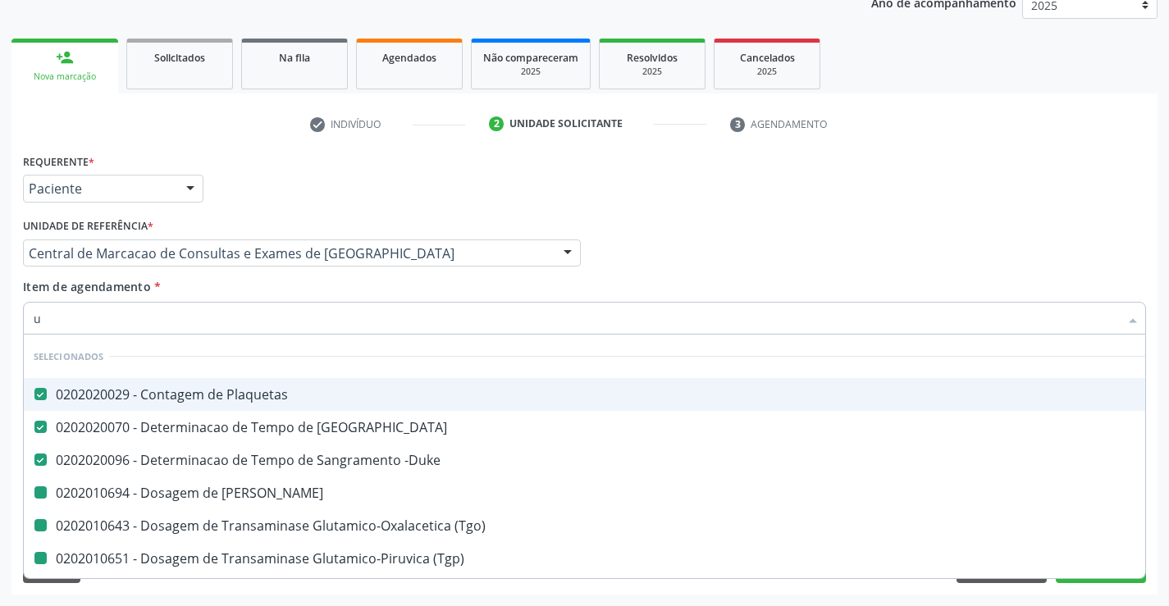
type input "ur"
checkbox Ureia "false"
checkbox \(Tgo\) "false"
checkbox \(Tgp\) "false"
checkbox Urico "false"
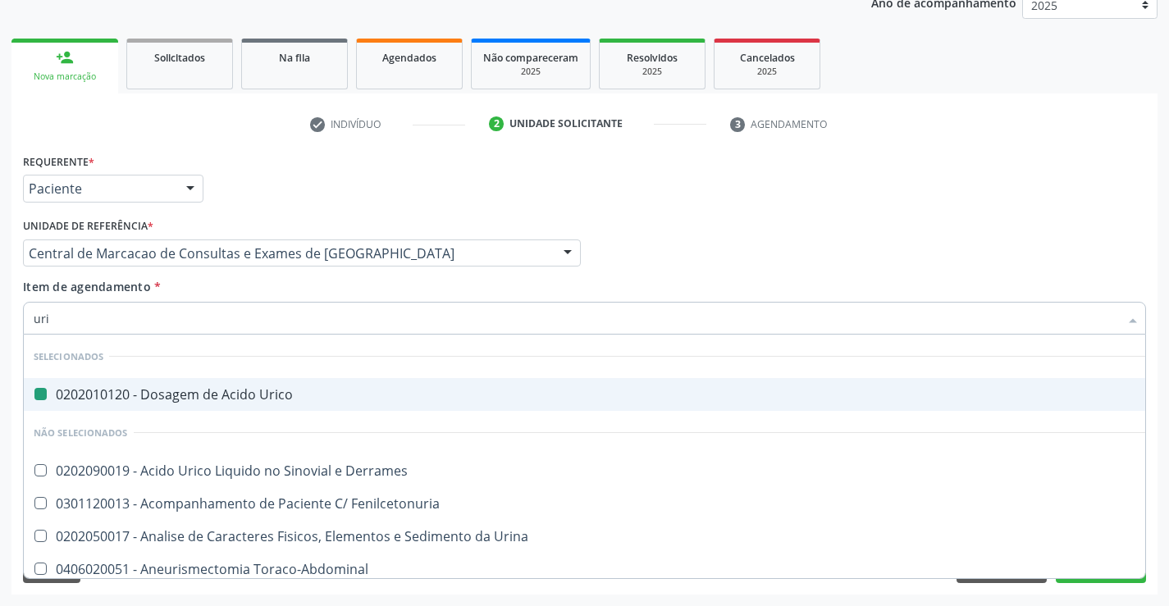
type input "urin"
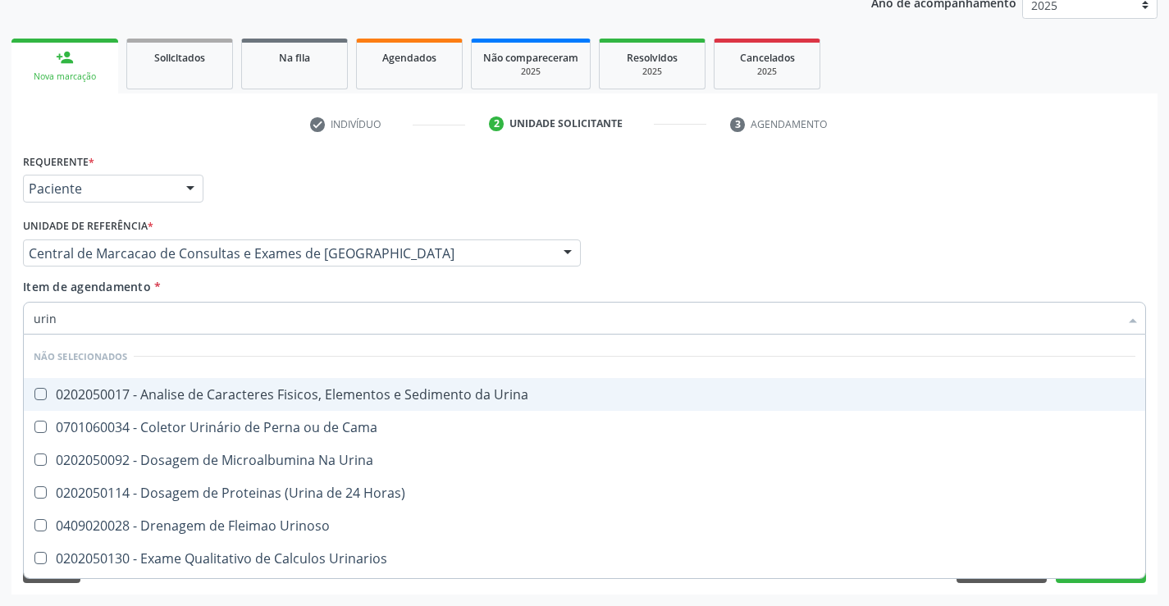
click at [232, 381] on span "0202050017 - Analise de Caracteres Fisicos, Elementos e Sedimento da Urina" at bounding box center [584, 394] width 1121 height 33
checkbox Urina "true"
click at [239, 287] on div "Item de agendamento * urin Desfazer seleção Não selecionados 0202050017 - Anali…" at bounding box center [584, 304] width 1123 height 52
checkbox Horas\) "true"
checkbox Urinoso "true"
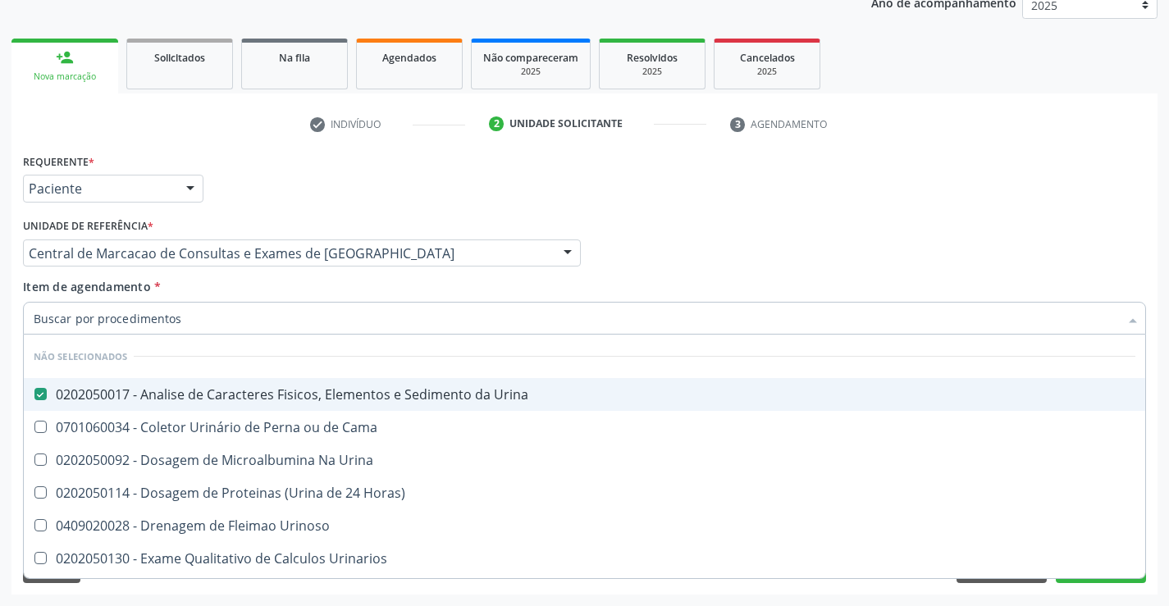
checkbox Urinarios "true"
checkbox Quantitativa "true"
checkbox Urina "true"
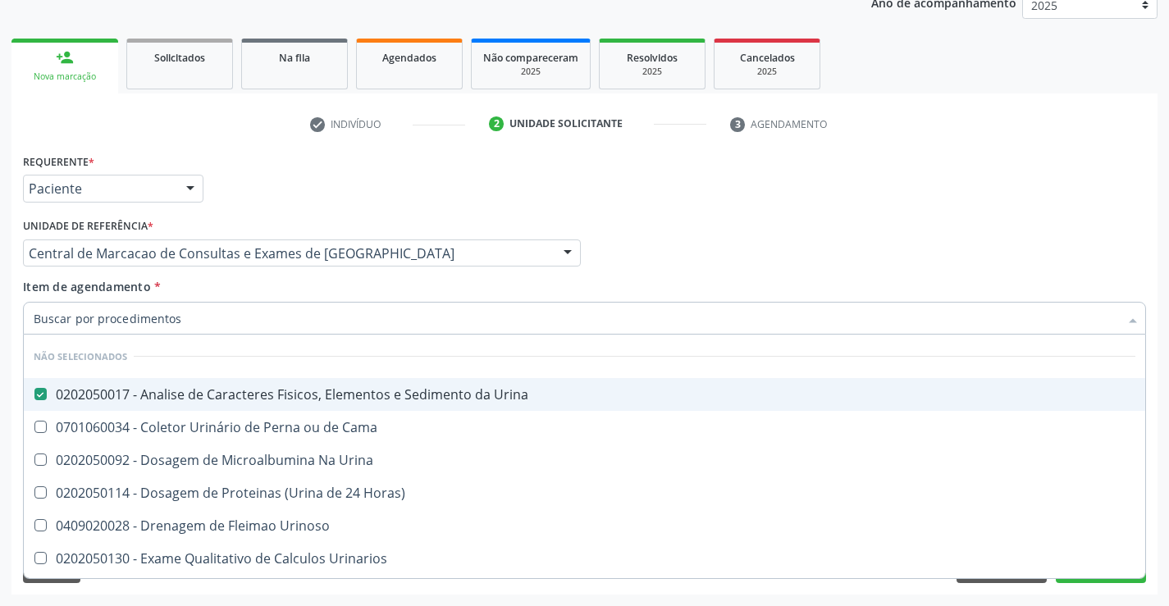
checkbox Urina "true"
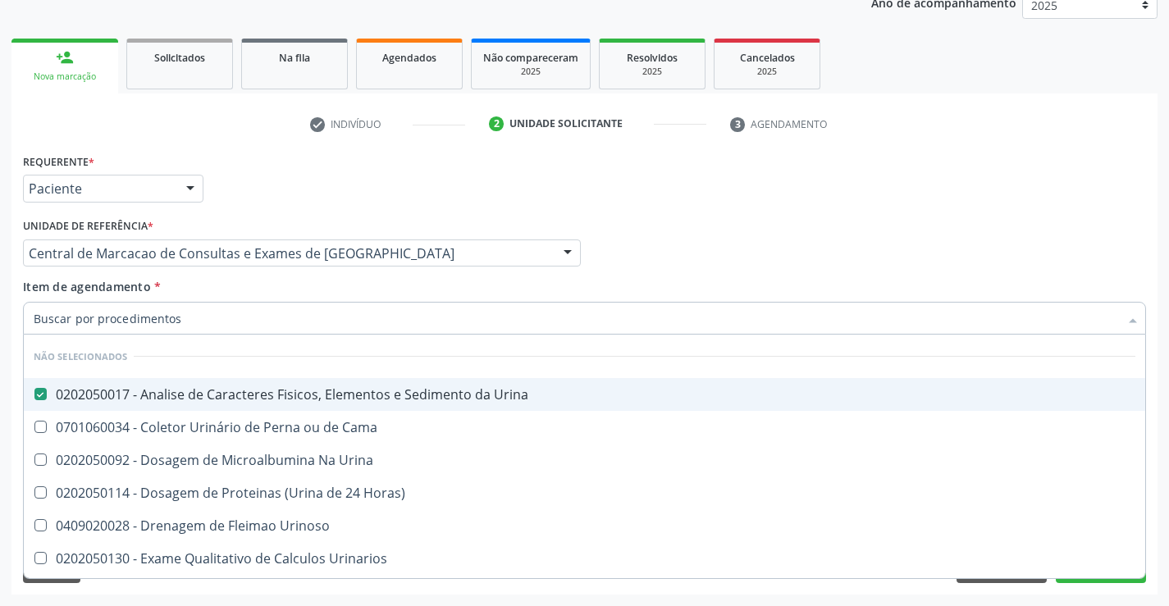
checkbox Urina "true"
checkbox Delgada\) "true"
checkbox Cama "true"
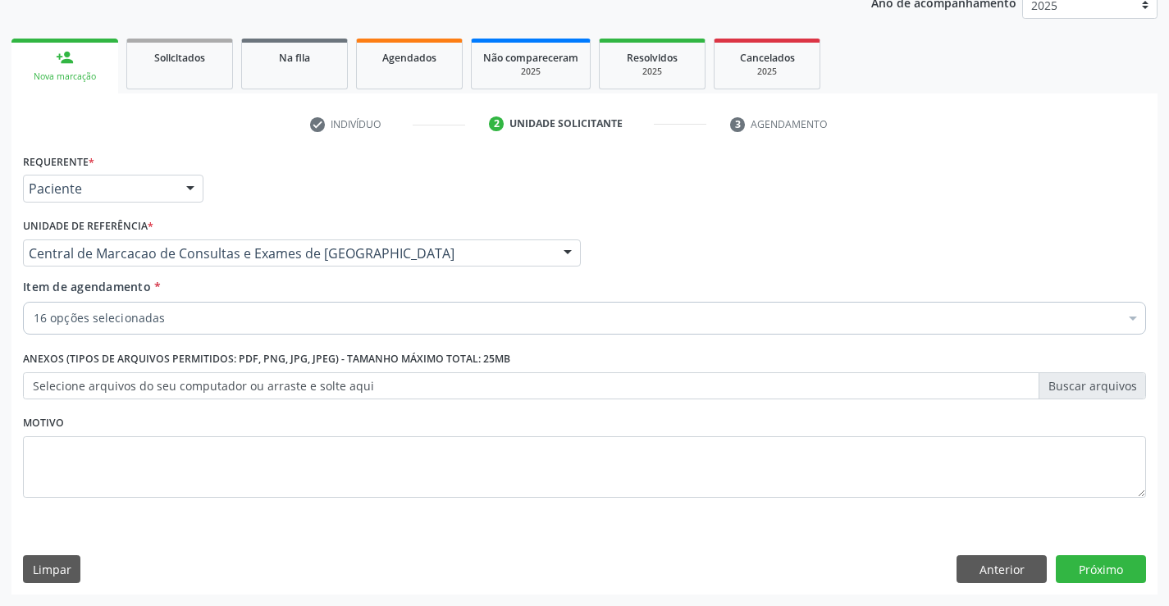
click at [223, 331] on div "16 opções selecionadas" at bounding box center [584, 318] width 1123 height 33
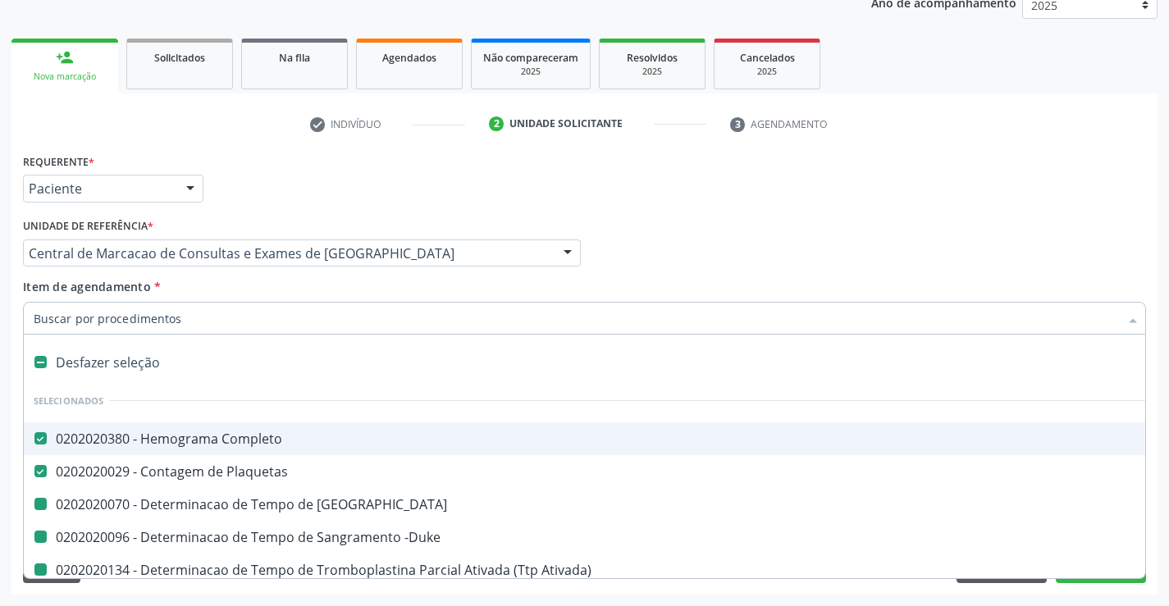
type input "f"
checkbox -Duke "false"
checkbox Ativada\) "false"
checkbox \(Tap\) "false"
checkbox Hdl "false"
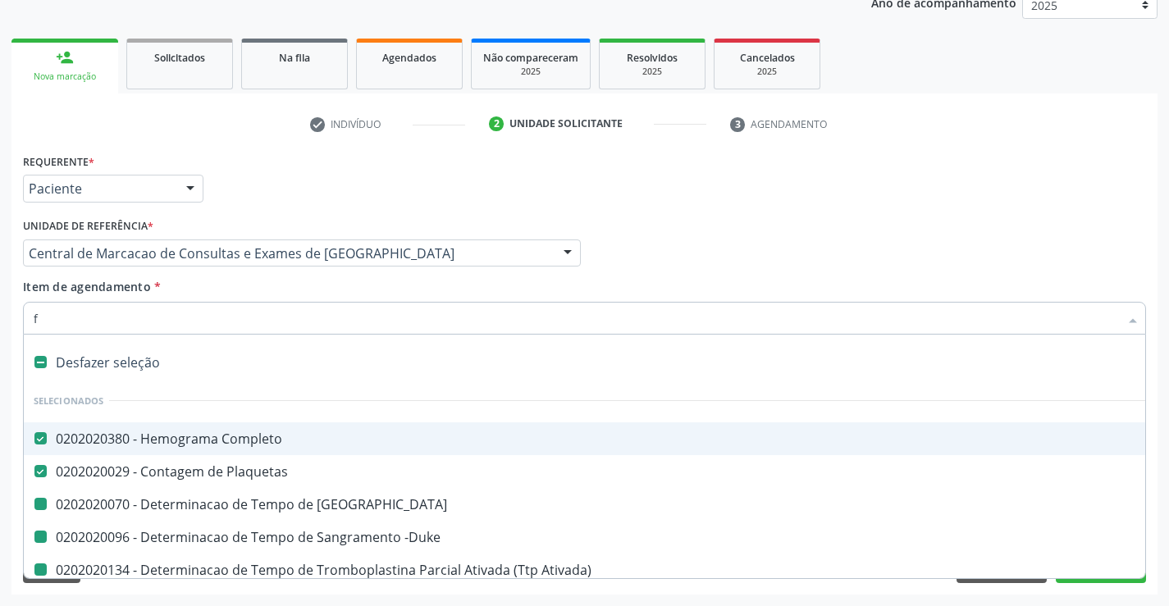
checkbox Total "false"
checkbox Triglicerideos "false"
checkbox Ureia "false"
checkbox Creatinina "false"
checkbox \(Tgo\) "false"
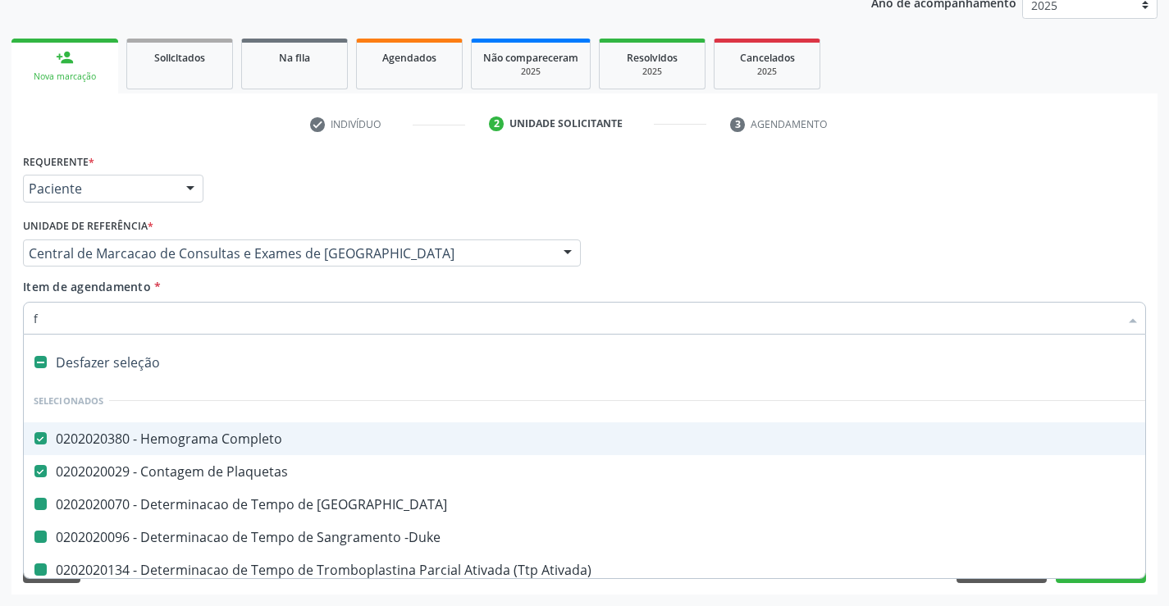
checkbox \(Tgp\) "false"
checkbox Urico "false"
checkbox Urina "false"
checkbox Coagulacao "false"
checkbox Ldl "false"
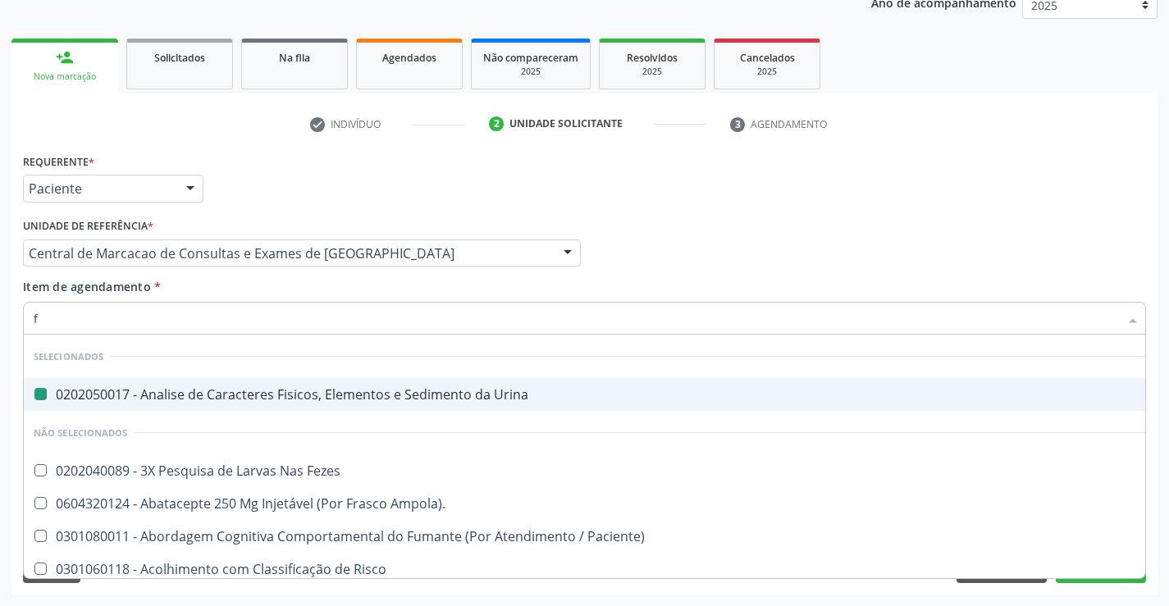
type input "fe"
checkbox Urina "false"
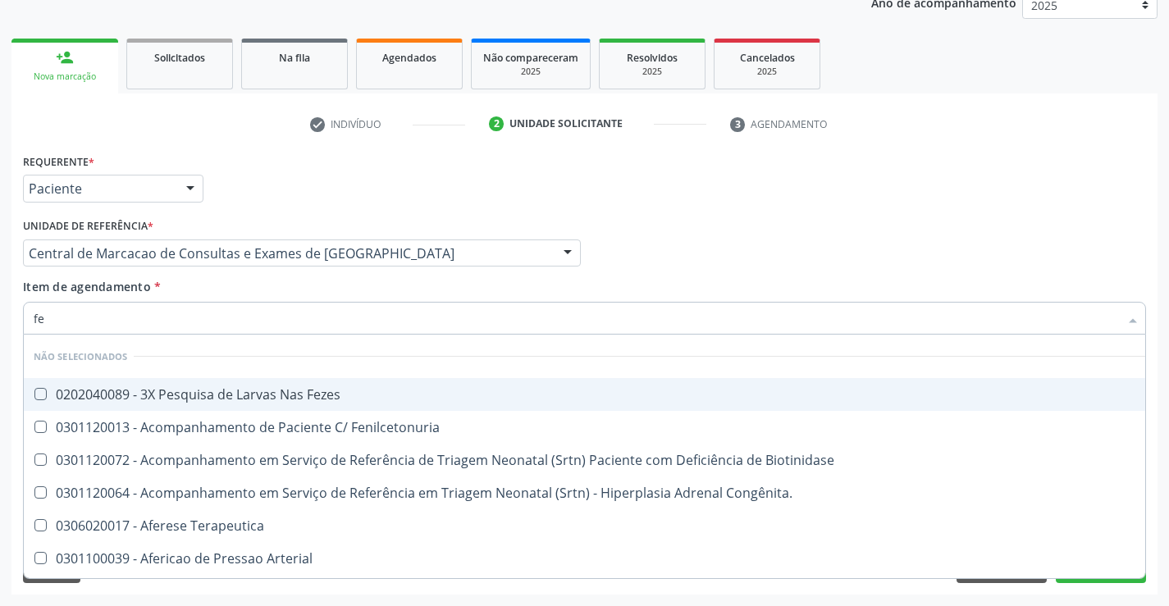
type input "fez"
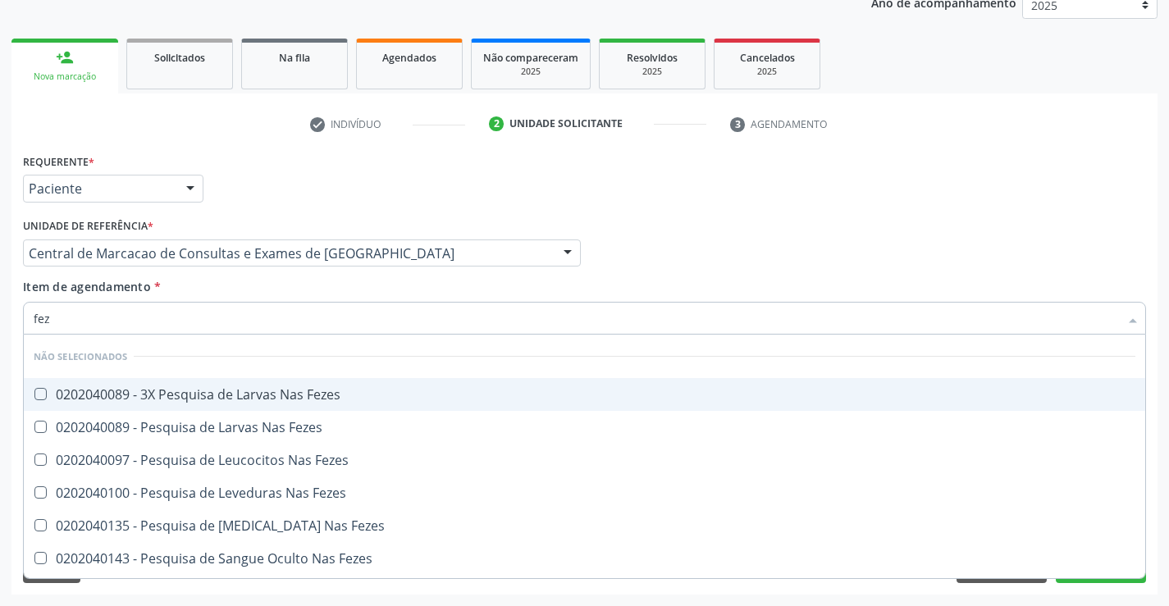
click at [245, 391] on div "0202040089 - 3X Pesquisa de Larvas Nas Fezes" at bounding box center [584, 394] width 1101 height 13
checkbox Fezes "true"
click at [279, 290] on div "Item de agendamento * fez Desfazer seleção Não selecionados 0202040089 - 3X Pes…" at bounding box center [584, 304] width 1123 height 52
checkbox Fezes "true"
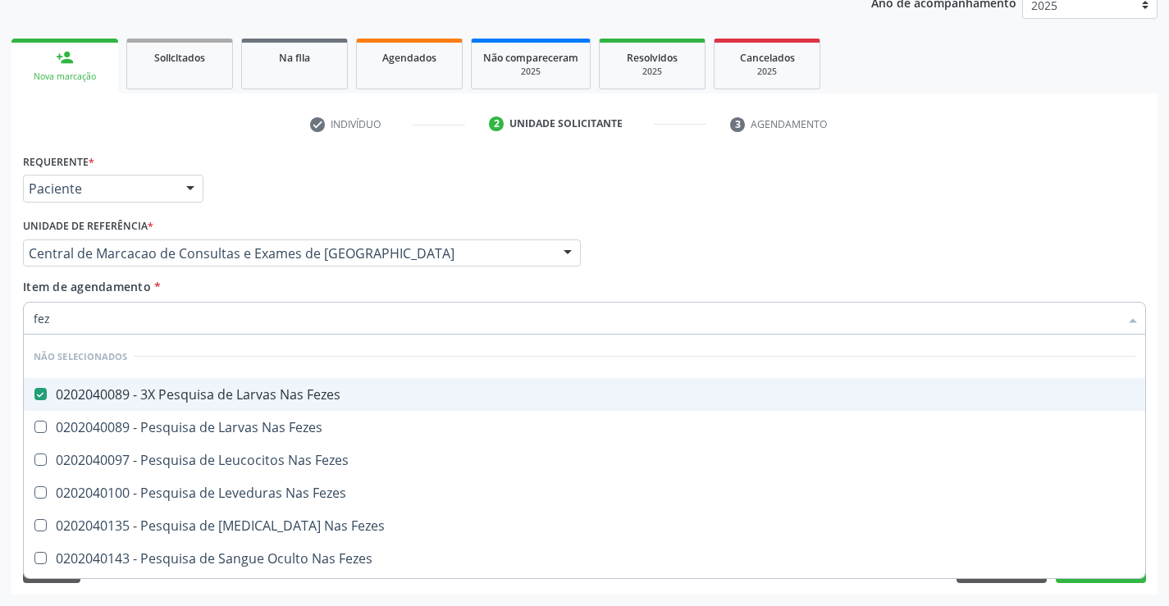
checkbox Fezes "true"
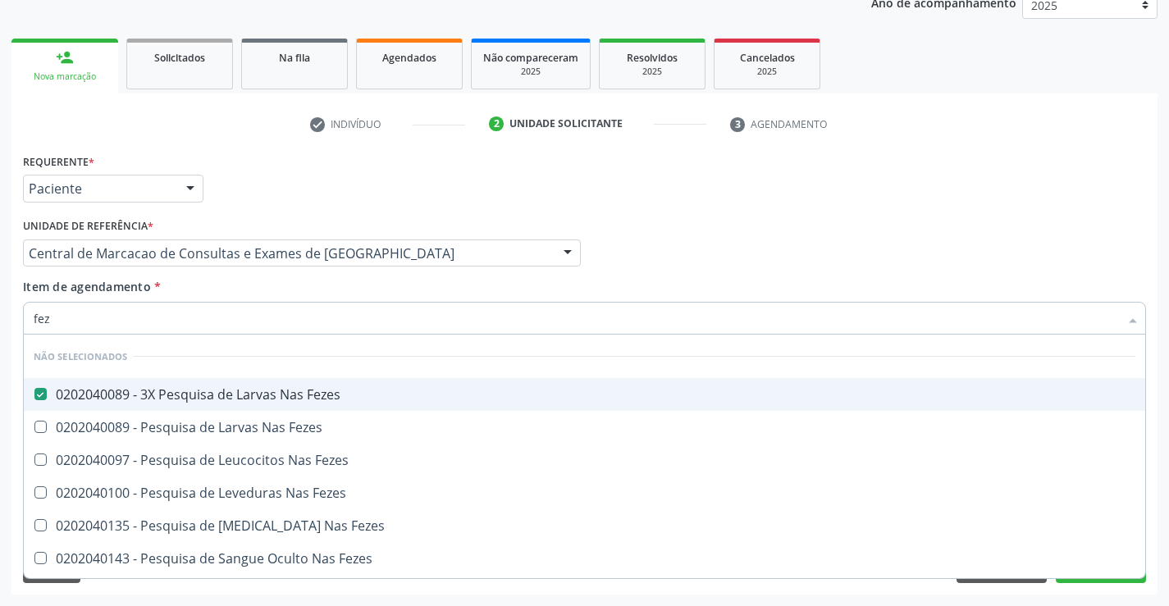
checkbox Fezes "true"
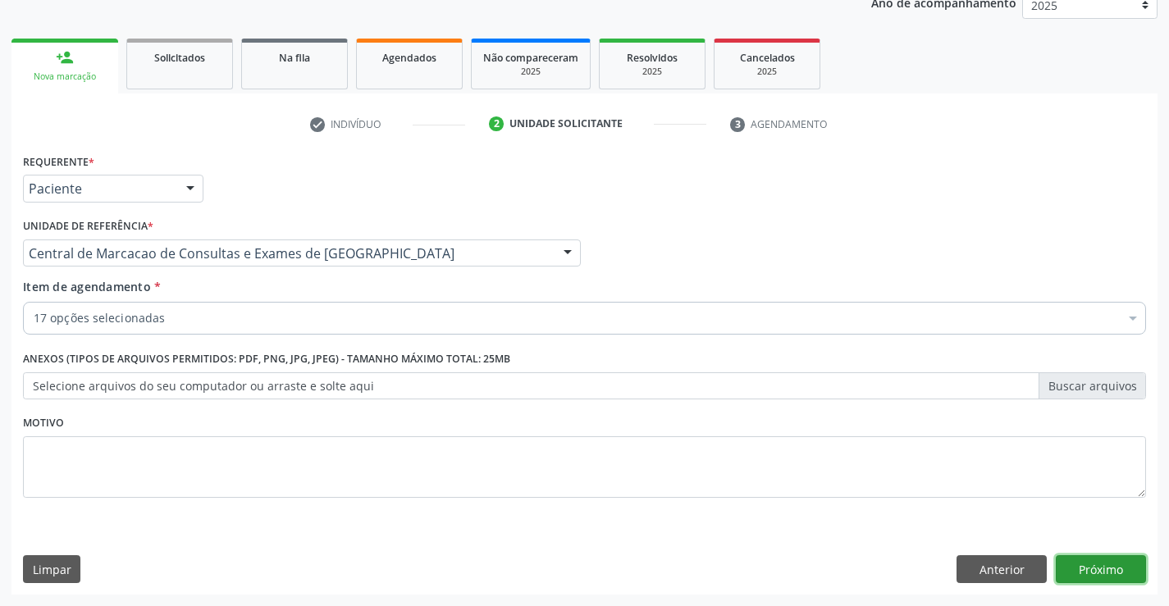
click at [1128, 565] on button "Próximo" at bounding box center [1100, 569] width 90 height 28
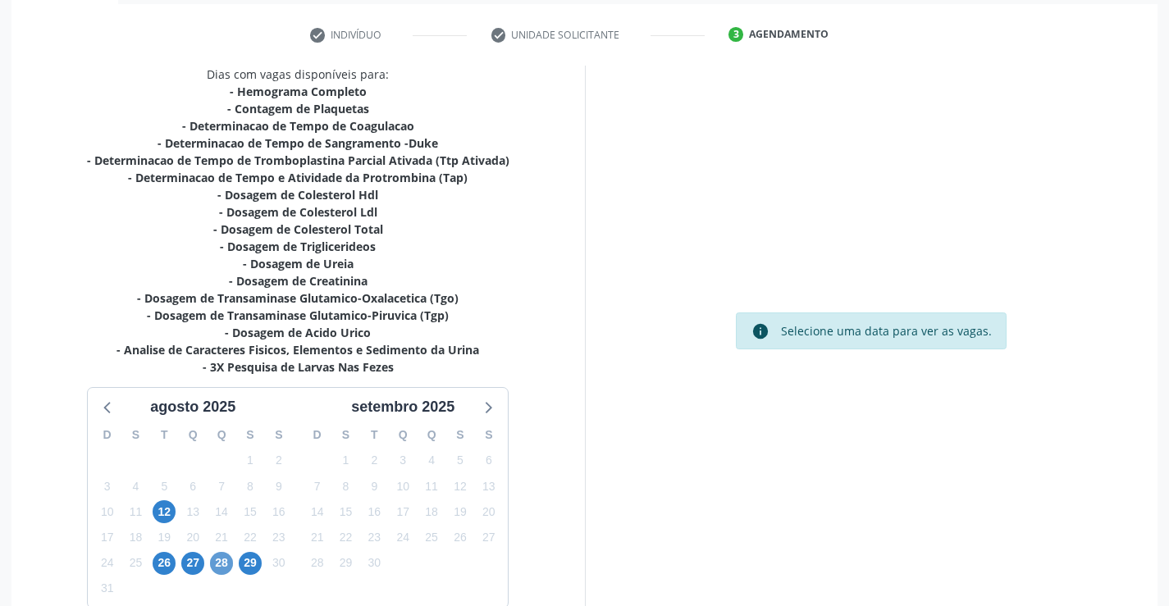
scroll to position [383, 0]
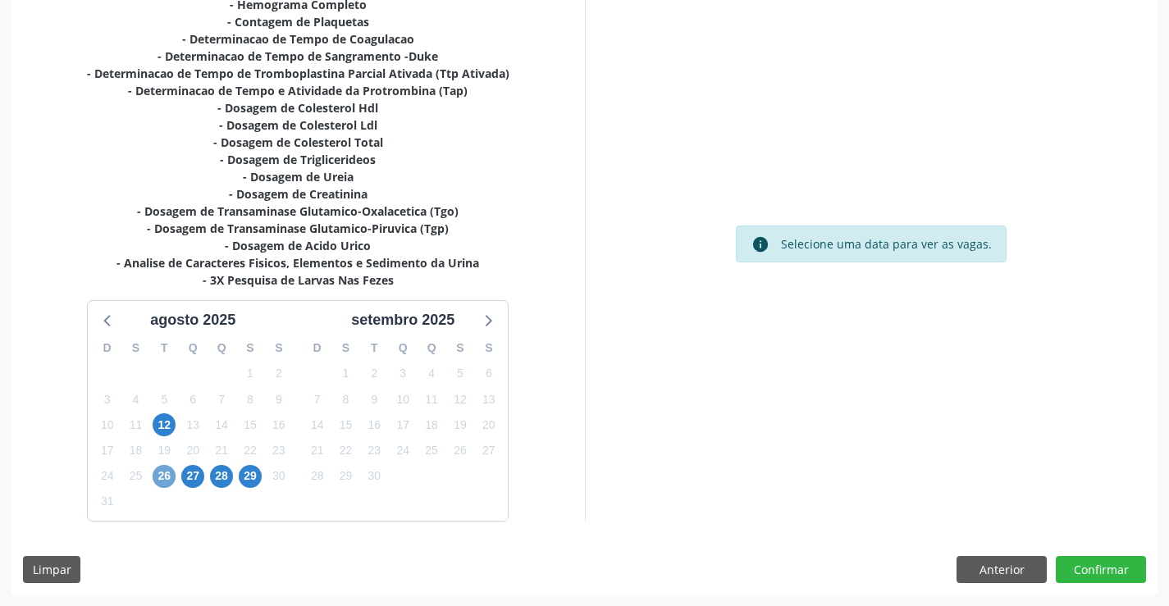
click at [166, 476] on span "26" at bounding box center [164, 476] width 23 height 23
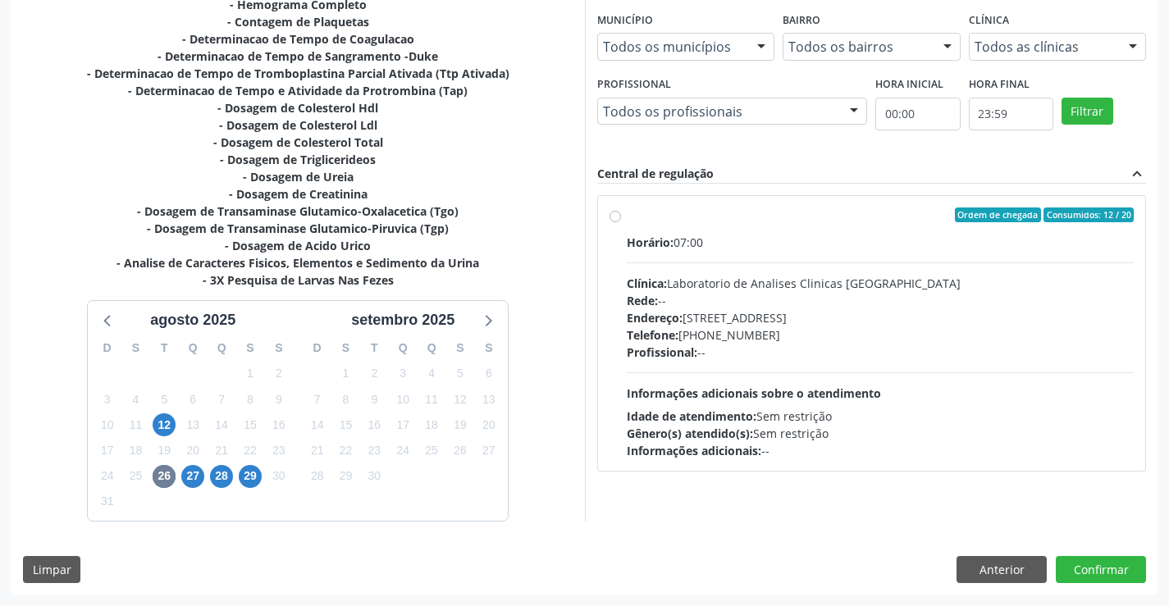
click at [913, 404] on div "Horário: 07:00 Clínica: Laboratorio de Analises Clinicas Sao Francisco Rede: --…" at bounding box center [881, 347] width 508 height 226
click at [621, 222] on input "Ordem de chegada Consumidos: 12 / 20 Horário: 07:00 Clínica: Laboratorio de Ana…" at bounding box center [614, 214] width 11 height 15
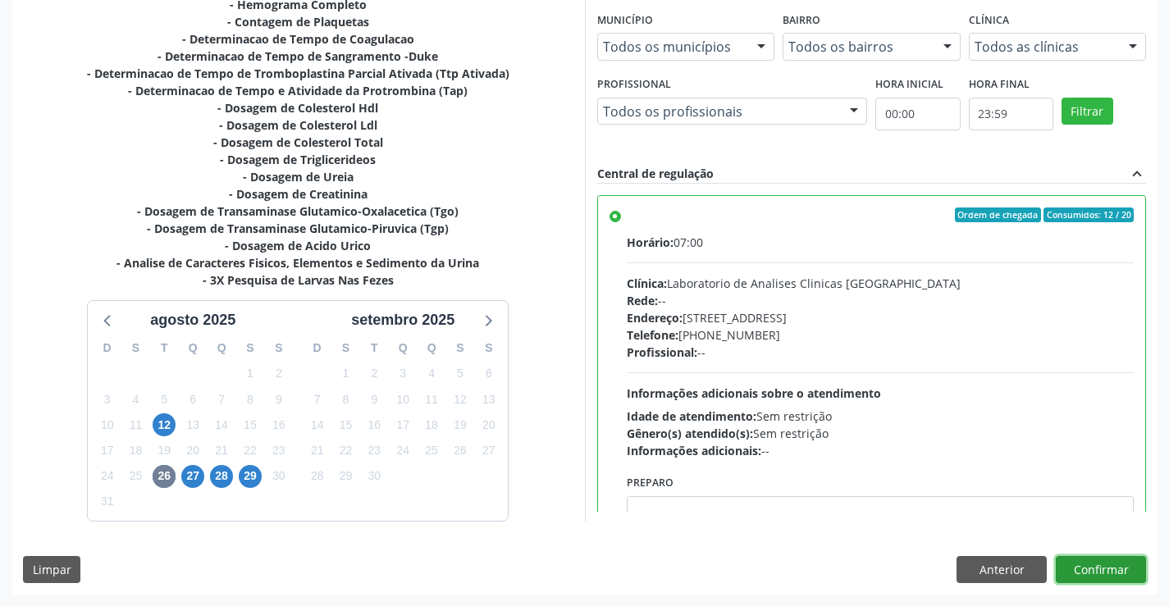
click at [1127, 573] on button "Confirmar" at bounding box center [1100, 570] width 90 height 28
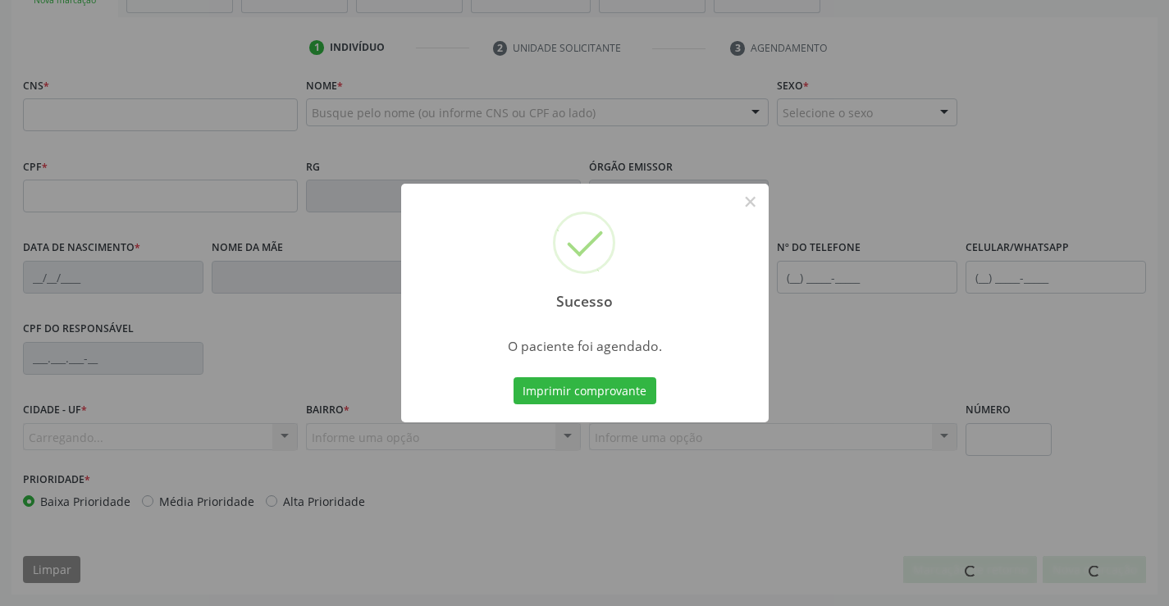
scroll to position [283, 0]
click at [513, 377] on button "Imprimir comprovante" at bounding box center [584, 391] width 143 height 28
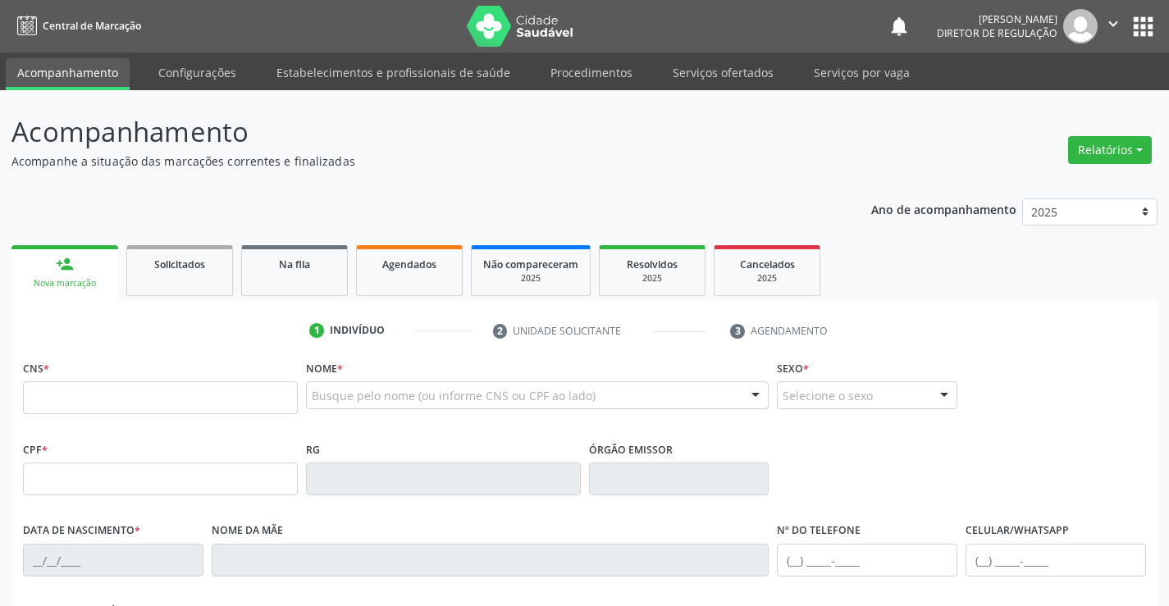
scroll to position [283, 0]
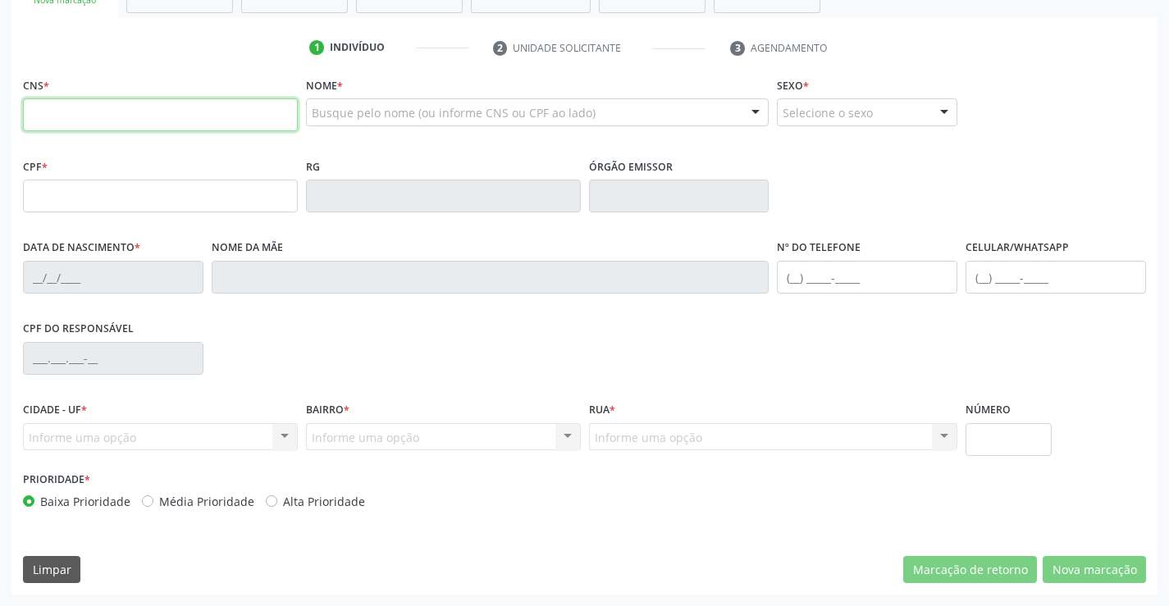
click at [137, 111] on input "text" at bounding box center [160, 114] width 275 height 33
type input "704 8045 3005 4349"
type input "61908"
type input "1[DATE]"
type input "[PHONE_NUMBER]"
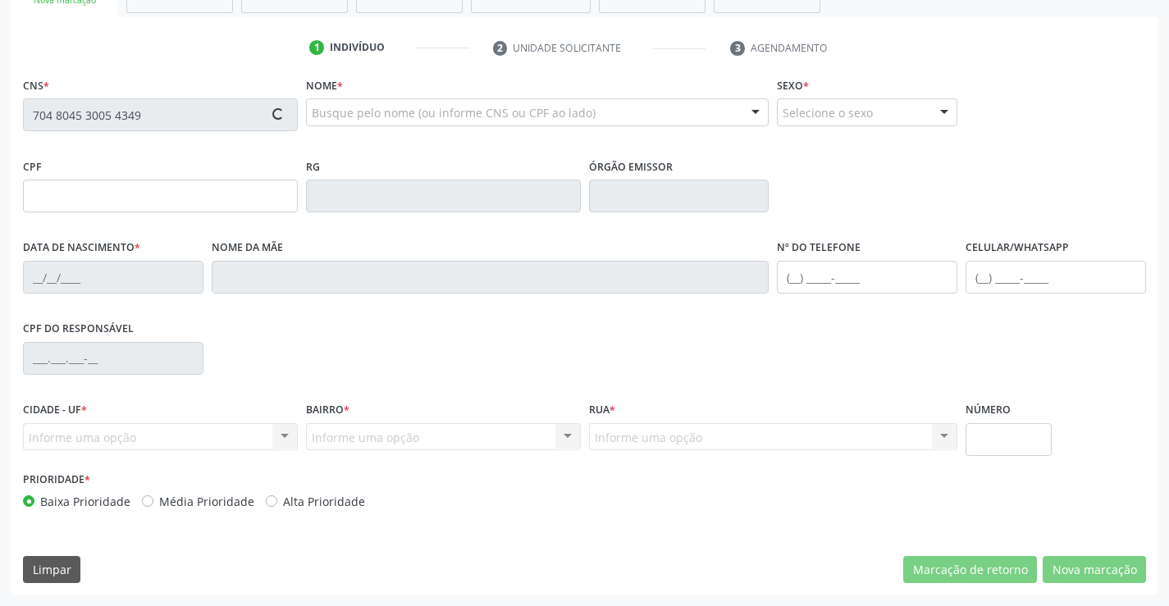
type input "[PHONE_NUMBER]"
type input "099.829.535-32"
type input "S/N"
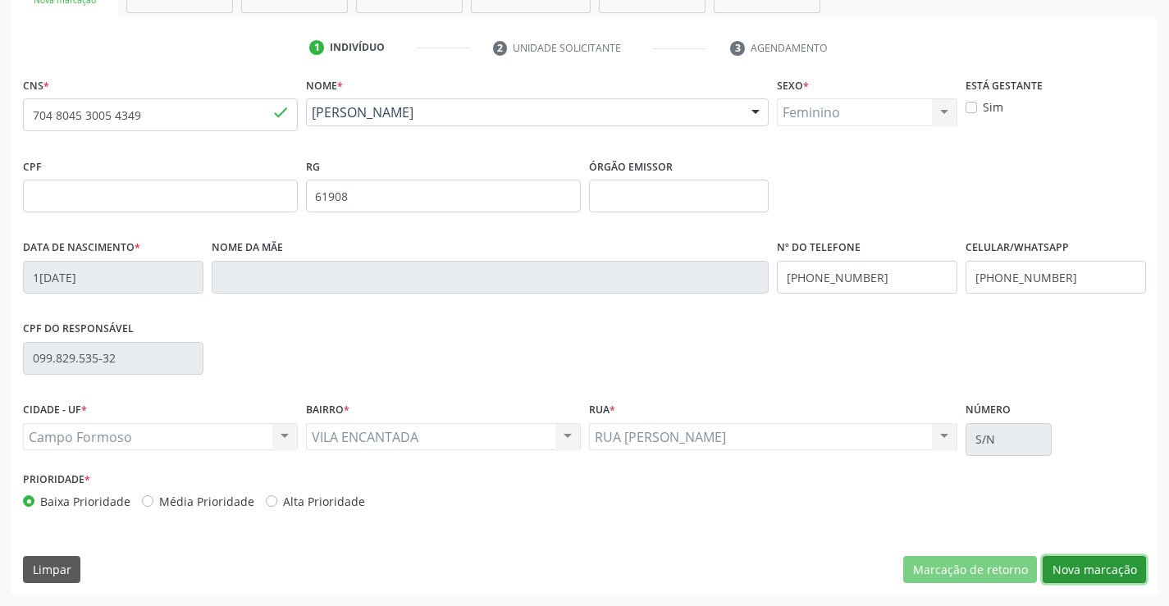
click at [1079, 568] on button "Nova marcação" at bounding box center [1093, 570] width 103 height 28
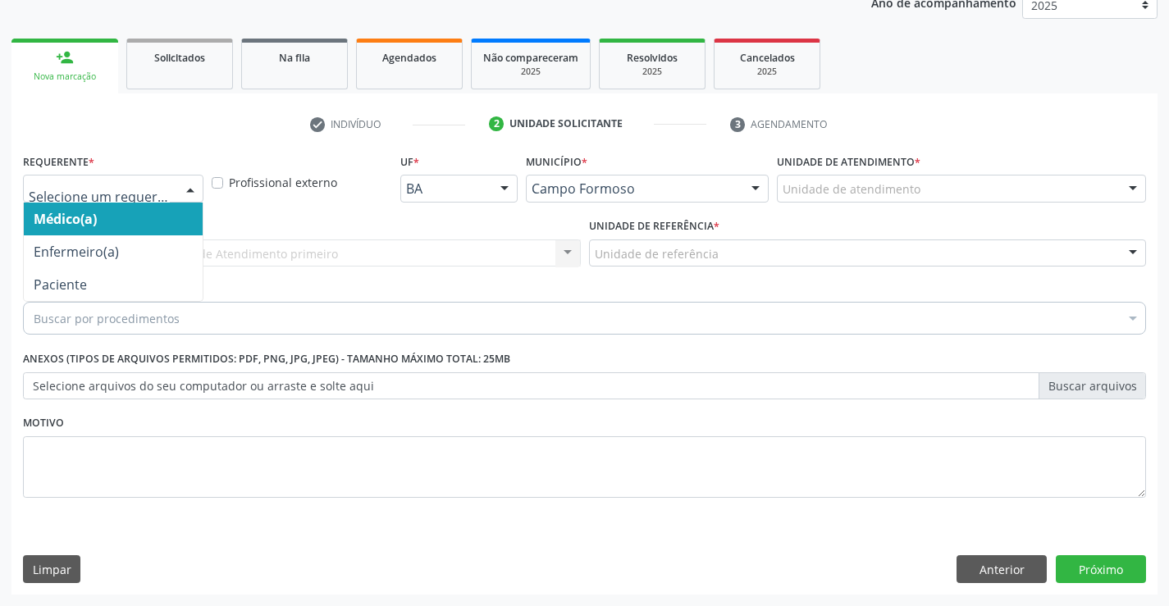
click at [178, 196] on div at bounding box center [190, 190] width 25 height 28
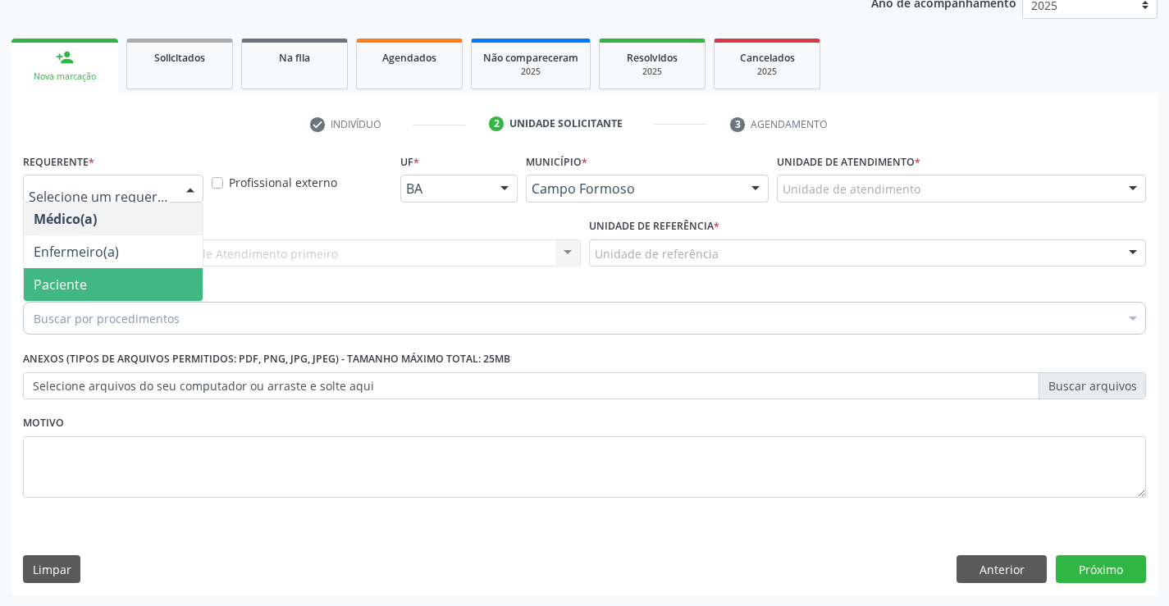
click at [153, 297] on span "Paciente" at bounding box center [113, 284] width 179 height 33
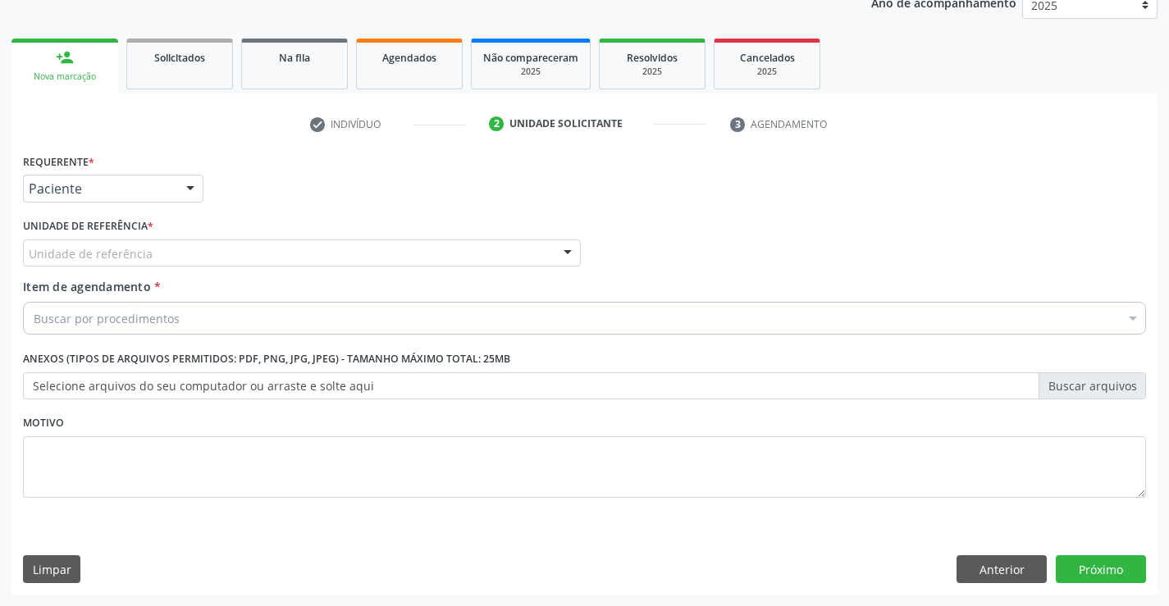
click at [422, 248] on div "Unidade de referência" at bounding box center [302, 253] width 558 height 28
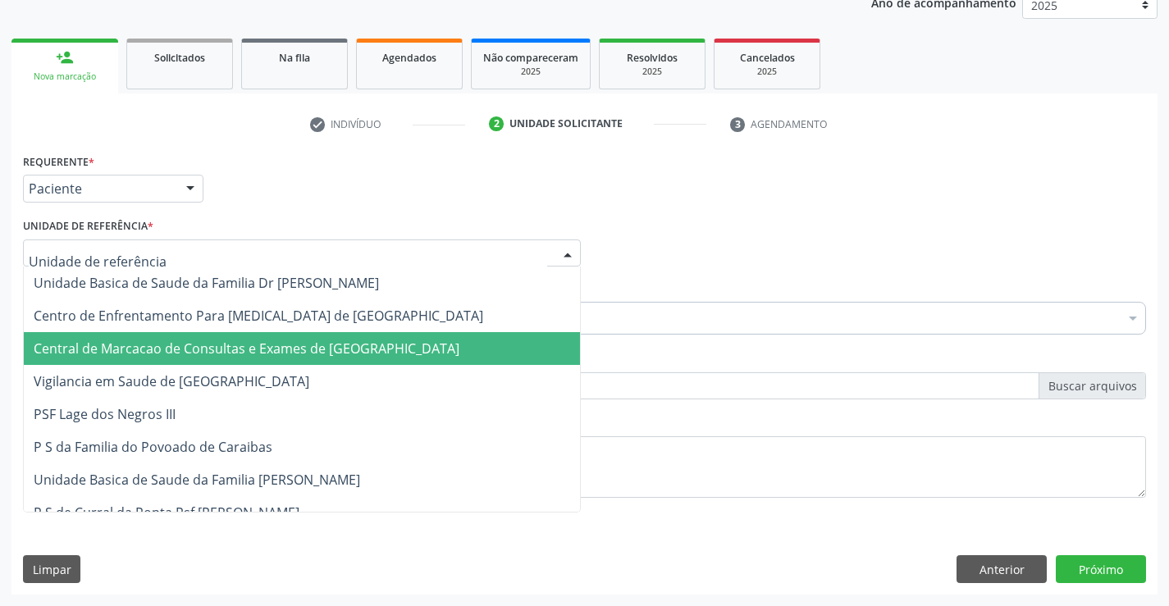
drag, startPoint x: 403, startPoint y: 331, endPoint x: 400, endPoint y: 345, distance: 14.2
click at [400, 345] on span "Central de Marcacao de Consultas e Exames de [GEOGRAPHIC_DATA]" at bounding box center [247, 349] width 426 height 18
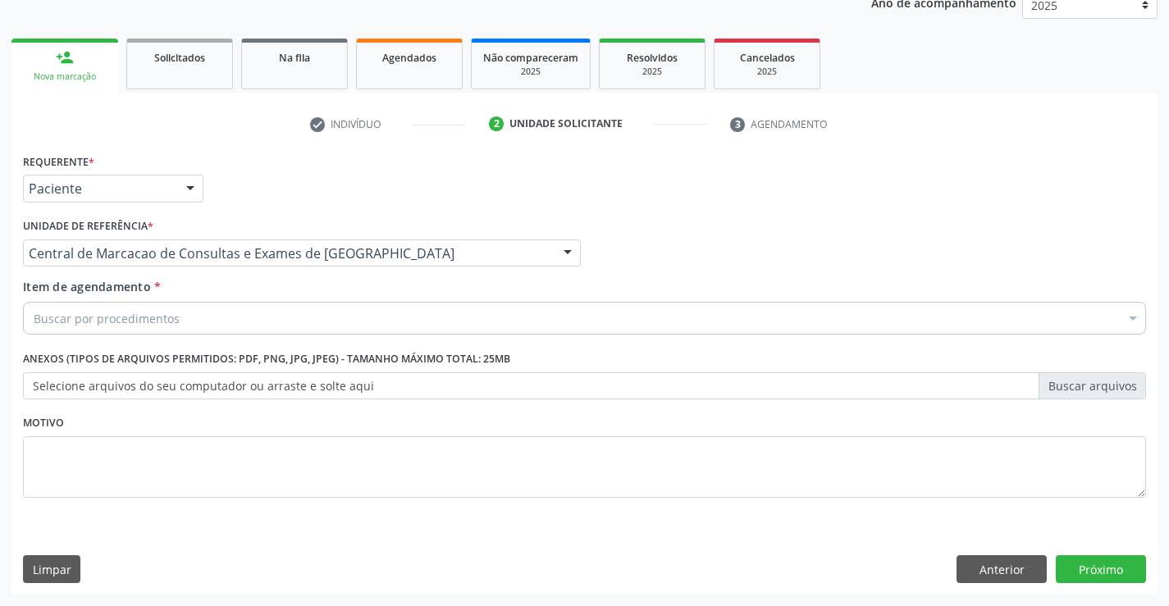
click at [421, 312] on div "Buscar por procedimentos" at bounding box center [584, 318] width 1123 height 33
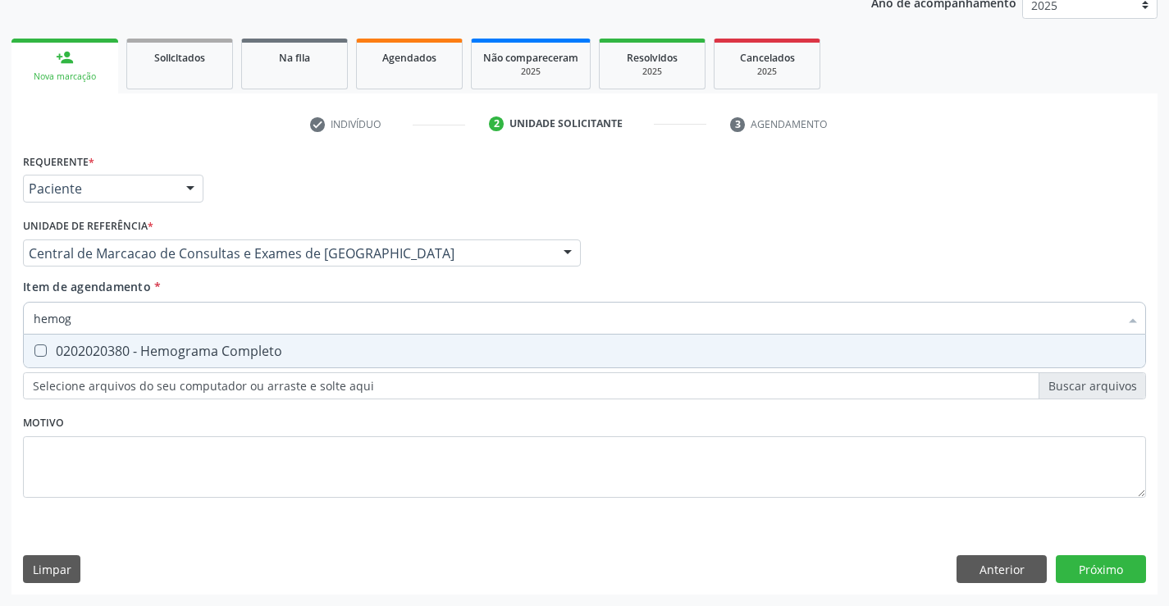
type input "hemogr"
click at [355, 341] on span "0202020380 - Hemograma Completo" at bounding box center [584, 351] width 1121 height 33
checkbox Completo "true"
type input "hemogr"
click at [353, 280] on div "Item de agendamento * hemogr Desfazer seleção 0202020380 - Hemograma Completo N…" at bounding box center [584, 304] width 1123 height 52
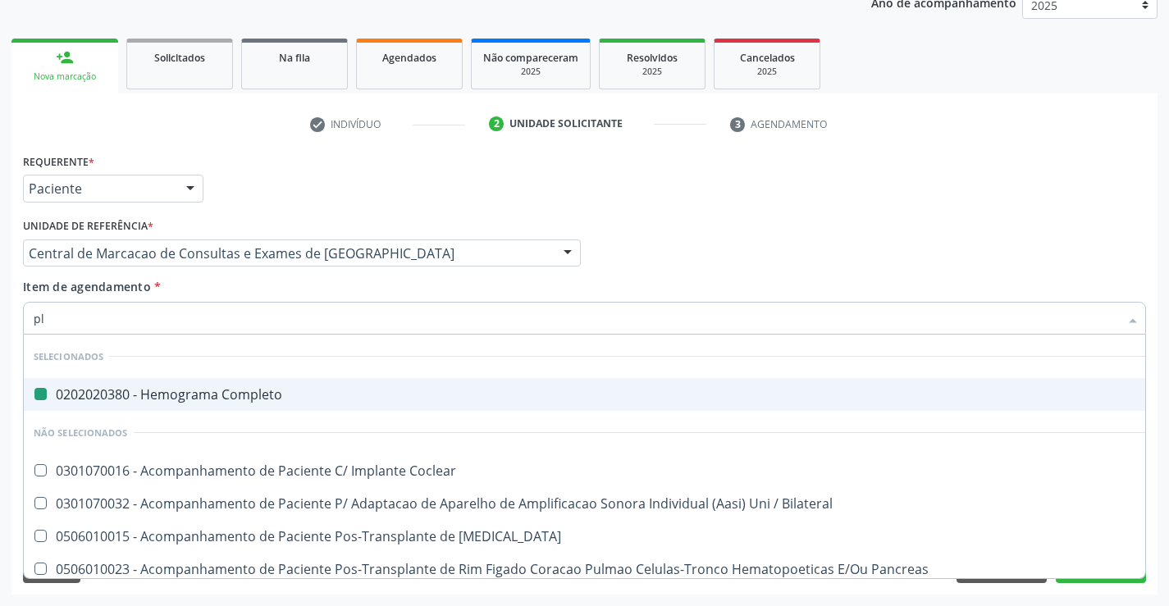
type input "pla"
checkbox Completo "false"
type input "plaq"
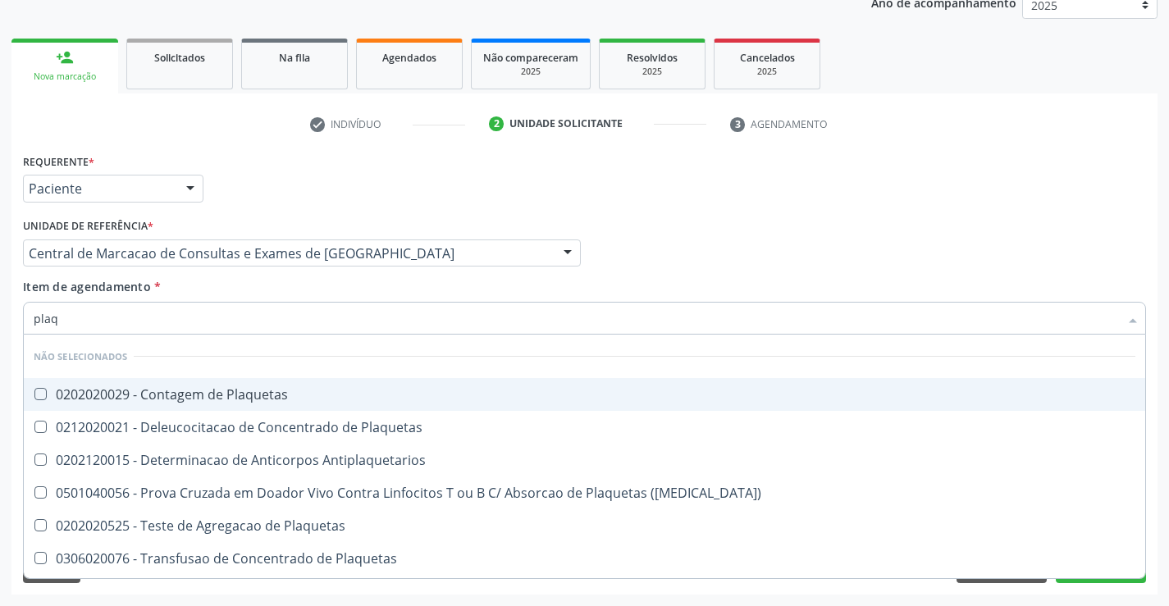
click at [343, 396] on div "0202020029 - Contagem de Plaquetas" at bounding box center [584, 394] width 1101 height 13
checkbox Plaquetas "true"
type input "plaq"
click at [294, 294] on div "Item de agendamento * plaq Desfazer seleção Não selecionados 0202020029 - Conta…" at bounding box center [584, 304] width 1123 height 52
checkbox Plaquetas "true"
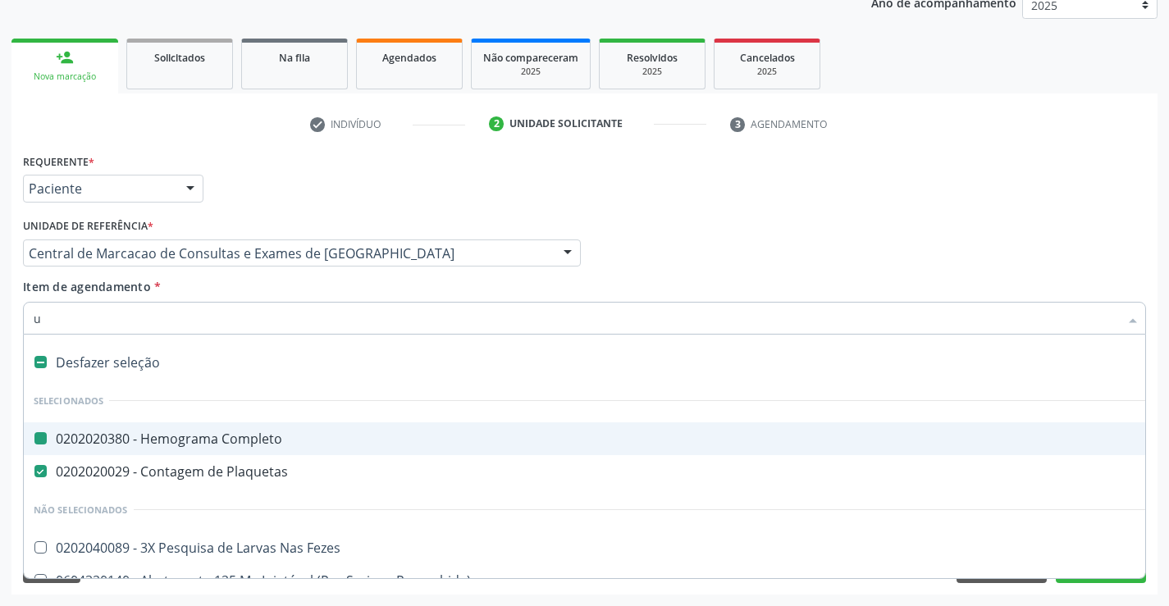
type input "ur"
checkbox Completo "false"
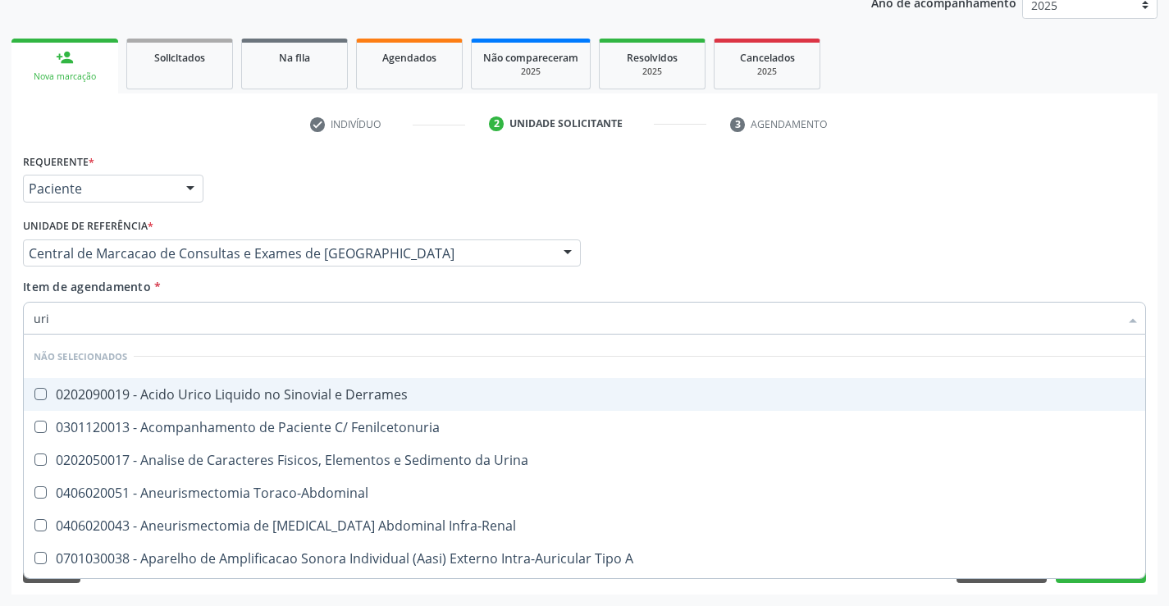
type input "urin"
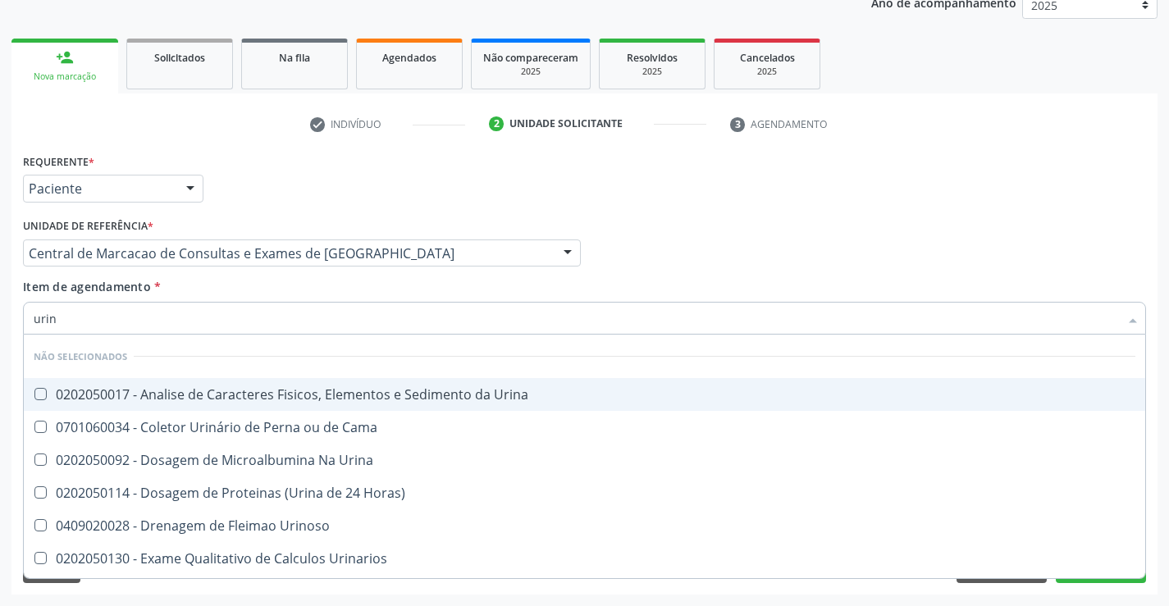
click at [337, 388] on div "0202050017 - Analise de Caracteres Fisicos, Elementos e Sedimento da Urina" at bounding box center [584, 394] width 1101 height 13
checkbox Urina "true"
click at [323, 285] on div "Item de agendamento * urin Desfazer seleção Não selecionados 0202050017 - Anali…" at bounding box center [584, 304] width 1123 height 52
checkbox Cama "true"
checkbox Urina "true"
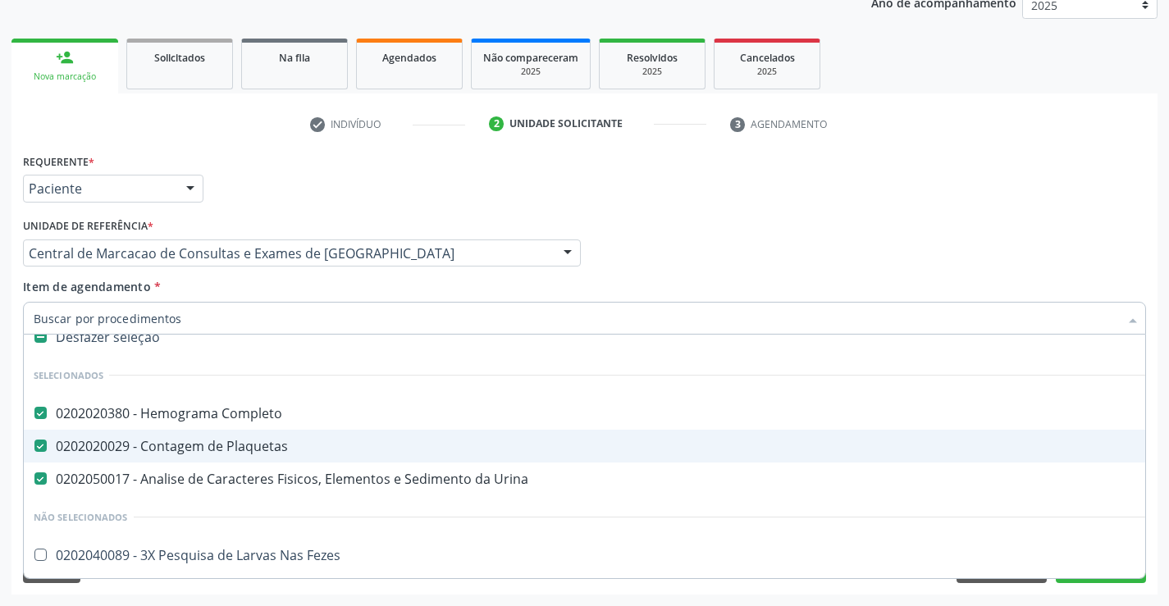
scroll to position [0, 0]
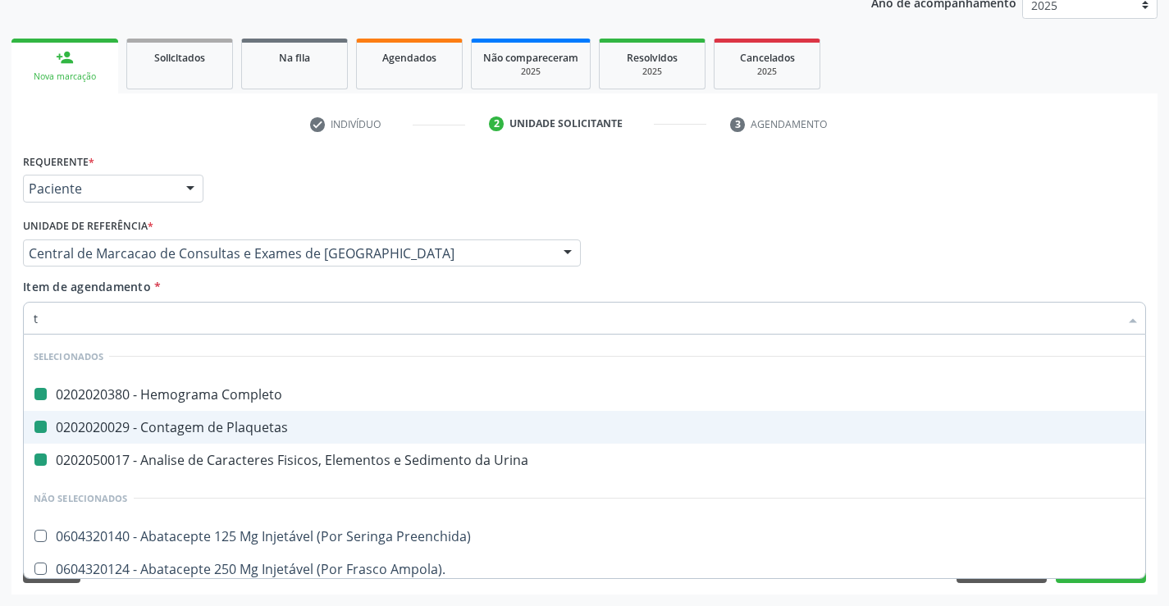
type input "tg"
checkbox Completo "false"
checkbox Plaquetas "false"
checkbox Urina "false"
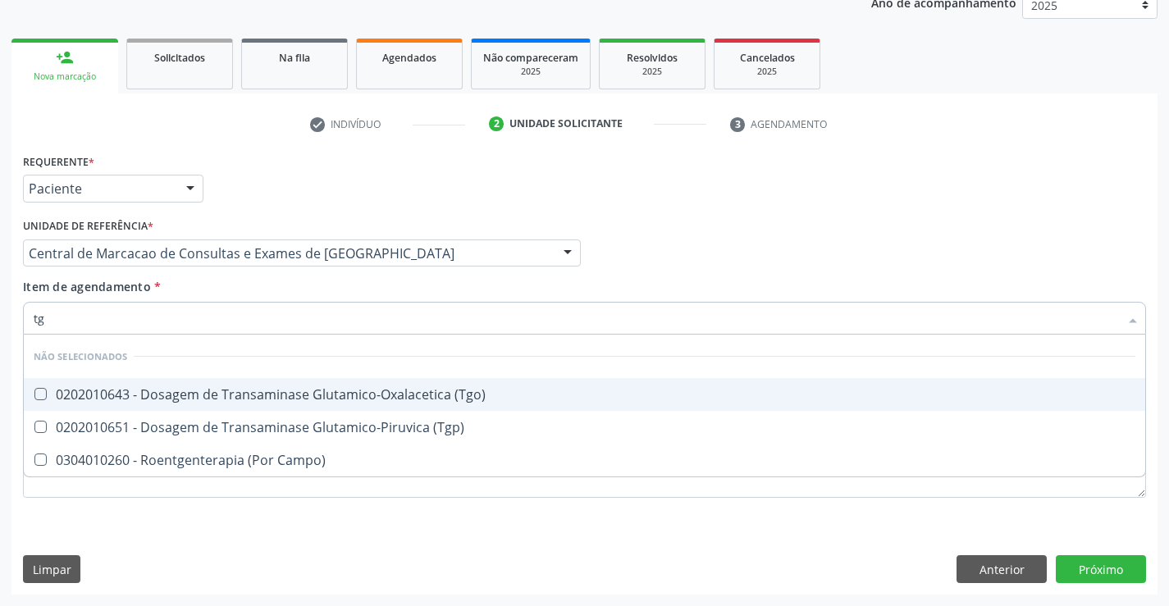
click at [344, 398] on div "0202010643 - Dosagem de Transaminase Glutamico-Oxalacetica (Tgo)" at bounding box center [584, 394] width 1101 height 13
checkbox \(Tgo\) "true"
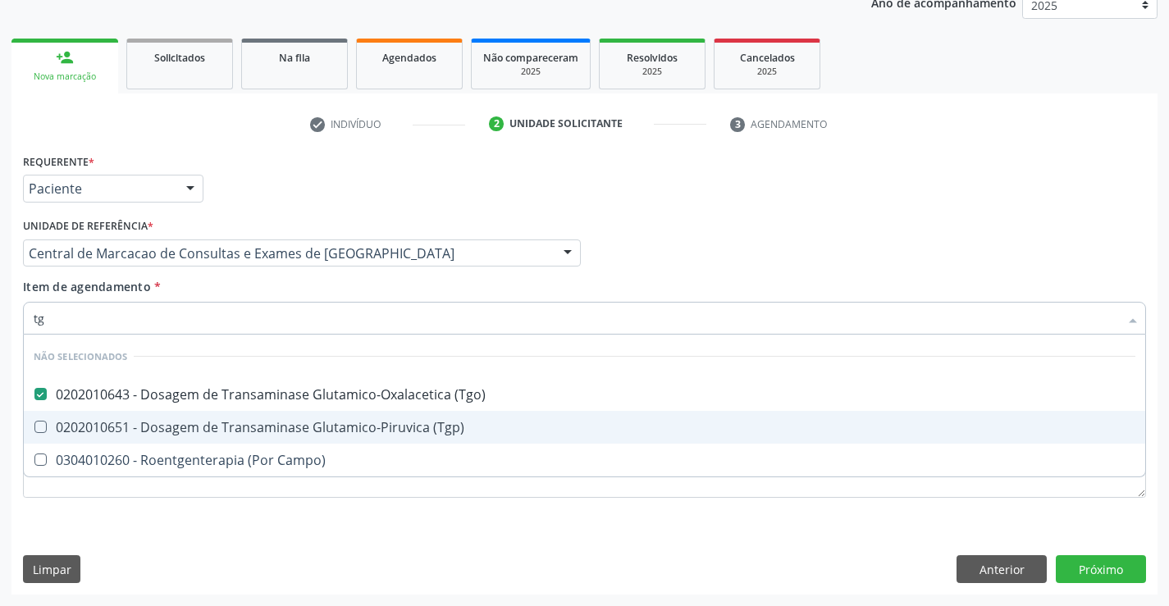
click at [344, 421] on div "0202010651 - Dosagem de Transaminase Glutamico-Piruvica (Tgp)" at bounding box center [584, 427] width 1101 height 13
checkbox \(Tgp\) "true"
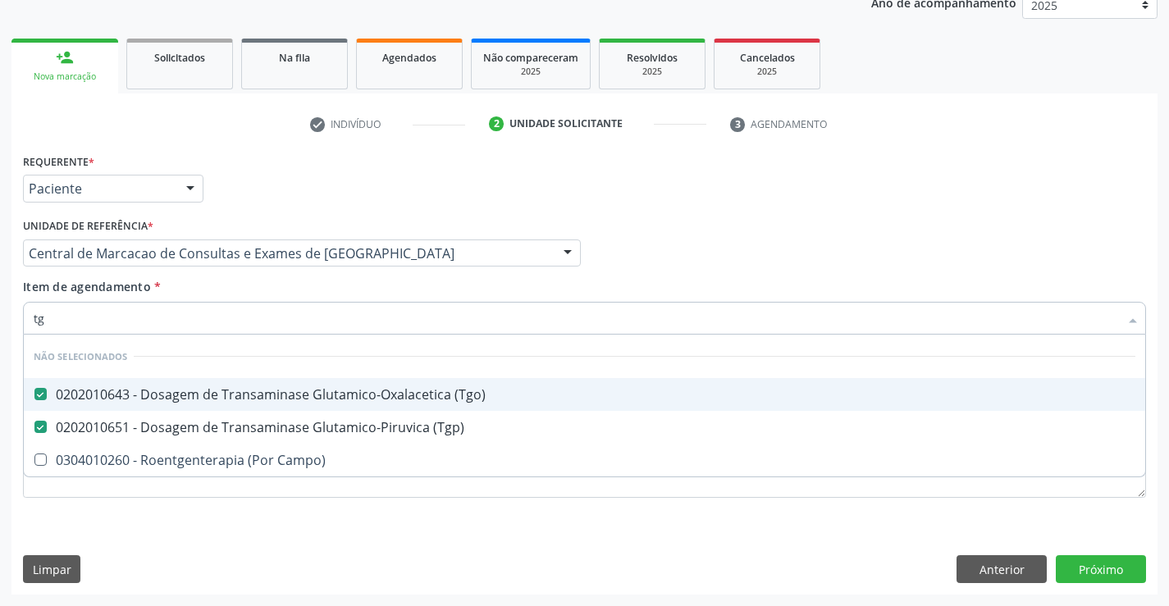
click at [317, 289] on div "Item de agendamento * tg Desfazer seleção Não selecionados 0202010643 - Dosagem…" at bounding box center [584, 304] width 1123 height 52
checkbox Campo\) "true"
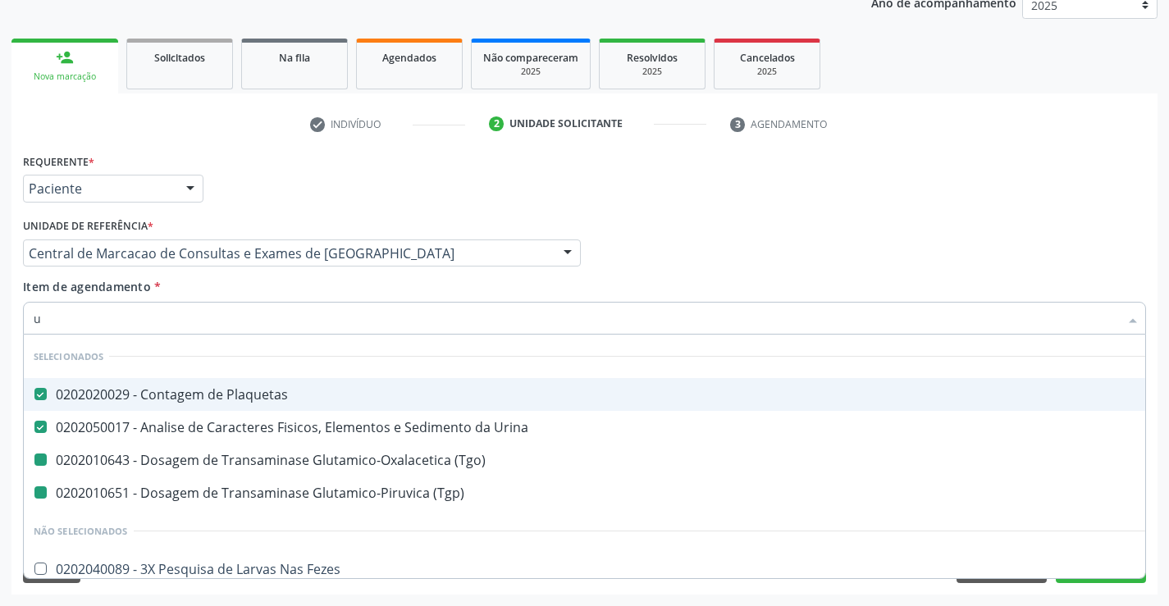
type input "ur"
checkbox \(Tgo\) "false"
checkbox \(Tgp\) "false"
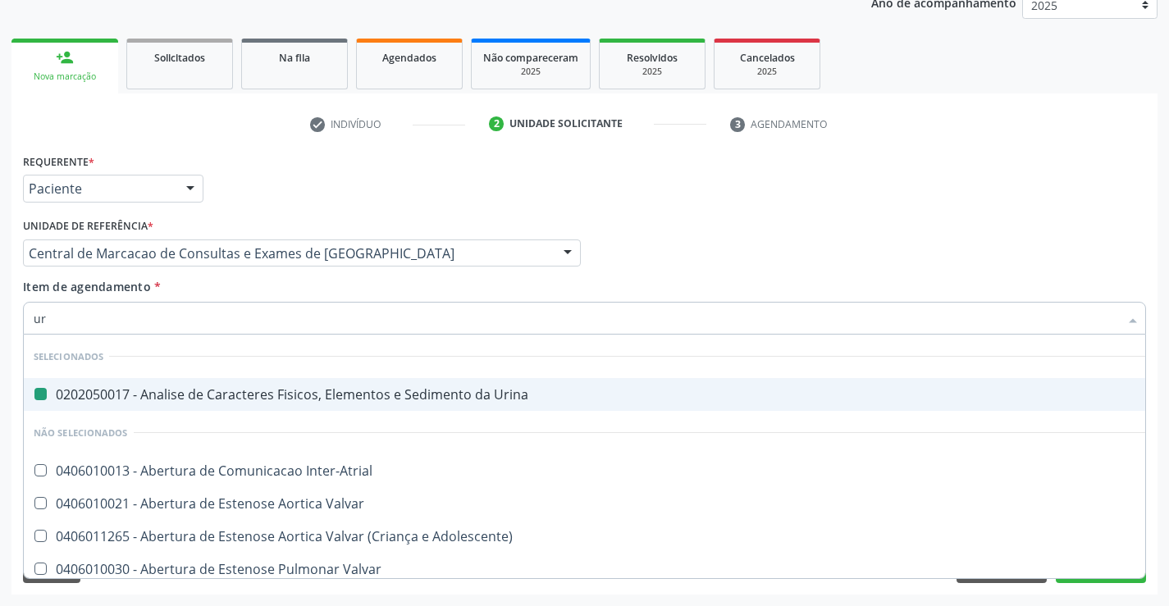
type input "ure"
checkbox Urina "false"
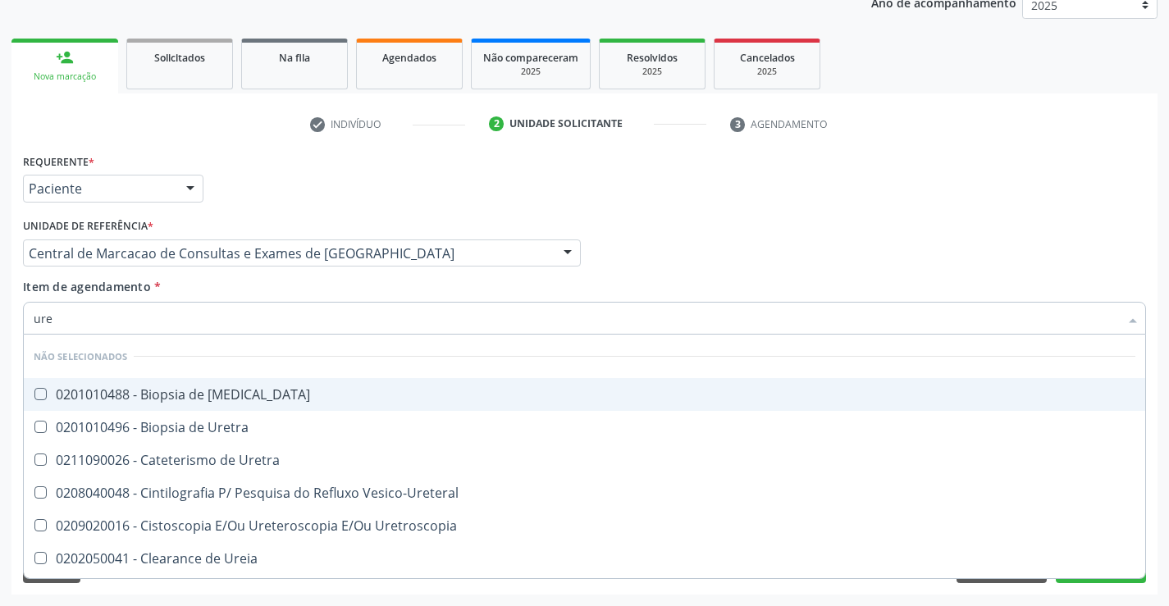
type input "urei"
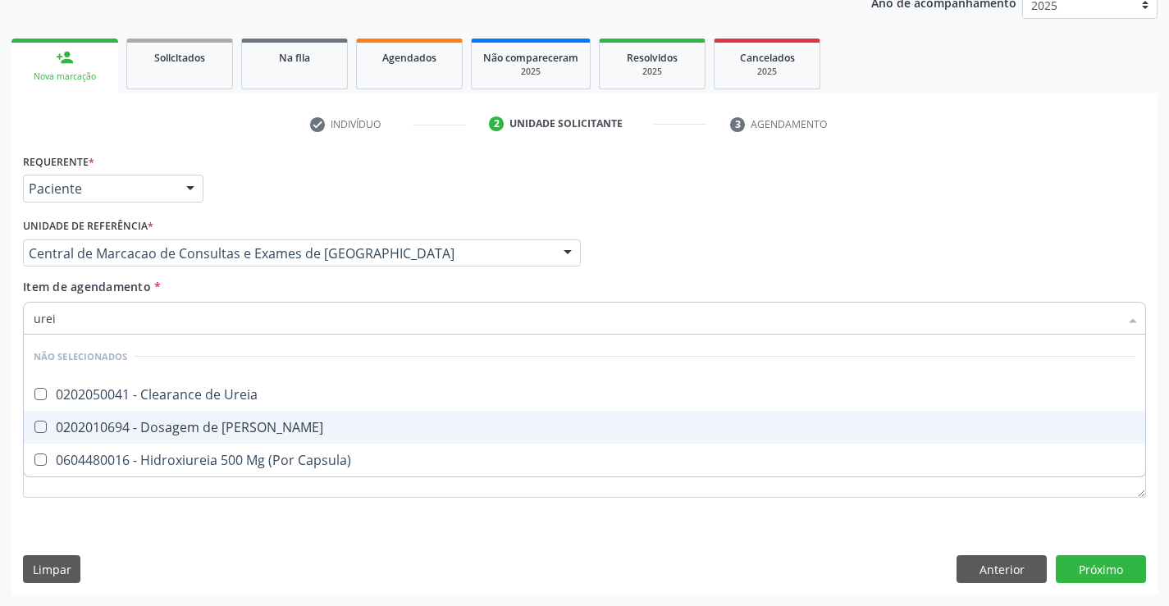
click at [322, 418] on span "0202010694 - Dosagem de [PERSON_NAME]" at bounding box center [584, 427] width 1121 height 33
checkbox Ureia "true"
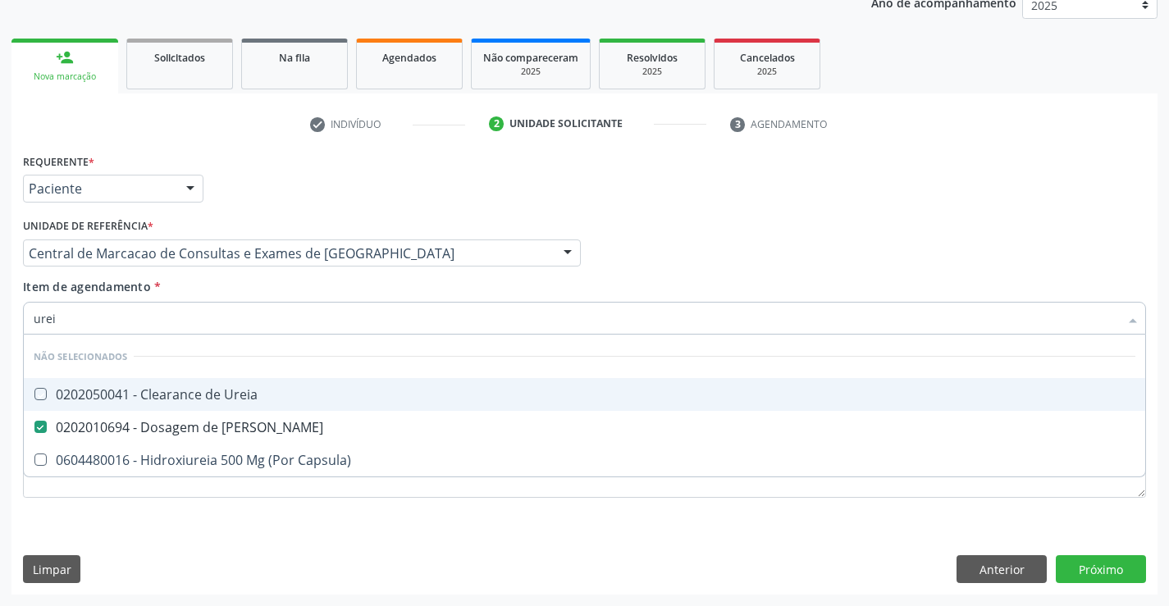
click at [293, 288] on div "Item de agendamento * urei Desfazer seleção Não selecionados 0202050041 - Clear…" at bounding box center [584, 304] width 1123 height 52
checkbox Ureia "true"
checkbox Capsula\) "true"
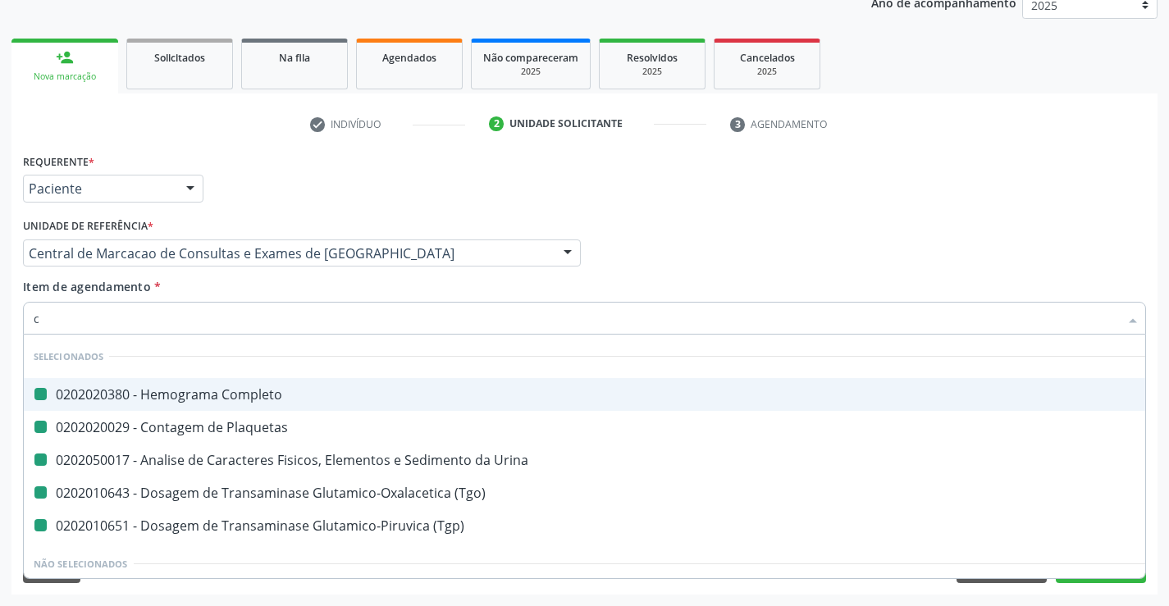
type input "cr"
checkbox Completo "false"
checkbox Urina "false"
checkbox Plaquetas "false"
checkbox \(Tgo\) "false"
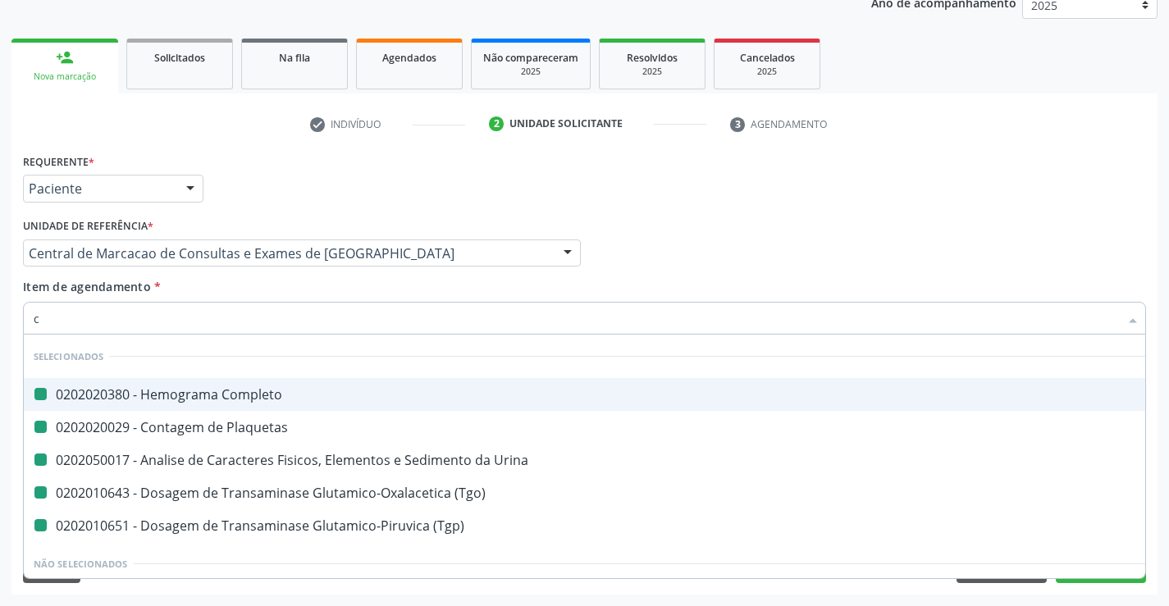
checkbox \(Tgp\) "false"
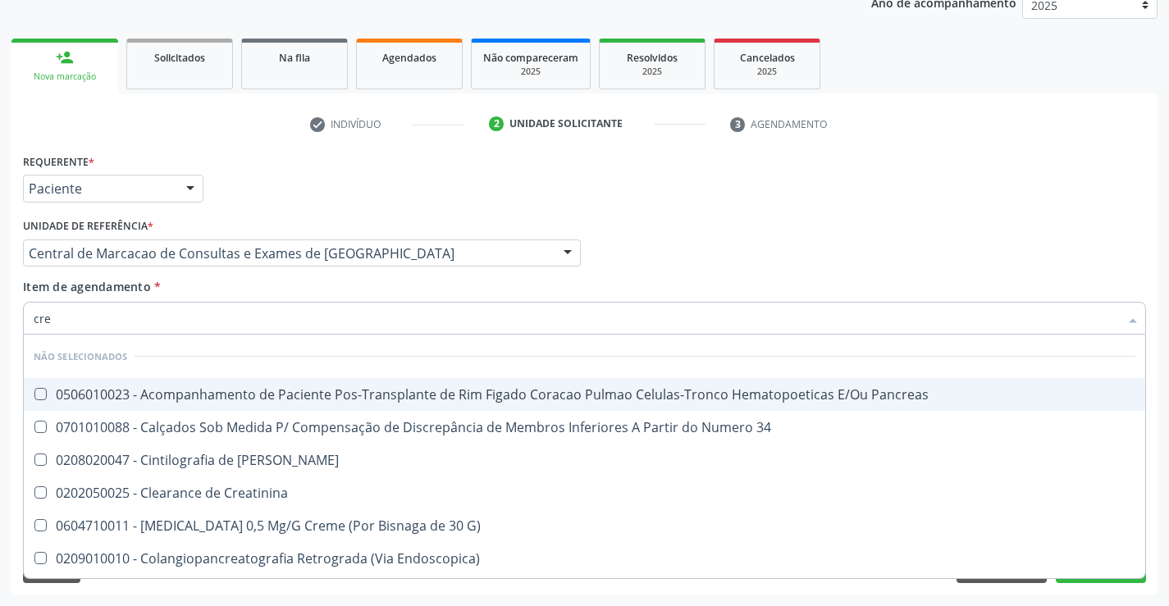
type input "crea"
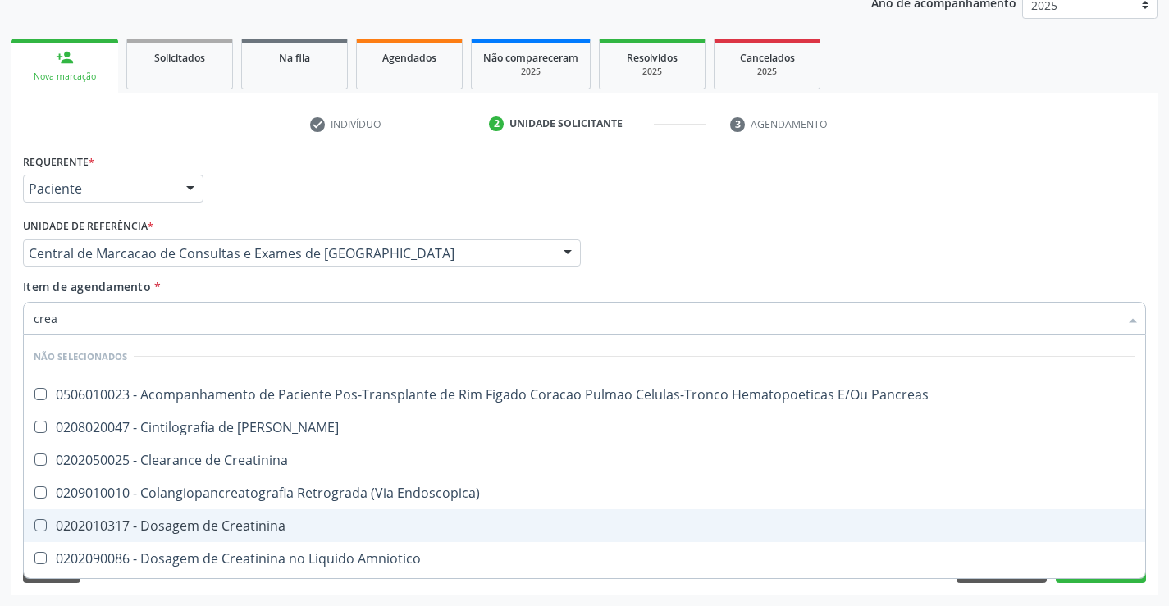
click at [300, 530] on div "0202010317 - Dosagem de Creatinina" at bounding box center [584, 525] width 1101 height 13
checkbox Creatinina "true"
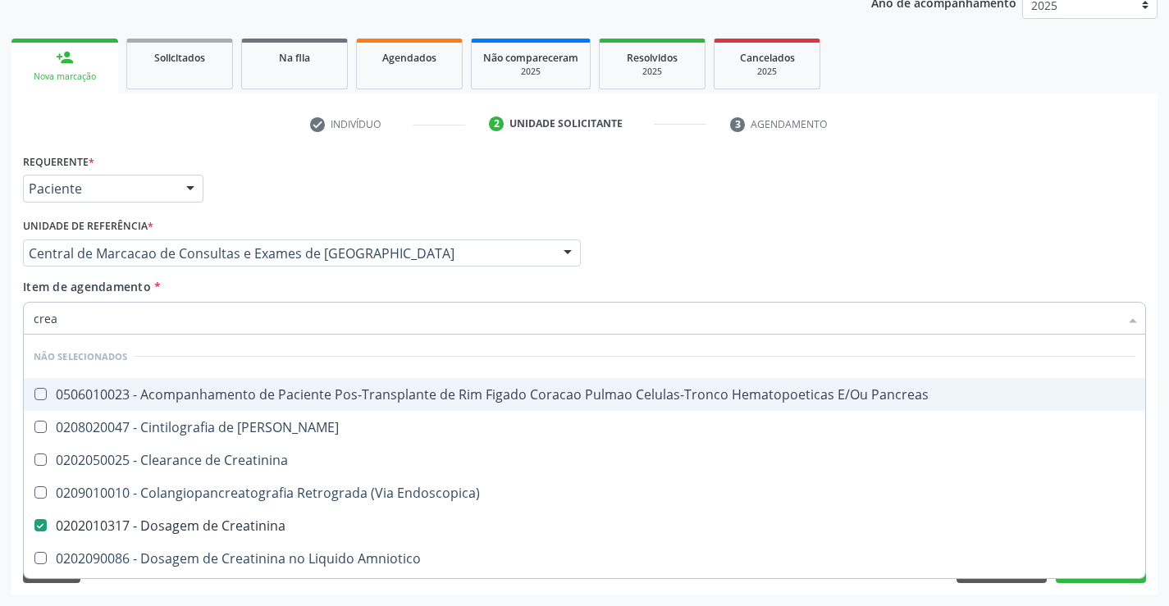
click at [288, 282] on div "Item de agendamento * crea Desfazer seleção Não selecionados 0506010023 - Acomp…" at bounding box center [584, 304] width 1123 height 52
checkbox Pancreas "true"
checkbox Creatinina "true"
checkbox Pancreas "true"
checkbox Endoscopica\) "true"
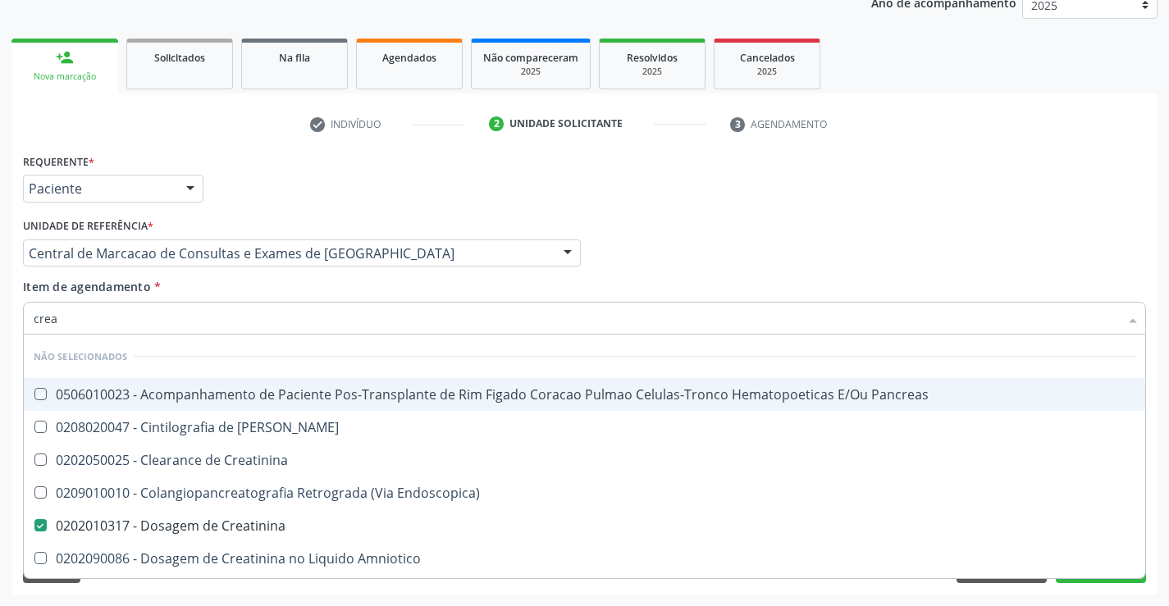
checkbox \(Cpk\) "true"
checkbox Amniotico "true"
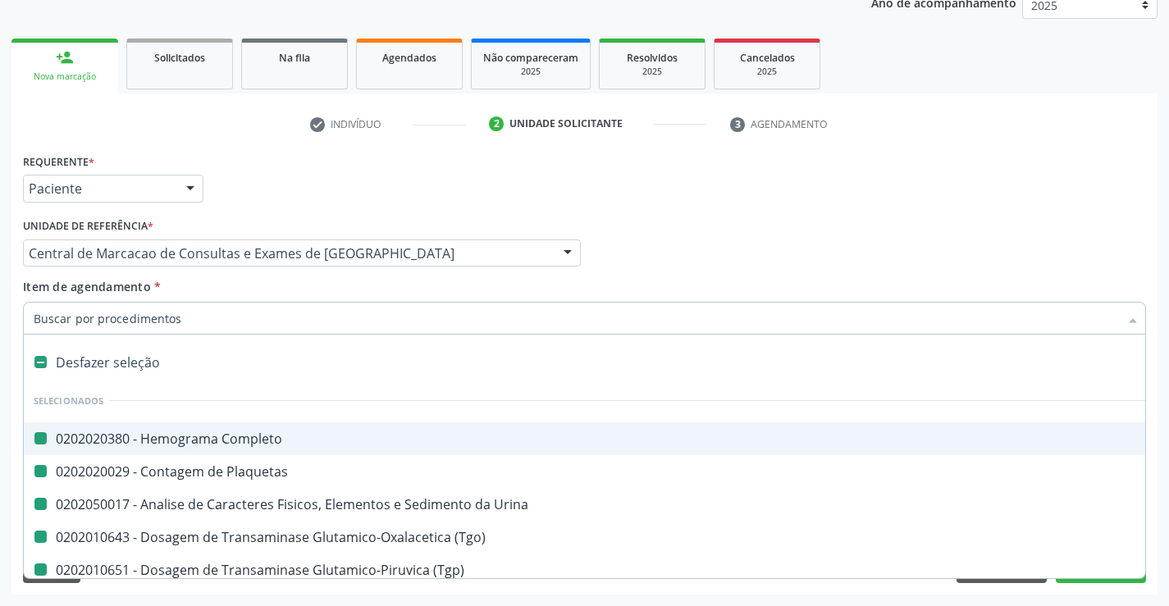
type input "b"
checkbox Completo "false"
checkbox Urina "false"
checkbox Plaquetas "false"
checkbox \(Tgo\) "false"
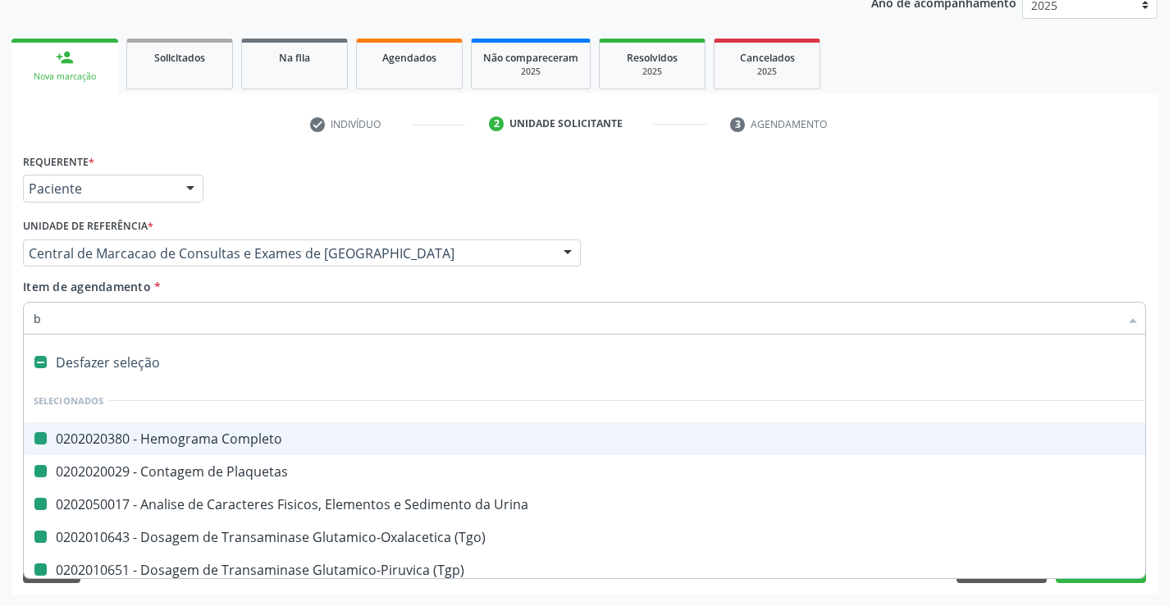
checkbox \(Tgp\) "false"
checkbox Creatinina "false"
checkbox Ureia "false"
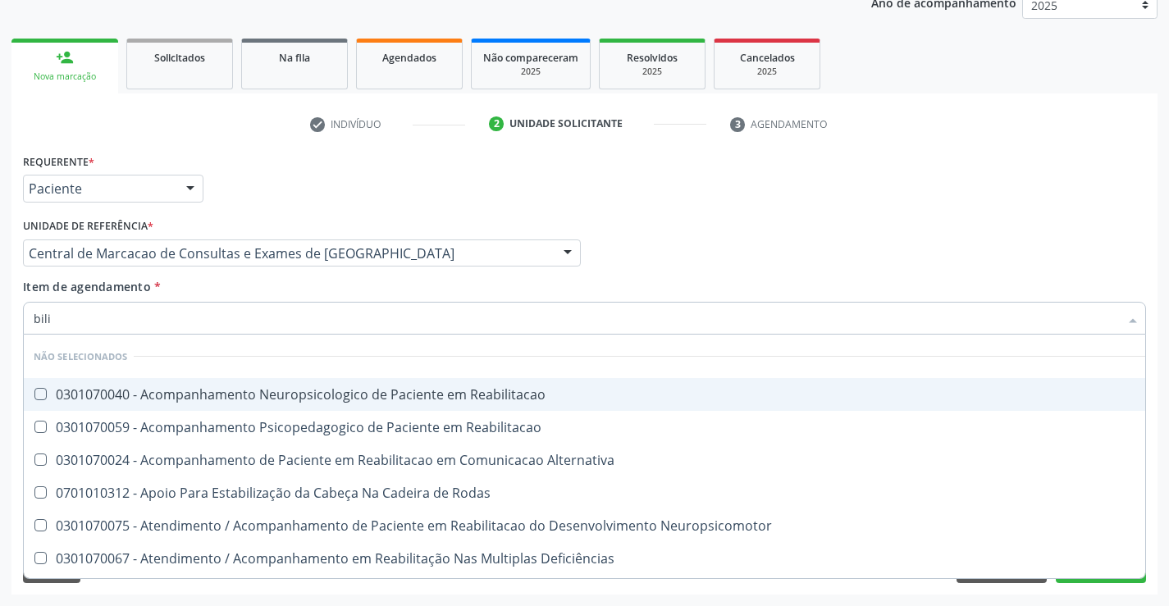
type input "bilir"
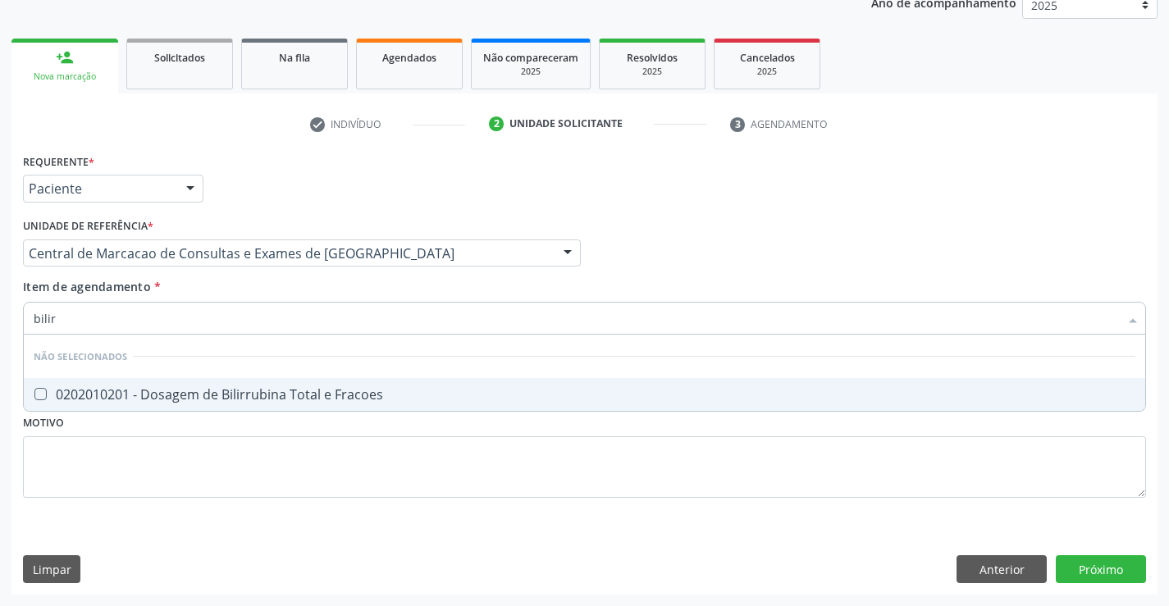
click at [337, 398] on div "0202010201 - Dosagem de Bilirrubina Total e Fracoes" at bounding box center [584, 394] width 1101 height 13
checkbox Fracoes "true"
click at [290, 292] on div "Item de agendamento * bilir Desfazer seleção Não selecionados 0202010201 - Dosa…" at bounding box center [584, 304] width 1123 height 52
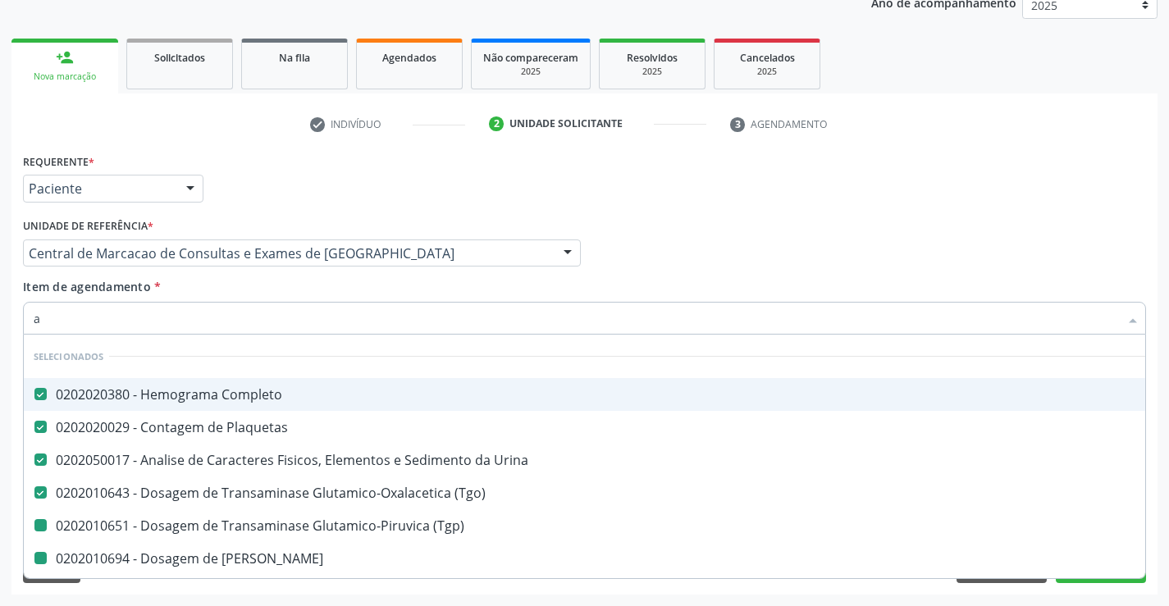
type input "ac"
checkbox \(Tgp\) "false"
checkbox Ureia "false"
checkbox Creatinina "false"
checkbox Fracoes "false"
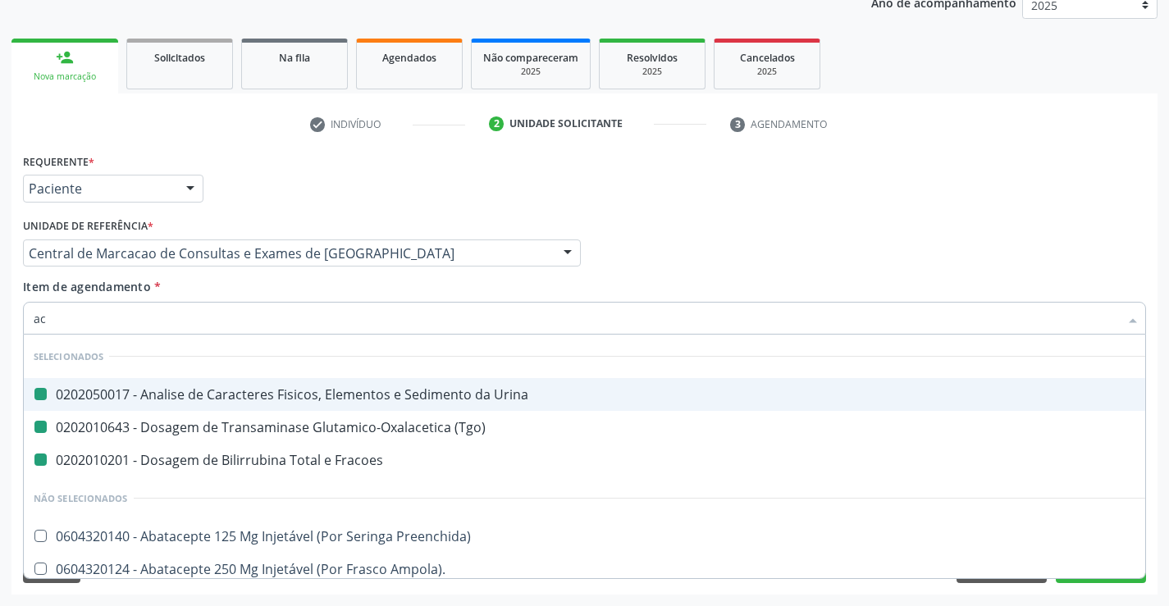
type input "aci"
checkbox Urina "false"
checkbox \(Tgo\) "false"
checkbox Fracoes "false"
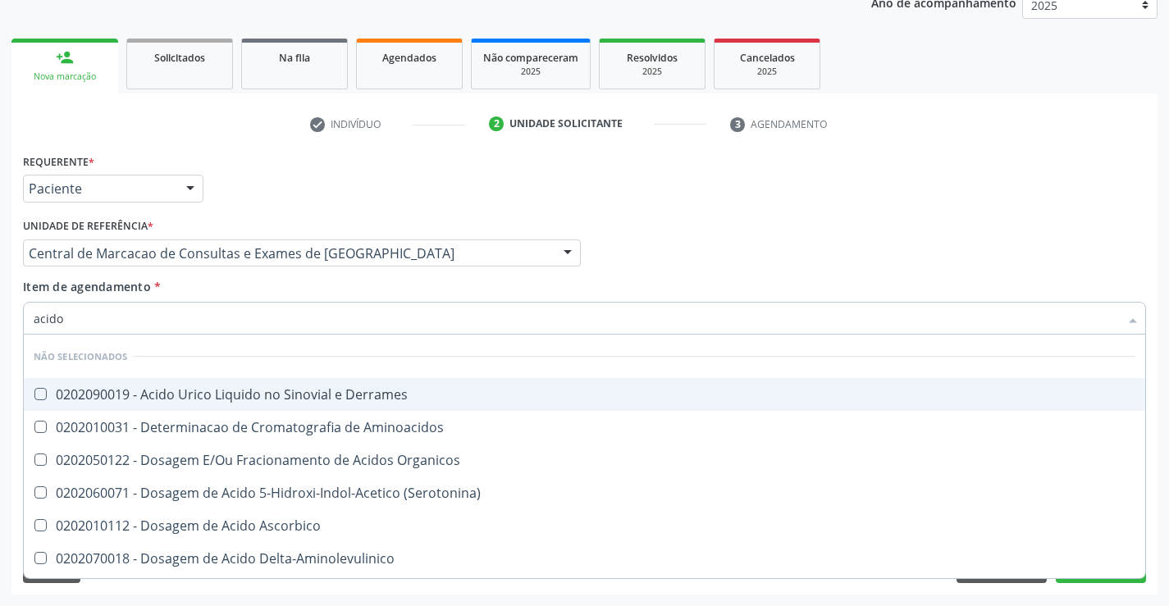
type input "acido u"
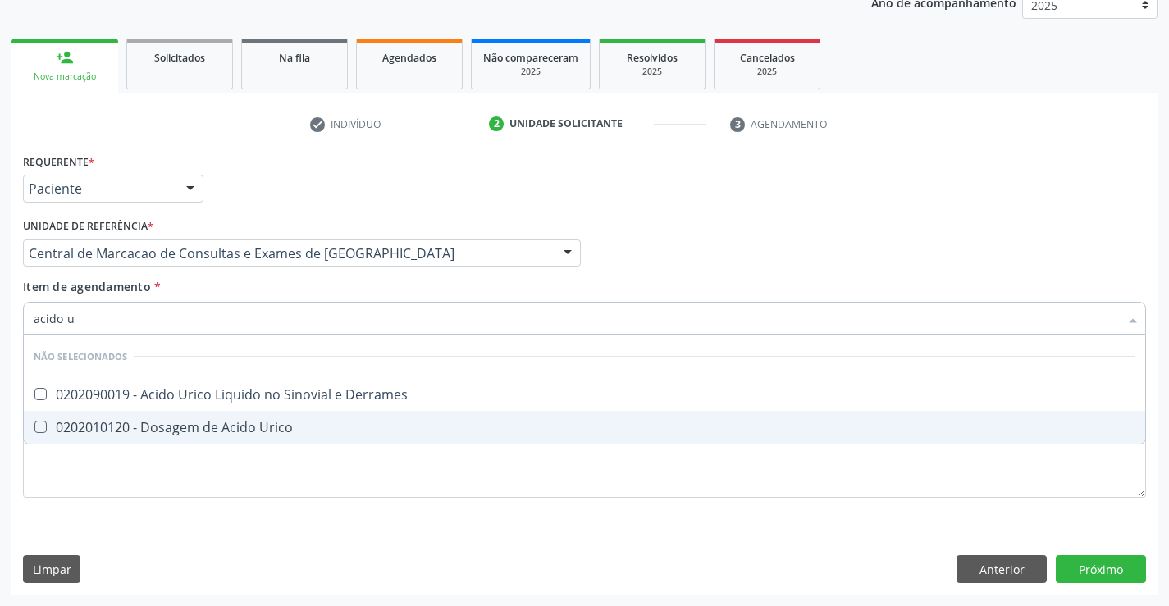
click at [323, 420] on span "0202010120 - Dosagem de Acido Urico" at bounding box center [584, 427] width 1121 height 33
checkbox Urico "true"
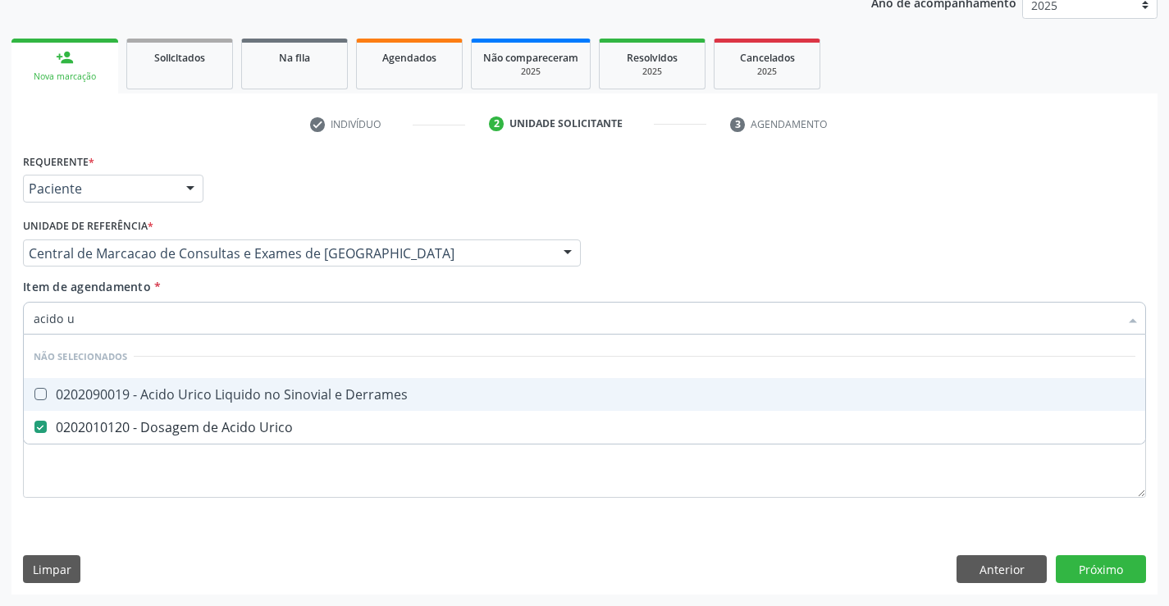
click at [270, 322] on input "acido u" at bounding box center [576, 318] width 1085 height 33
click at [275, 293] on div "Item de agendamento * acido u Desfazer seleção Não selecionados 0202090019 - Ac…" at bounding box center [584, 304] width 1123 height 52
checkbox Derrames "true"
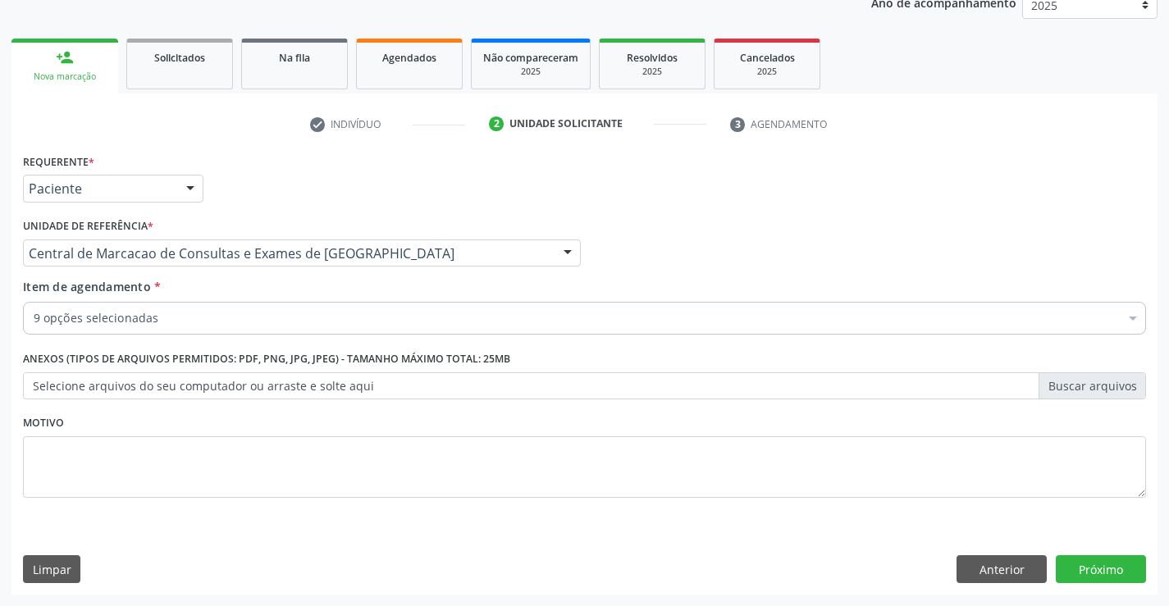
click at [1066, 583] on div "Requerente * Paciente Médico(a) Enfermeiro(a) Paciente Nenhum resultado encontr…" at bounding box center [584, 371] width 1146 height 445
click at [1087, 583] on div "Requerente * Paciente Médico(a) Enfermeiro(a) Paciente Nenhum resultado encontr…" at bounding box center [584, 371] width 1146 height 445
click at [1098, 563] on button "Próximo" at bounding box center [1100, 569] width 90 height 28
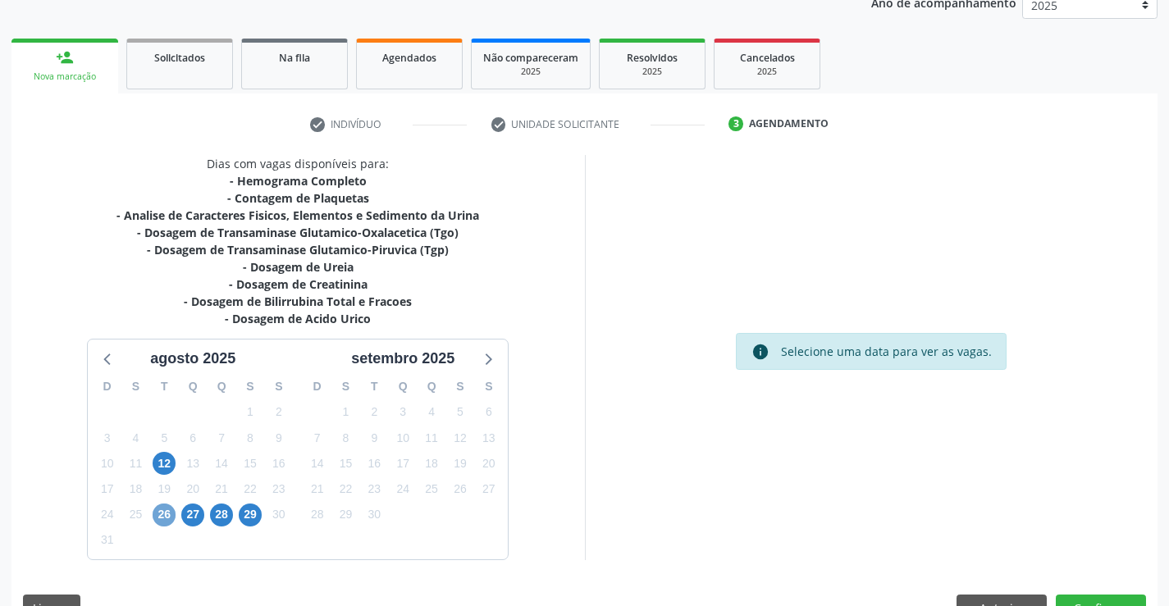
click at [168, 517] on span "26" at bounding box center [164, 515] width 23 height 23
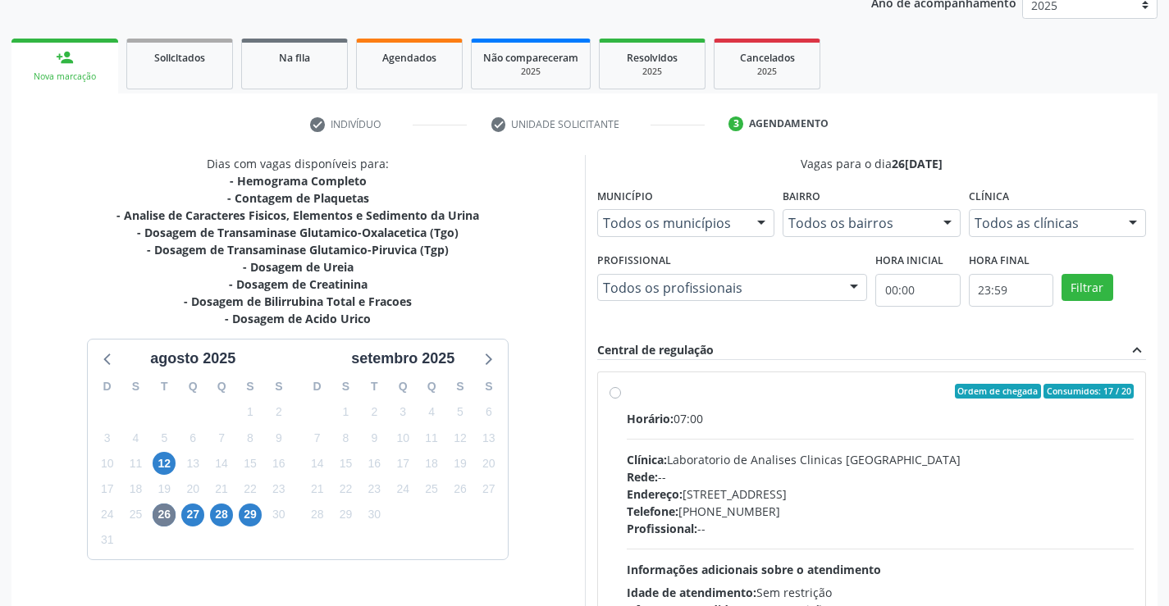
click at [837, 483] on div "Rede: --" at bounding box center [881, 476] width 508 height 17
click at [621, 399] on input "Ordem de chegada Consumidos: 17 / 20 Horário: 07:00 Clínica: Laboratorio de Ana…" at bounding box center [614, 391] width 11 height 15
radio input "true"
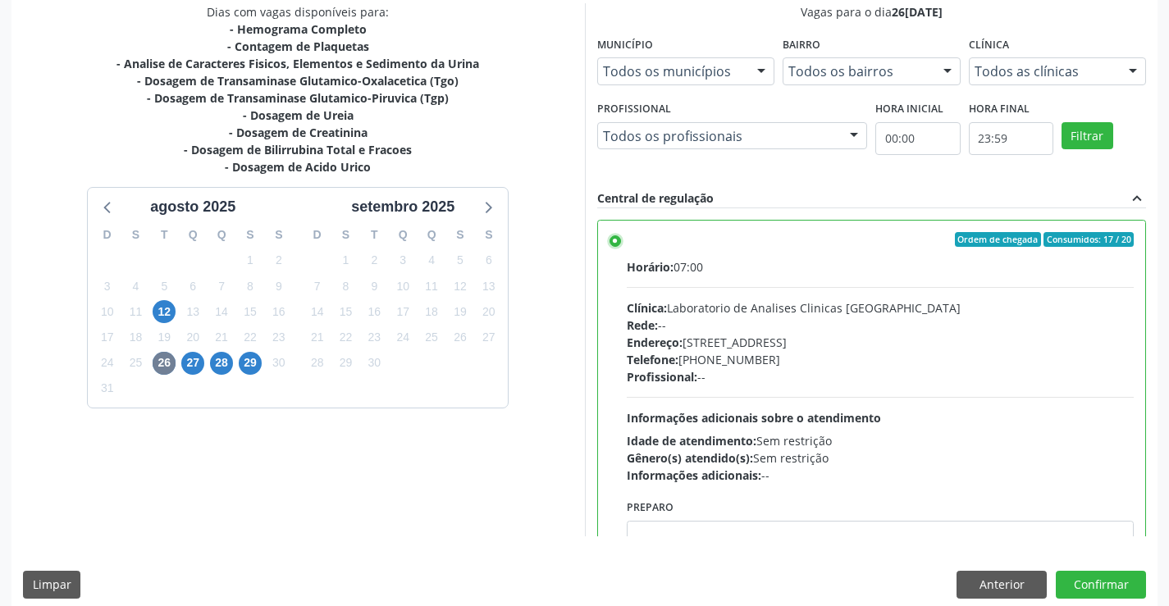
scroll to position [374, 0]
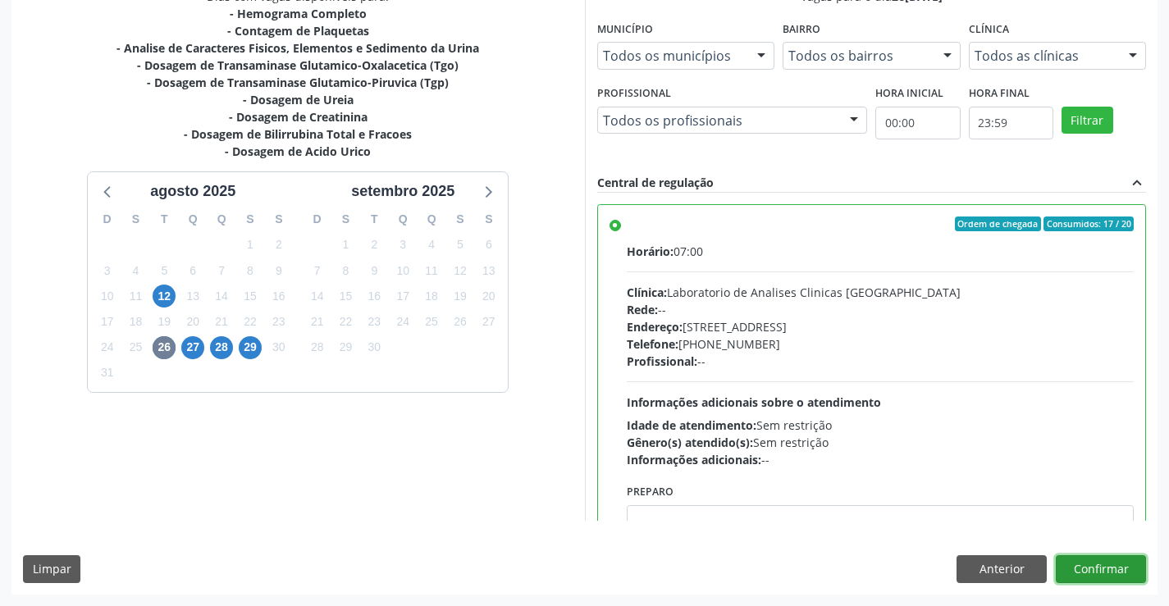
click at [1110, 564] on button "Confirmar" at bounding box center [1100, 569] width 90 height 28
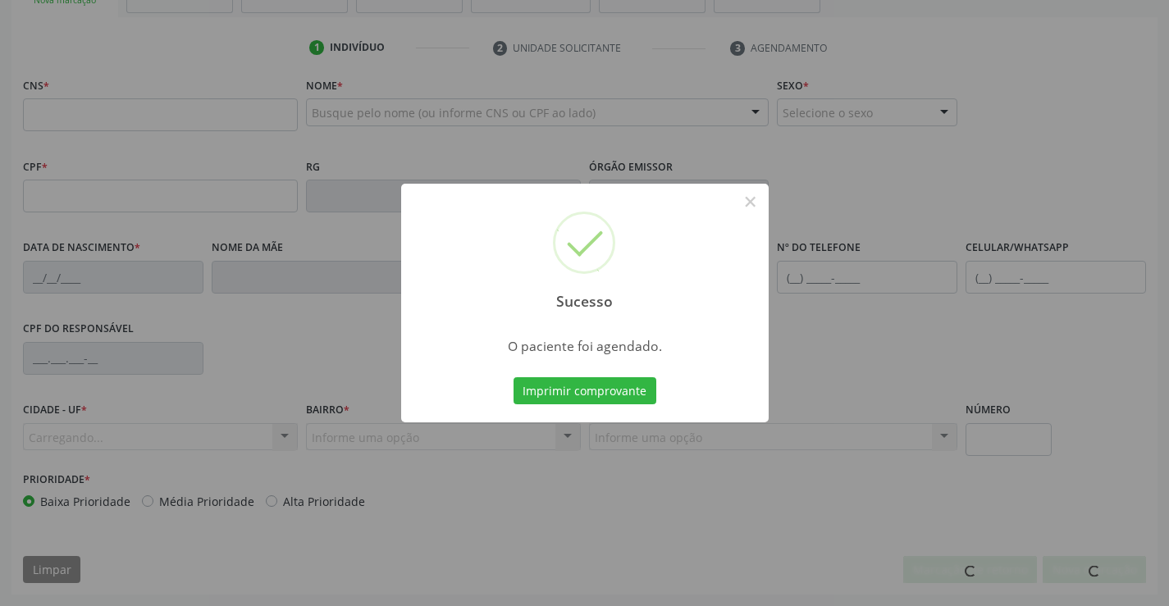
scroll to position [283, 0]
click at [513, 377] on button "Imprimir comprovante" at bounding box center [584, 391] width 143 height 28
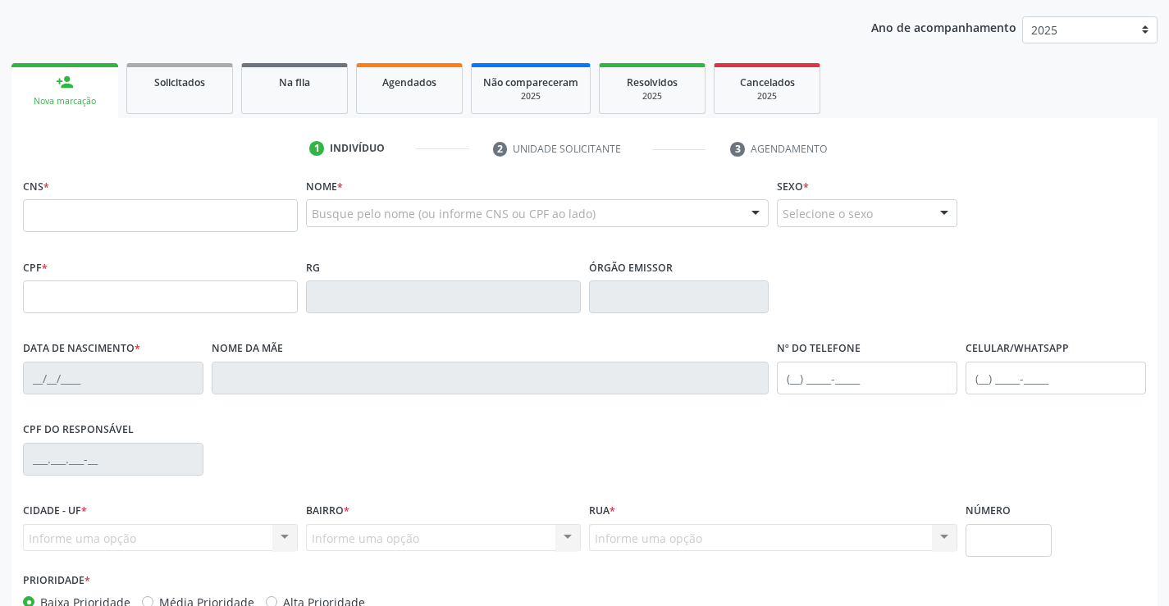
scroll to position [0, 0]
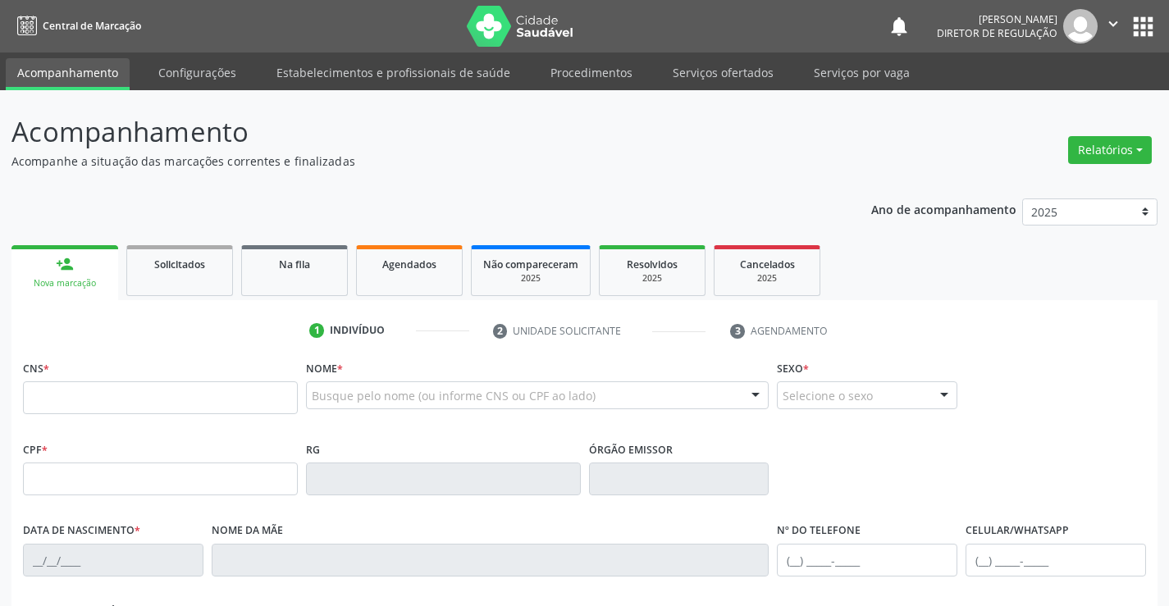
click at [1110, 18] on icon "" at bounding box center [1113, 24] width 18 height 18
click at [1041, 103] on link "Sair" at bounding box center [1070, 100] width 113 height 23
